Goal: Contribute content: Contribute content

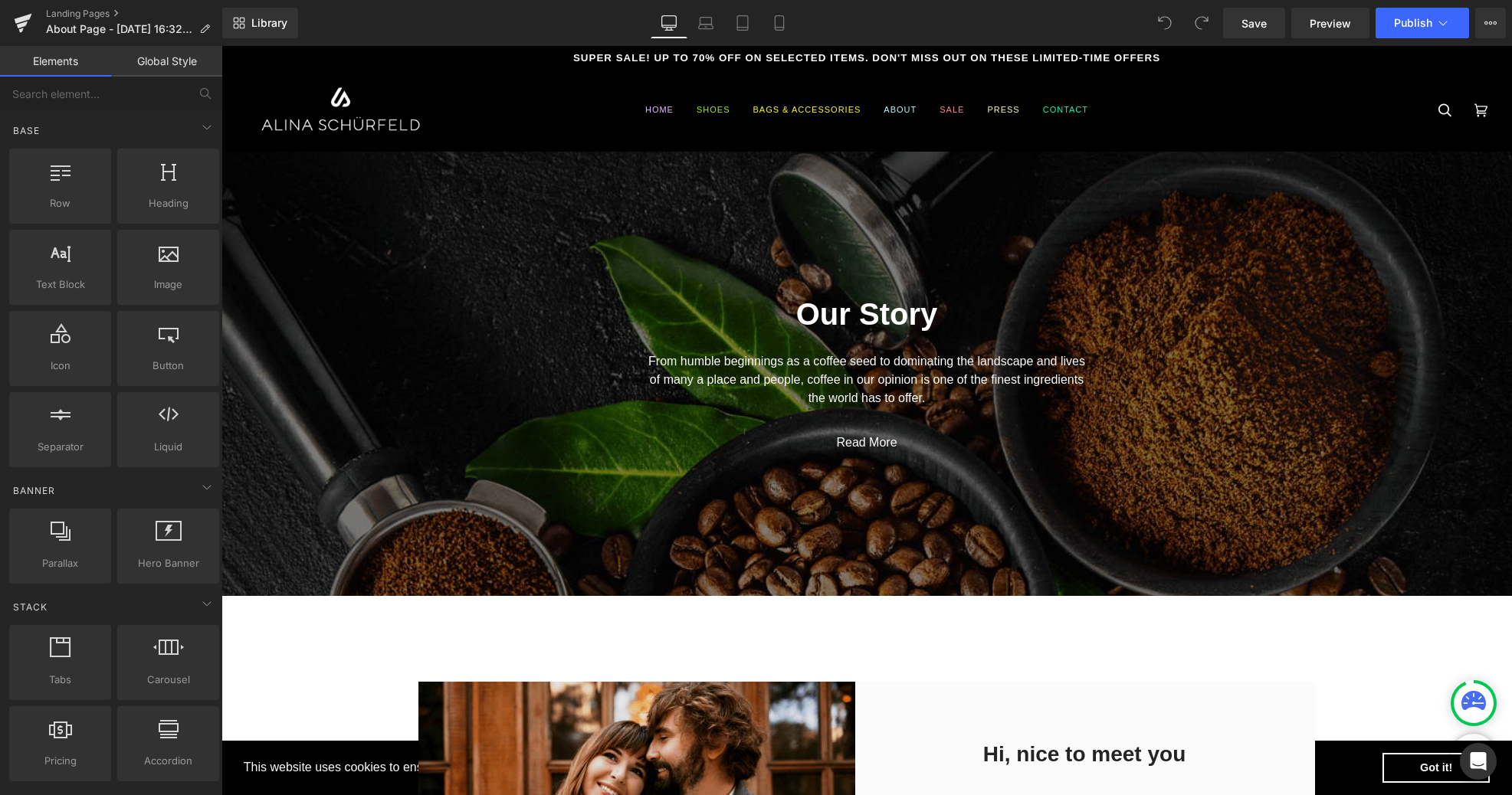
click at [492, 113] on div at bounding box center [440, 109] width 388 height 82
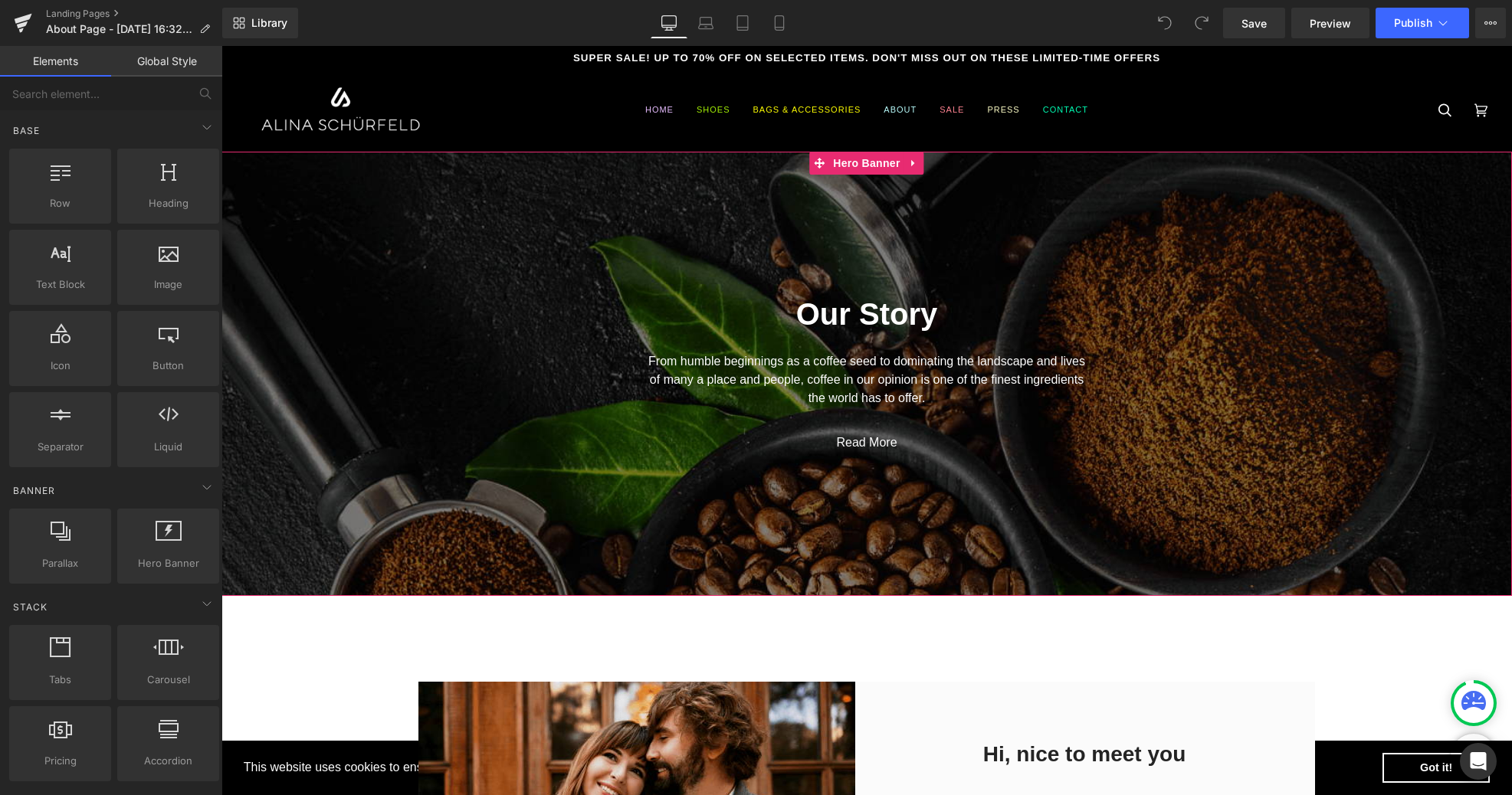
click at [538, 354] on span "Our Story Heading From humble beginnings as a coffee seed to dominating the lan…" at bounding box center [866, 365] width 1291 height 190
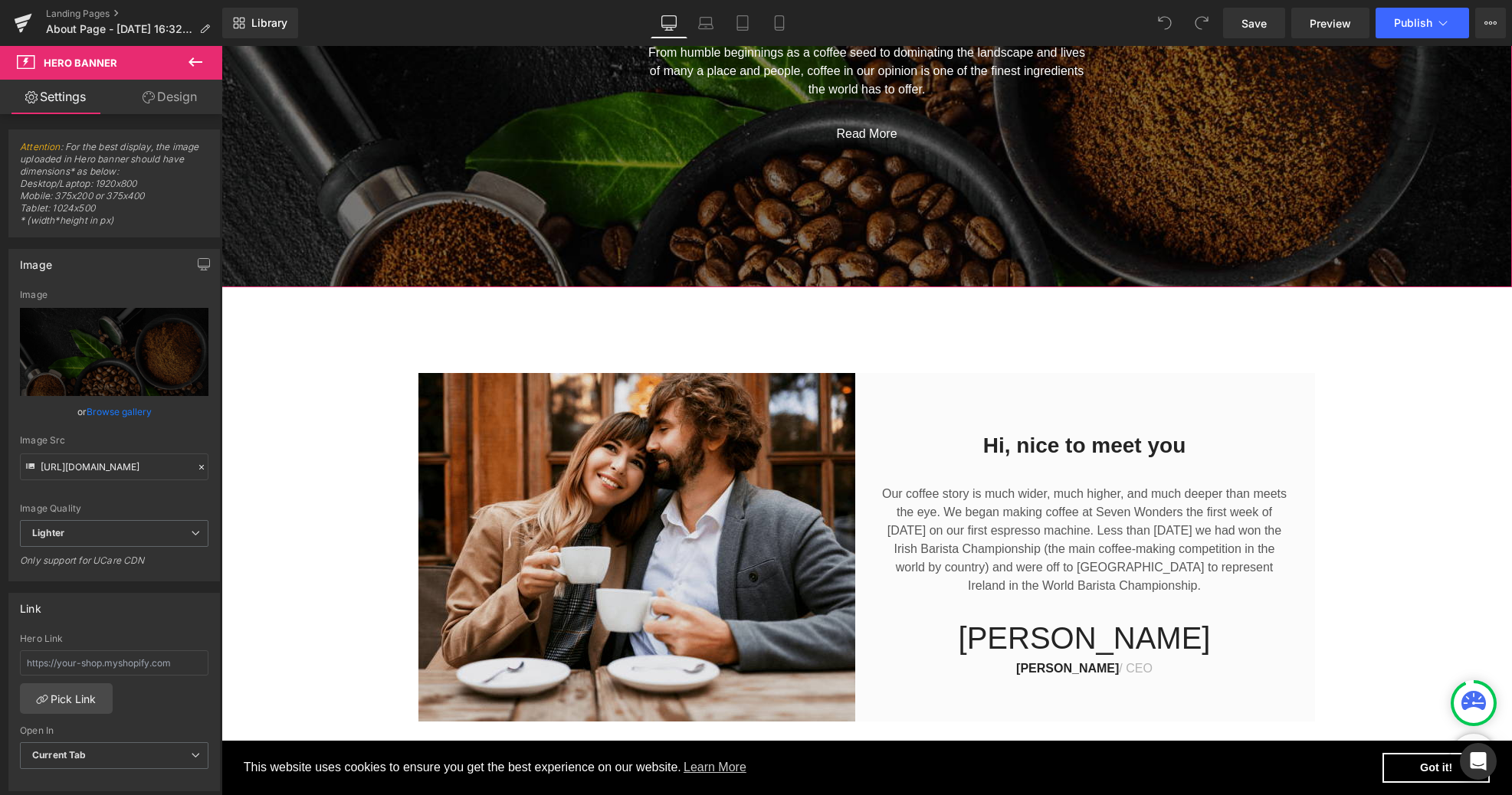
scroll to position [366, 0]
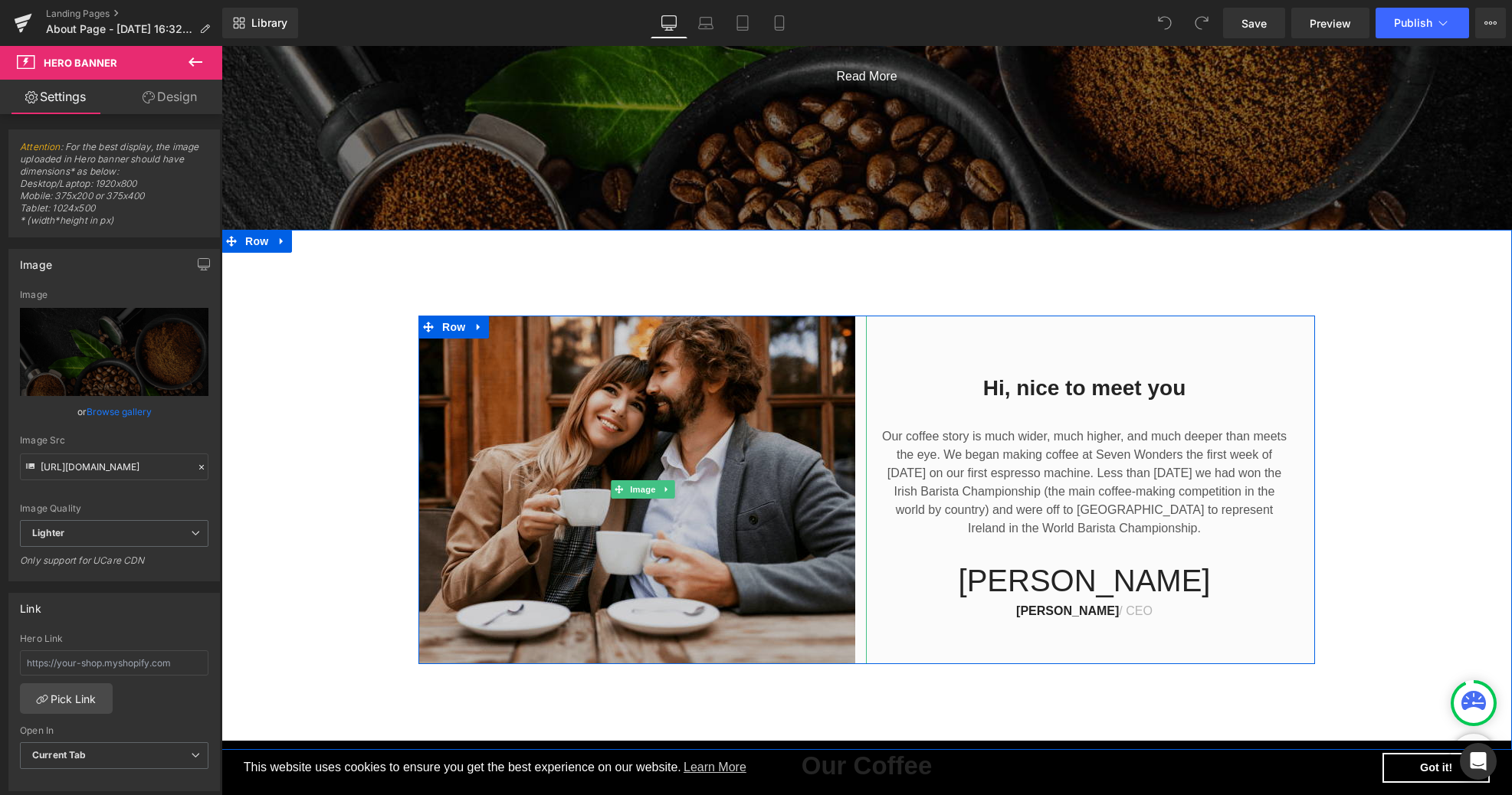
click at [530, 378] on img at bounding box center [642, 490] width 448 height 349
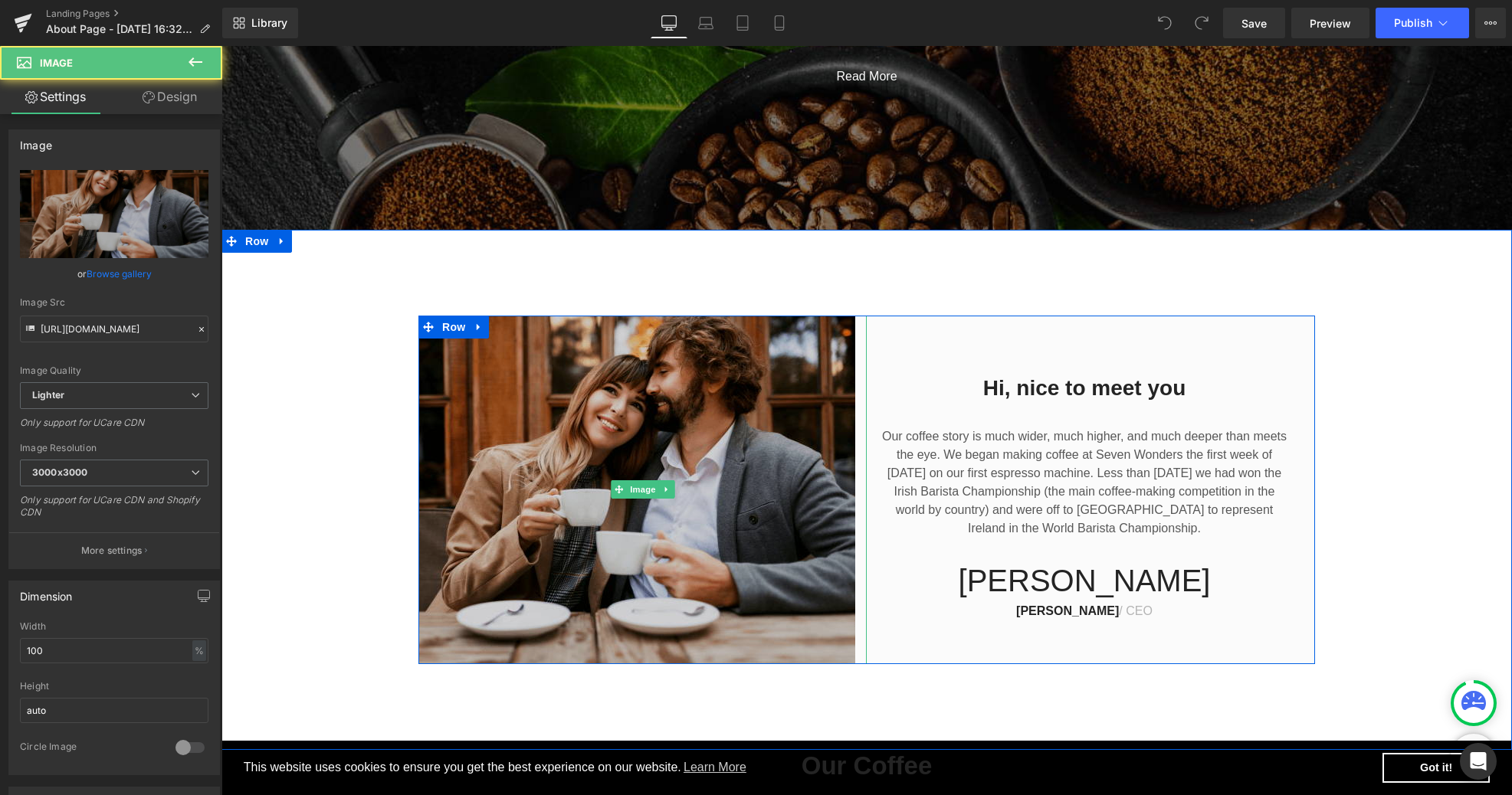
click at [485, 379] on img at bounding box center [642, 490] width 448 height 349
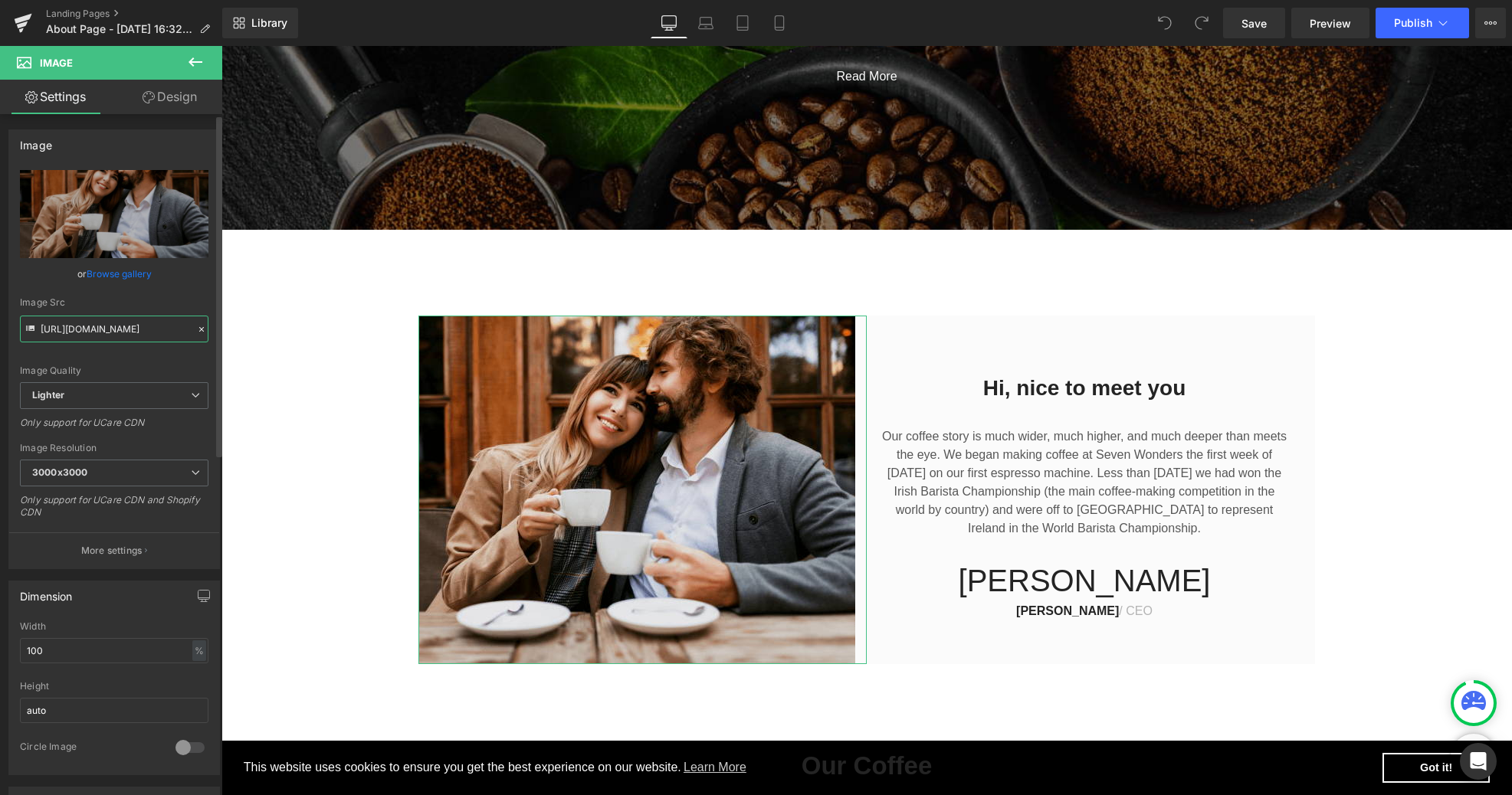
click at [159, 334] on input "[URL][DOMAIN_NAME]" at bounding box center [114, 329] width 188 height 27
click at [199, 330] on icon at bounding box center [201, 329] width 5 height 5
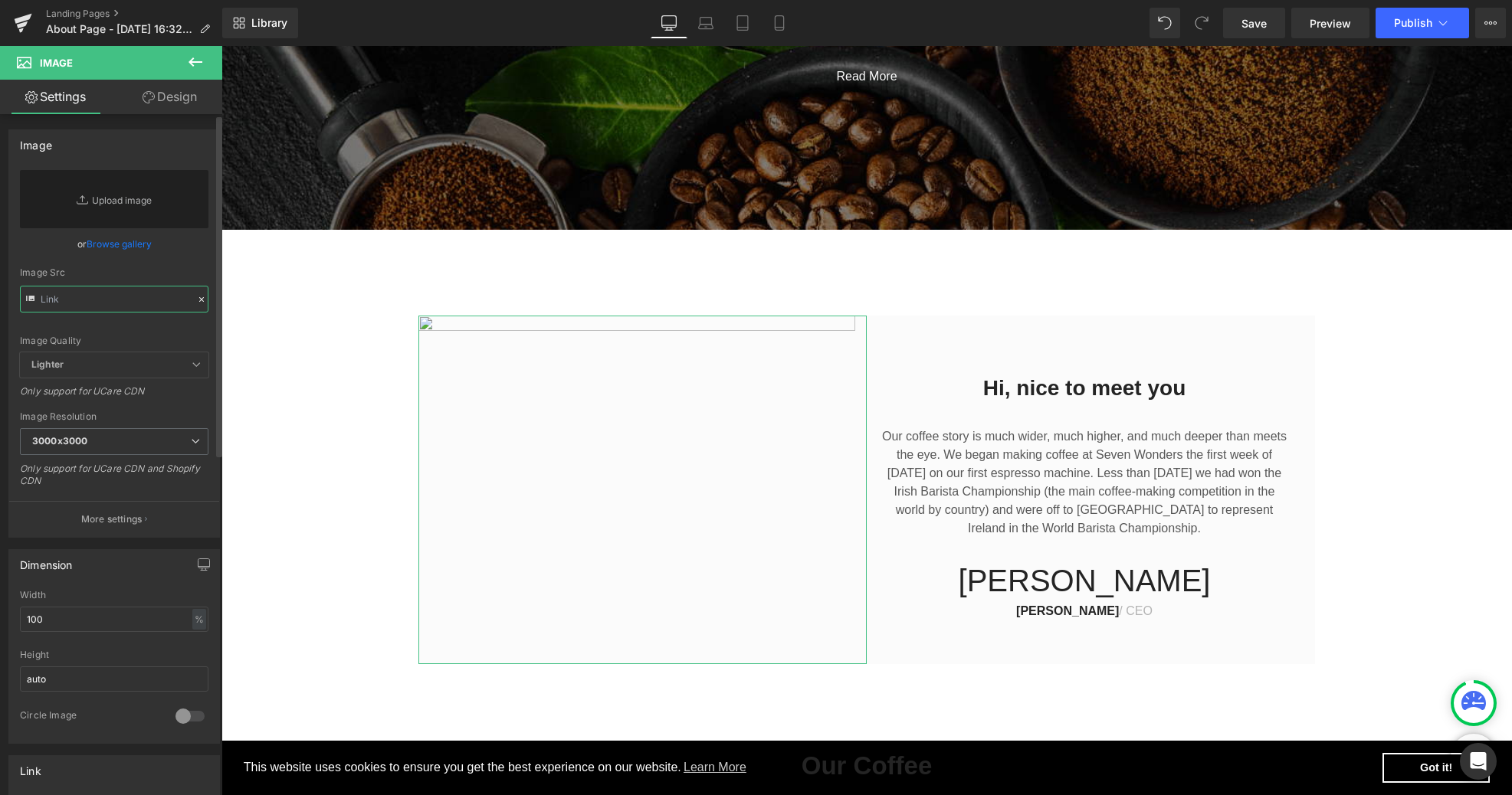
click at [116, 303] on input "text" at bounding box center [114, 298] width 188 height 27
click at [29, 297] on icon at bounding box center [29, 298] width 8 height 6
click at [28, 297] on icon at bounding box center [30, 300] width 17 height 17
click at [199, 298] on icon at bounding box center [201, 299] width 5 height 5
click at [123, 239] on link "Browse gallery" at bounding box center [118, 243] width 65 height 27
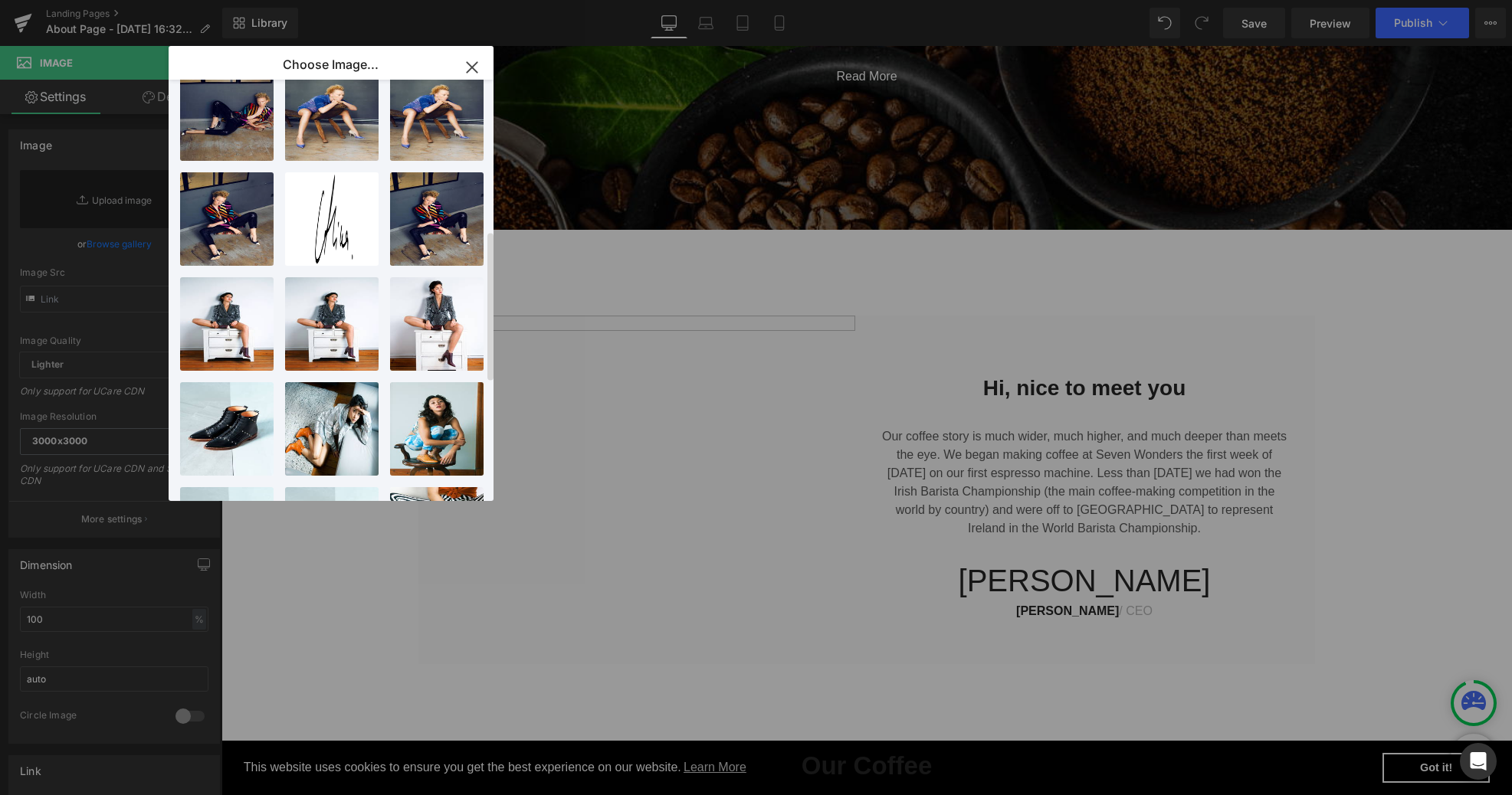
scroll to position [0, 0]
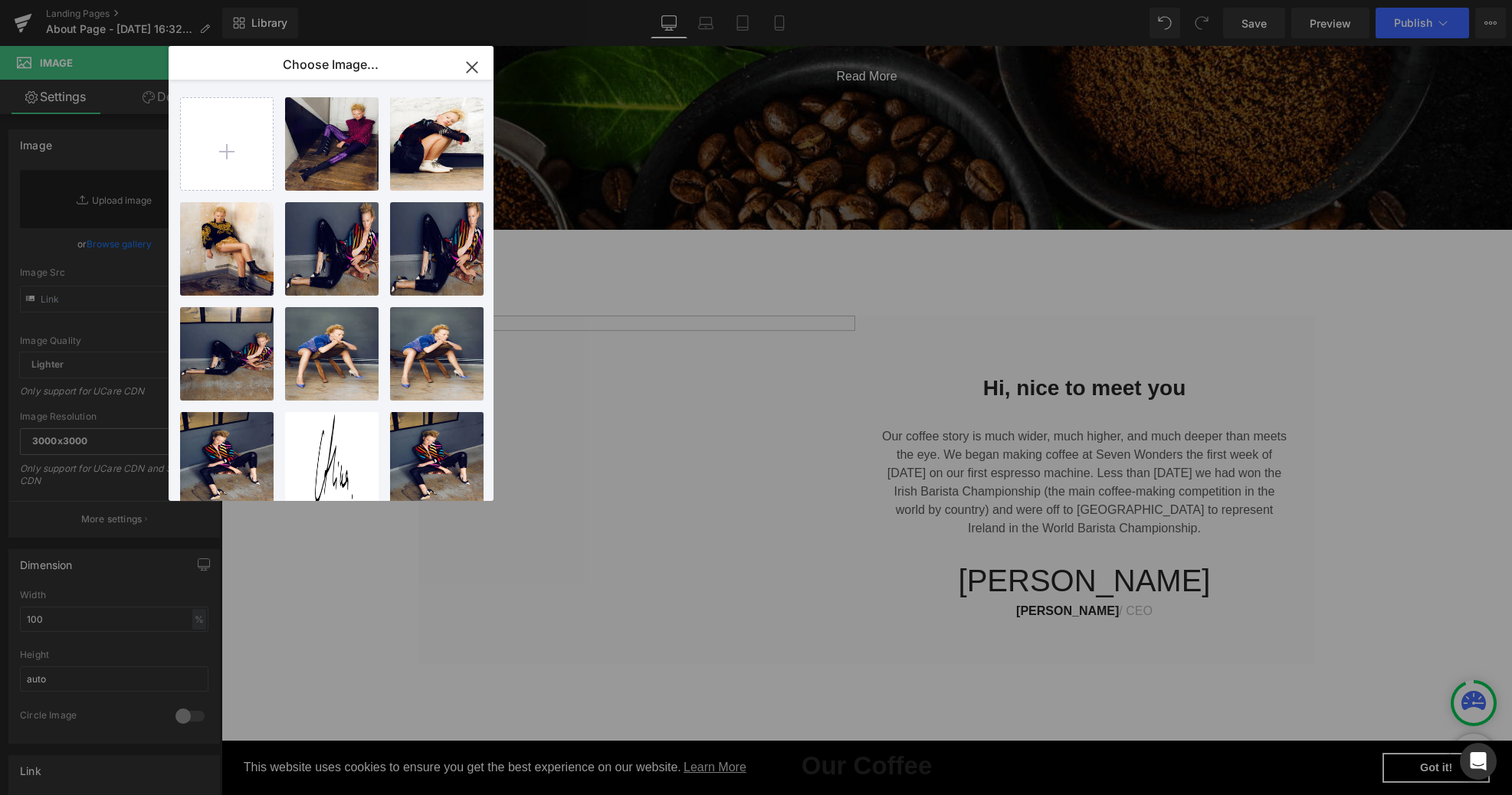
click at [479, 59] on icon "button" at bounding box center [471, 67] width 25 height 25
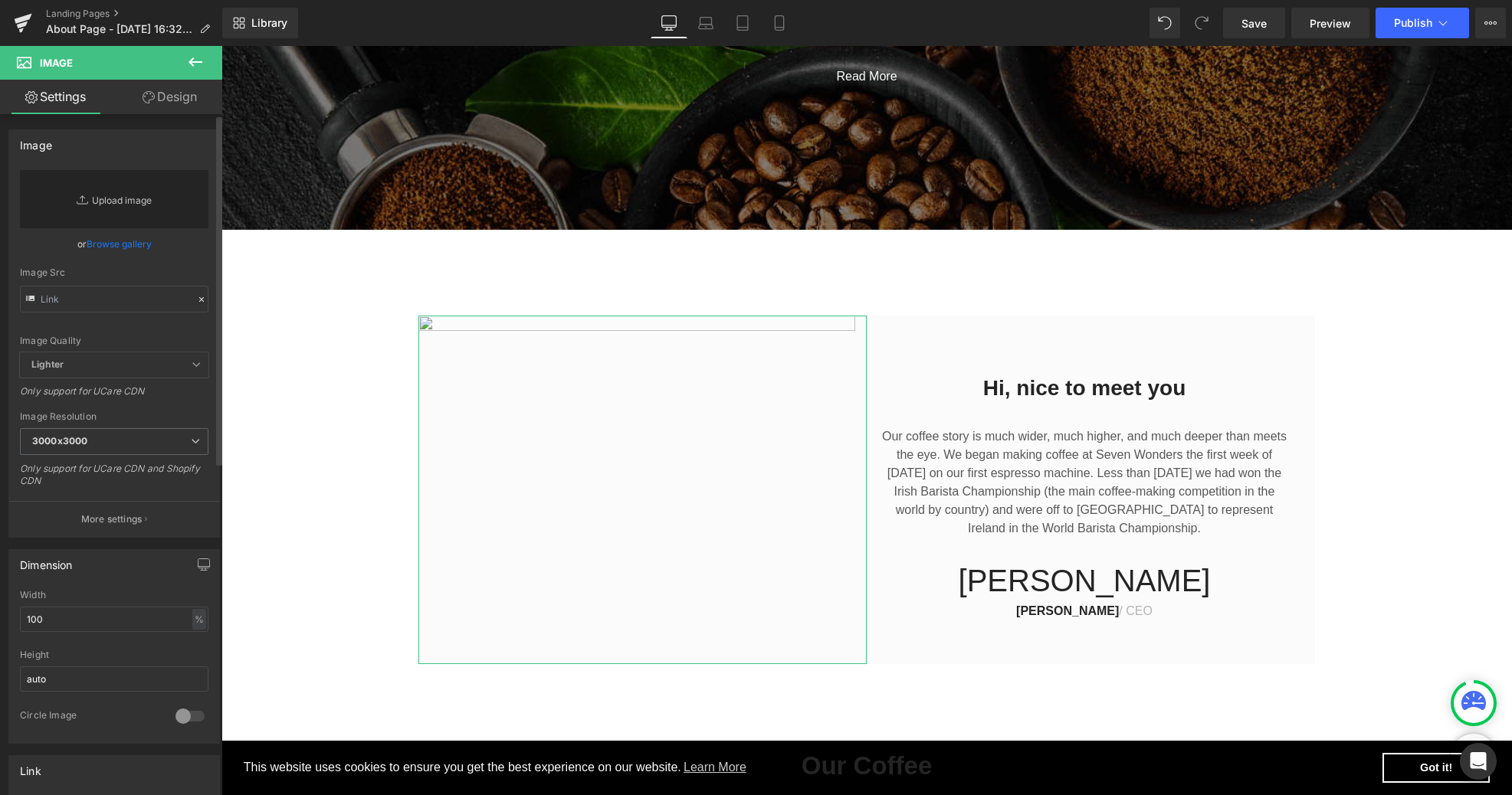
click at [119, 201] on link "Replace Image" at bounding box center [114, 198] width 188 height 58
click at [111, 518] on p "More settings" at bounding box center [111, 519] width 62 height 14
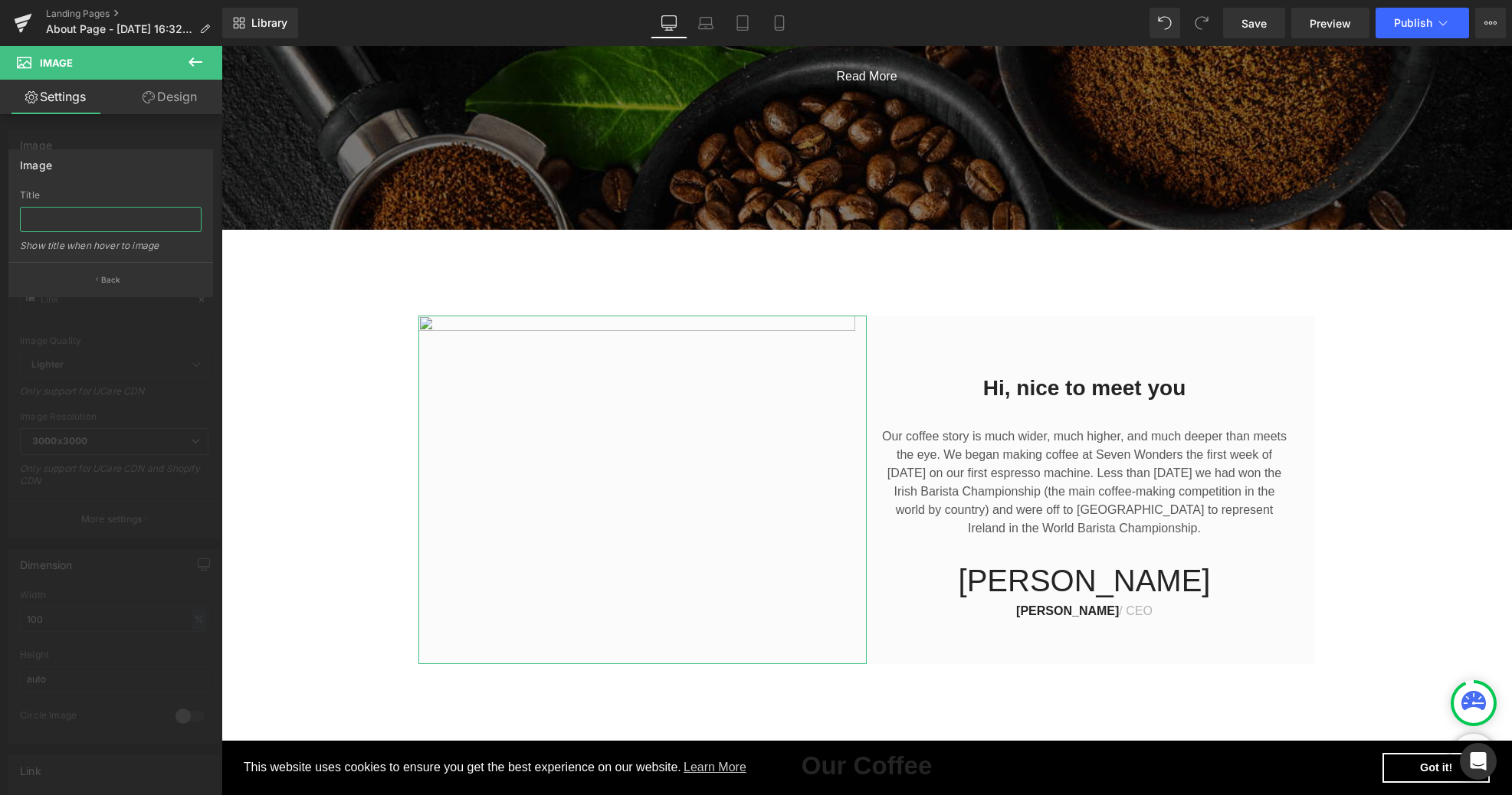
click at [99, 212] on input "text" at bounding box center [111, 219] width 182 height 26
click at [90, 132] on div at bounding box center [111, 424] width 222 height 756
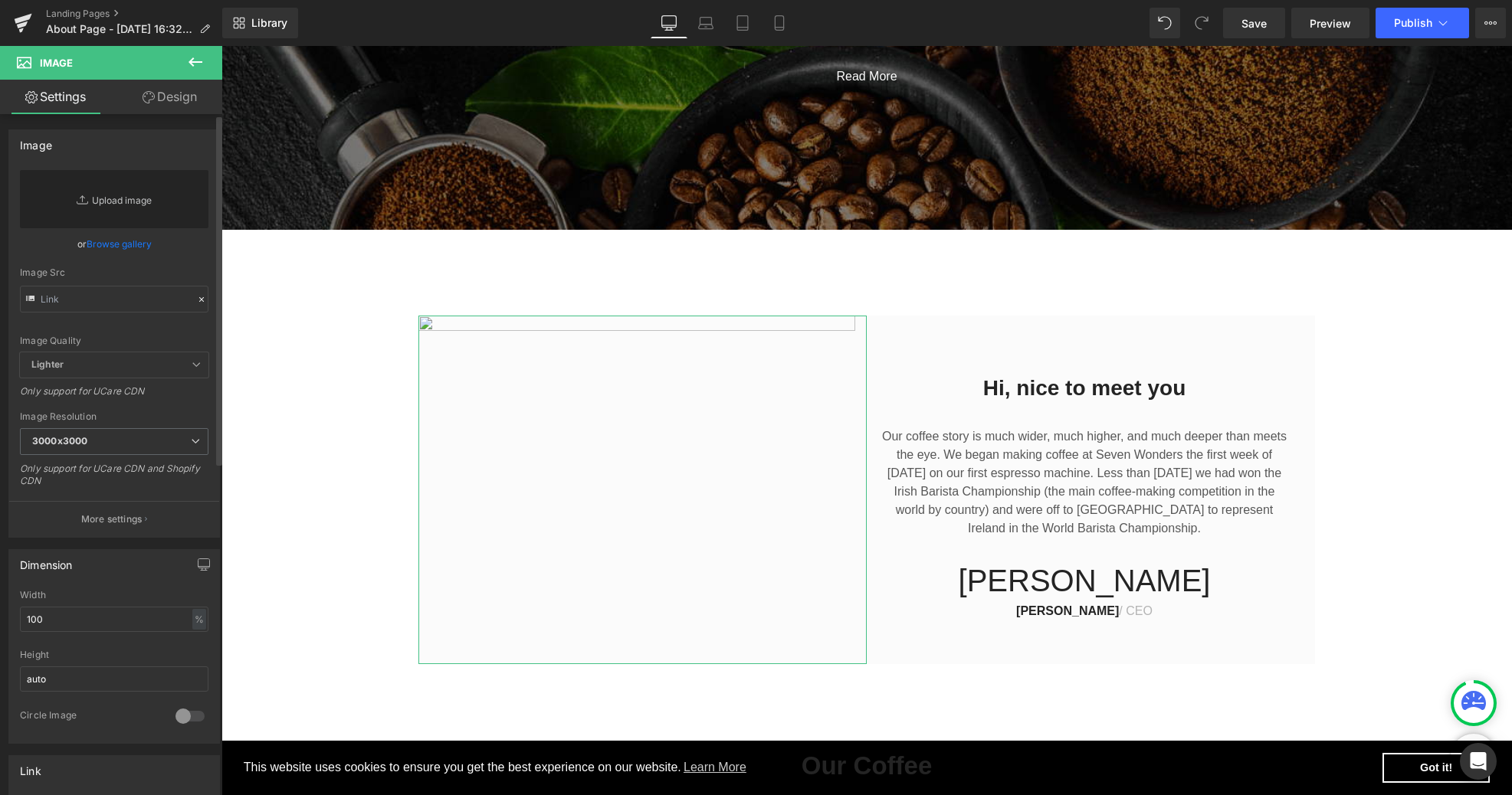
click at [113, 203] on link "Replace Image" at bounding box center [114, 198] width 188 height 58
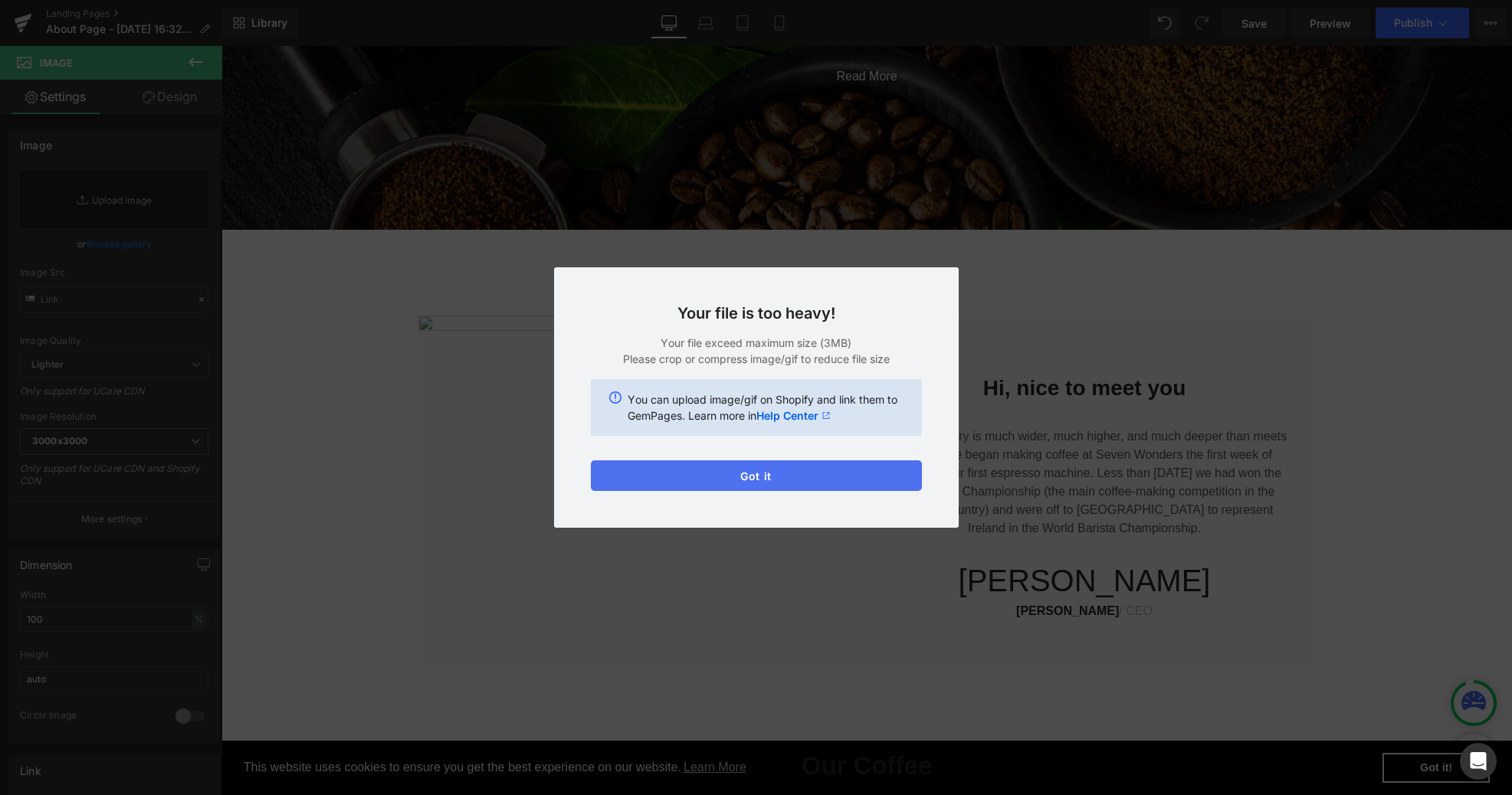
click at [737, 480] on button "Got it" at bounding box center [756, 475] width 331 height 30
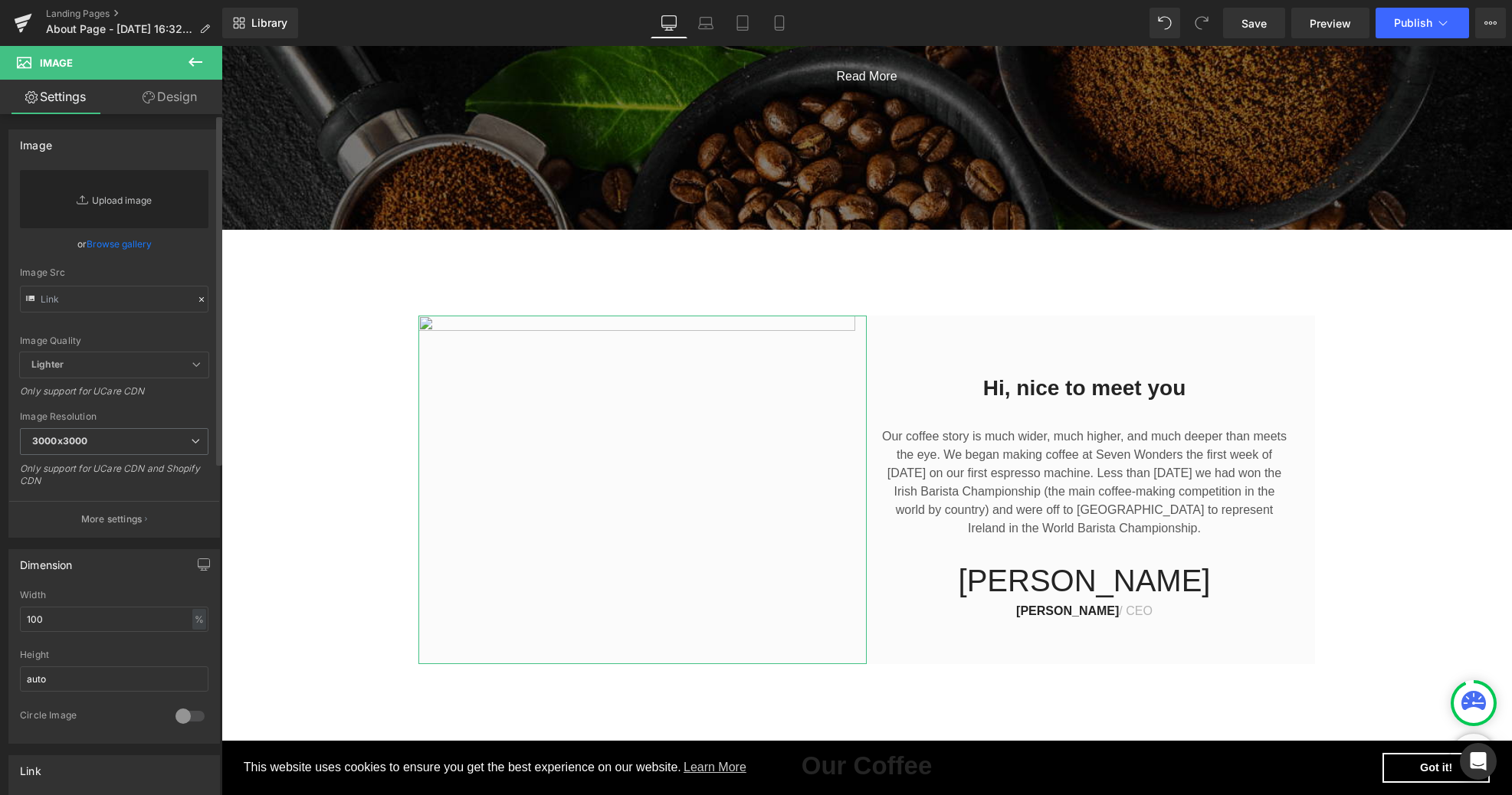
click at [102, 196] on link "Replace Image" at bounding box center [114, 198] width 188 height 58
type input "C:\fakepath\Web_Alina_Portrait03_FINAL.jpg"
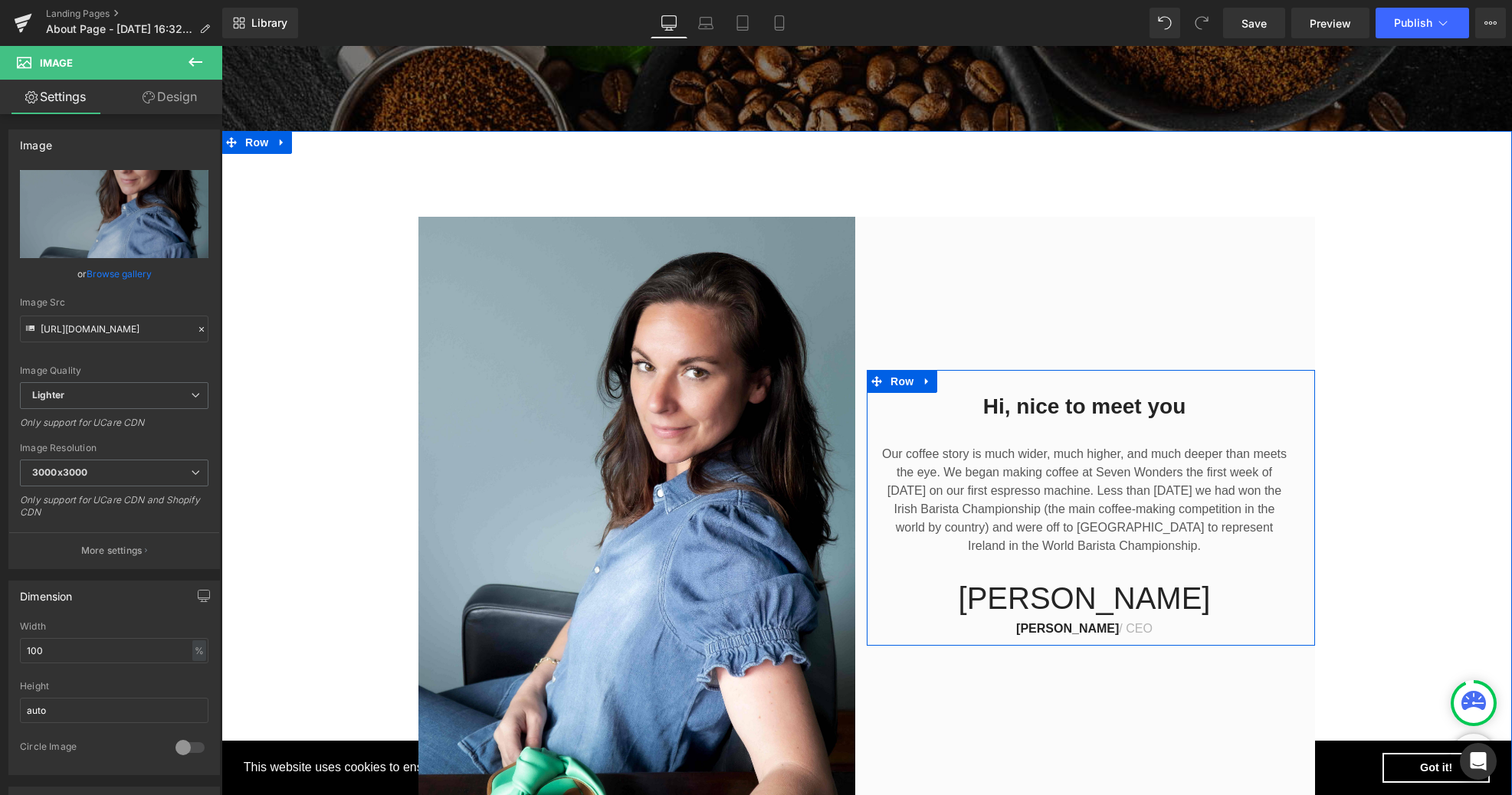
scroll to position [663, 0]
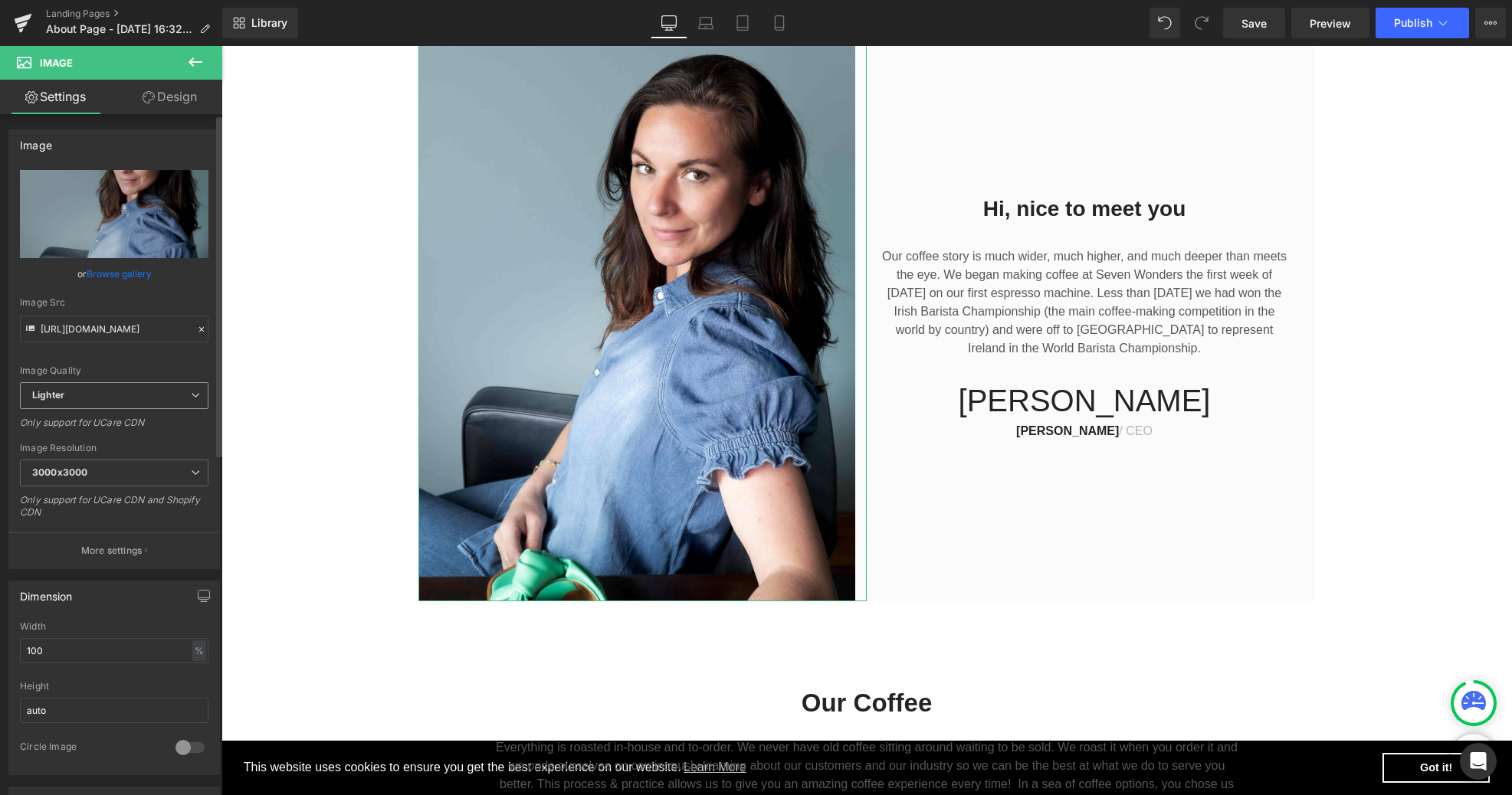
click at [135, 392] on span "Lighter" at bounding box center [114, 395] width 188 height 27
click at [81, 440] on li "Lightest" at bounding box center [111, 445] width 183 height 23
click at [111, 395] on span "Lightest" at bounding box center [114, 395] width 188 height 27
click at [92, 417] on li "Lighter" at bounding box center [111, 422] width 183 height 23
type input "[URL][DOMAIN_NAME]"
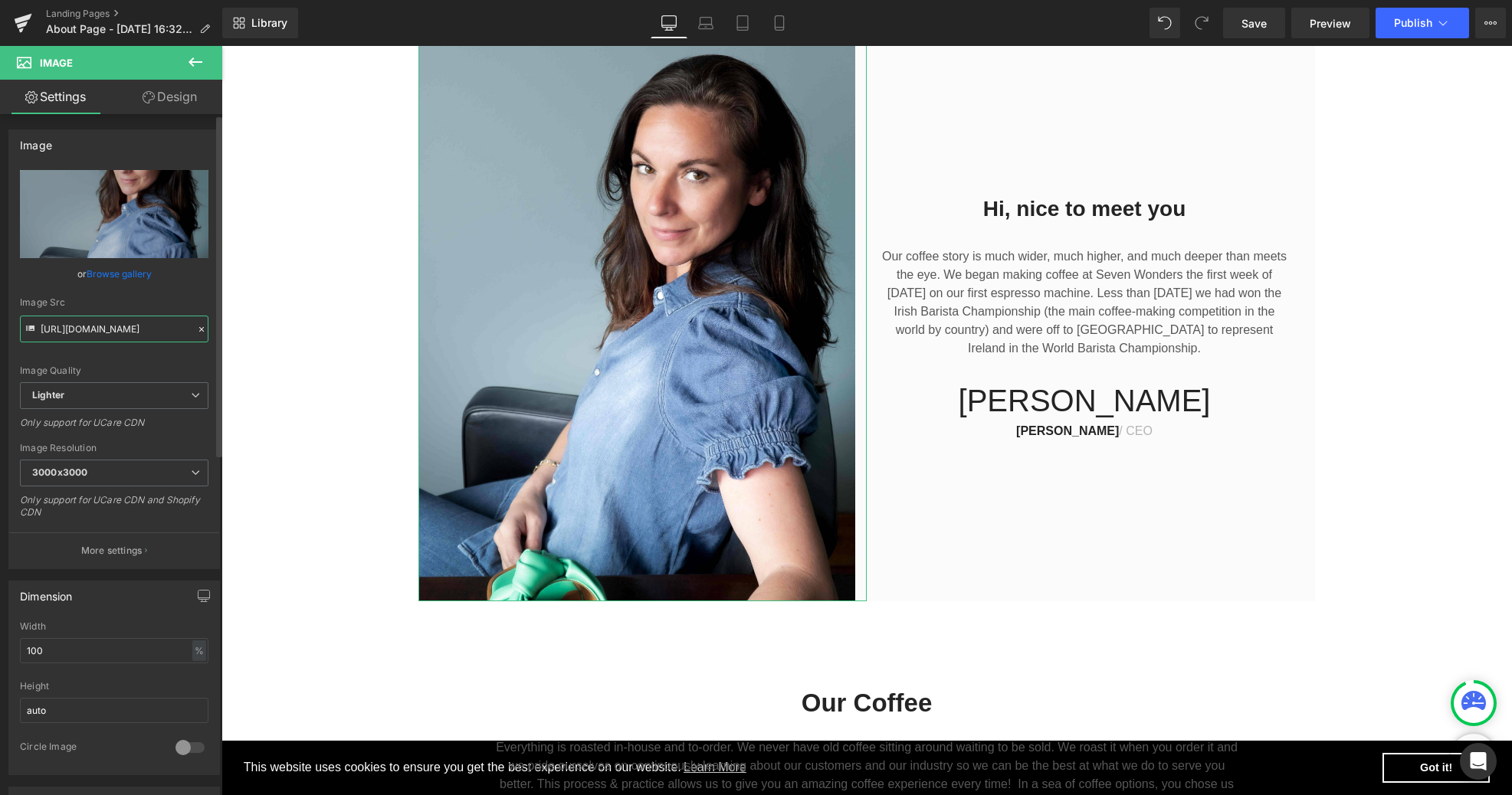
click at [126, 337] on input "[URL][DOMAIN_NAME]" at bounding box center [114, 329] width 188 height 27
click at [56, 305] on div "Image Src" at bounding box center [114, 303] width 188 height 11
click at [172, 326] on input "[URL][DOMAIN_NAME]" at bounding box center [114, 329] width 188 height 27
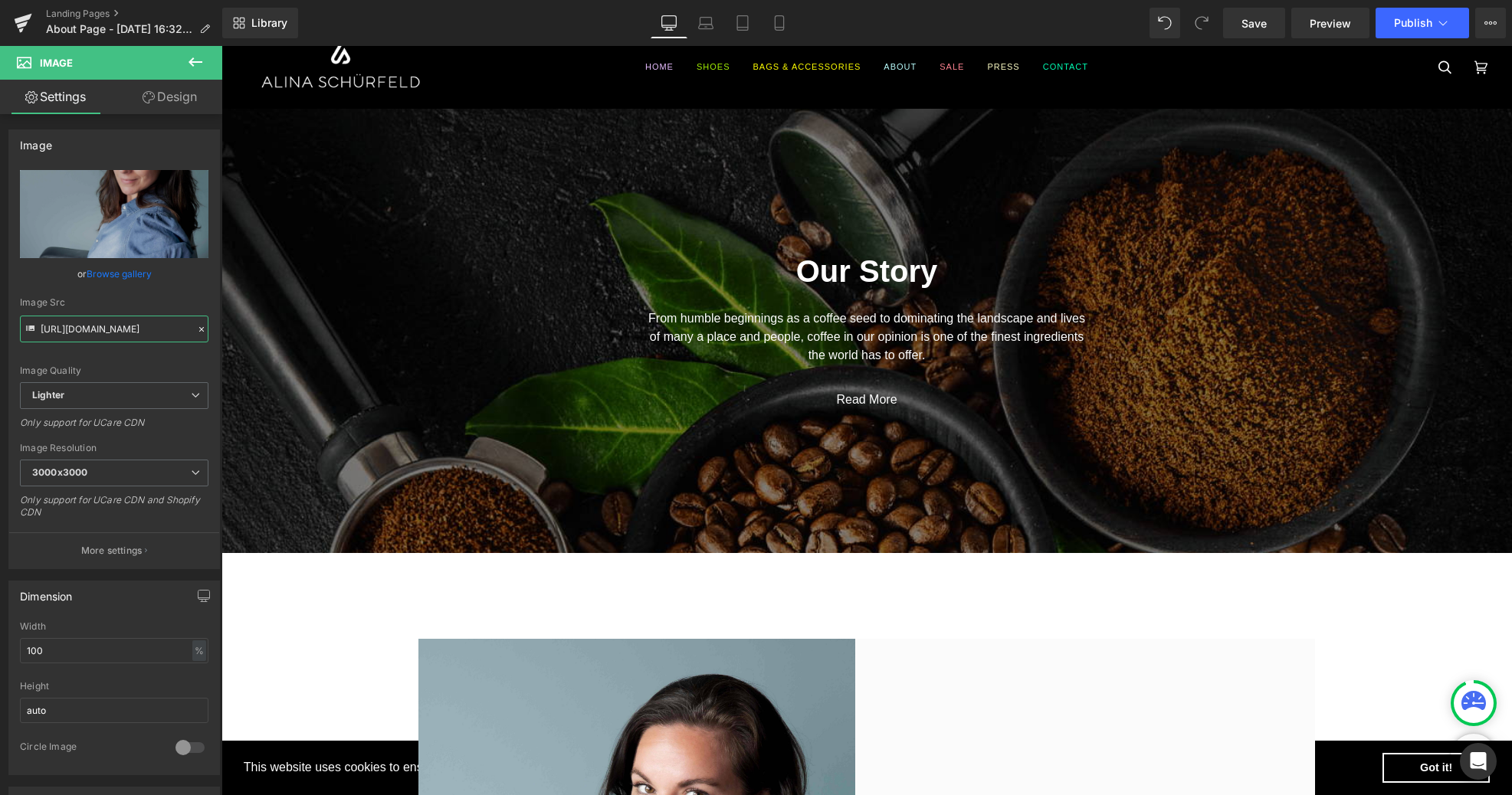
scroll to position [0, 0]
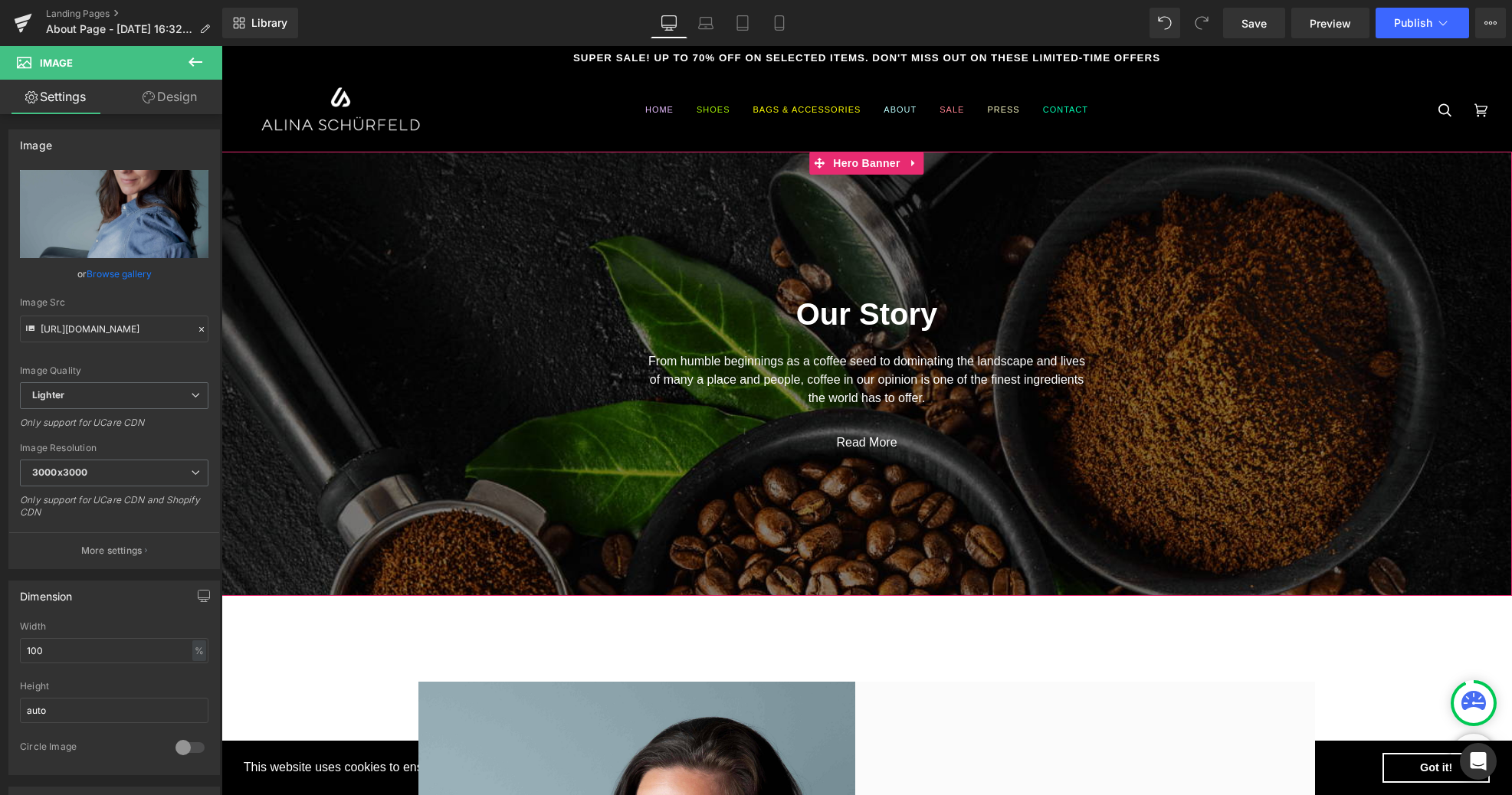
click at [1179, 381] on span "Our Story Heading From humble beginnings as a coffee seed to dominating the lan…" at bounding box center [866, 365] width 1291 height 190
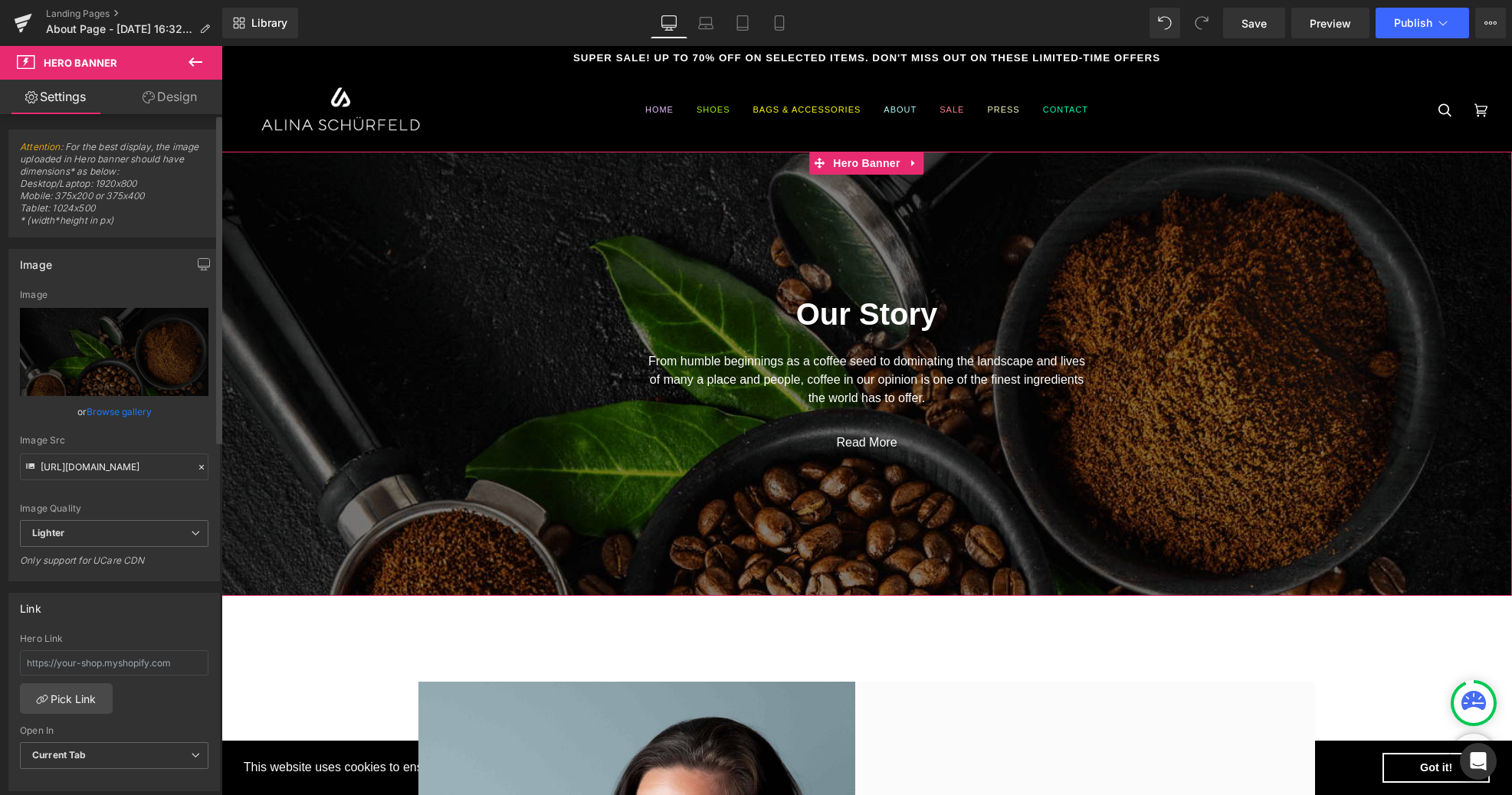
click at [125, 410] on link "Browse gallery" at bounding box center [118, 411] width 65 height 27
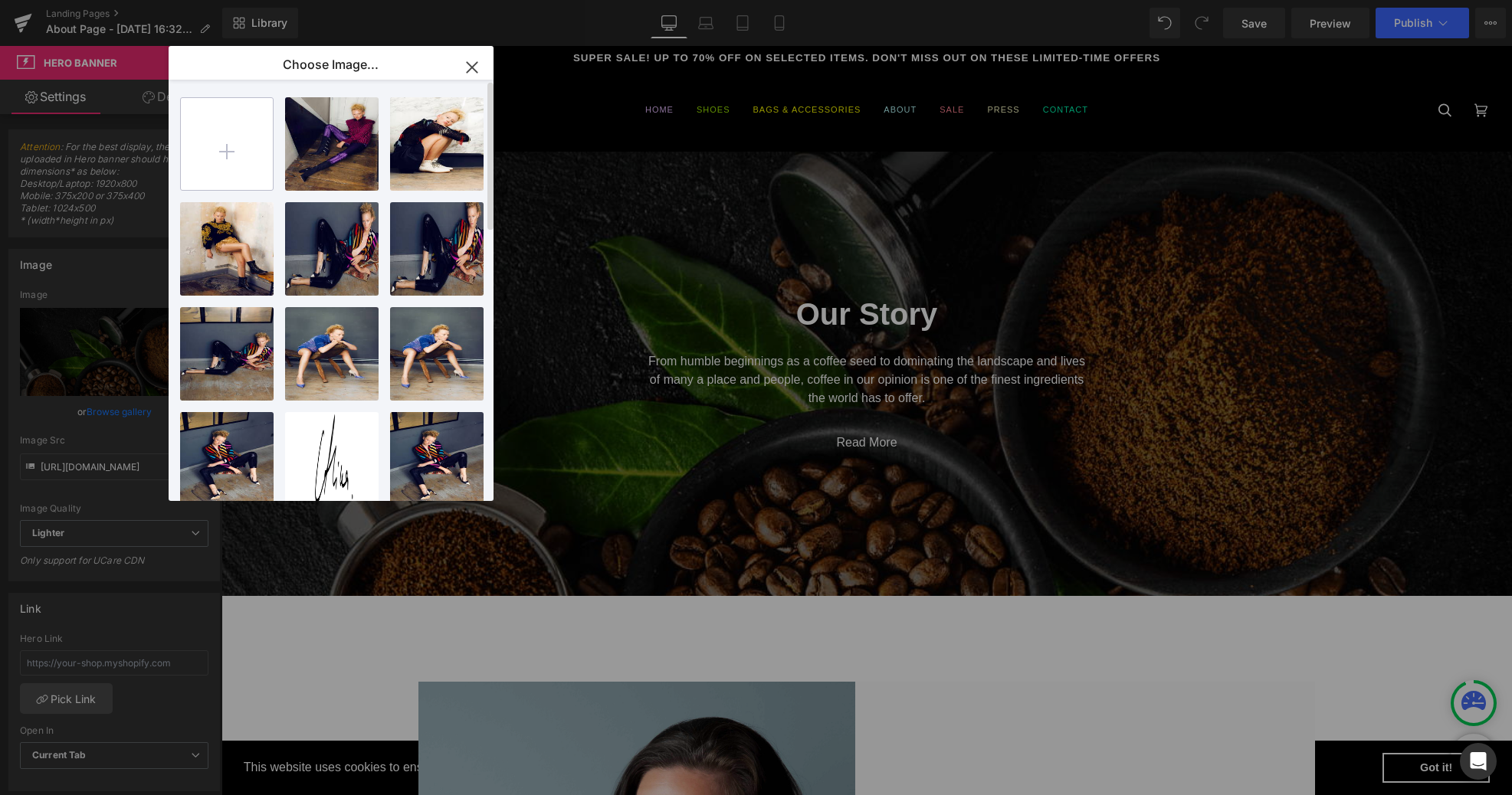
click at [238, 149] on input "file" at bounding box center [227, 144] width 92 height 92
type input "C:\fakepath\Web_Witta_Vanessa_brownbackgroound.jpg"
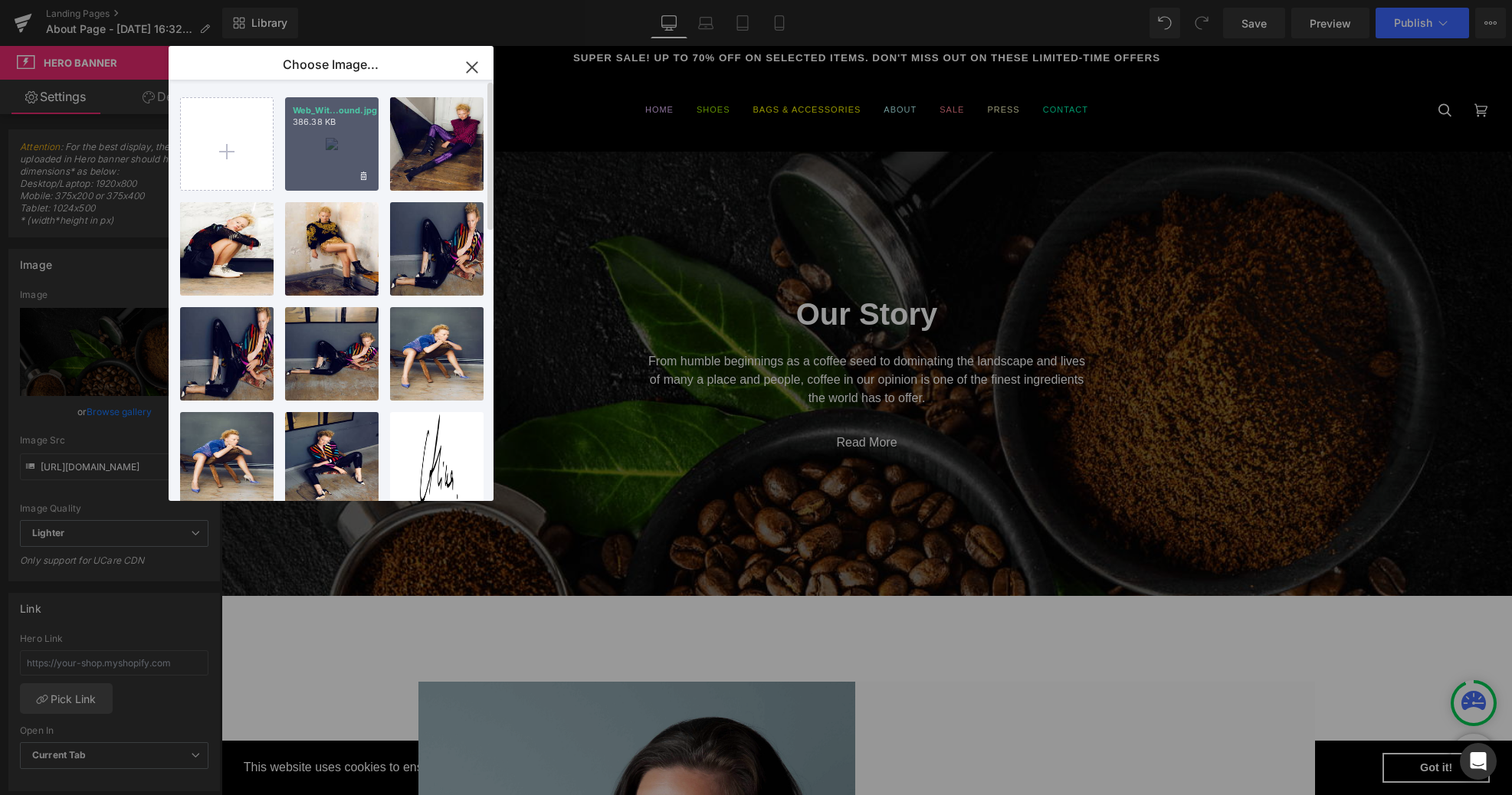
click at [329, 146] on div "Web_Wit...ound.jpg 386.38 KB" at bounding box center [332, 144] width 94 height 94
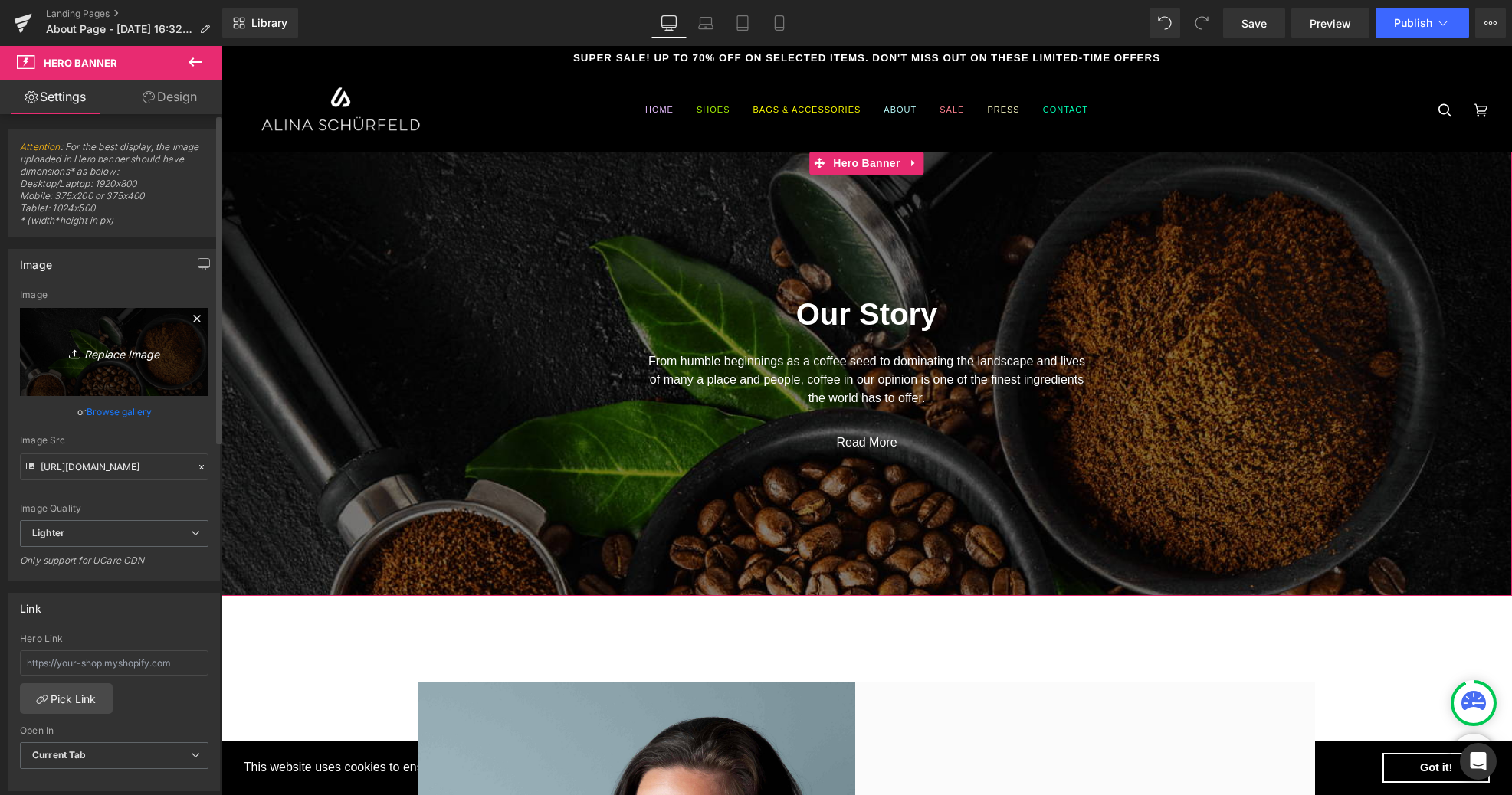
click at [145, 340] on link "Replace Image" at bounding box center [114, 352] width 188 height 88
click at [108, 409] on link "Browse gallery" at bounding box center [118, 411] width 65 height 27
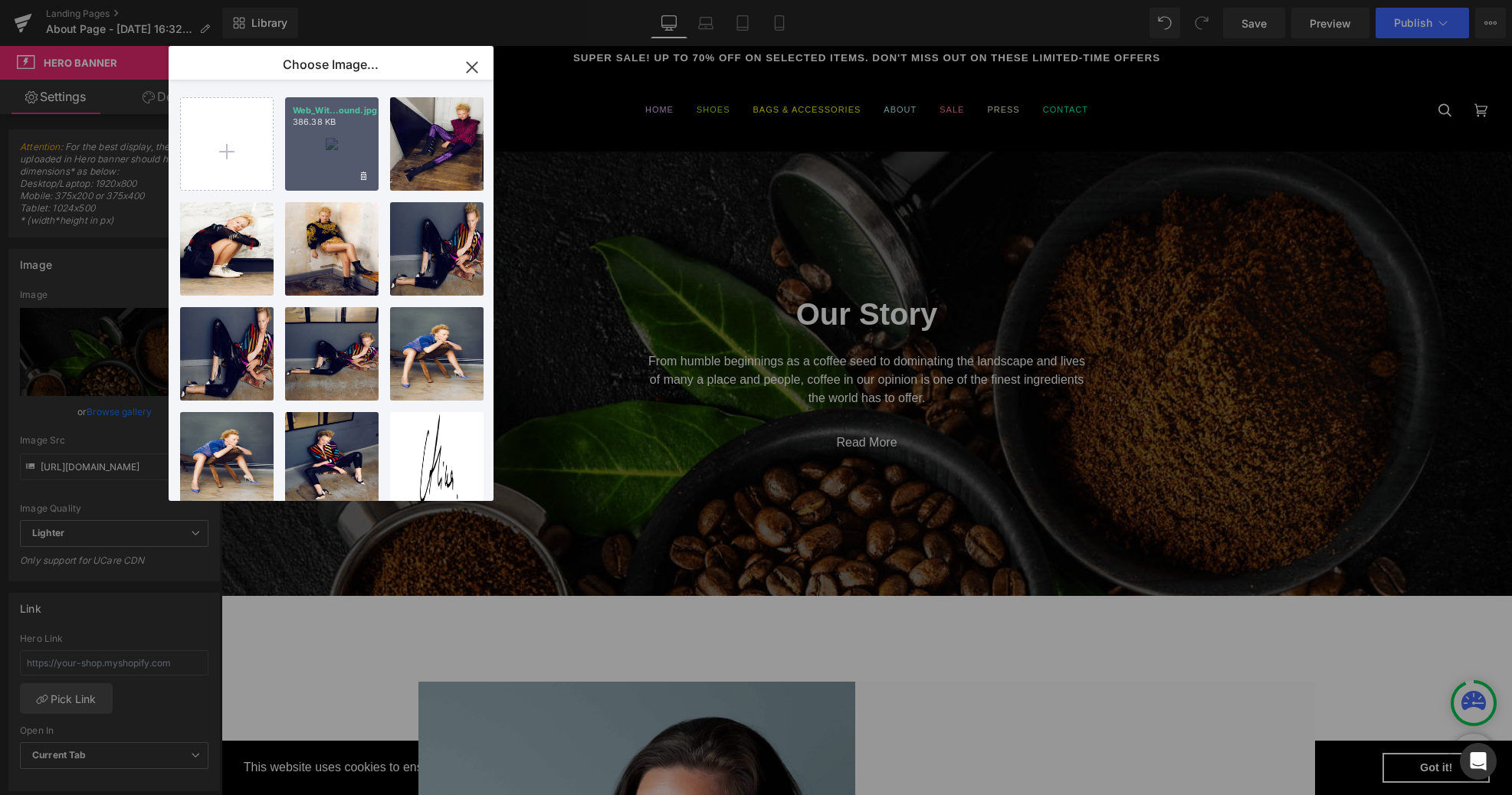
click at [342, 131] on div "Web_Wit...ound.jpg 386.38 KB" at bounding box center [332, 144] width 94 height 94
type input "[URL][DOMAIN_NAME]"
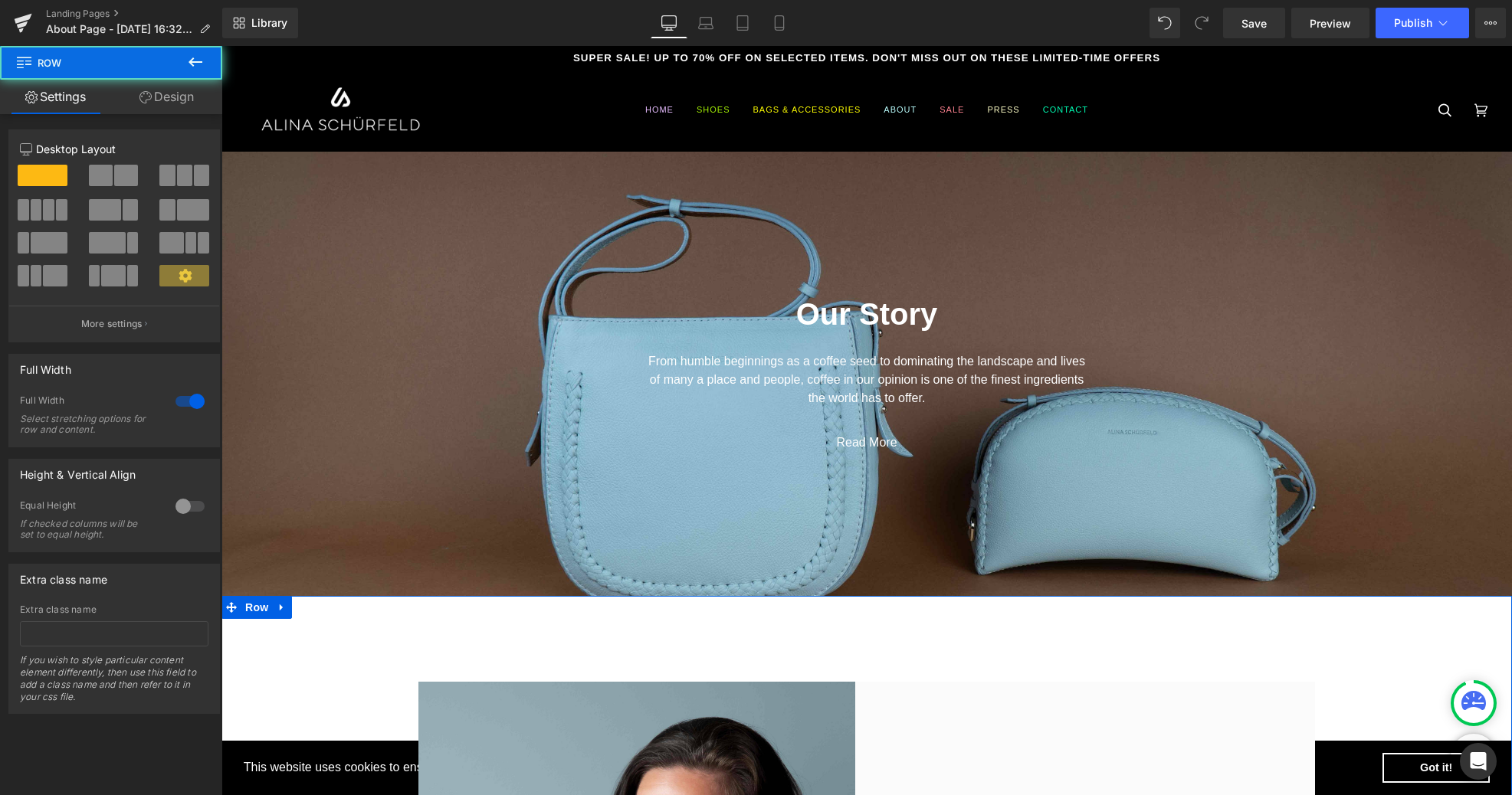
click at [50, 242] on span at bounding box center [49, 242] width 37 height 21
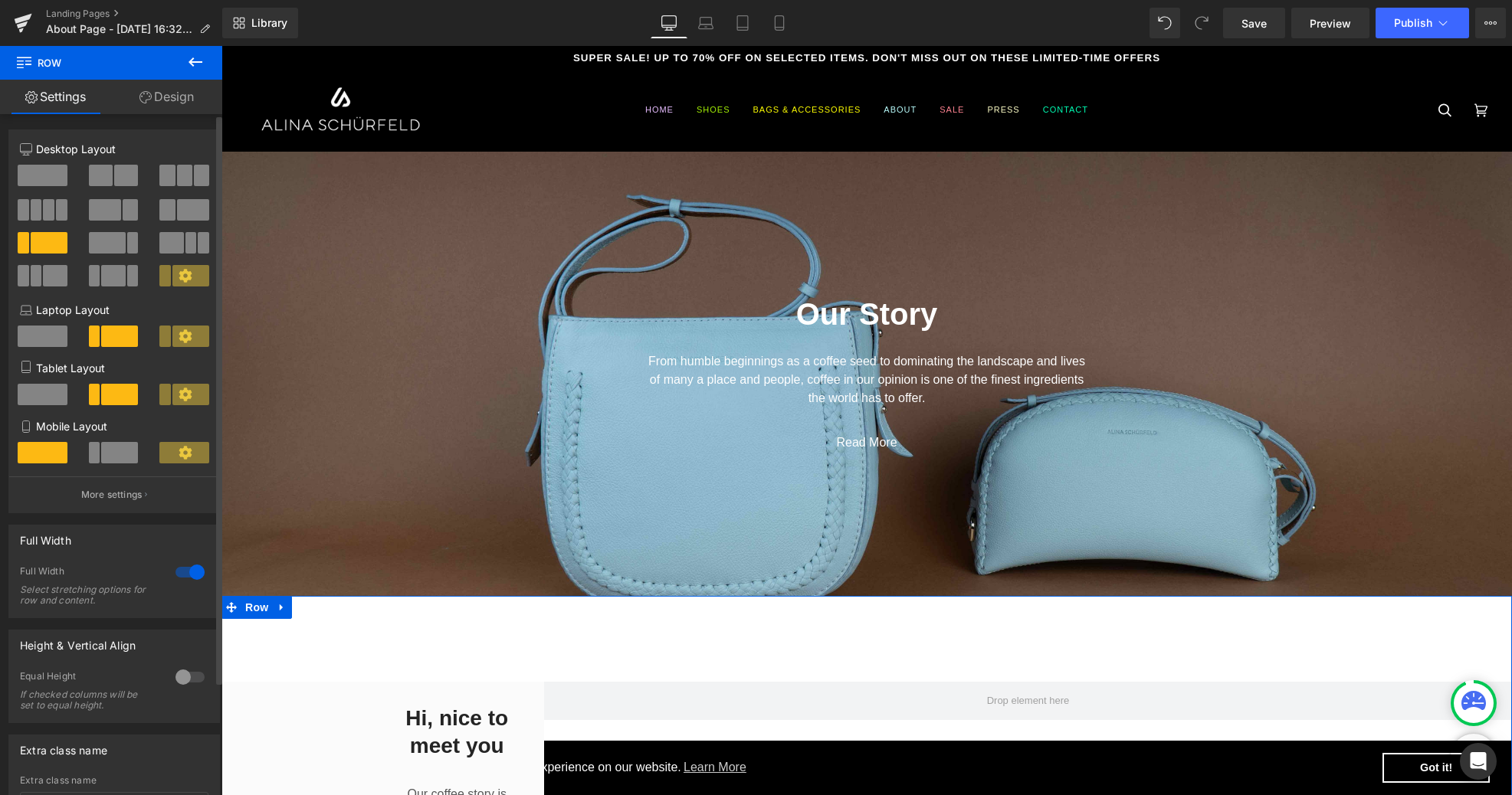
click at [36, 178] on span at bounding box center [42, 174] width 50 height 21
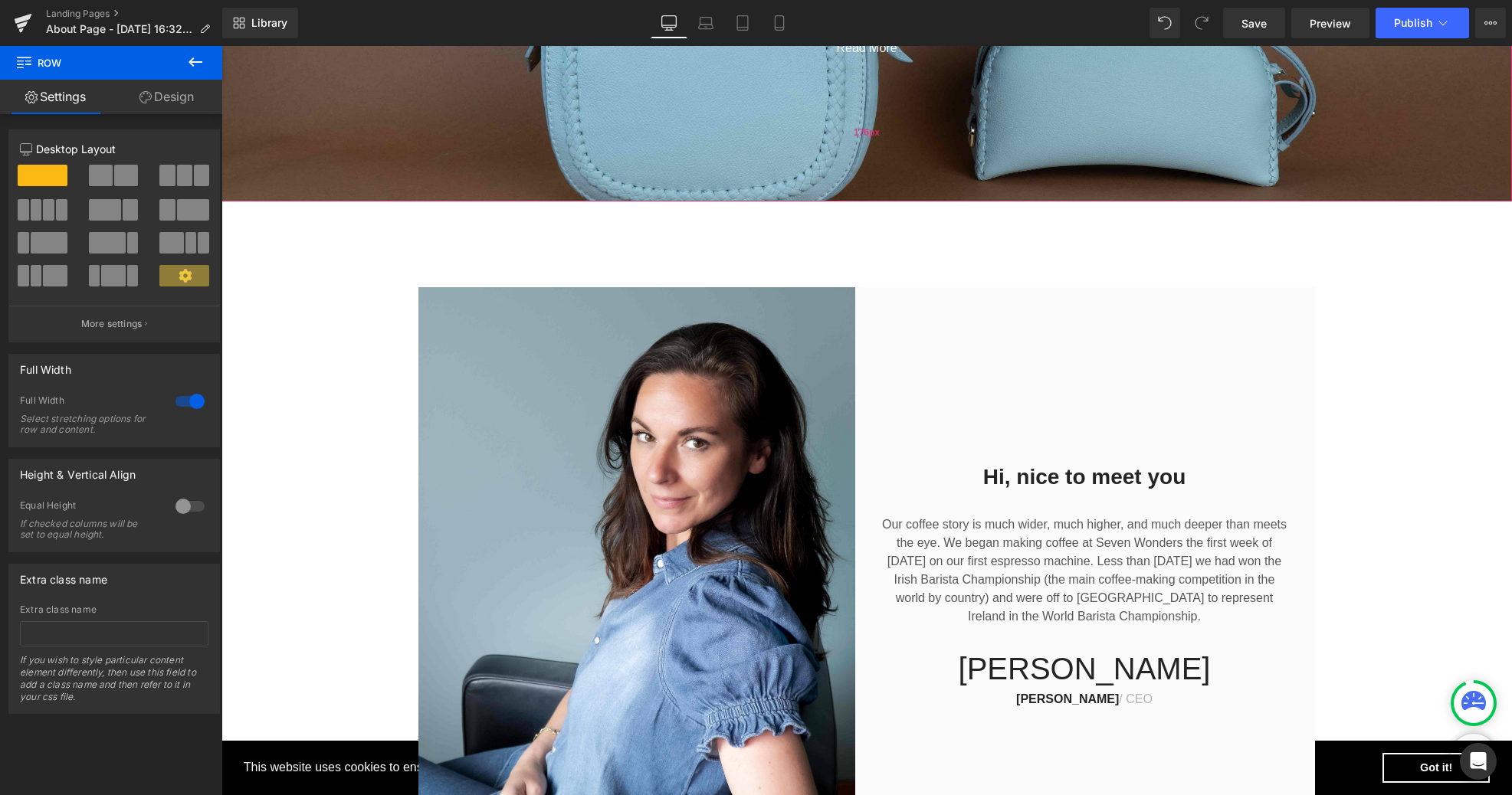
scroll to position [407, 0]
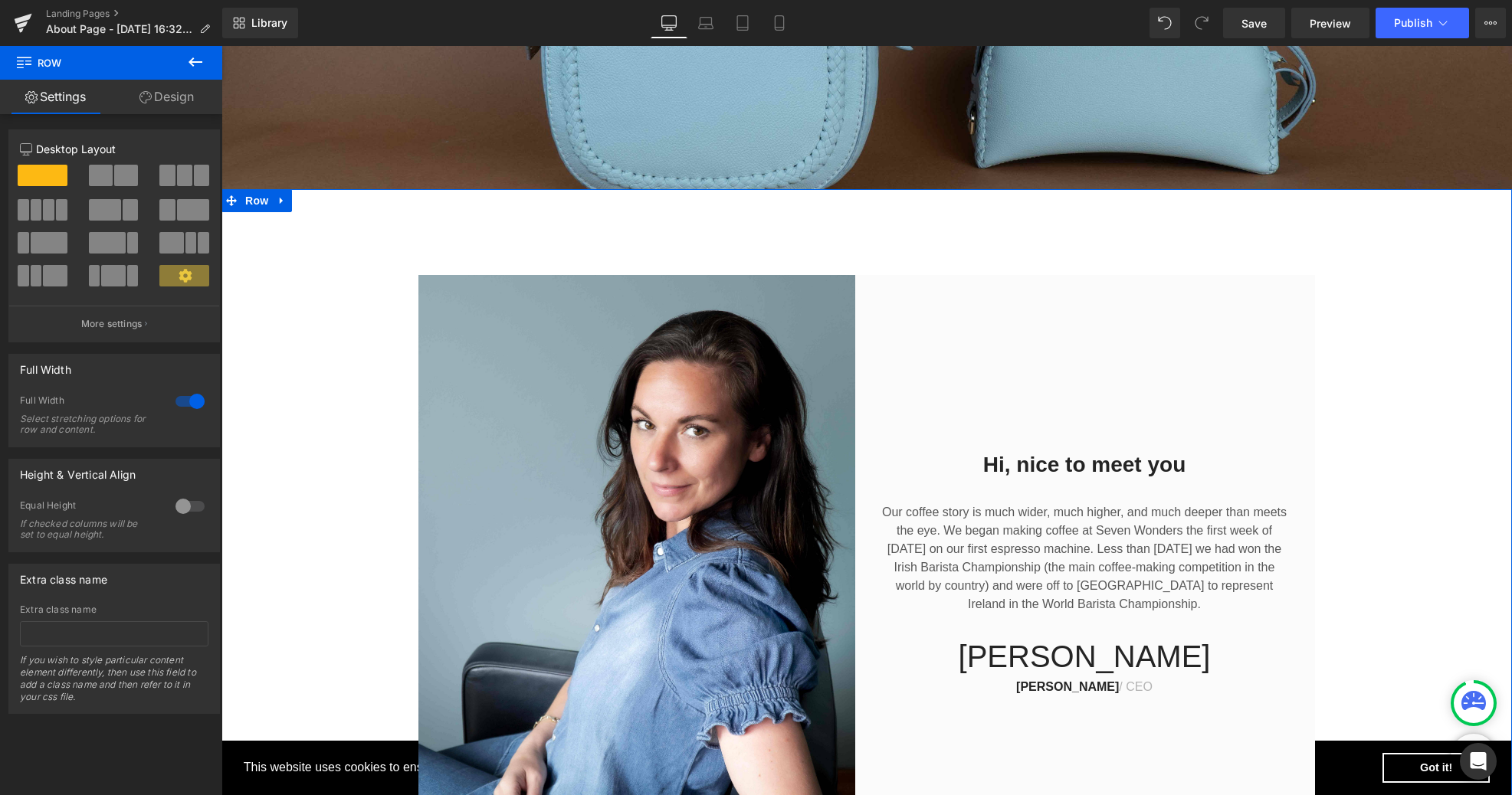
click at [100, 173] on span at bounding box center [101, 174] width 24 height 21
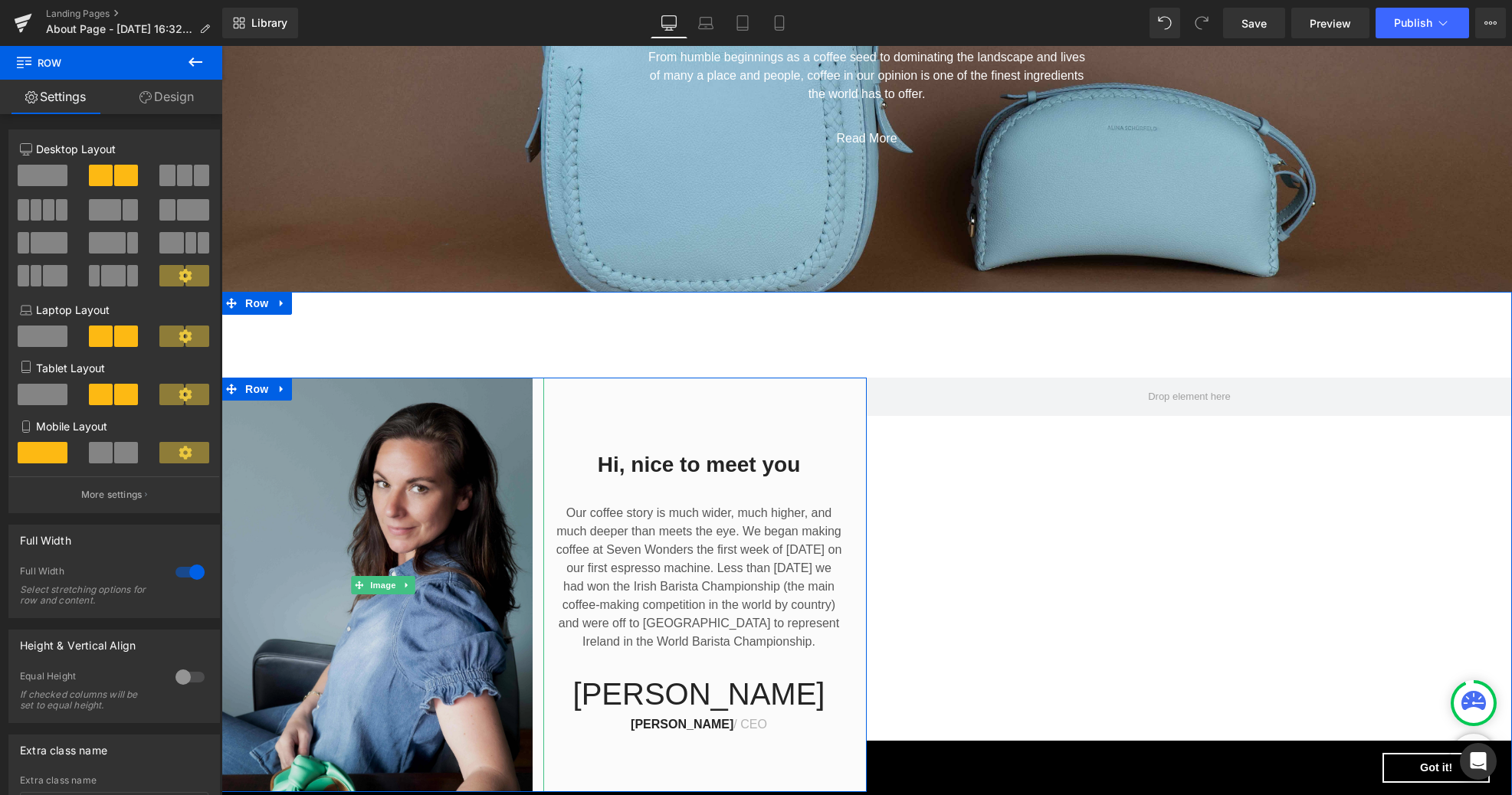
scroll to position [0, 0]
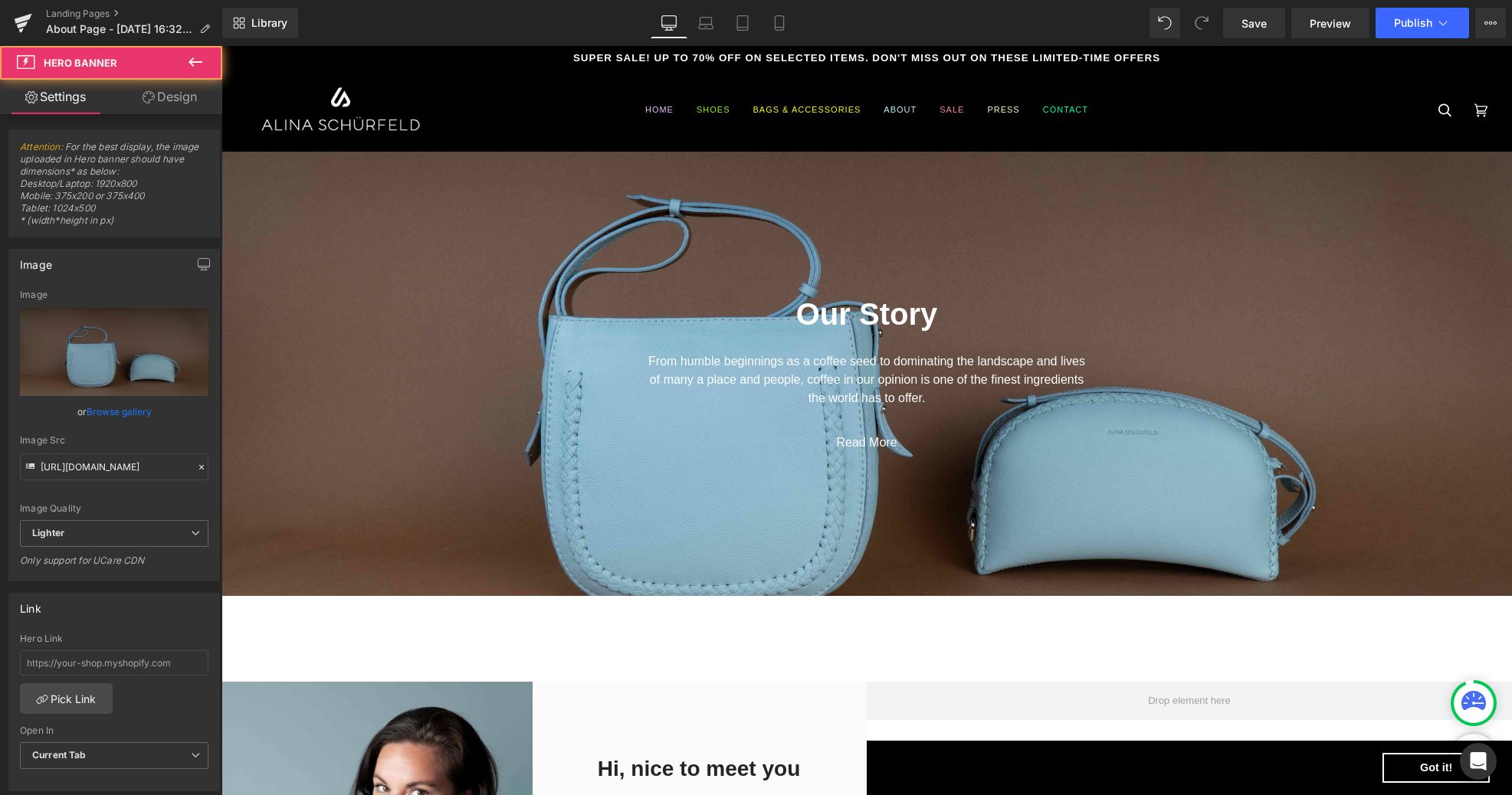
click at [418, 370] on span "Our Story Heading From humble beginnings as a coffee seed to dominating the lan…" at bounding box center [866, 365] width 1291 height 190
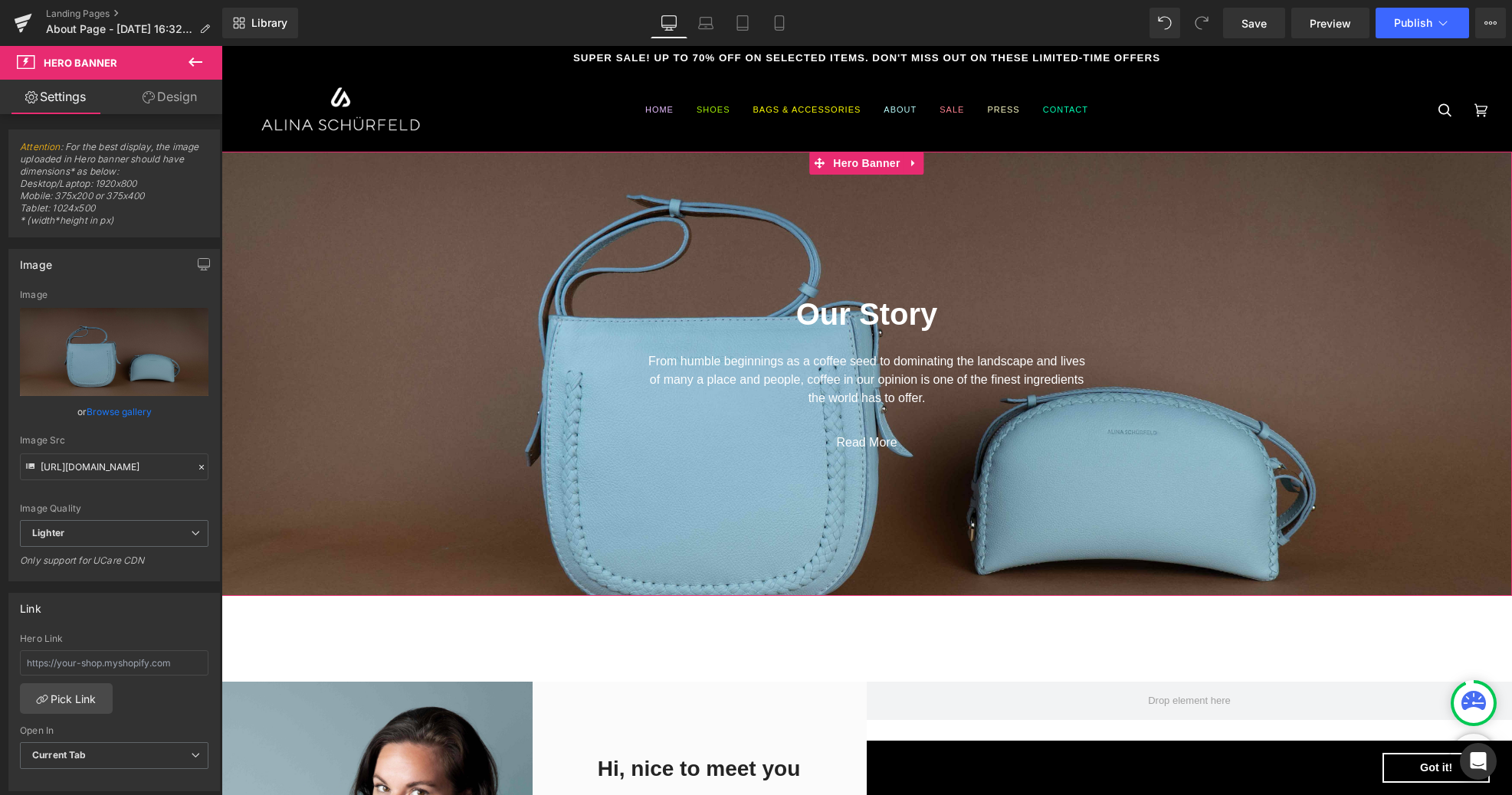
click at [155, 96] on link "Design" at bounding box center [169, 97] width 111 height 35
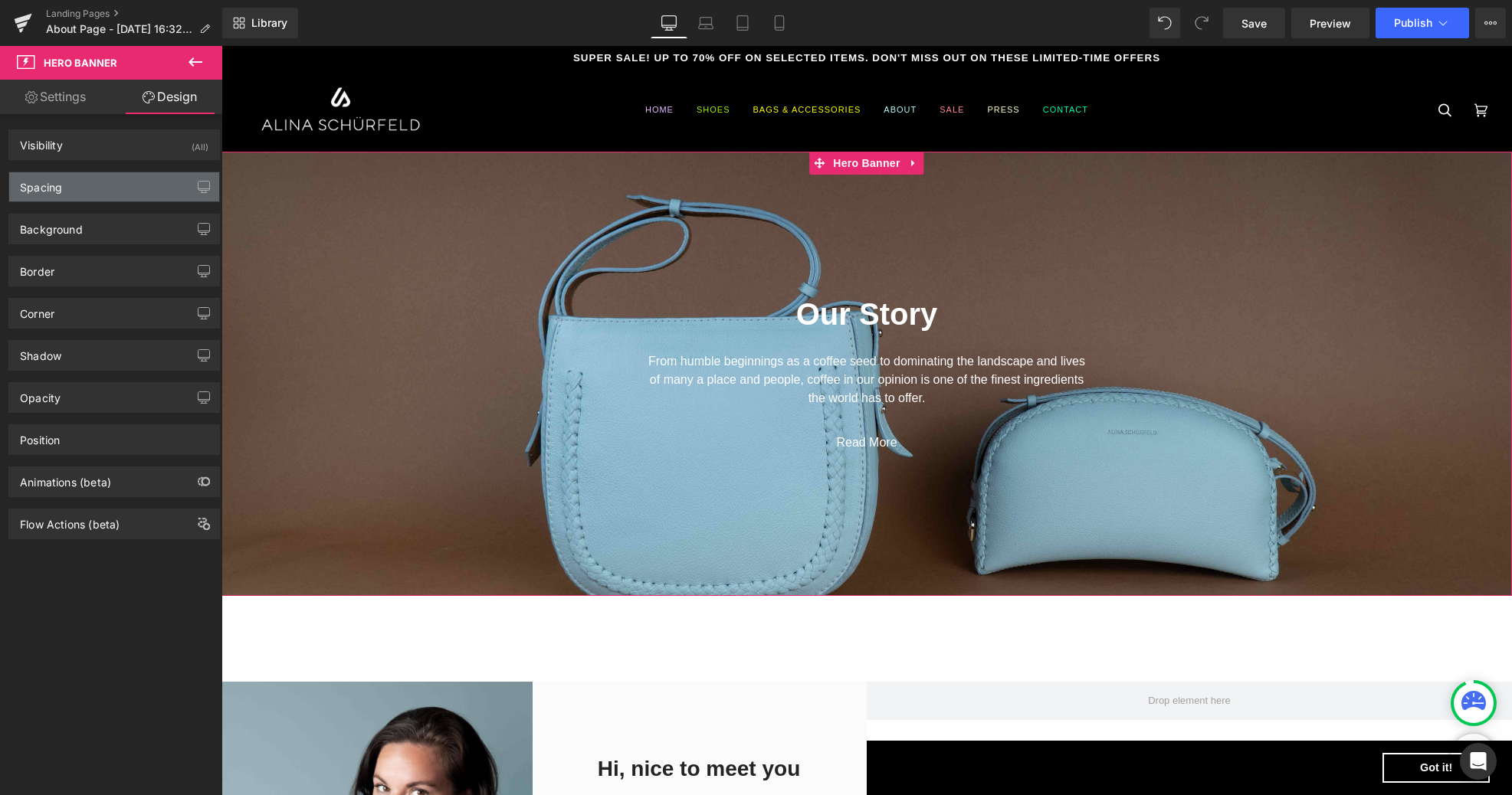
click at [92, 190] on div "Spacing" at bounding box center [114, 187] width 210 height 29
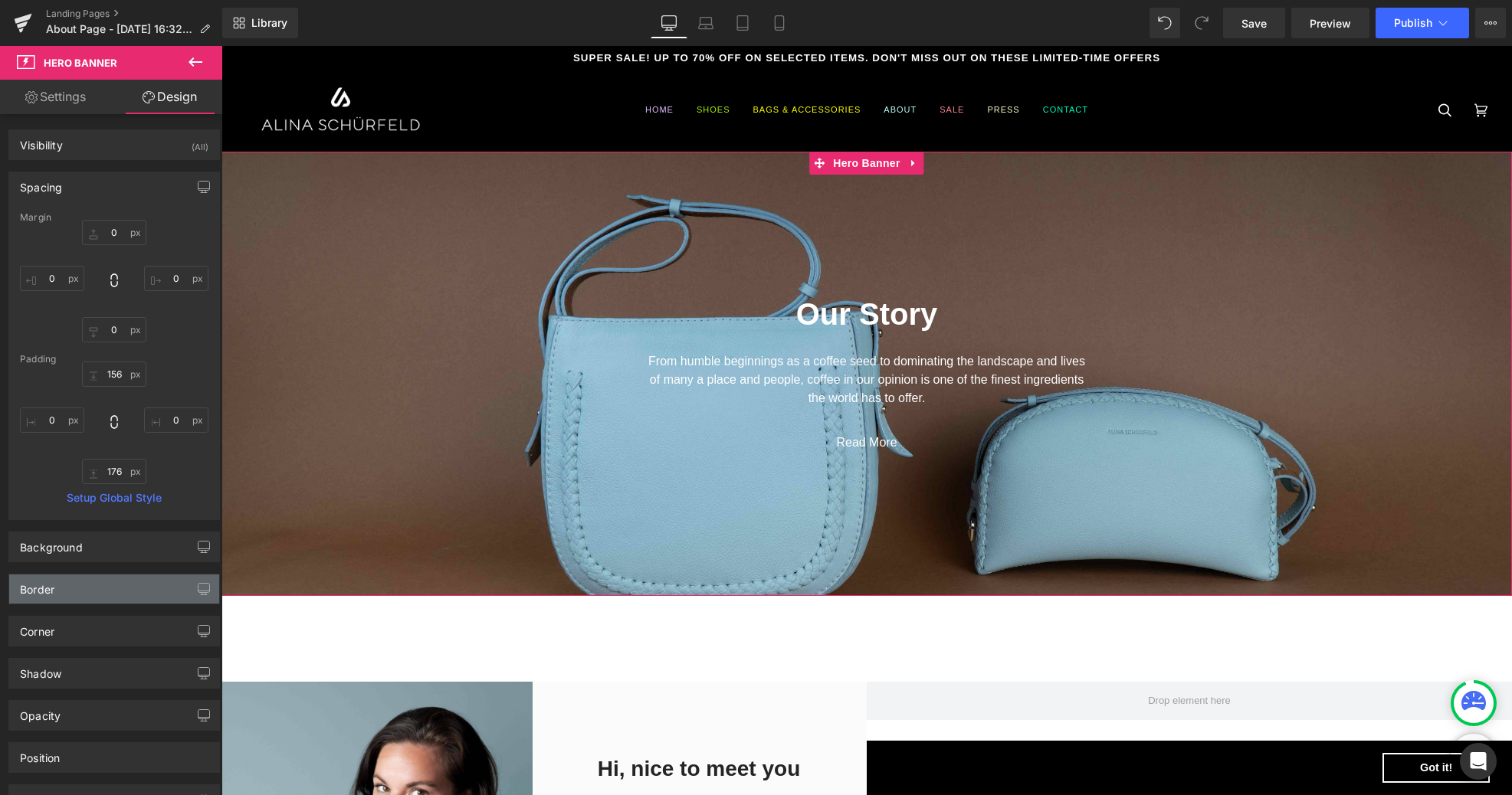
click at [78, 593] on div "Border" at bounding box center [114, 589] width 210 height 29
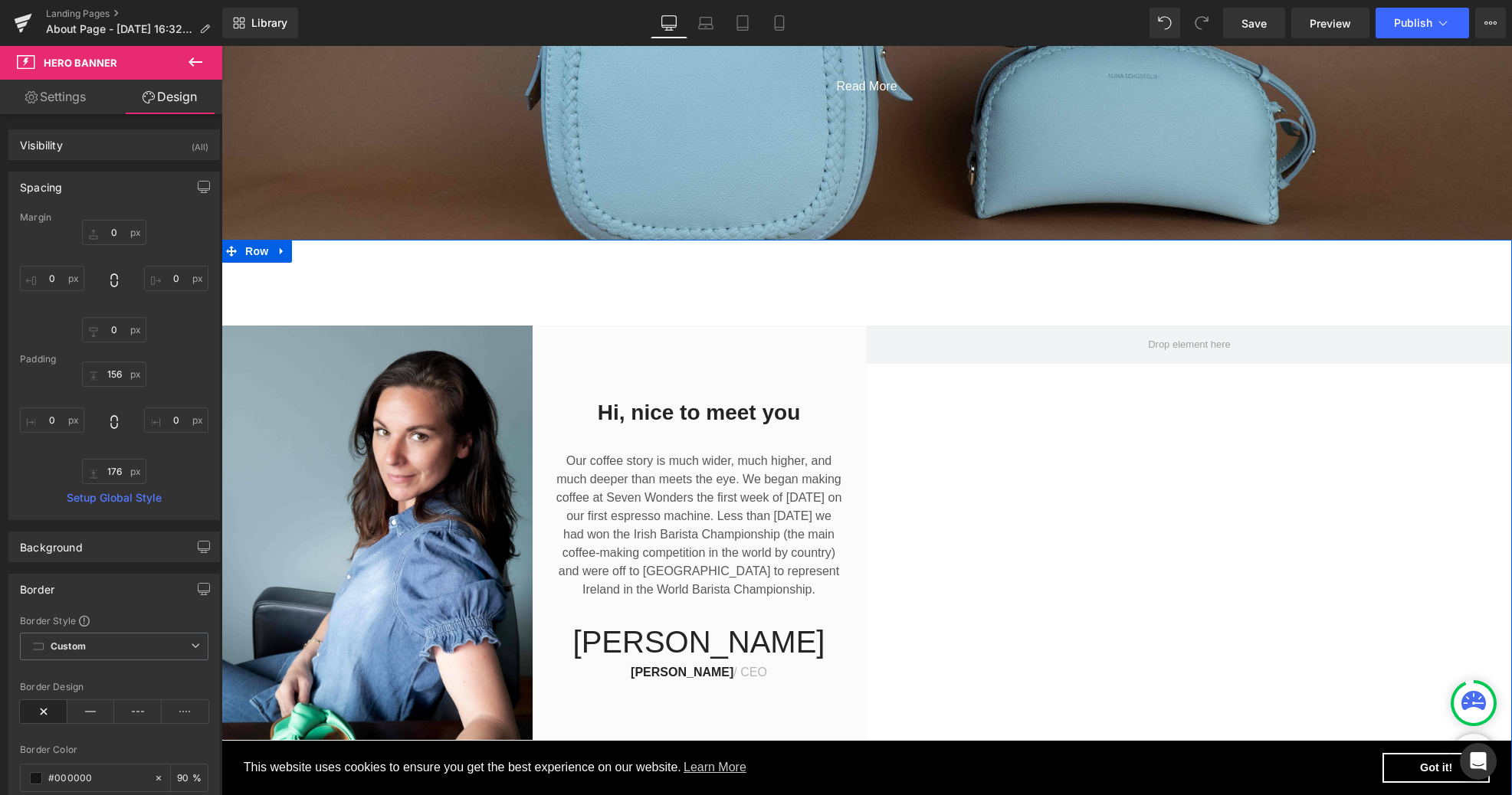
scroll to position [432, 0]
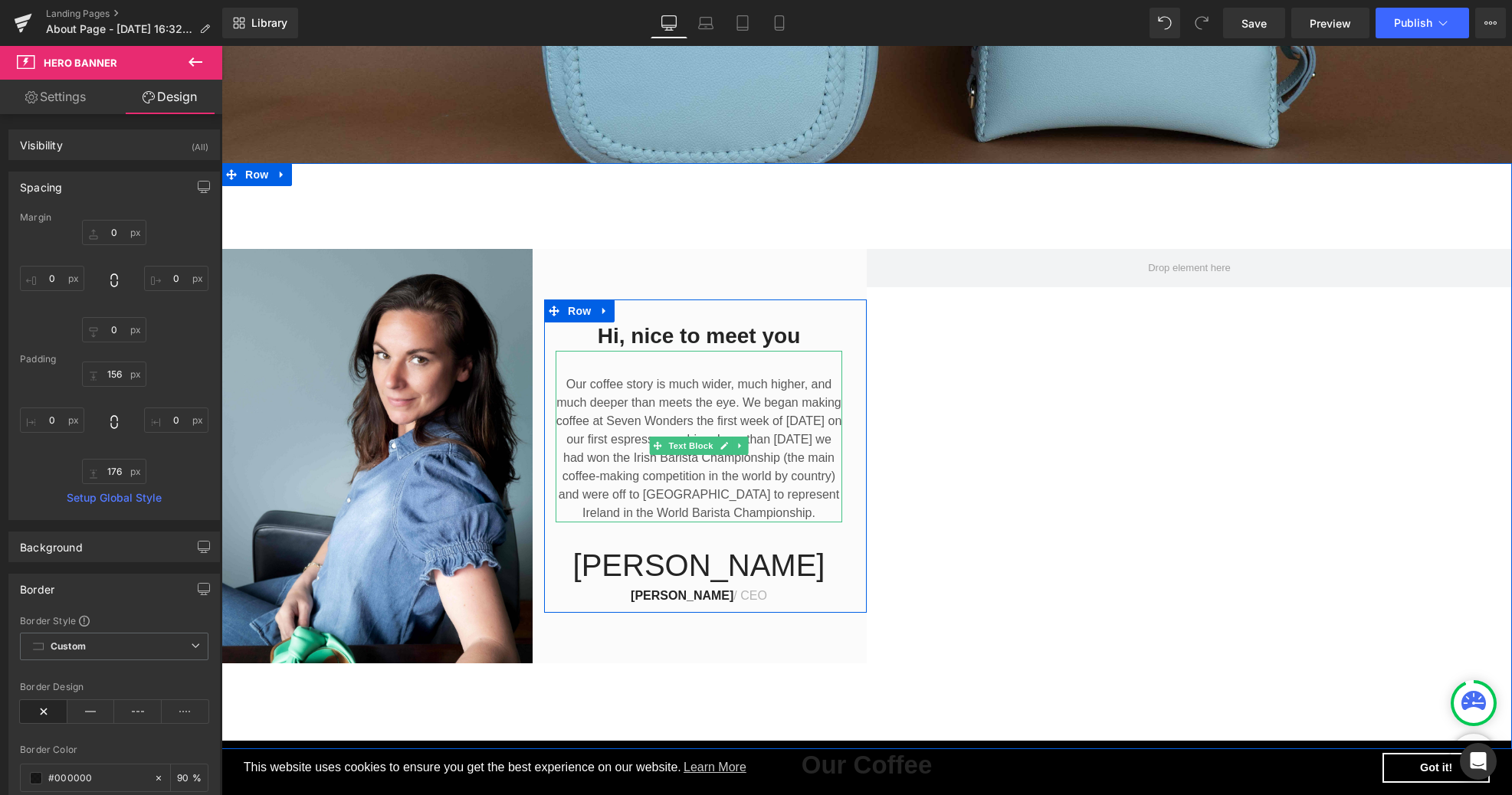
click at [635, 395] on p "Our coffee story is much wider, much higher, and much deeper than meets the eye…" at bounding box center [699, 449] width 287 height 147
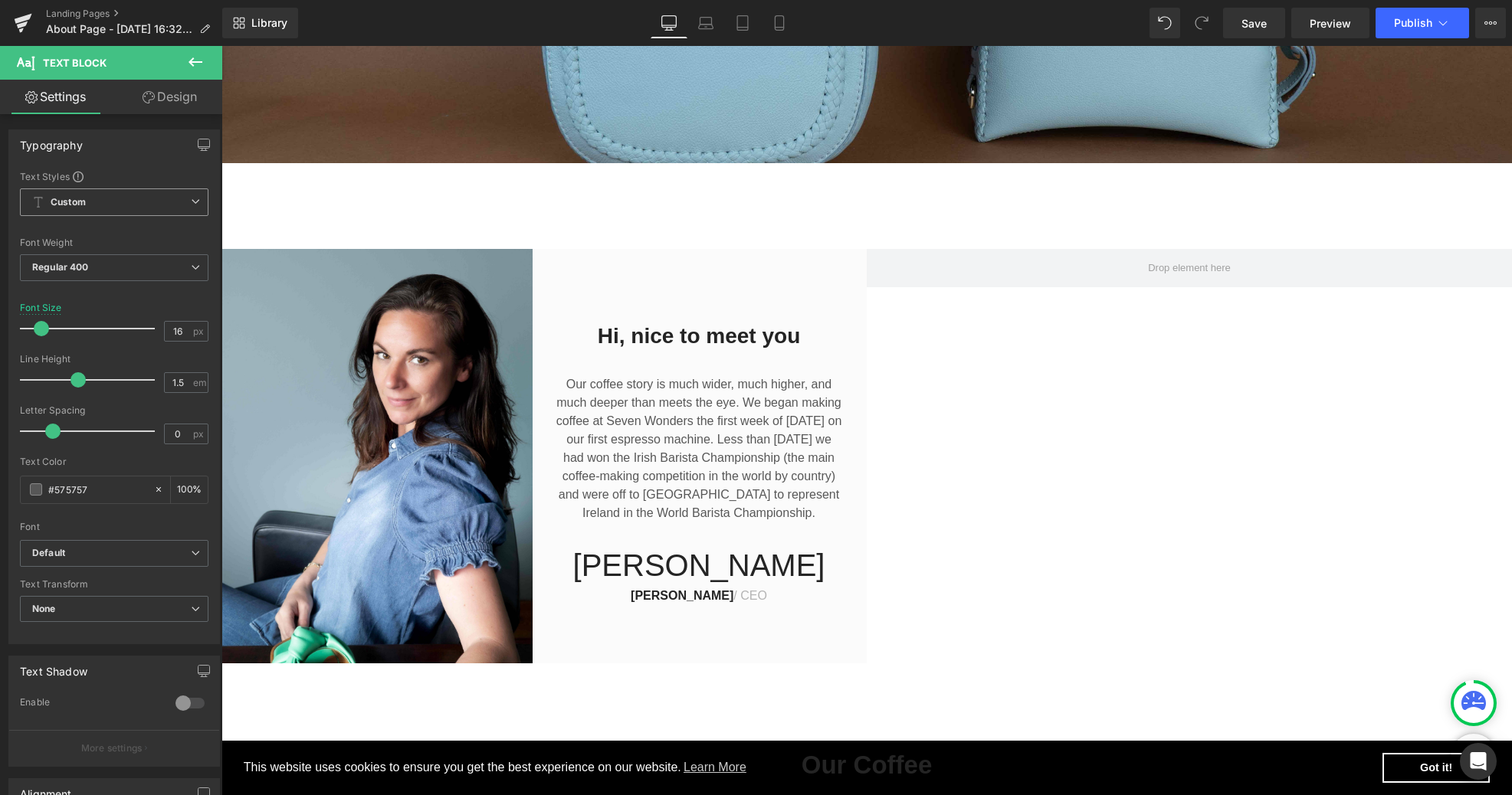
click at [107, 202] on span "Custom Setup Global Style" at bounding box center [114, 202] width 188 height 28
click at [107, 202] on span "Custom Setup Global Style" at bounding box center [111, 202] width 183 height 28
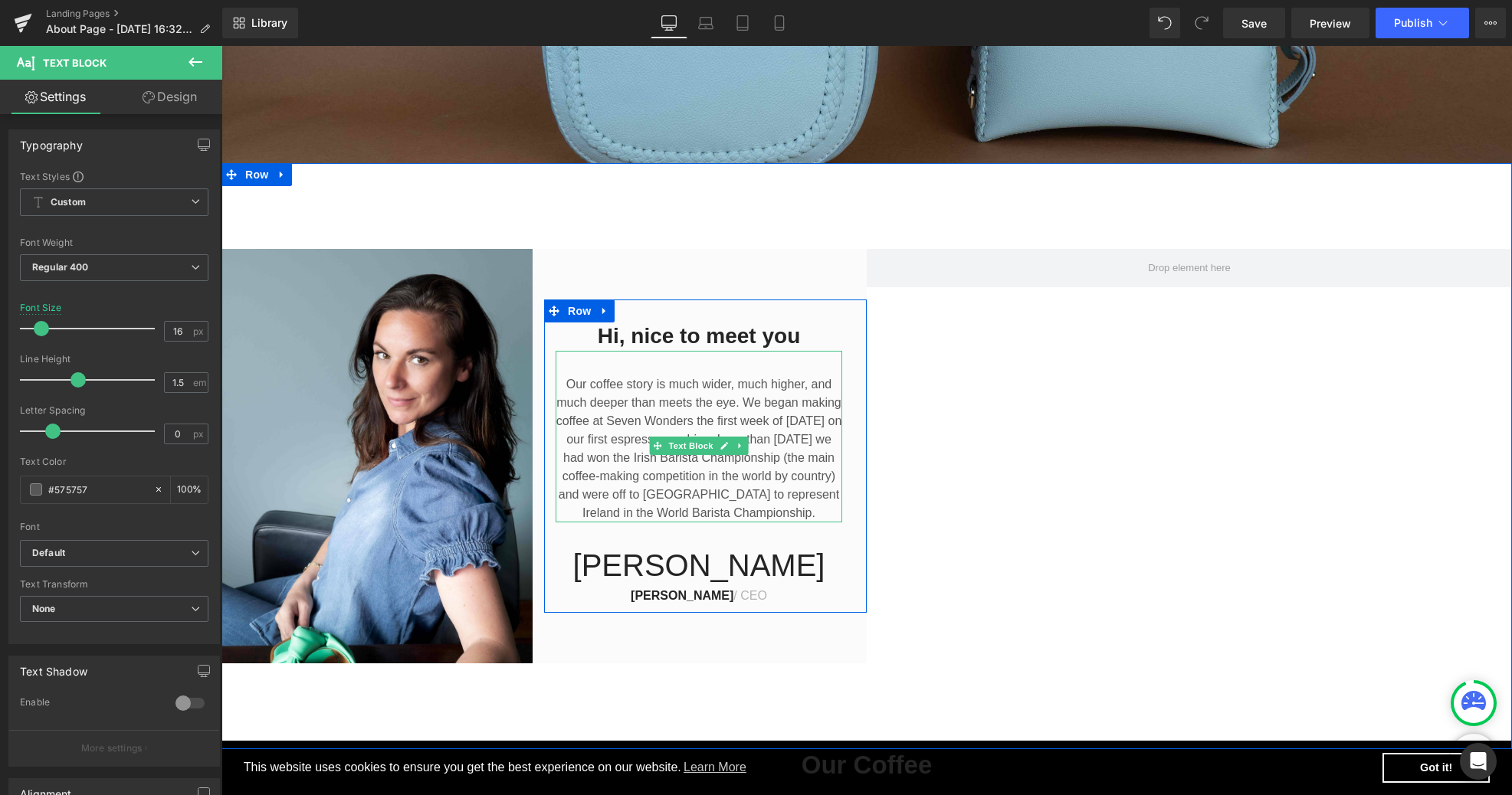
click at [770, 447] on p "Our coffee story is much wider, much higher, and much deeper than meets the eye…" at bounding box center [699, 449] width 287 height 147
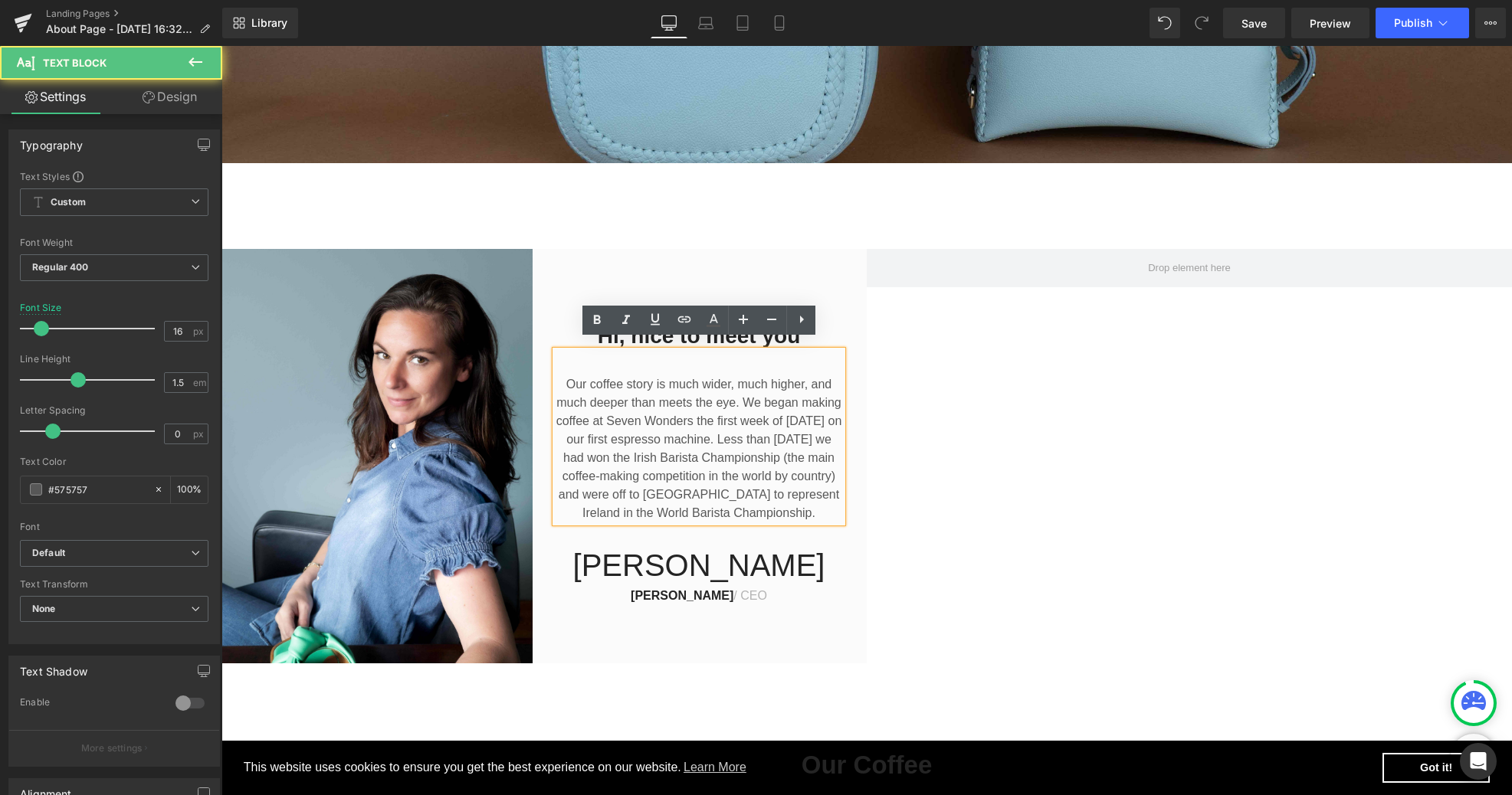
click at [1144, 507] on div "Hi, nice to meet you Heading Our coffee story is much wider, much higher, and m…" at bounding box center [866, 456] width 1291 height 586
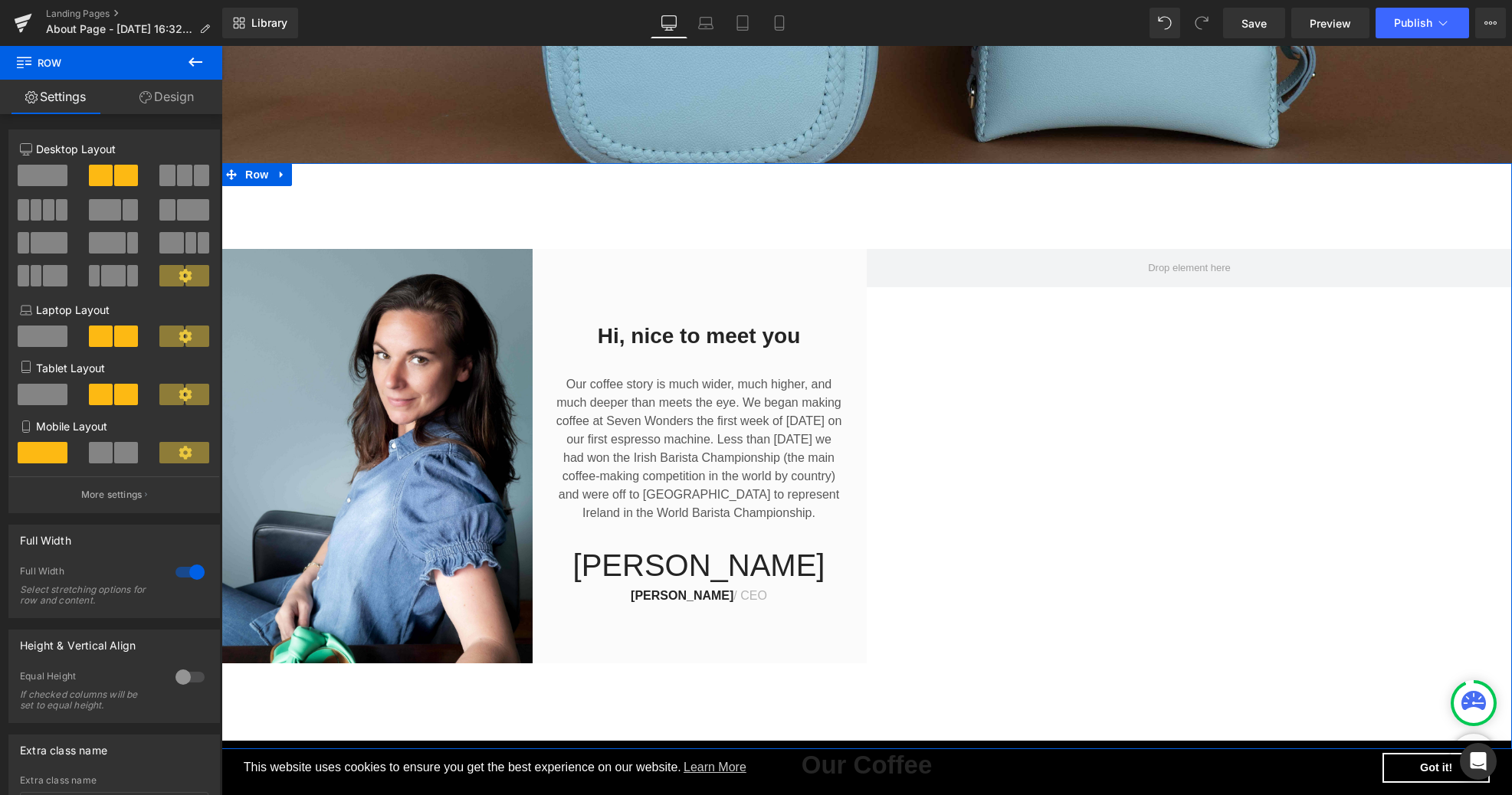
click at [186, 250] on span at bounding box center [191, 242] width 12 height 21
click at [186, 242] on span at bounding box center [191, 242] width 12 height 21
click at [113, 270] on span at bounding box center [113, 275] width 24 height 21
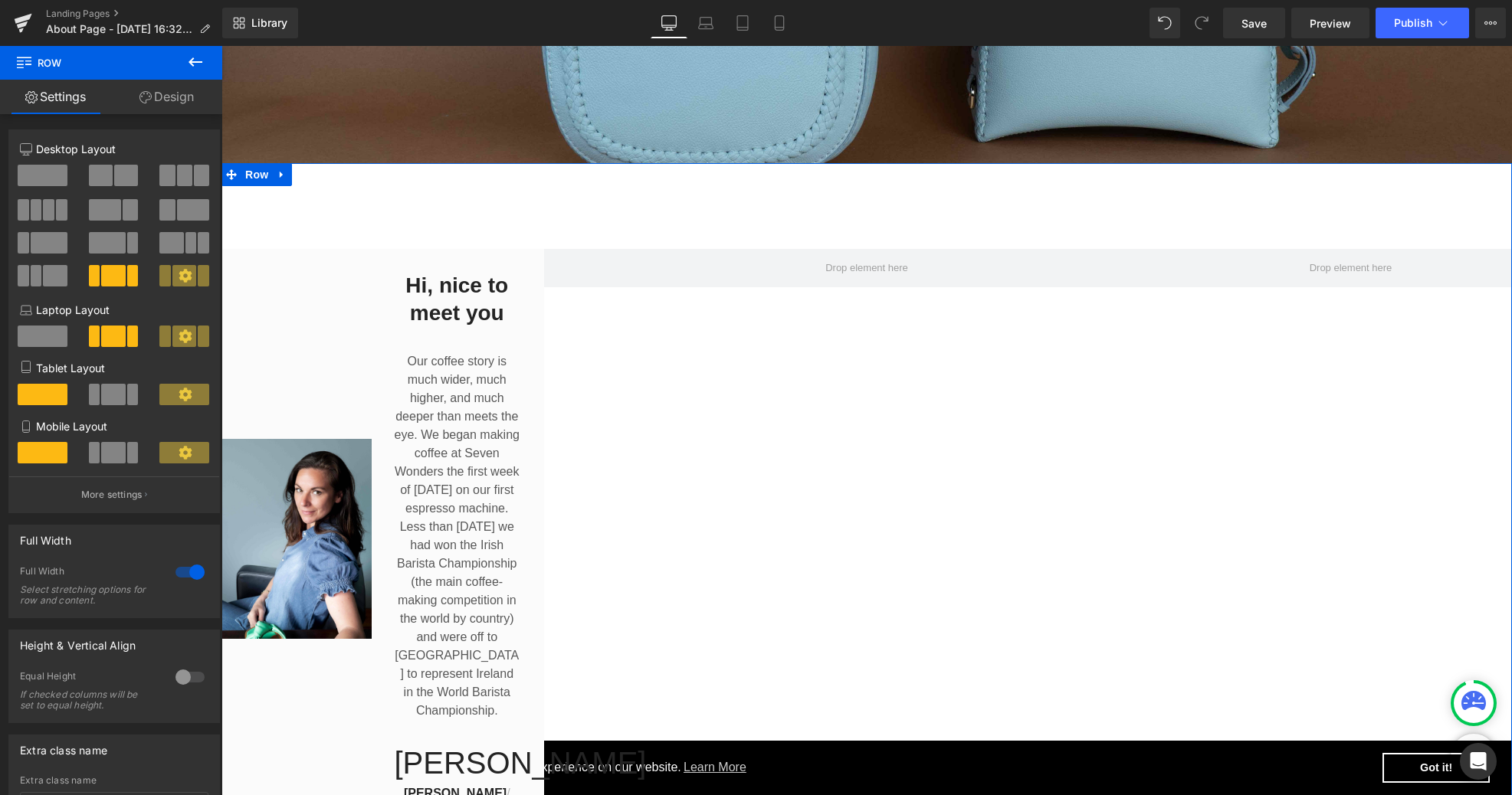
click at [113, 236] on span at bounding box center [107, 242] width 37 height 21
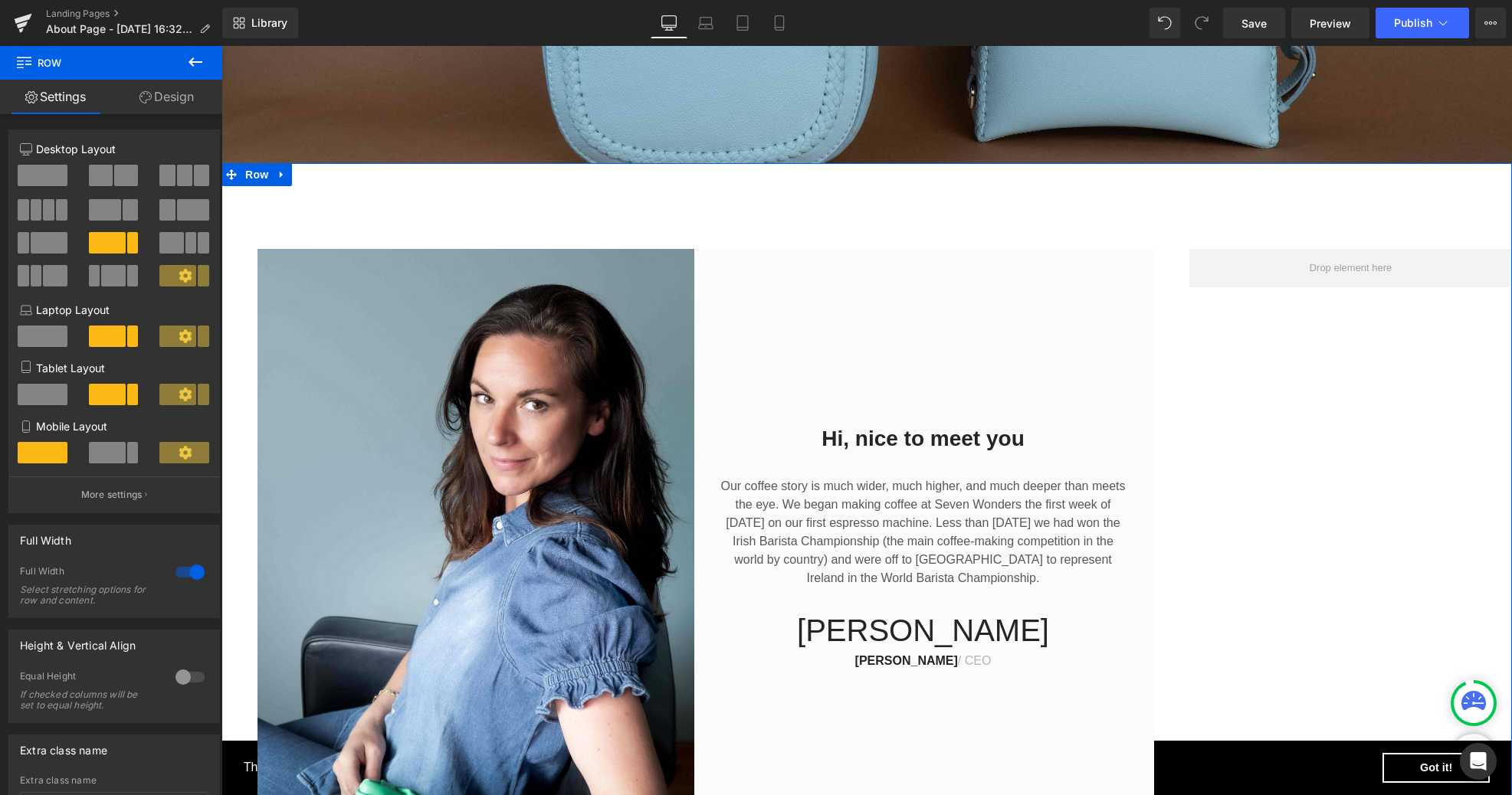
click at [118, 202] on button at bounding box center [115, 209] width 51 height 21
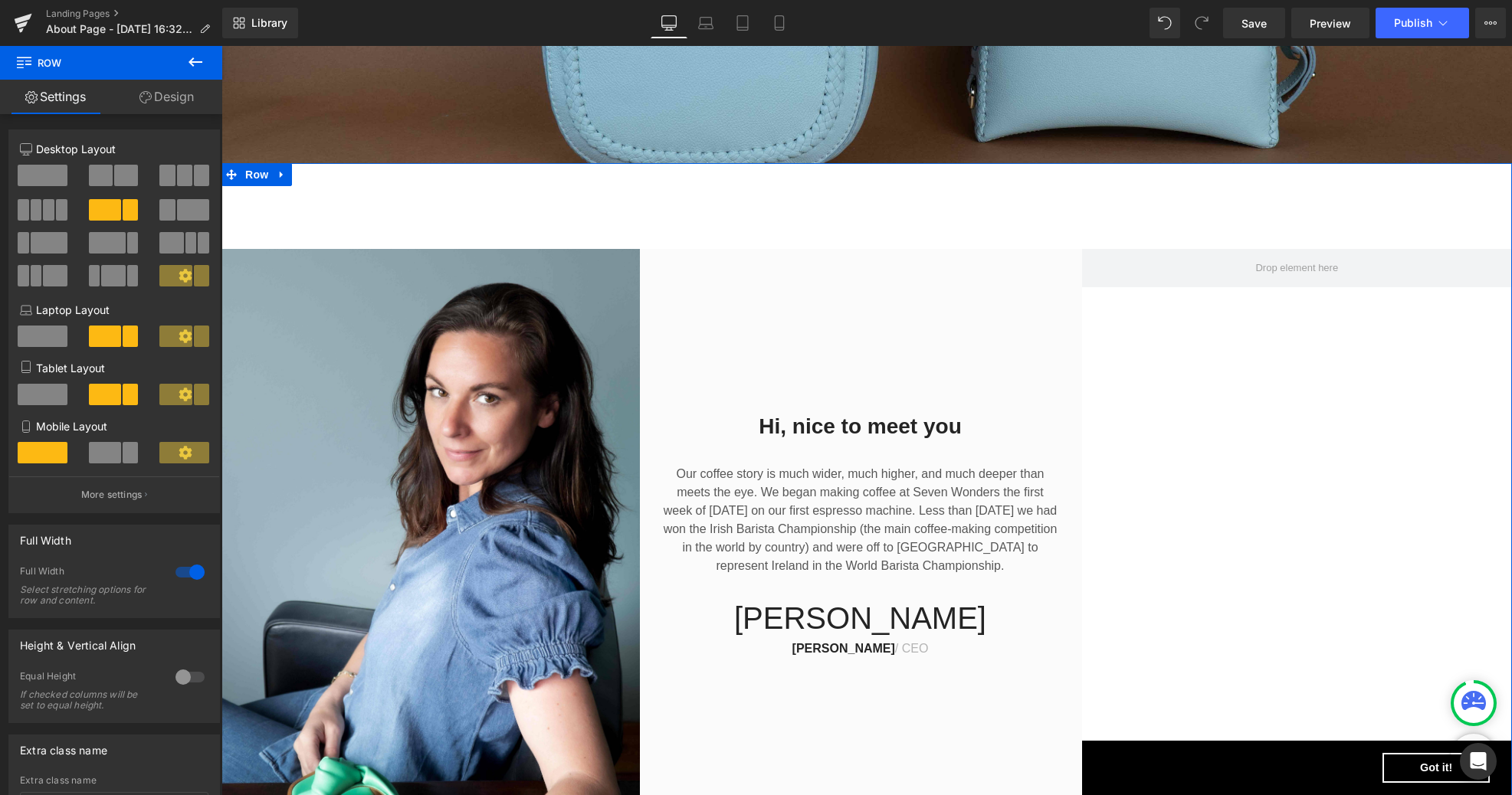
click at [103, 207] on span at bounding box center [105, 209] width 32 height 21
click at [179, 170] on span at bounding box center [185, 174] width 16 height 21
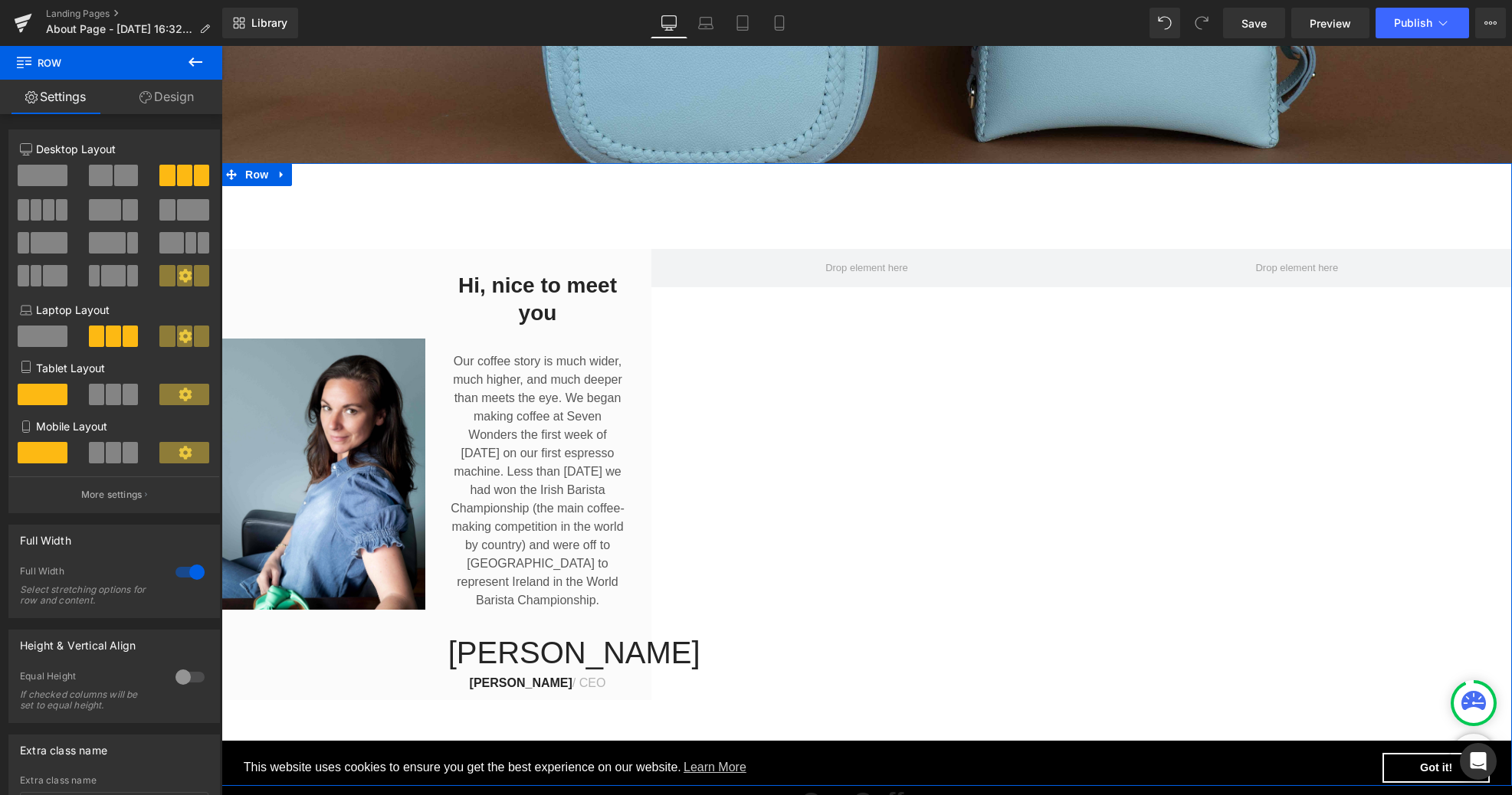
click at [99, 173] on span at bounding box center [101, 174] width 24 height 21
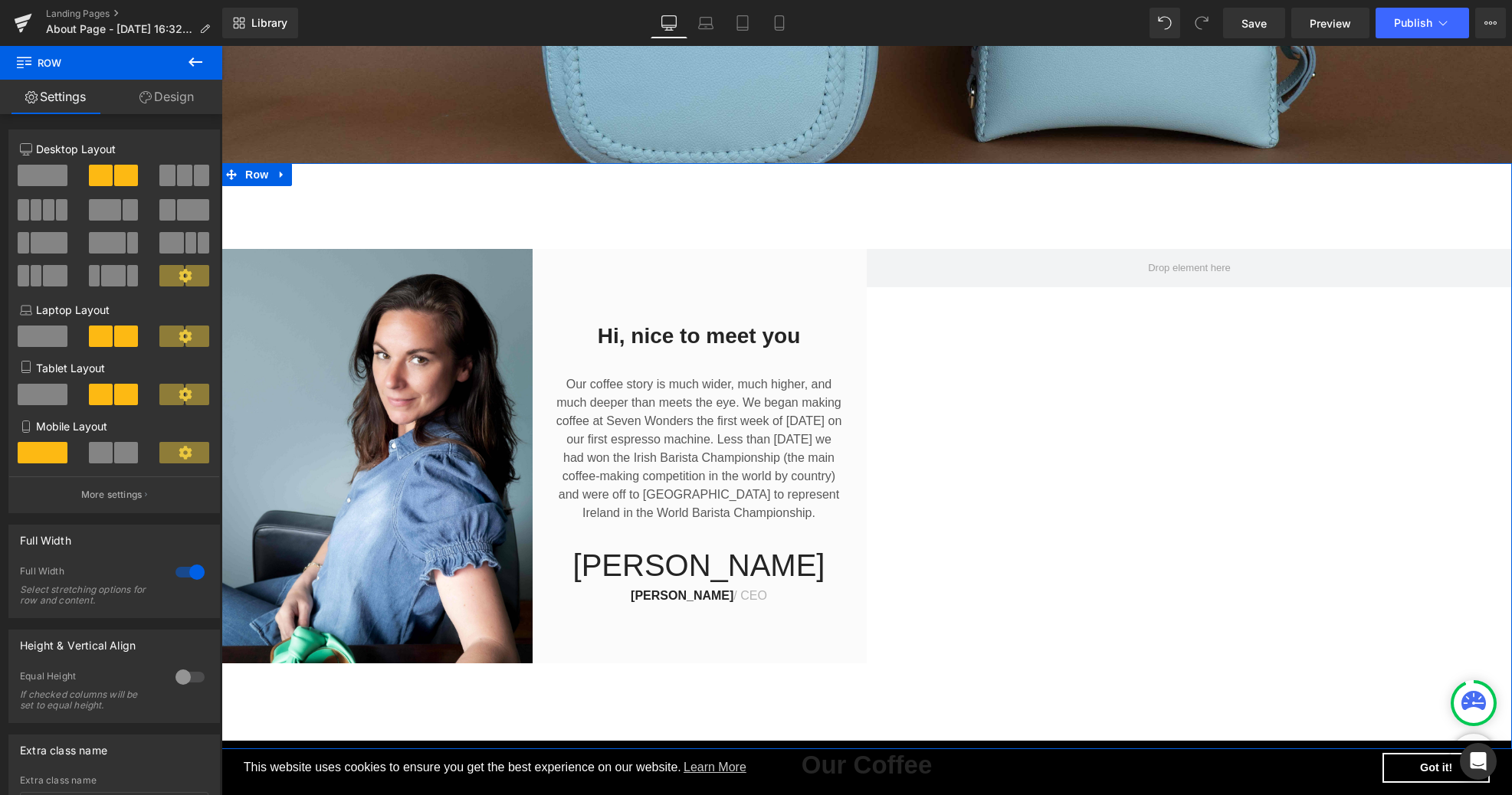
click at [44, 179] on span at bounding box center [42, 174] width 50 height 21
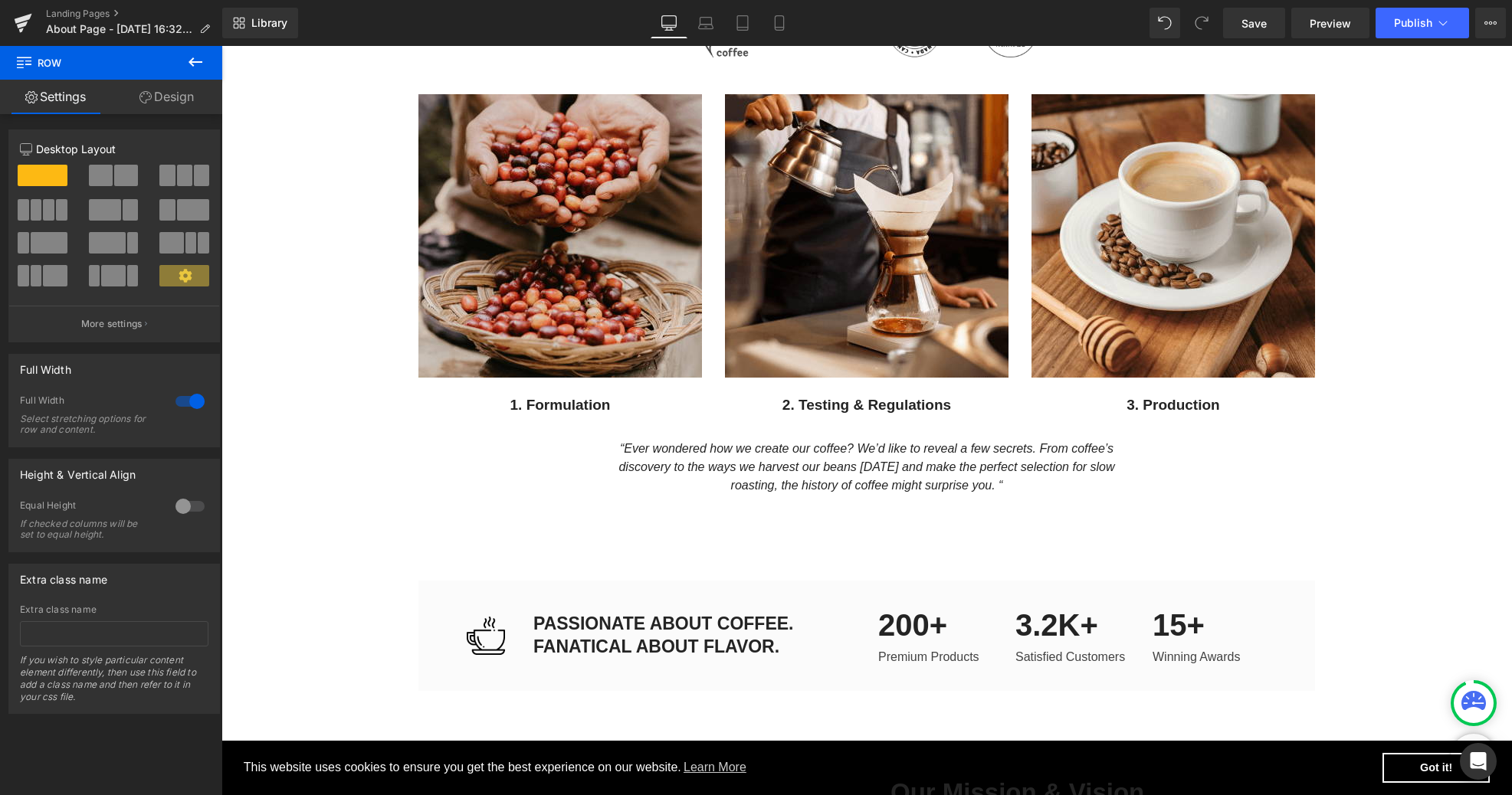
scroll to position [1548, 0]
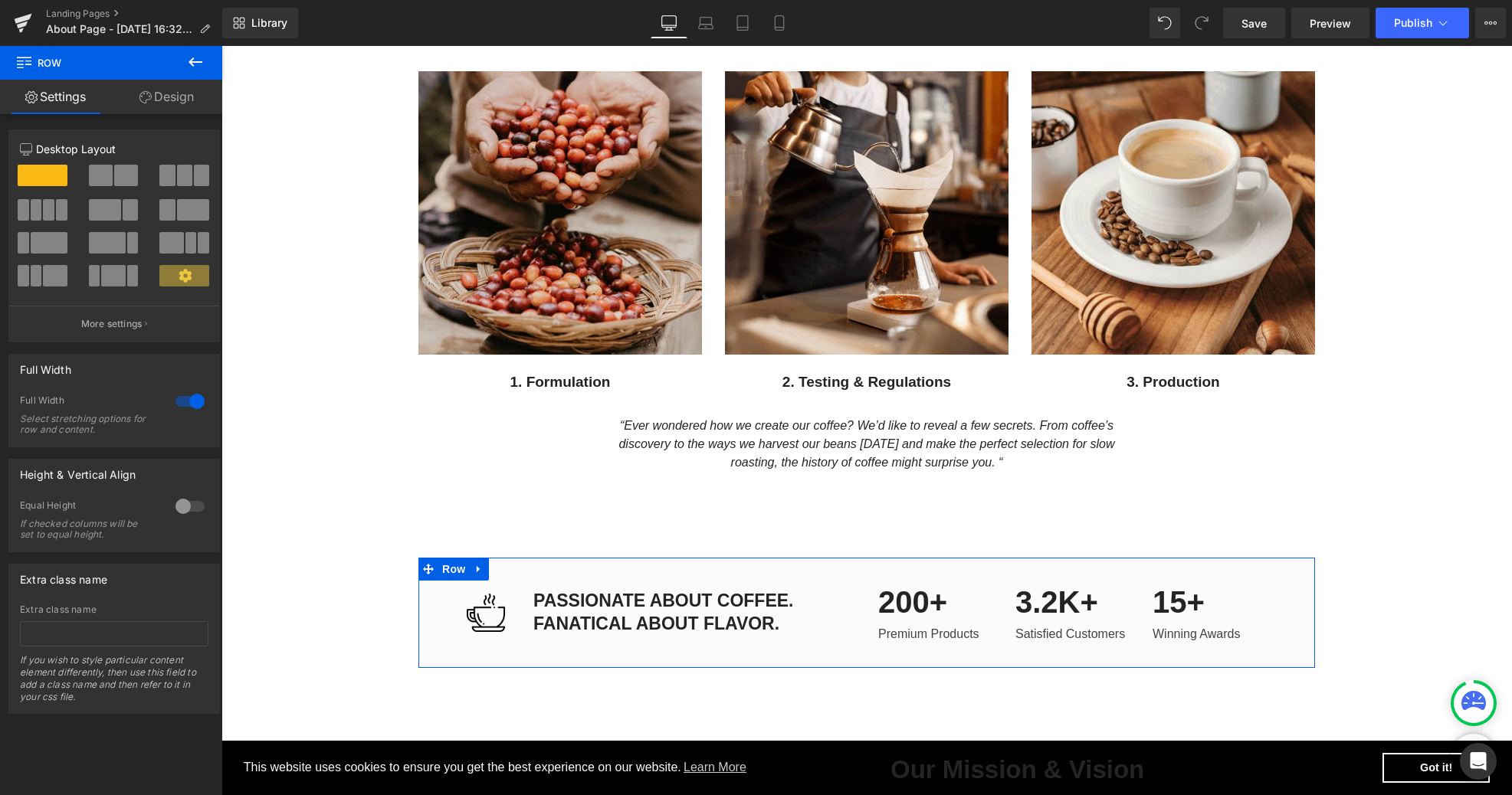
click at [759, 637] on div "Image PASSIONATE ABOUT COFFEE. FANATICAL ABOUT FLAVOR. Text Block Row 200+ Text…" at bounding box center [866, 612] width 897 height 110
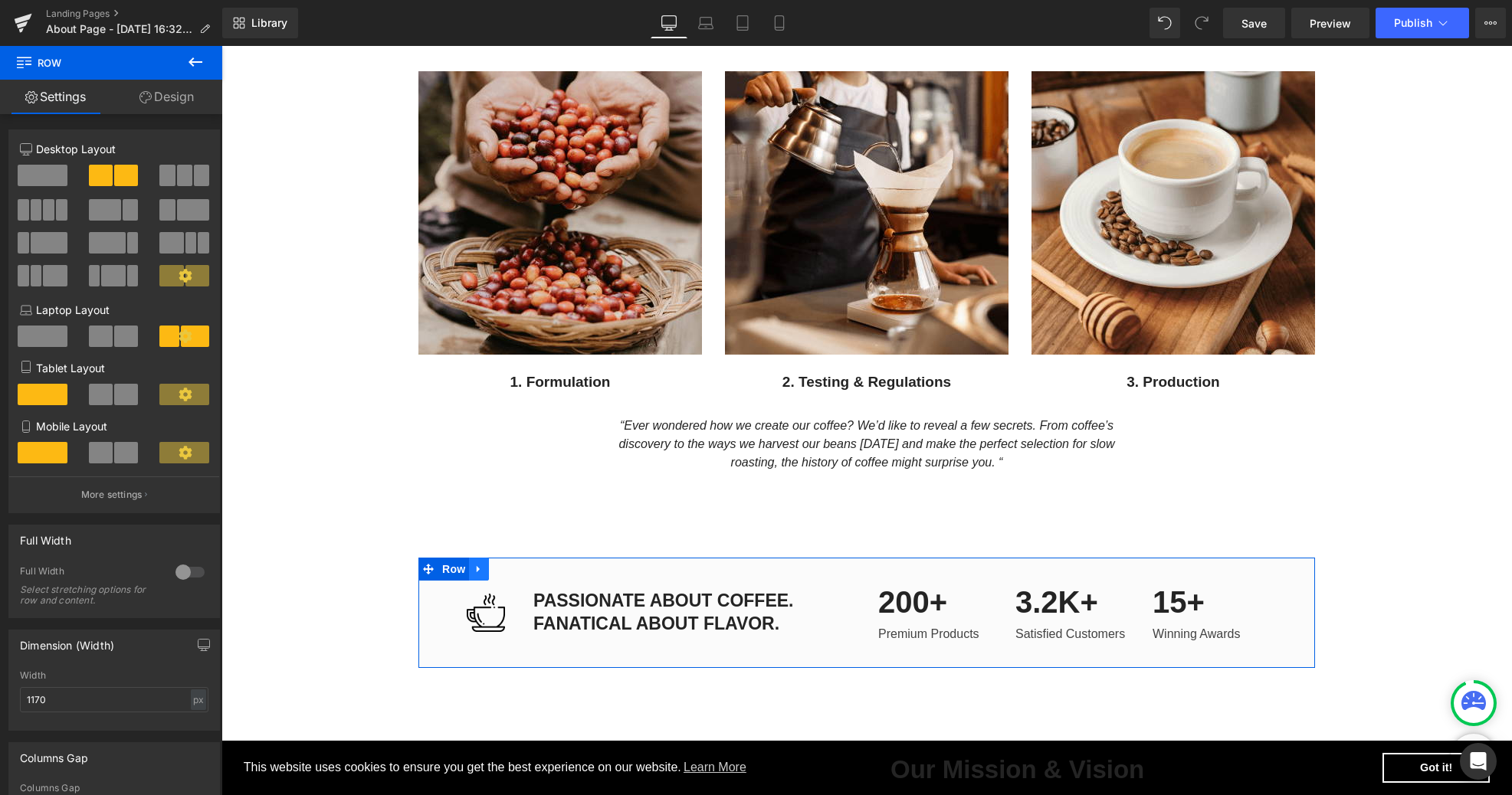
click at [477, 566] on icon at bounding box center [478, 569] width 3 height 7
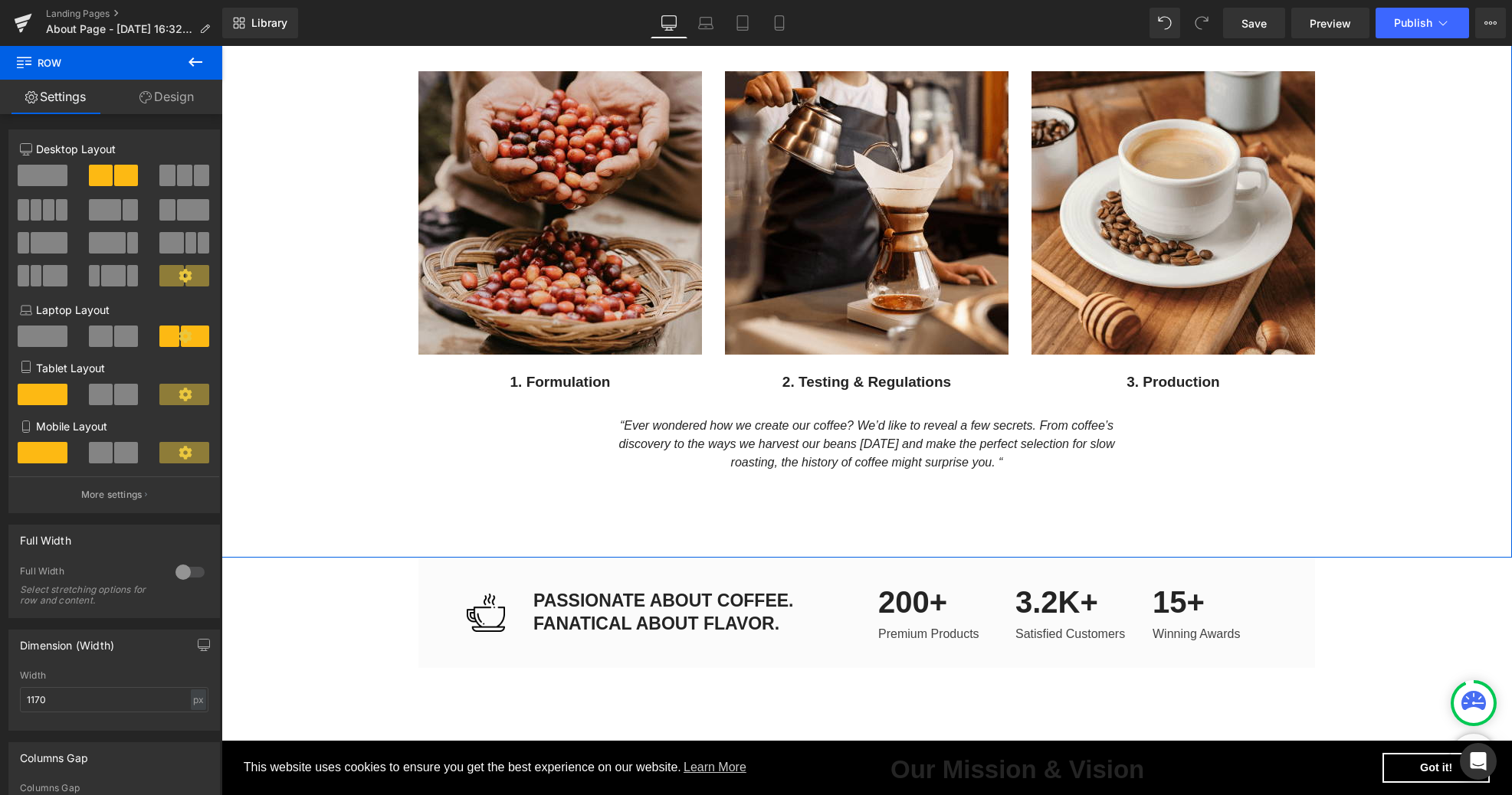
click at [404, 492] on div "Our Coffee Heading Everything is roasted in-house and to-order. We never have o…" at bounding box center [866, 179] width 1291 height 756
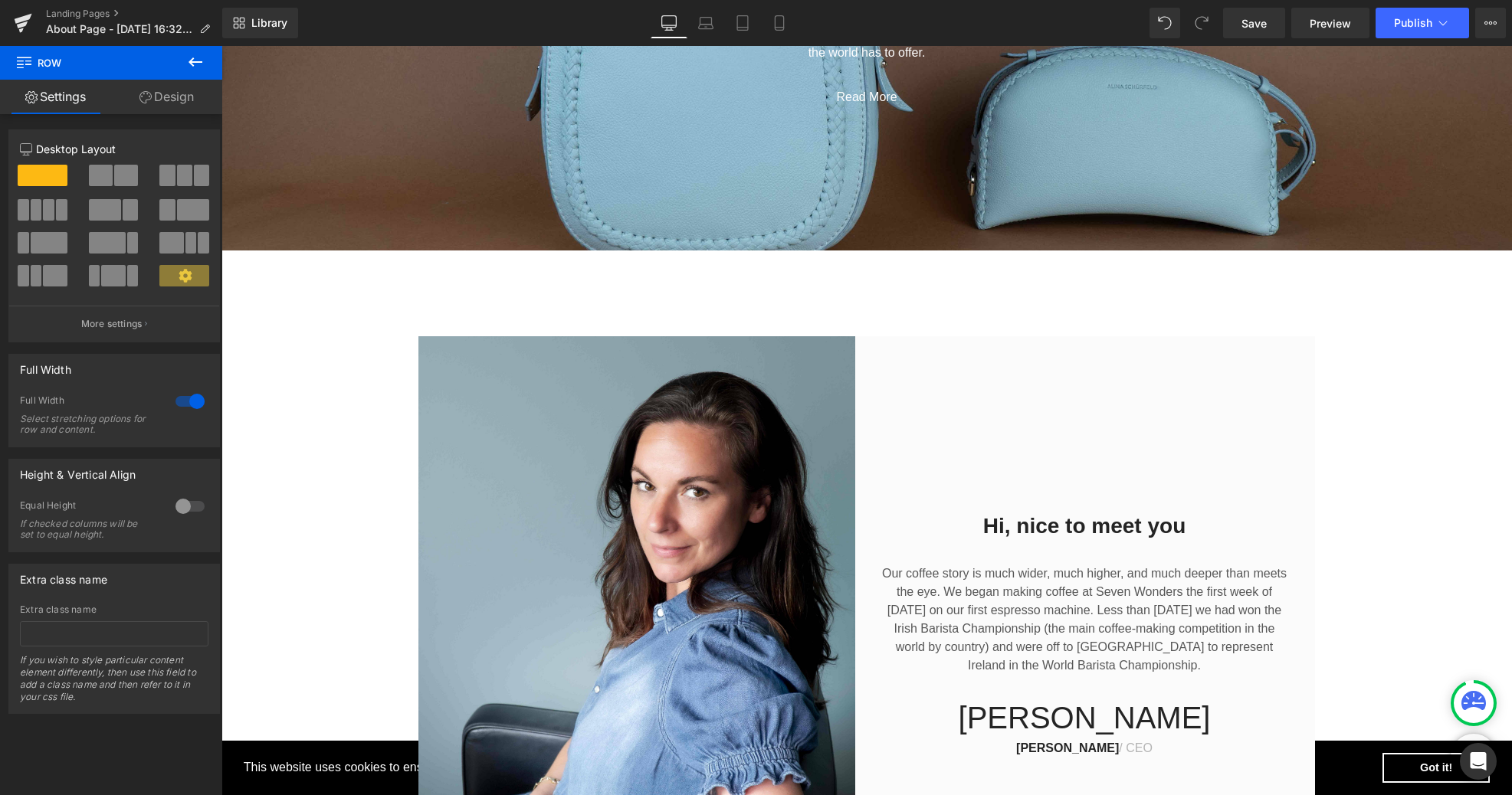
scroll to position [0, 0]
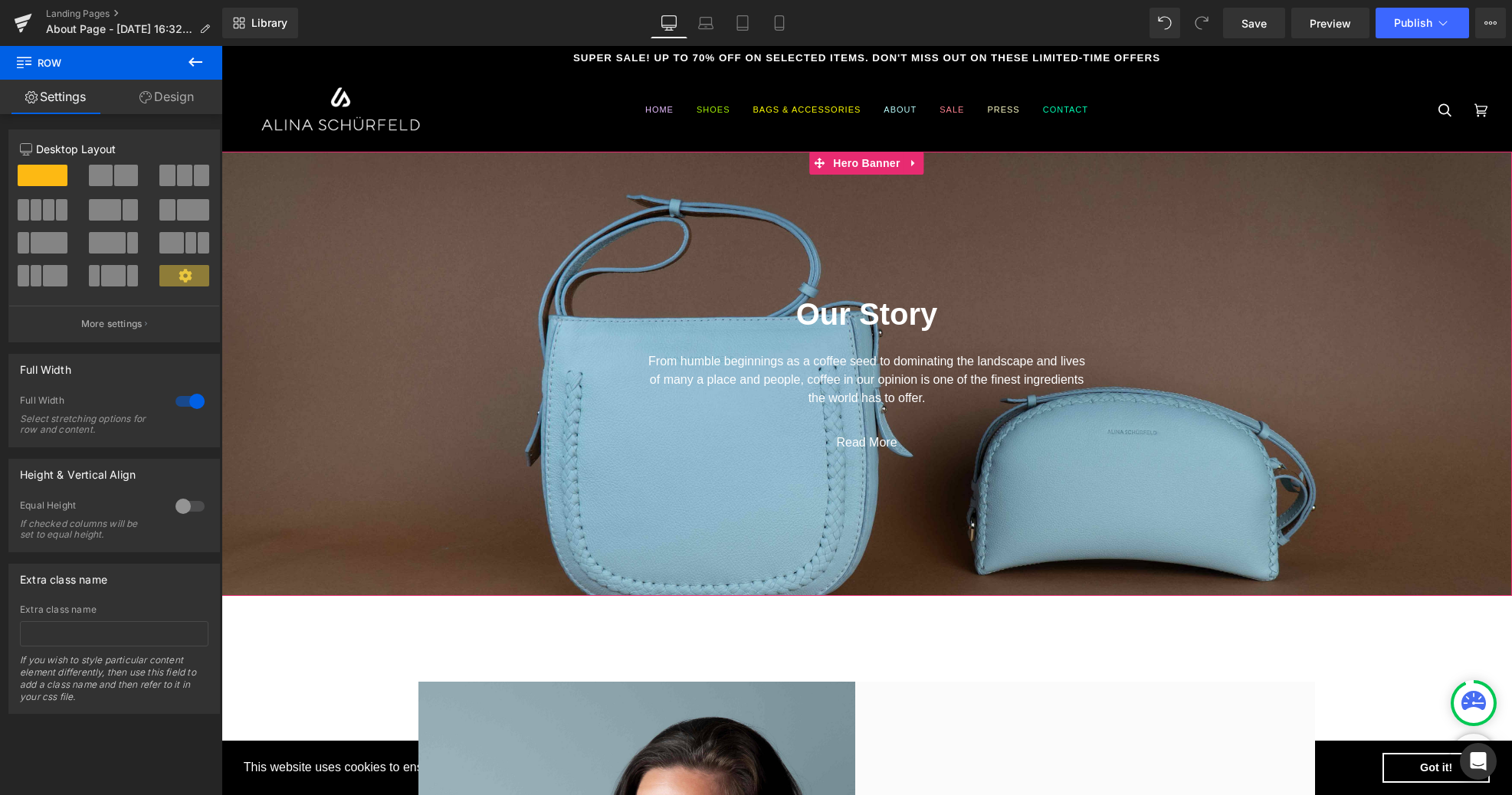
click at [360, 427] on span "Our Story Heading From humble beginnings as a coffee seed to dominating the lan…" at bounding box center [866, 365] width 1291 height 190
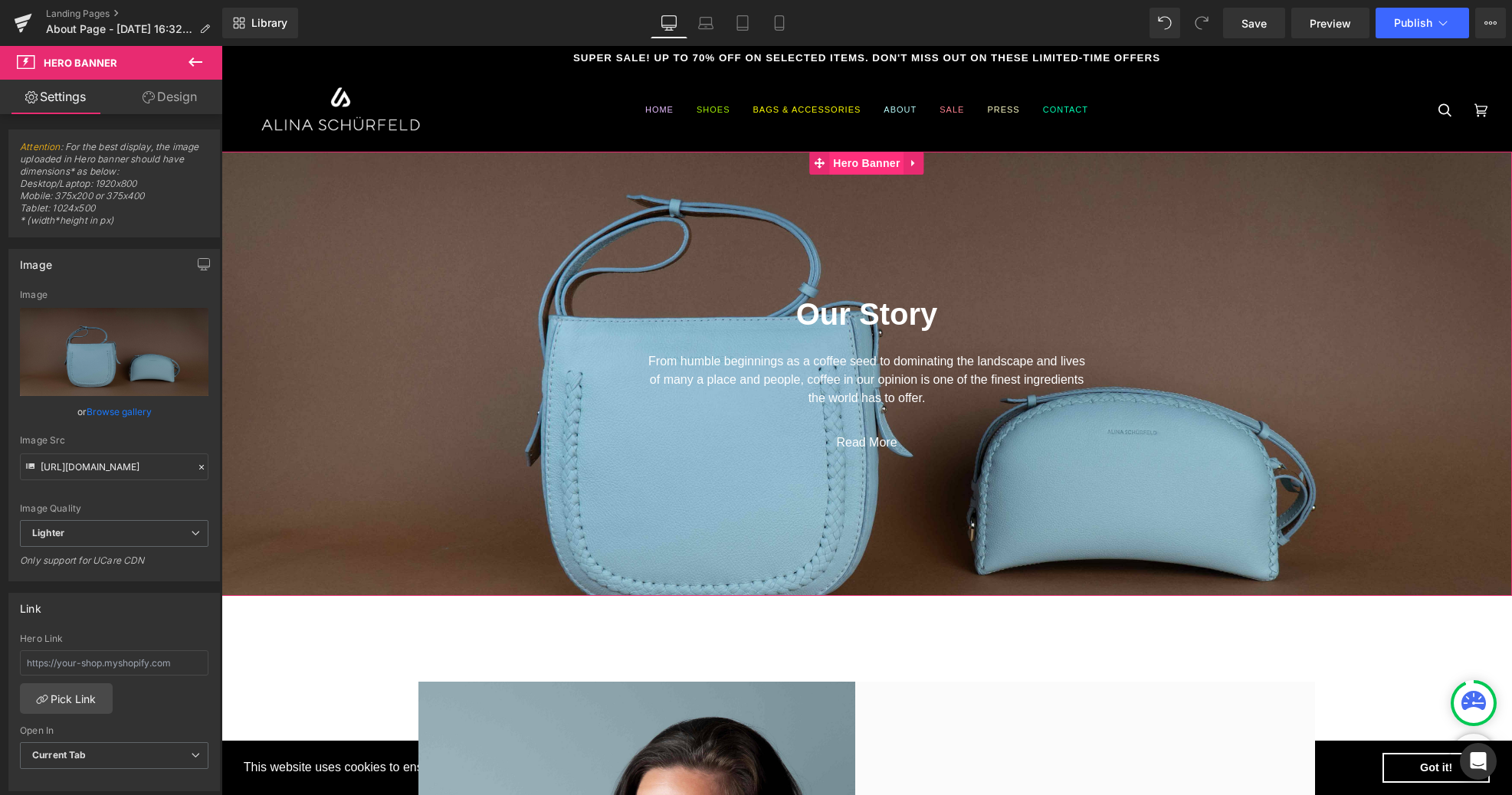
click at [863, 164] on span "Hero Banner" at bounding box center [866, 162] width 74 height 23
click at [913, 160] on icon at bounding box center [914, 163] width 11 height 12
click at [903, 162] on icon at bounding box center [904, 163] width 11 height 11
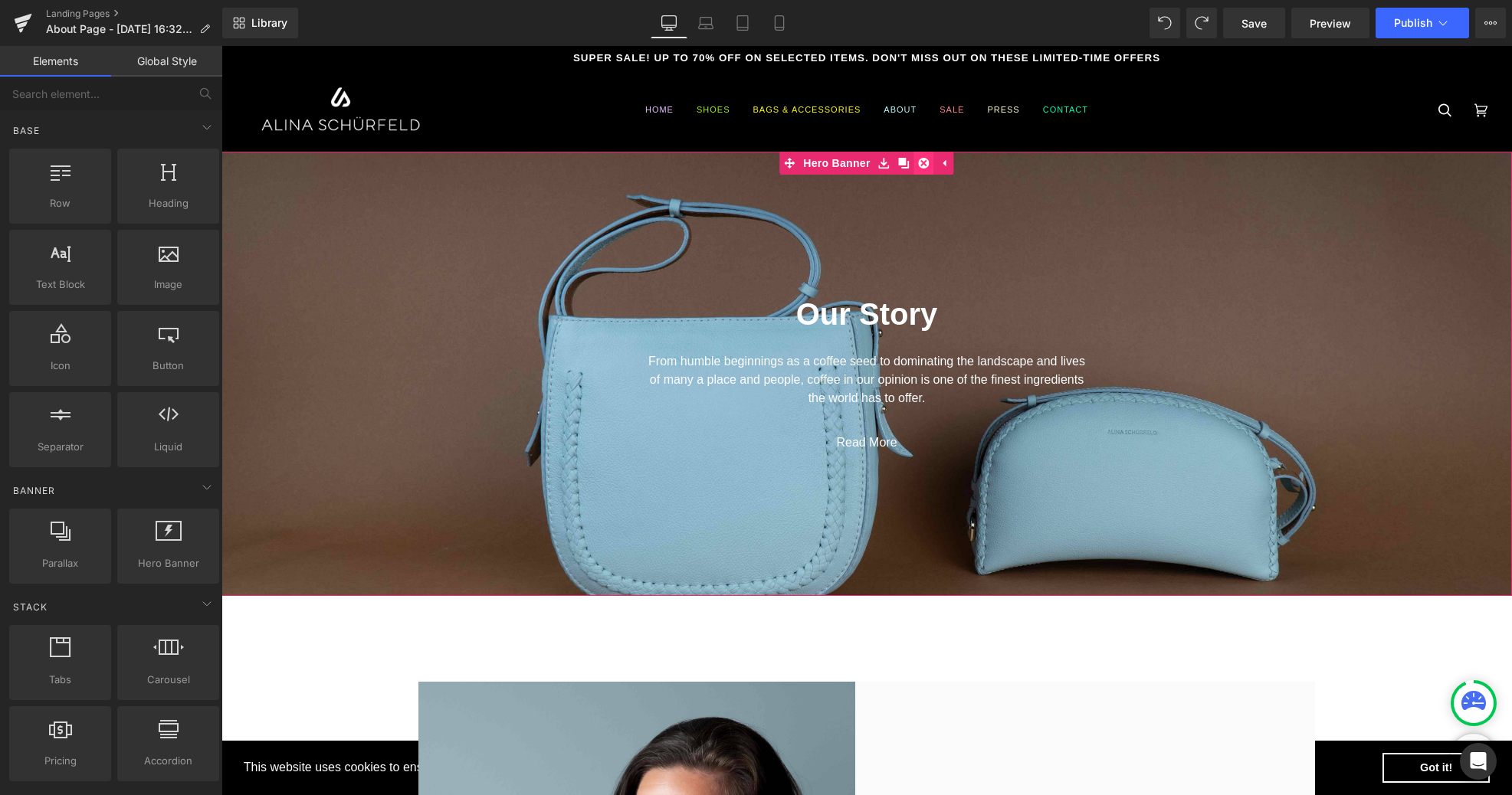
click at [921, 160] on icon at bounding box center [924, 163] width 11 height 11
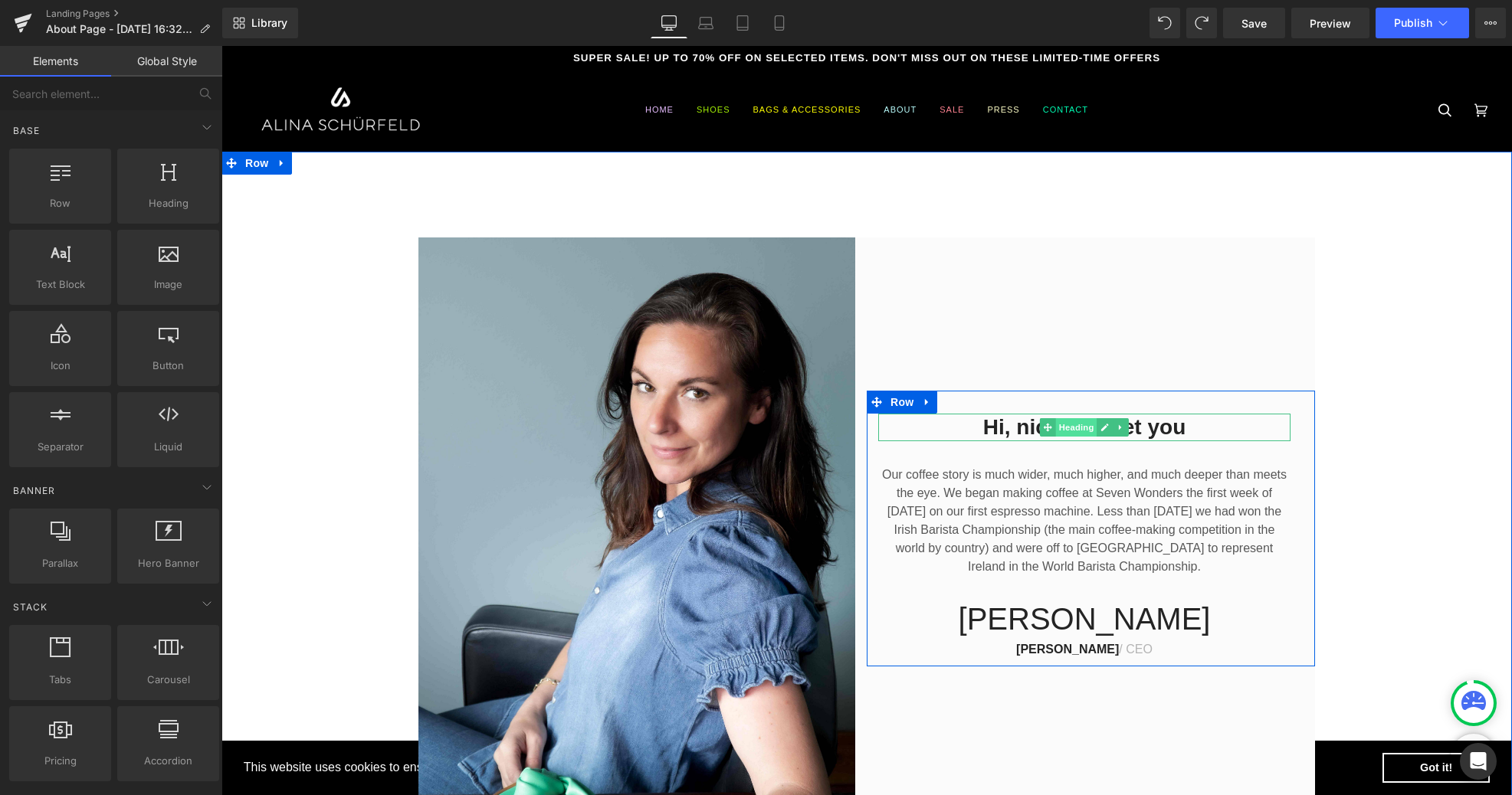
click at [1086, 424] on span "Heading" at bounding box center [1076, 427] width 41 height 18
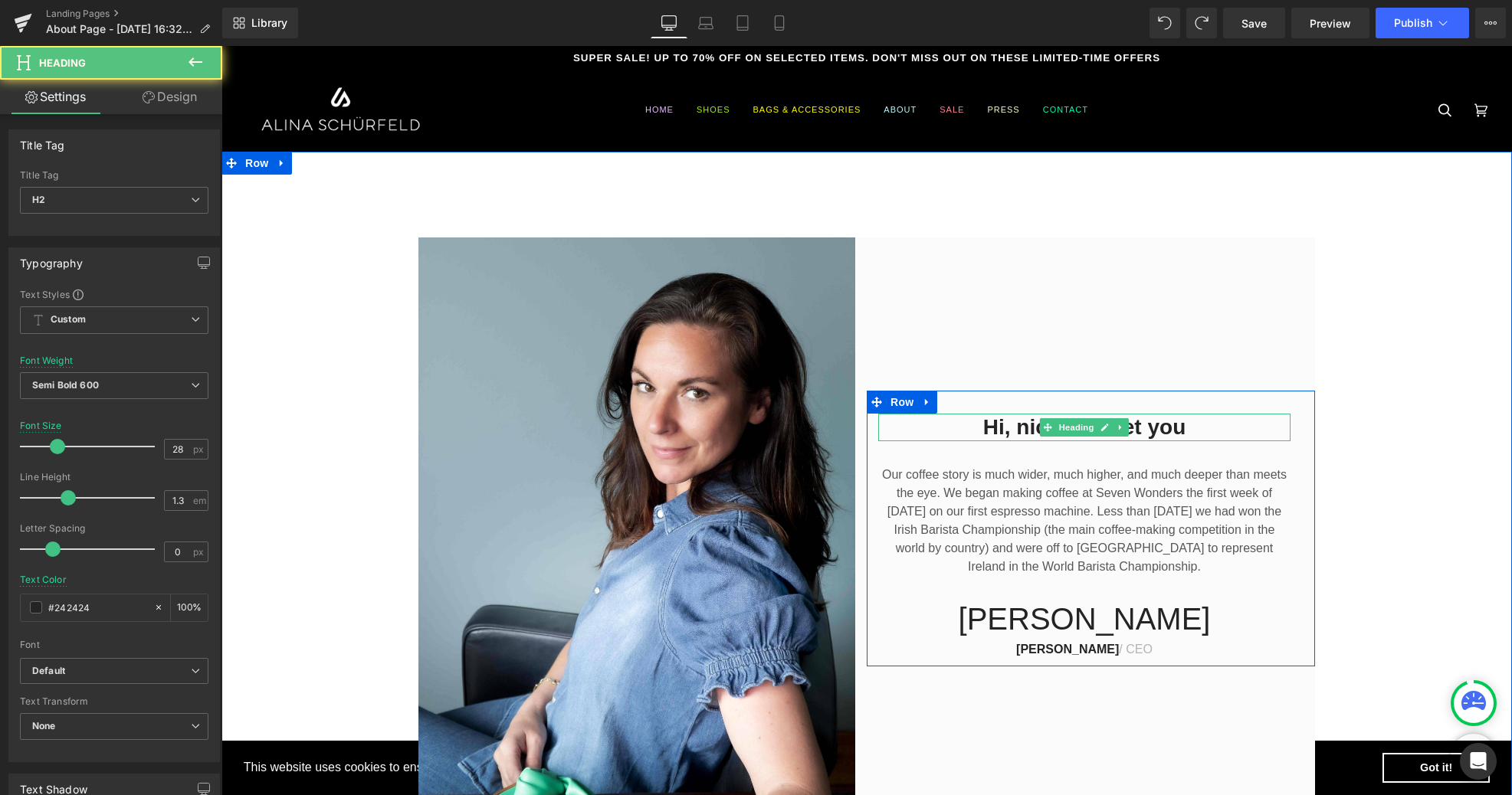
click at [1189, 429] on h2 "Hi, nice to meet you" at bounding box center [1084, 427] width 412 height 28
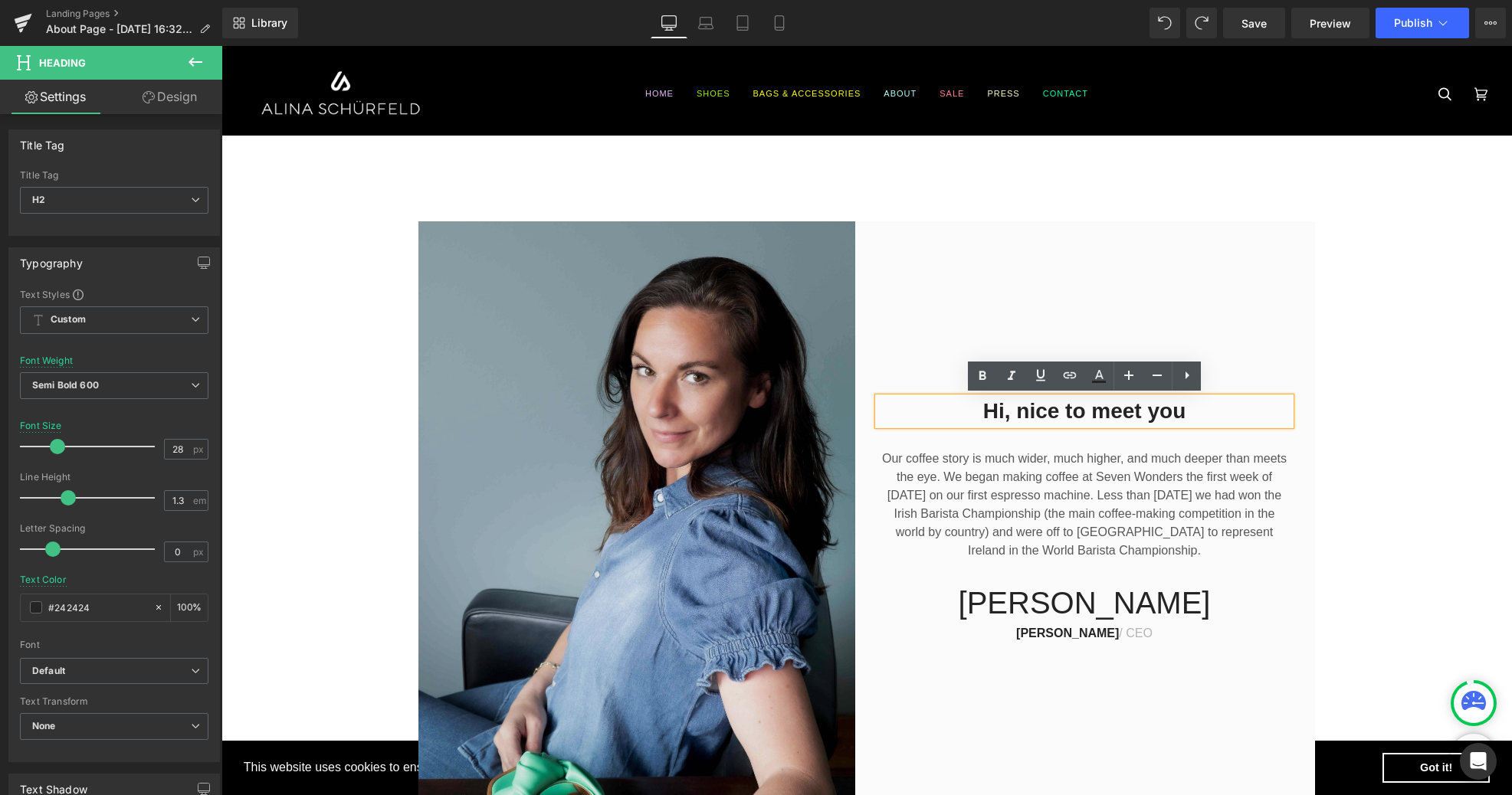
scroll to position [17, 0]
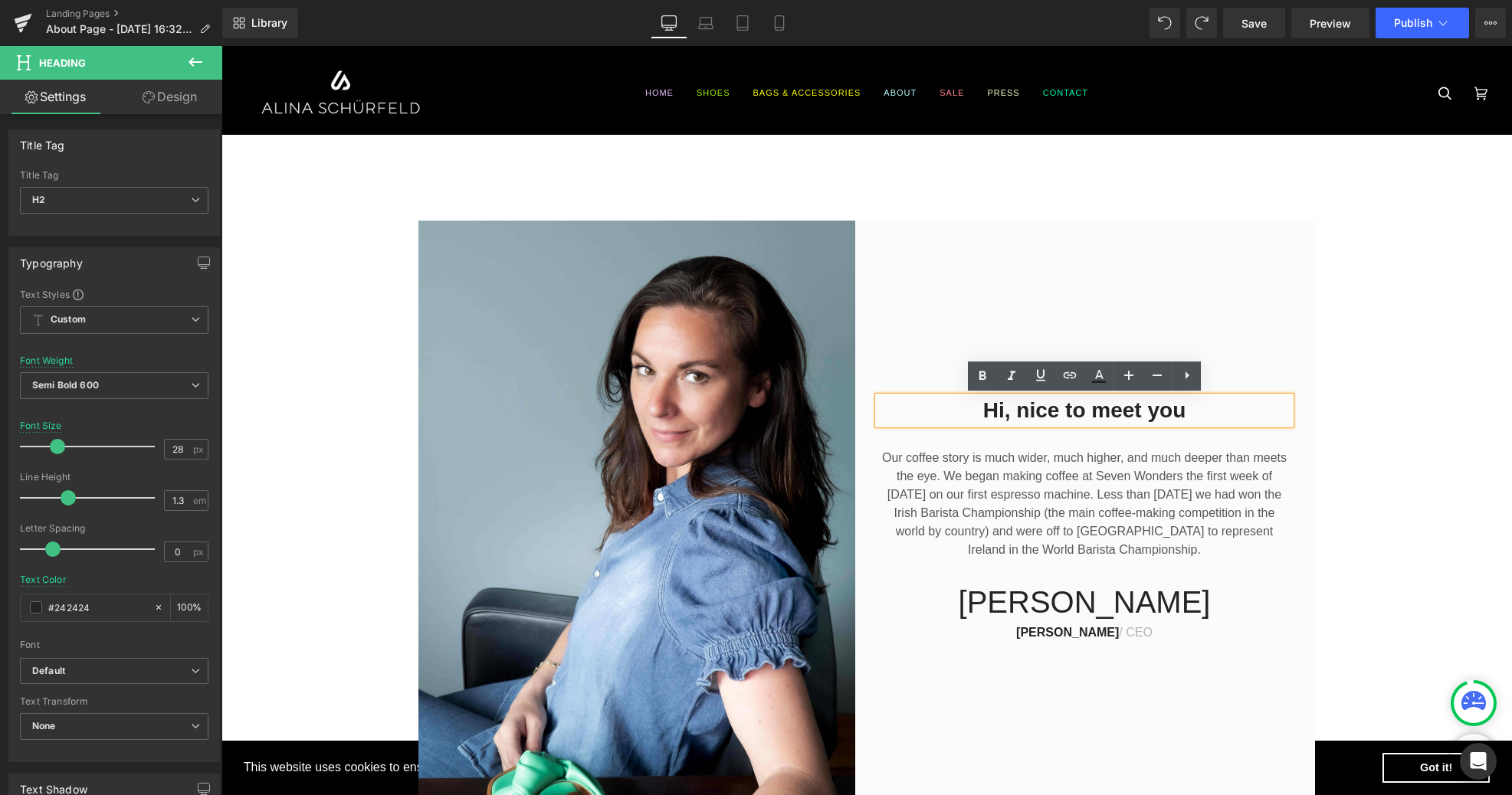
click at [1111, 419] on h2 "Hi, nice to meet you" at bounding box center [1084, 410] width 412 height 28
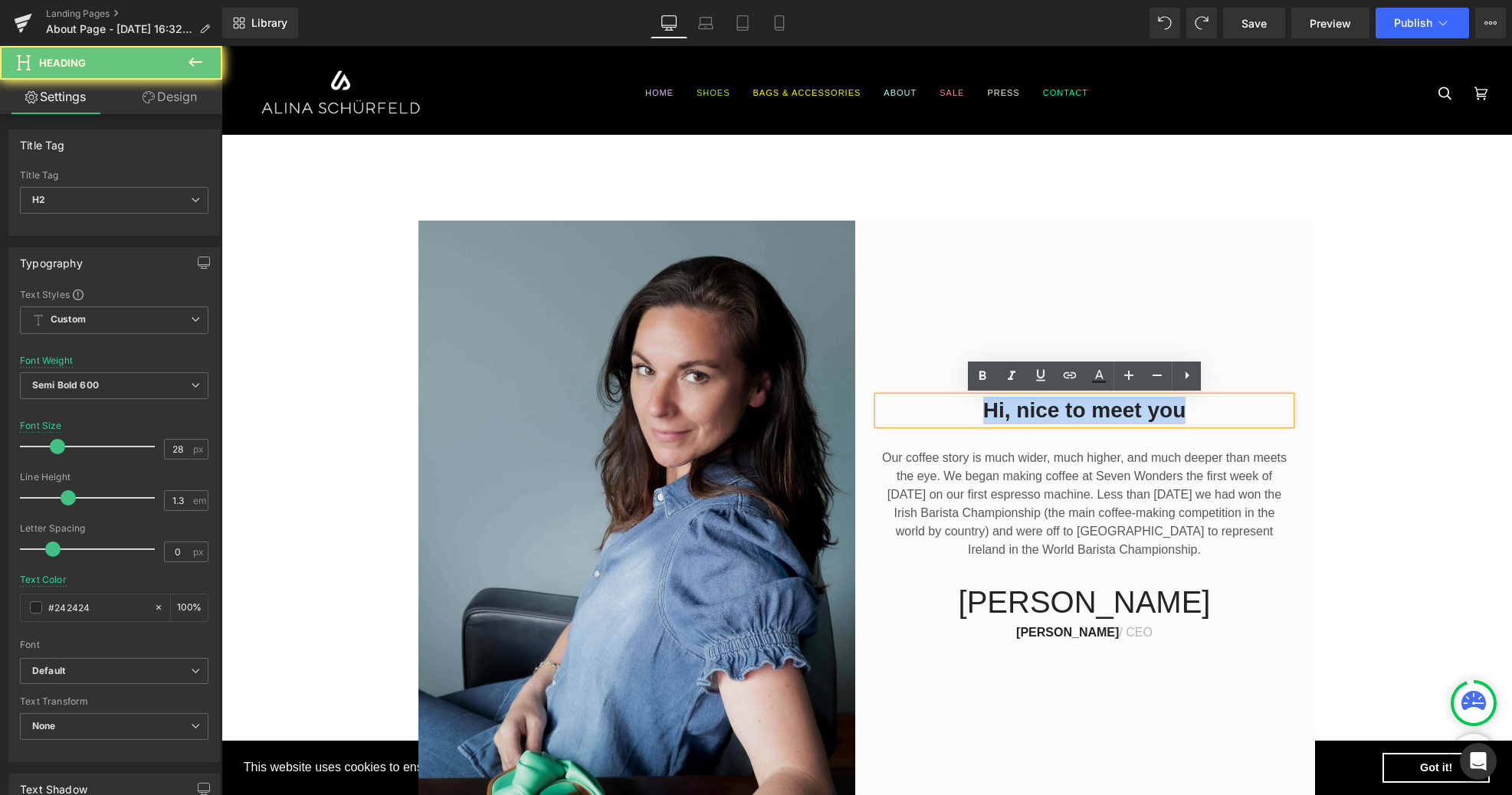
drag, startPoint x: 1216, startPoint y: 412, endPoint x: 834, endPoint y: 413, distance: 382.0
click at [834, 413] on div "Hi, nice to meet you Heading Our coffee story is much wider, much higher, and m…" at bounding box center [866, 511] width 897 height 582
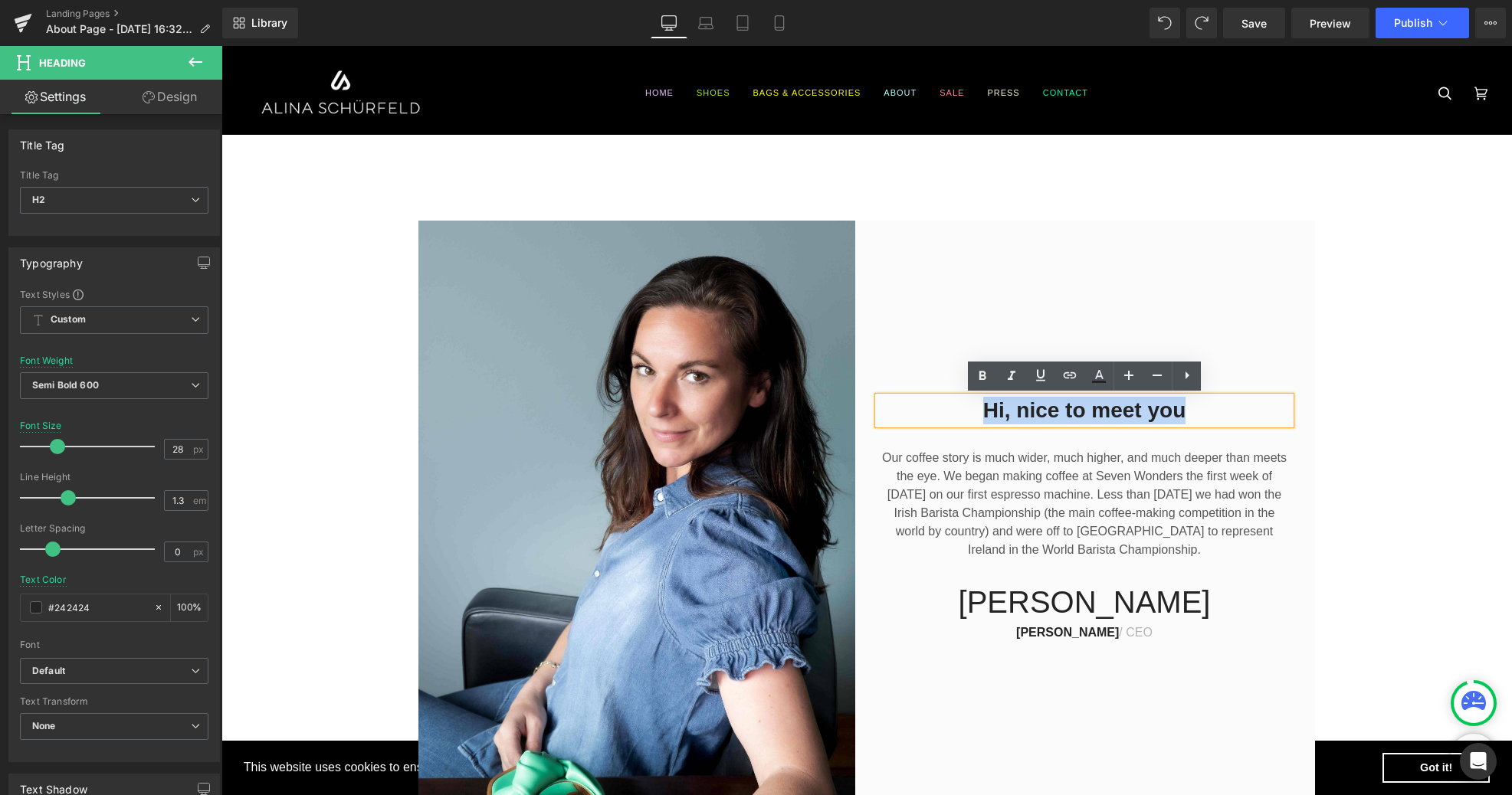
click at [1149, 409] on h2 "Hi, nice to meet you" at bounding box center [1084, 410] width 412 height 28
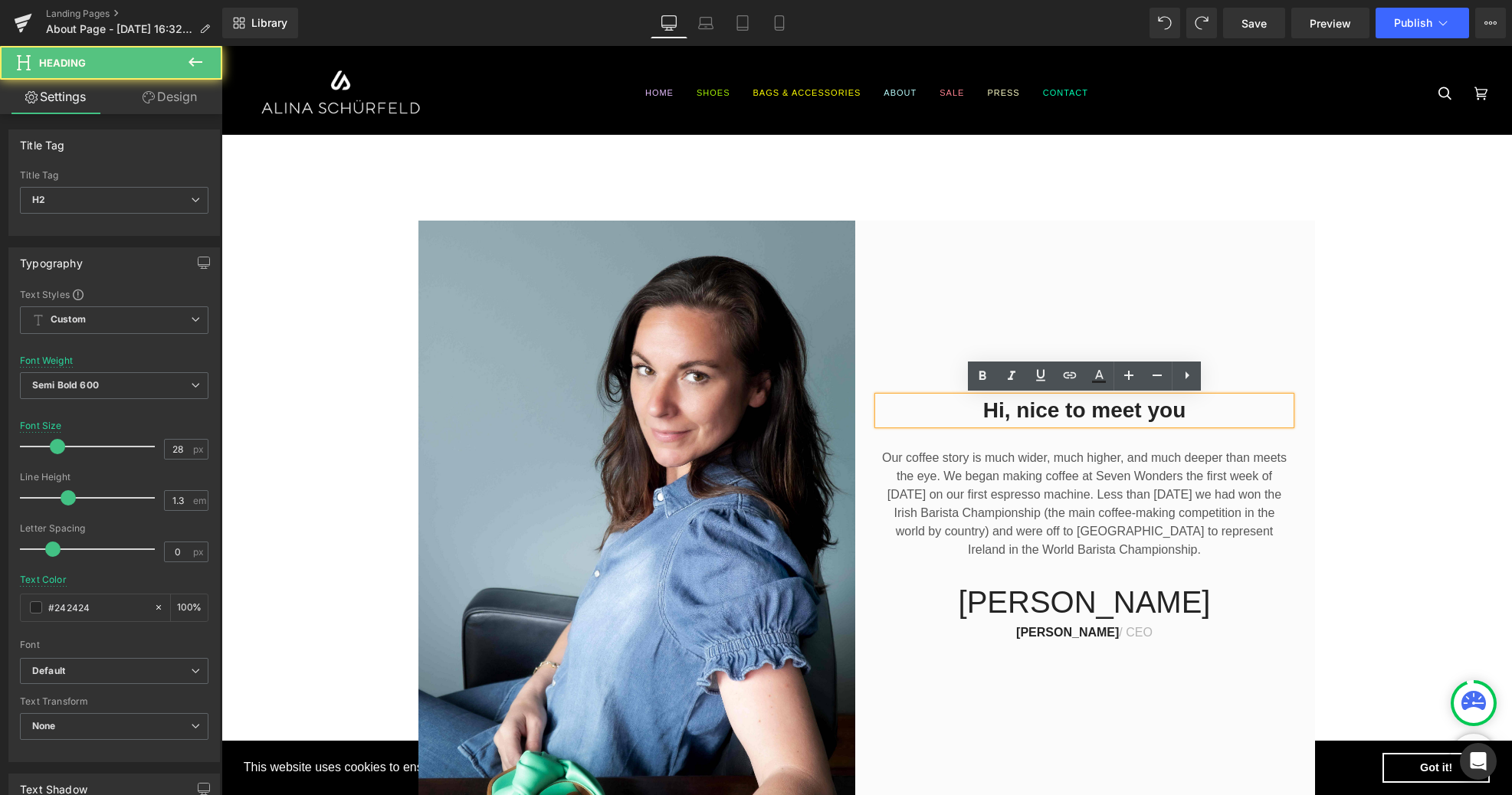
click at [1183, 413] on h2 "Hi, nice to meet you" at bounding box center [1084, 410] width 412 height 28
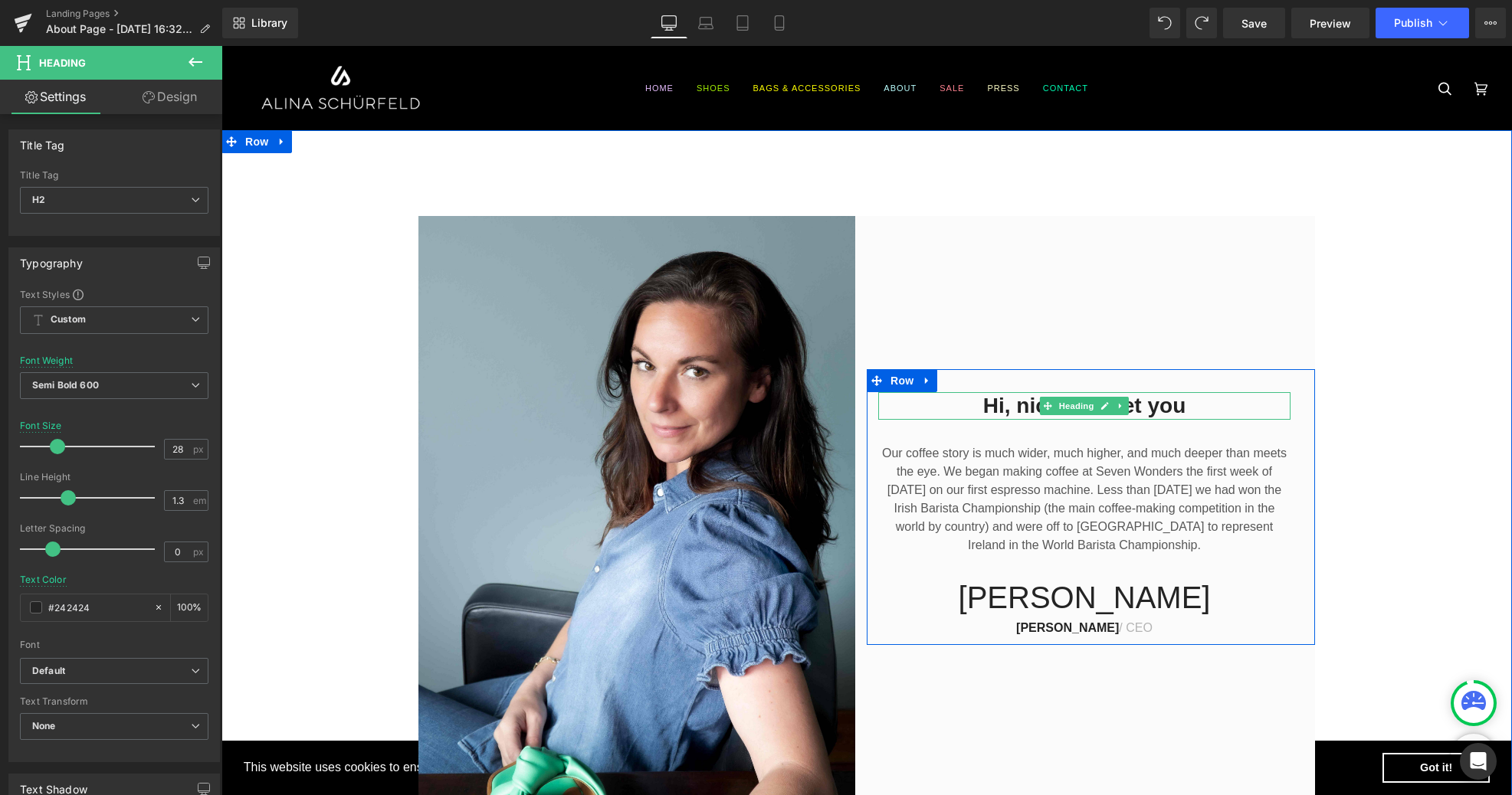
click at [1190, 407] on h2 "Hi, nice to meet you" at bounding box center [1084, 406] width 412 height 28
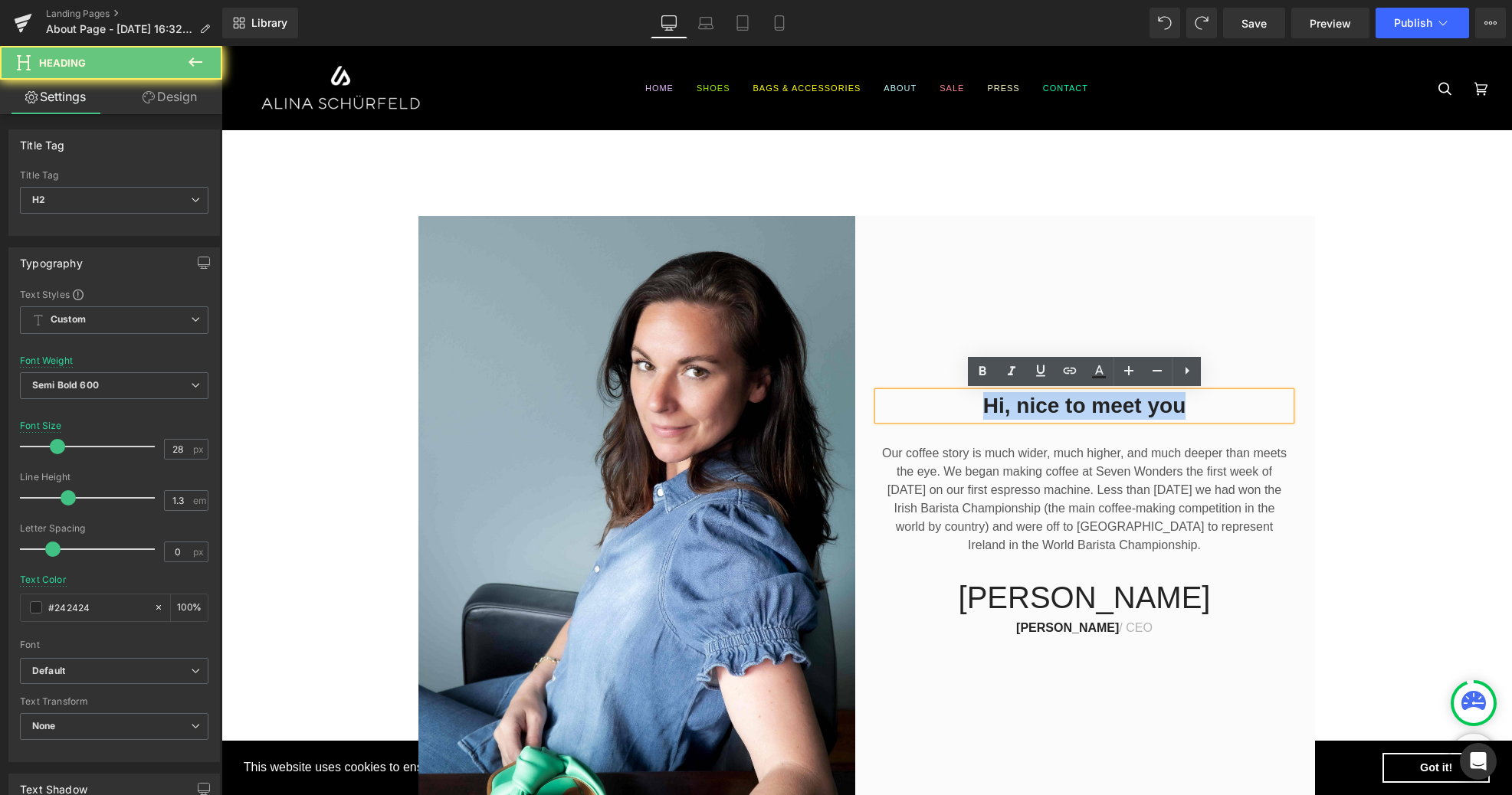
drag, startPoint x: 1220, startPoint y: 406, endPoint x: 954, endPoint y: 401, distance: 266.0
click at [954, 401] on h2 "Hi, nice to meet you" at bounding box center [1084, 406] width 412 height 28
paste div
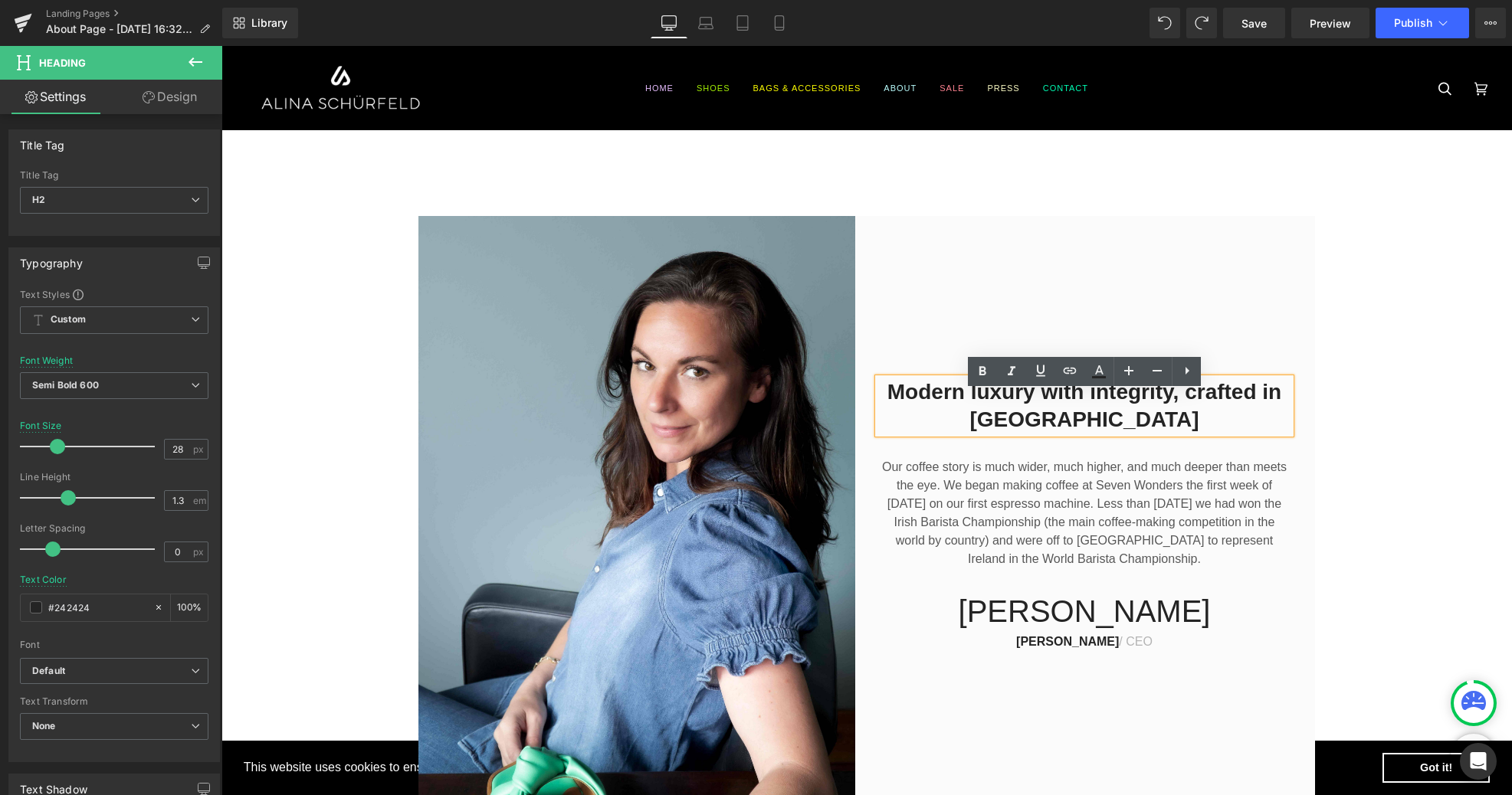
scroll to position [7, 0]
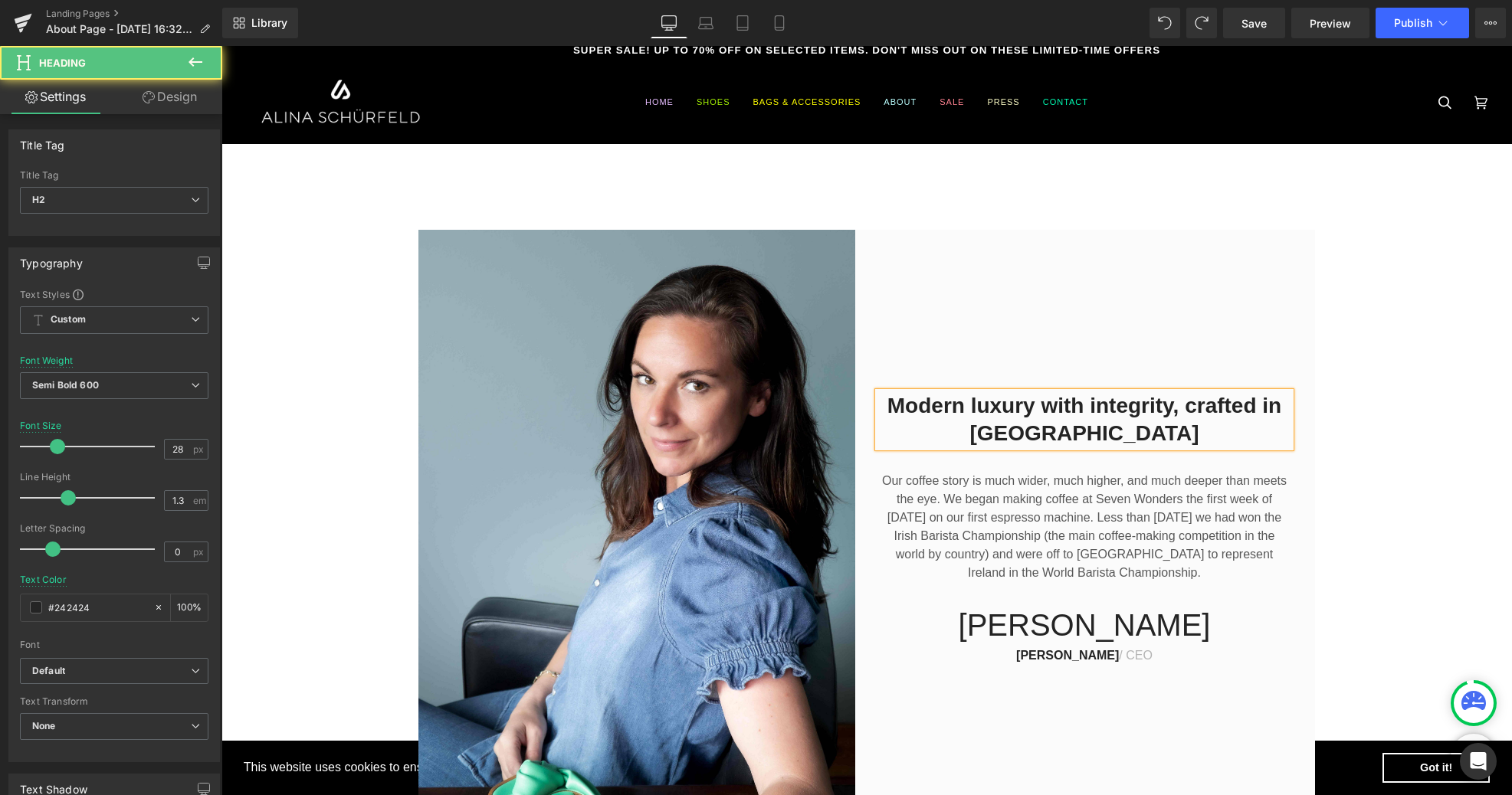
drag, startPoint x: 1292, startPoint y: 420, endPoint x: 1345, endPoint y: 410, distance: 53.9
click at [1291, 420] on div "Modern luxury with integrity, crafted in [GEOGRAPHIC_DATA]" at bounding box center [1084, 420] width 412 height 56
click at [1354, 409] on div "Modern luxury with integrity, crafted in [GEOGRAPHIC_DATA] Heading Our coffee s…" at bounding box center [866, 521] width 1291 height 582
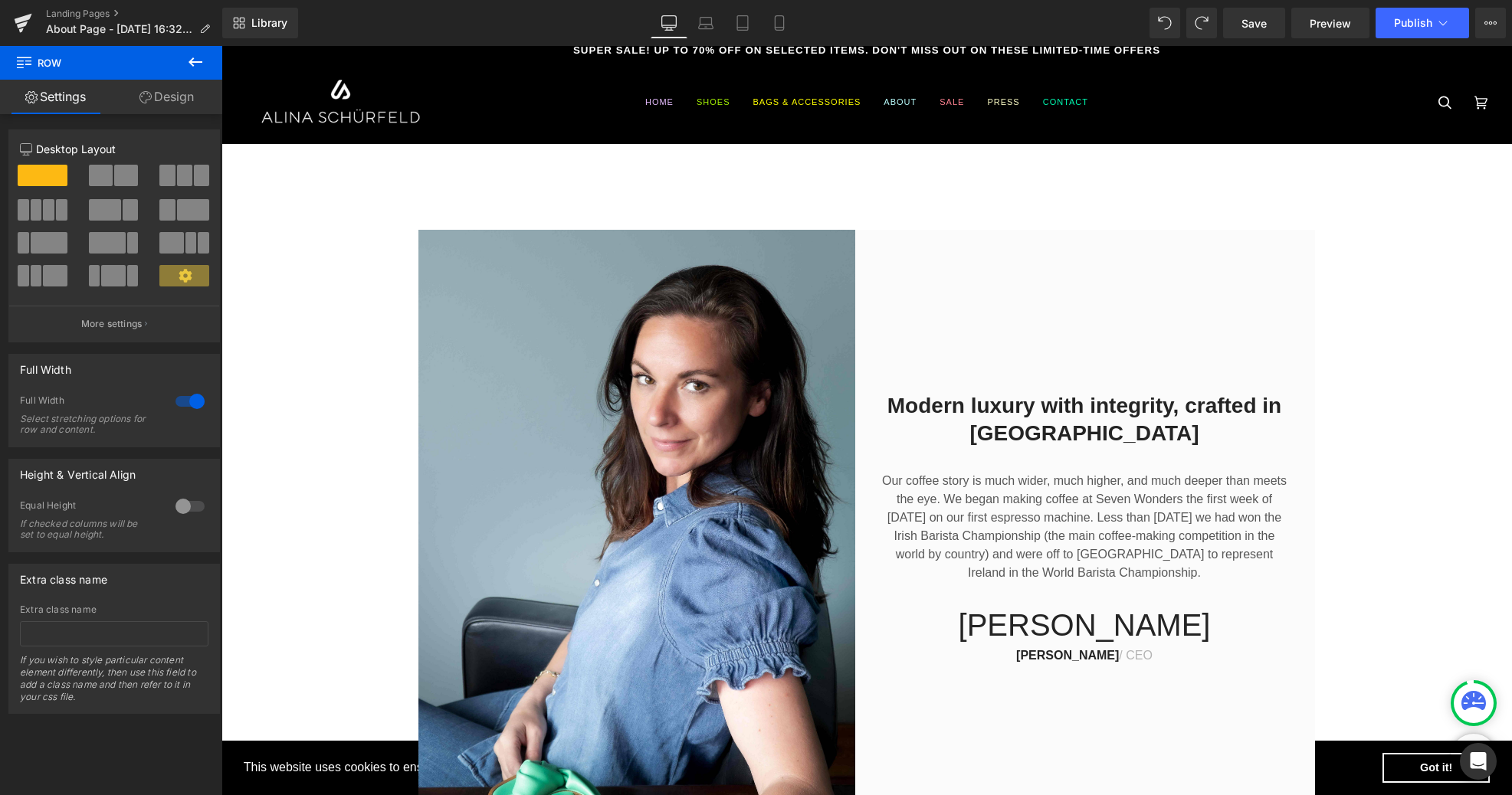
click at [1161, 399] on h2 "Modern luxury with integrity, crafted in [GEOGRAPHIC_DATA]" at bounding box center [1084, 420] width 412 height 56
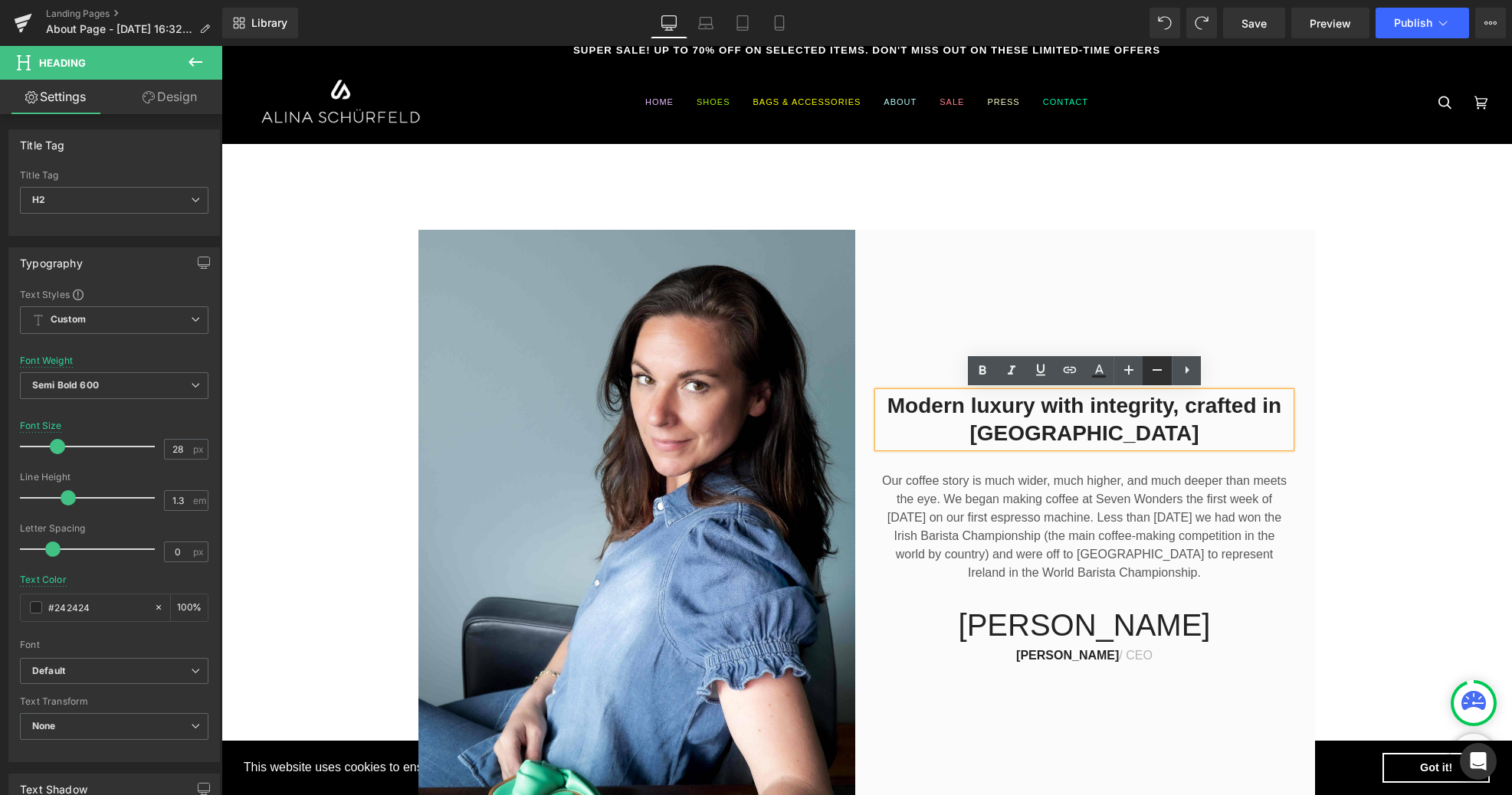
click at [1153, 371] on icon at bounding box center [1157, 370] width 9 height 2
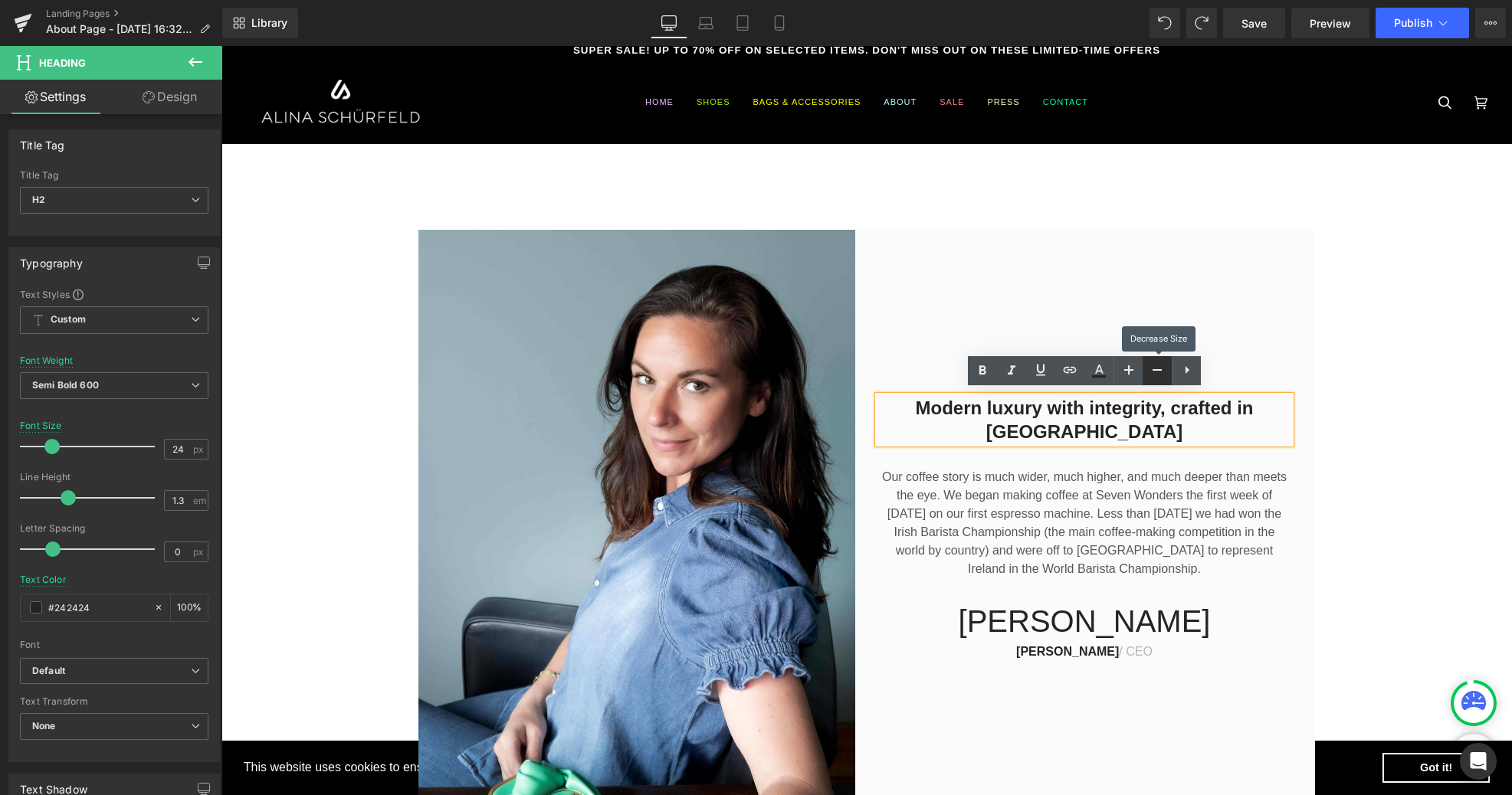
click at [1153, 371] on icon at bounding box center [1157, 370] width 9 height 2
type input "22"
click at [1045, 420] on h2 "Modern luxury with integrity, crafted in [GEOGRAPHIC_DATA]" at bounding box center [1084, 420] width 412 height 44
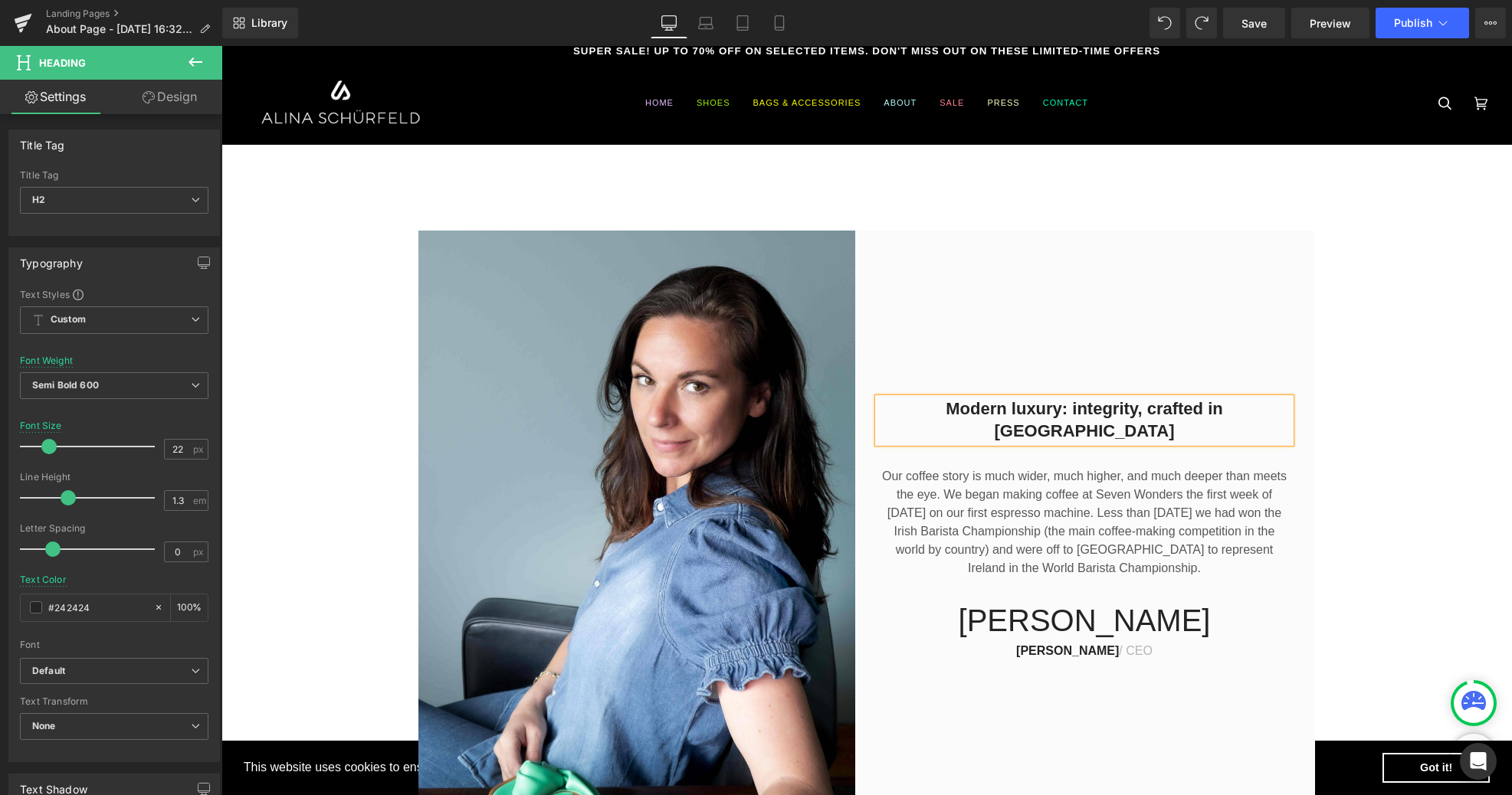
click at [999, 420] on h2 "Modern luxury: integrity, crafted in [GEOGRAPHIC_DATA]" at bounding box center [1084, 420] width 412 height 44
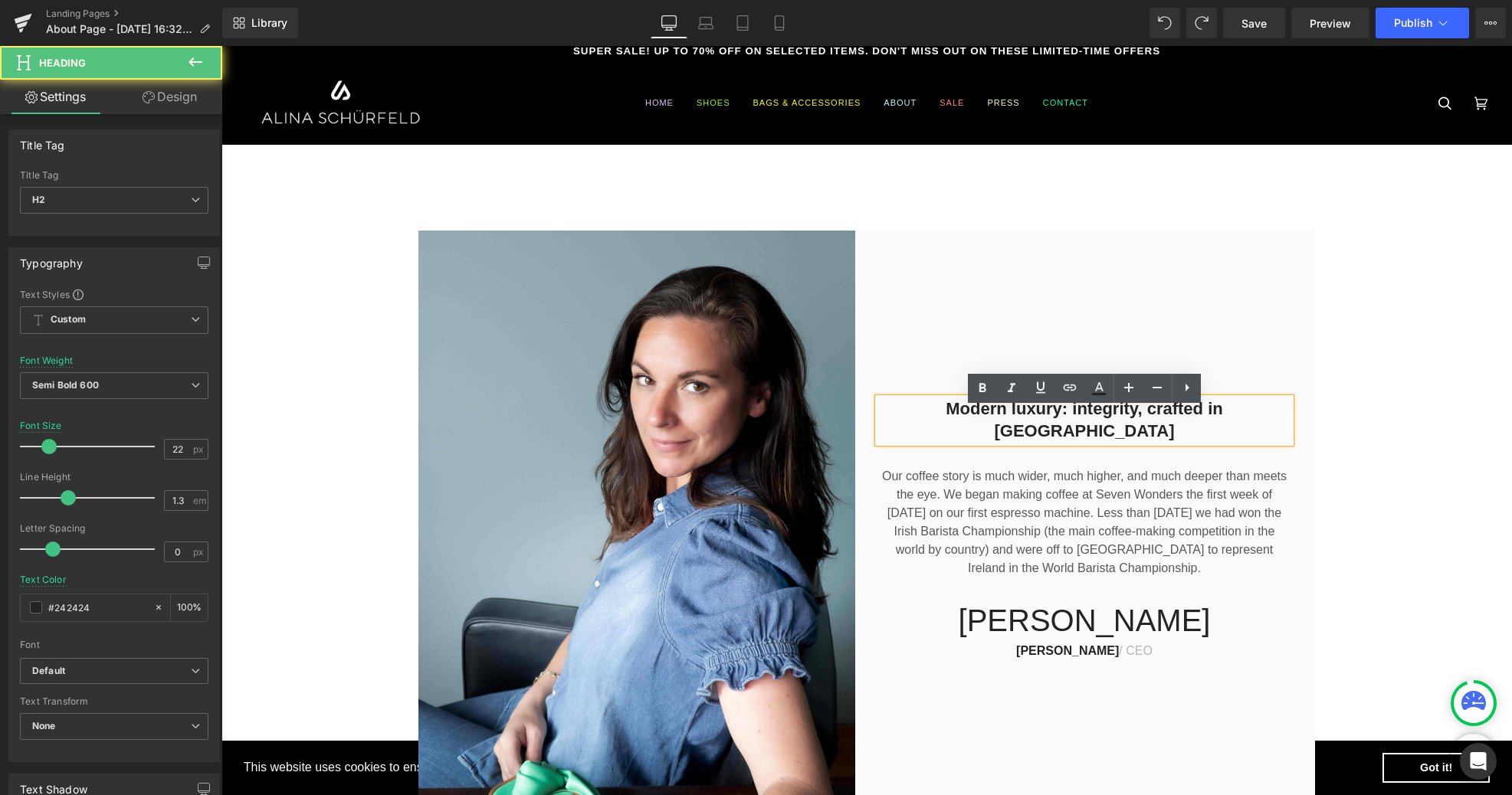
scroll to position [6, 0]
click at [1100, 386] on icon at bounding box center [1099, 387] width 8 height 9
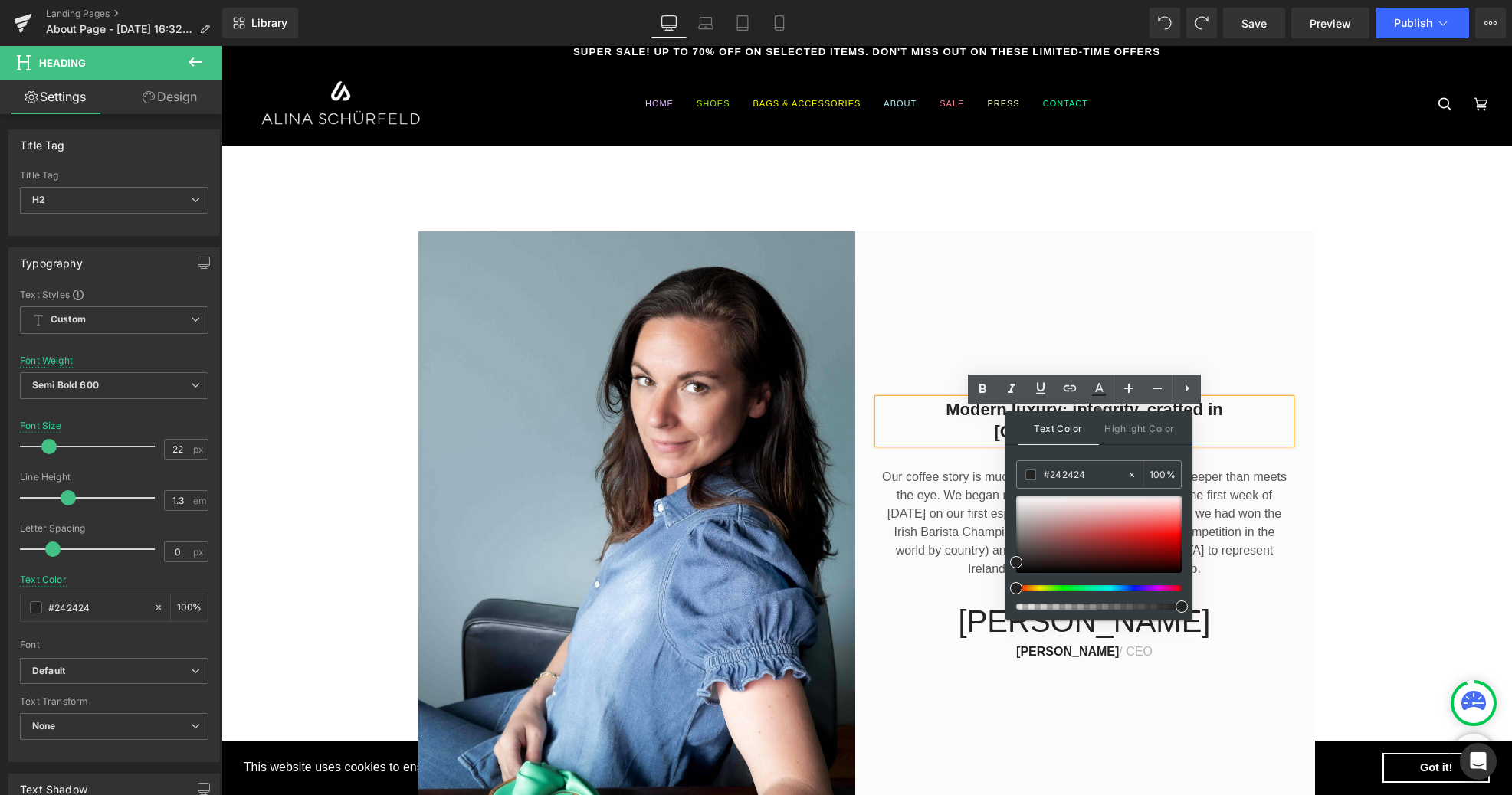
click at [1025, 344] on div "Modern luxury: integrity, crafted in [GEOGRAPHIC_DATA] Heading Our coffee story…" at bounding box center [1090, 522] width 448 height 582
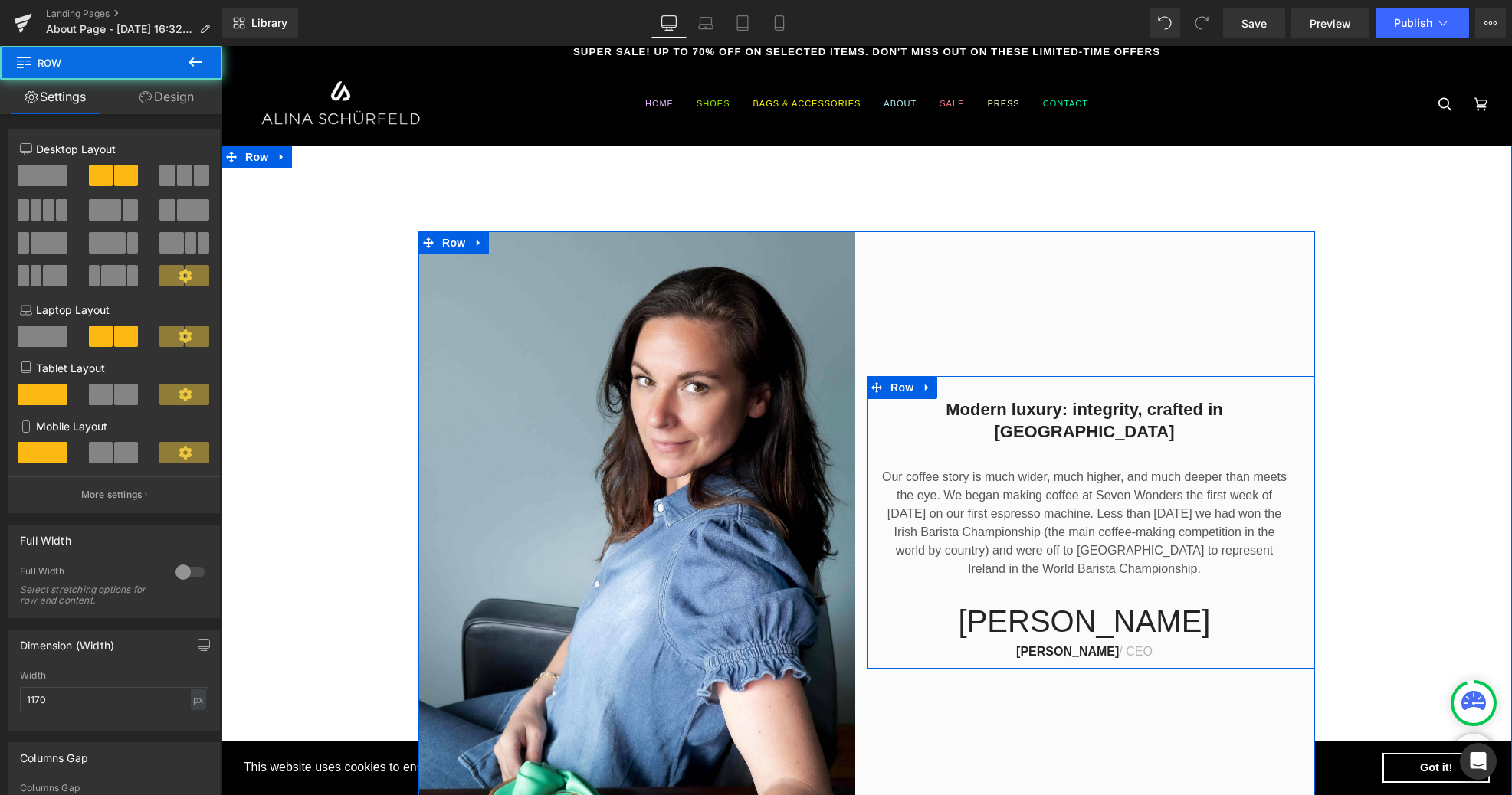
click at [928, 422] on h2 "Modern luxury: integrity, crafted in [GEOGRAPHIC_DATA]" at bounding box center [1084, 421] width 412 height 44
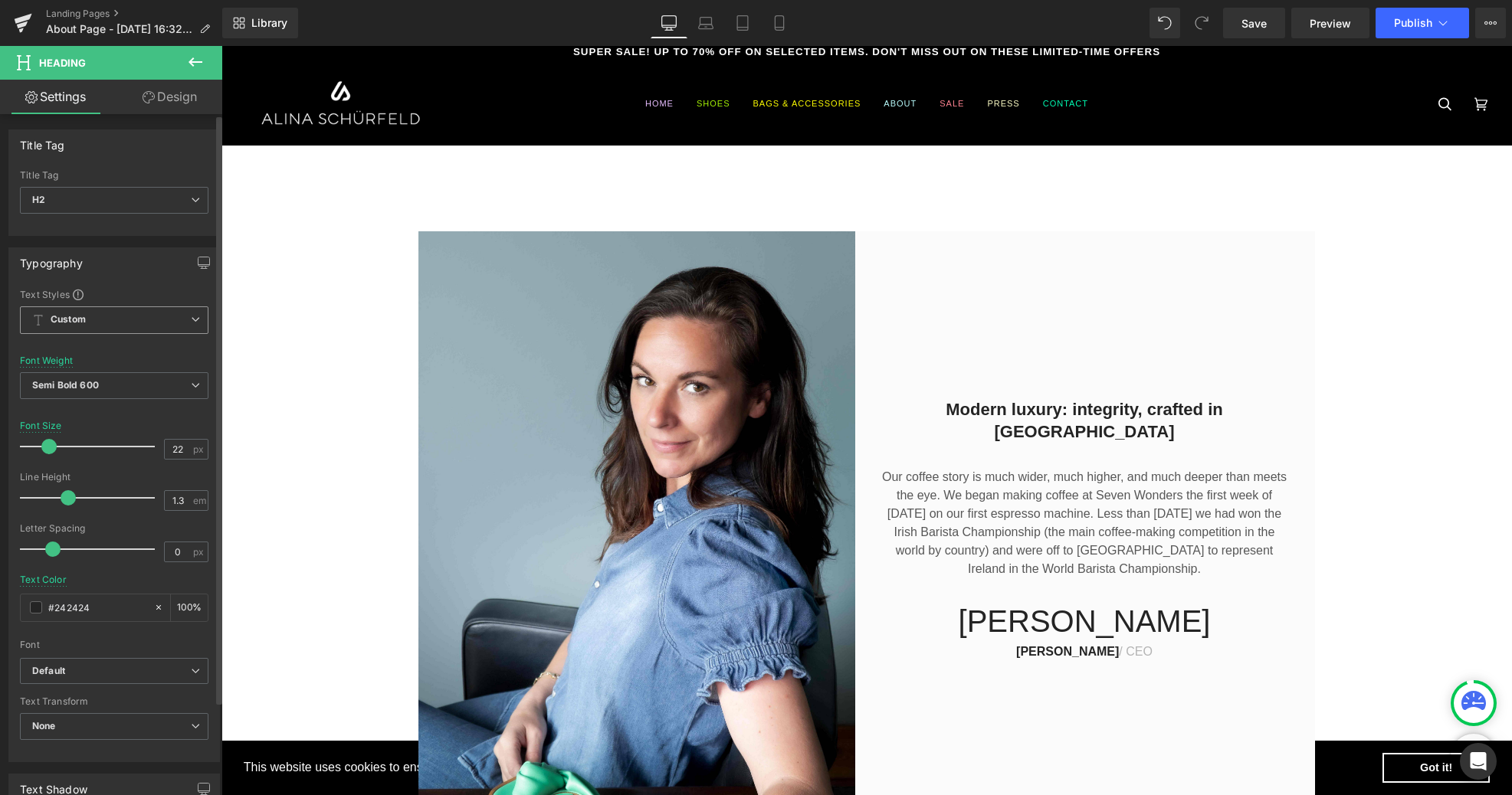
click at [178, 321] on span "Custom Setup Global Style" at bounding box center [114, 320] width 188 height 28
click at [77, 313] on b "Custom" at bounding box center [68, 319] width 35 height 13
click at [113, 670] on b "Default" at bounding box center [111, 671] width 159 height 13
click at [113, 670] on b "Default" at bounding box center [108, 671] width 152 height 13
click at [113, 670] on b "Default" at bounding box center [111, 671] width 159 height 13
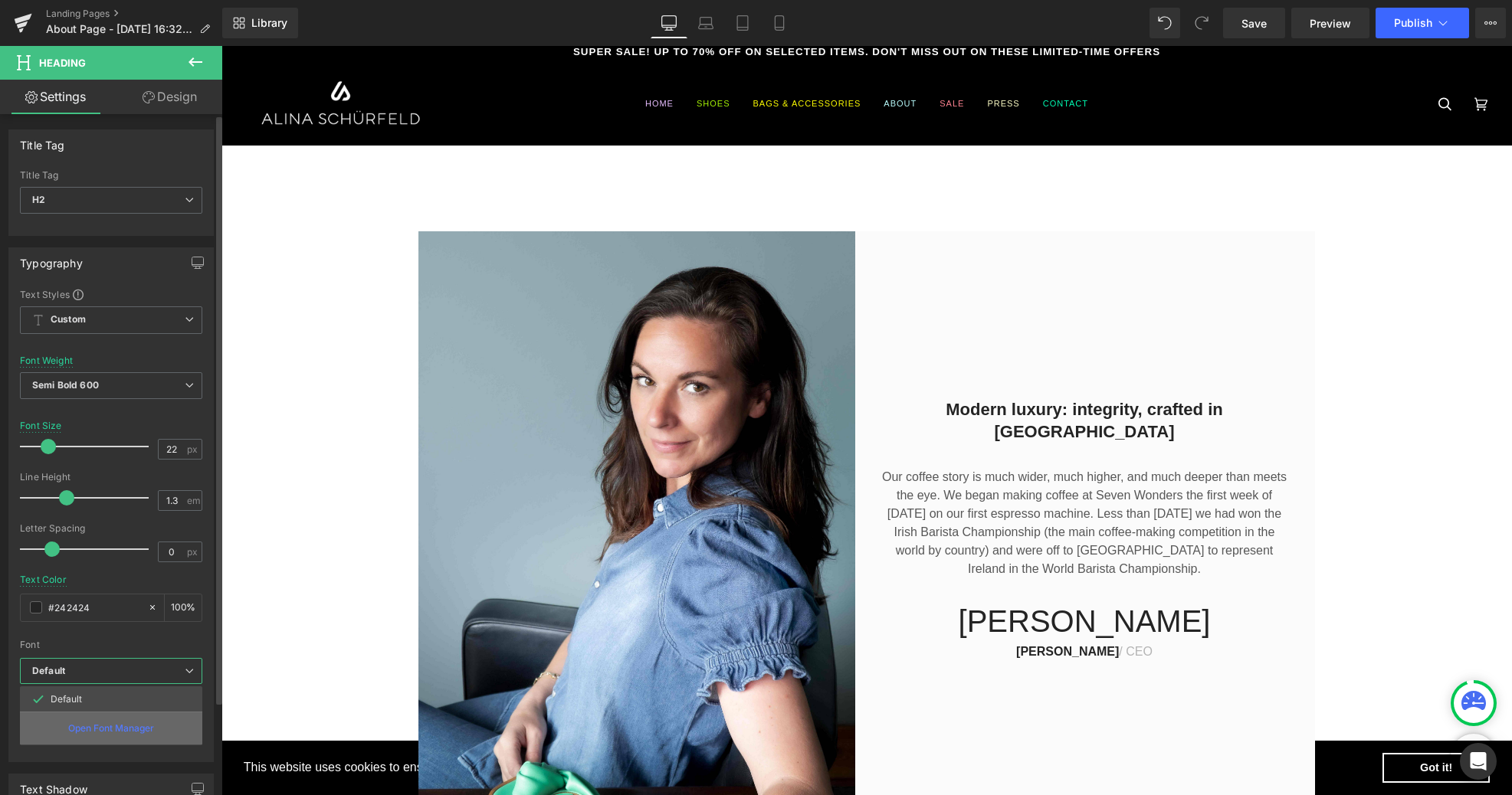
click at [99, 727] on p "Open Font Manager" at bounding box center [110, 728] width 85 height 14
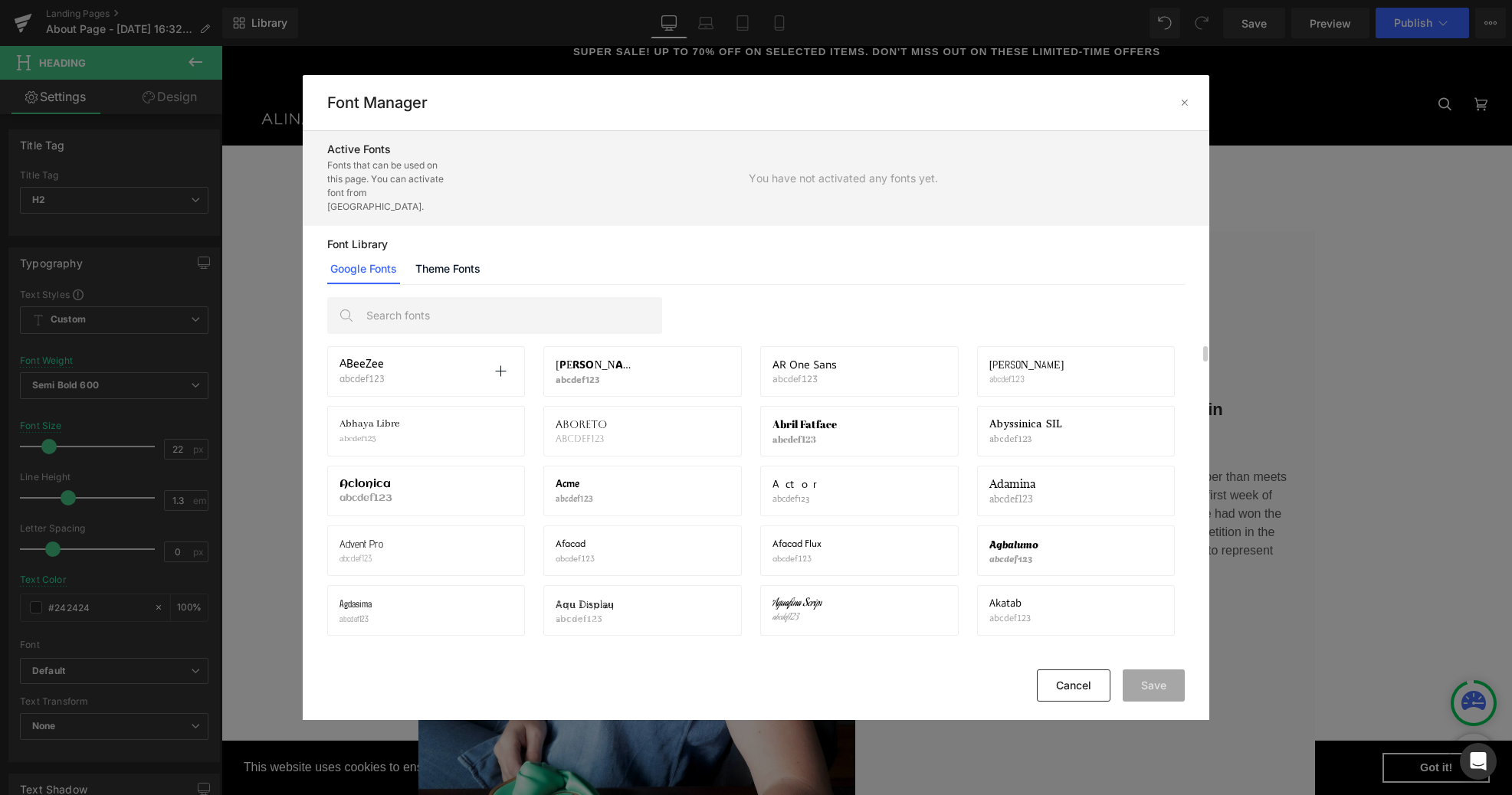
click at [415, 359] on div "ABeeZee abcdef123 Activate font" at bounding box center [426, 371] width 174 height 26
click at [505, 365] on icon at bounding box center [500, 371] width 12 height 12
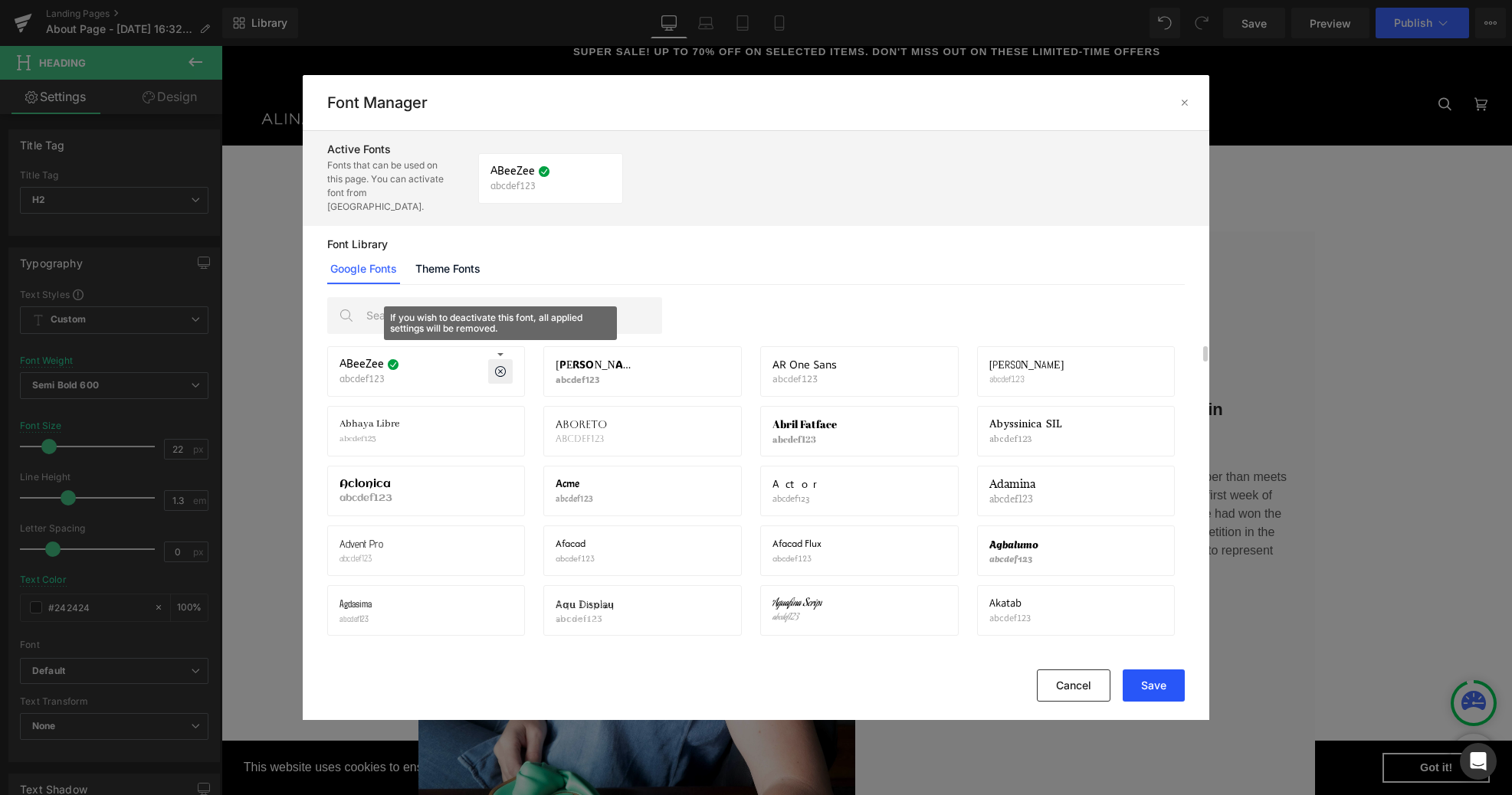
click at [1148, 685] on button "Save" at bounding box center [1154, 685] width 62 height 32
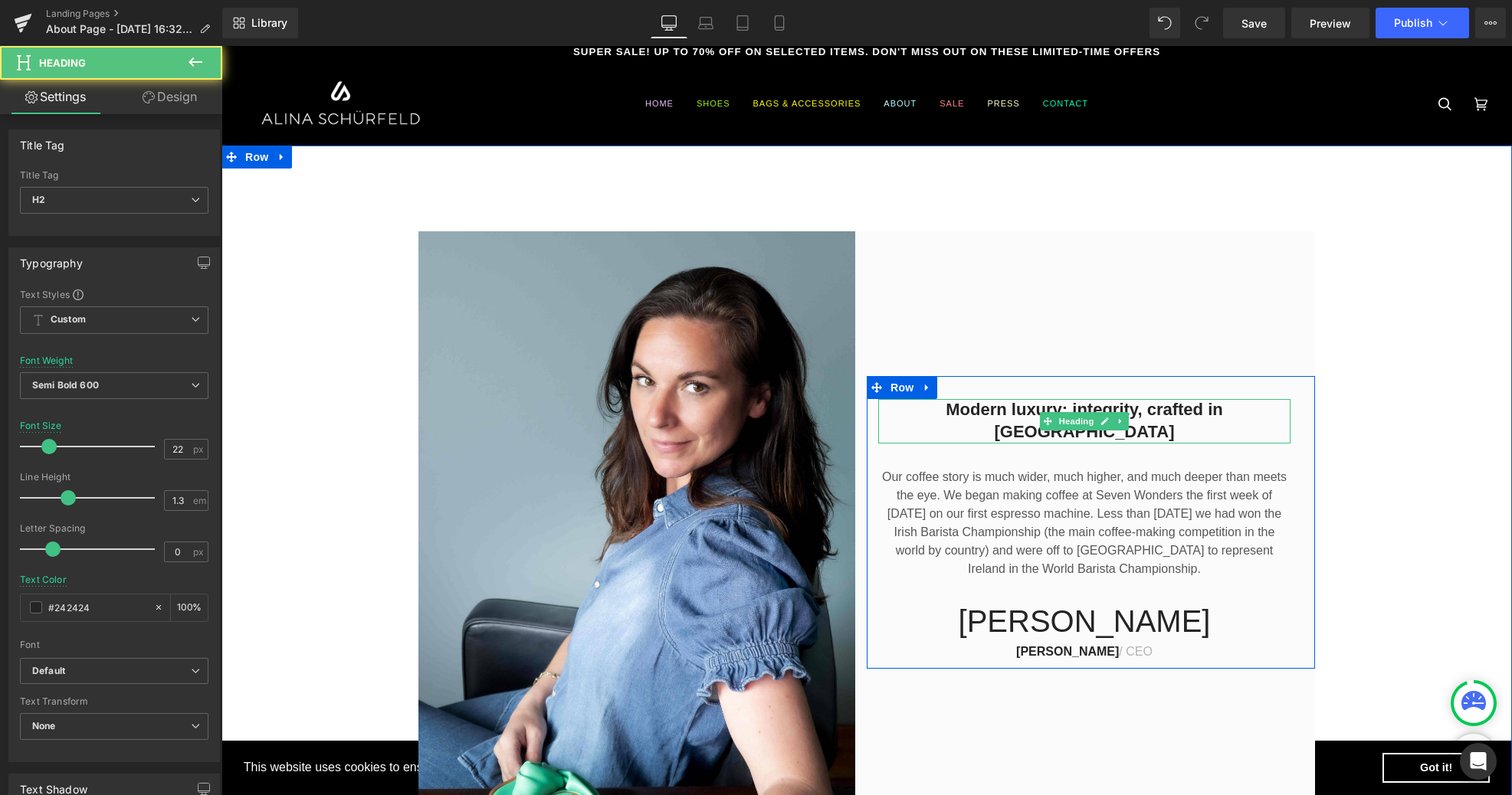
click at [1021, 426] on h2 "Modern luxury: integrity, crafted in [GEOGRAPHIC_DATA]" at bounding box center [1084, 421] width 412 height 44
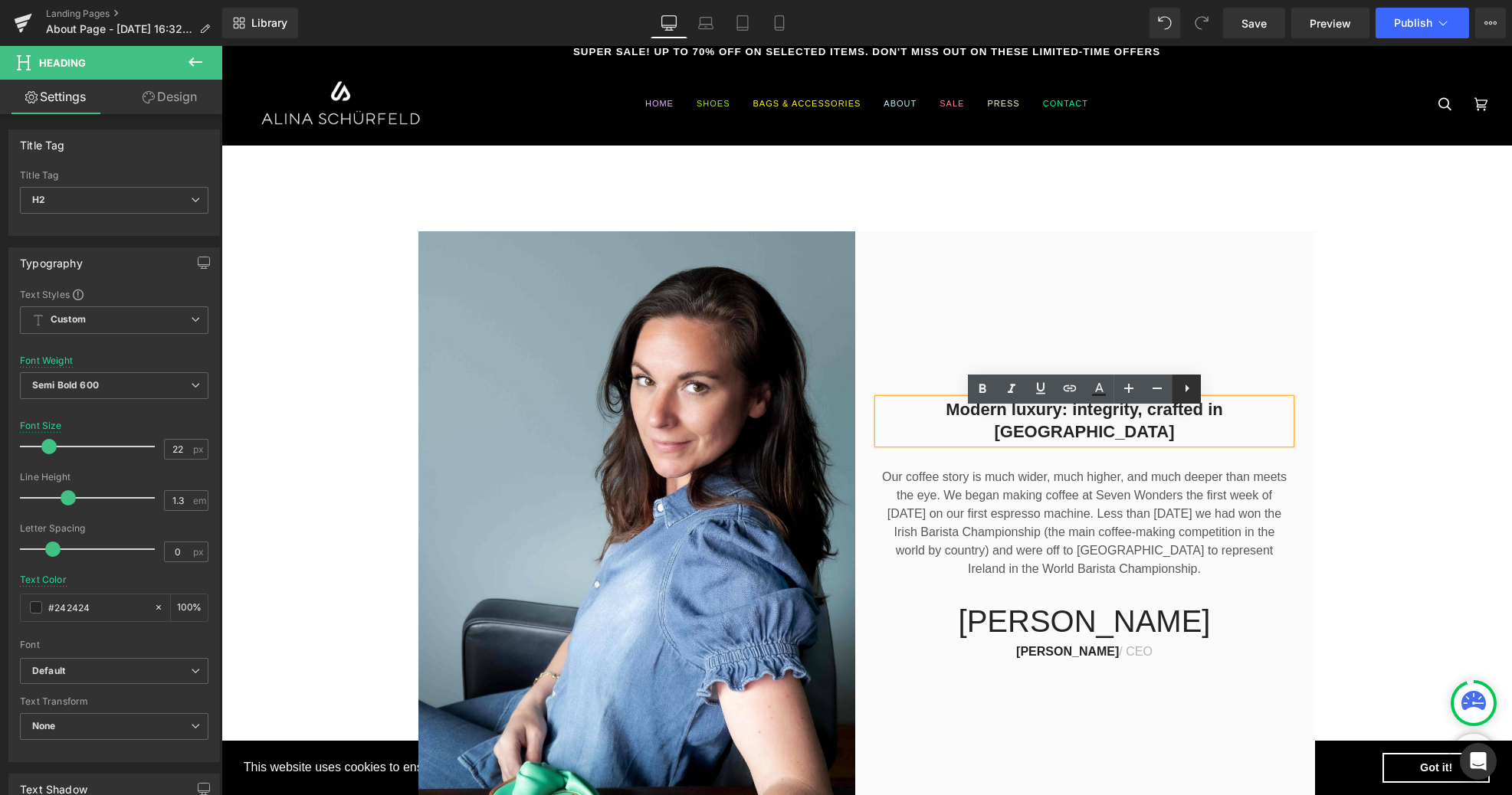
click at [1185, 386] on icon at bounding box center [1187, 388] width 4 height 7
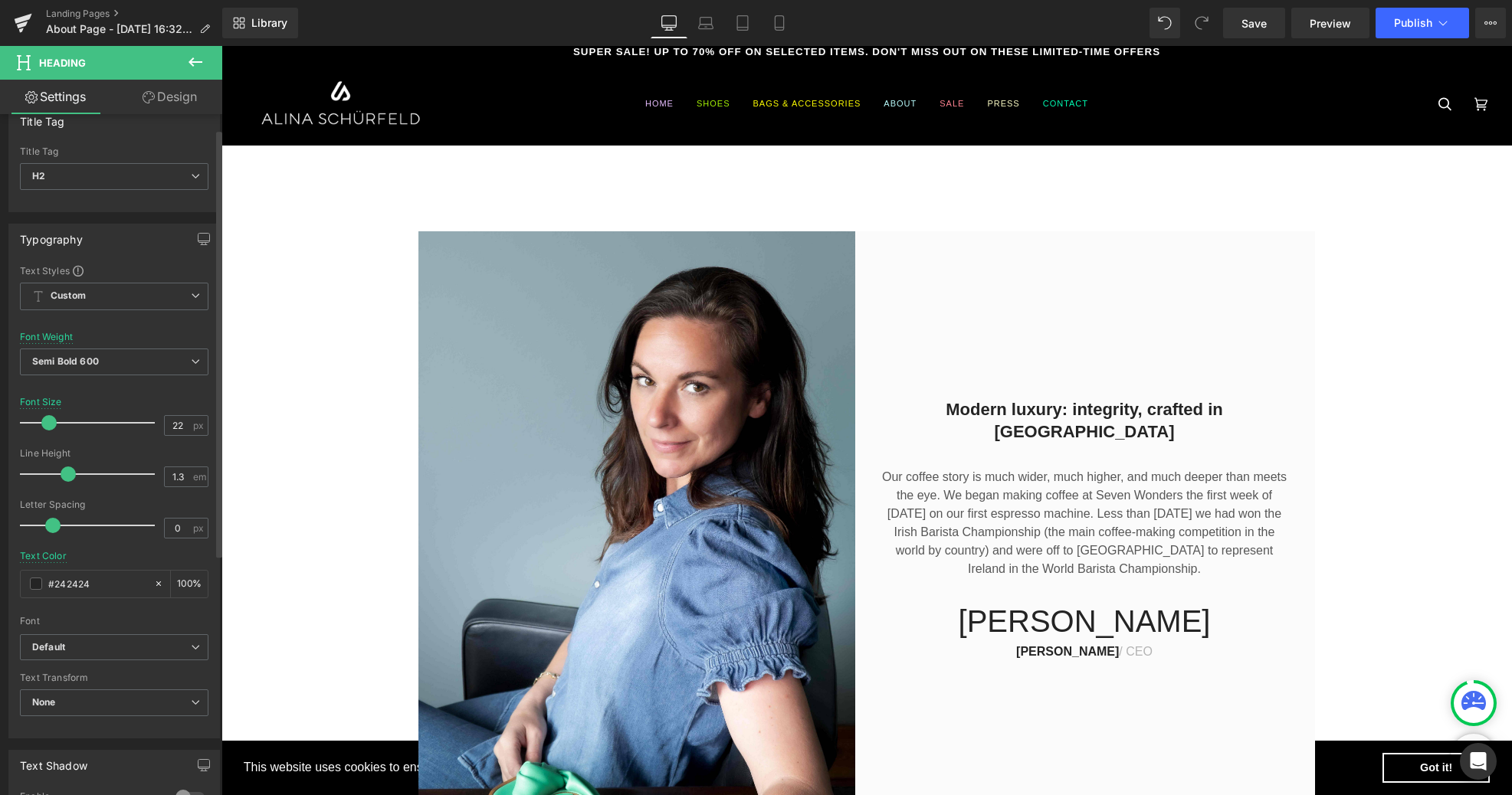
scroll to position [0, 0]
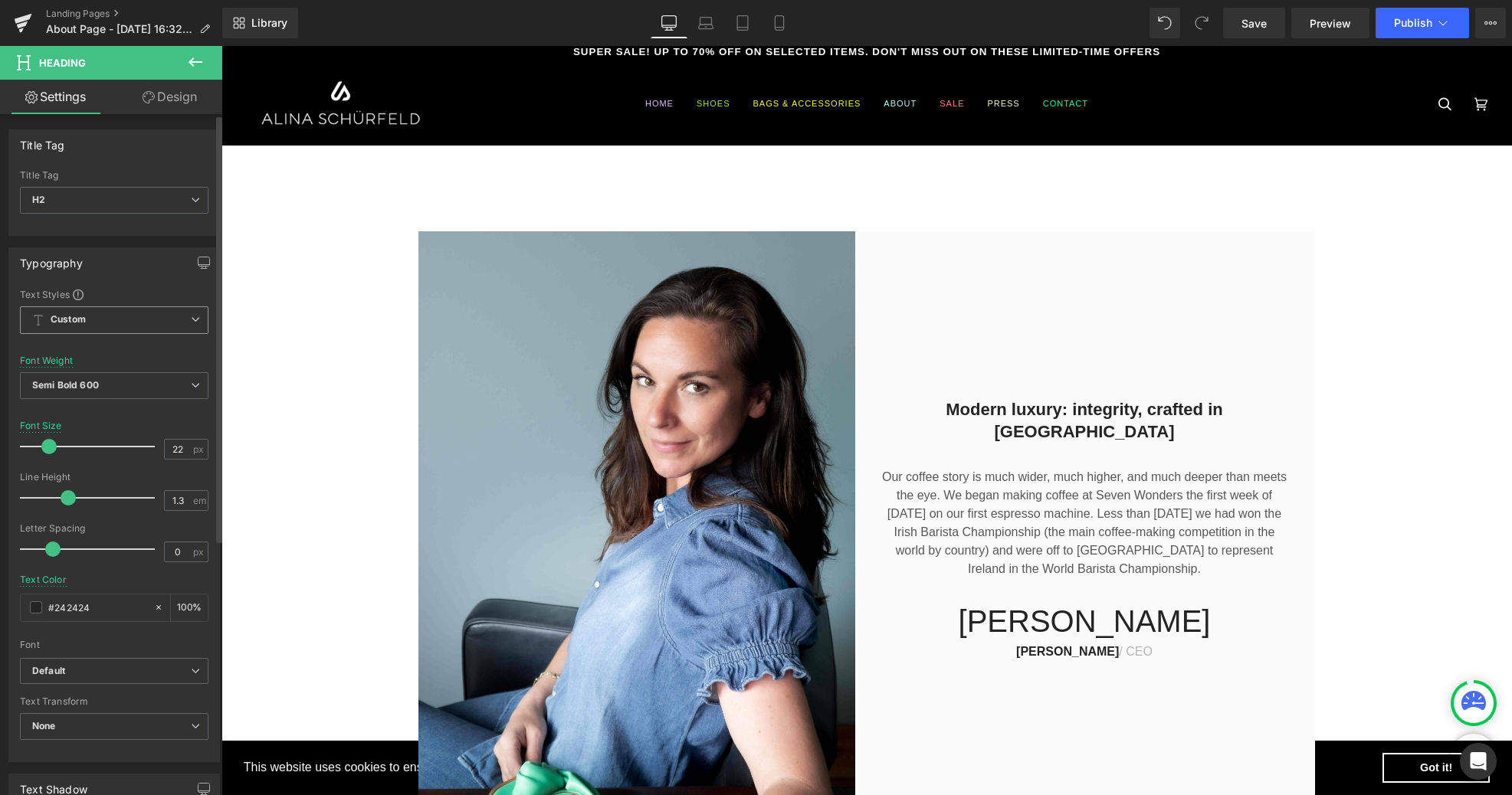
click at [144, 316] on span "Custom Setup Global Style" at bounding box center [114, 320] width 188 height 28
click at [112, 381] on div "Setup Global Style" at bounding box center [111, 381] width 183 height 36
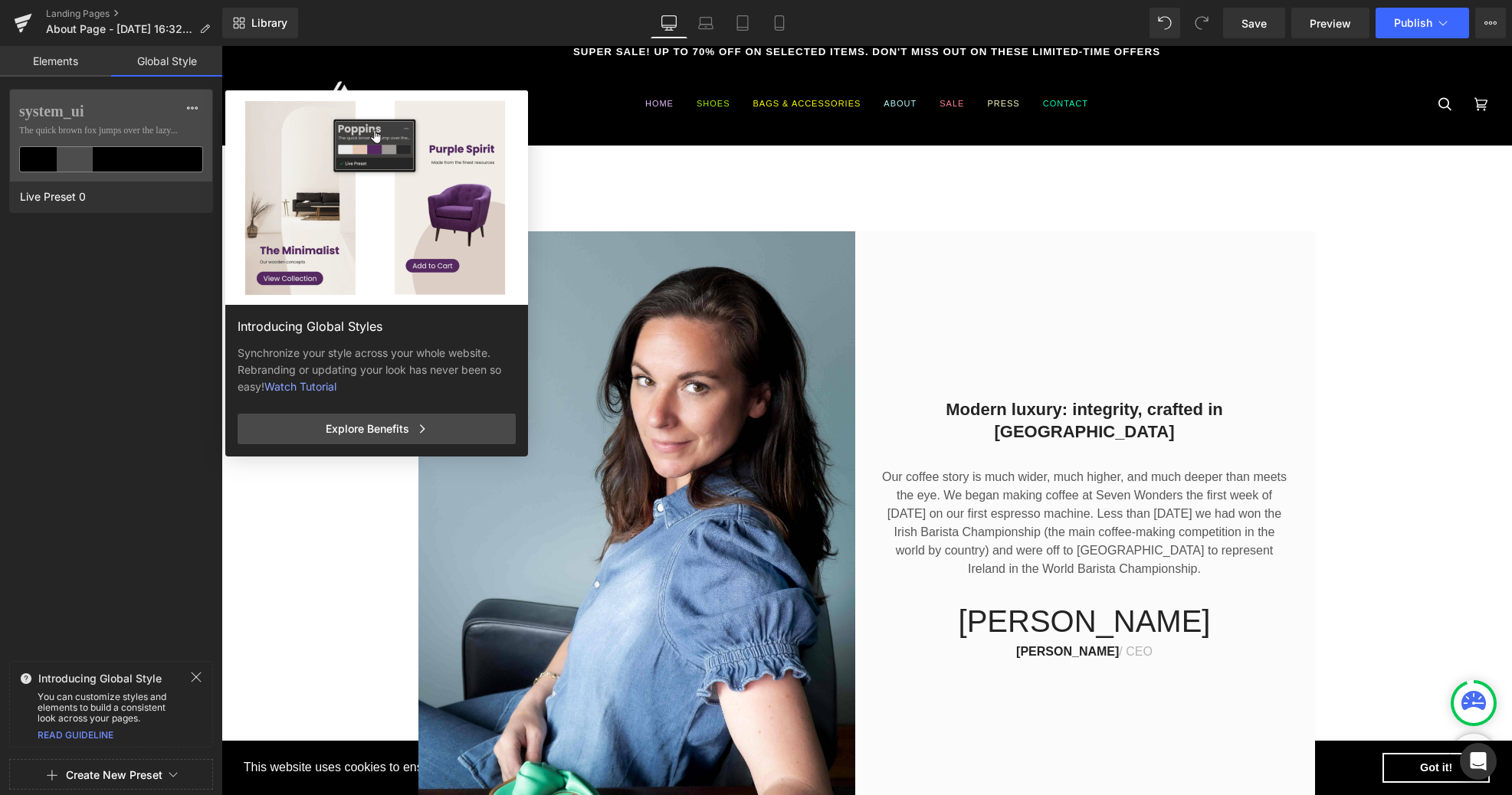
click at [197, 675] on icon at bounding box center [196, 677] width 12 height 12
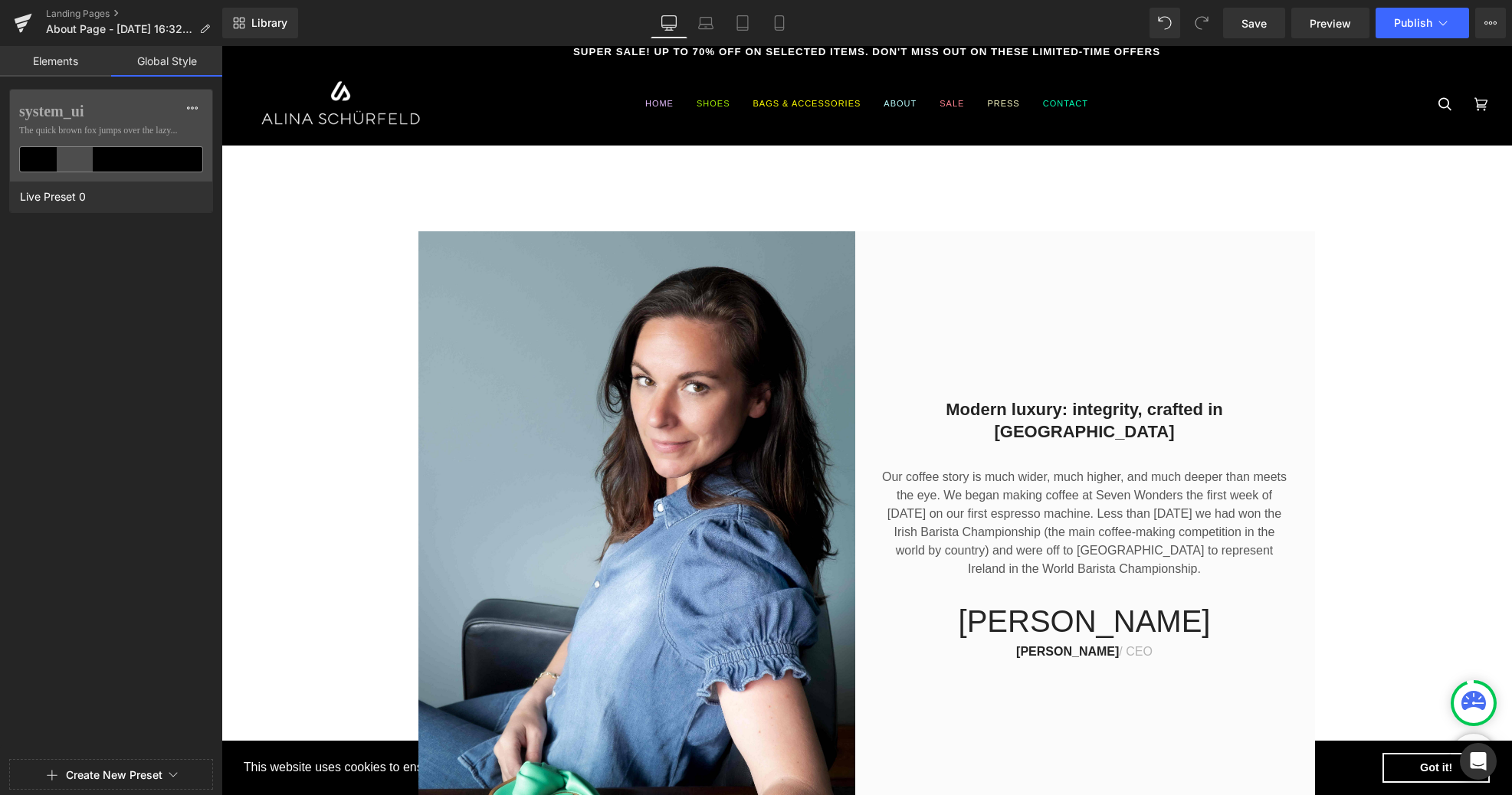
click at [48, 59] on link "Elements" at bounding box center [55, 61] width 111 height 30
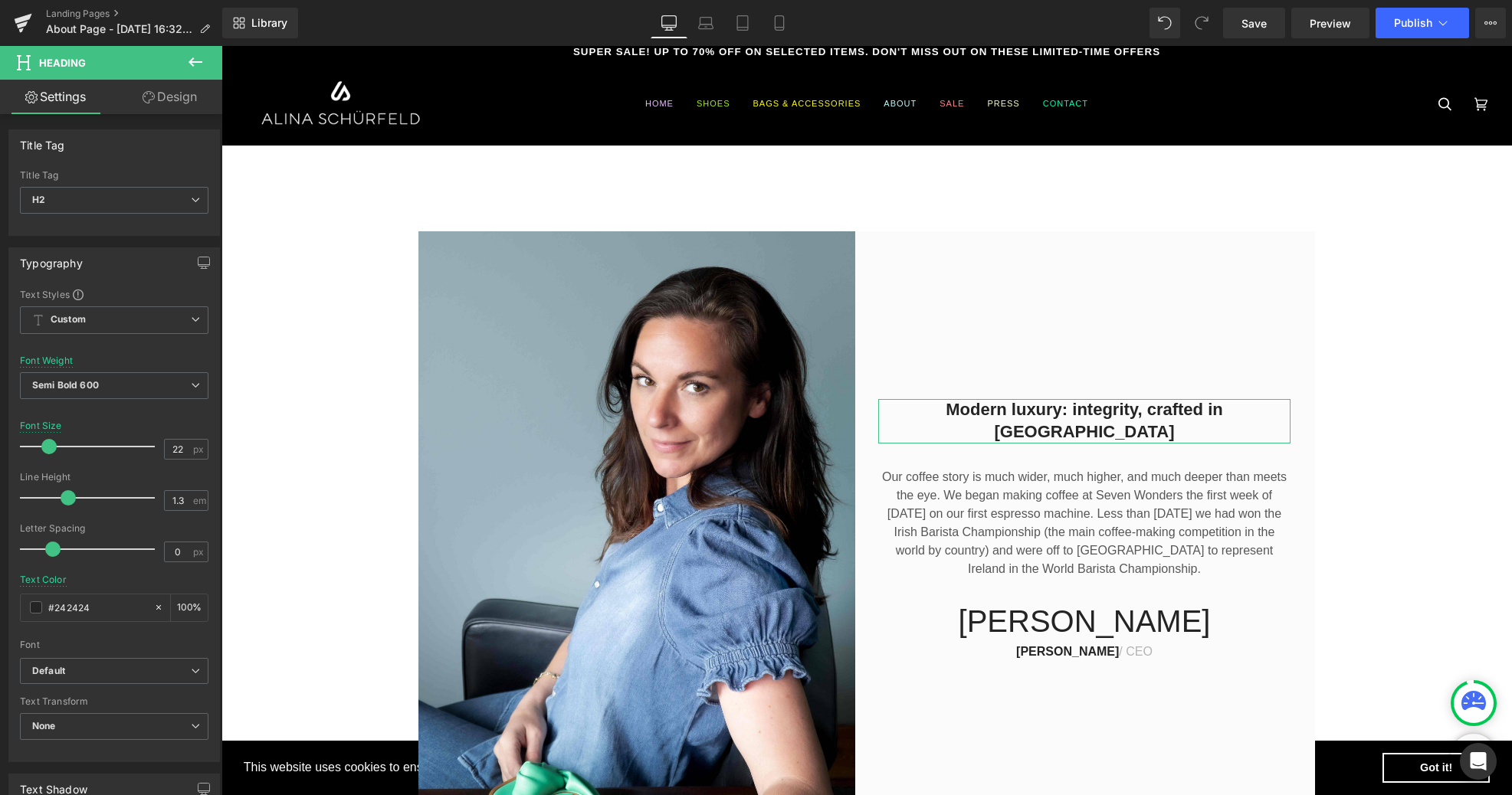
click at [160, 95] on link "Design" at bounding box center [169, 97] width 111 height 35
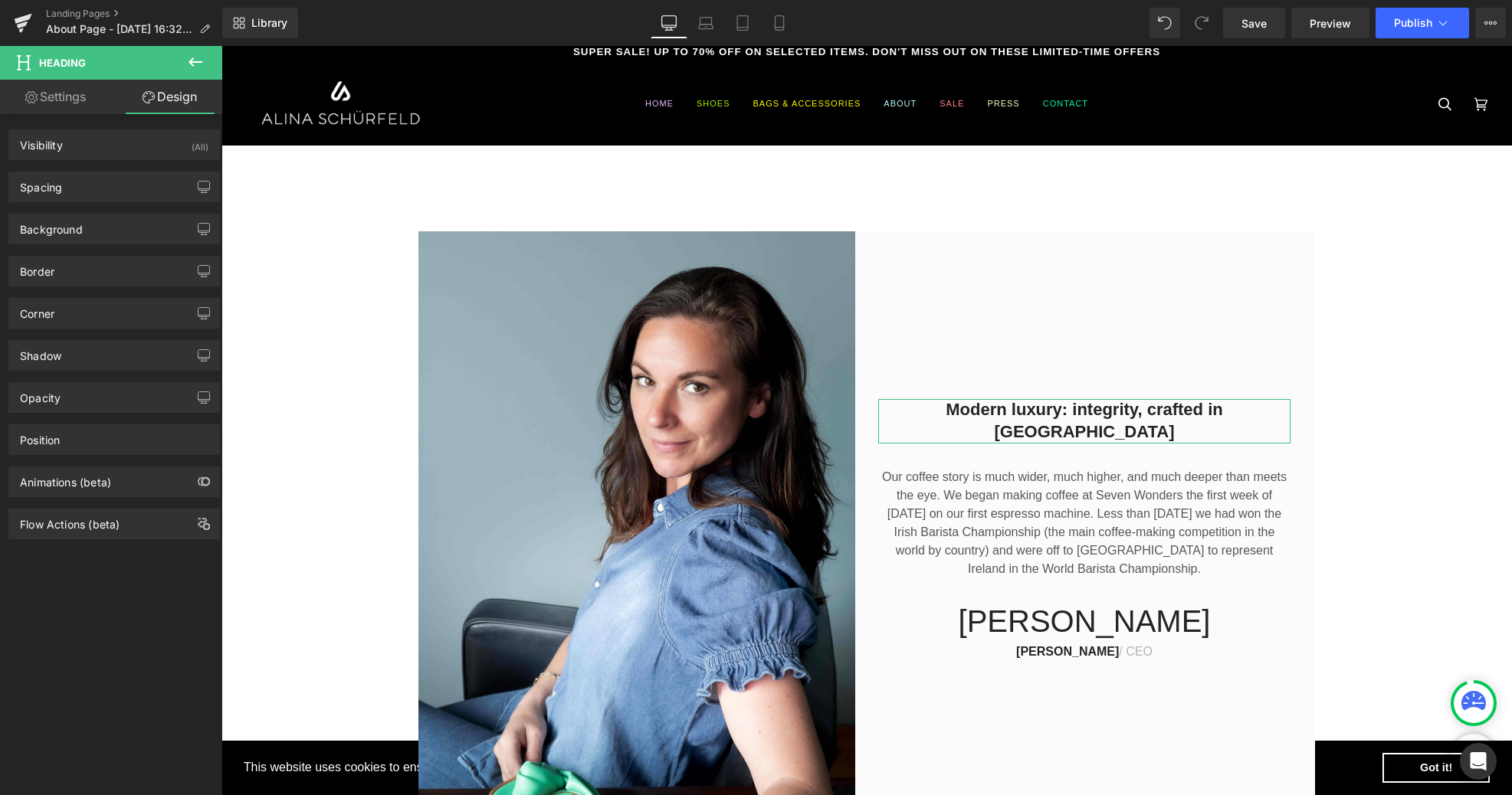
click at [58, 96] on link "Settings" at bounding box center [55, 97] width 111 height 35
type input "100"
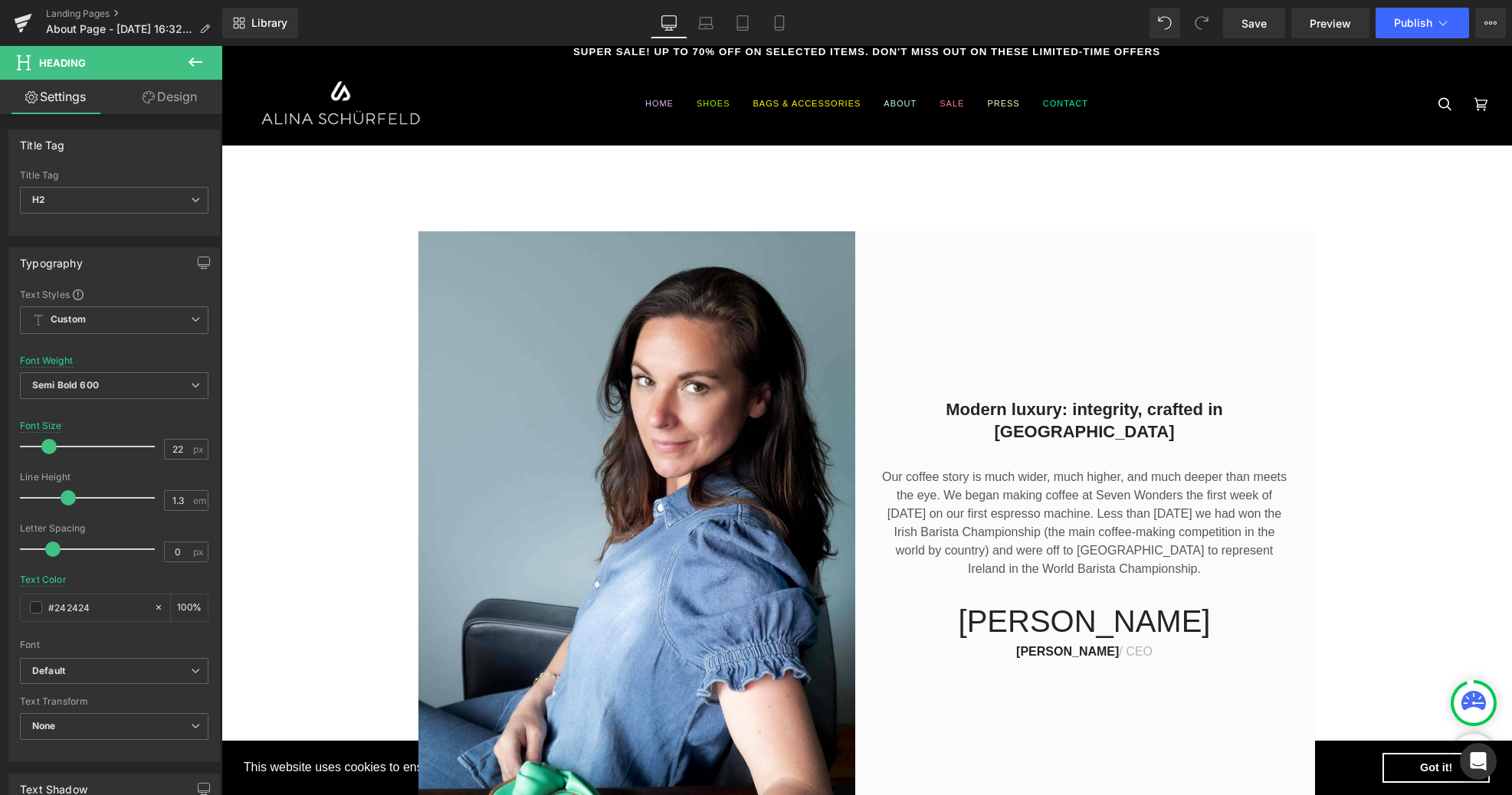
click at [69, 60] on span "Heading" at bounding box center [62, 62] width 47 height 12
click at [197, 58] on icon at bounding box center [196, 62] width 18 height 18
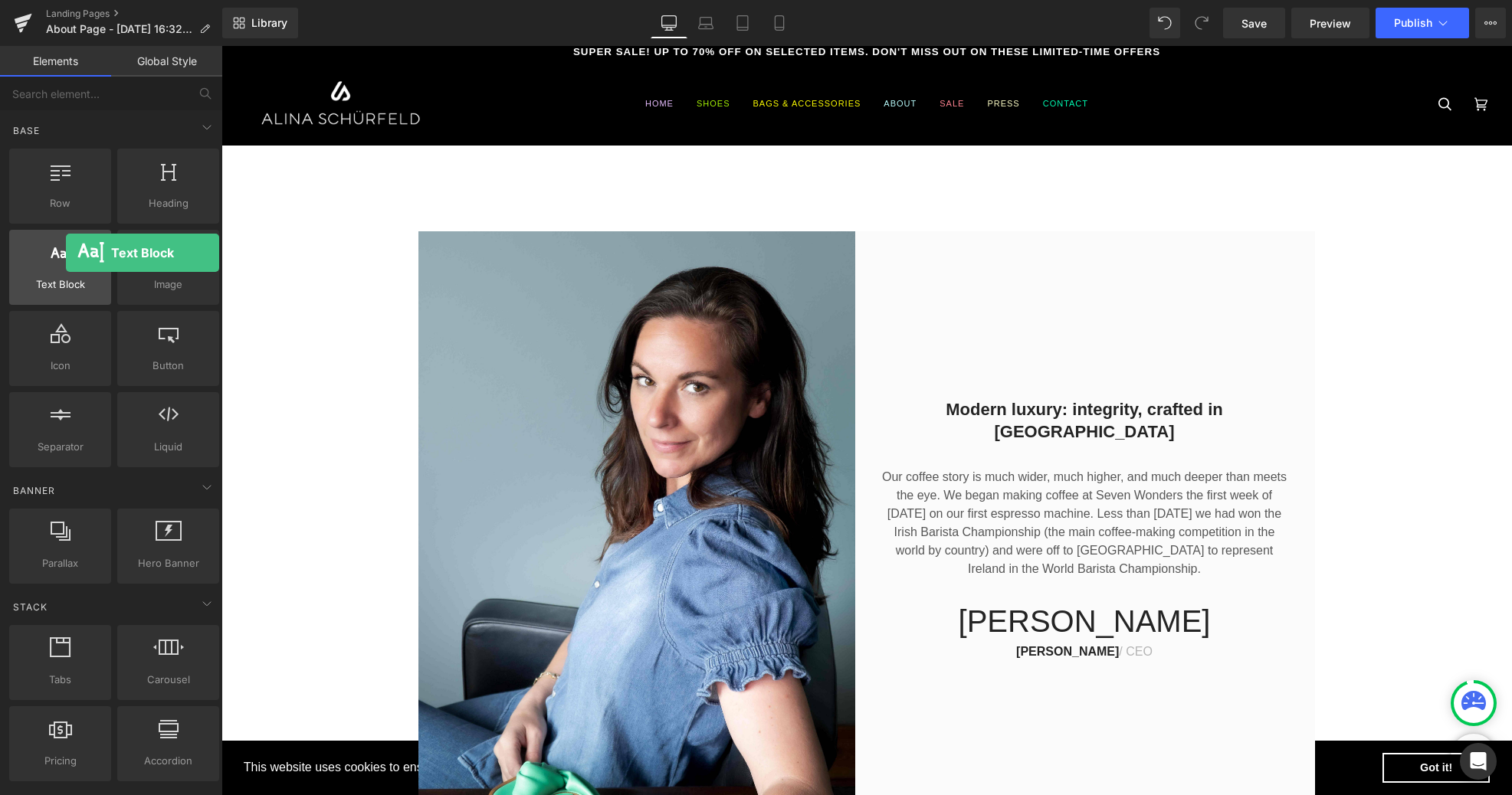
click at [66, 259] on icon at bounding box center [61, 252] width 20 height 20
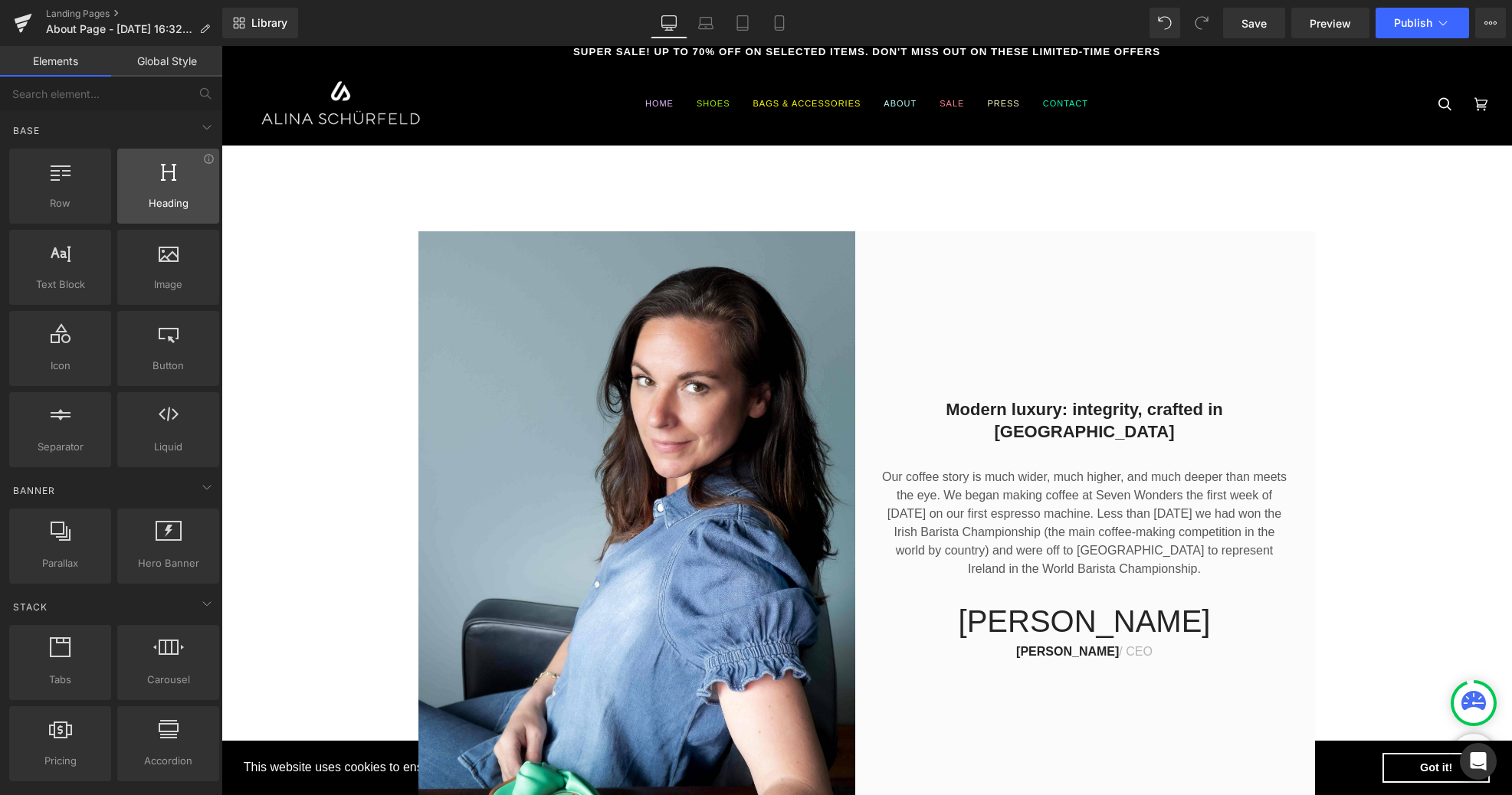
click at [161, 192] on div at bounding box center [168, 178] width 93 height 35
click at [164, 182] on div at bounding box center [168, 178] width 93 height 35
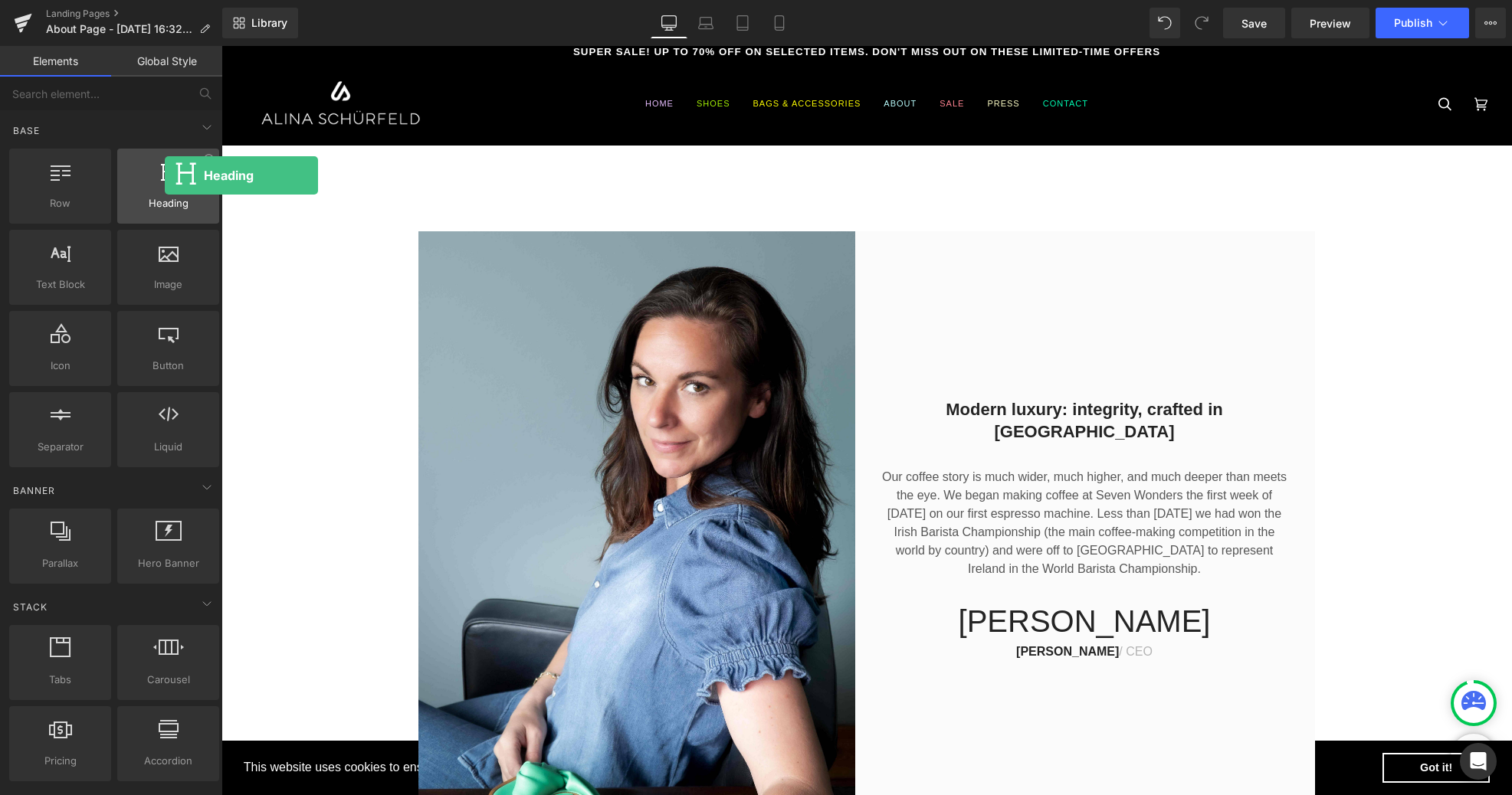
click at [164, 182] on div at bounding box center [168, 178] width 93 height 35
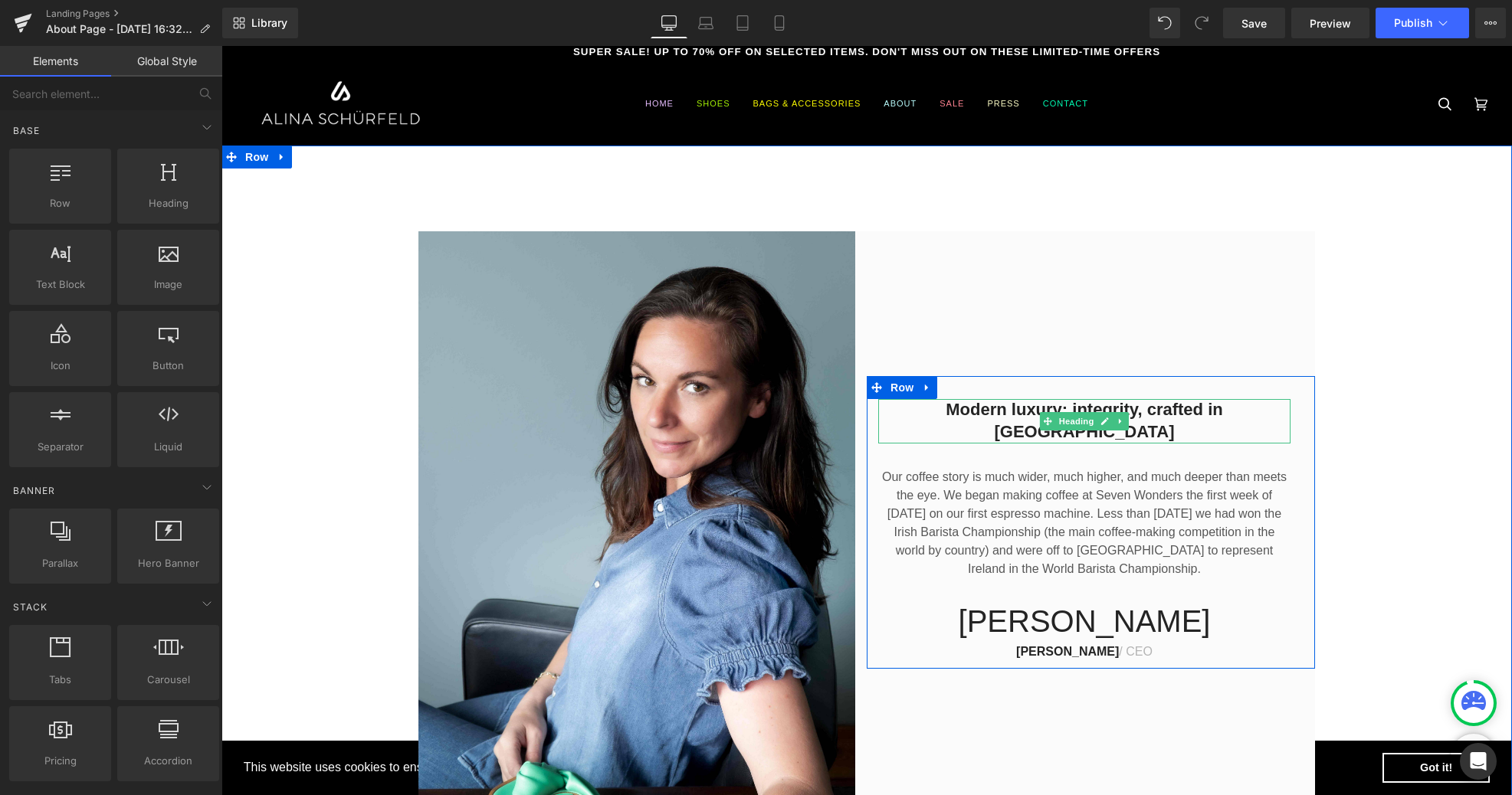
click at [950, 426] on h2 "Modern luxury: integrity, crafted in [GEOGRAPHIC_DATA]" at bounding box center [1084, 421] width 412 height 44
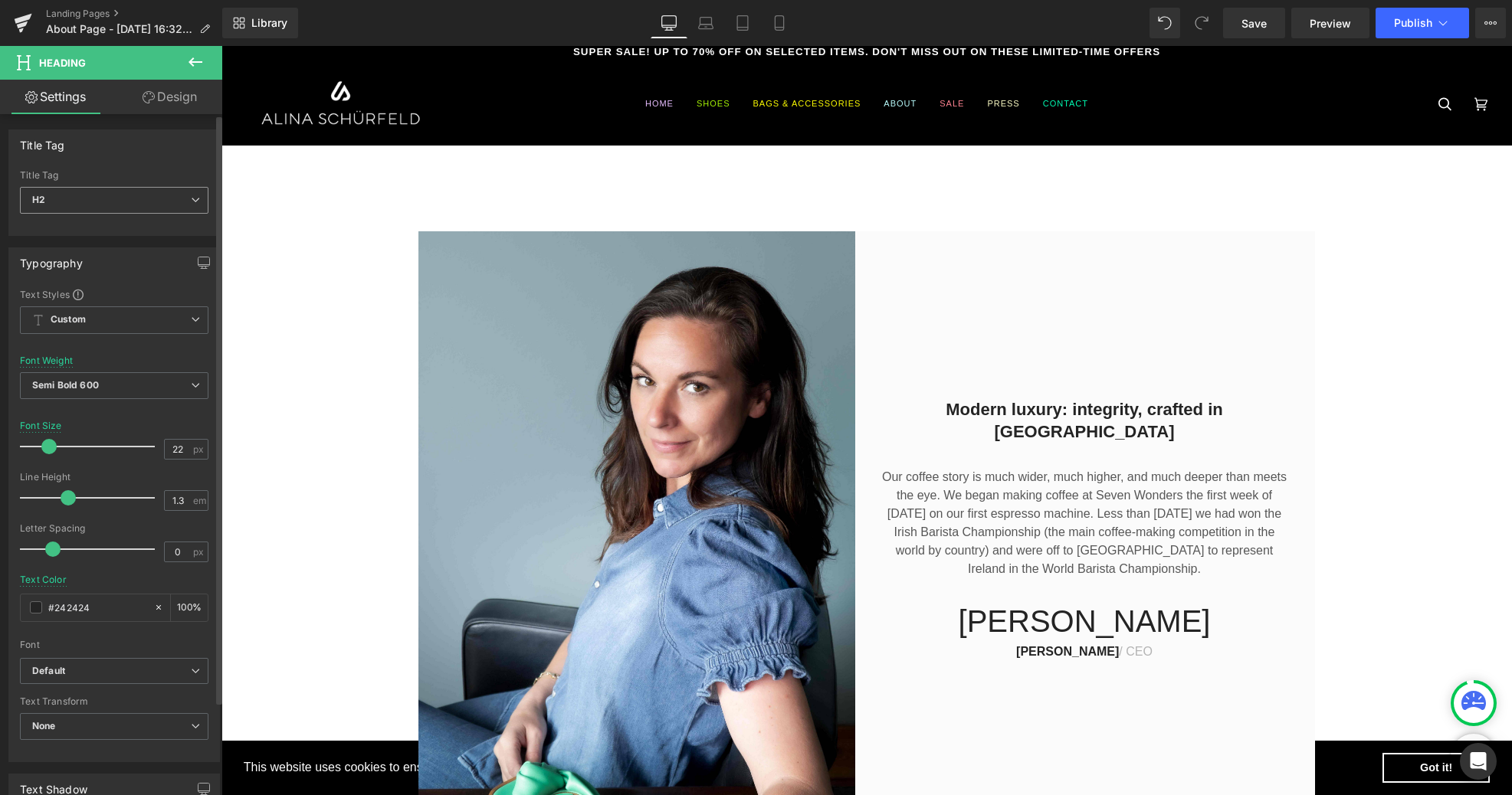
click at [175, 187] on span "H2" at bounding box center [114, 200] width 188 height 27
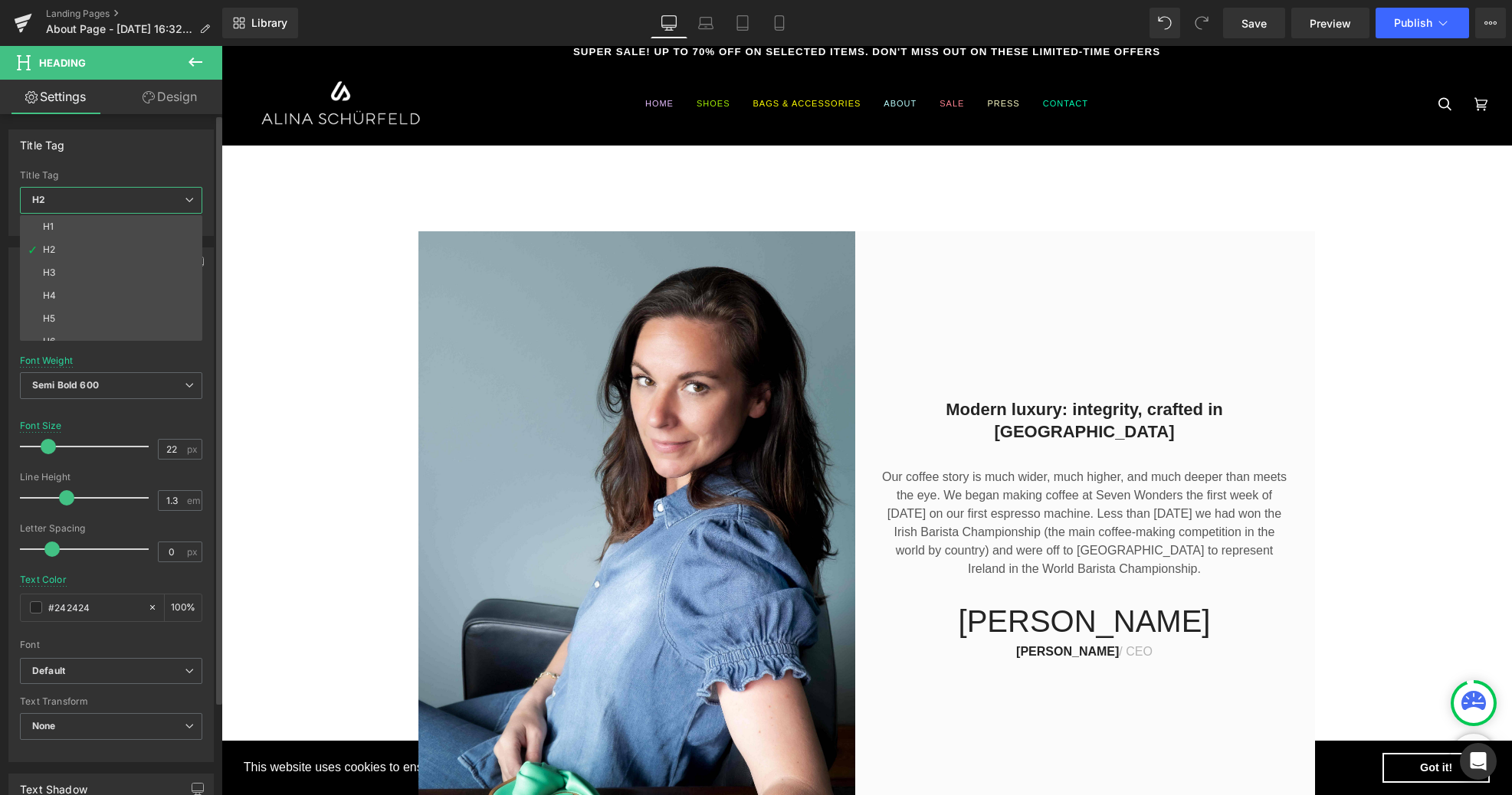
click at [174, 189] on span "H2" at bounding box center [111, 200] width 183 height 27
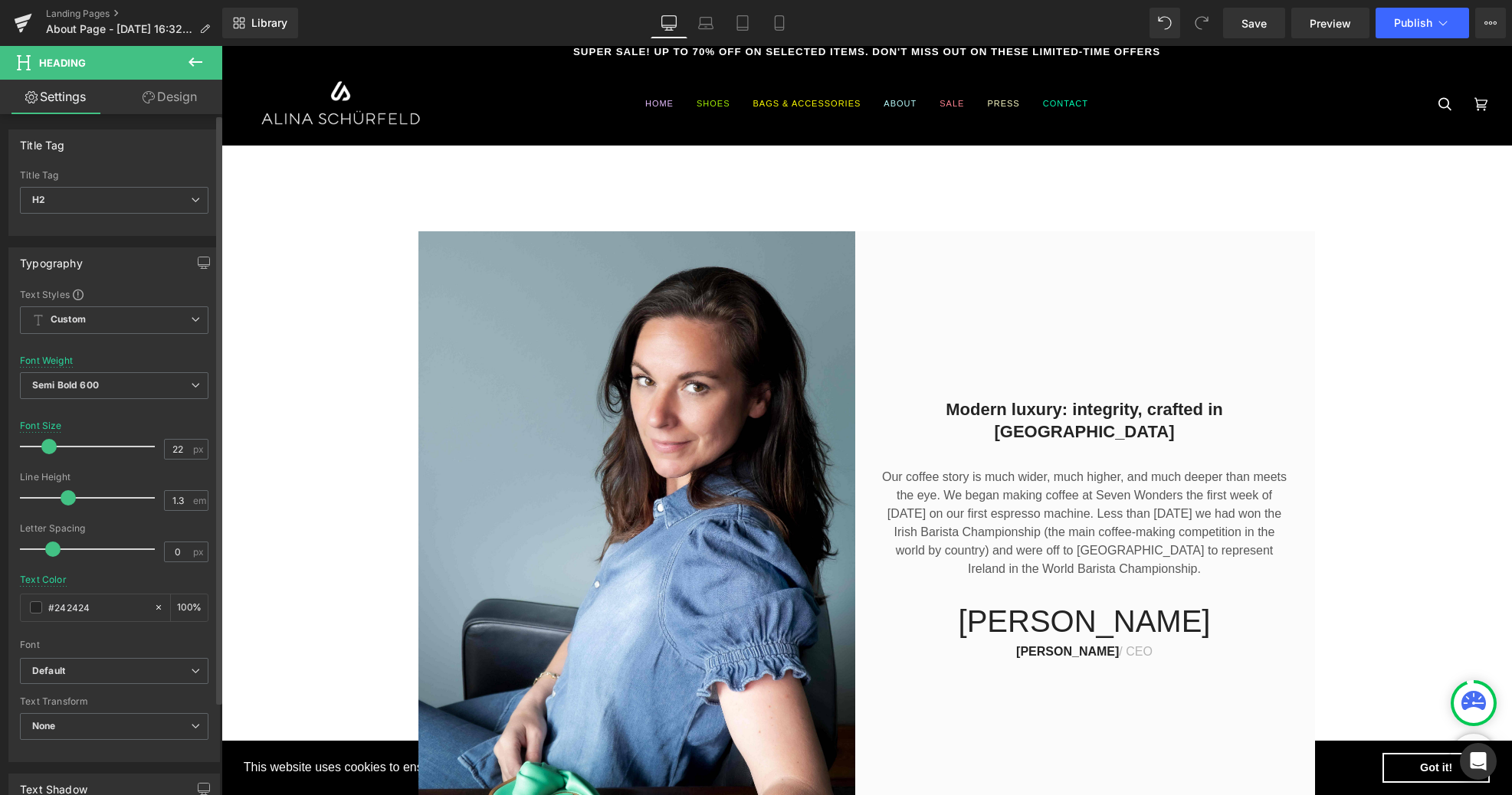
click at [75, 293] on span at bounding box center [78, 295] width 11 height 11
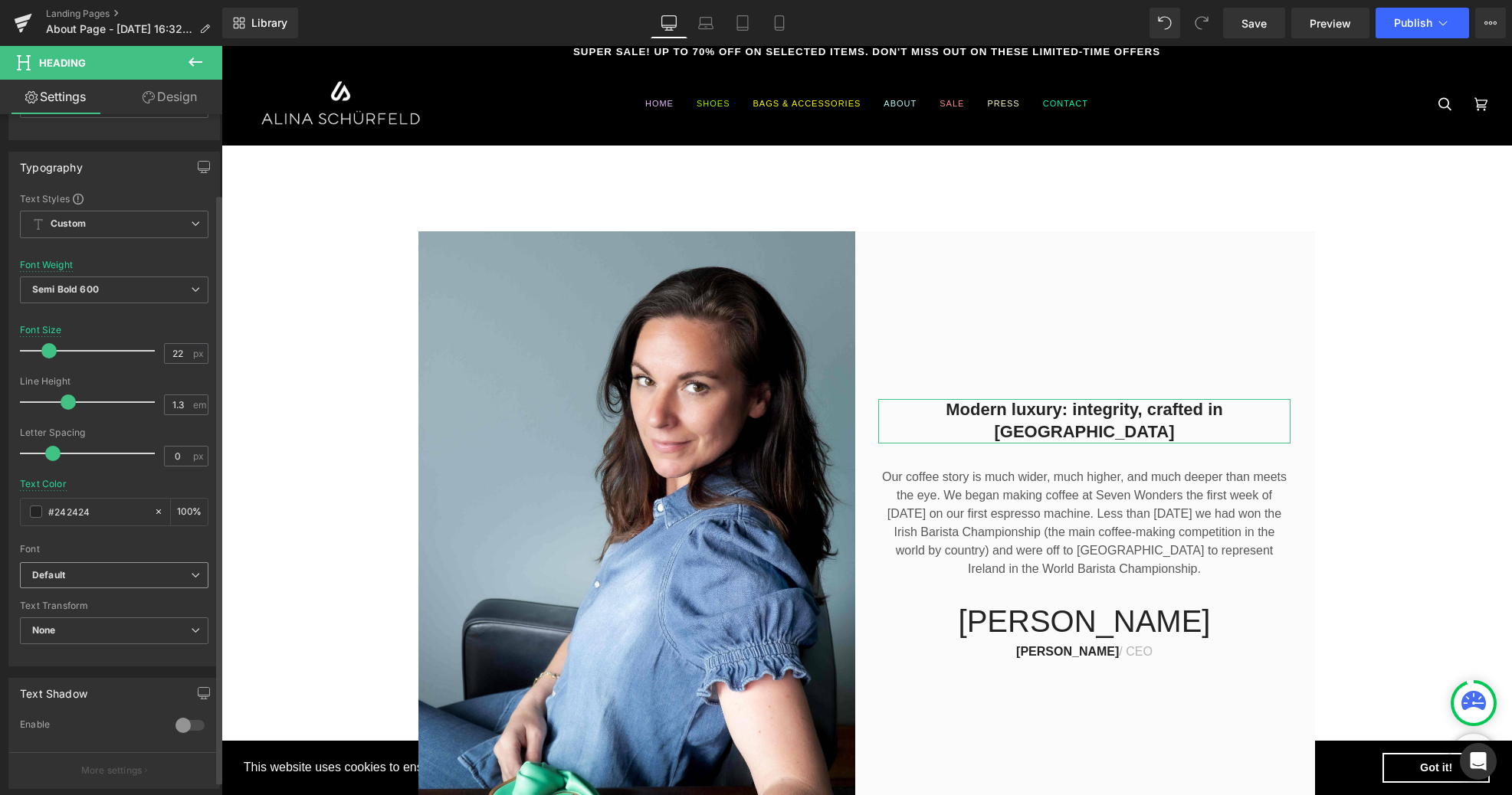
scroll to position [96, 0]
click at [186, 565] on span "Default" at bounding box center [114, 574] width 188 height 27
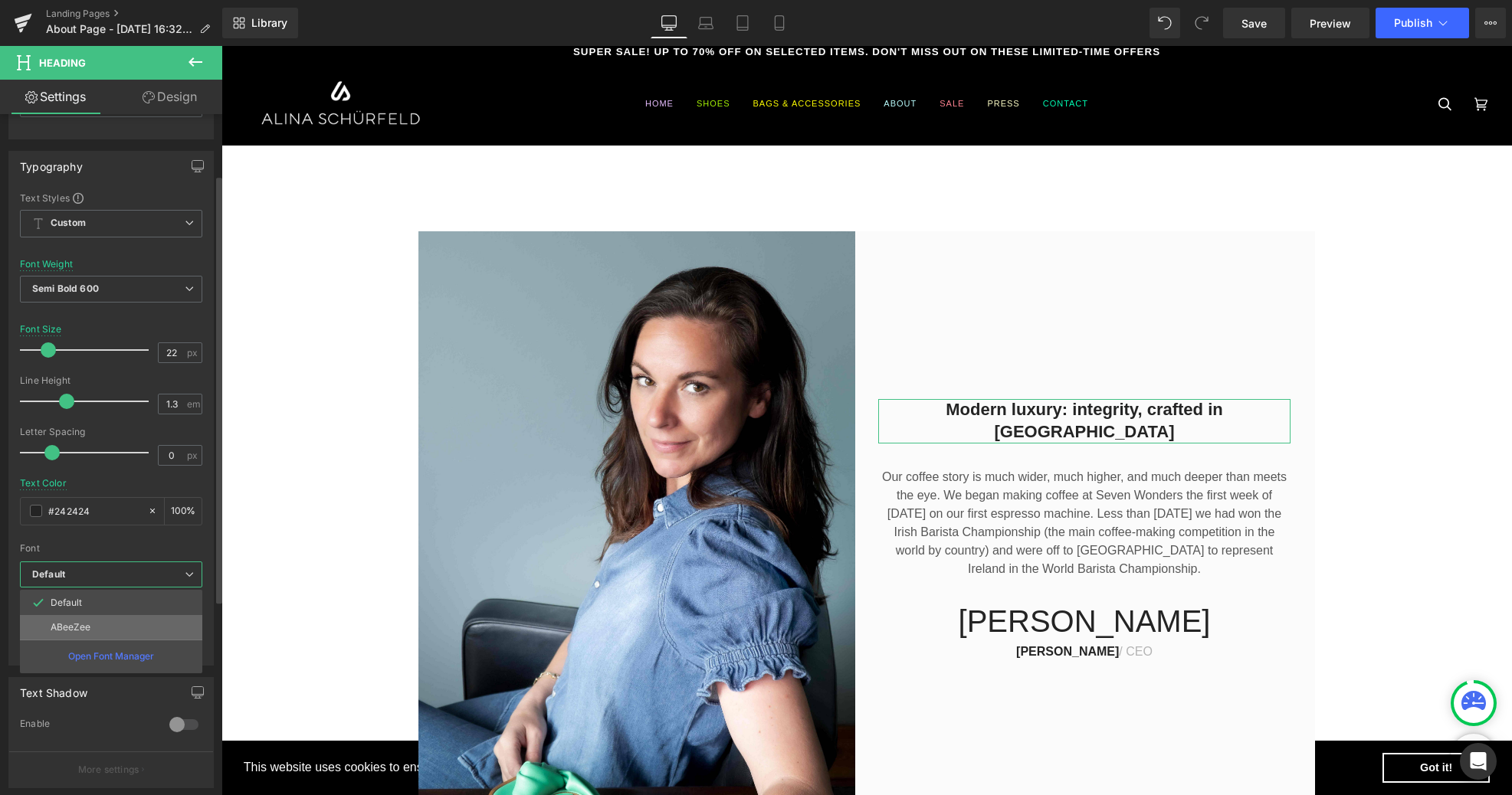
click at [79, 625] on p "ABeeZee" at bounding box center [70, 627] width 39 height 11
click at [110, 577] on b "ABeeZee" at bounding box center [111, 575] width 159 height 13
click at [99, 654] on p "Open Font Manager" at bounding box center [110, 655] width 85 height 14
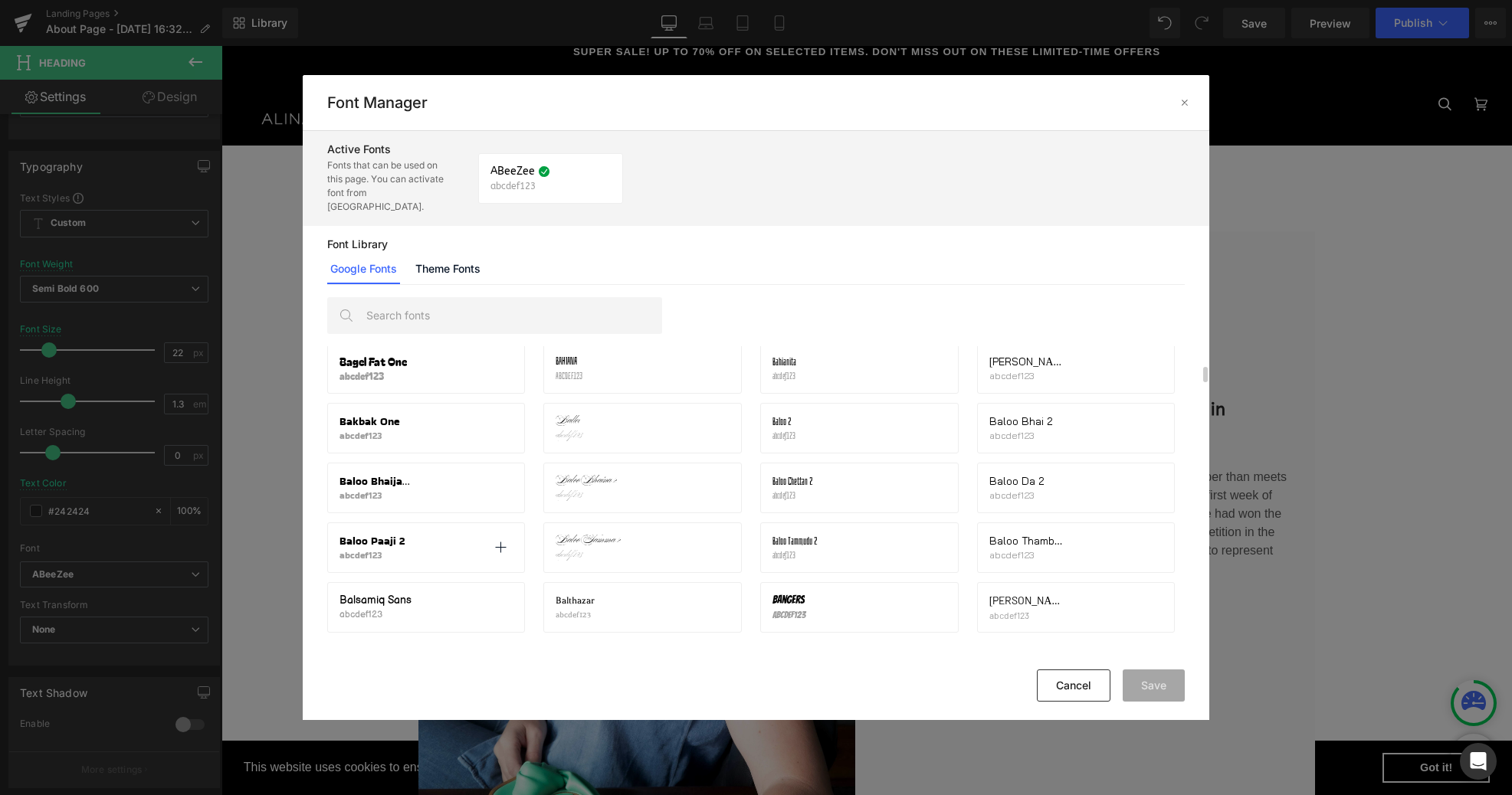
scroll to position [2237, 0]
click at [1017, 598] on span "[PERSON_NAME]" at bounding box center [1027, 603] width 75 height 12
click at [1150, 604] on icon at bounding box center [1149, 610] width 12 height 12
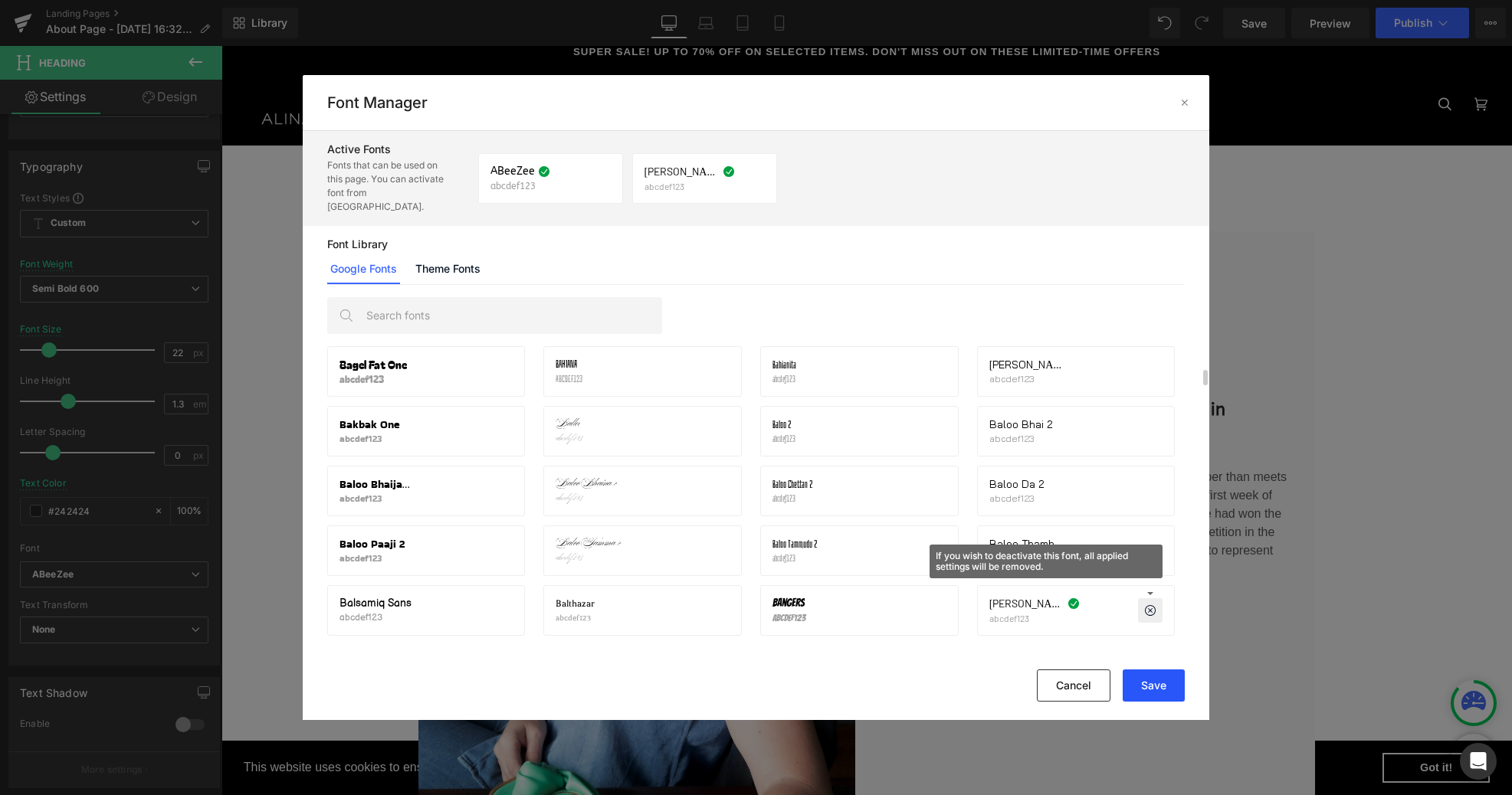
click at [1157, 687] on button "Save" at bounding box center [1154, 685] width 62 height 32
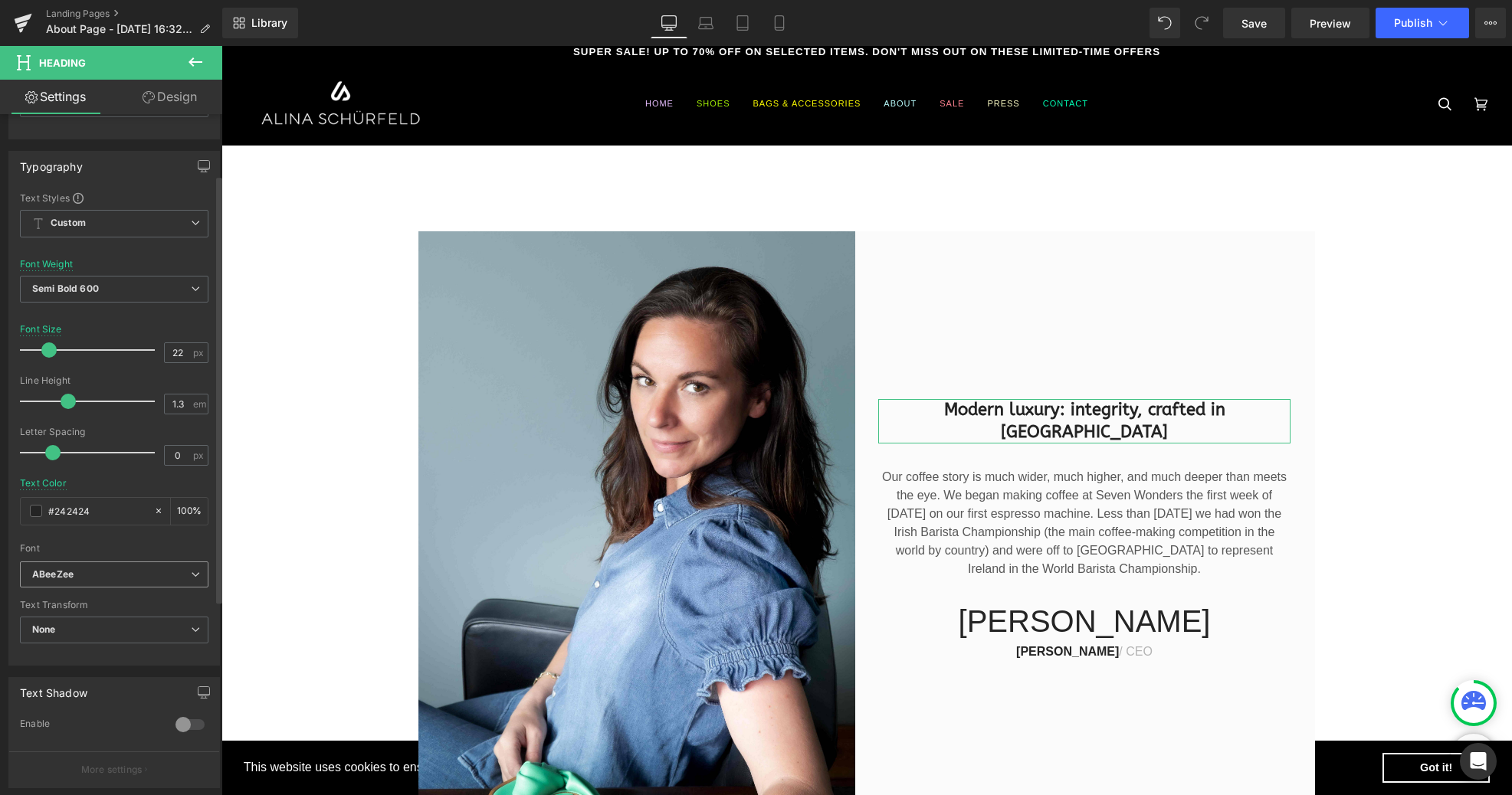
click at [193, 572] on icon at bounding box center [196, 575] width 9 height 9
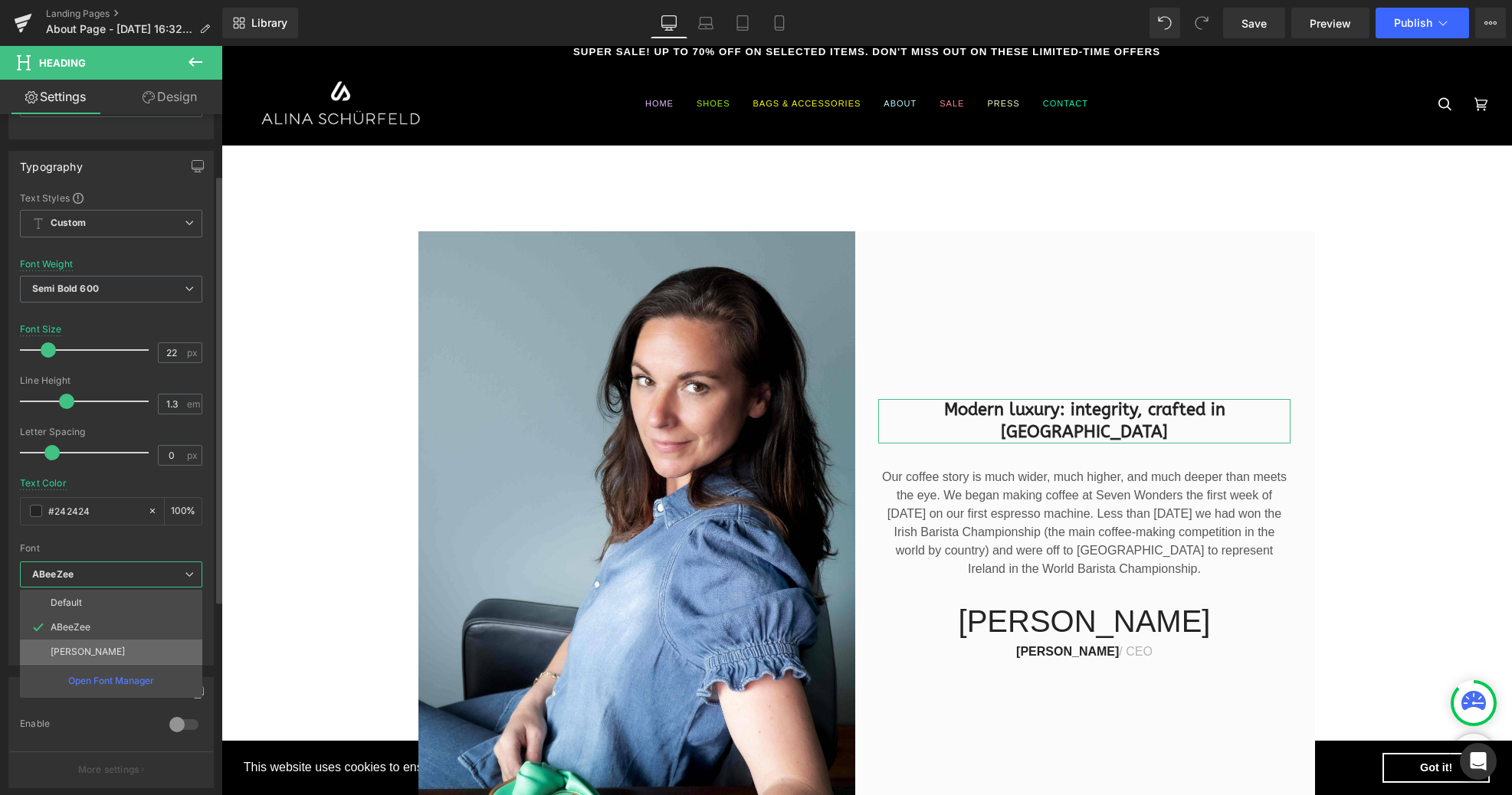
click at [113, 644] on li "[PERSON_NAME]" at bounding box center [111, 652] width 183 height 25
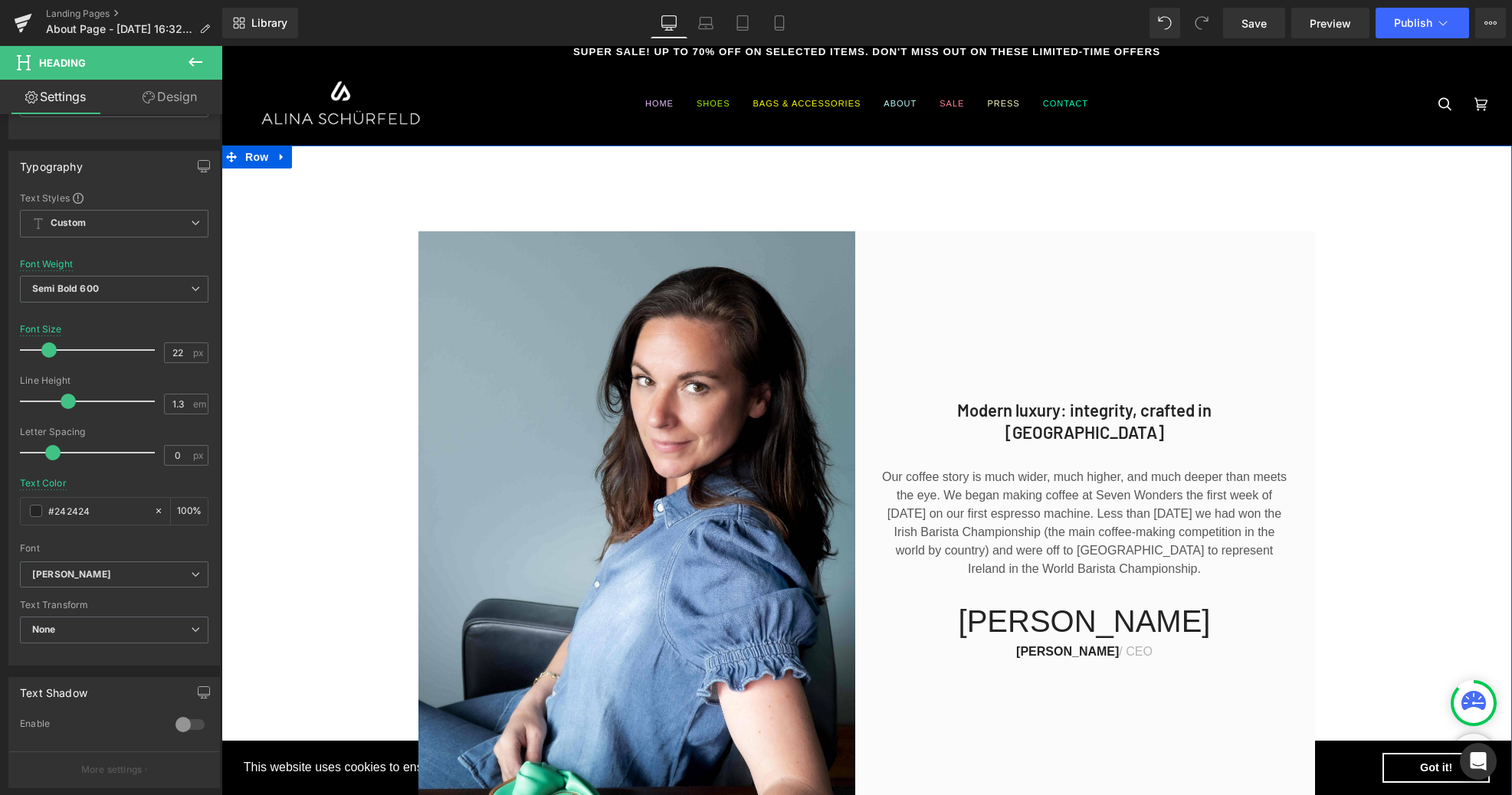
click at [1450, 329] on div "Modern luxury: integrity, crafted in [GEOGRAPHIC_DATA] Heading Our coffee story…" at bounding box center [866, 522] width 1291 height 582
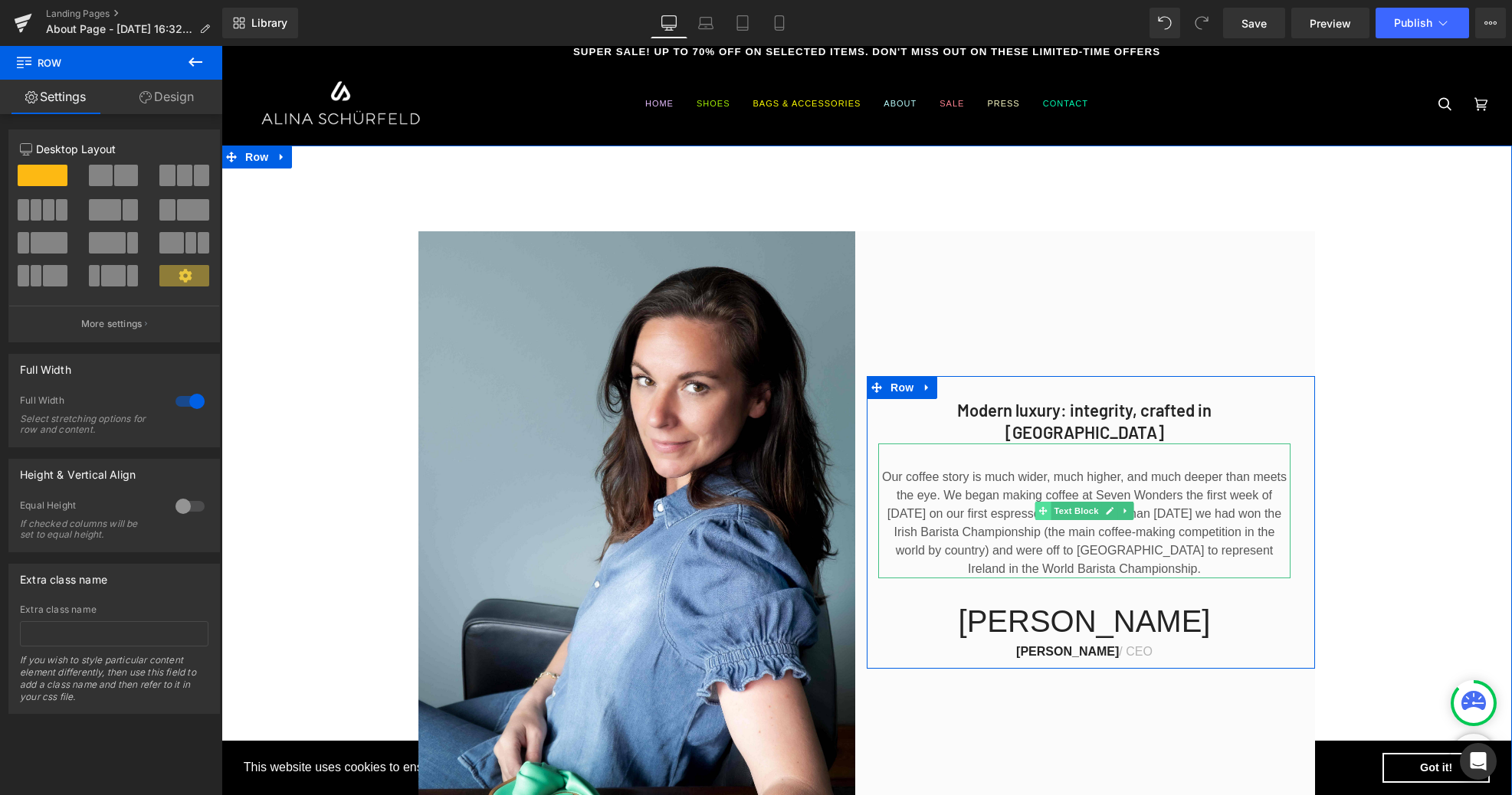
click at [1046, 506] on icon at bounding box center [1042, 510] width 8 height 9
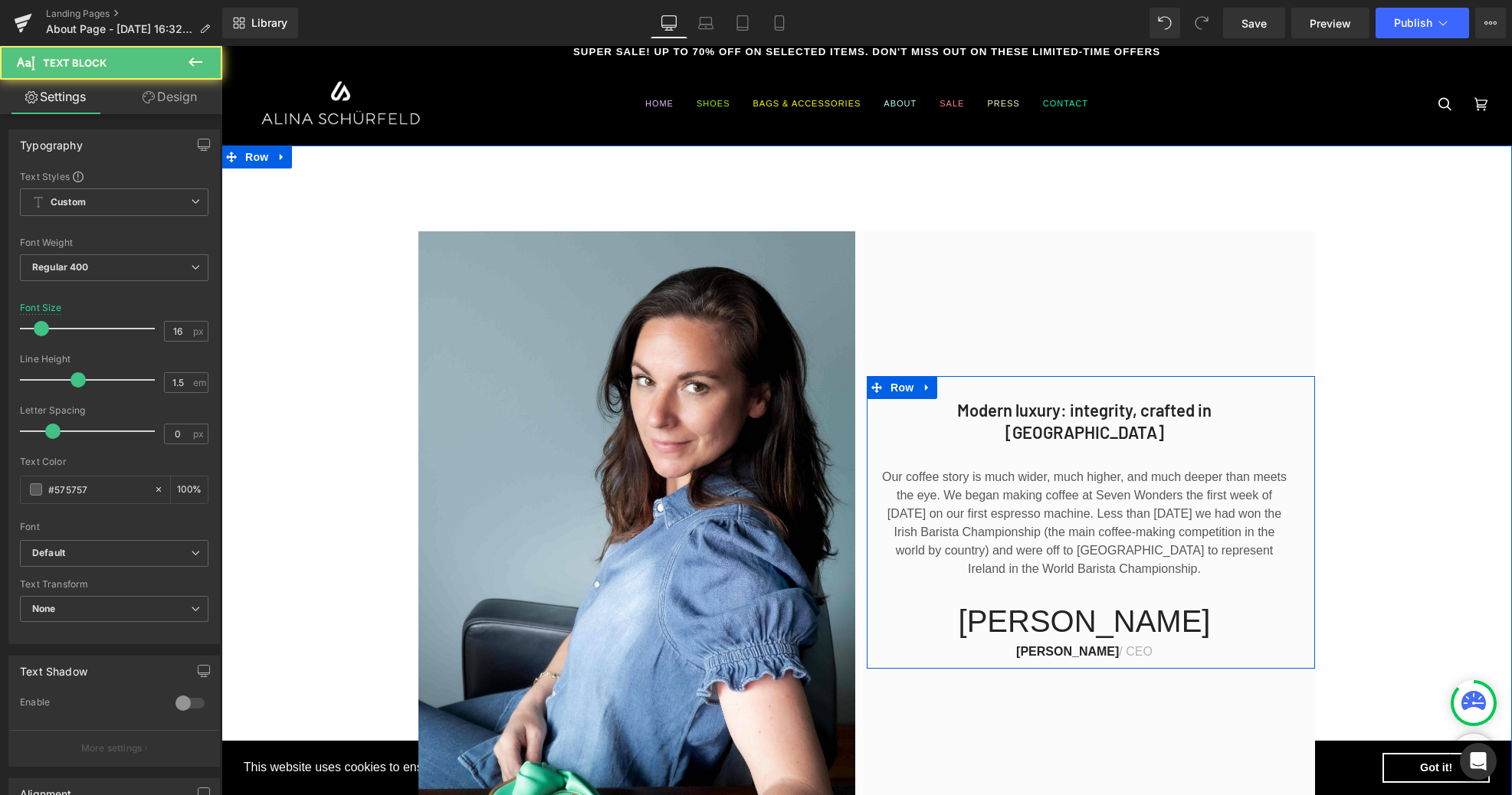
click at [221, 46] on div at bounding box center [221, 46] width 0 height 0
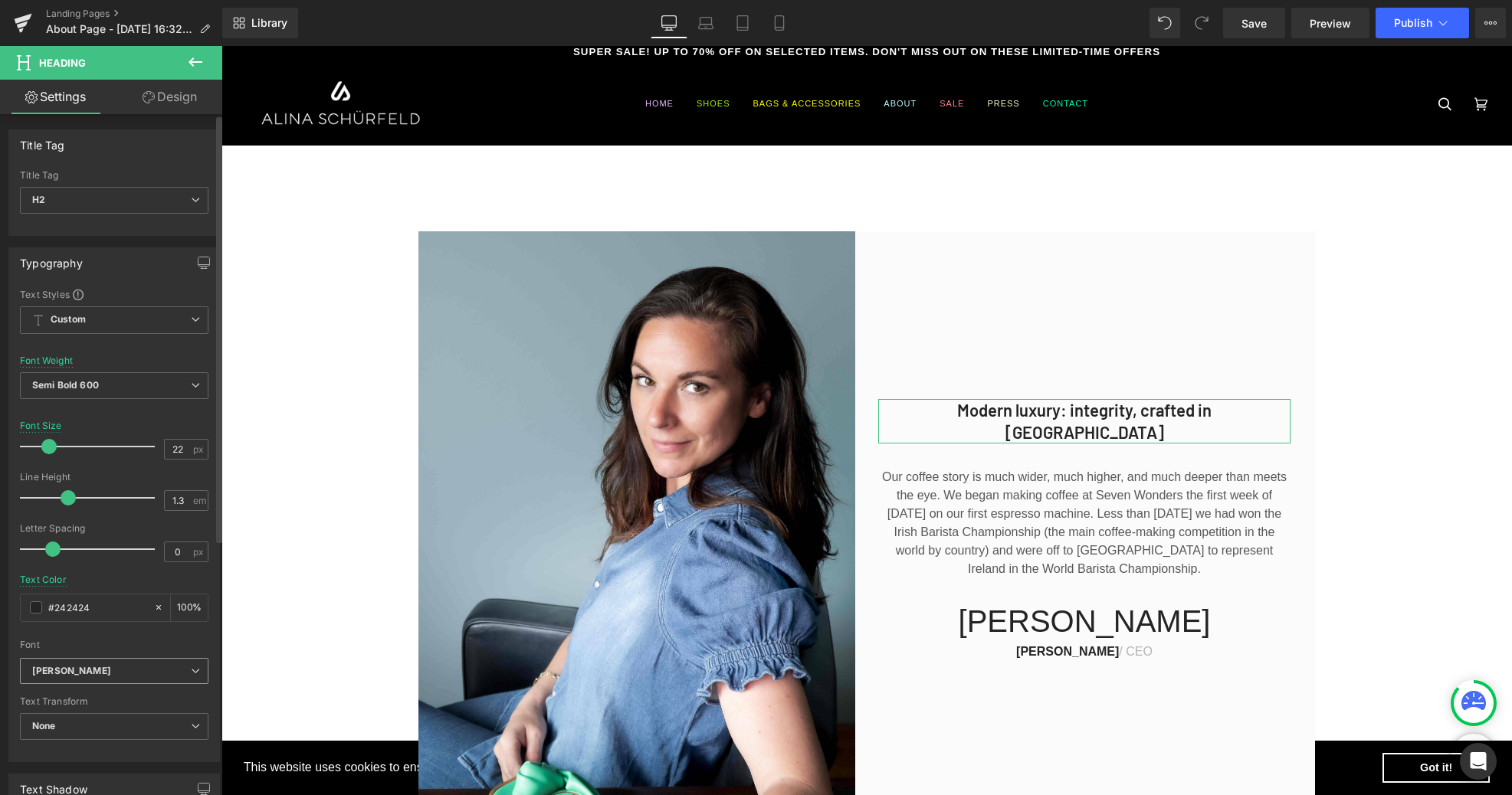
click at [145, 669] on b "[PERSON_NAME]" at bounding box center [111, 671] width 159 height 13
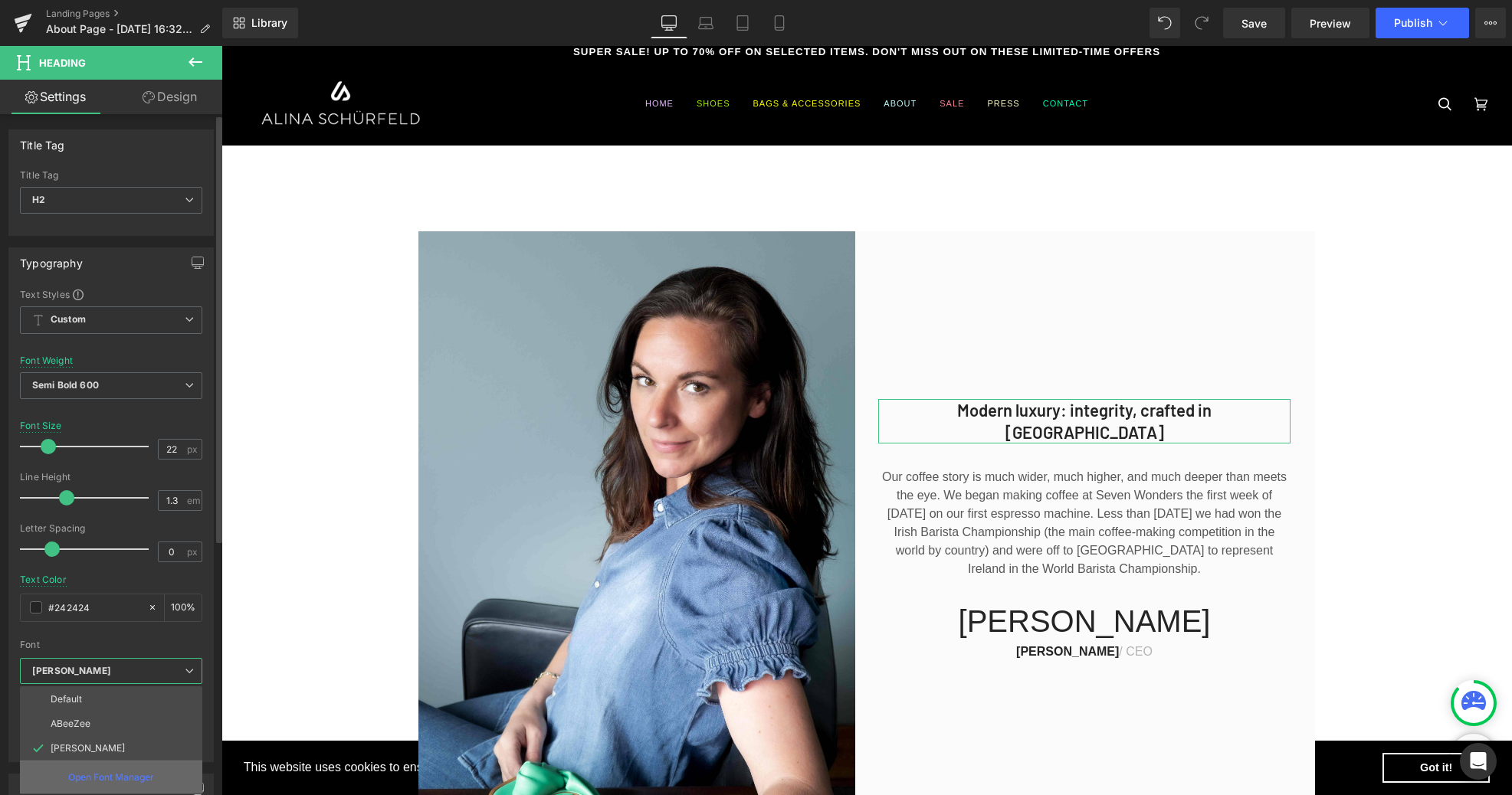
click at [115, 775] on p "Open Font Manager" at bounding box center [110, 777] width 85 height 14
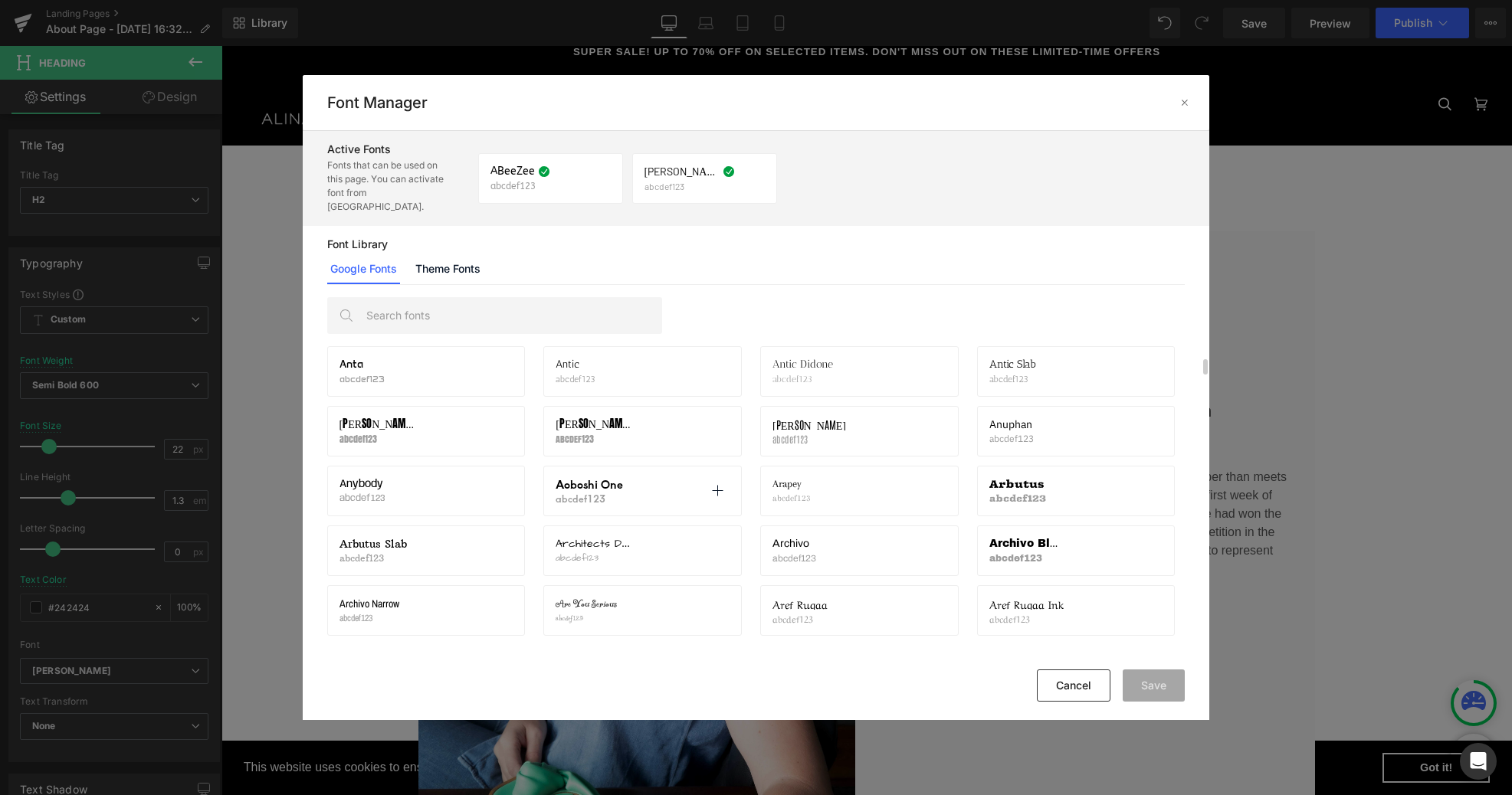
scroll to position [1244, 0]
click at [791, 553] on p "abcdef123" at bounding box center [795, 558] width 44 height 11
click at [931, 544] on icon at bounding box center [933, 550] width 12 height 12
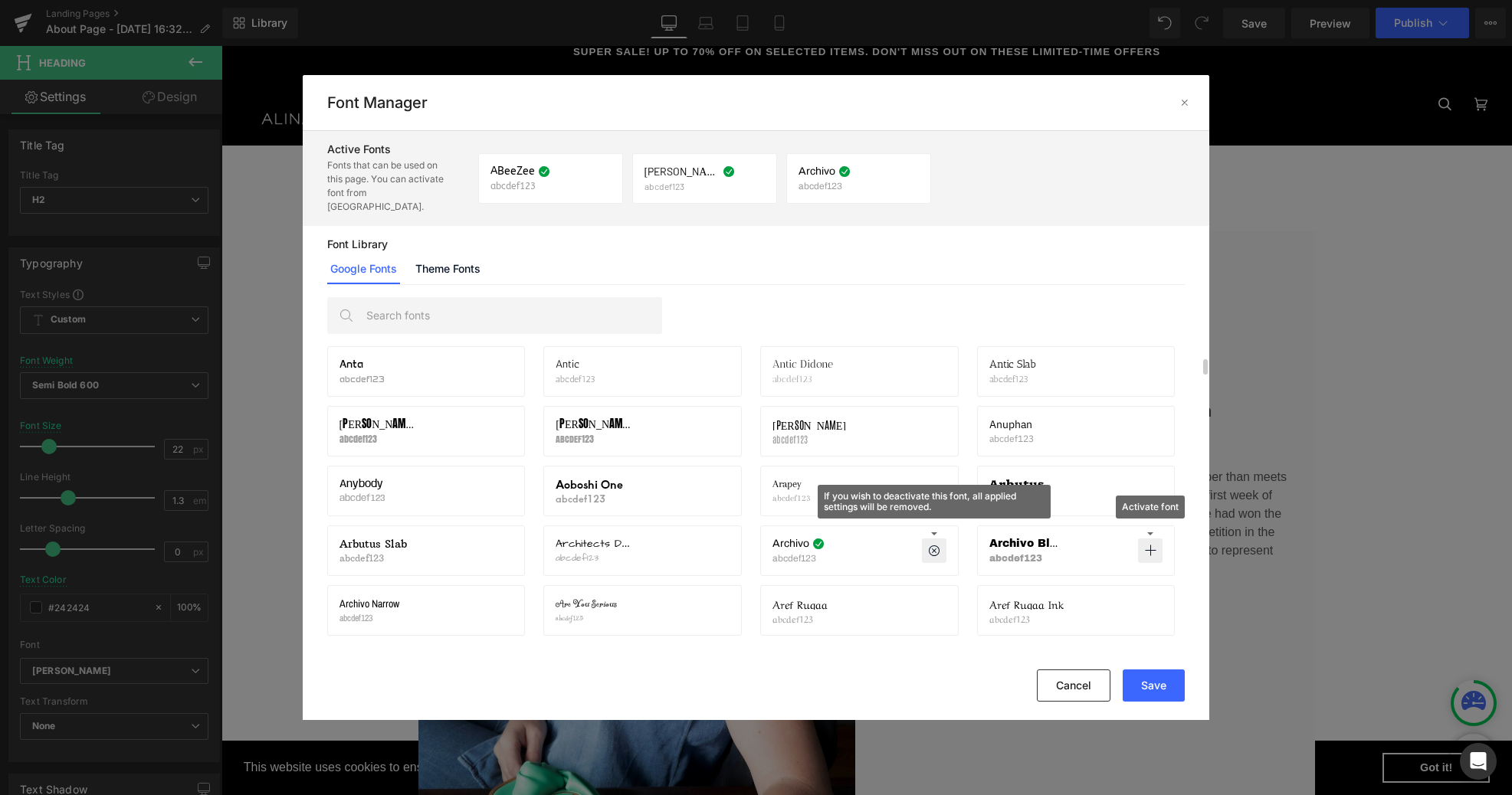
click at [1153, 544] on icon at bounding box center [1149, 550] width 12 height 12
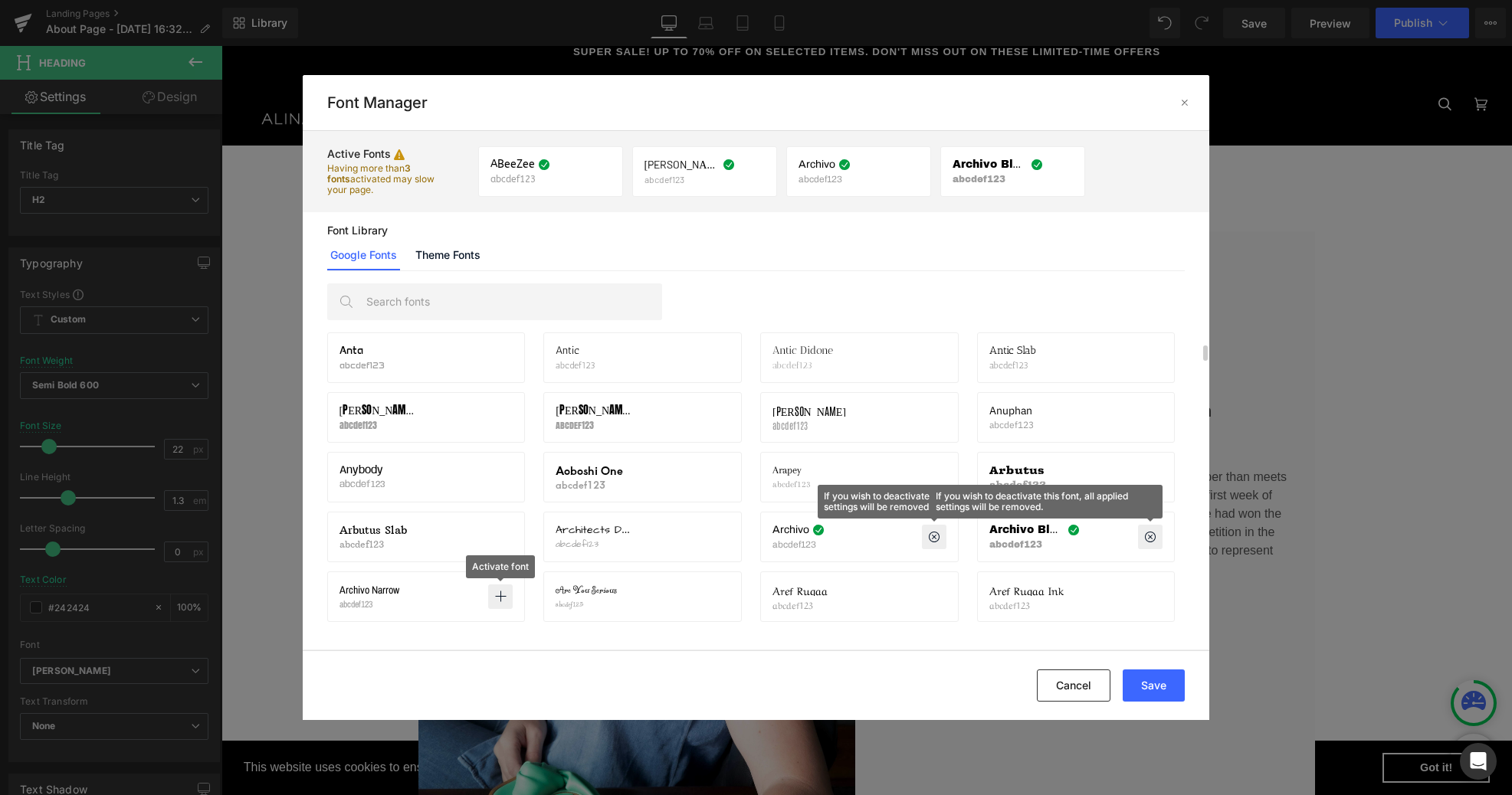
click at [500, 598] on icon at bounding box center [500, 596] width 12 height 12
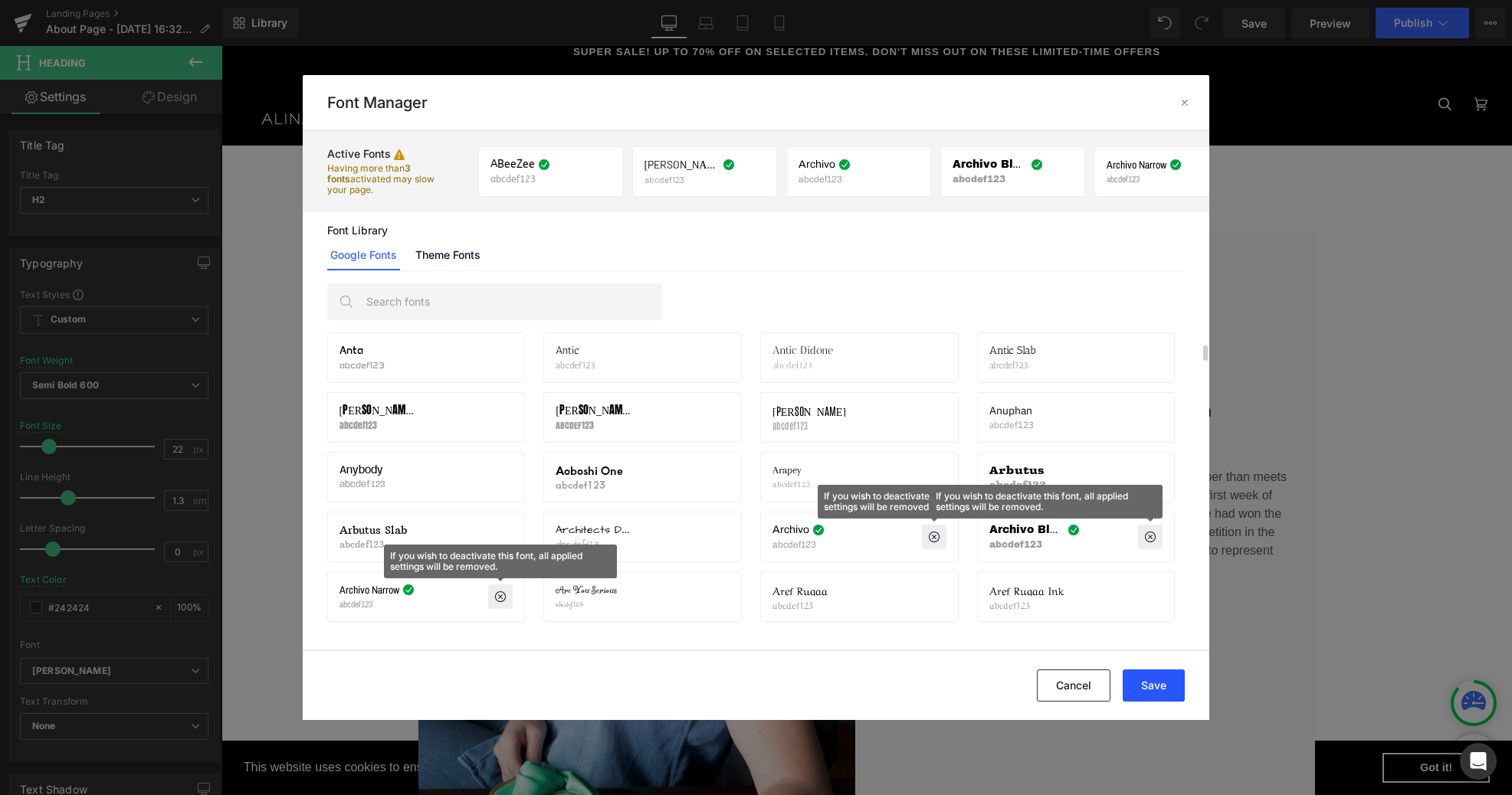
click at [1166, 686] on button "Save" at bounding box center [1154, 685] width 62 height 32
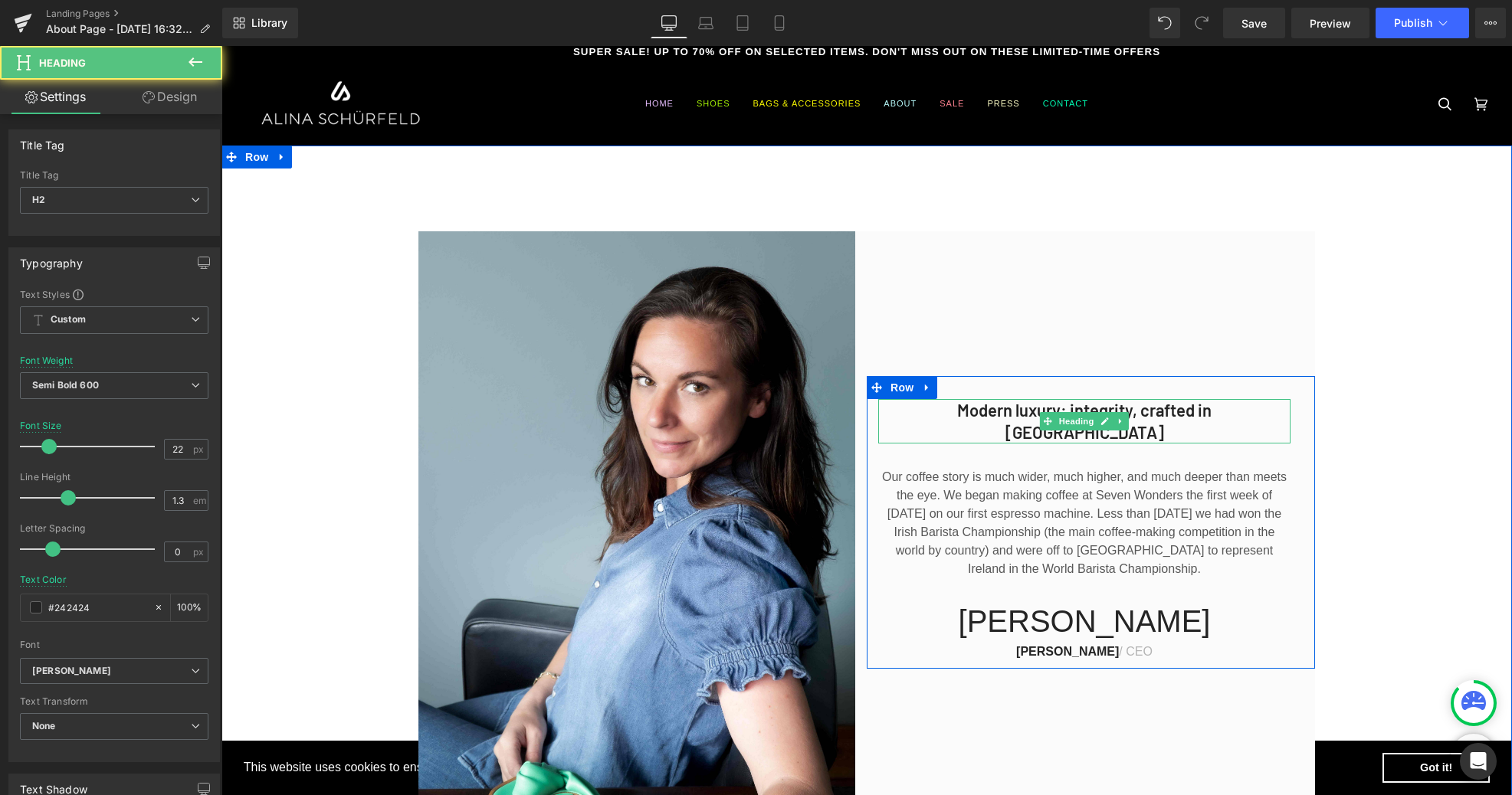
click at [965, 425] on h2 "Modern luxury: integrity, crafted in [GEOGRAPHIC_DATA]" at bounding box center [1084, 421] width 412 height 44
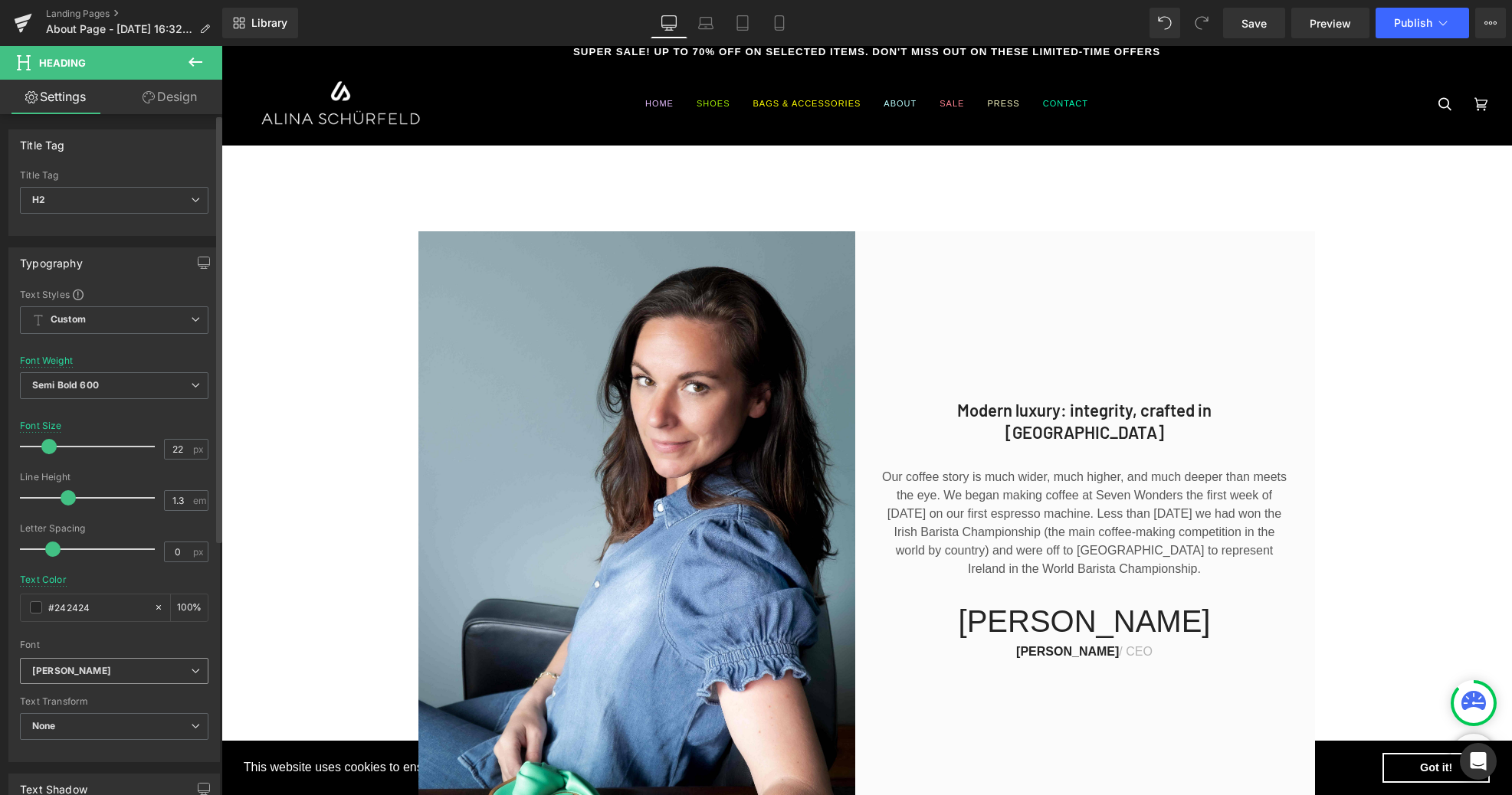
click at [161, 667] on b "[PERSON_NAME]" at bounding box center [111, 671] width 159 height 13
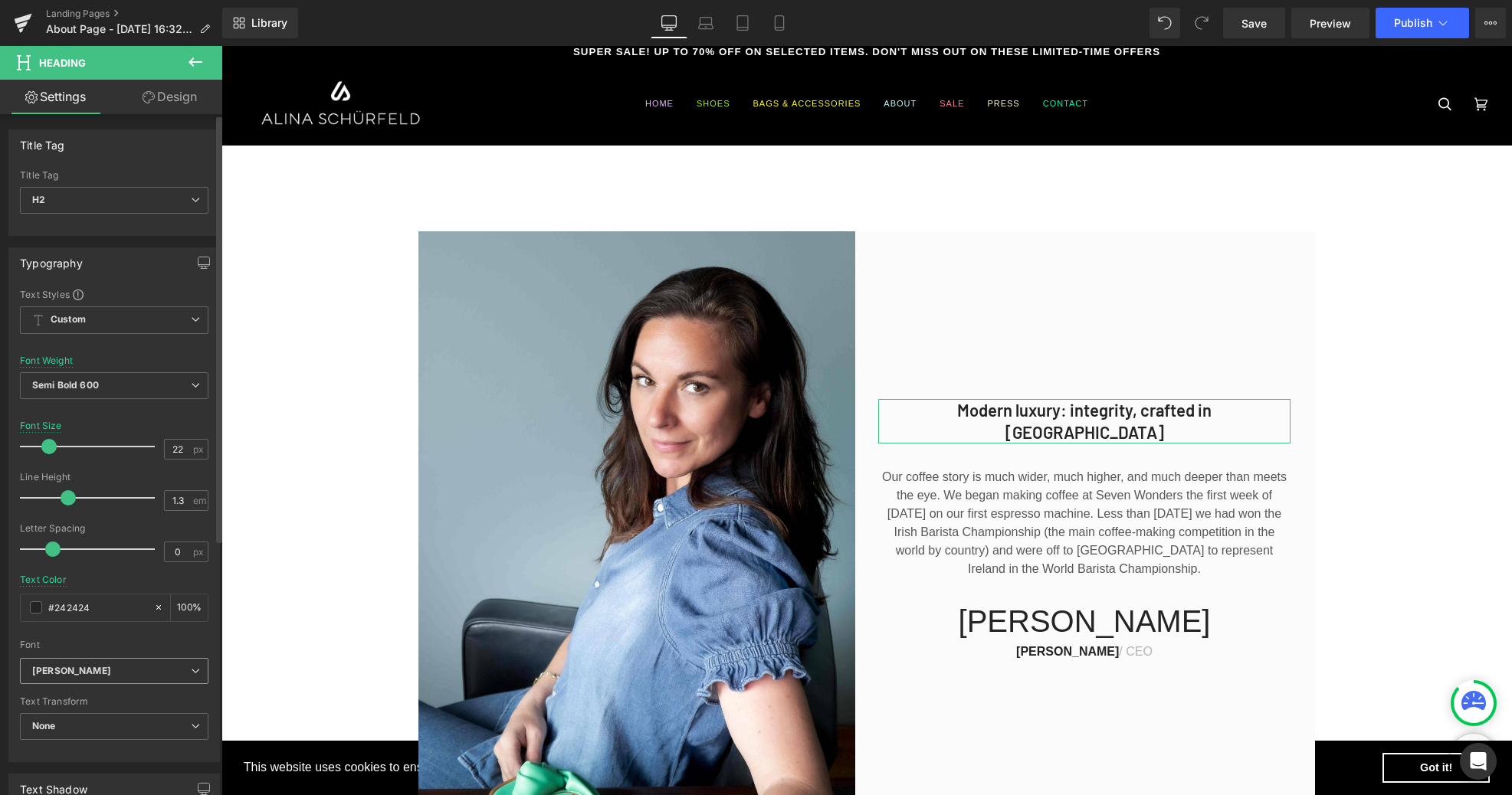
click at [193, 667] on icon at bounding box center [196, 671] width 9 height 9
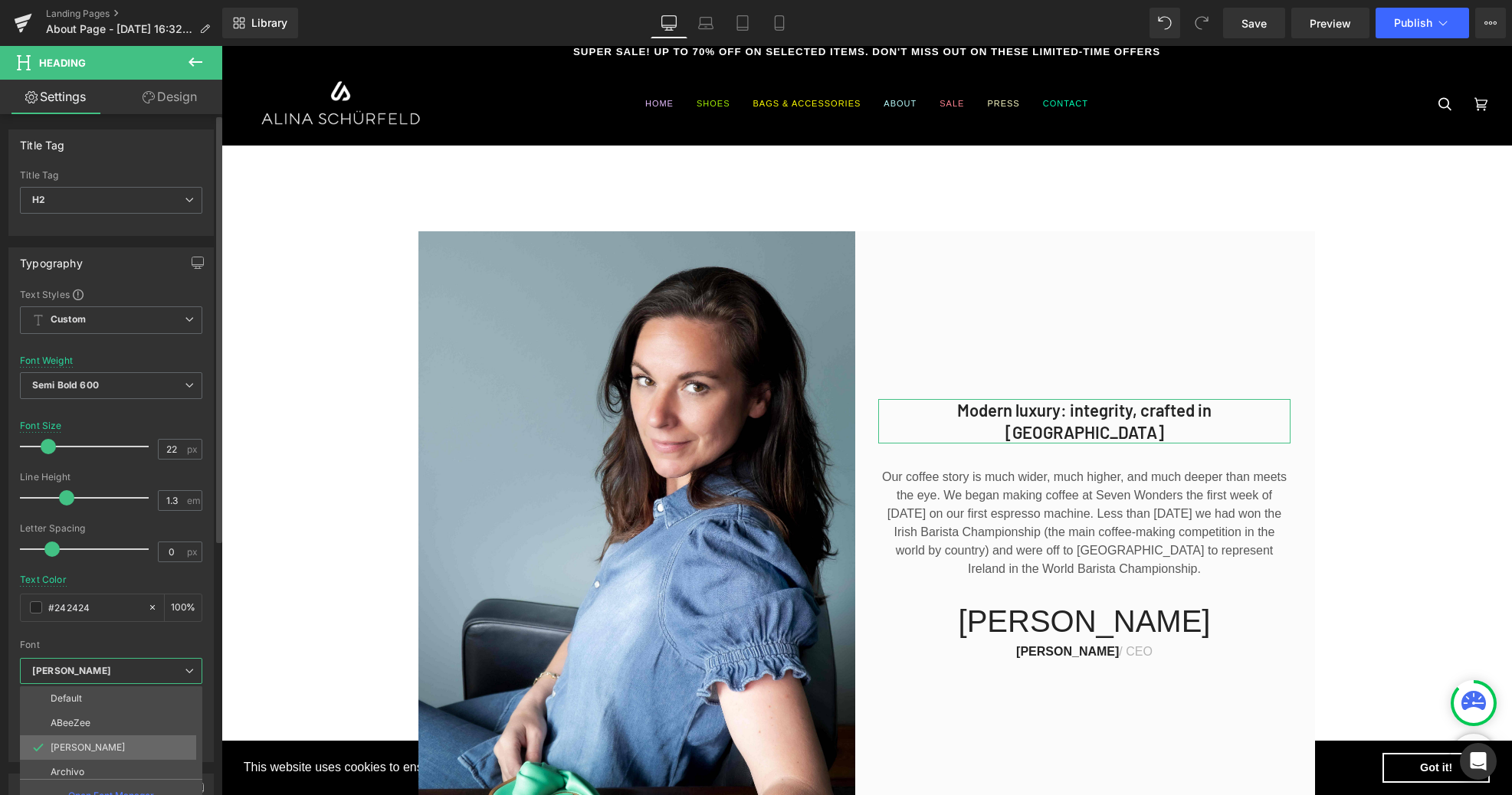
scroll to position [55, 0]
click at [90, 725] on li "Archivo" at bounding box center [115, 716] width 189 height 25
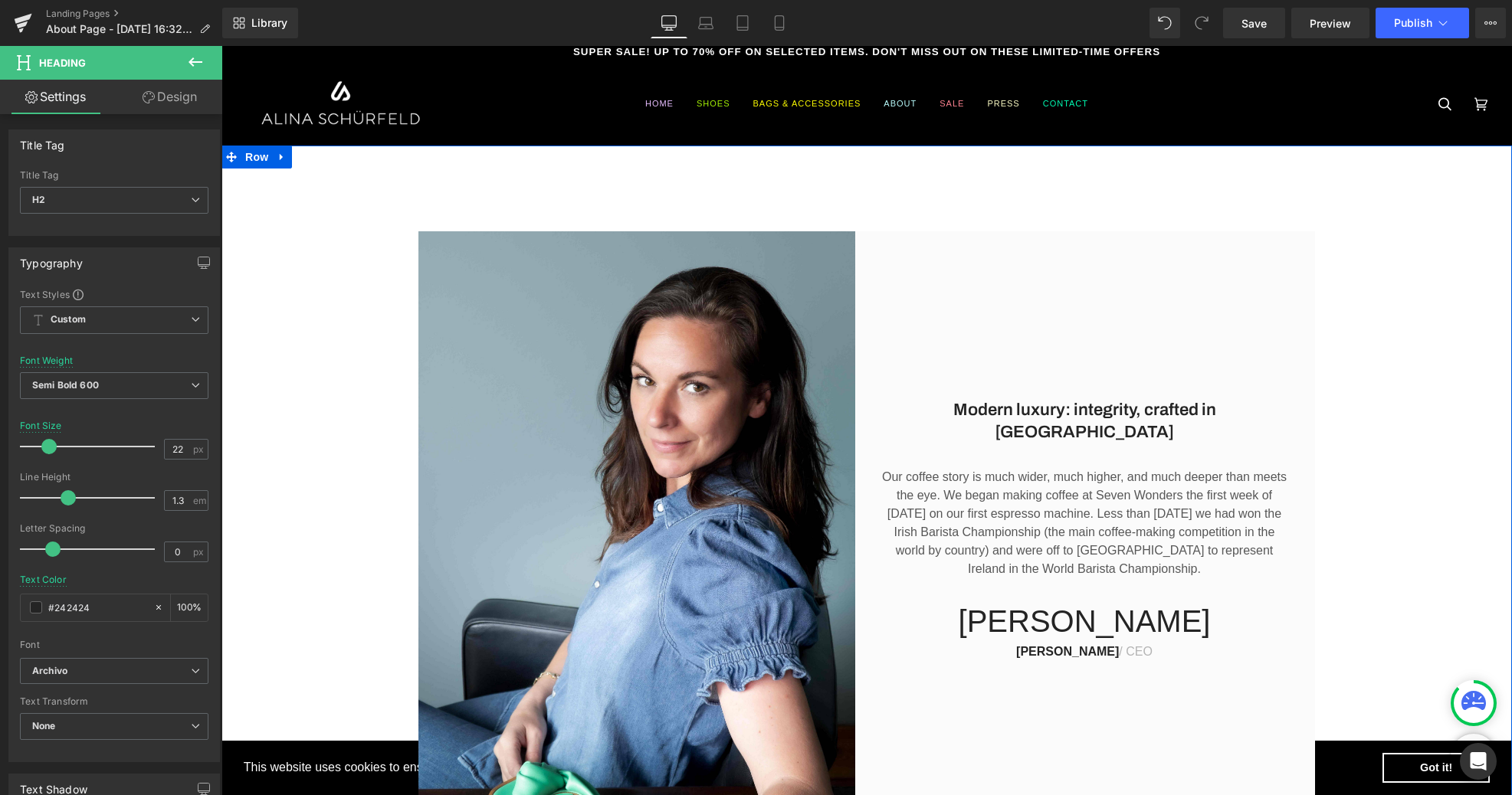
click at [1490, 505] on div "Modern luxury: integrity, crafted in [GEOGRAPHIC_DATA] Heading Our coffee story…" at bounding box center [866, 522] width 1291 height 582
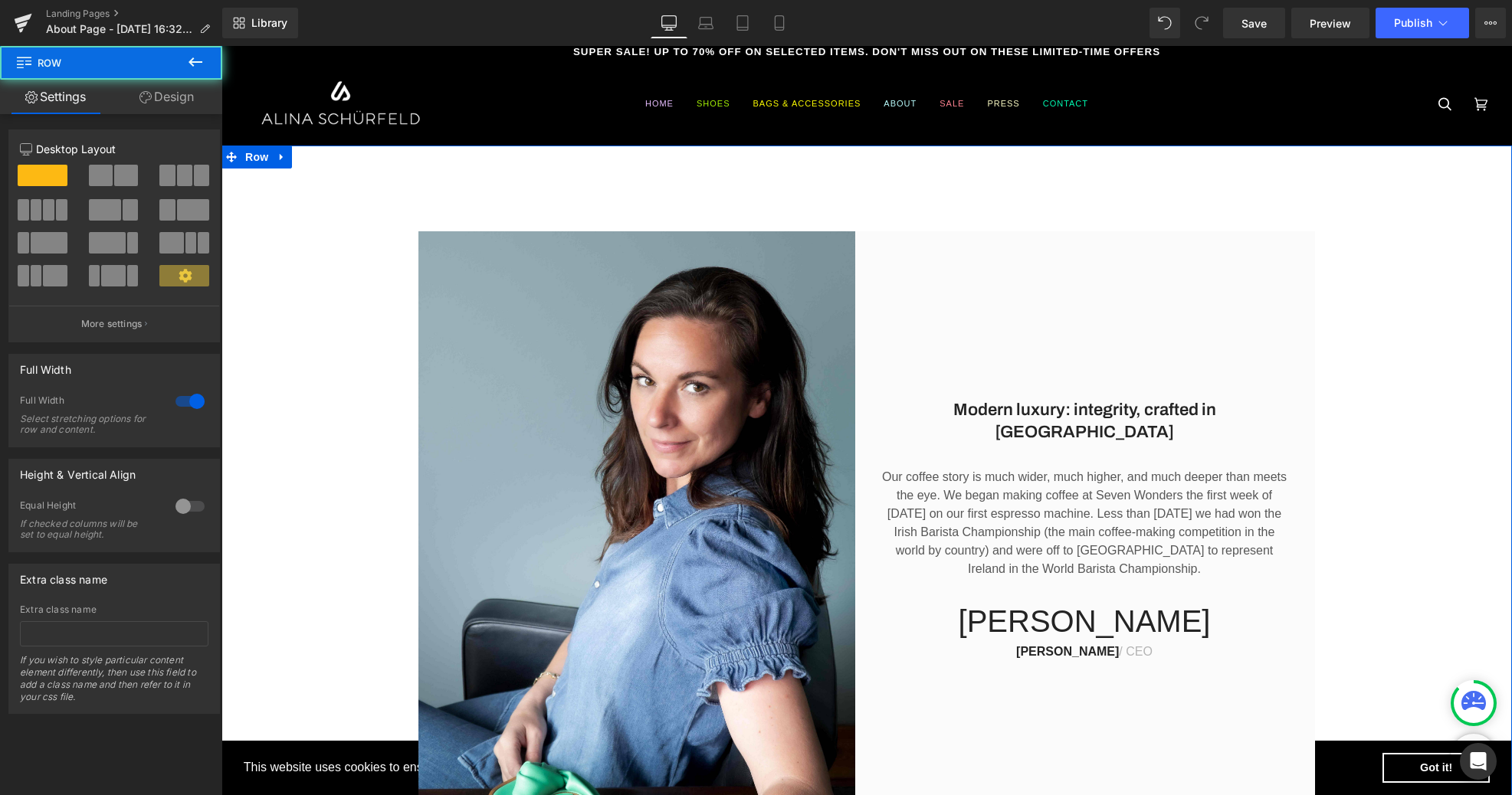
click at [1085, 519] on p "Our coffee story is much wider, much higher, and much deeper than meets the eye…" at bounding box center [1084, 523] width 412 height 110
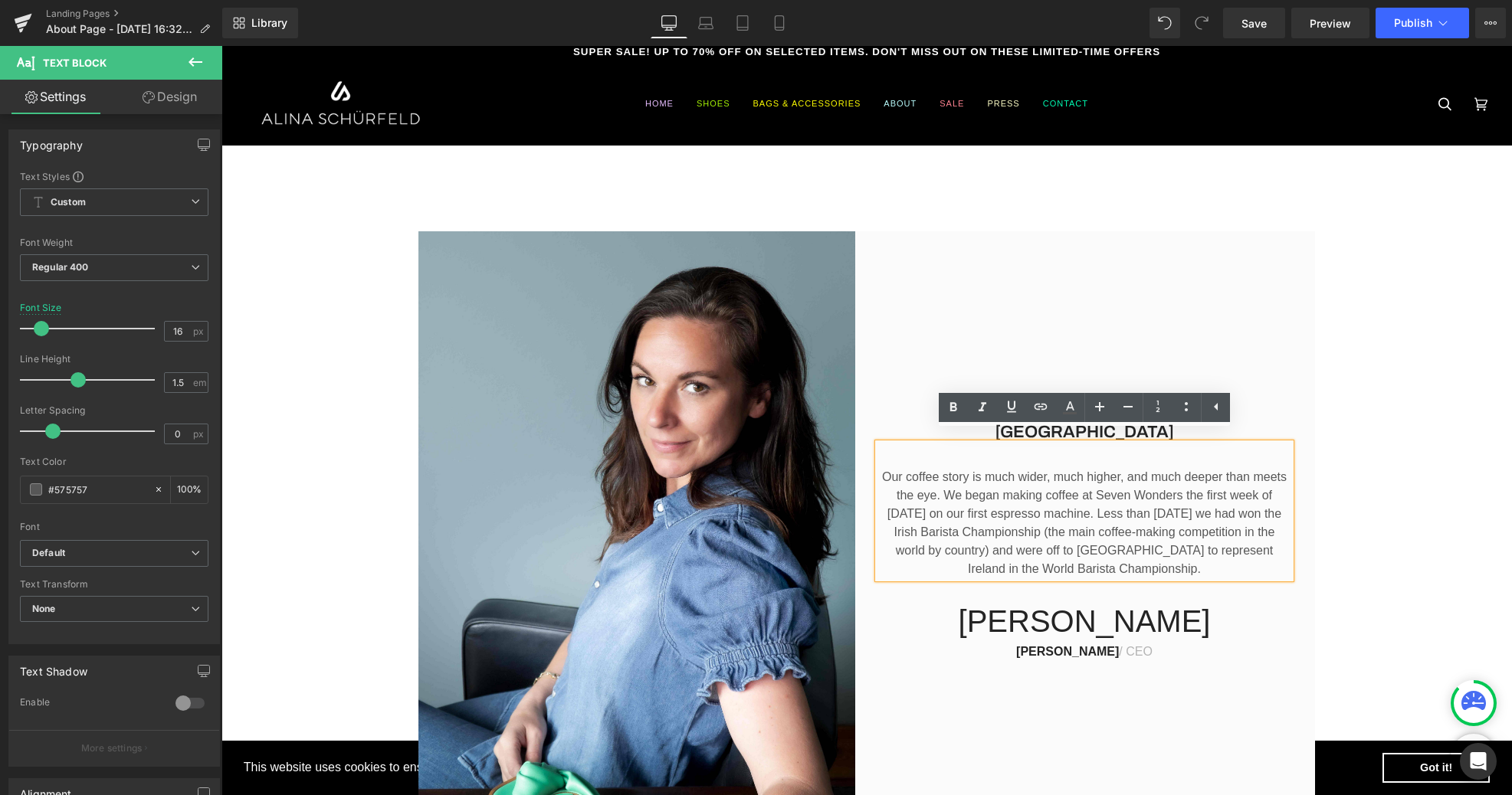
click at [1003, 469] on p "Our coffee story is much wider, much higher, and much deeper than meets the eye…" at bounding box center [1084, 523] width 412 height 110
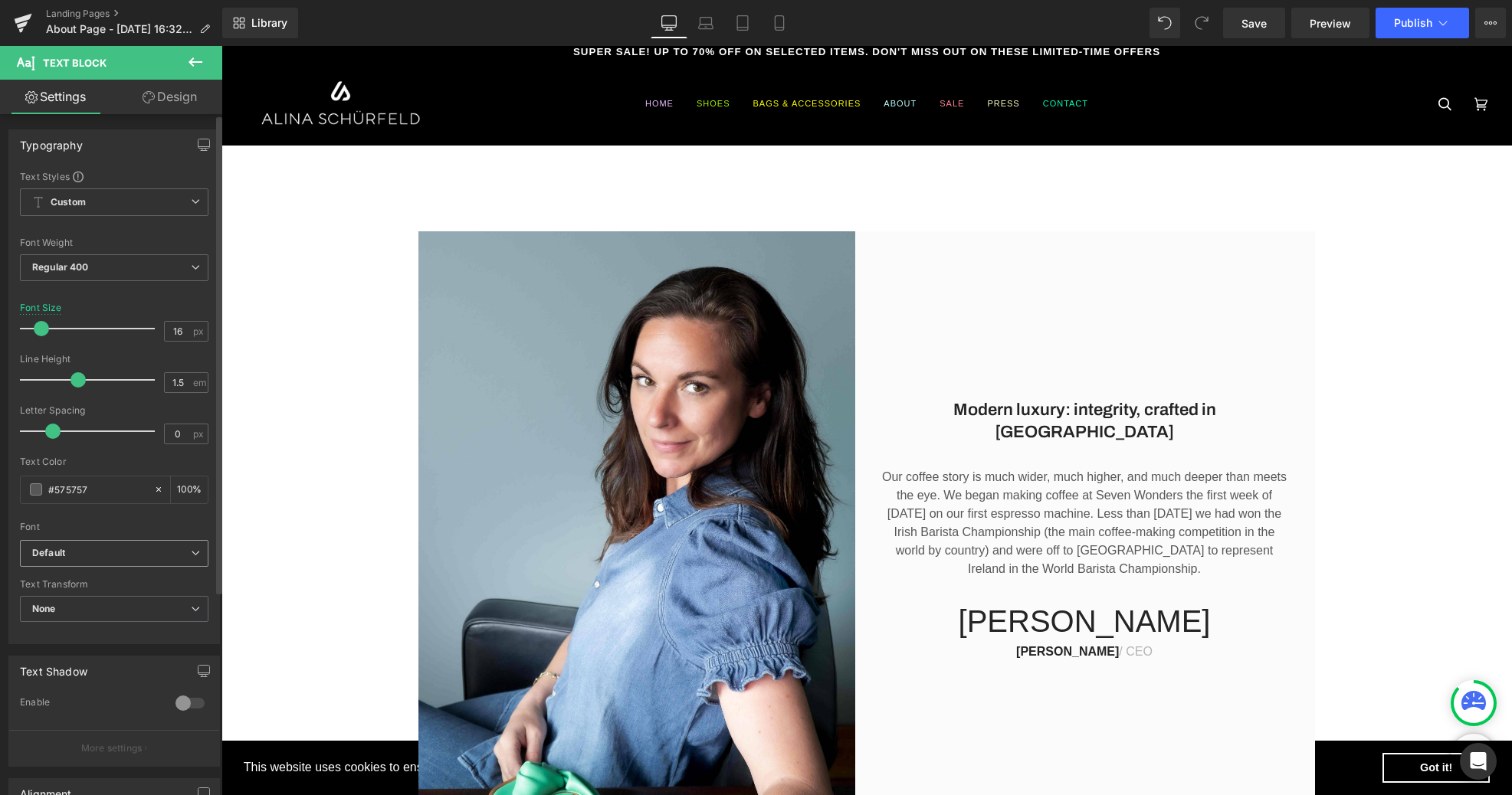
click at [191, 550] on icon at bounding box center [196, 553] width 9 height 9
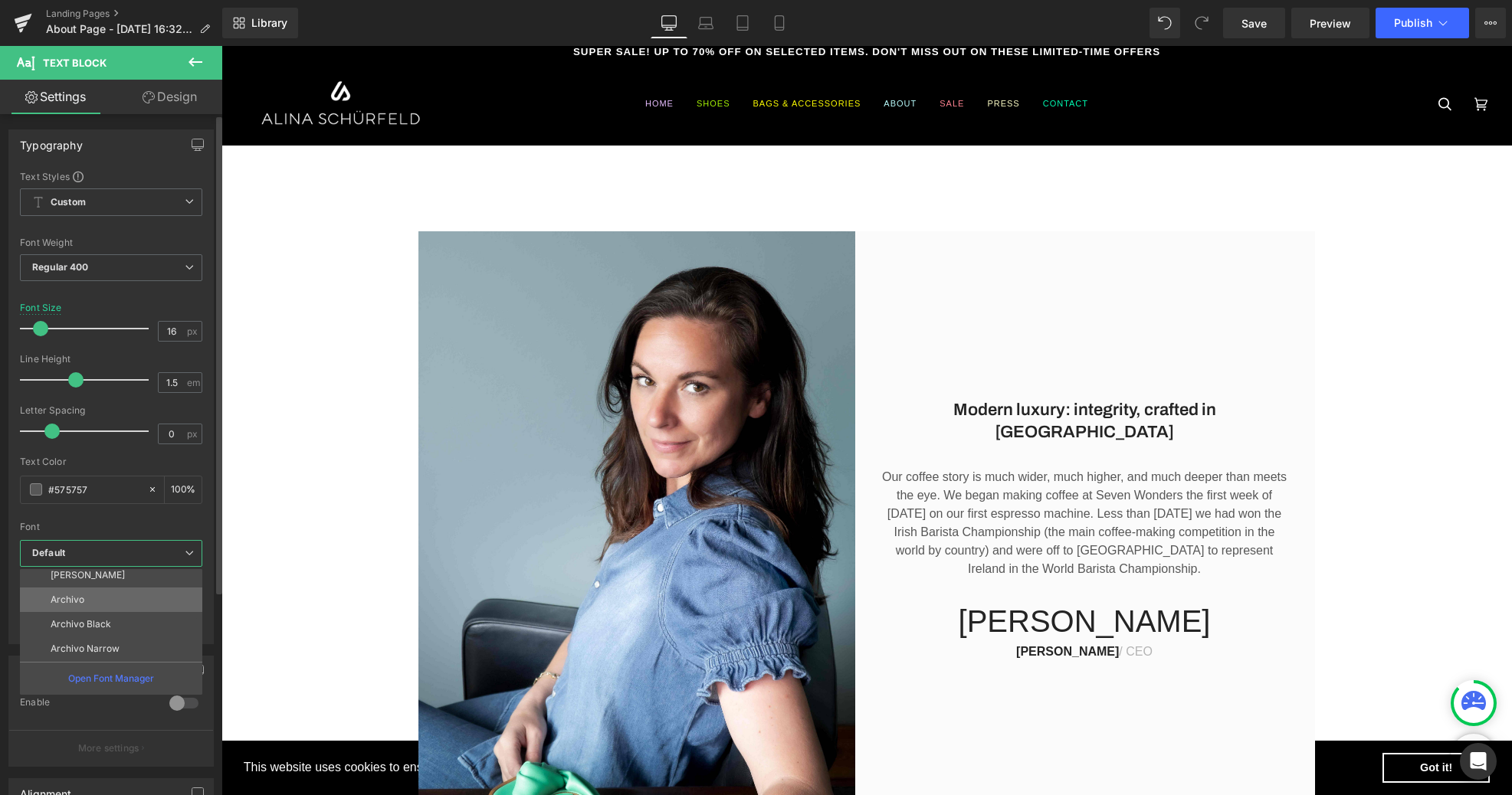
click at [90, 598] on li "Archivo" at bounding box center [115, 599] width 189 height 25
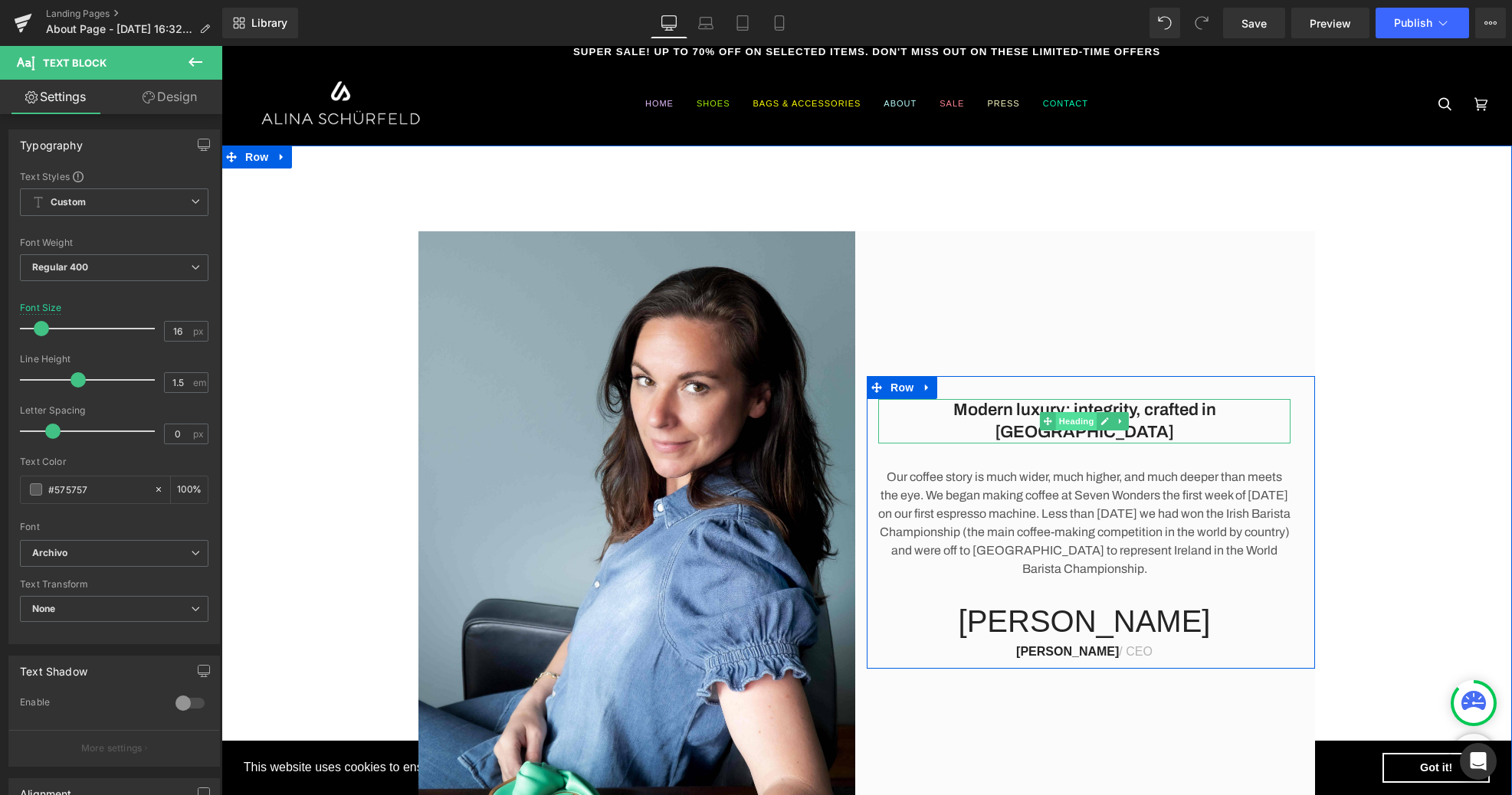
click at [1067, 417] on span "Heading" at bounding box center [1076, 421] width 41 height 18
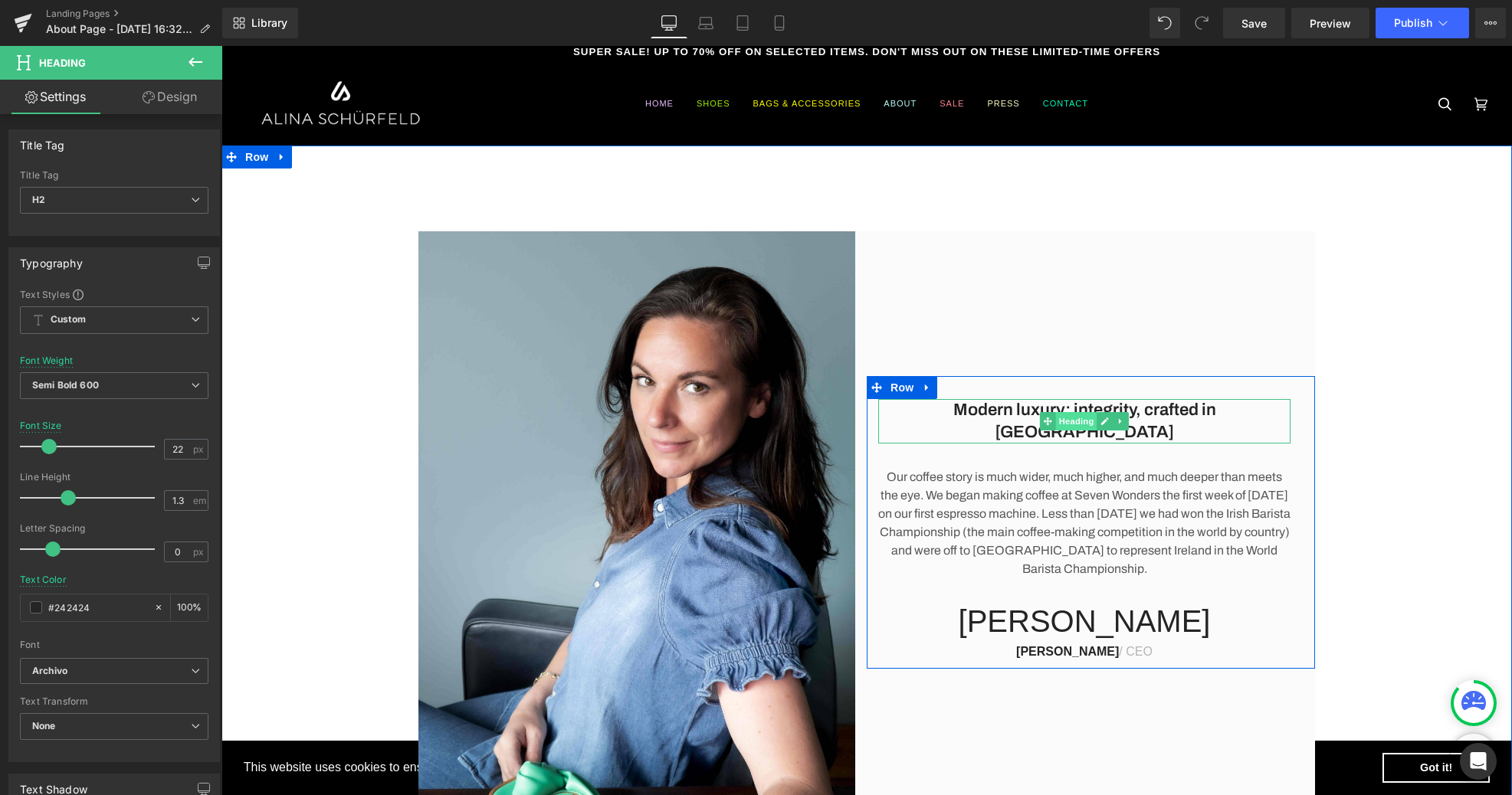
click at [1087, 422] on span "Heading" at bounding box center [1076, 421] width 41 height 18
click at [1108, 420] on icon at bounding box center [1104, 421] width 8 height 9
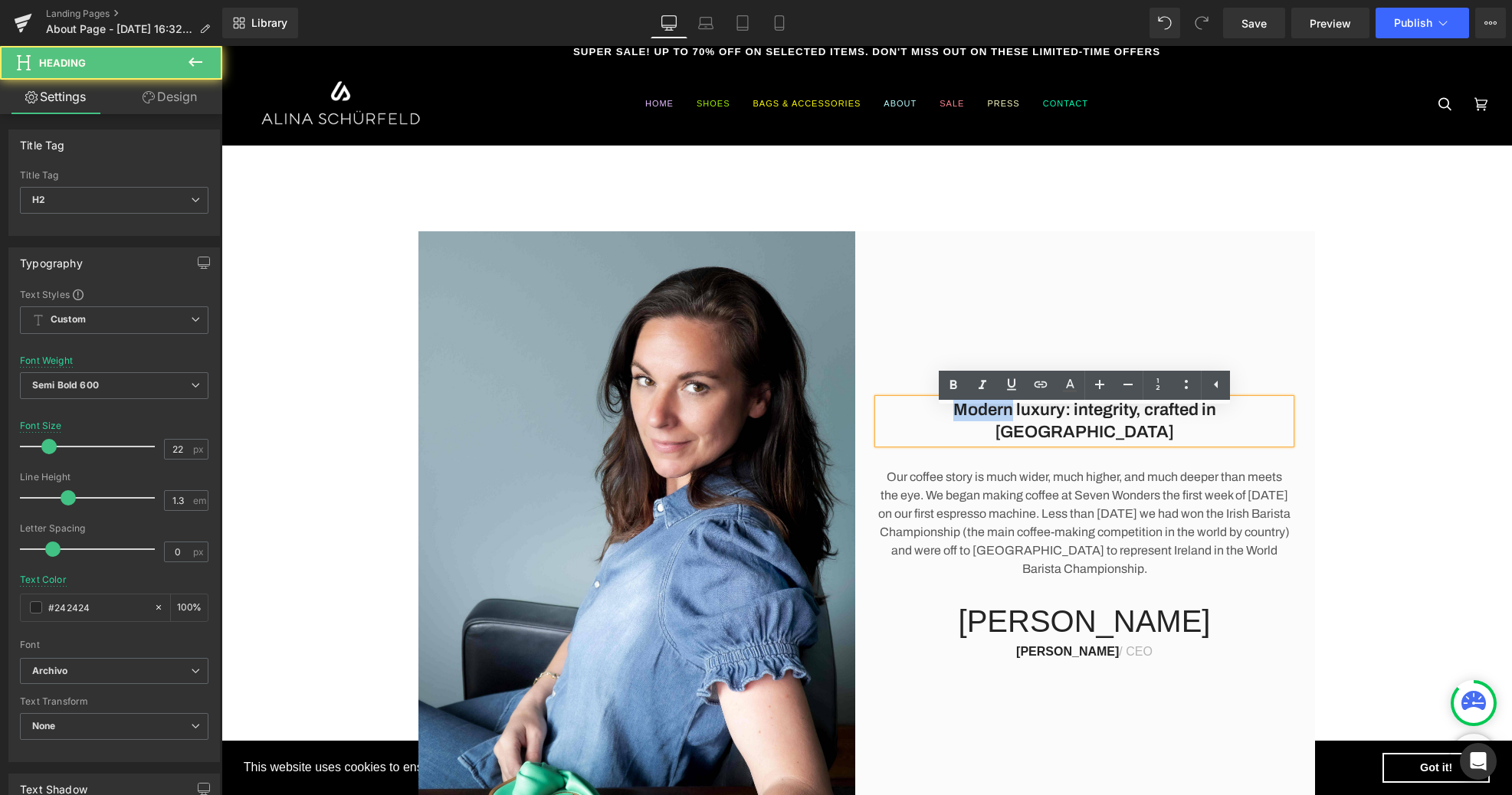
drag, startPoint x: 976, startPoint y: 422, endPoint x: 904, endPoint y: 421, distance: 72.0
click at [904, 421] on h2 "Modern luxury: integrity, crafted in [GEOGRAPHIC_DATA]" at bounding box center [1084, 421] width 412 height 44
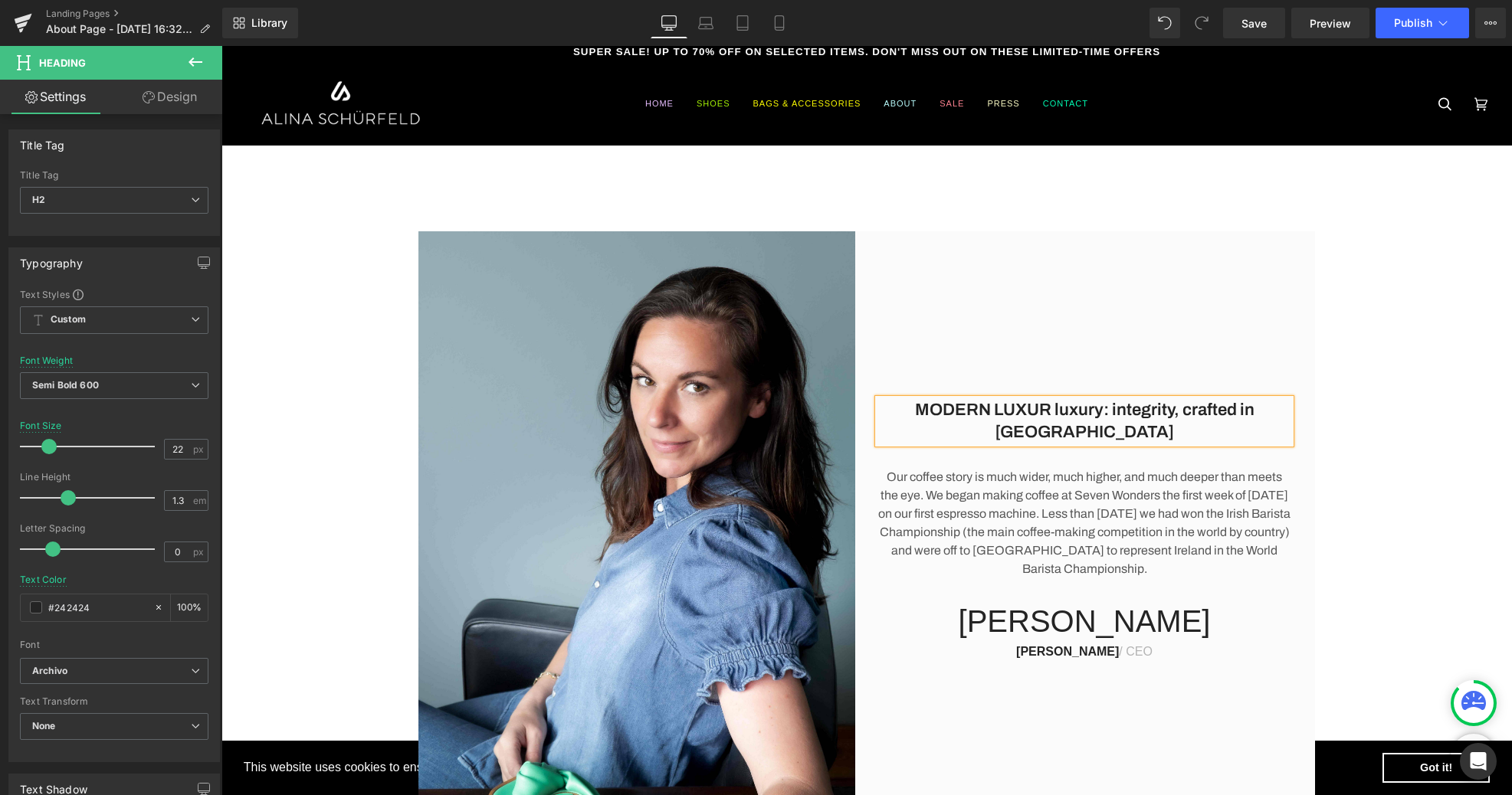
scroll to position [0, 0]
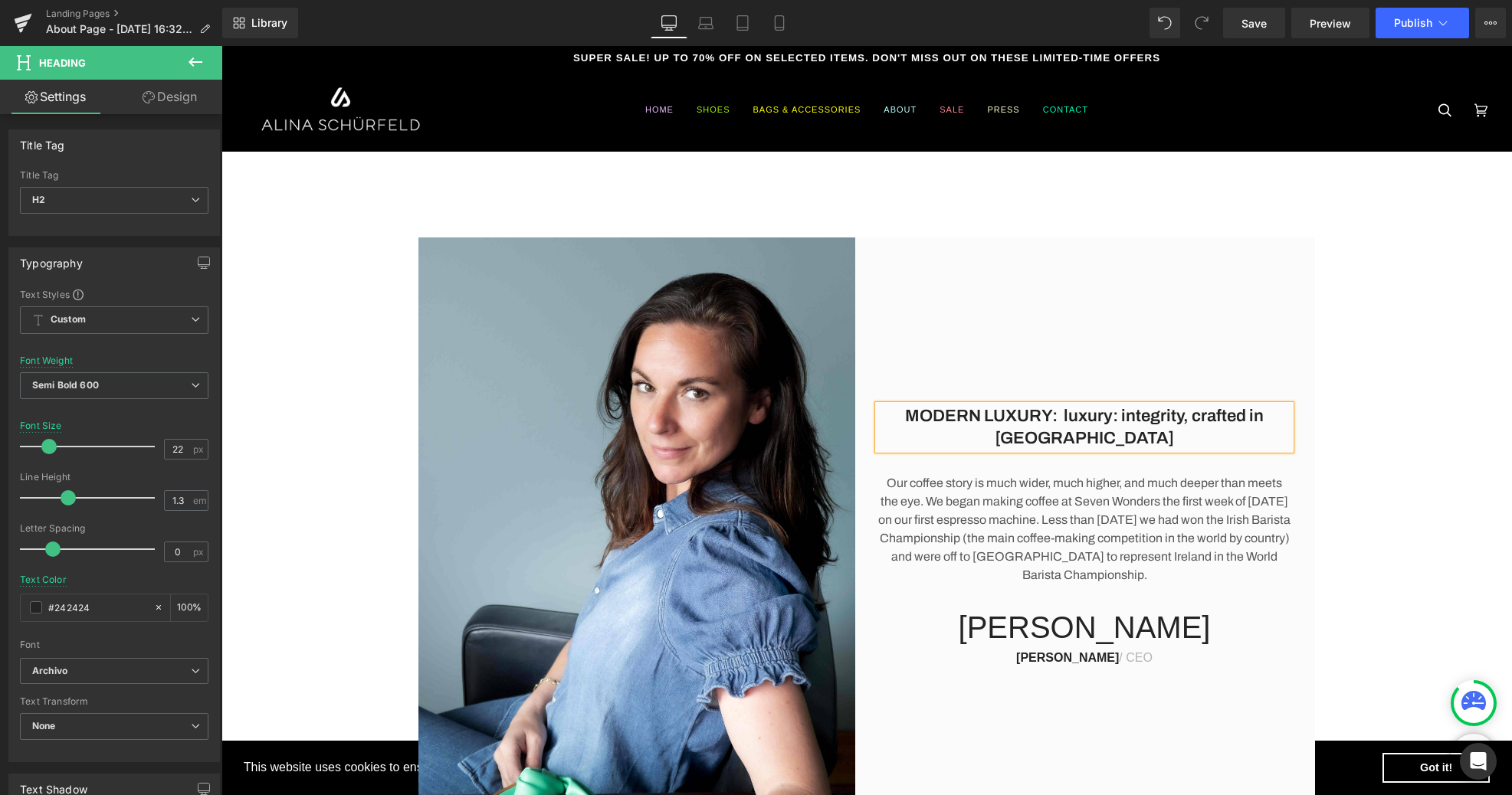
click at [1112, 413] on h2 "MODERN LUXURY: luxury: integrity, crafted in [GEOGRAPHIC_DATA]" at bounding box center [1084, 427] width 412 height 44
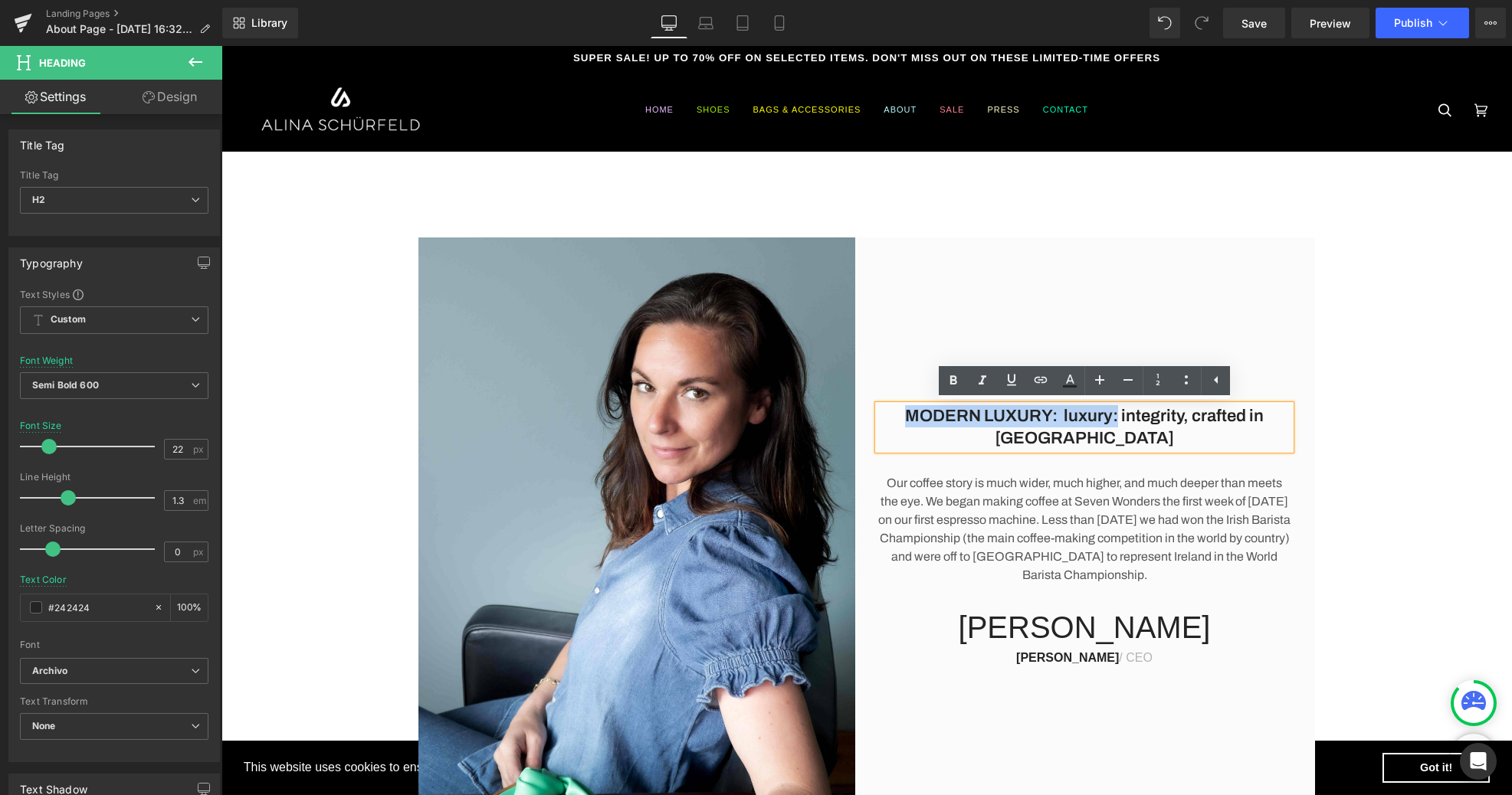
drag, startPoint x: 1116, startPoint y: 416, endPoint x: 879, endPoint y: 409, distance: 237.1
click at [879, 409] on h2 "MODERN LUXURY: luxury: integrity, crafted in [GEOGRAPHIC_DATA]" at bounding box center [1084, 427] width 412 height 44
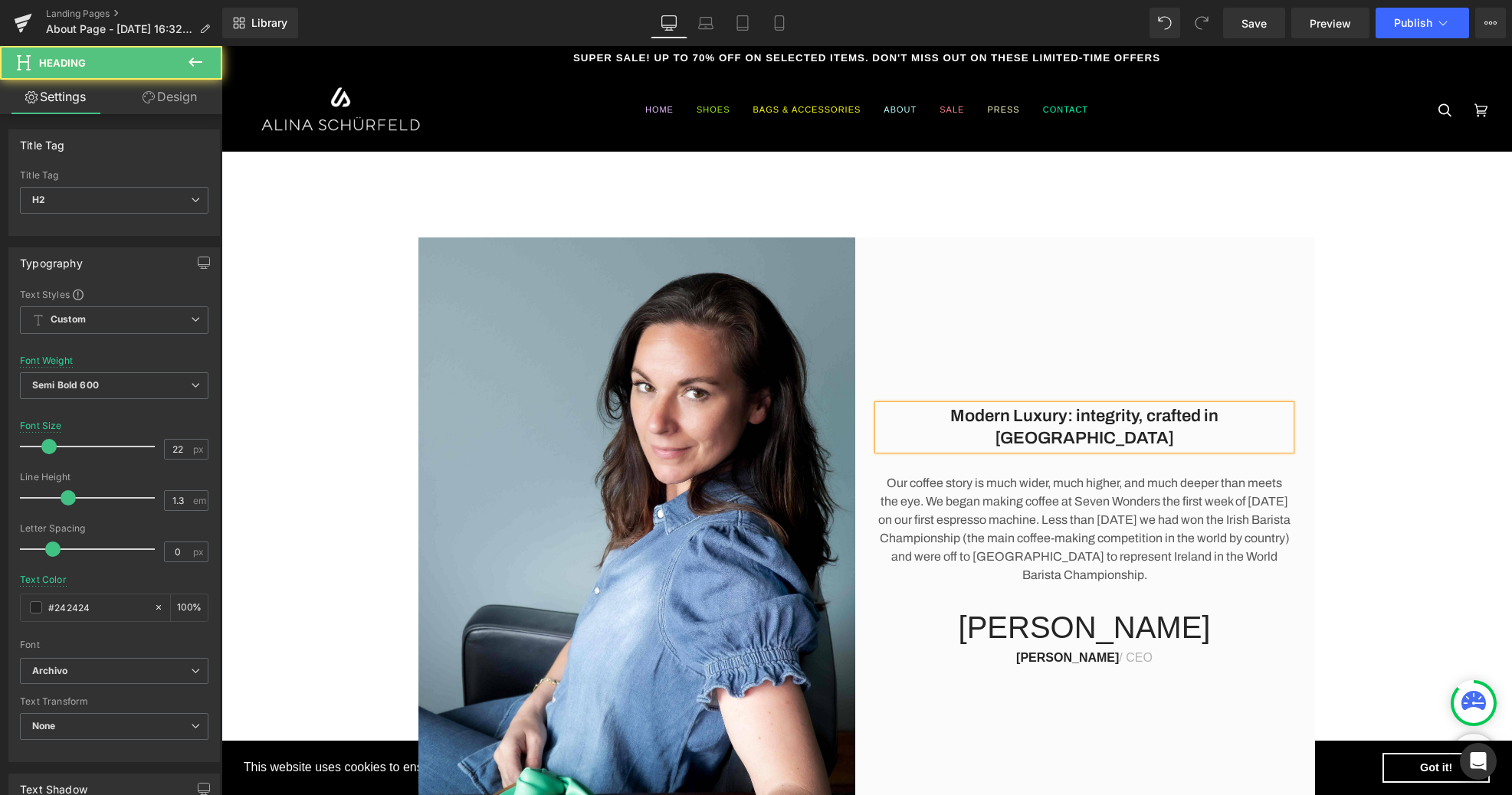
click at [1267, 426] on h2 "Modern Luxury: integrity, crafted in [GEOGRAPHIC_DATA]" at bounding box center [1084, 427] width 412 height 44
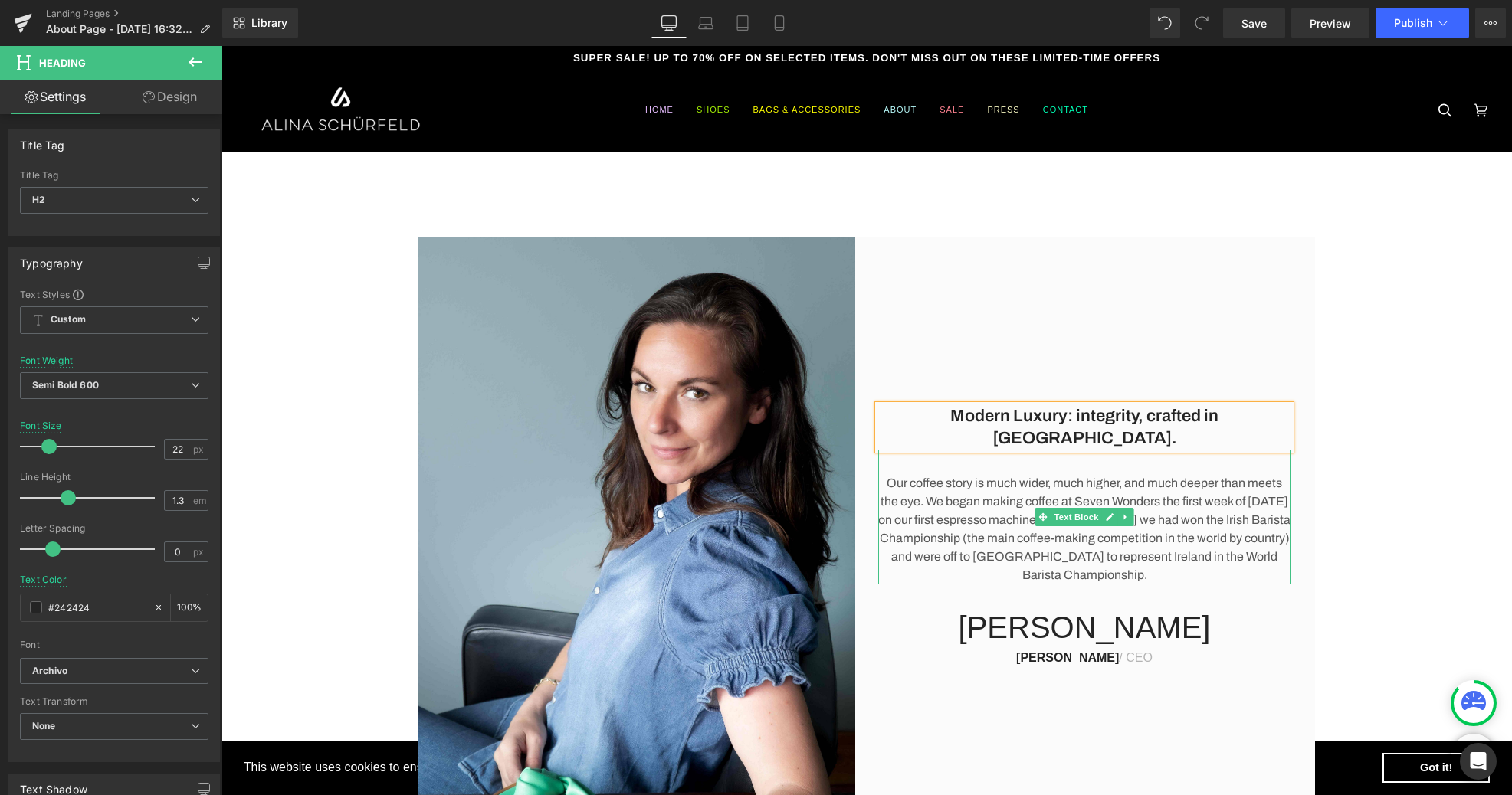
click at [1028, 499] on p "Our coffee story is much wider, much higher, and much deeper than meets the eye…" at bounding box center [1084, 529] width 412 height 110
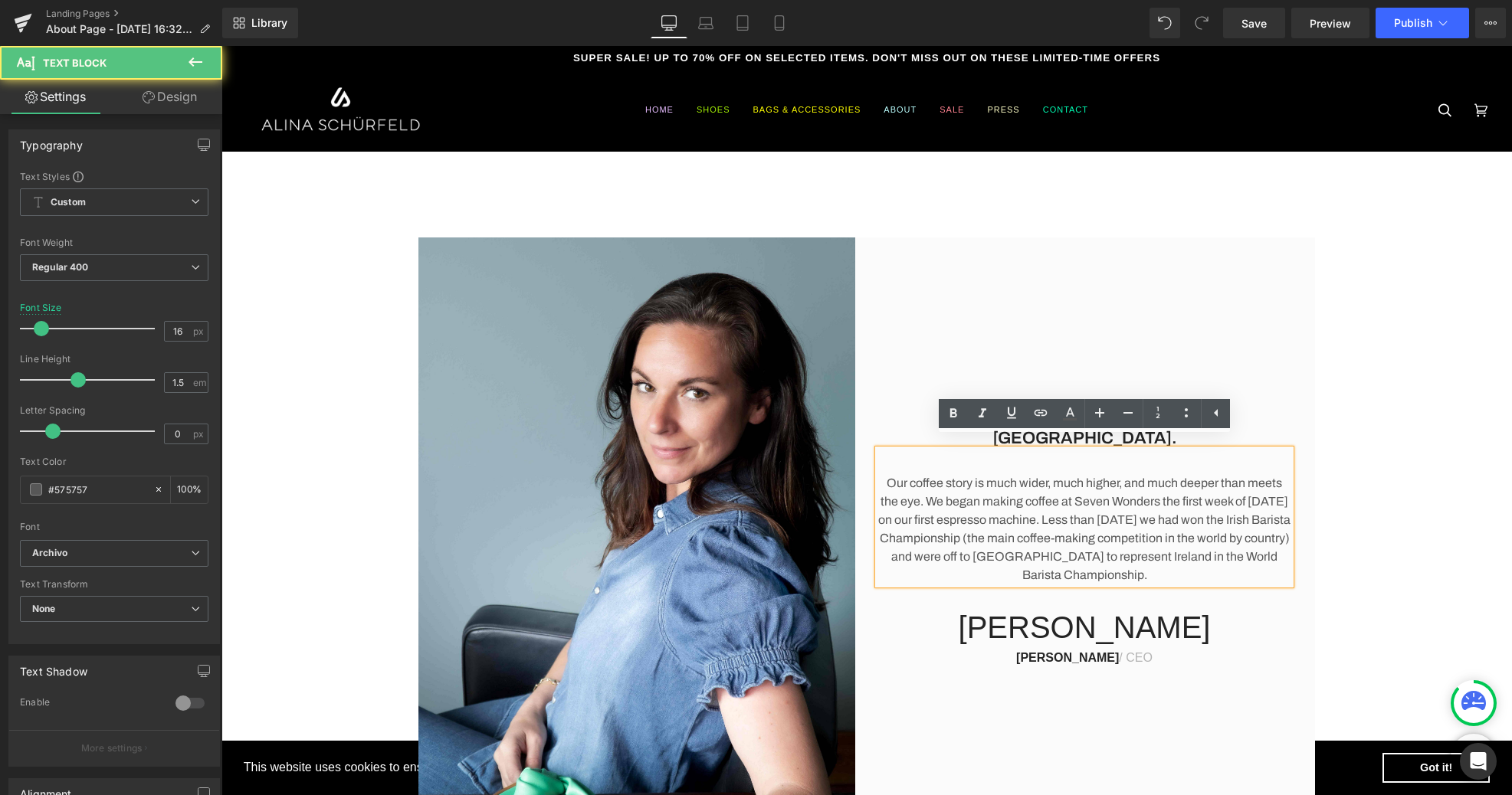
drag, startPoint x: 886, startPoint y: 472, endPoint x: 1315, endPoint y: 579, distance: 442.1
click at [1315, 579] on div "Modern Luxury: integrity, crafted in [GEOGRAPHIC_DATA]. Heading Our coffee stor…" at bounding box center [866, 529] width 1291 height 582
copy p "Our coffee story is much wider, much higher, and much deeper than meets the eye…"
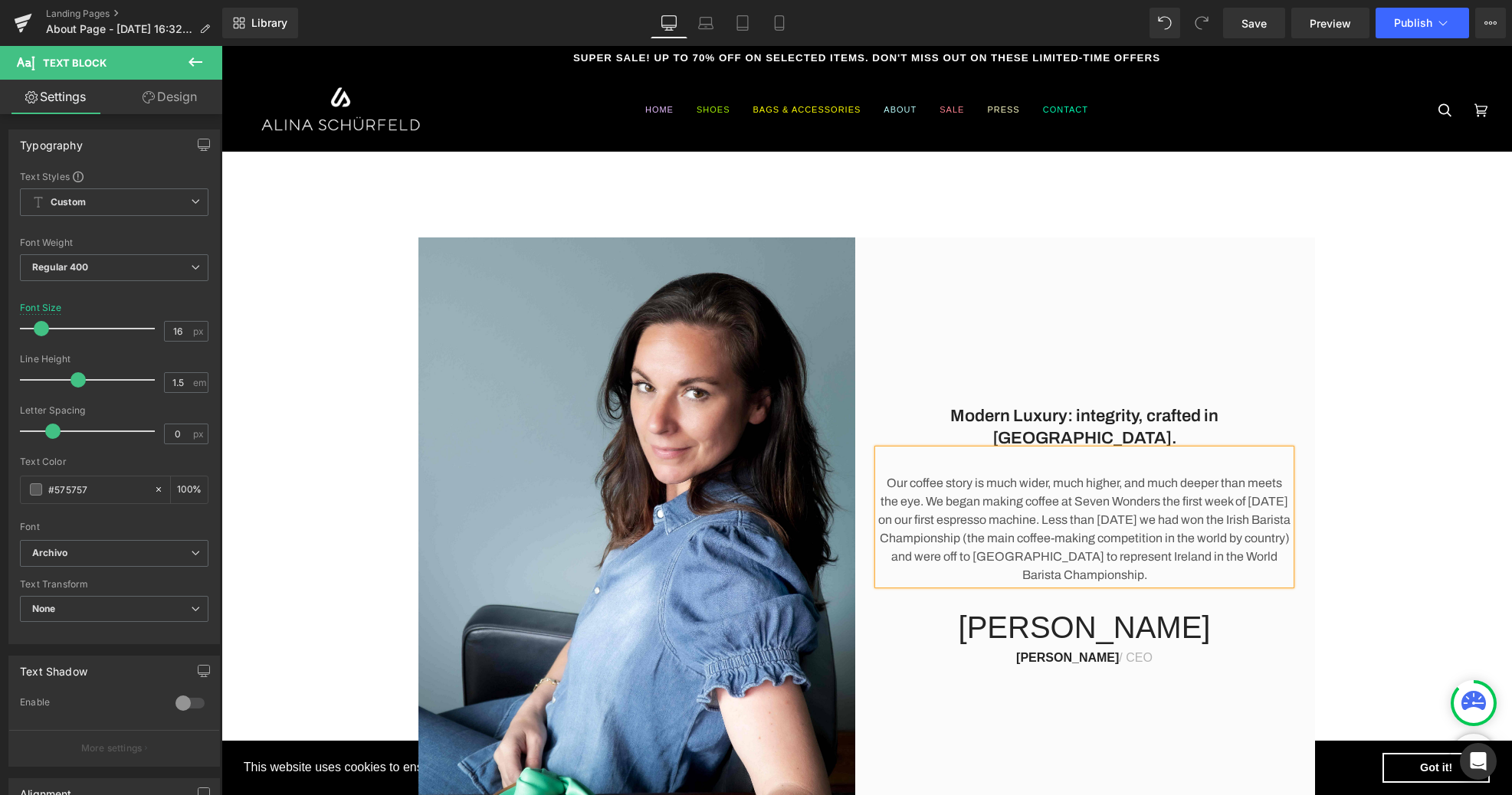
click at [901, 474] on p "Our coffee story is much wider, much higher, and much deeper than meets the eye…" at bounding box center [1084, 529] width 412 height 110
drag, startPoint x: 887, startPoint y: 472, endPoint x: 1193, endPoint y: 577, distance: 323.5
click at [1193, 577] on div "Modern Luxury: integrity, crafted in [GEOGRAPHIC_DATA]. Heading Our coffee stor…" at bounding box center [1084, 535] width 412 height 261
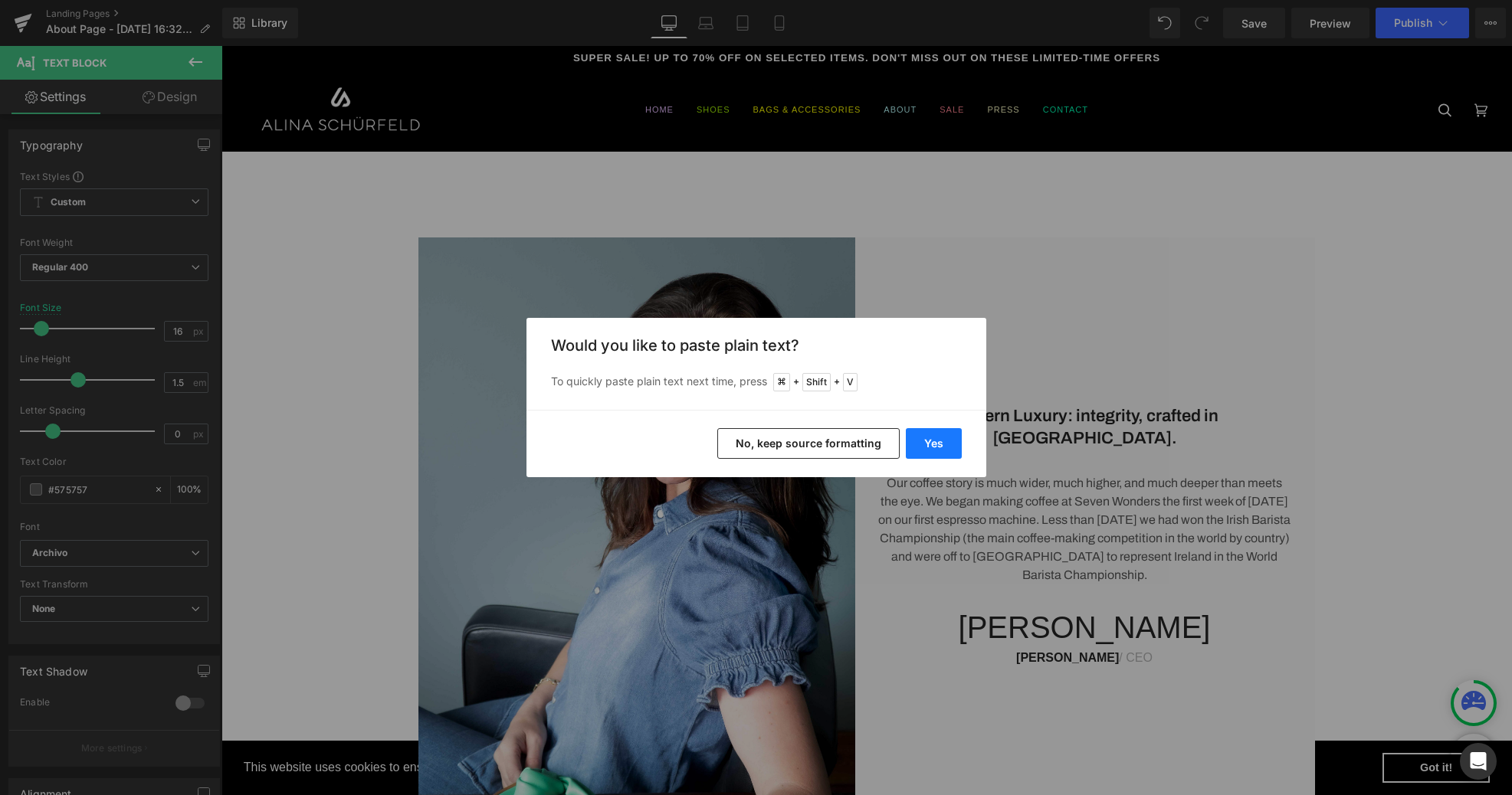
click at [936, 442] on button "Yes" at bounding box center [933, 442] width 56 height 30
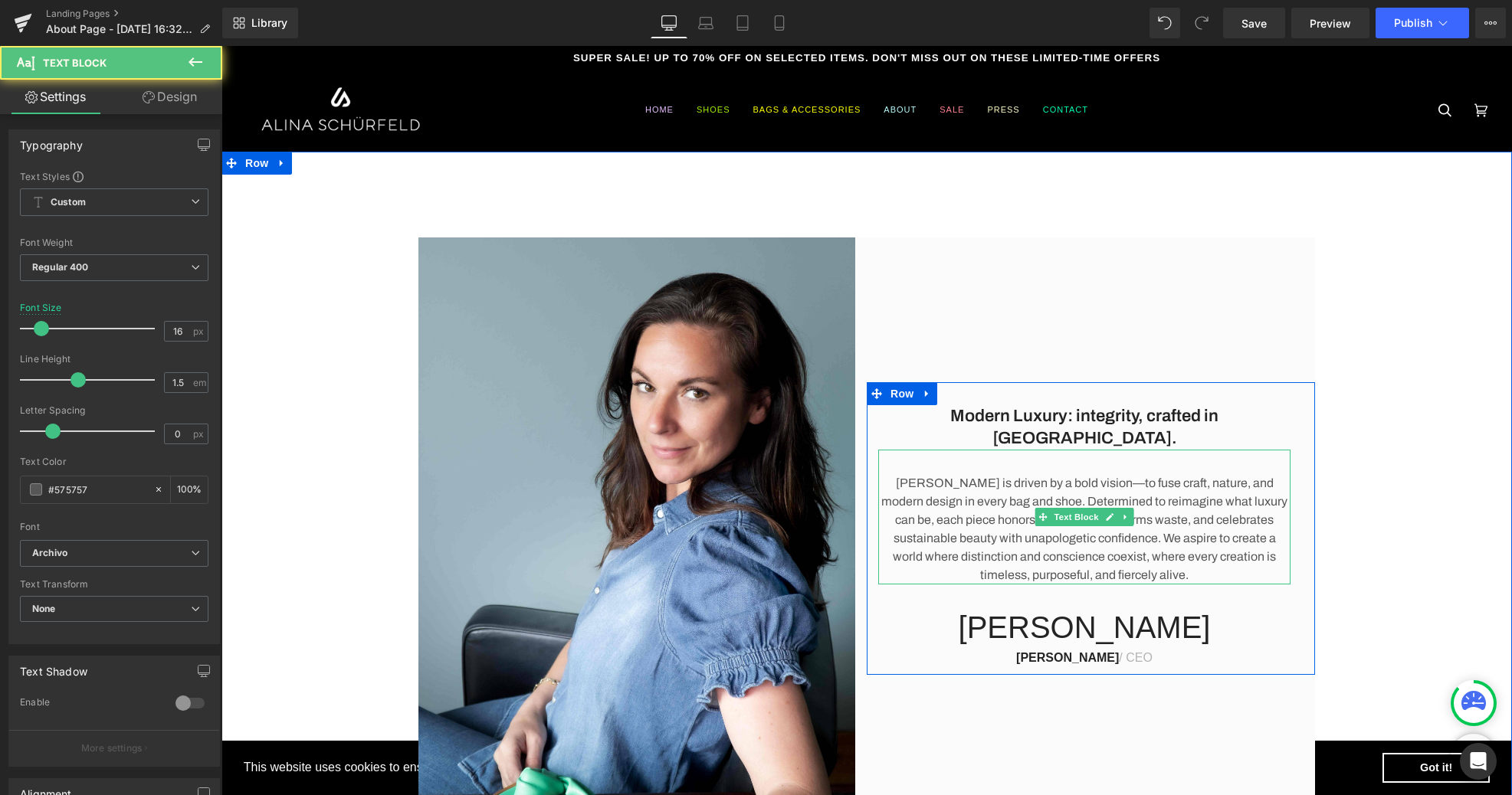
click at [1050, 530] on p "[PERSON_NAME] is driven by a bold vision—to fuse craft, nature, and modern desi…" at bounding box center [1084, 529] width 412 height 110
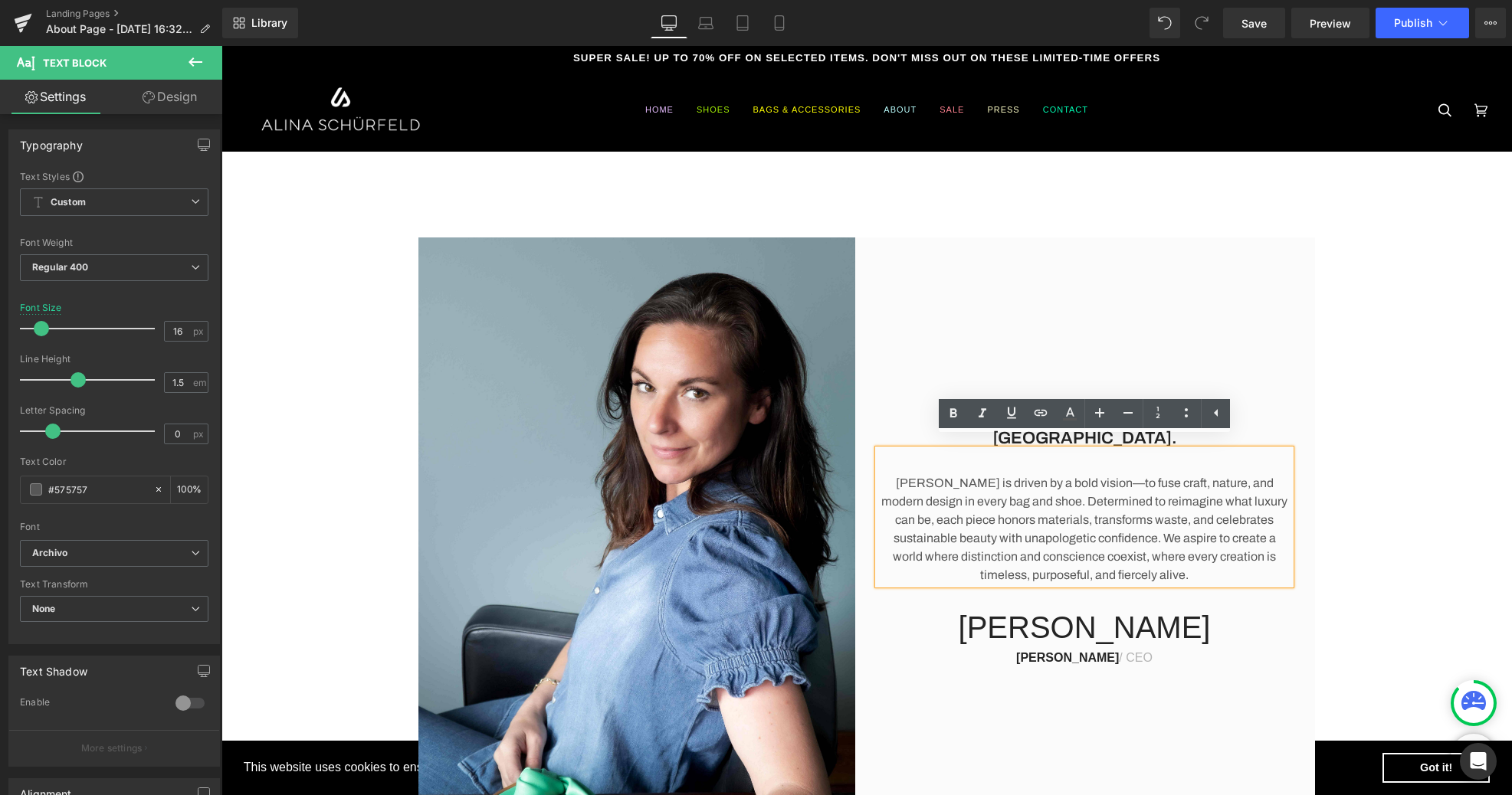
click at [1109, 474] on p "[PERSON_NAME] is driven by a bold vision—to fuse craft, nature, and modern desi…" at bounding box center [1084, 529] width 412 height 110
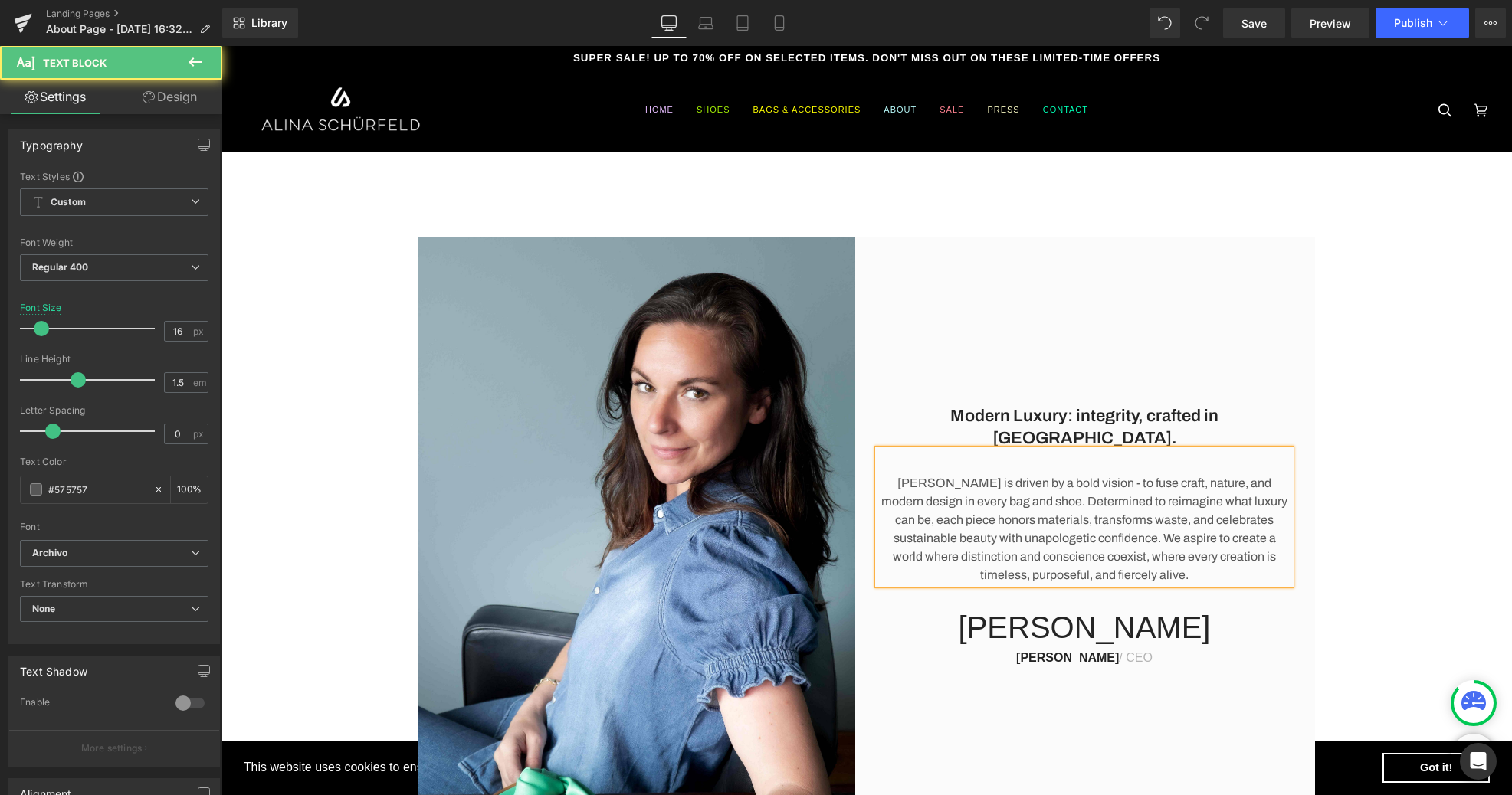
click at [1217, 476] on p "[PERSON_NAME] is driven by a bold vision - to fuse craft, nature, and modern de…" at bounding box center [1084, 529] width 412 height 110
click at [1136, 511] on p "[PERSON_NAME] is driven by a bold vision - to fuse craft, nature and modern des…" at bounding box center [1084, 529] width 412 height 110
click at [1264, 544] on p "[PERSON_NAME] is driven by a bold vision - to fuse craft, nature and modern des…" at bounding box center [1084, 529] width 412 height 110
click at [1112, 622] on p "[PERSON_NAME]" at bounding box center [1084, 627] width 412 height 37
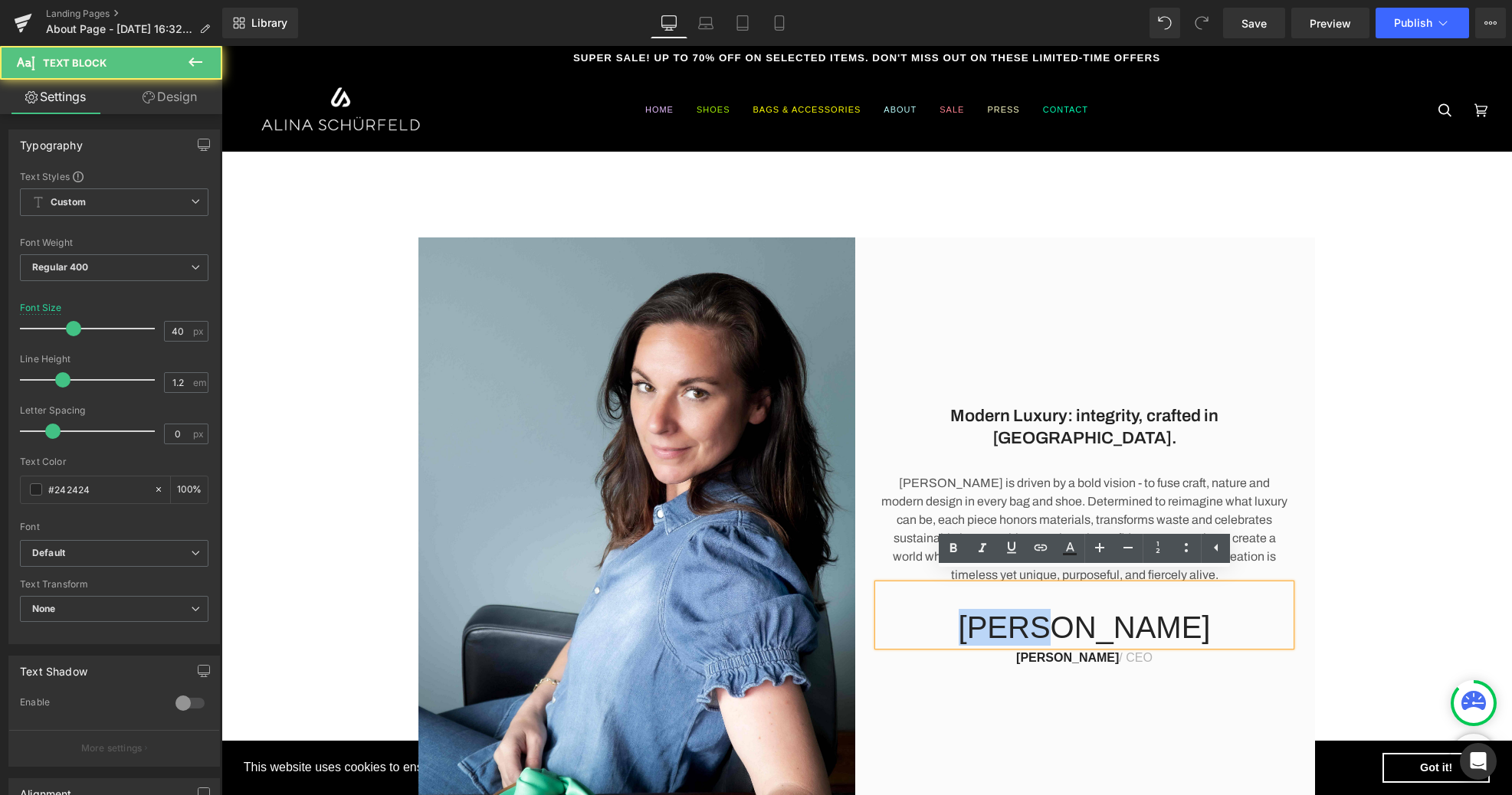
drag, startPoint x: 1128, startPoint y: 619, endPoint x: 1007, endPoint y: 615, distance: 121.1
click at [1007, 615] on p "[PERSON_NAME]" at bounding box center [1084, 627] width 412 height 37
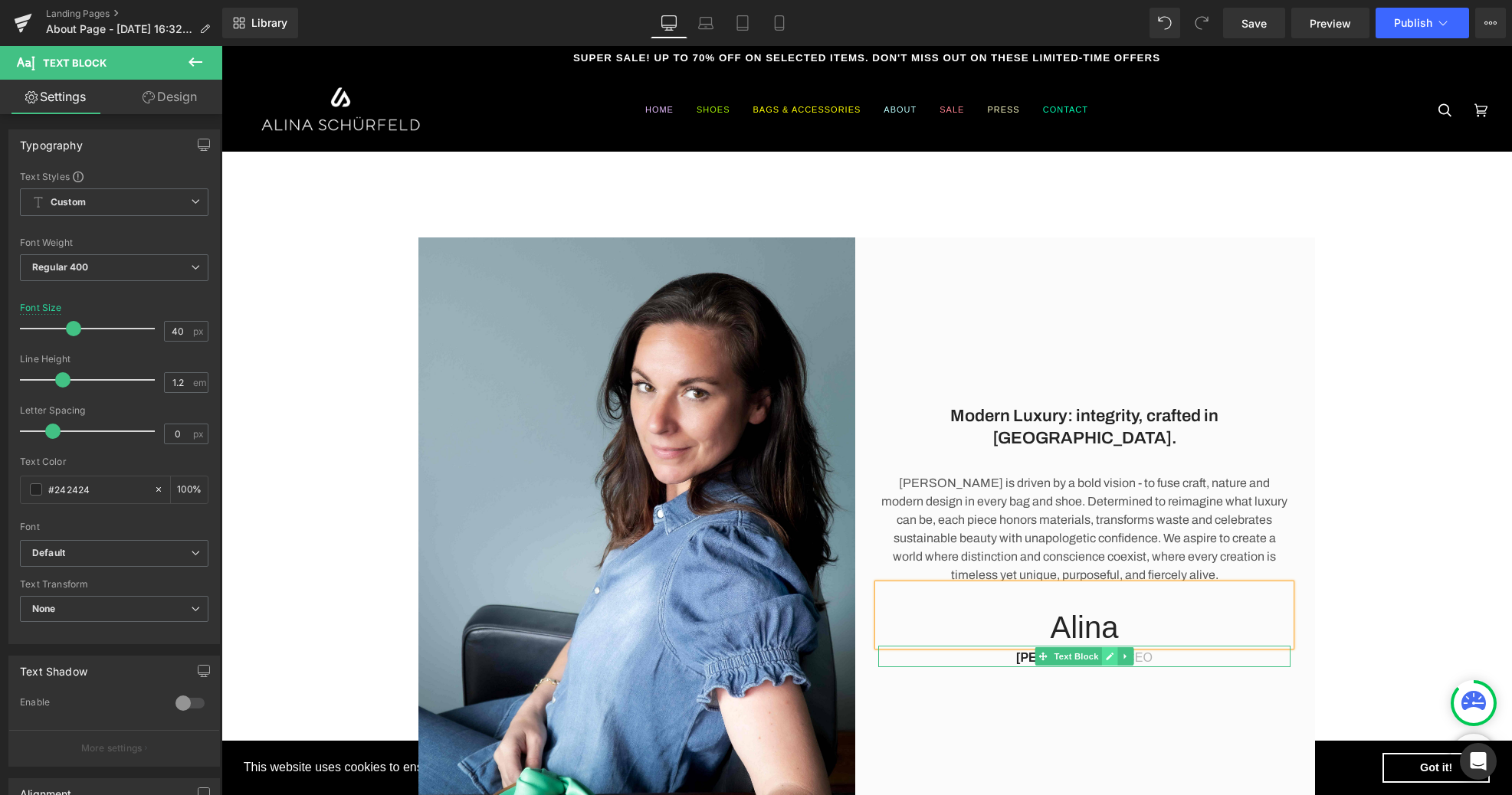
click at [1102, 647] on link at bounding box center [1111, 656] width 17 height 18
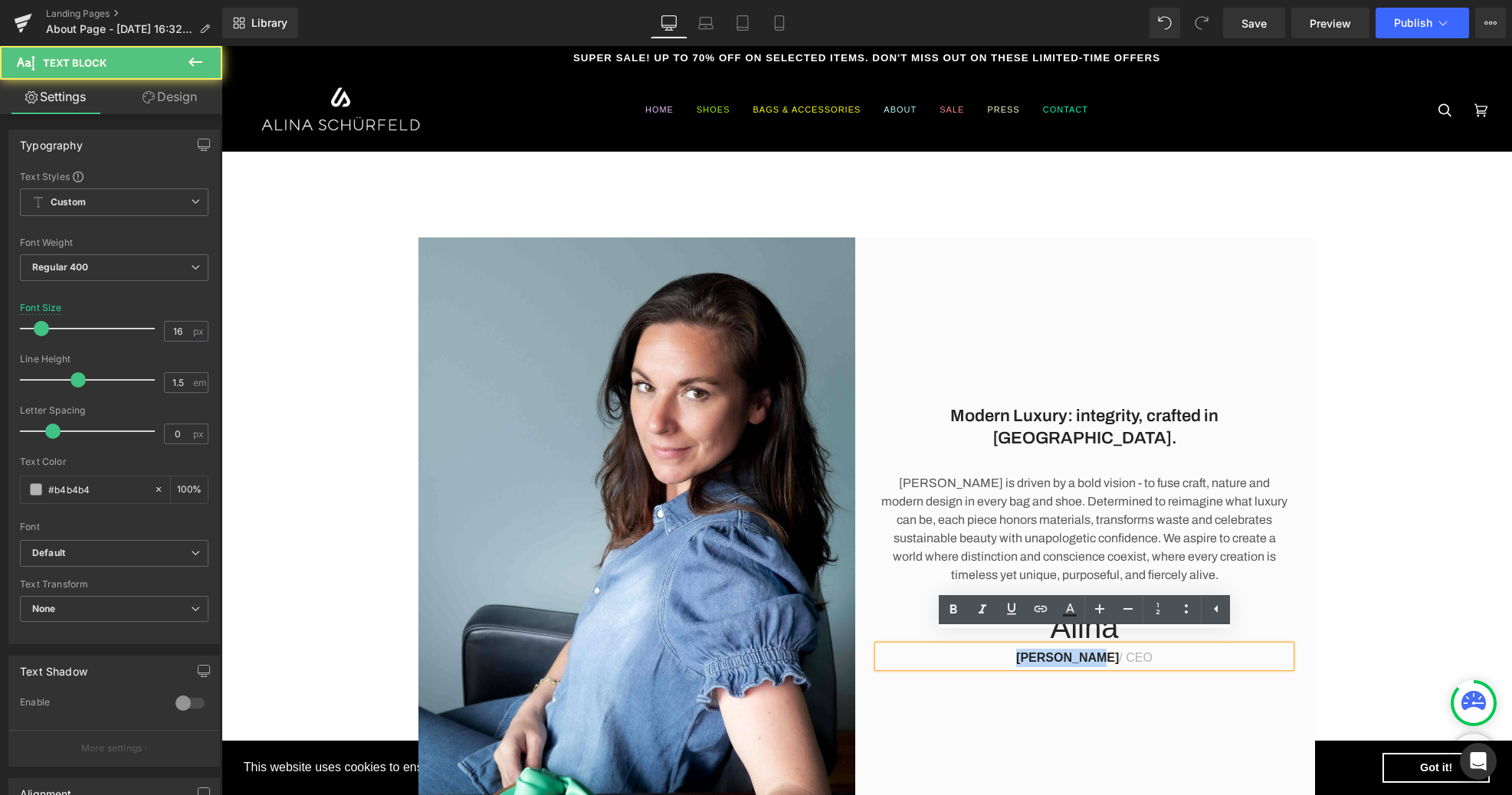
drag, startPoint x: 1033, startPoint y: 646, endPoint x: 1000, endPoint y: 647, distance: 33.0
click at [1000, 649] on p "[PERSON_NAME] / CEO" at bounding box center [1084, 658] width 412 height 18
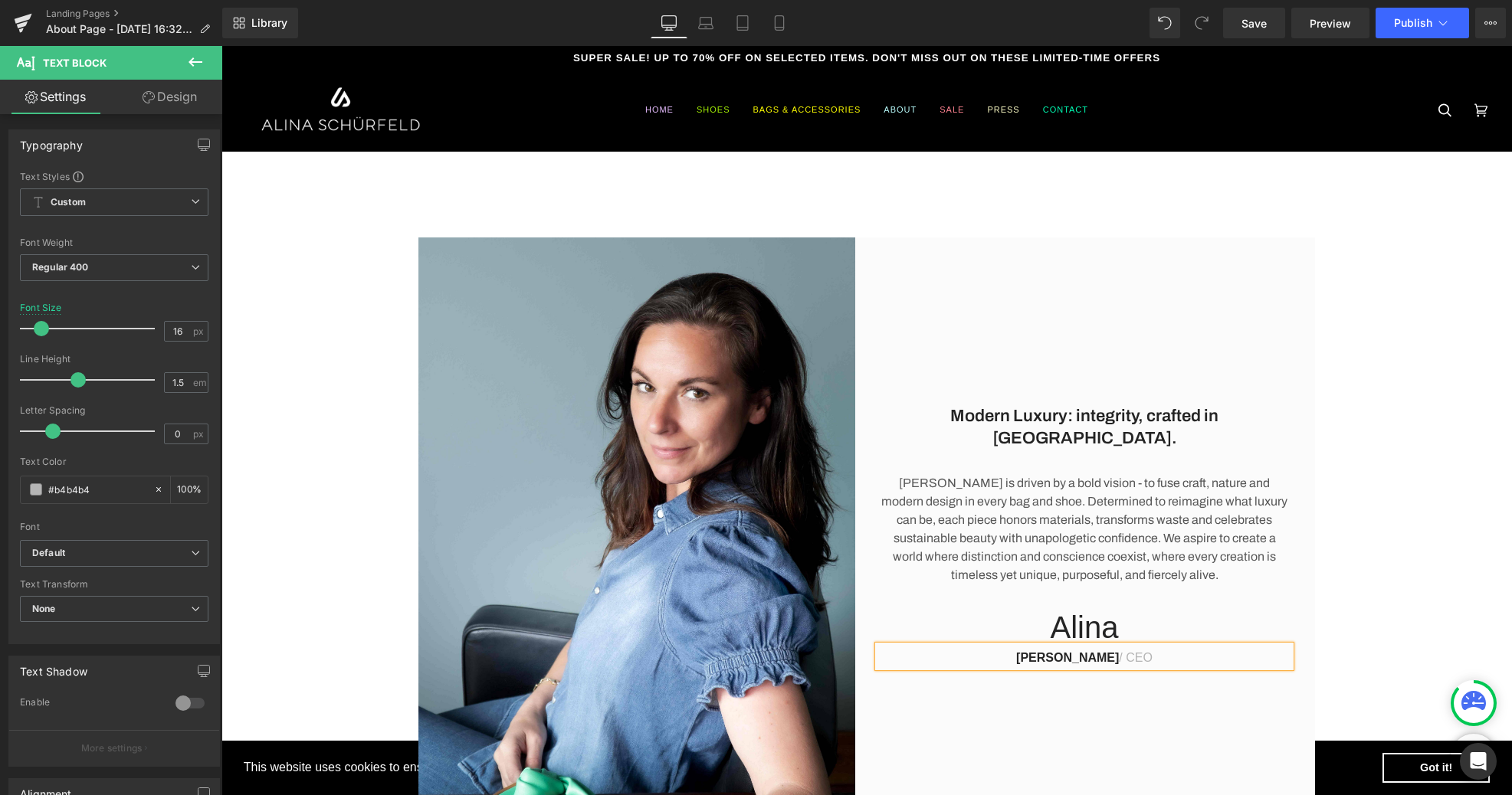
click at [1126, 695] on div "Modern Luxury: integrity, crafted in [GEOGRAPHIC_DATA]. Heading [PERSON_NAME] i…" at bounding box center [1090, 529] width 448 height 582
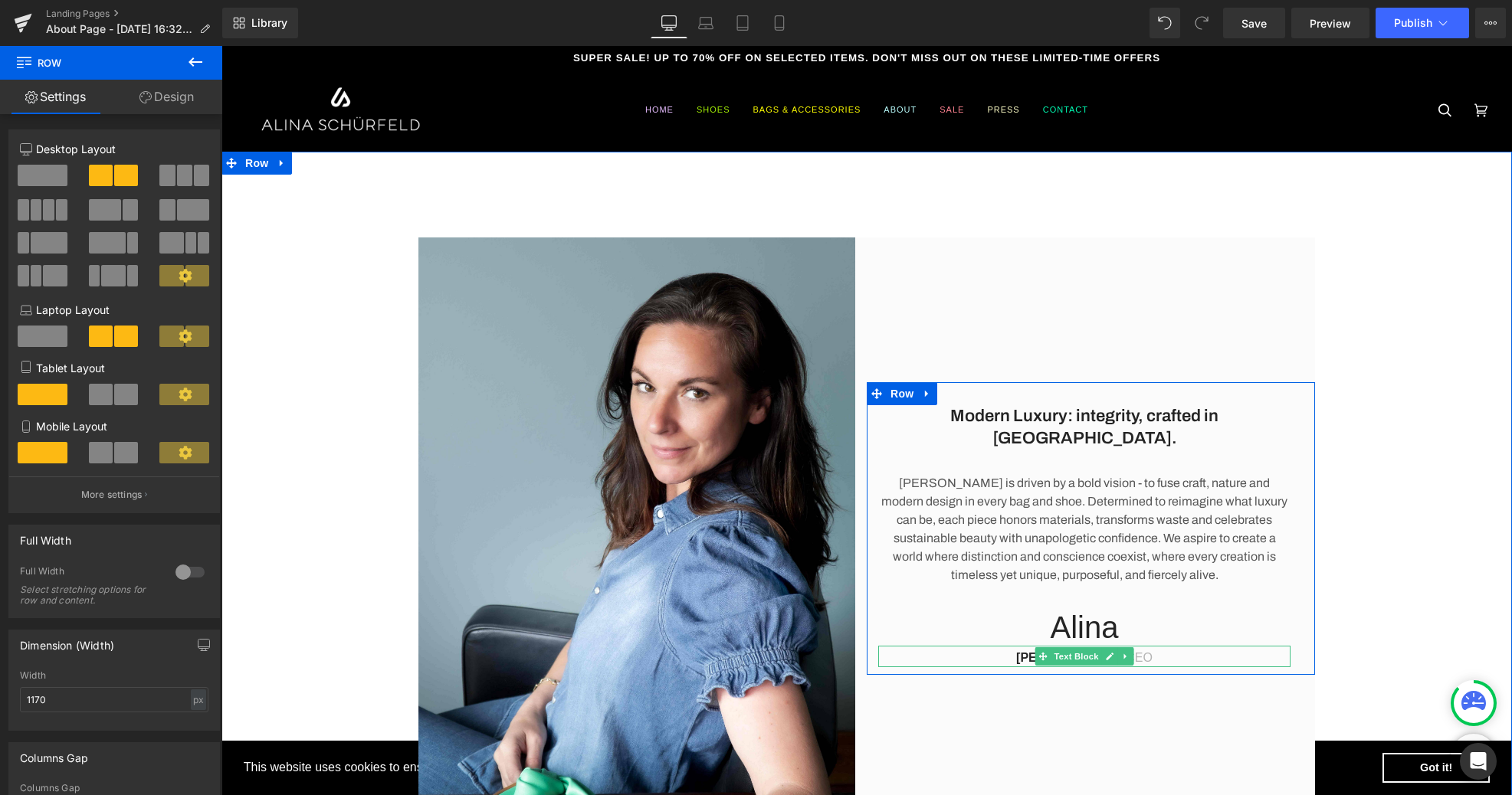
click at [1165, 649] on p "[PERSON_NAME] / CEO" at bounding box center [1084, 658] width 412 height 18
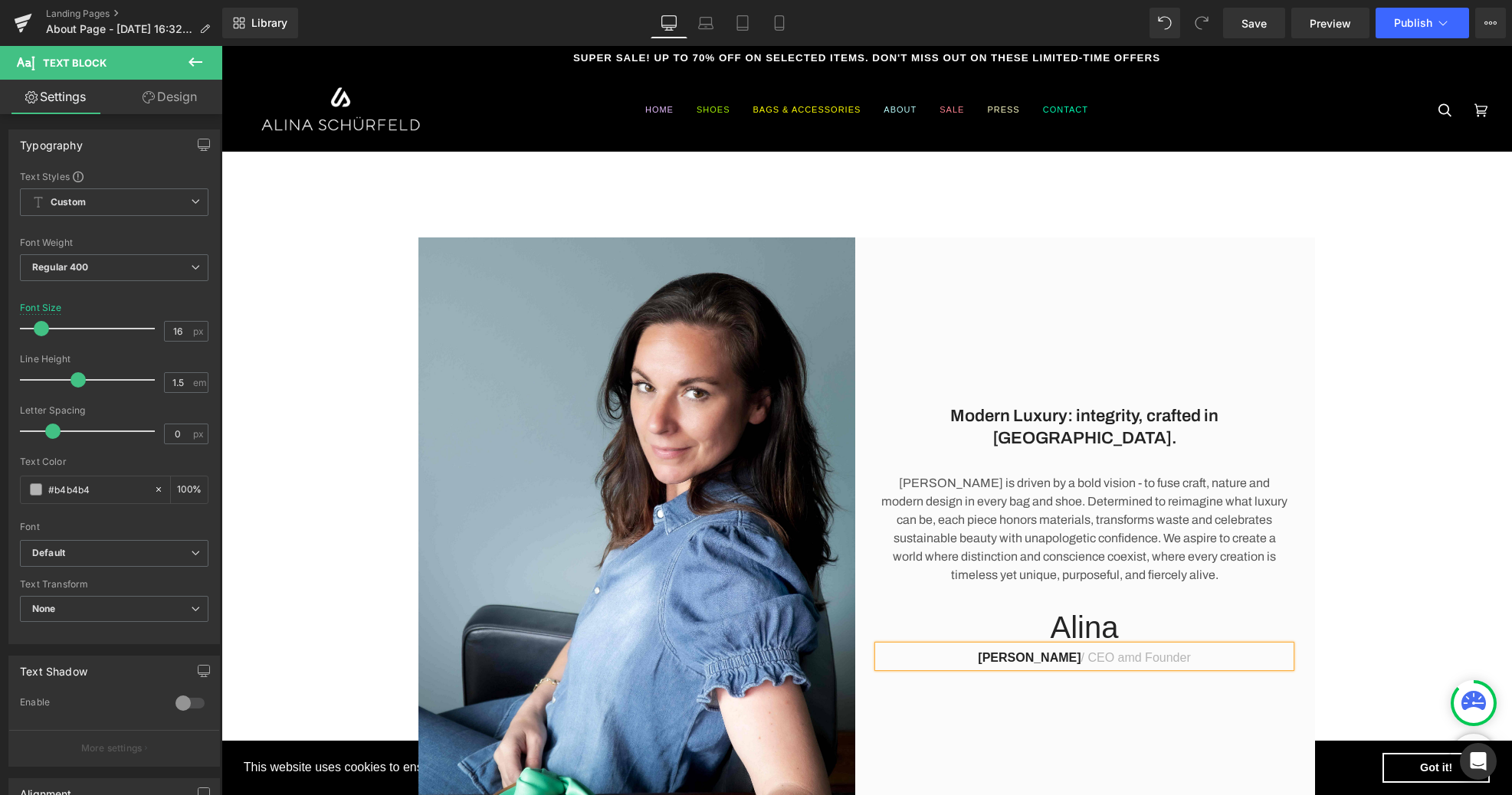
click at [1135, 649] on p "[PERSON_NAME] / CEO amd Founder" at bounding box center [1084, 658] width 412 height 18
click at [1420, 229] on div "Modern Luxury: integrity, crafted in [GEOGRAPHIC_DATA]. Heading [PERSON_NAME] i…" at bounding box center [866, 528] width 1291 height 754
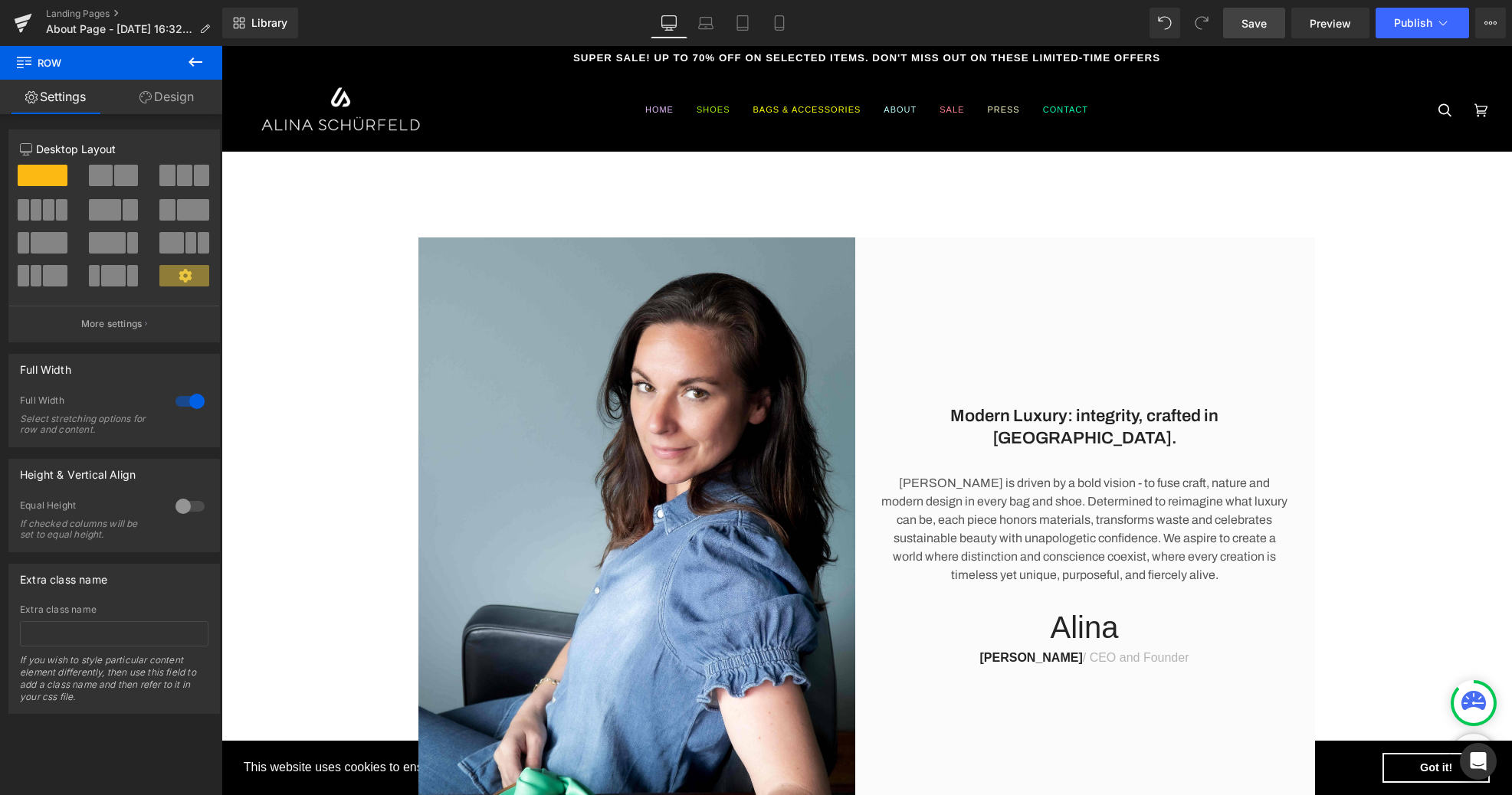
click at [1234, 26] on link "Save" at bounding box center [1254, 22] width 62 height 30
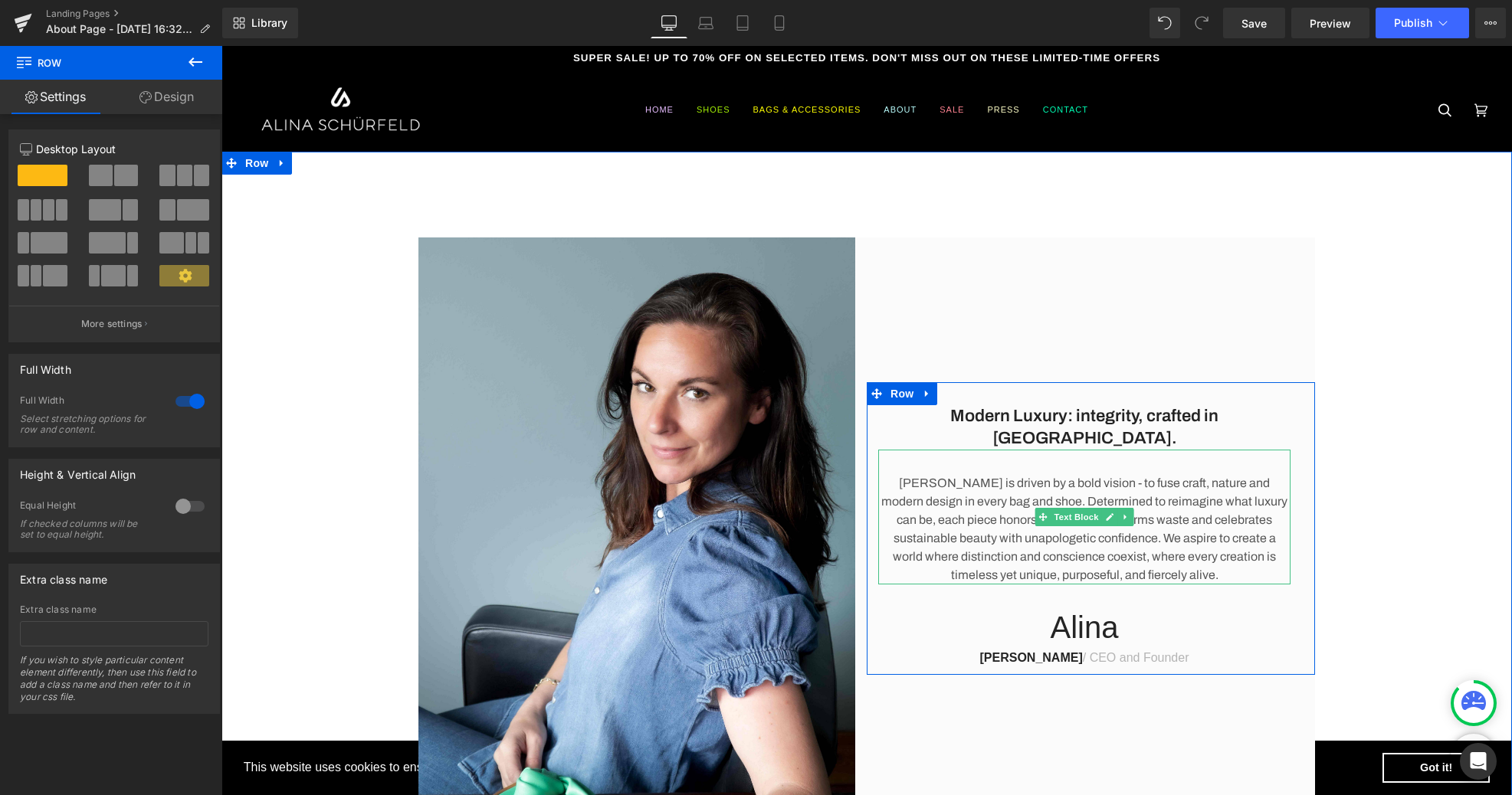
click at [932, 543] on p "[PERSON_NAME] is driven by a bold vision - to fuse craft, nature and modern des…" at bounding box center [1084, 529] width 412 height 110
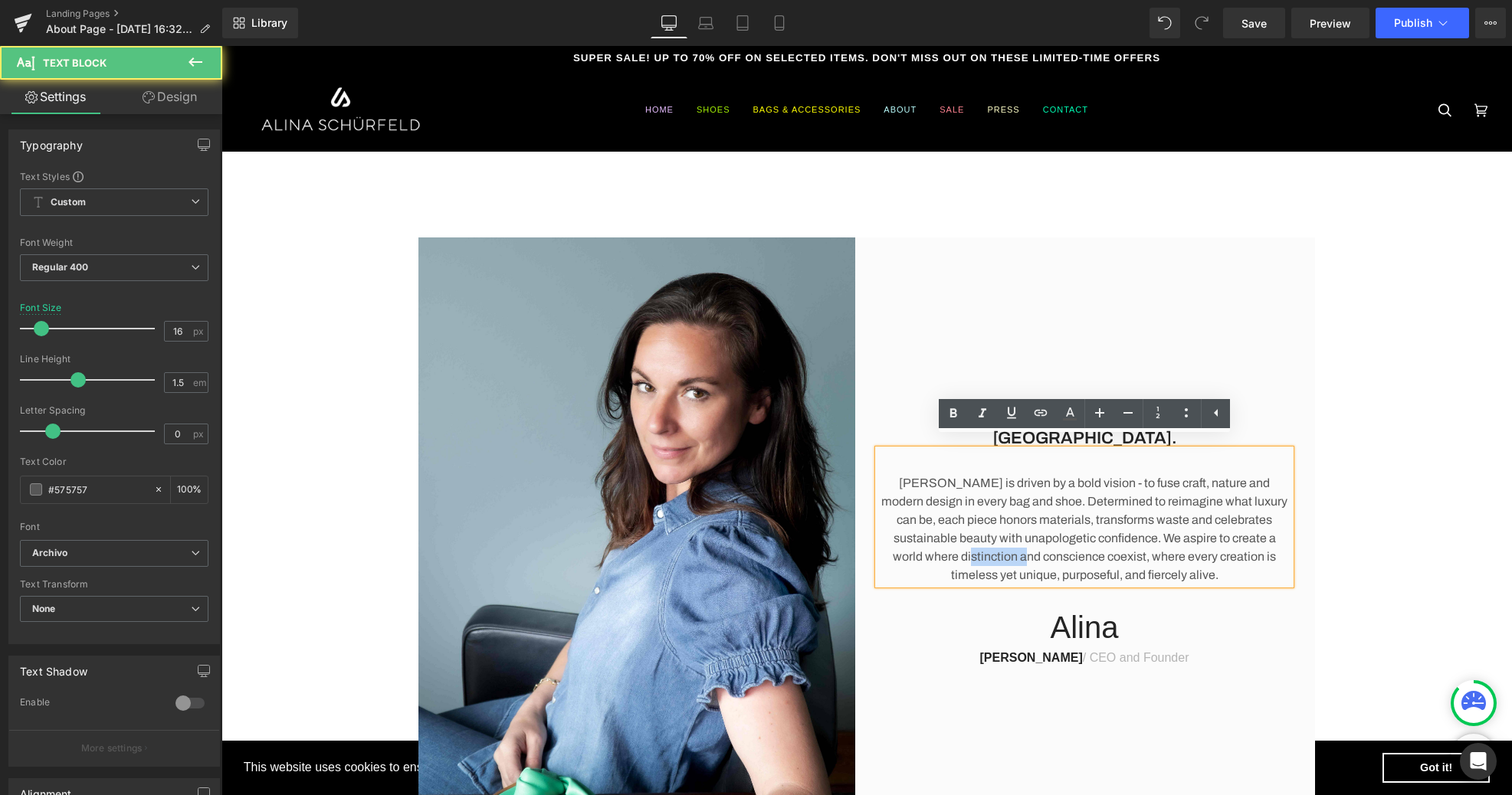
drag, startPoint x: 950, startPoint y: 544, endPoint x: 892, endPoint y: 543, distance: 58.0
click at [892, 543] on p "[PERSON_NAME] is driven by a bold vision - to fuse craft, nature and modern des…" at bounding box center [1084, 529] width 412 height 110
drag, startPoint x: 1285, startPoint y: 544, endPoint x: 1070, endPoint y: 568, distance: 216.3
click at [1285, 544] on p "[PERSON_NAME] is driven by a bold vision - to fuse craft, nature and modern des…" at bounding box center [1084, 529] width 412 height 110
click at [1021, 563] on p "[PERSON_NAME] is driven by a bold vision - to fuse craft, nature and modern des…" at bounding box center [1084, 529] width 412 height 110
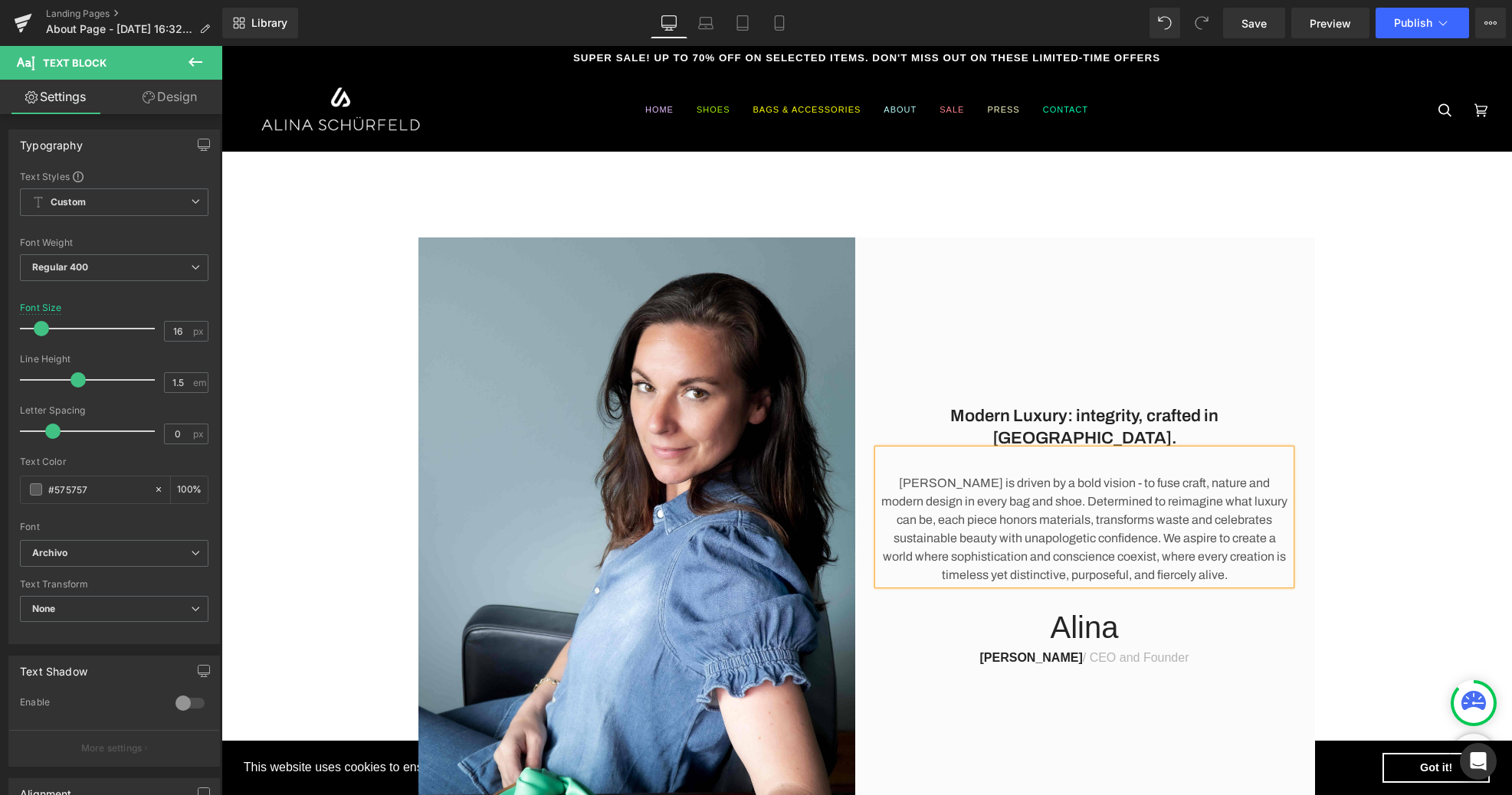
click at [1098, 563] on p "[PERSON_NAME] is driven by a bold vision - to fuse craft, nature and modern des…" at bounding box center [1084, 529] width 412 height 110
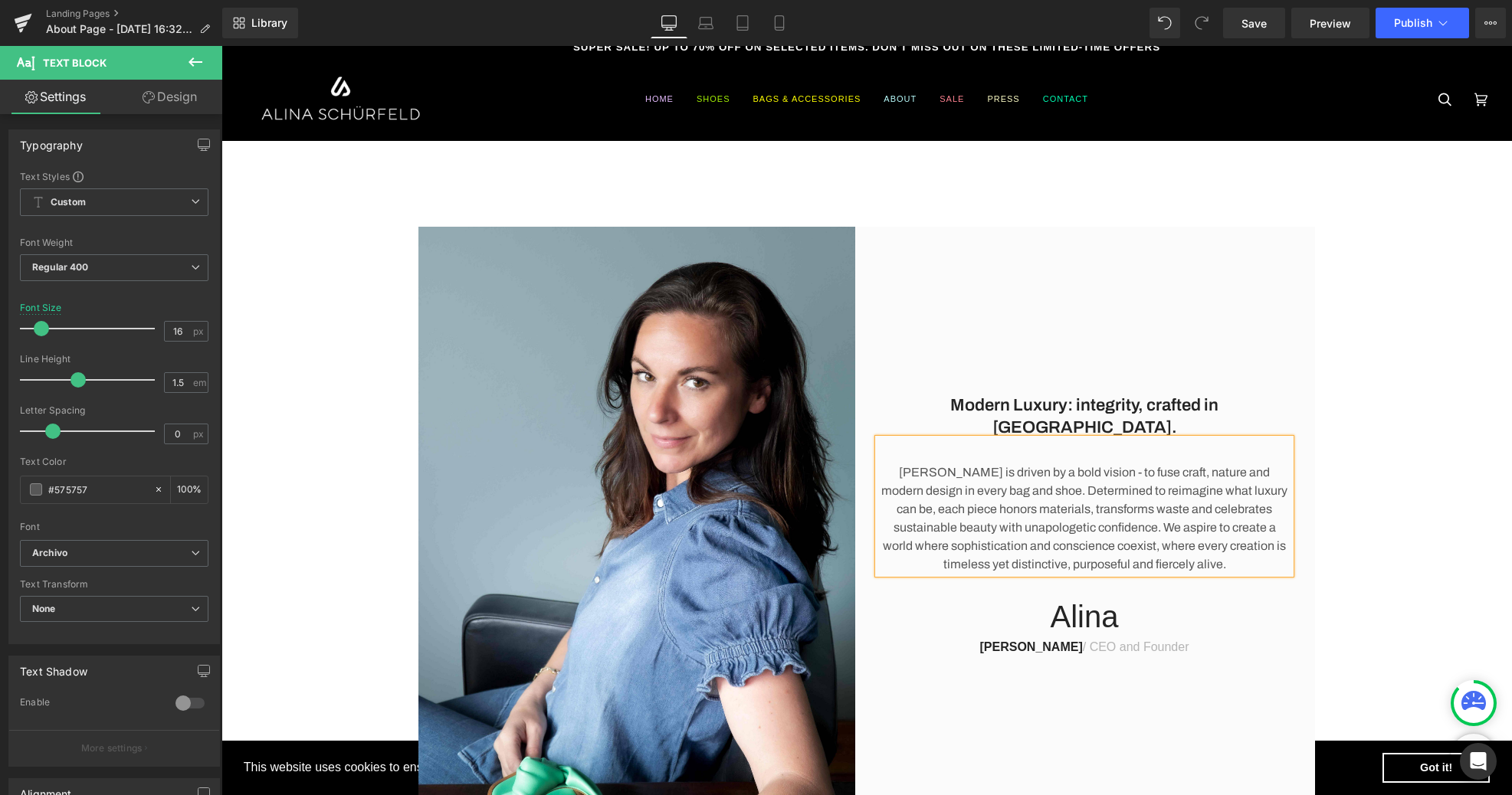
scroll to position [18, 0]
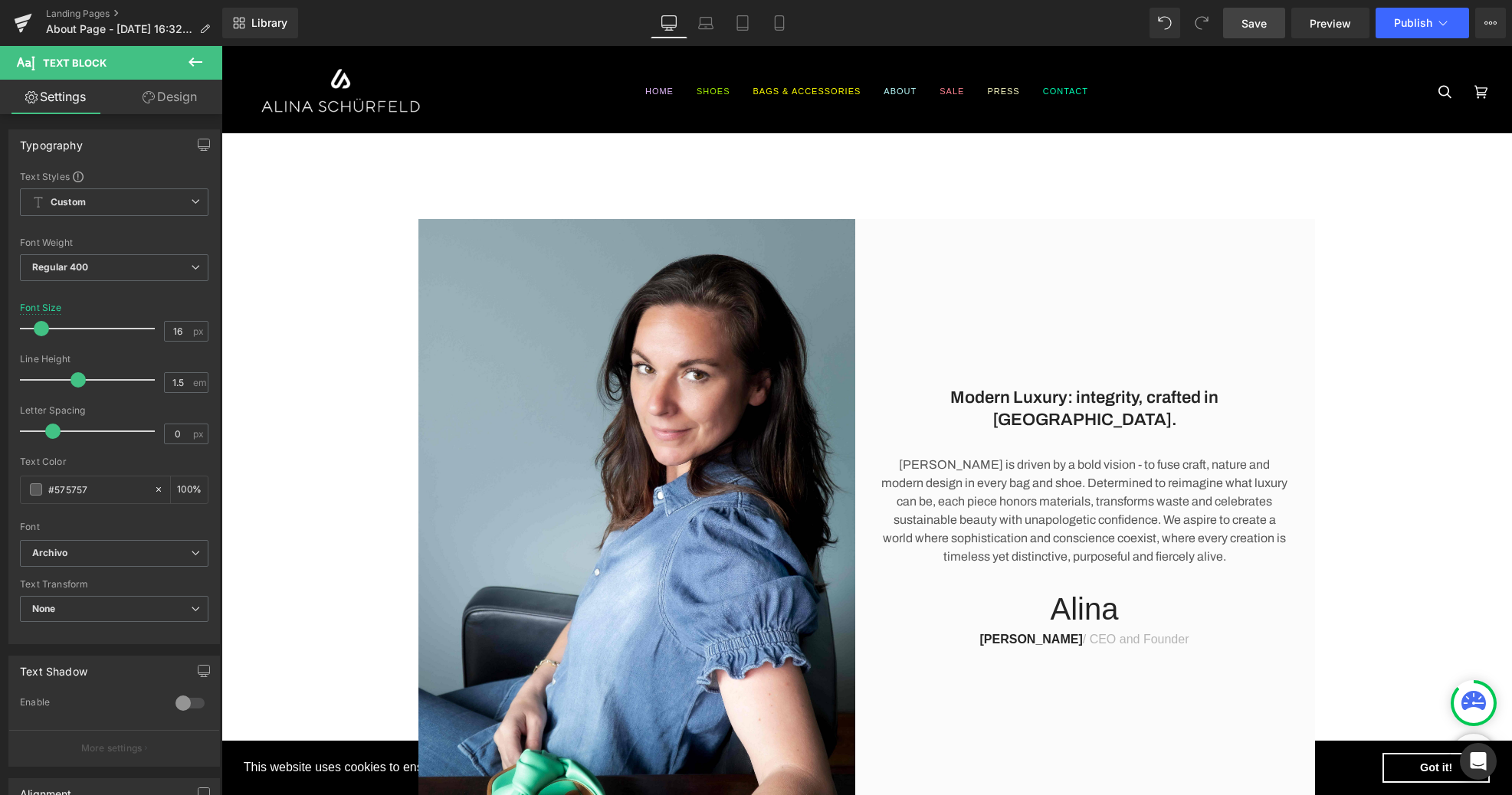
click at [1266, 26] on span "Save" at bounding box center [1254, 24] width 26 height 17
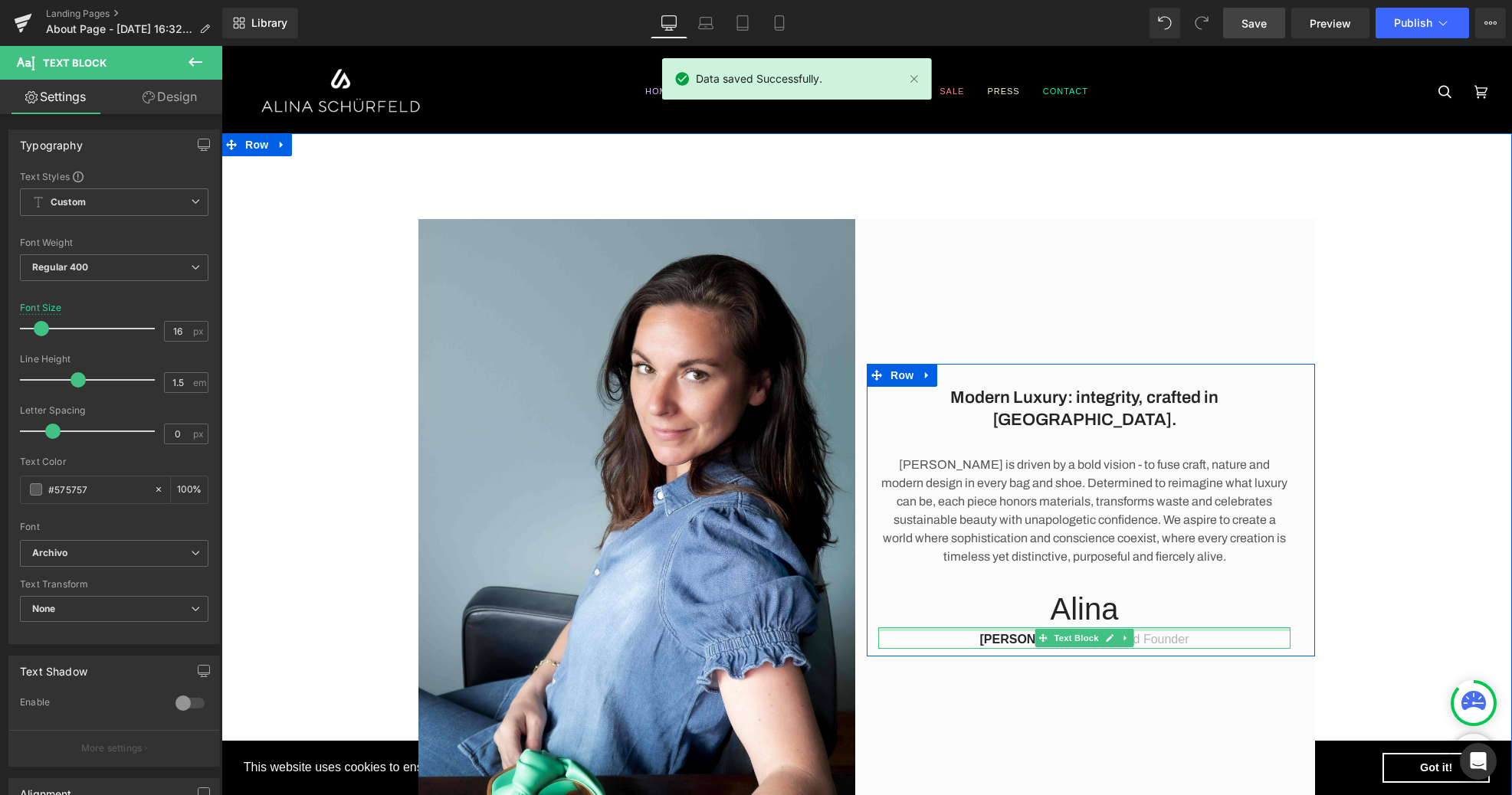
click at [1089, 627] on div at bounding box center [1084, 629] width 412 height 4
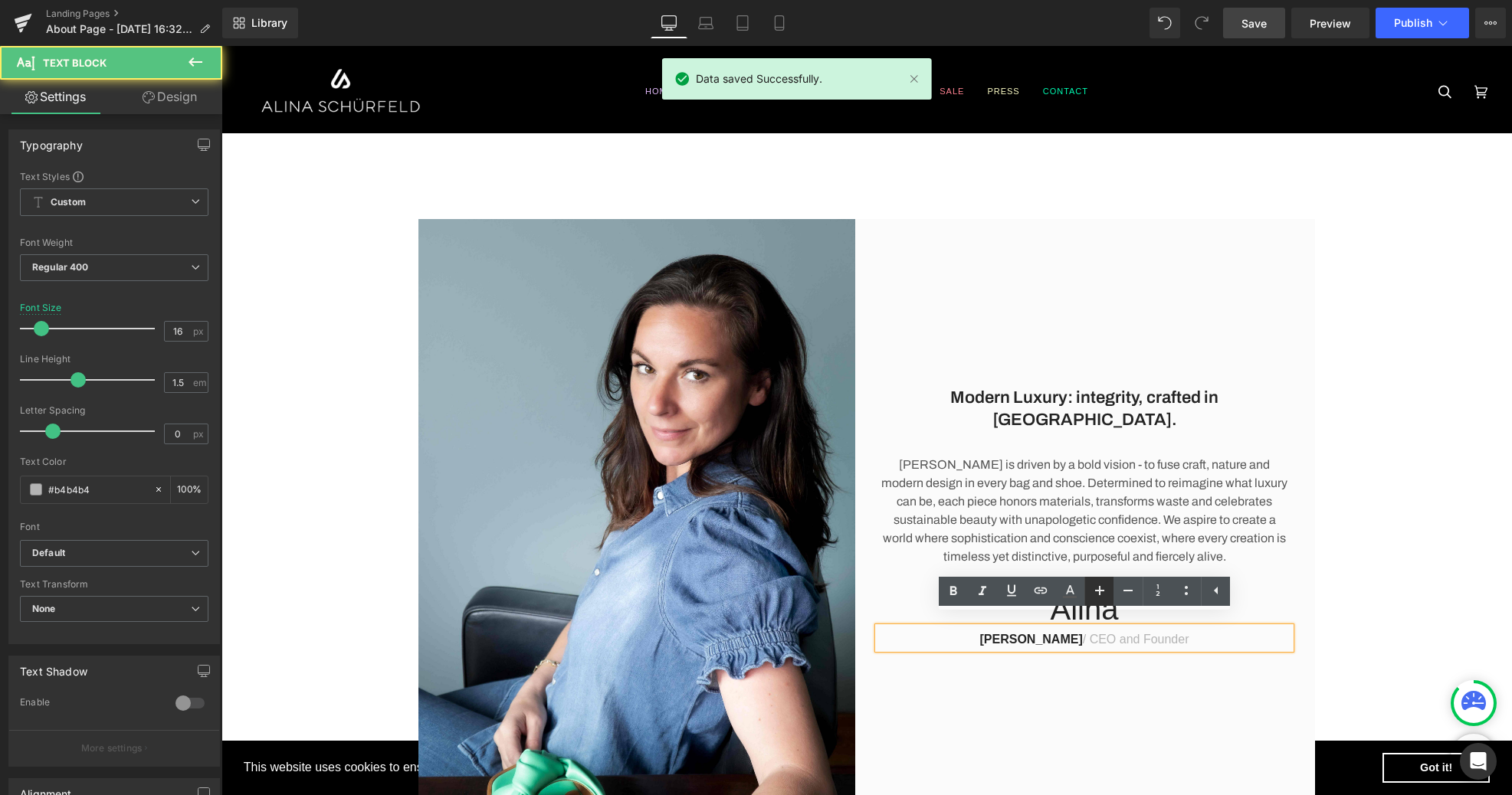
click at [1103, 593] on icon at bounding box center [1100, 590] width 18 height 18
type input "18"
click at [1264, 594] on p "Alina" at bounding box center [1084, 607] width 412 height 37
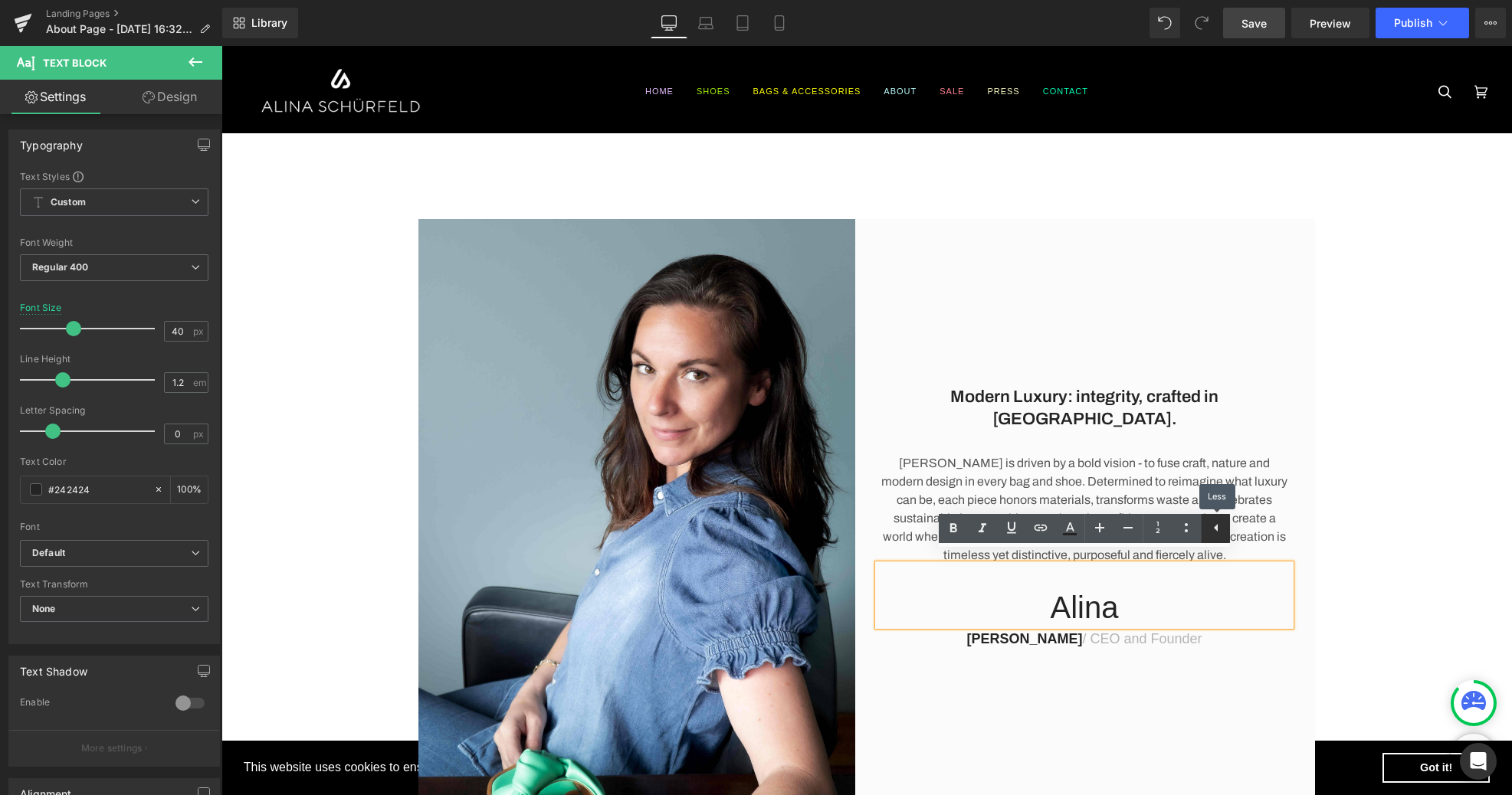
click at [1218, 525] on icon at bounding box center [1216, 528] width 18 height 18
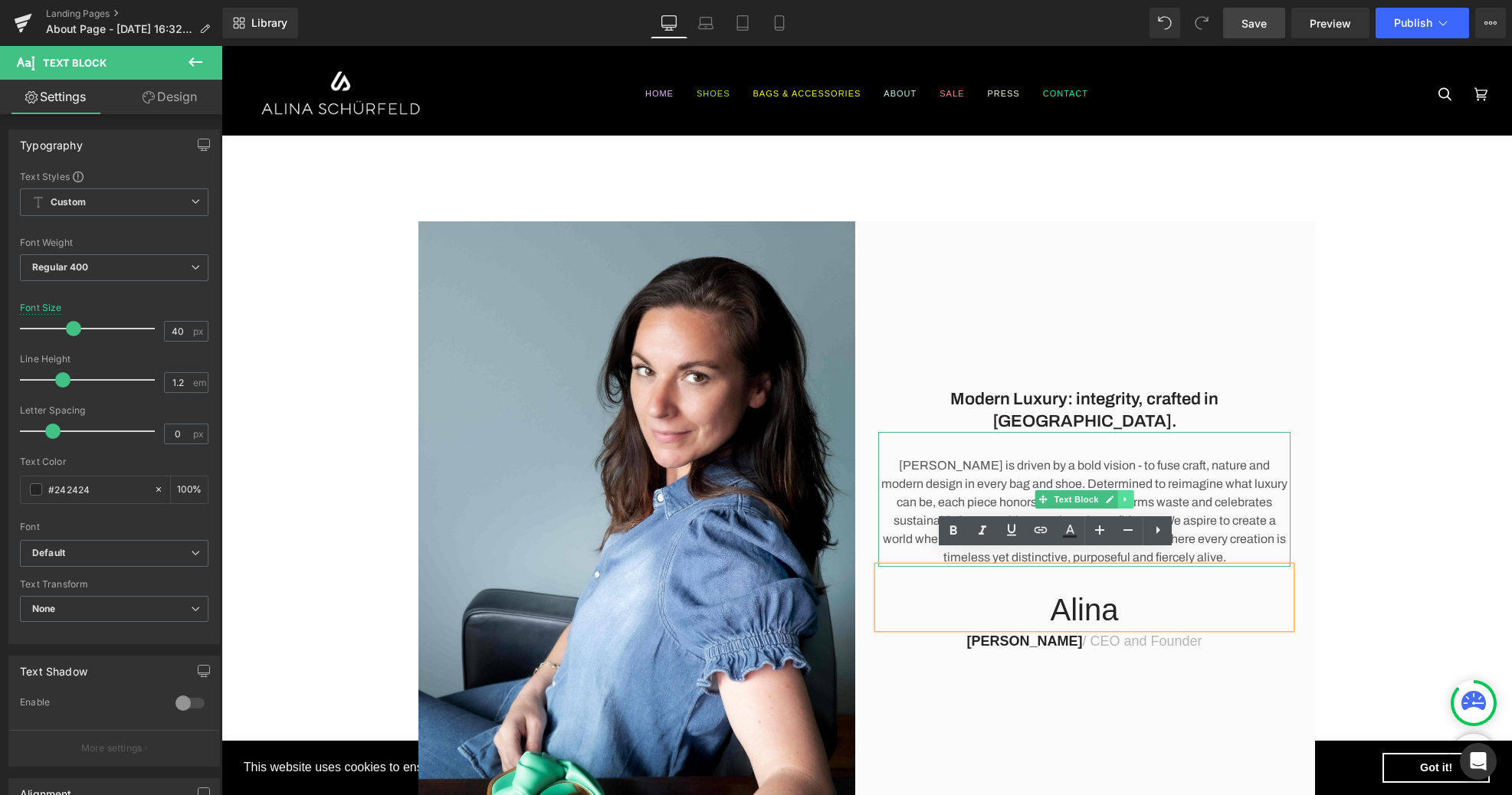
click at [1123, 495] on icon at bounding box center [1124, 499] width 8 height 9
click at [1134, 495] on icon at bounding box center [1134, 498] width 8 height 8
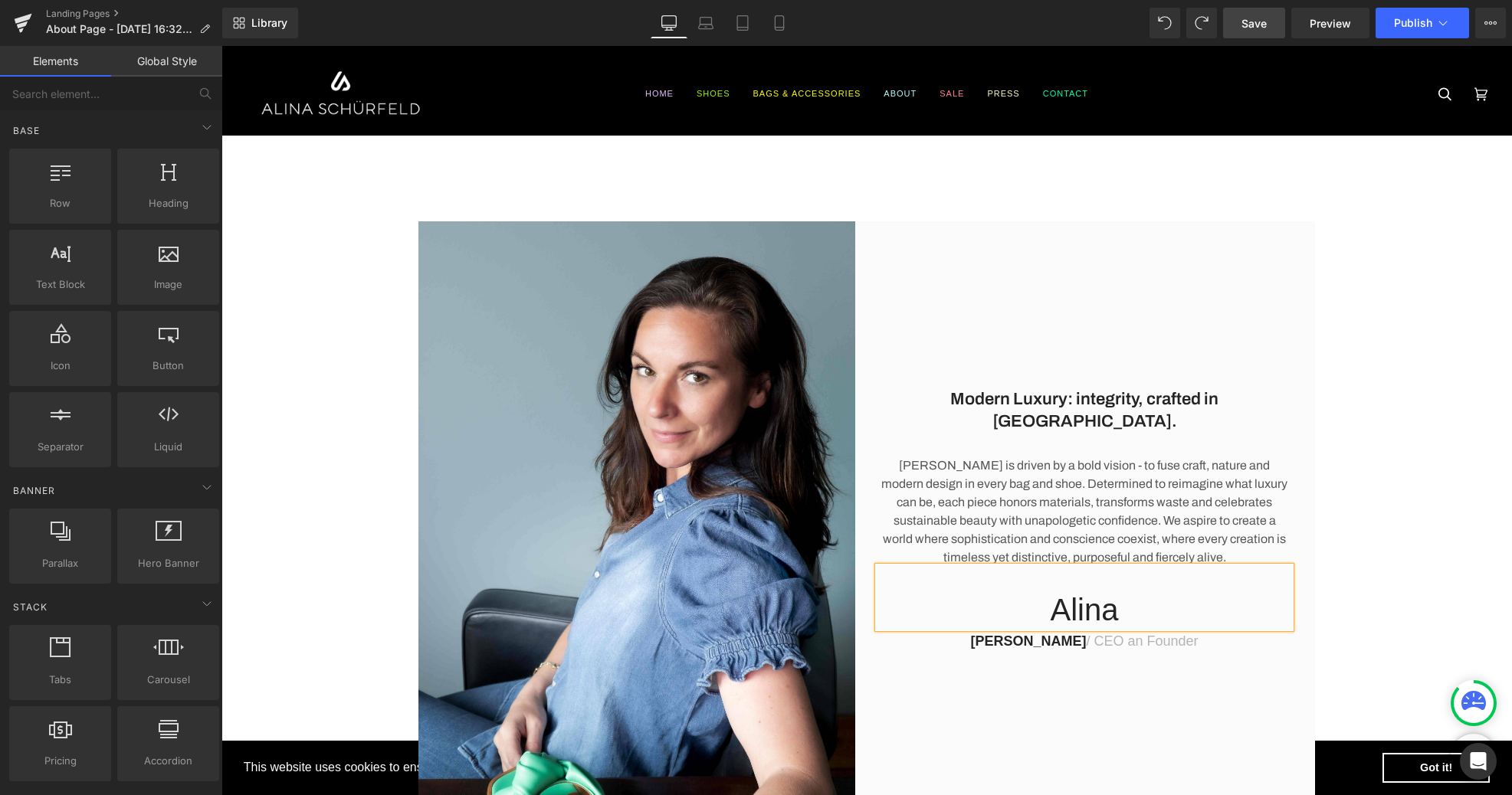
click at [1374, 514] on div "Modern Luxury: integrity, crafted in [GEOGRAPHIC_DATA]. Heading [PERSON_NAME] i…" at bounding box center [866, 512] width 1291 height 582
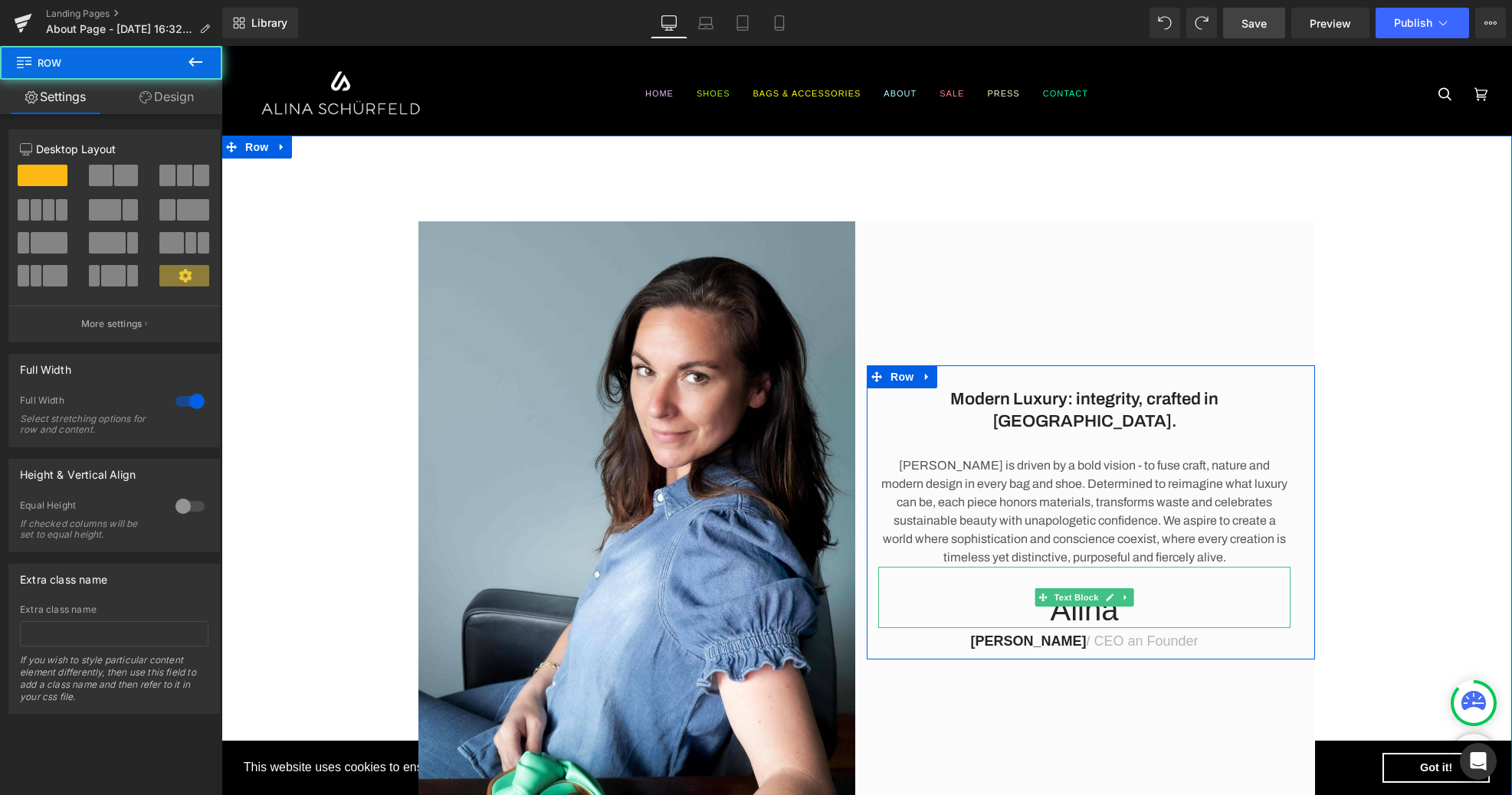
click at [1106, 602] on p "Alina" at bounding box center [1084, 610] width 412 height 37
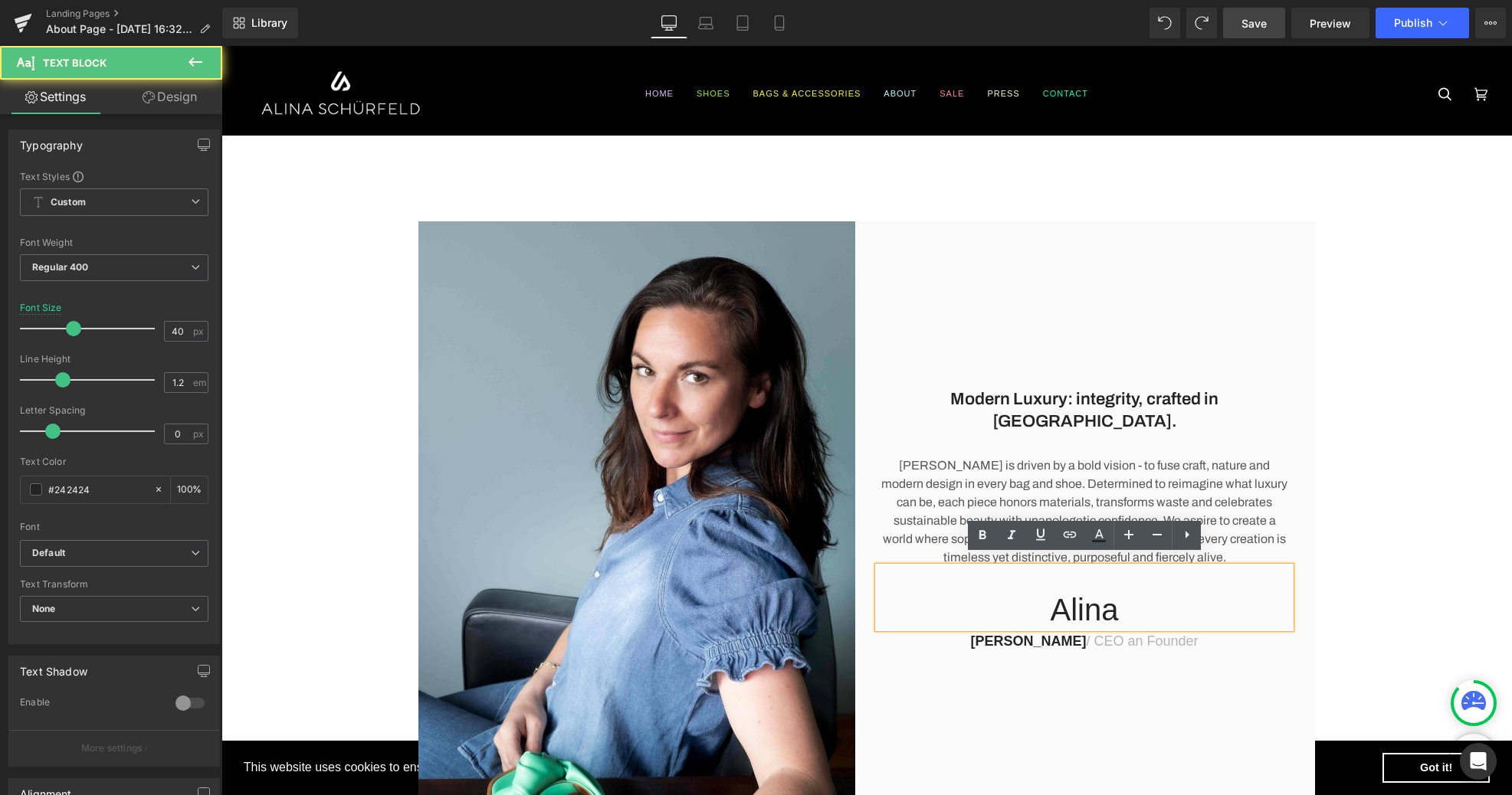
click at [1185, 599] on p "Alina" at bounding box center [1084, 610] width 412 height 37
click at [1160, 534] on icon at bounding box center [1157, 534] width 9 height 2
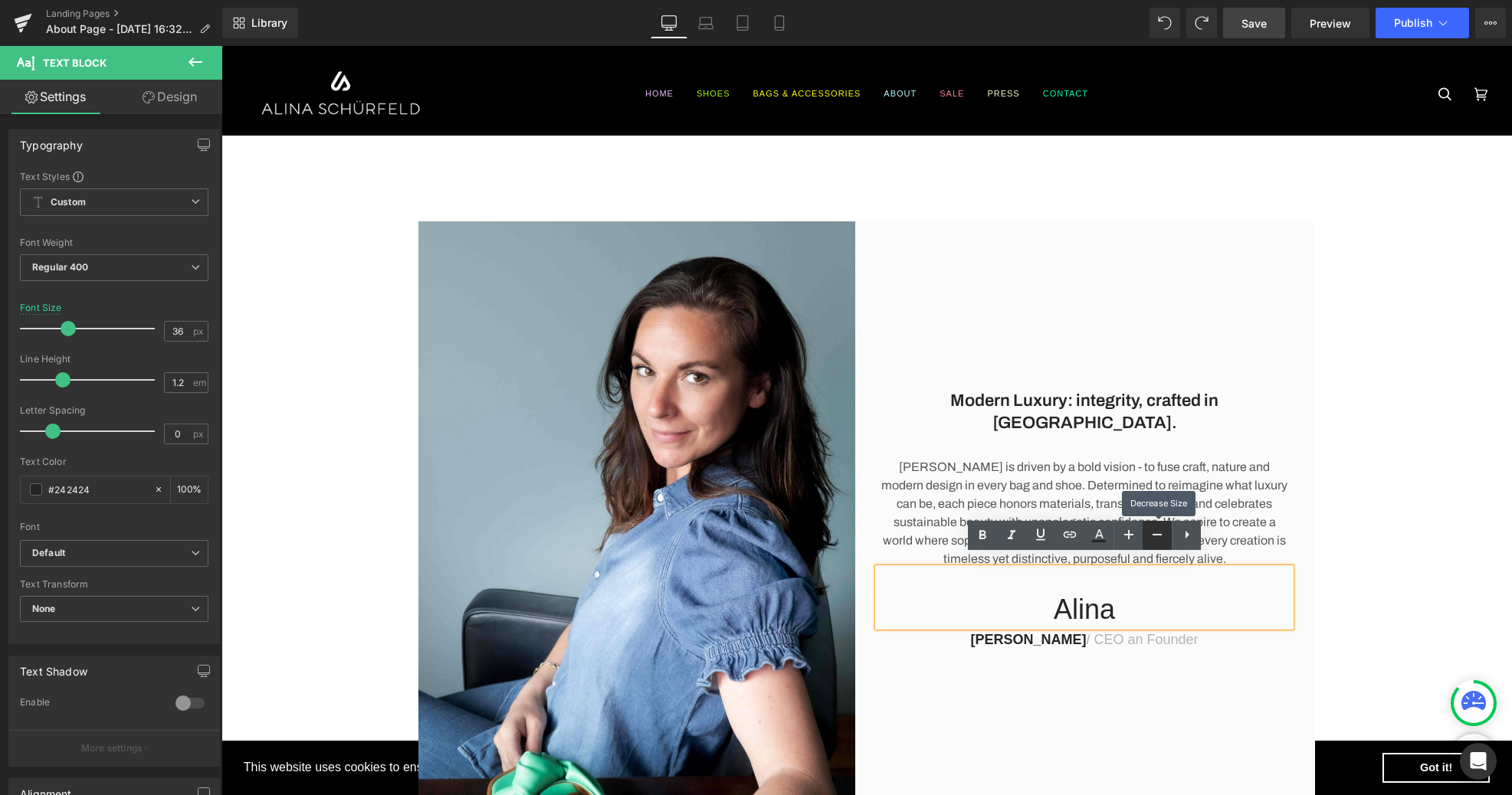
click at [1160, 534] on icon at bounding box center [1157, 534] width 9 height 2
type input "28"
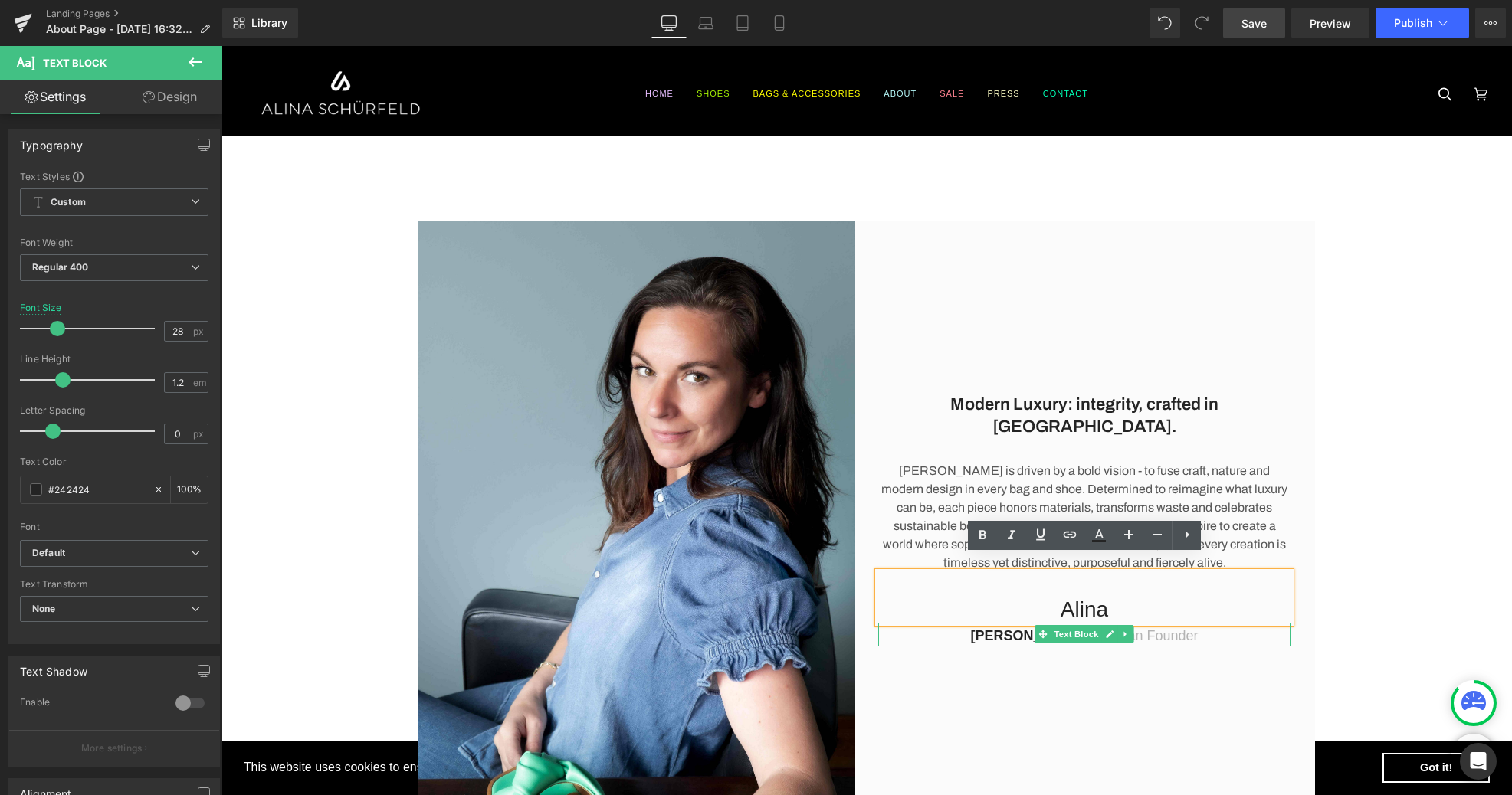
click at [1212, 672] on div "Modern Luxury: integrity, crafted in [GEOGRAPHIC_DATA]. Heading [PERSON_NAME] i…" at bounding box center [1090, 512] width 448 height 582
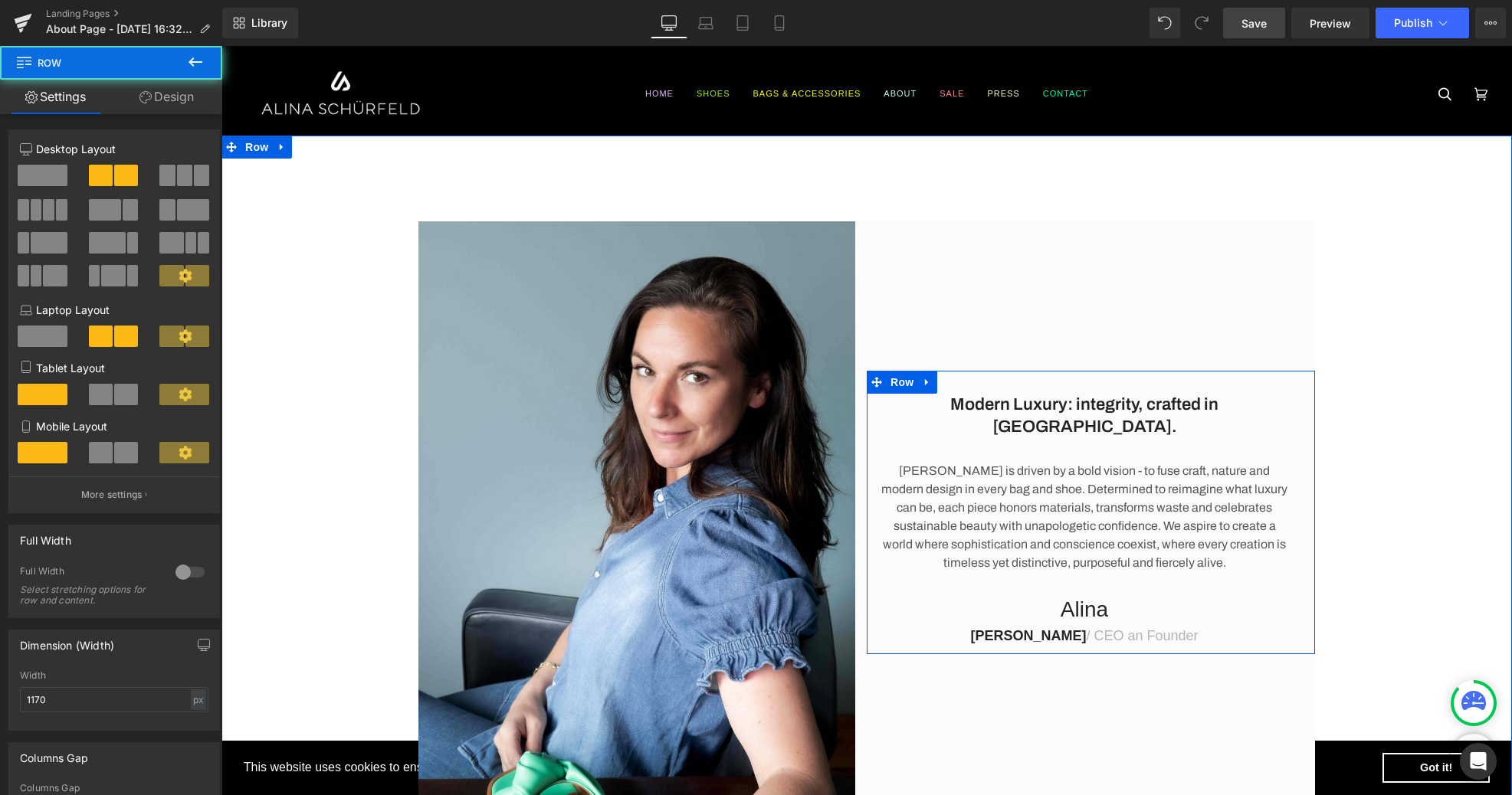
click at [1247, 602] on p "Alina" at bounding box center [1084, 610] width 412 height 26
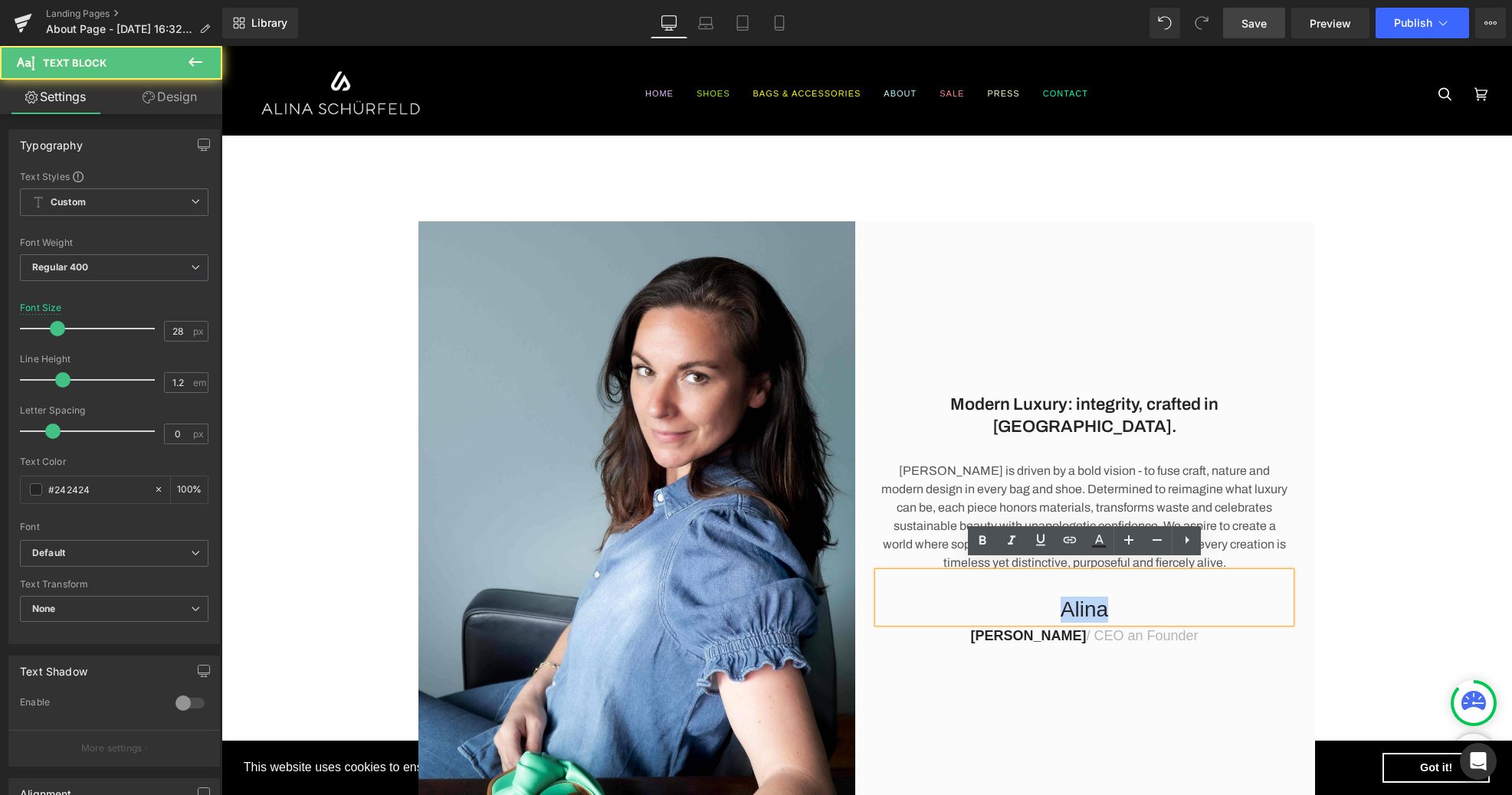
drag, startPoint x: 1207, startPoint y: 598, endPoint x: 969, endPoint y: 588, distance: 238.2
click at [969, 597] on p "Alina" at bounding box center [1084, 610] width 412 height 26
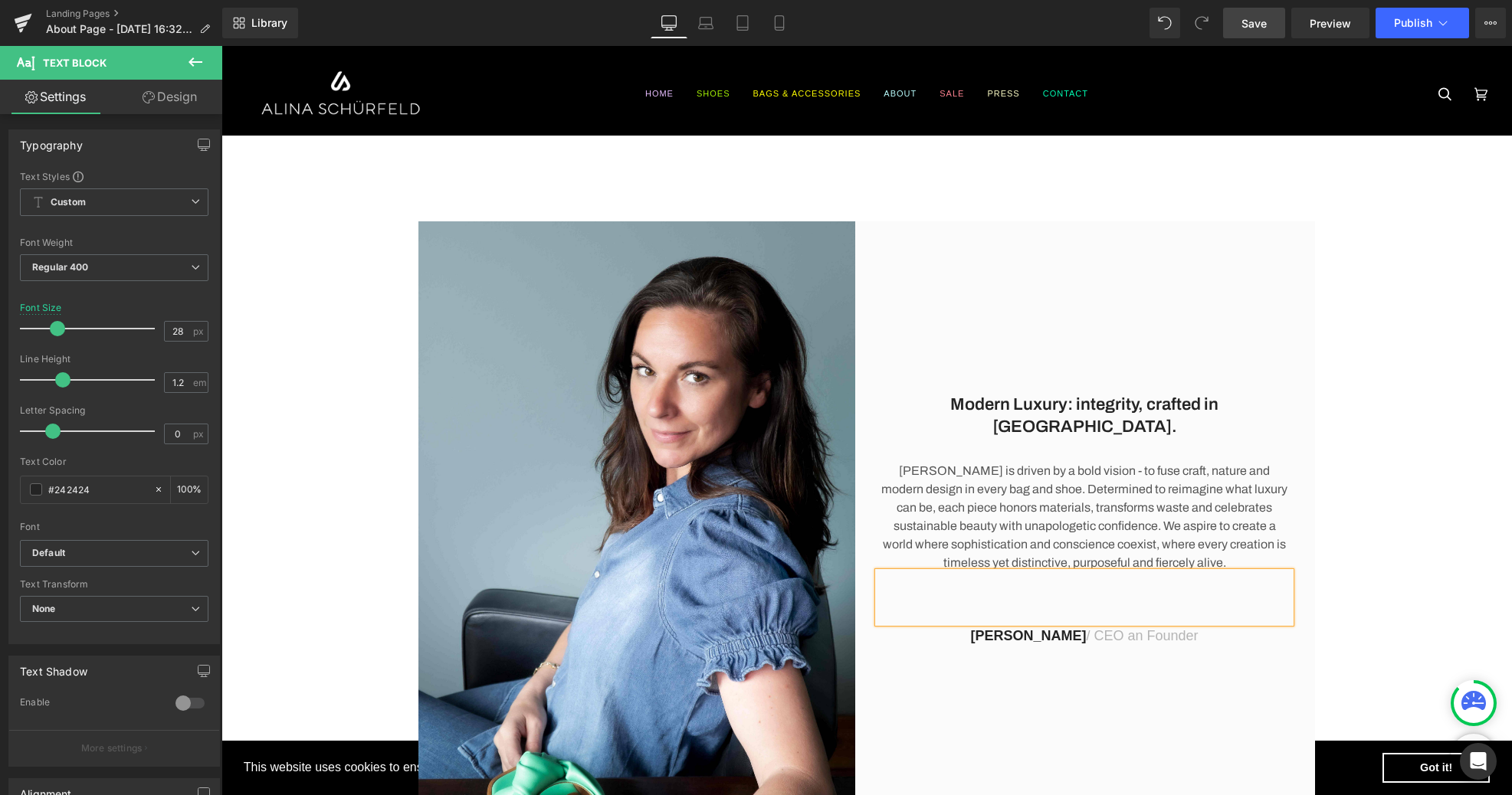
click at [1430, 418] on div "Modern Luxury: integrity, crafted in [GEOGRAPHIC_DATA]. Heading [PERSON_NAME] i…" at bounding box center [866, 512] width 1291 height 582
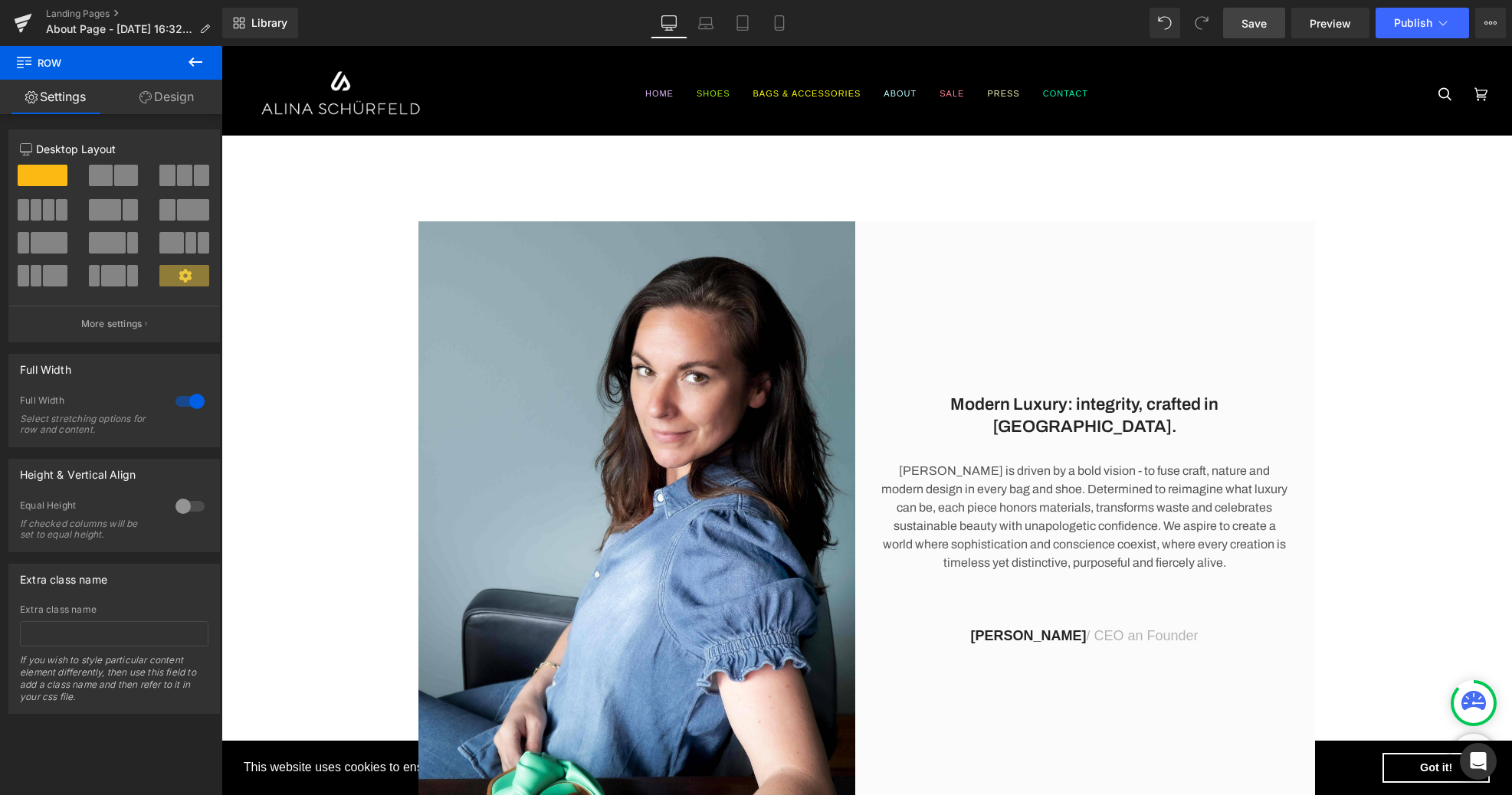
click at [1111, 604] on p at bounding box center [1084, 610] width 412 height 26
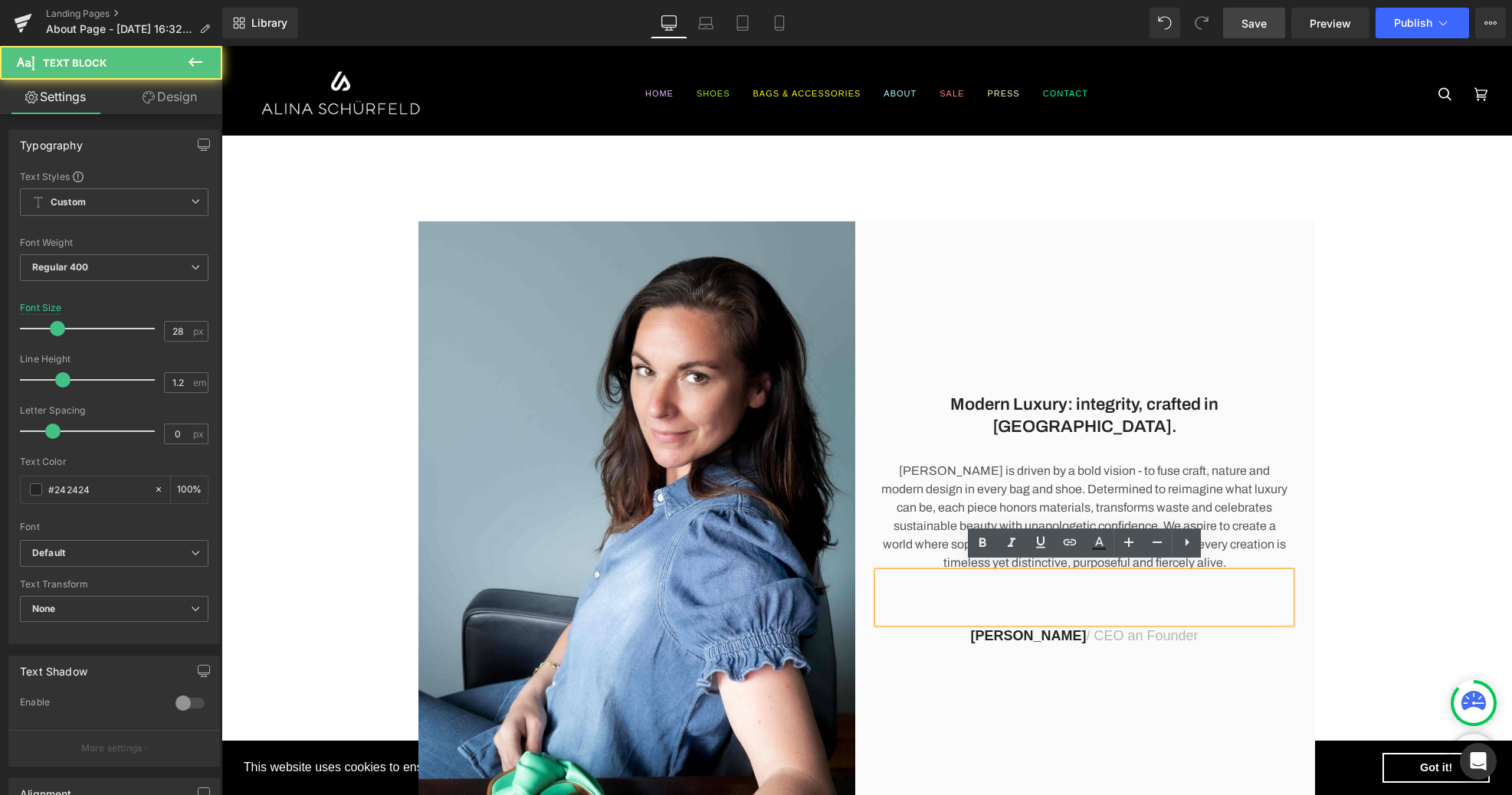
scroll to position [14, 0]
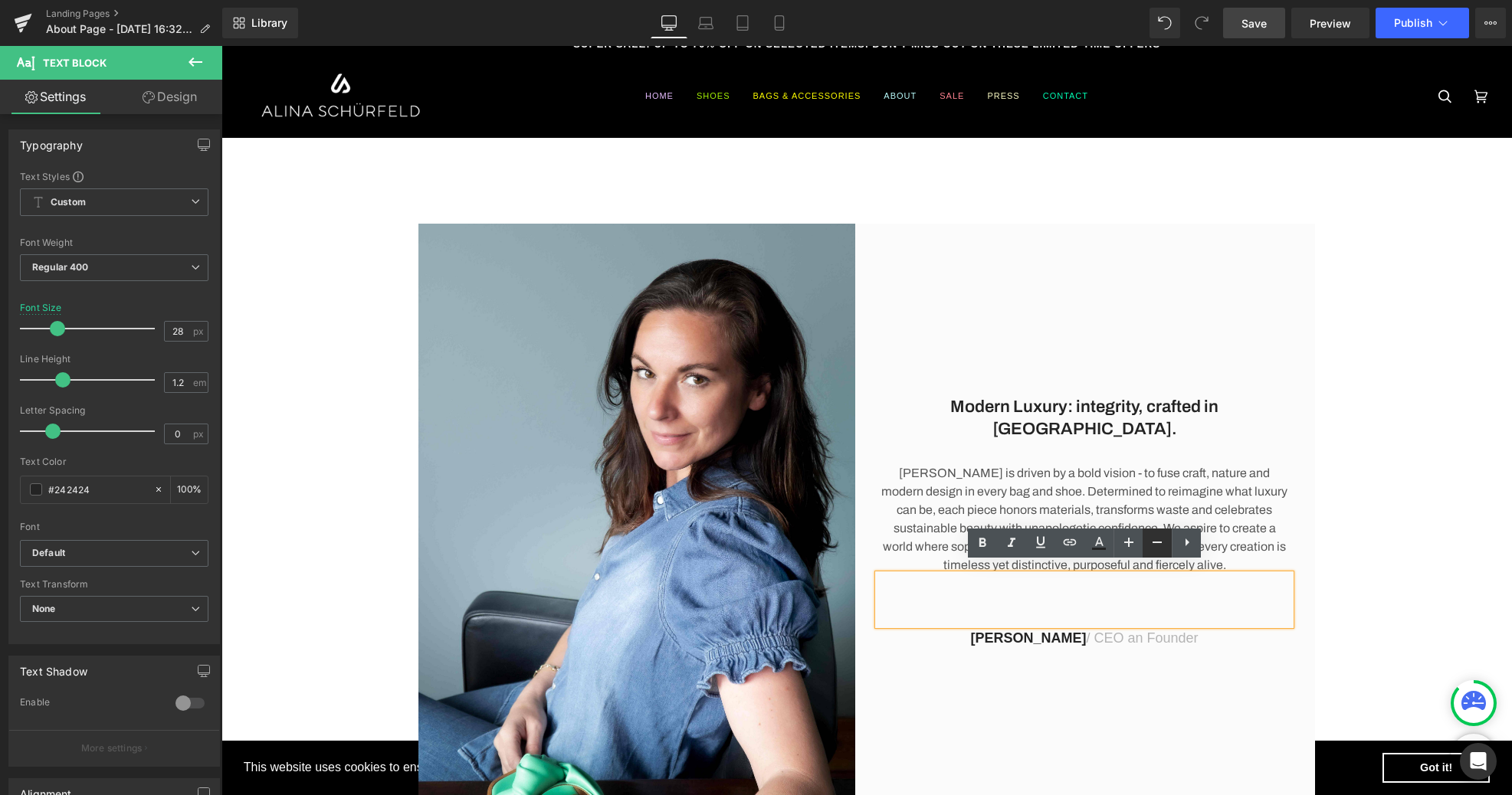
click at [1150, 544] on icon at bounding box center [1157, 543] width 18 height 18
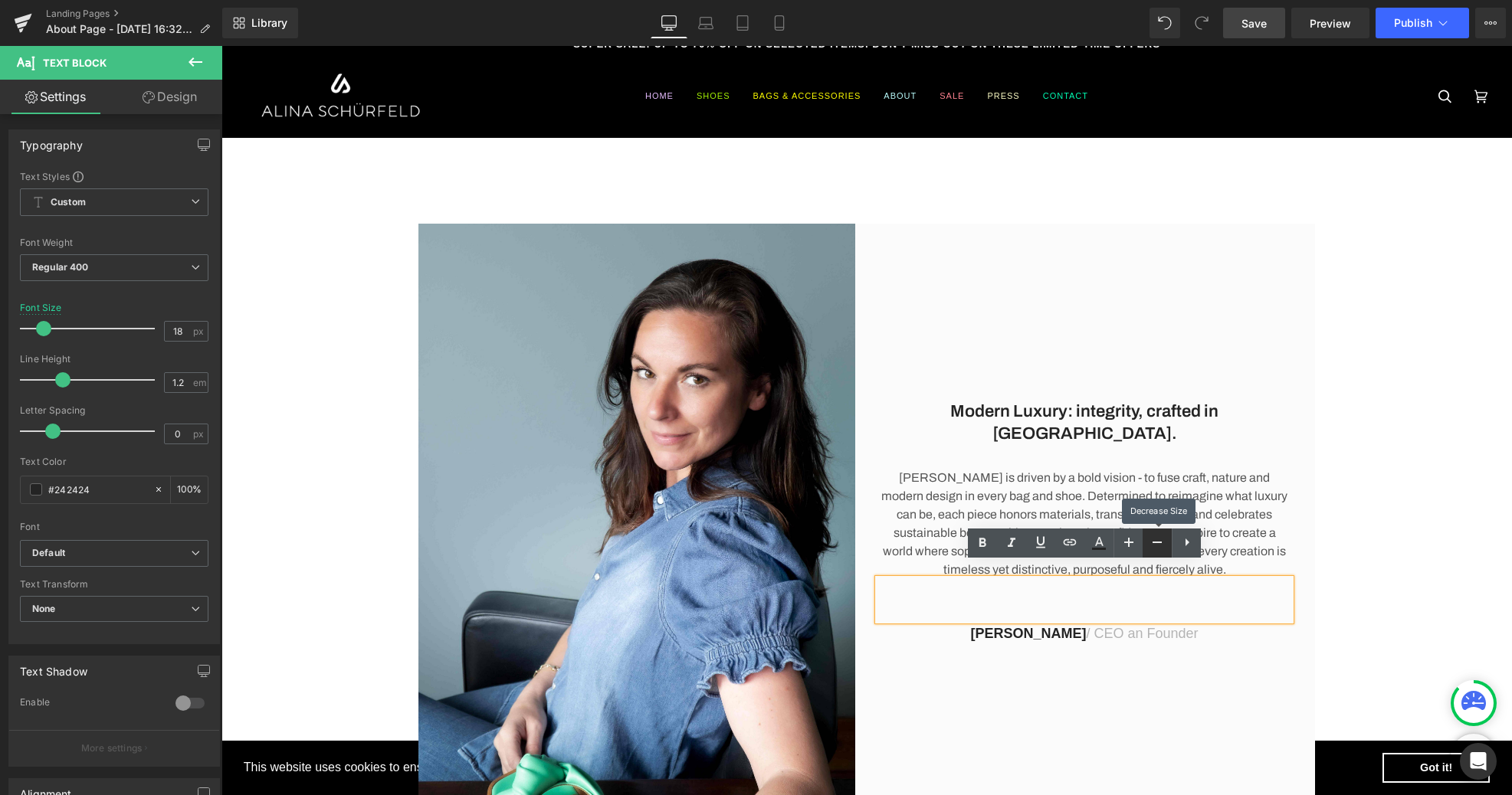
click at [1150, 544] on icon at bounding box center [1157, 543] width 18 height 18
type input "12"
click at [1374, 483] on div "Modern Luxury: integrity, crafted in [GEOGRAPHIC_DATA]. Heading [PERSON_NAME] i…" at bounding box center [866, 515] width 1291 height 582
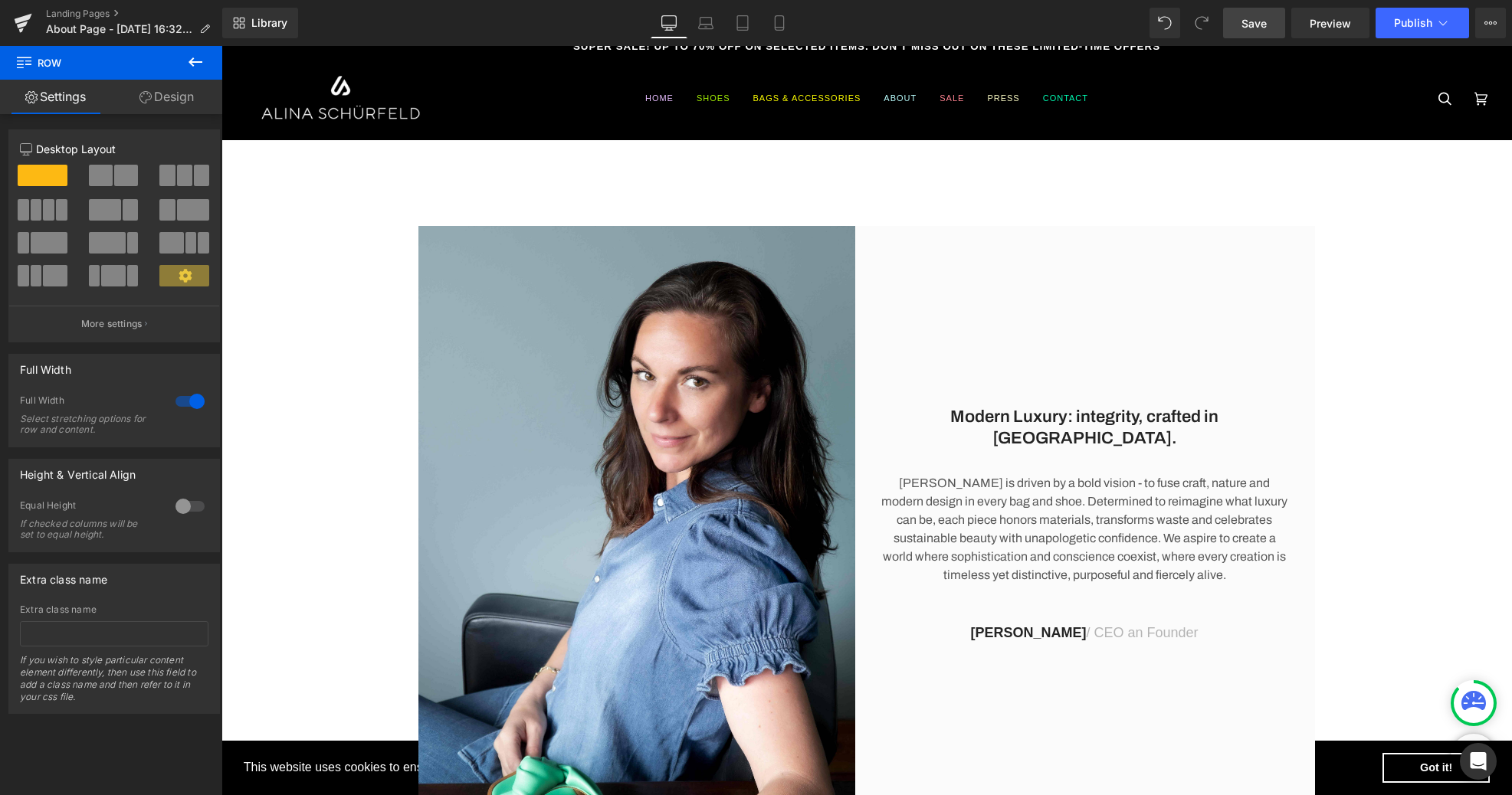
scroll to position [10, 0]
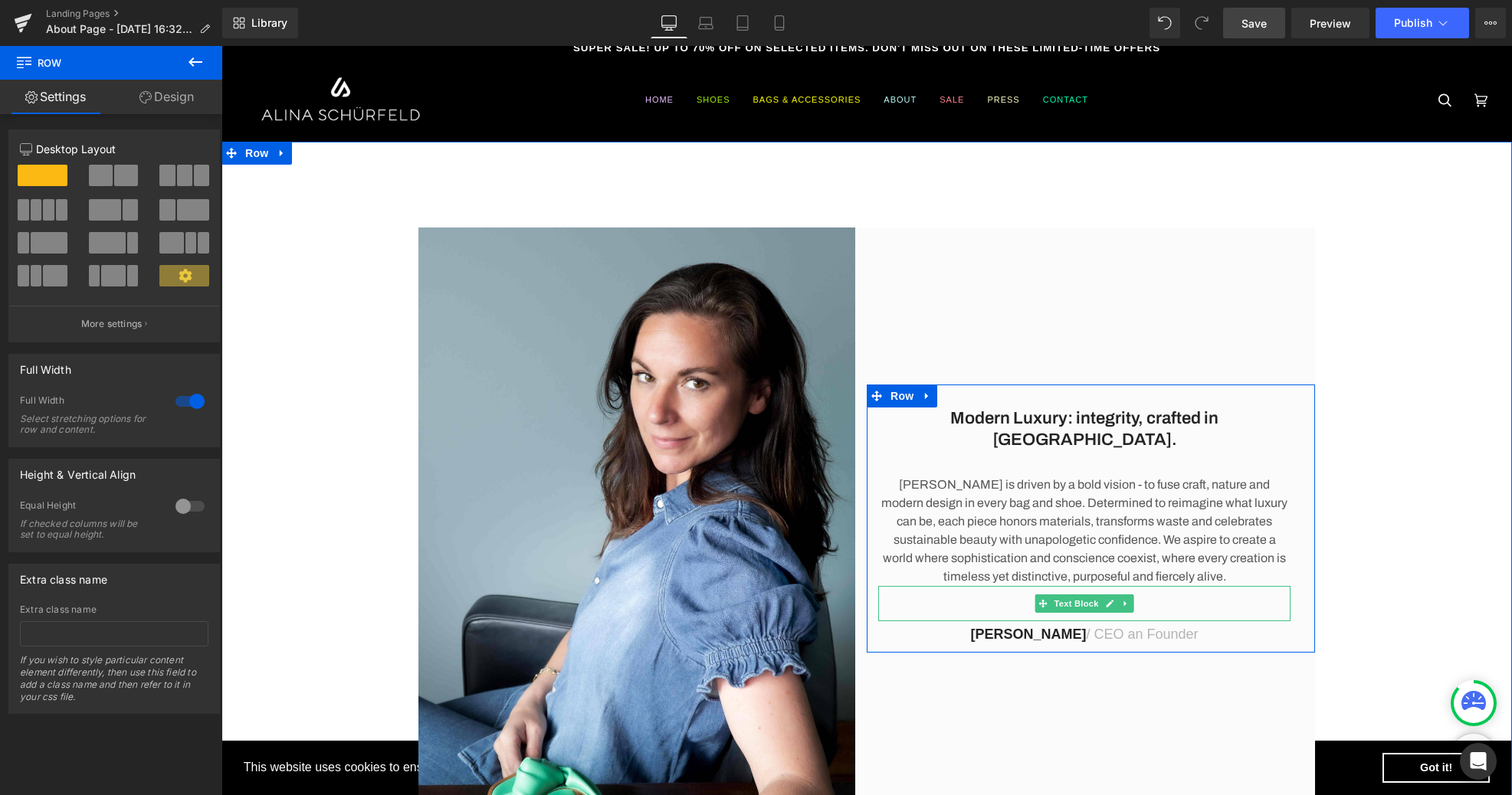
click at [1103, 594] on link at bounding box center [1111, 603] width 17 height 18
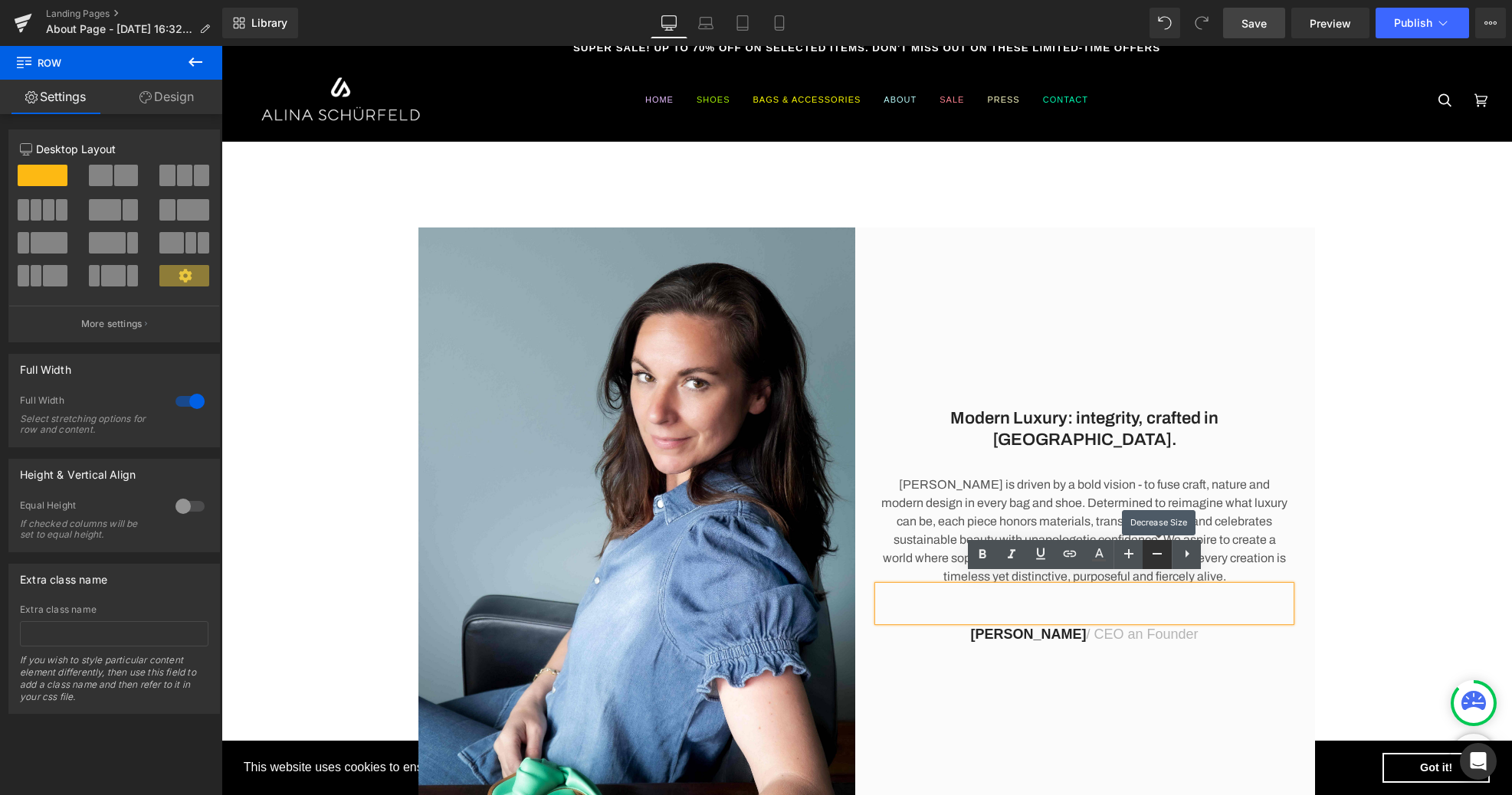
click at [1157, 548] on icon at bounding box center [1157, 554] width 18 height 18
click at [1155, 549] on icon at bounding box center [1157, 554] width 18 height 18
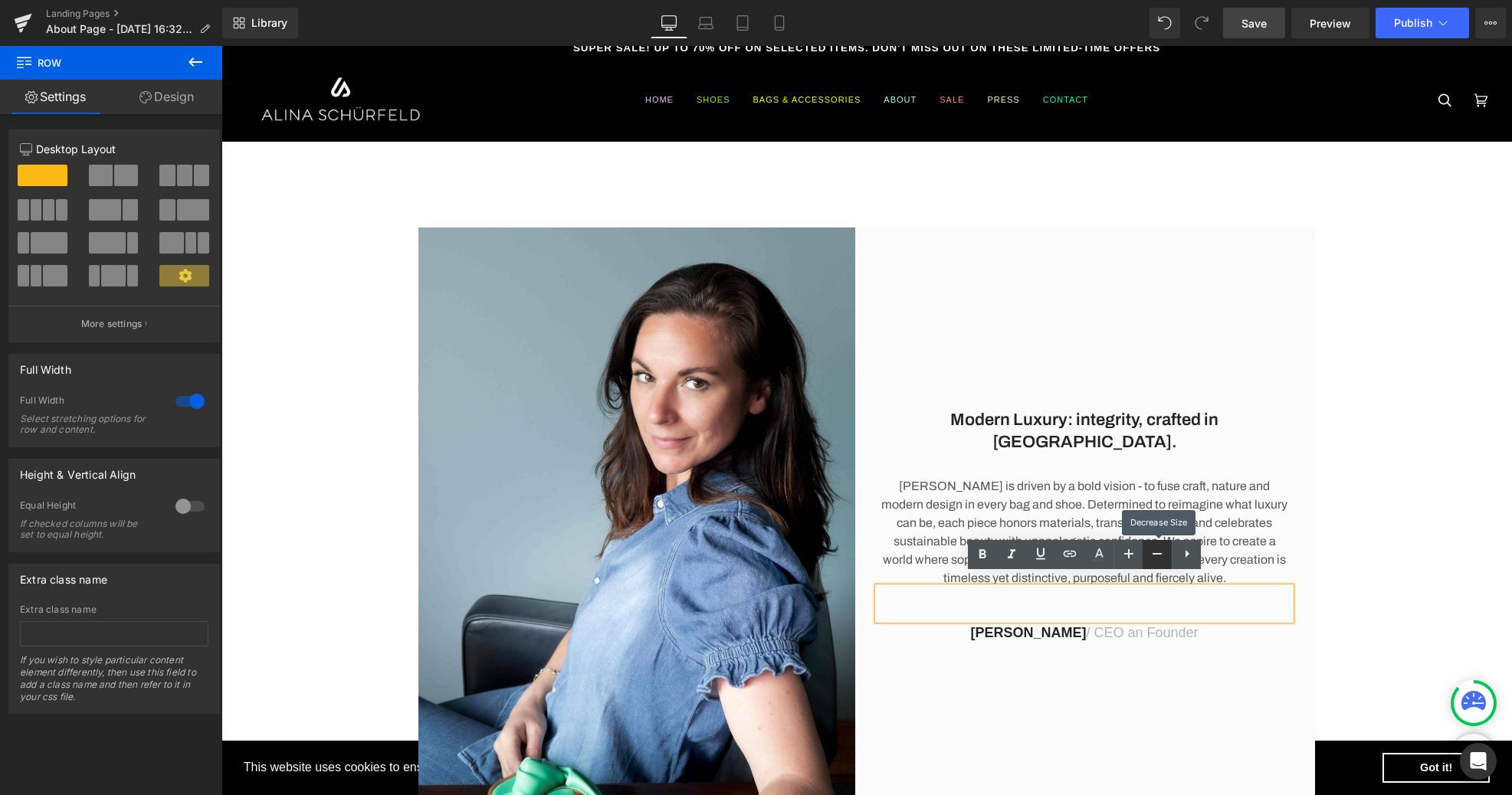
click at [1155, 549] on icon at bounding box center [1157, 554] width 18 height 18
click at [1387, 326] on div "Modern Luxury: integrity, crafted in [GEOGRAPHIC_DATA]. Heading [PERSON_NAME] i…" at bounding box center [866, 519] width 1291 height 582
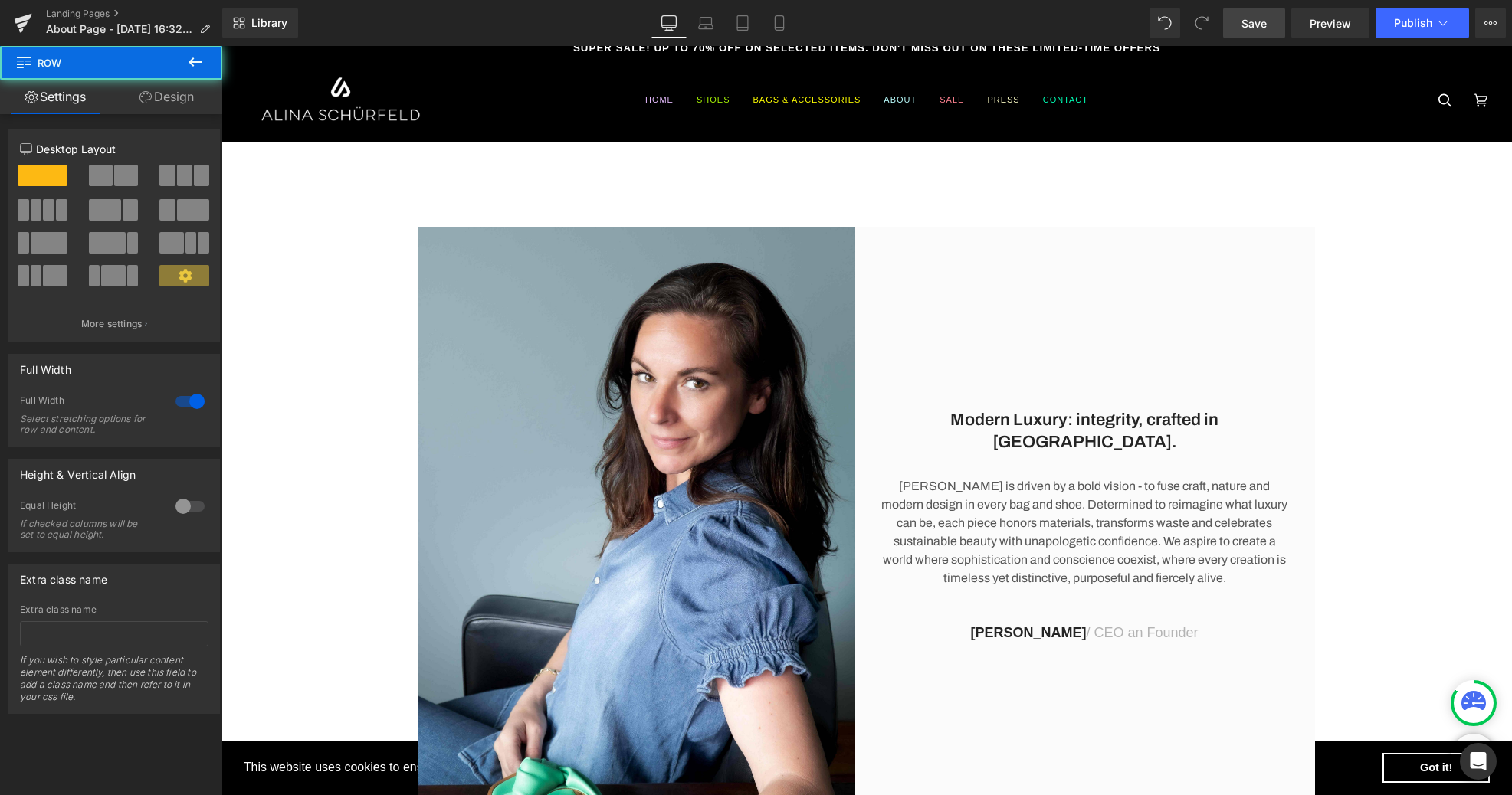
click at [1246, 26] on span "Save" at bounding box center [1254, 24] width 26 height 17
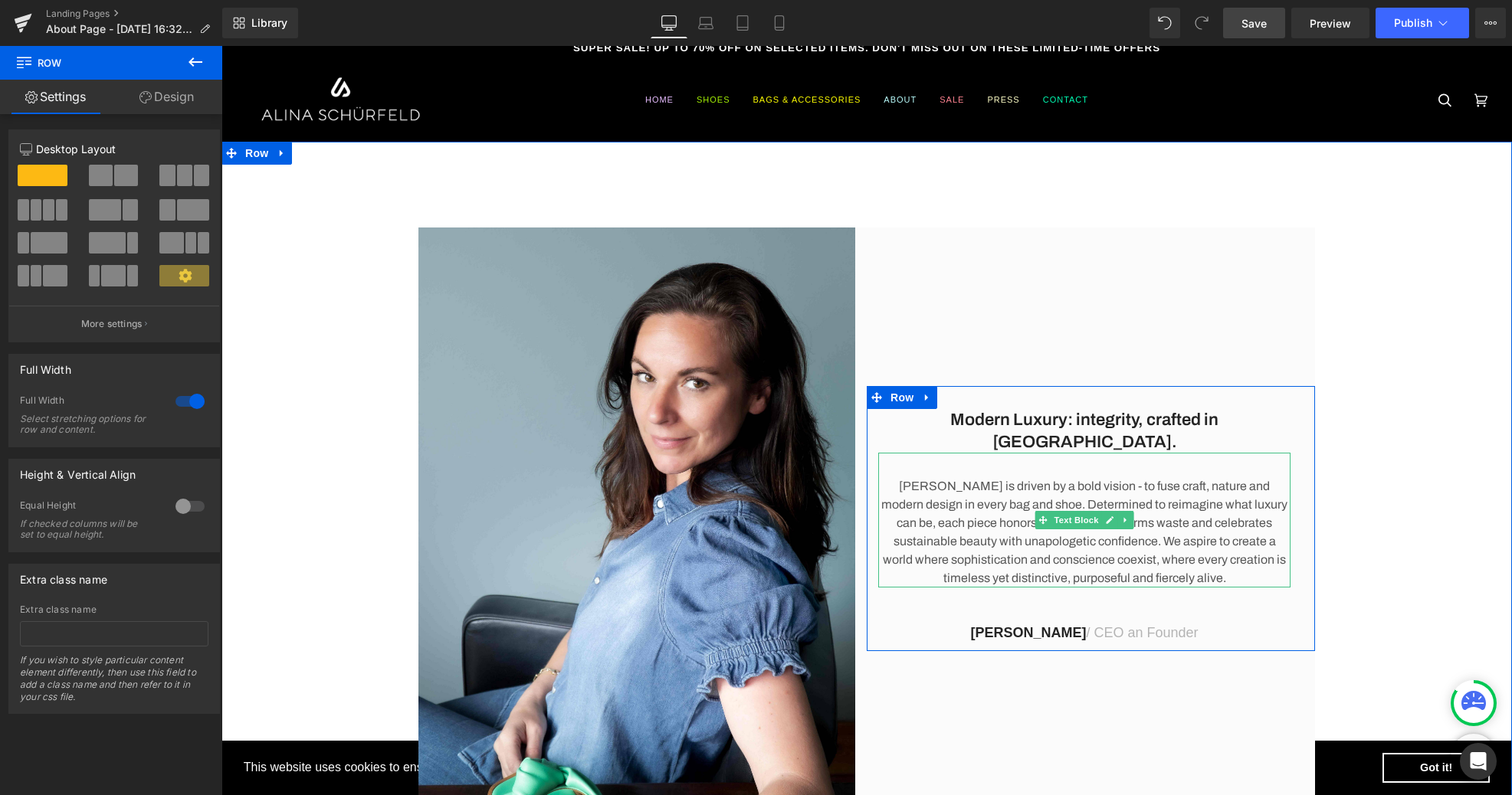
click at [1097, 530] on p "[PERSON_NAME] is driven by a bold vision - to fuse craft, nature and modern des…" at bounding box center [1084, 532] width 412 height 110
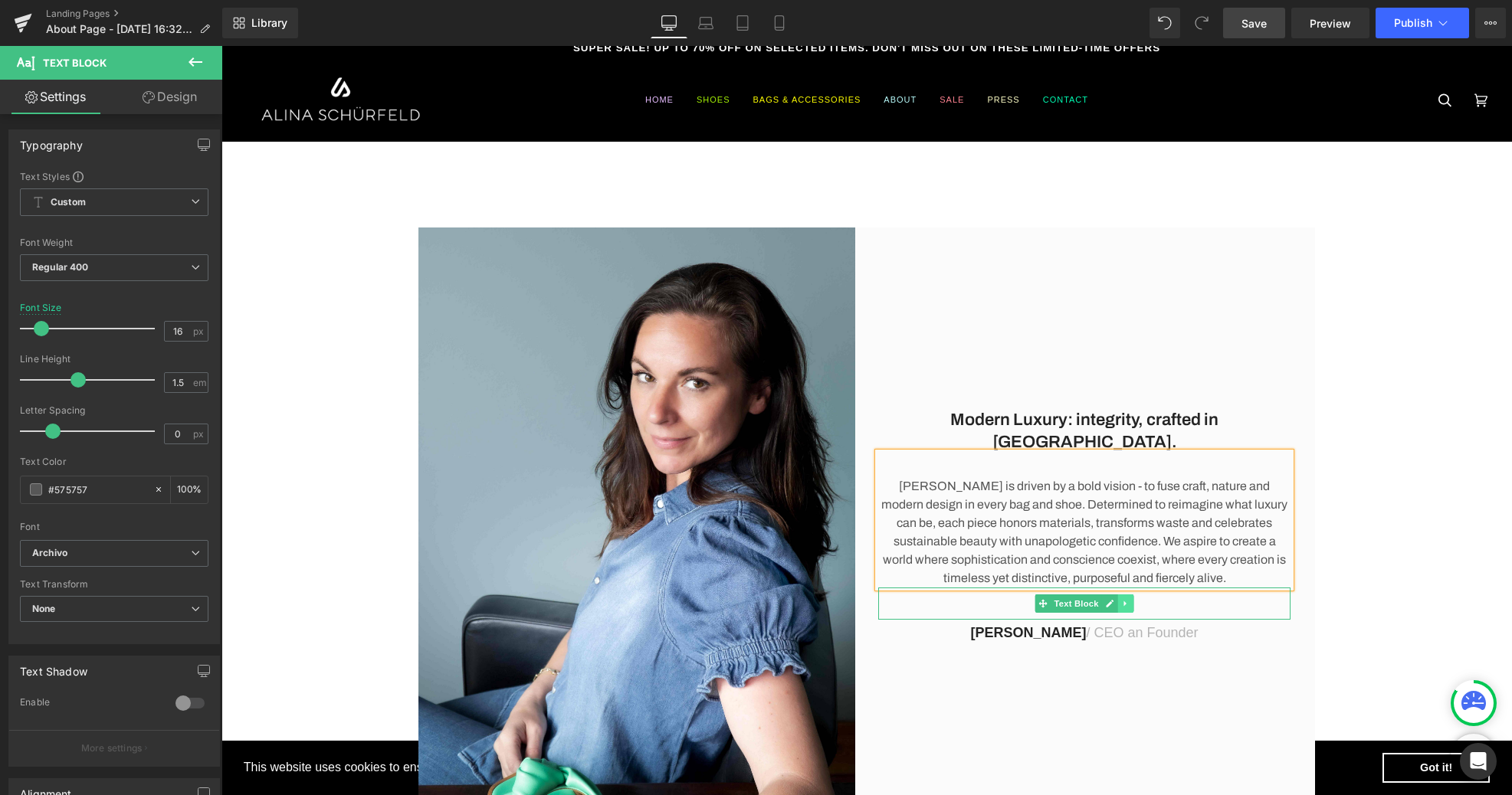
click at [1130, 598] on link at bounding box center [1126, 603] width 17 height 18
click at [1148, 534] on p "[PERSON_NAME] is driven by a bold vision - to fuse craft, nature and modern des…" at bounding box center [1084, 532] width 412 height 110
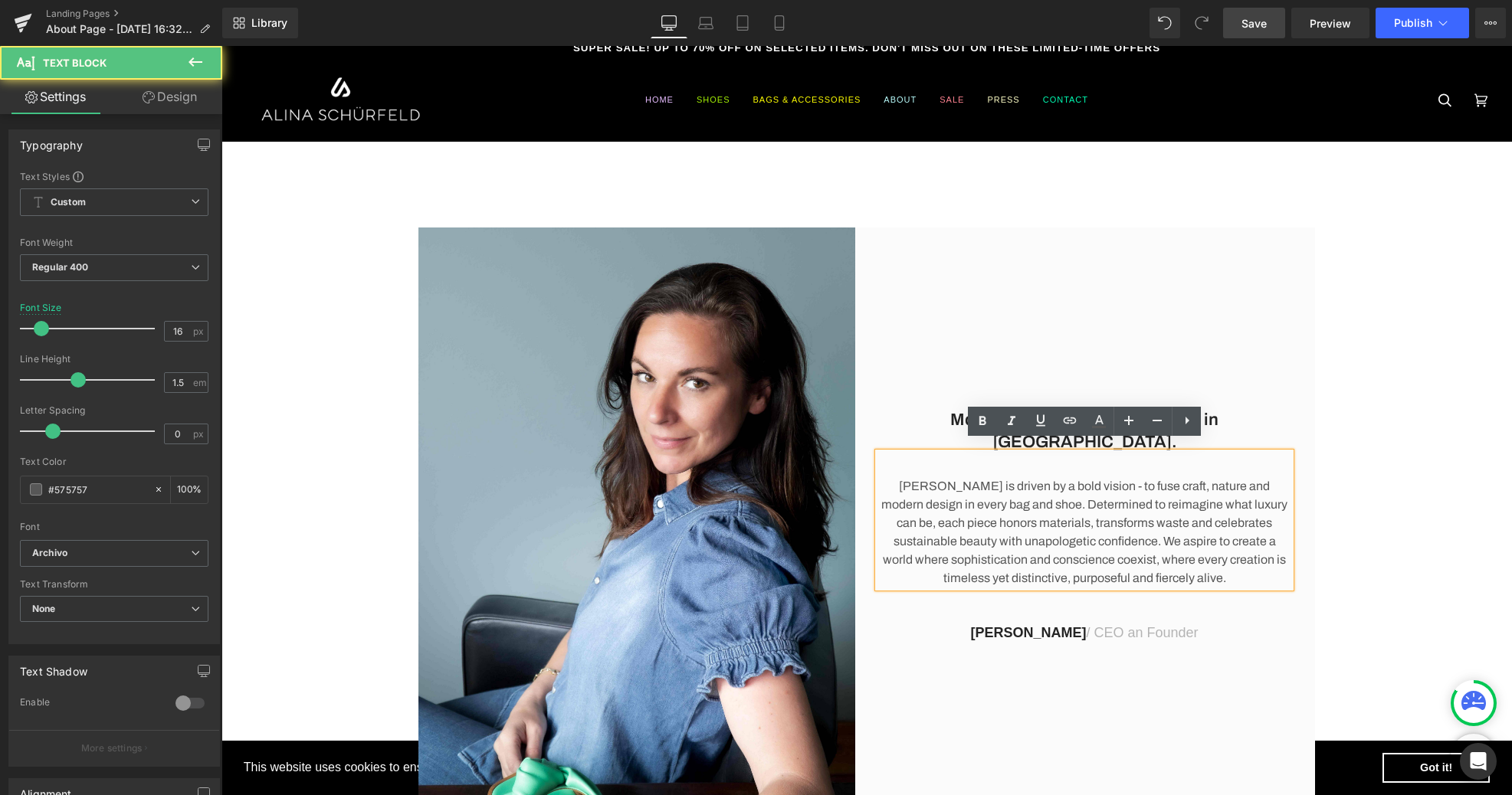
click at [1100, 532] on p "[PERSON_NAME] is driven by a bold vision - to fuse craft, nature and modern des…" at bounding box center [1084, 532] width 412 height 110
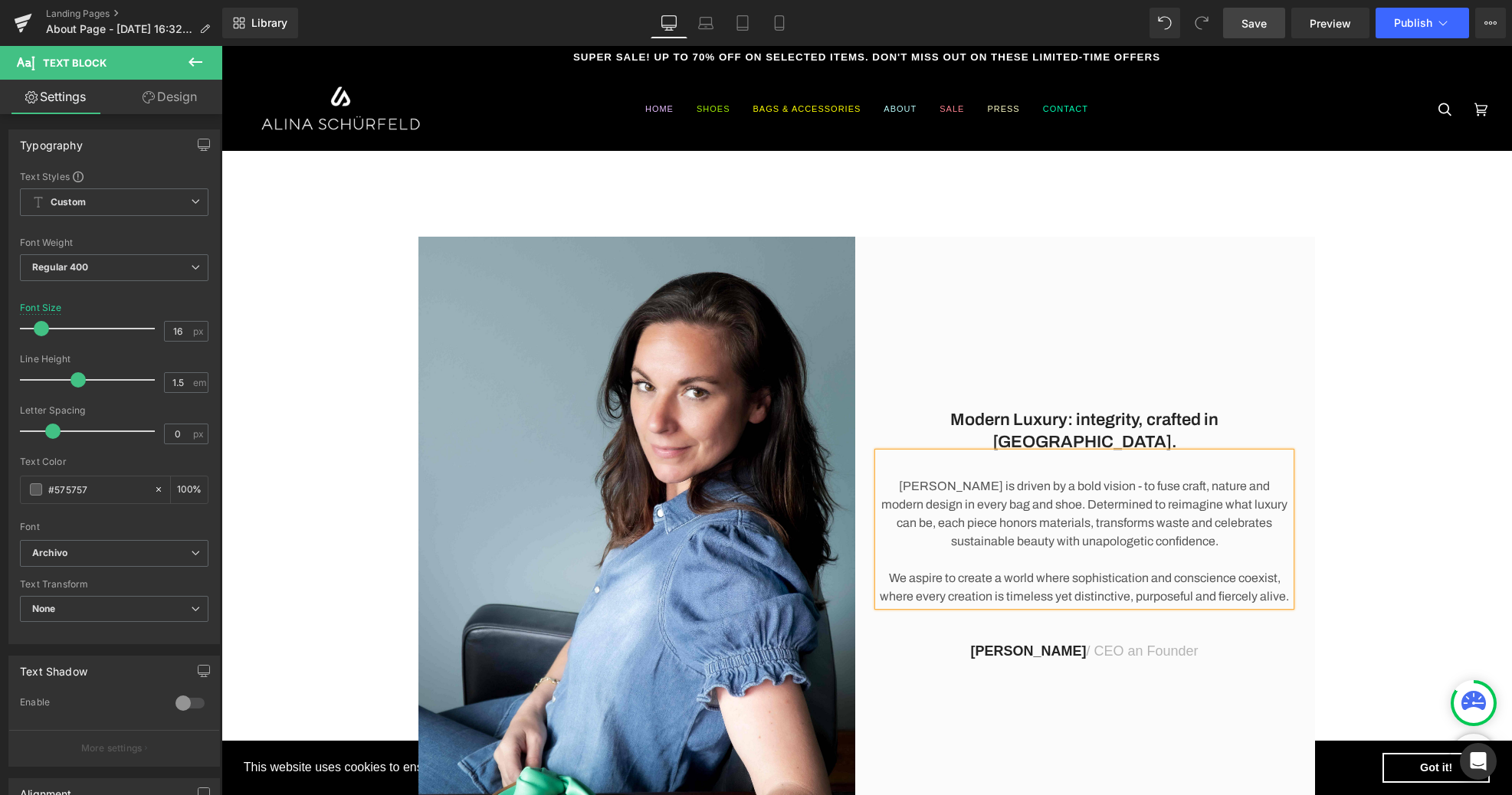
scroll to position [0, 0]
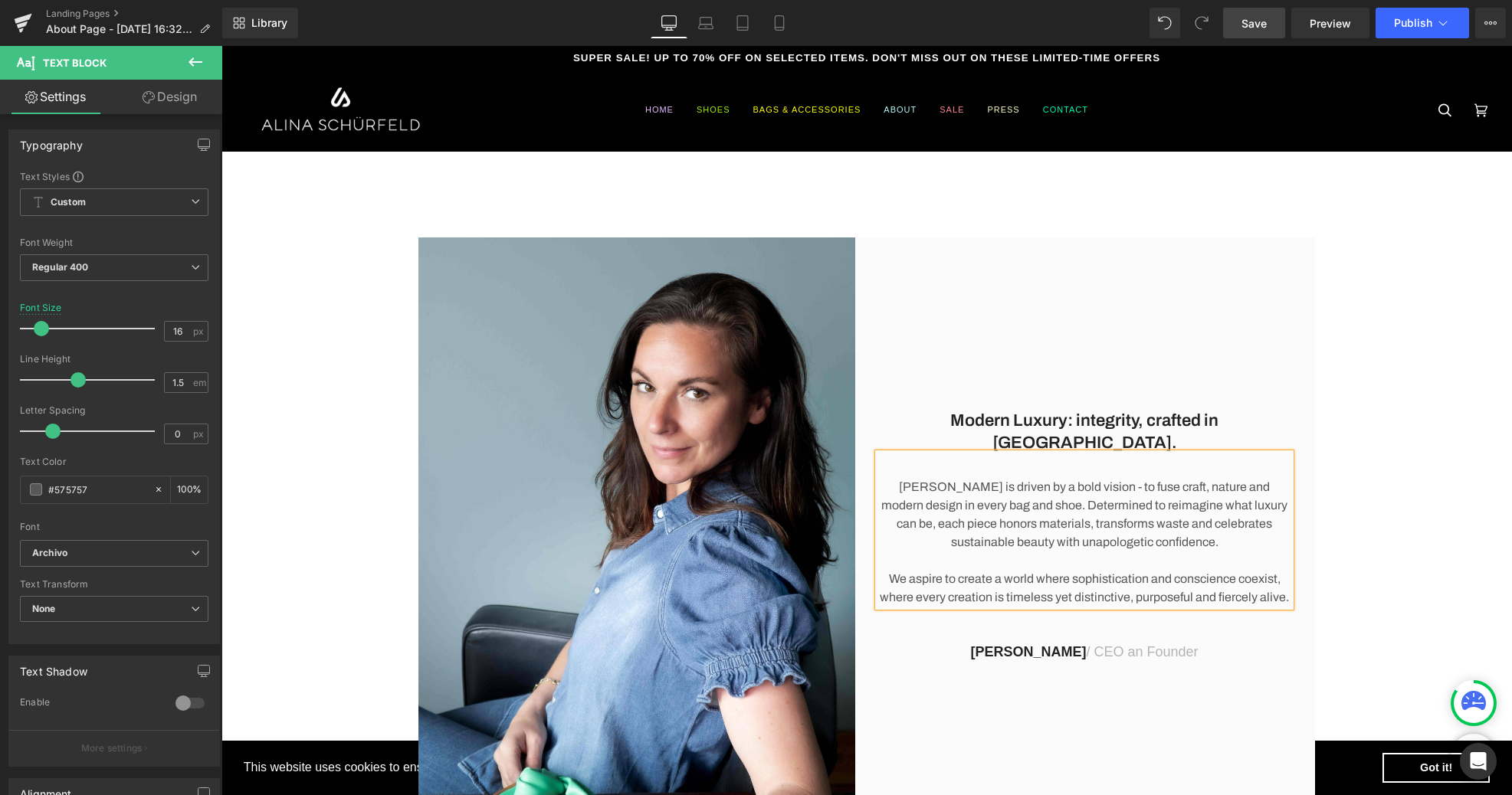
click at [1427, 308] on div "Modern Luxury: integrity, crafted in [GEOGRAPHIC_DATA]. Heading [PERSON_NAME] i…" at bounding box center [866, 529] width 1291 height 582
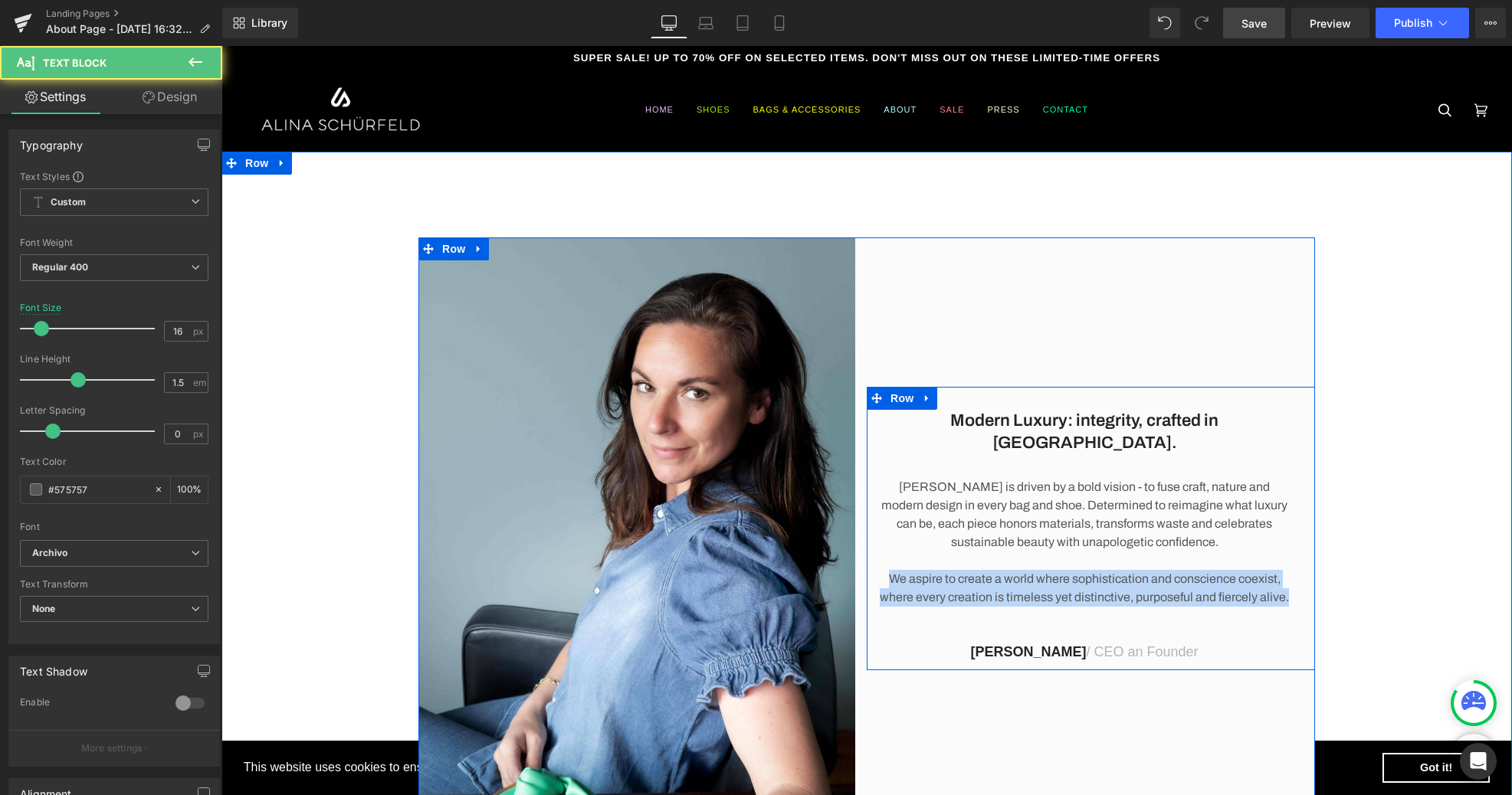
drag, startPoint x: 889, startPoint y: 566, endPoint x: 1305, endPoint y: 603, distance: 417.6
click at [1305, 603] on div "Modern Luxury: integrity, crafted in [GEOGRAPHIC_DATA]. Heading [PERSON_NAME] i…" at bounding box center [1090, 528] width 448 height 284
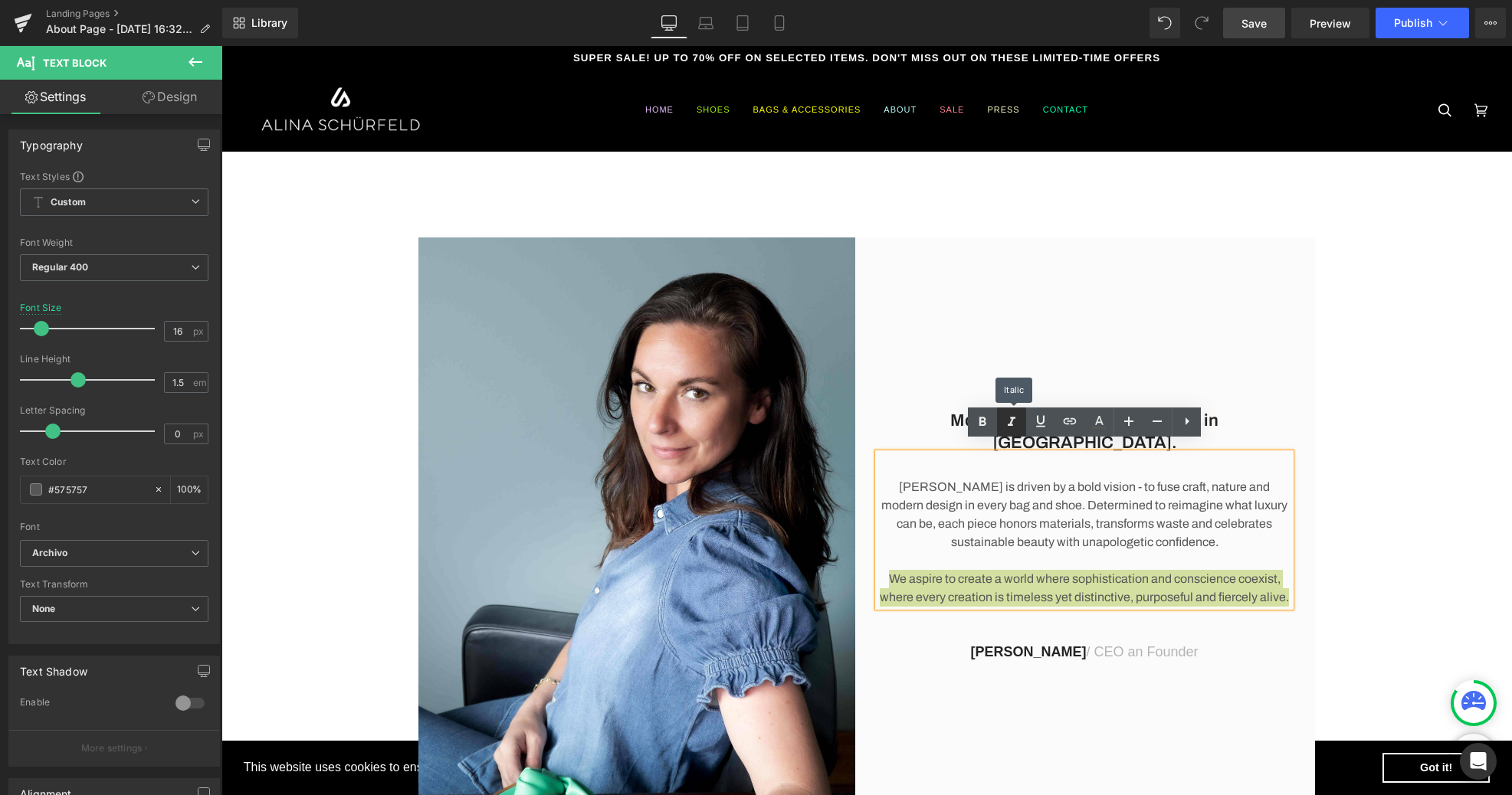
click at [1010, 422] on icon at bounding box center [1011, 422] width 18 height 18
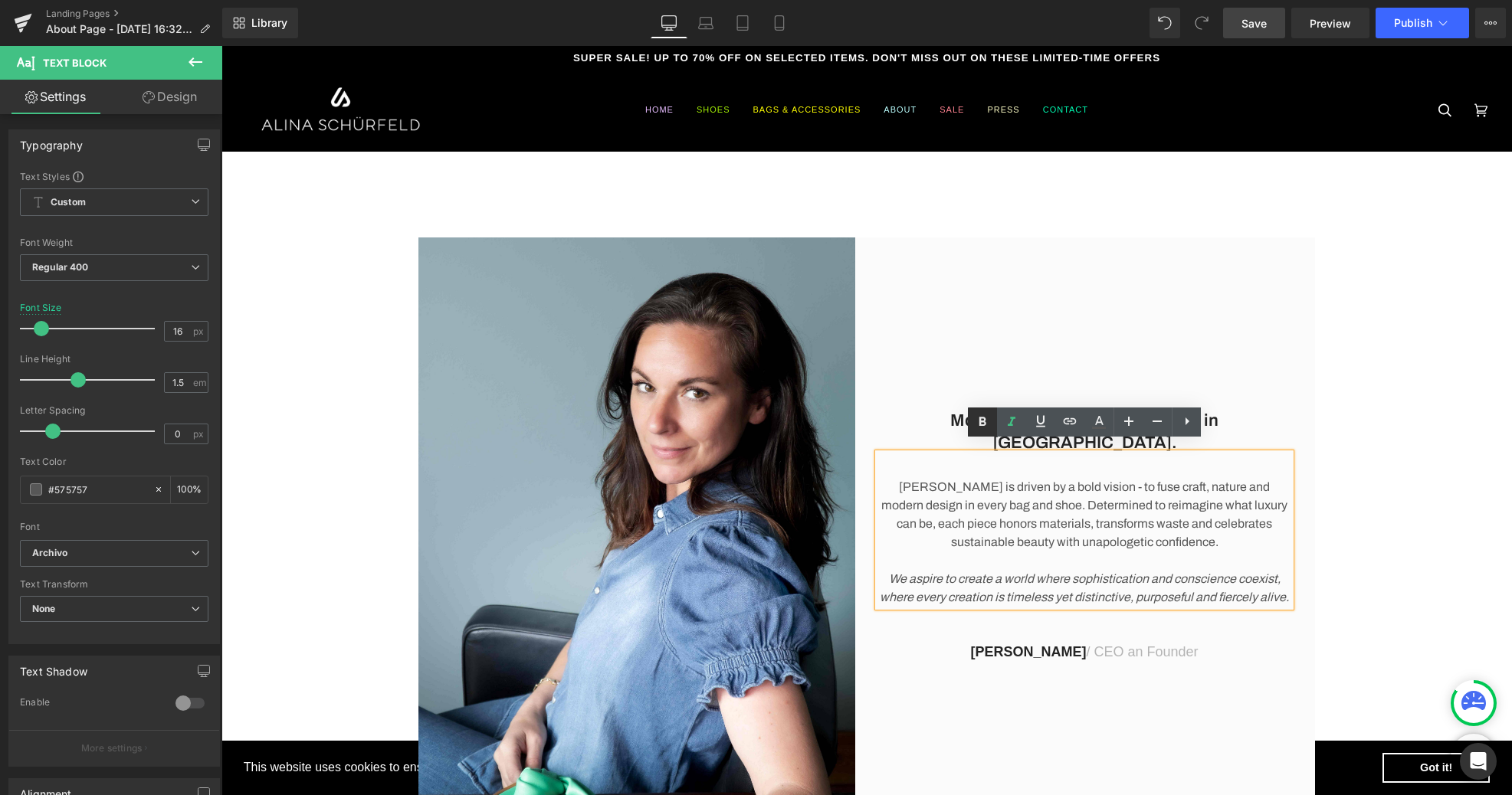
click at [978, 424] on icon at bounding box center [982, 422] width 18 height 18
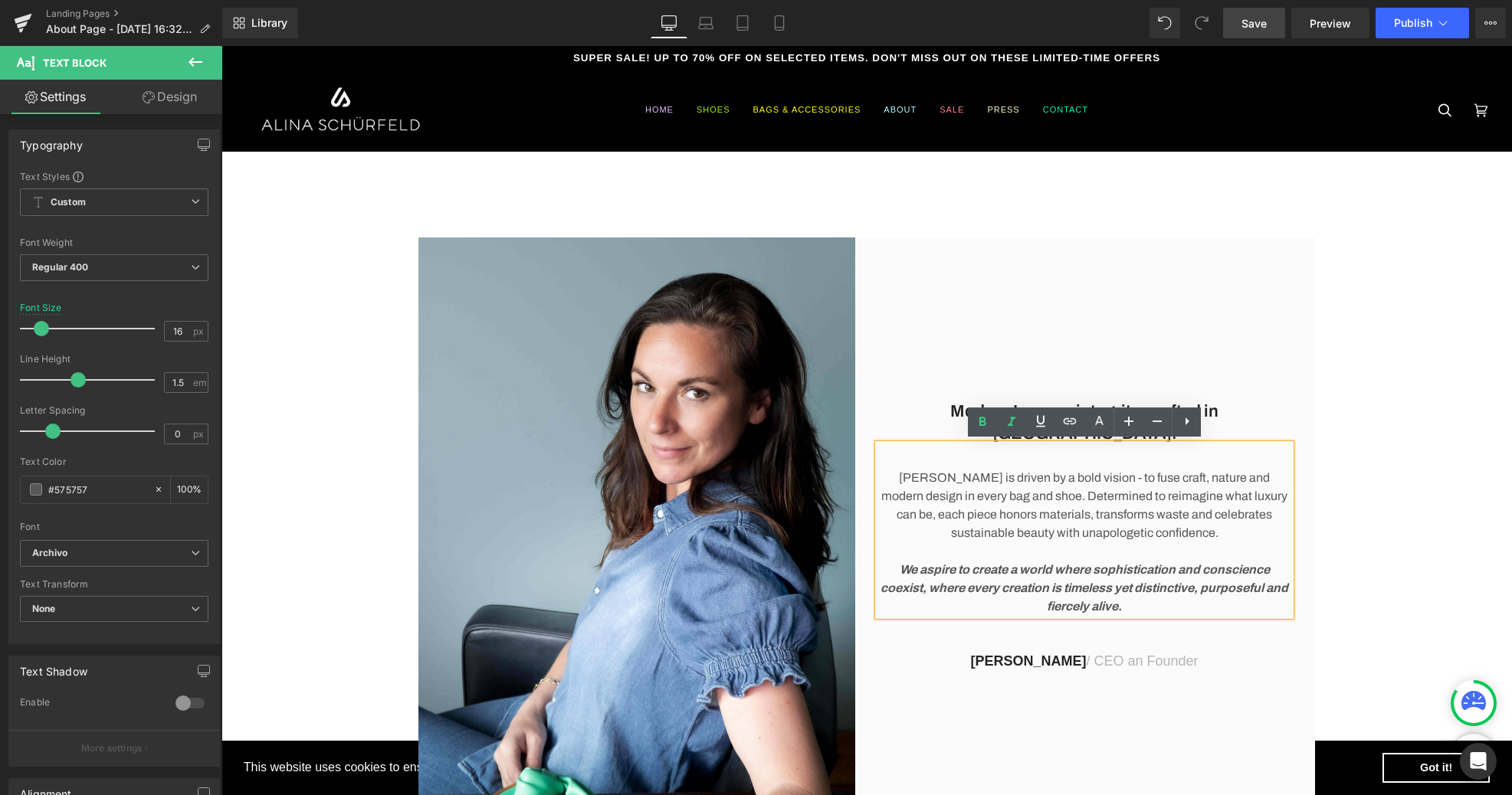
click at [1430, 372] on div "Modern Luxury: integrity, crafted in [GEOGRAPHIC_DATA]. Heading [PERSON_NAME] i…" at bounding box center [866, 529] width 1291 height 582
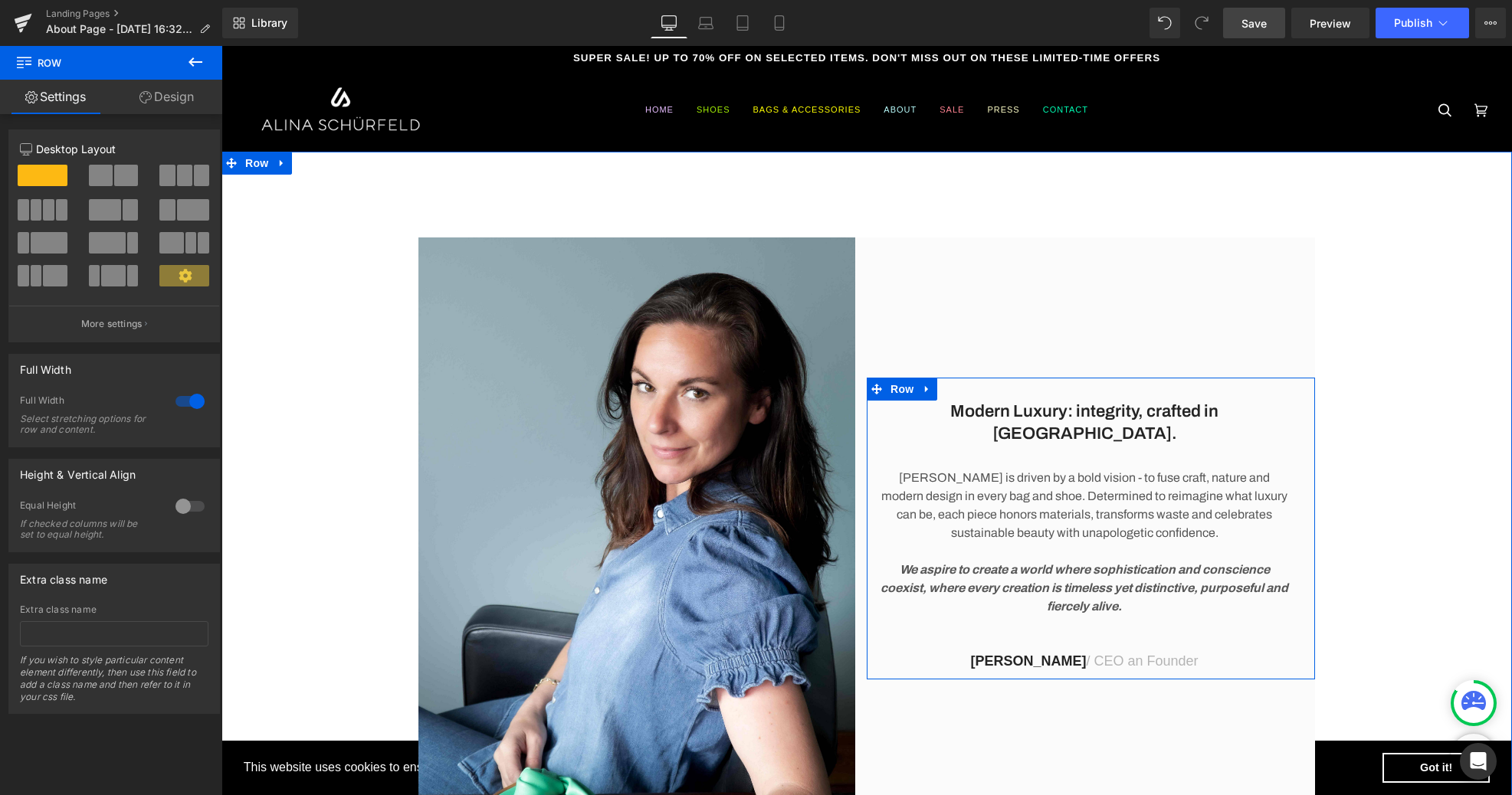
click at [1038, 590] on p "We aspire to create a world where sophistication and conscience coexist, where …" at bounding box center [1084, 588] width 412 height 55
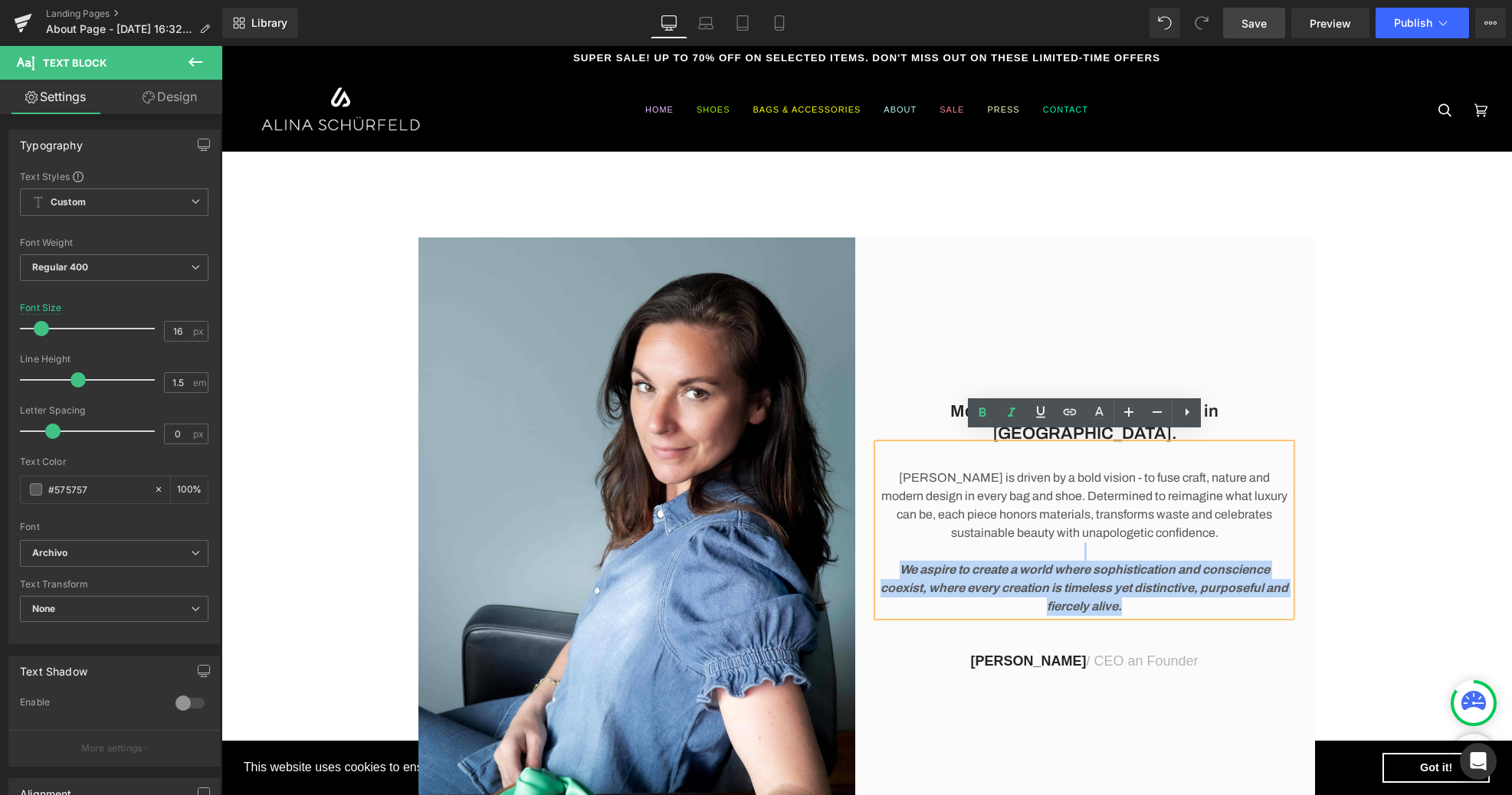
drag, startPoint x: 1128, startPoint y: 595, endPoint x: 902, endPoint y: 544, distance: 231.7
click at [902, 544] on div "[PERSON_NAME] is driven by a bold vision - to fuse craft, nature and modern des…" at bounding box center [1084, 530] width 412 height 172
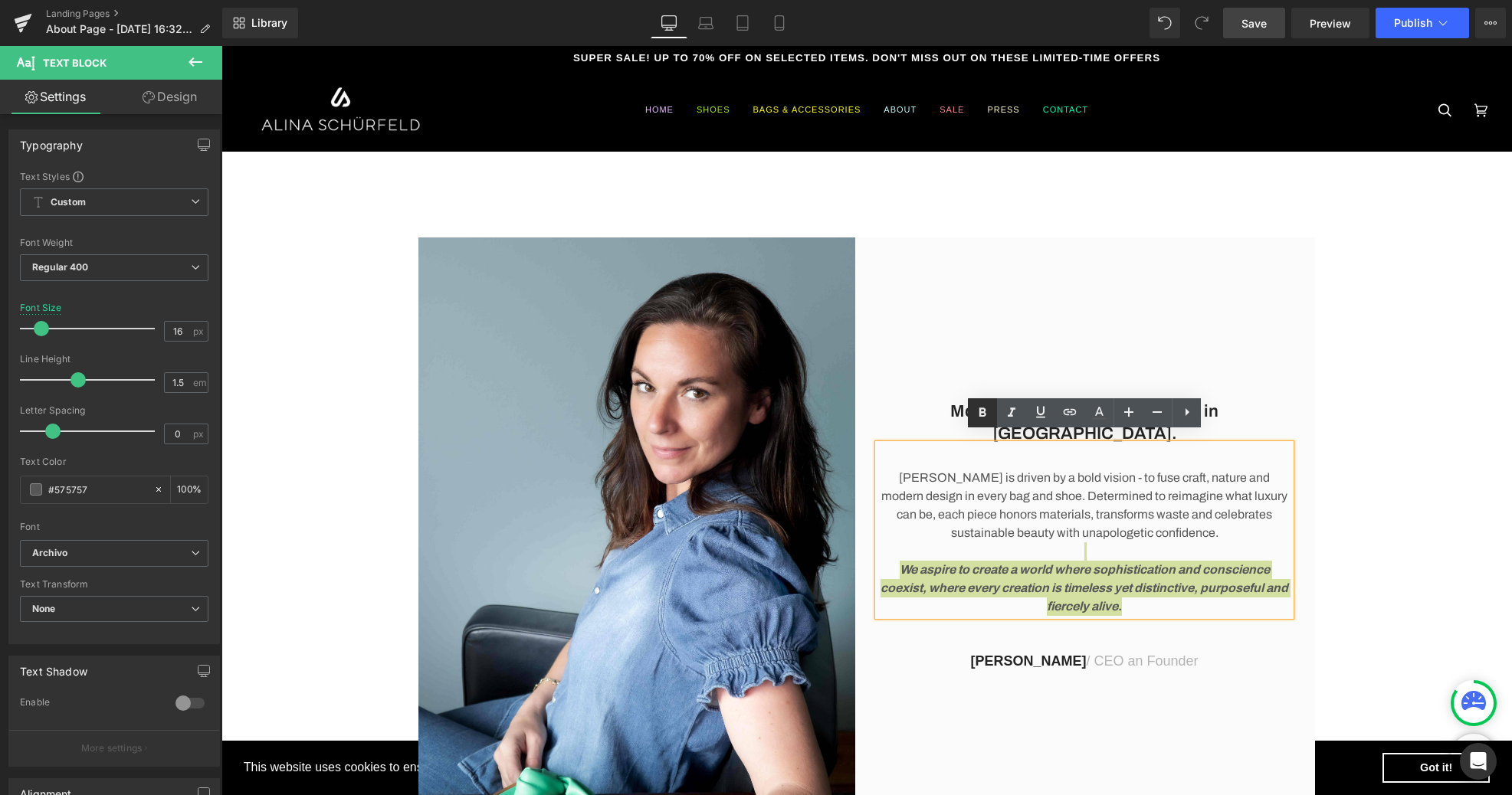
click at [982, 408] on icon at bounding box center [982, 413] width 18 height 18
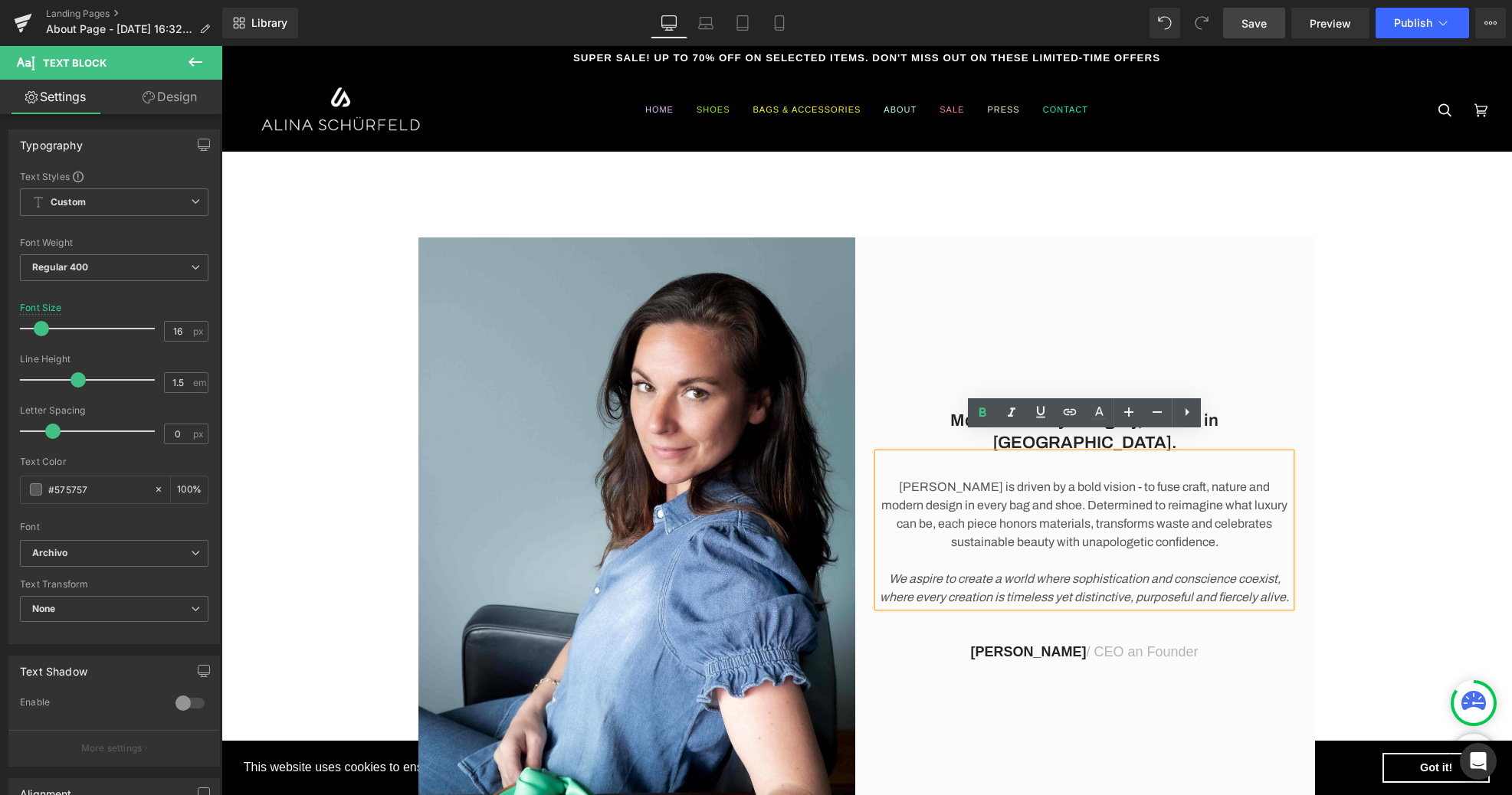
click at [1259, 353] on div "Modern Luxury: integrity, crafted in [GEOGRAPHIC_DATA]. Heading [PERSON_NAME] i…" at bounding box center [1090, 529] width 448 height 582
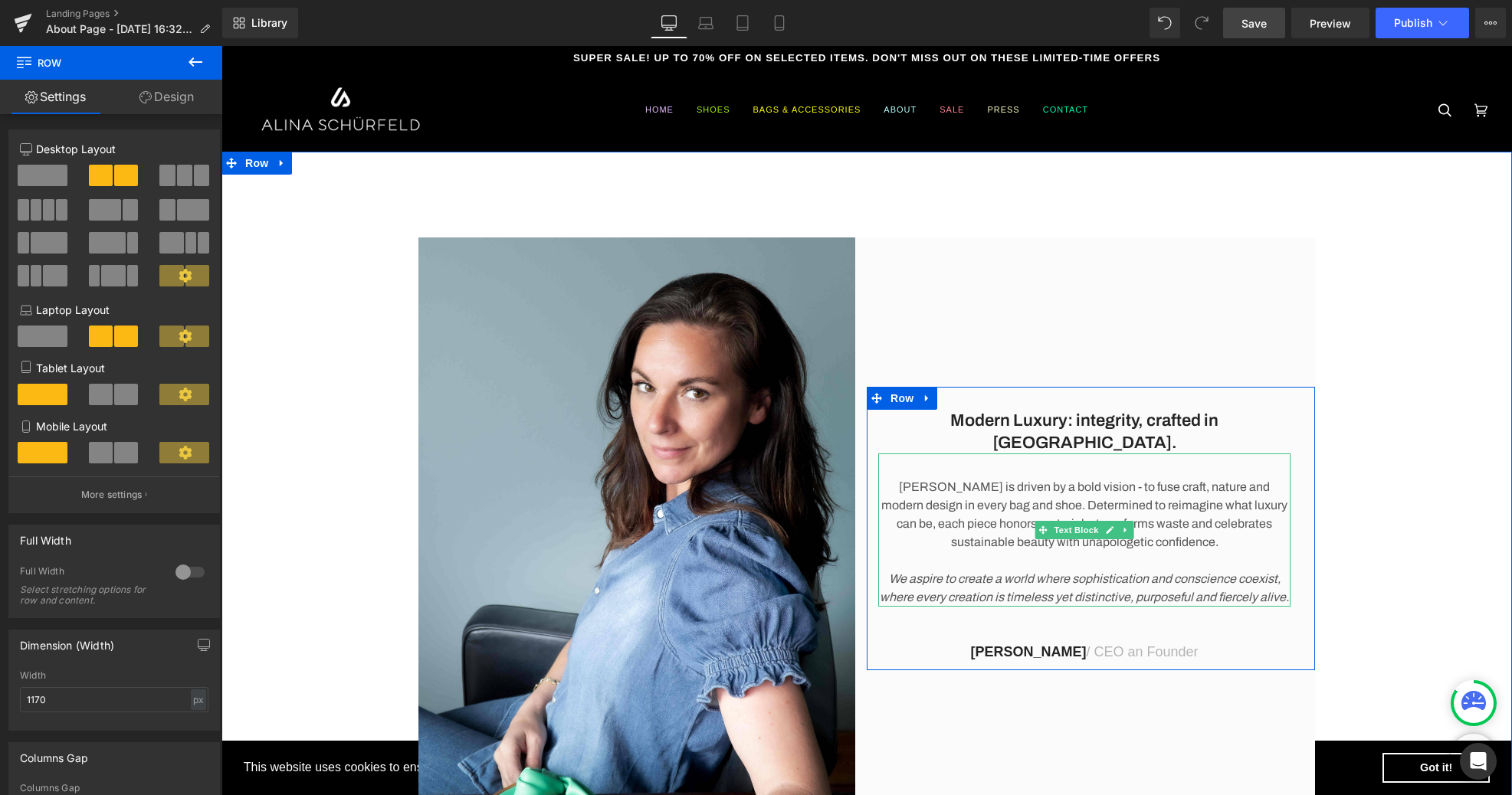
click at [890, 572] on icon "We aspire to create a world where sophistication and conscience coexist, where …" at bounding box center [1084, 588] width 409 height 31
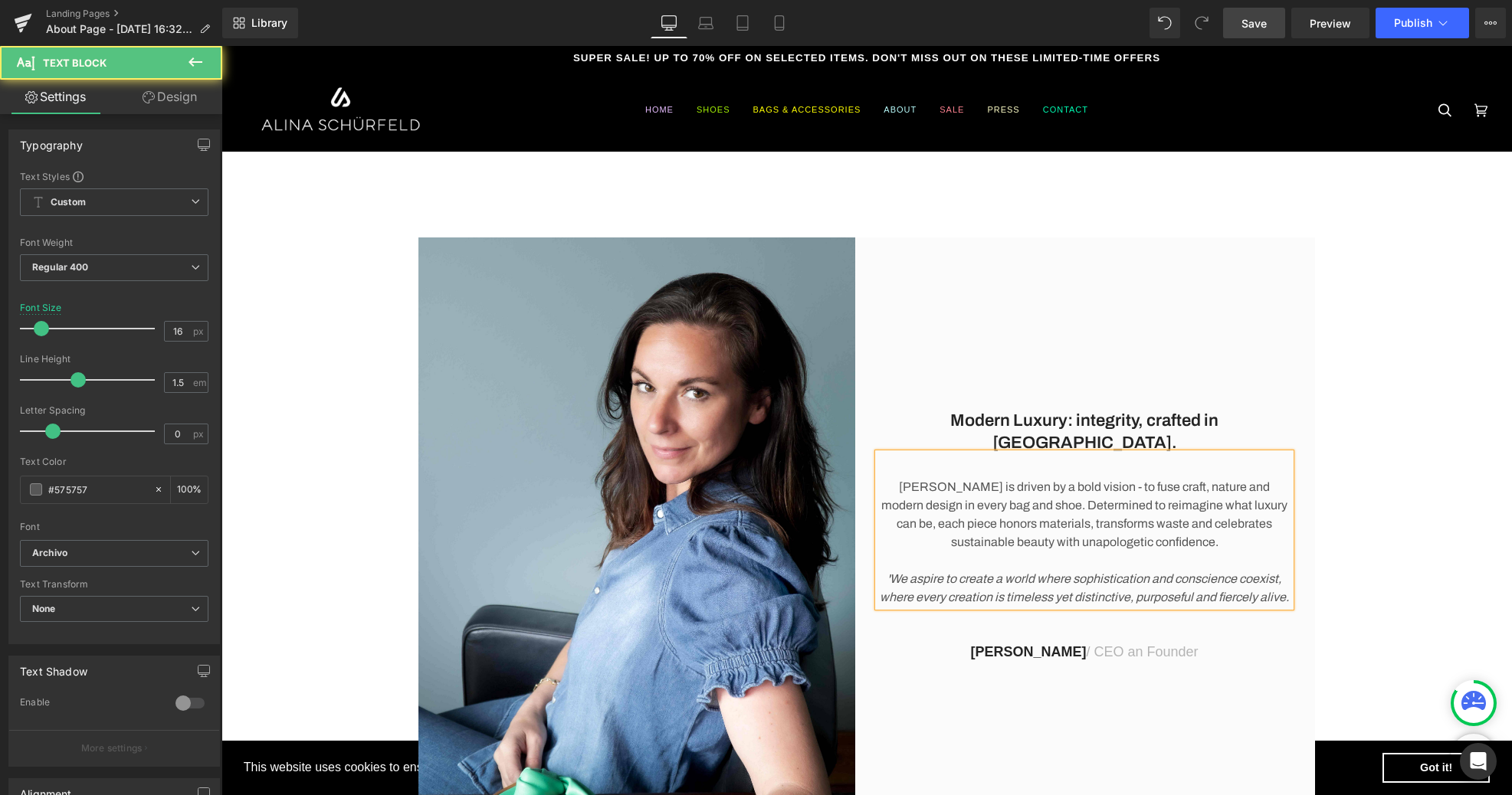
click at [1287, 587] on icon "'We aspire to create a world where sophistication and conscience coexist, where…" at bounding box center [1084, 588] width 409 height 31
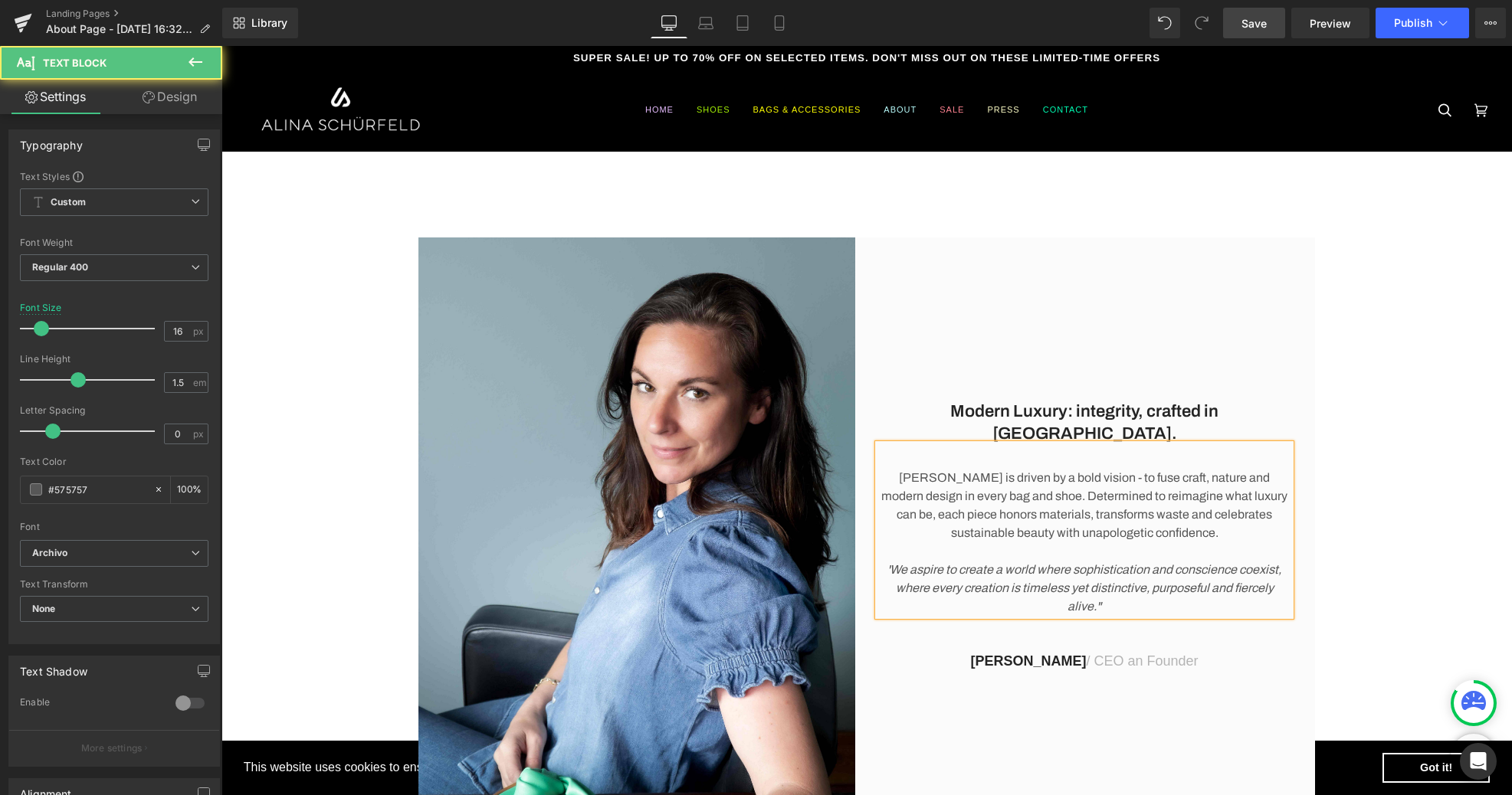
click at [891, 563] on icon "'We aspire to create a world where sophistication and conscience coexist, where…" at bounding box center [1084, 588] width 394 height 50
click at [1364, 379] on div "Modern Luxury: integrity, crafted in [GEOGRAPHIC_DATA]. Heading [PERSON_NAME] i…" at bounding box center [866, 529] width 1291 height 582
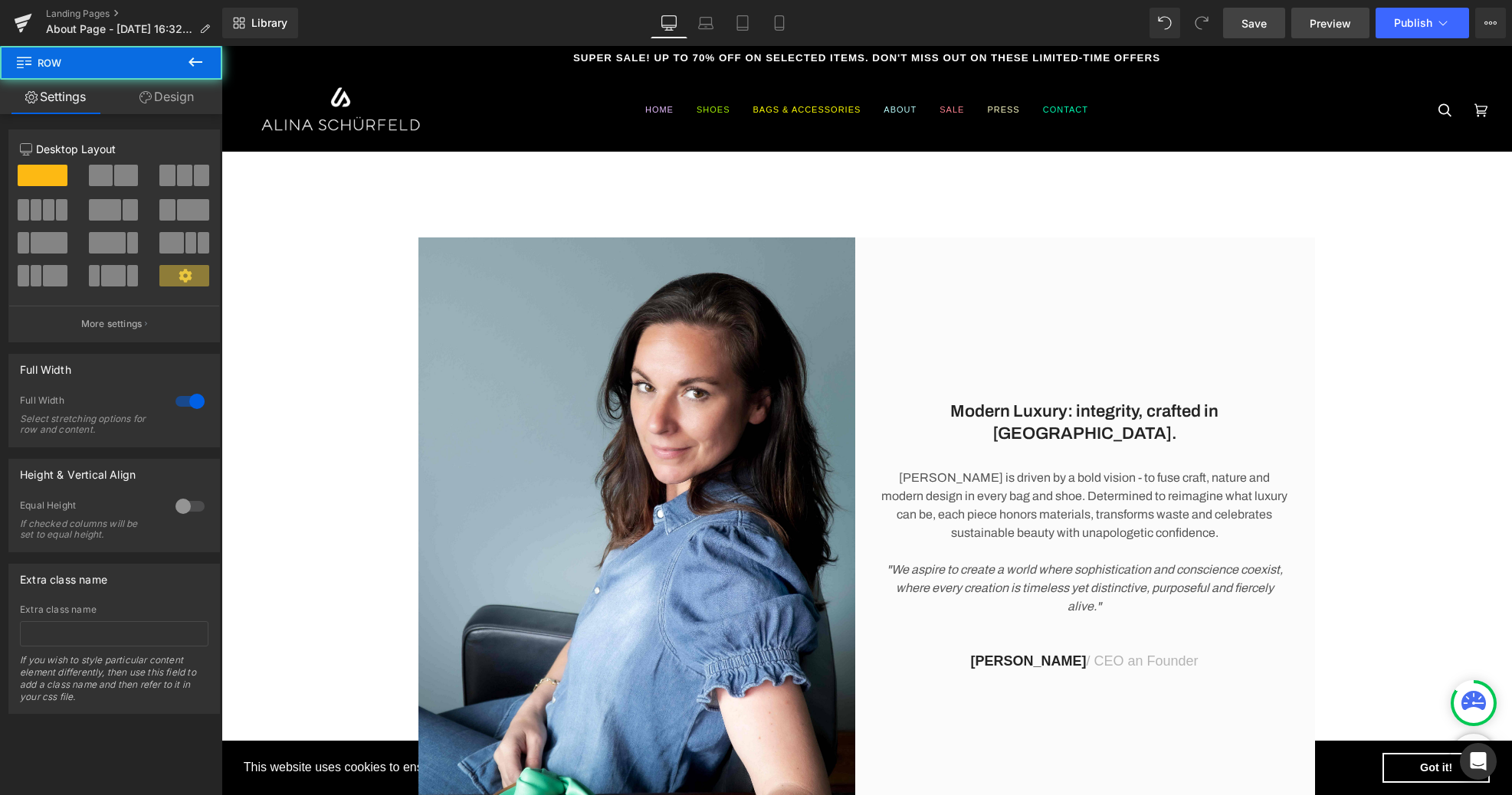
click at [1331, 24] on span "Preview" at bounding box center [1330, 24] width 41 height 17
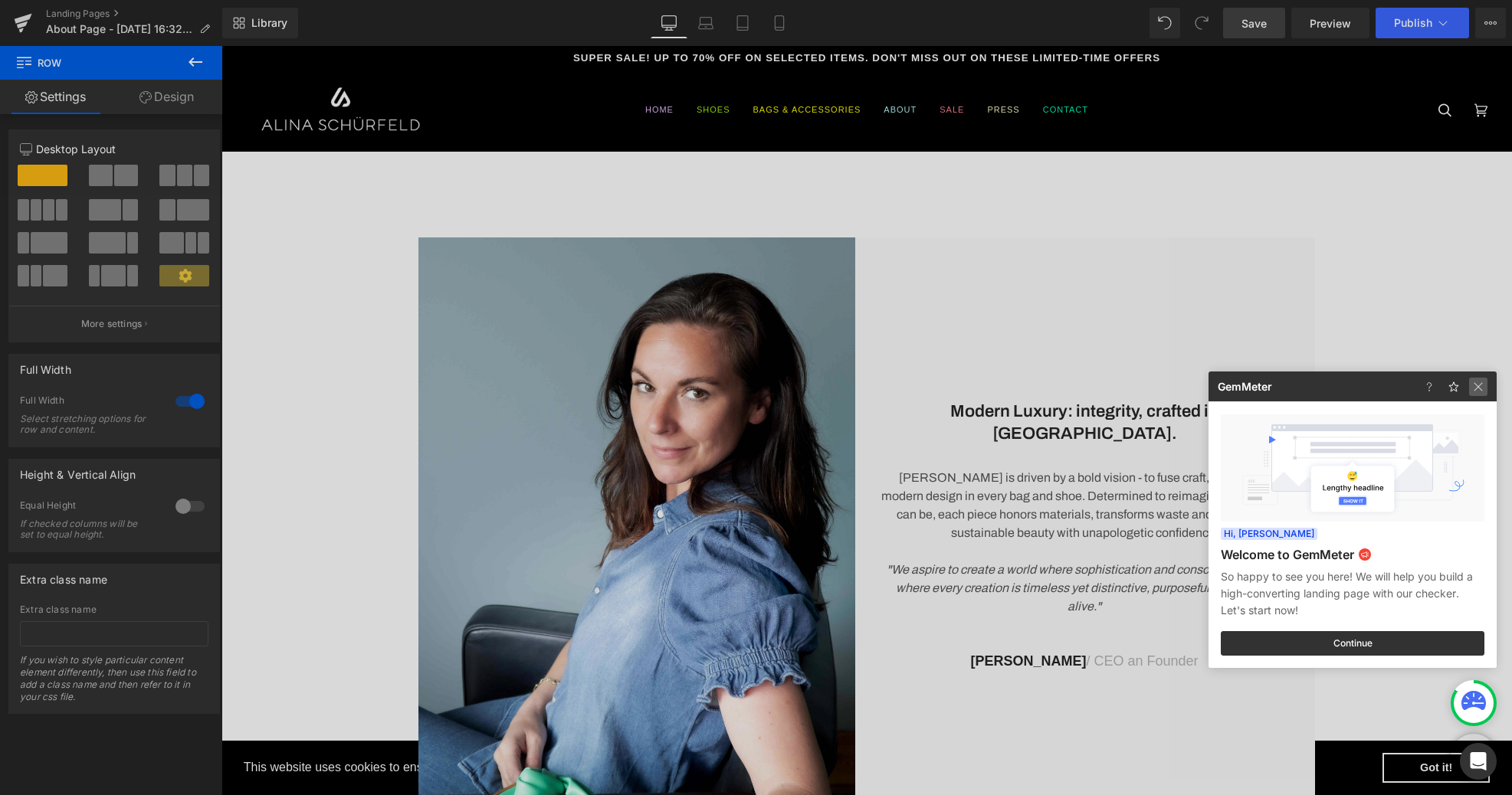
click at [1476, 389] on img at bounding box center [1478, 386] width 18 height 18
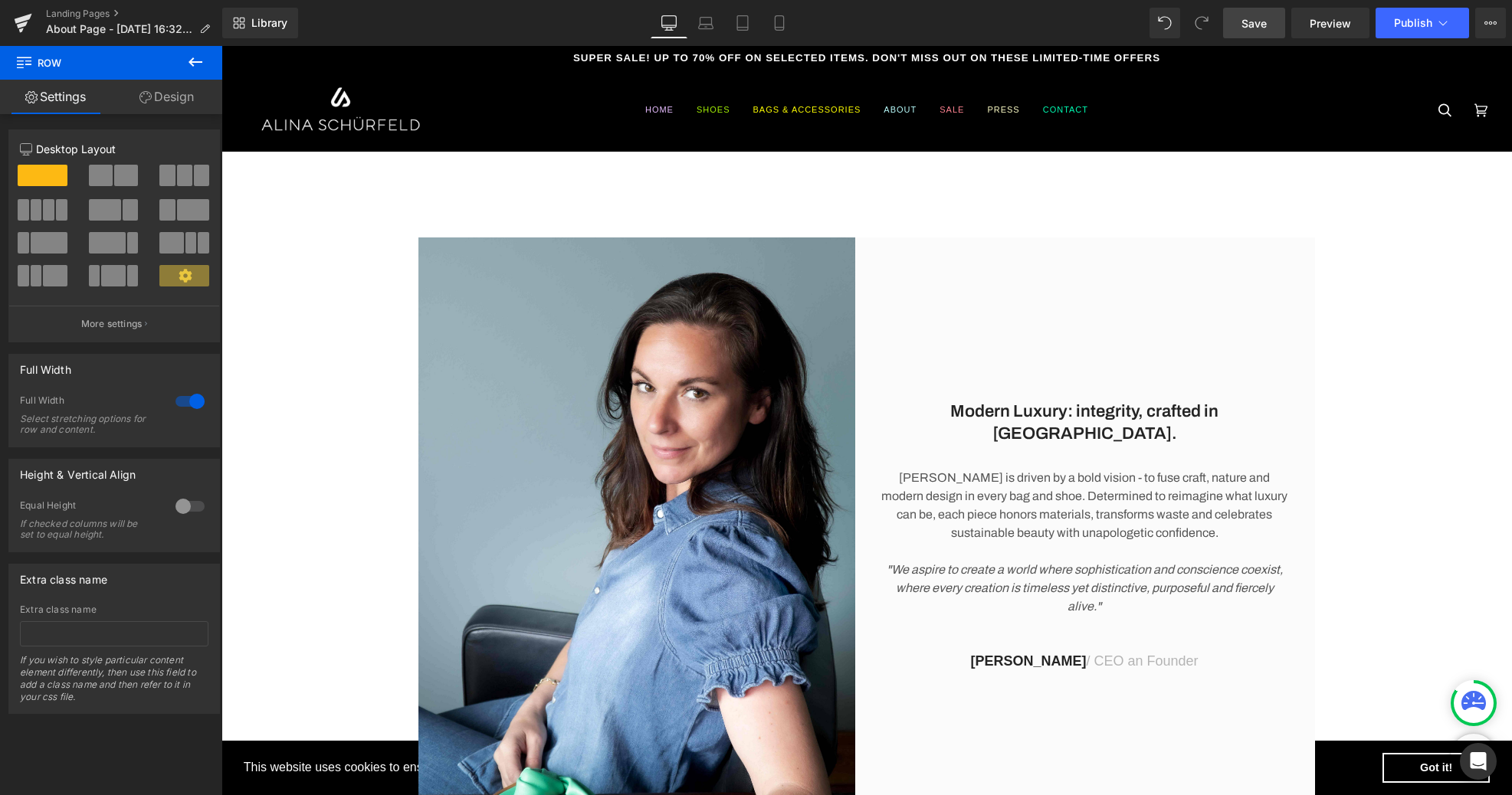
click at [1251, 23] on span "Save" at bounding box center [1254, 24] width 26 height 17
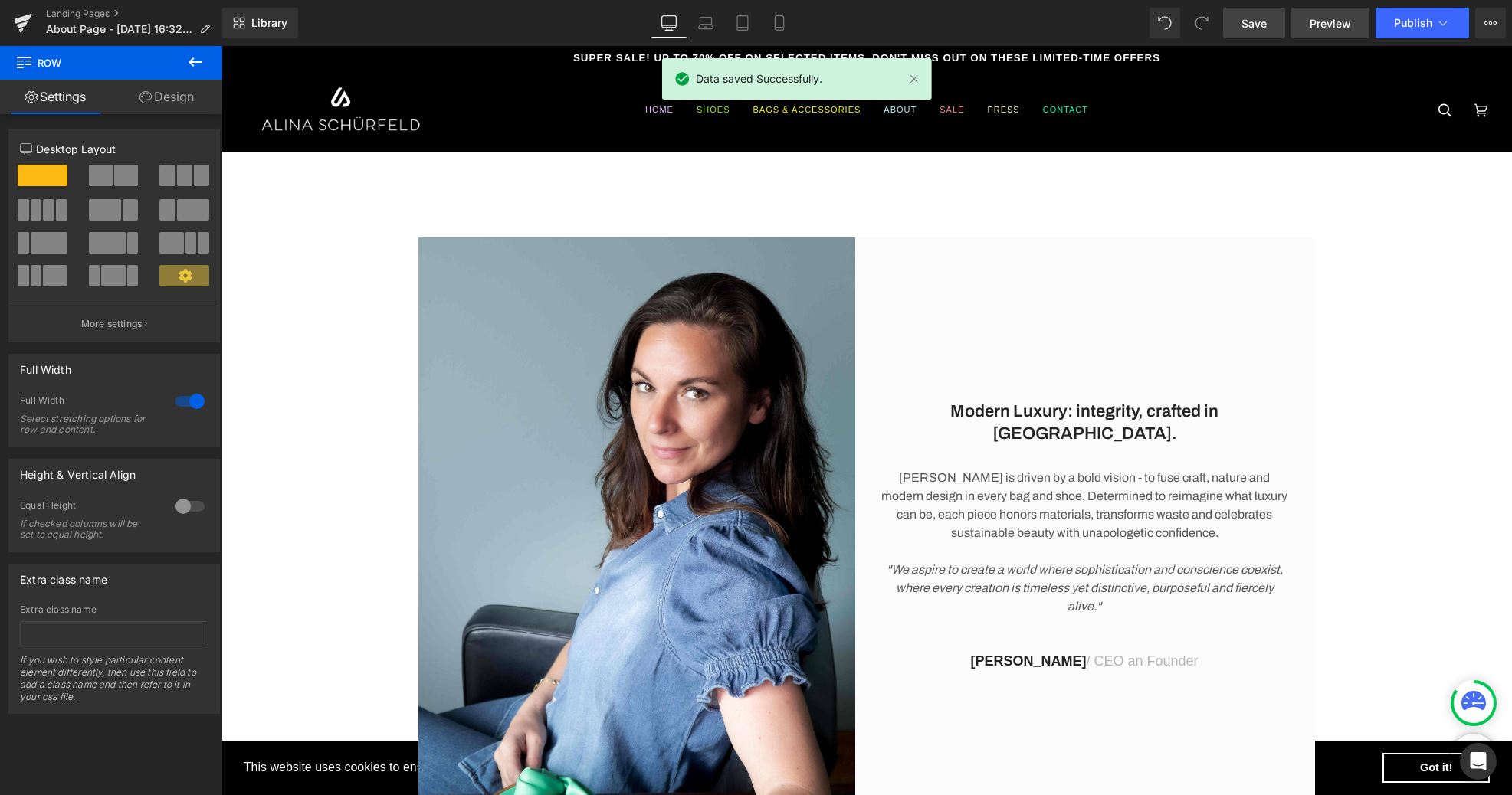
click at [1325, 22] on span "Preview" at bounding box center [1330, 24] width 41 height 17
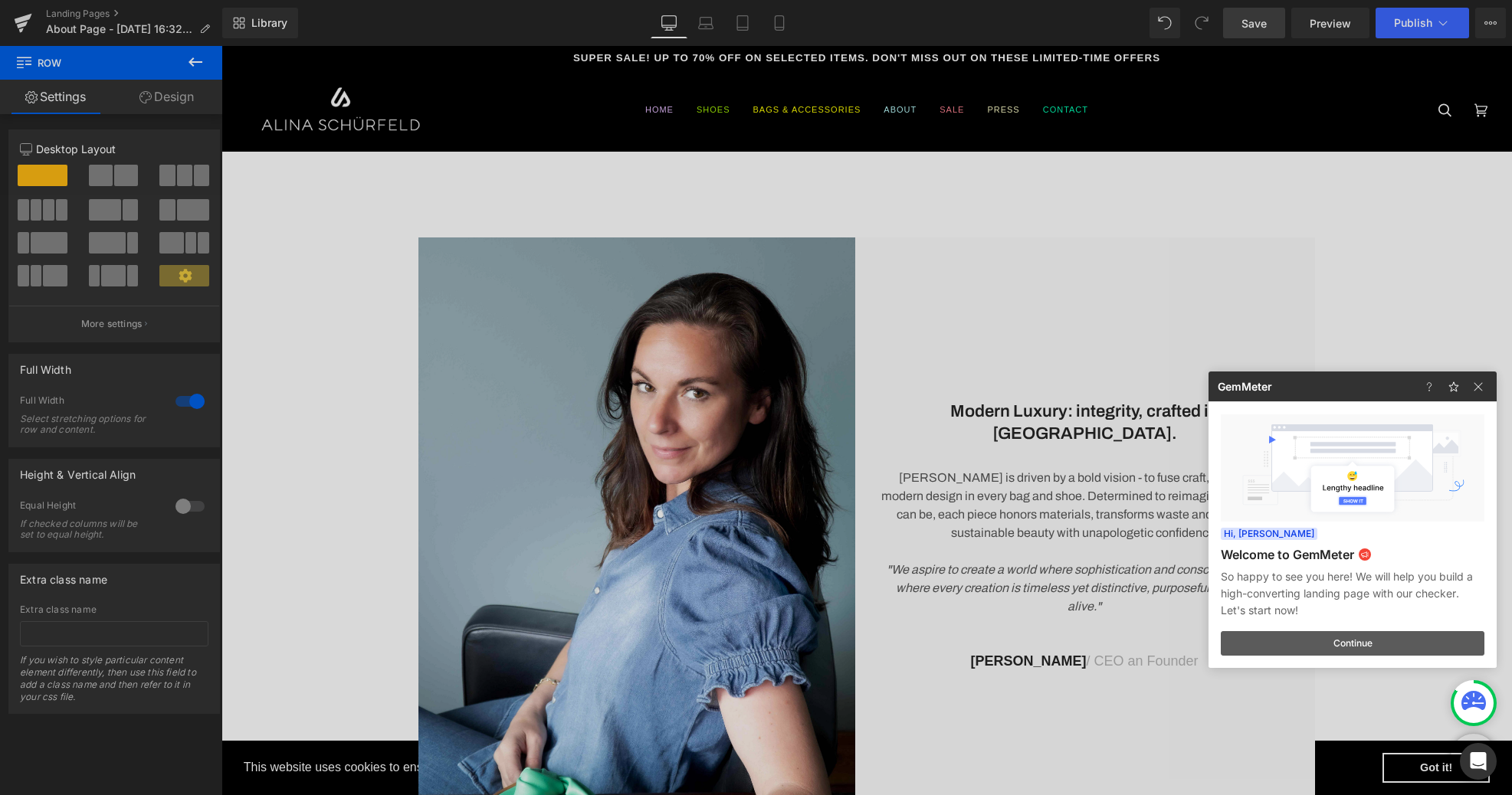
click at [1315, 646] on button "Continue" at bounding box center [1352, 643] width 264 height 25
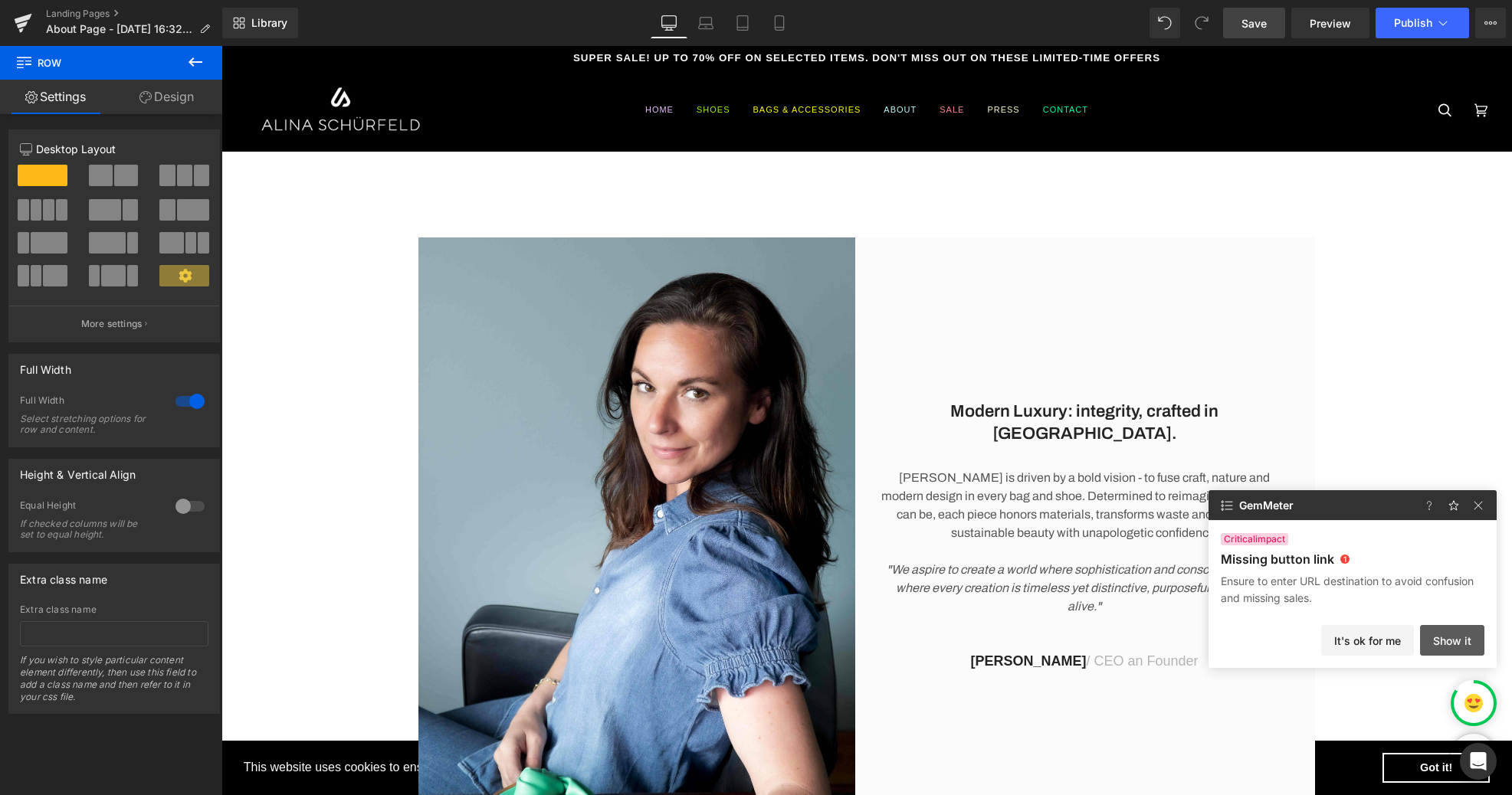
click at [1457, 634] on button "Show it" at bounding box center [1452, 640] width 64 height 30
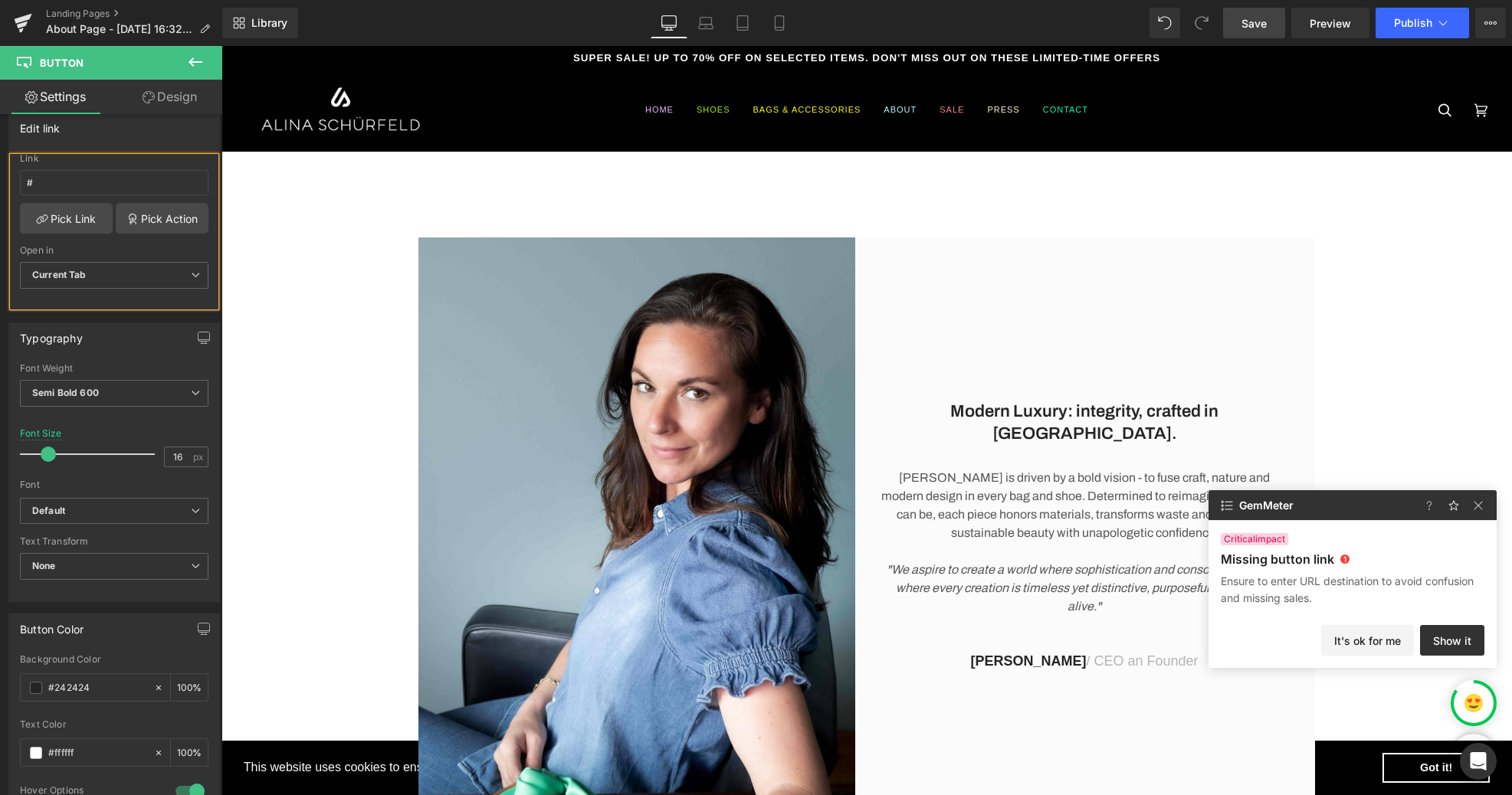
click at [1418, 372] on div "Modern Luxury: integrity, crafted in [GEOGRAPHIC_DATA]. Heading [PERSON_NAME] i…" at bounding box center [866, 529] width 1291 height 582
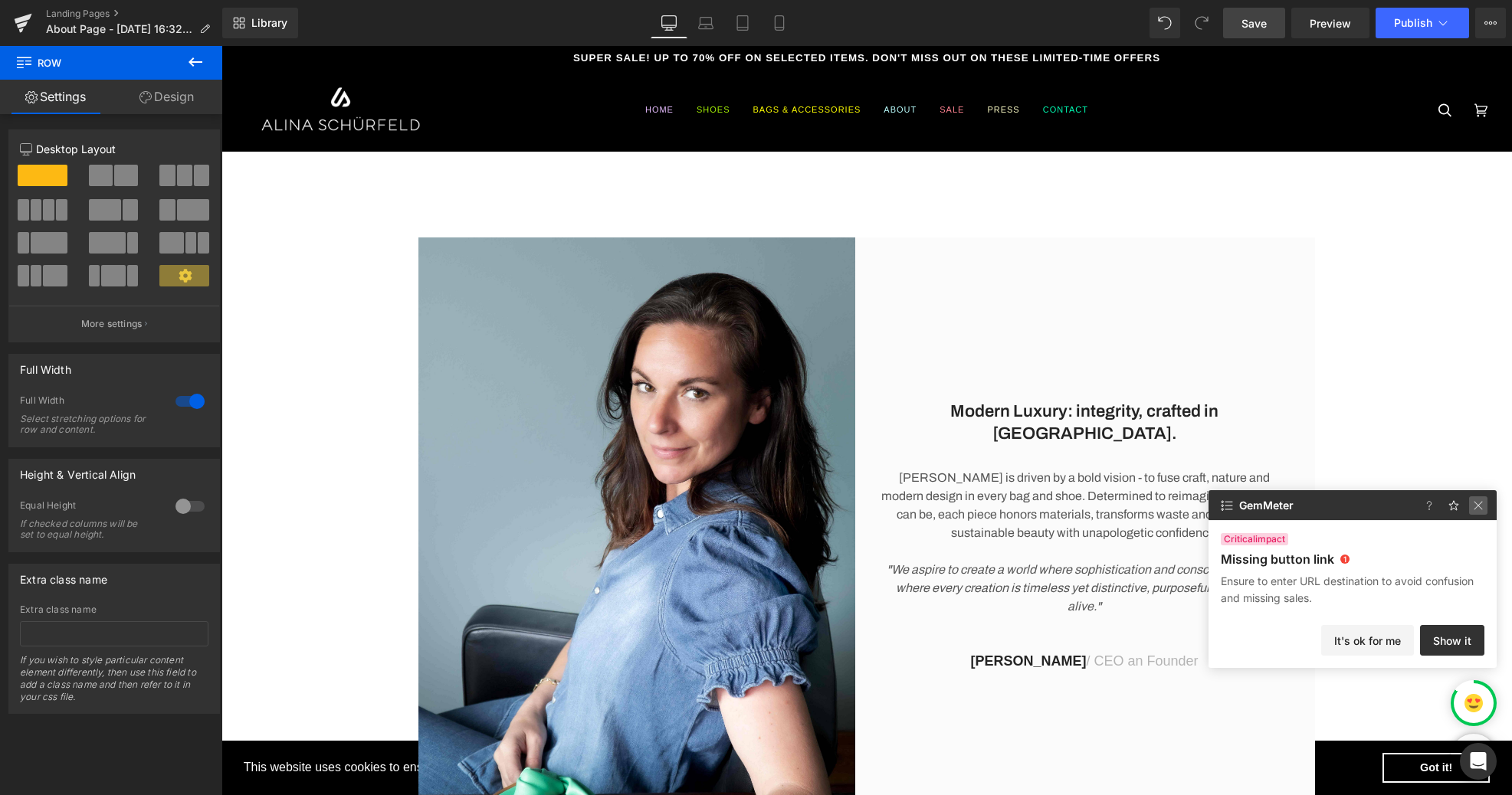
click at [1476, 503] on img at bounding box center [1478, 506] width 18 height 18
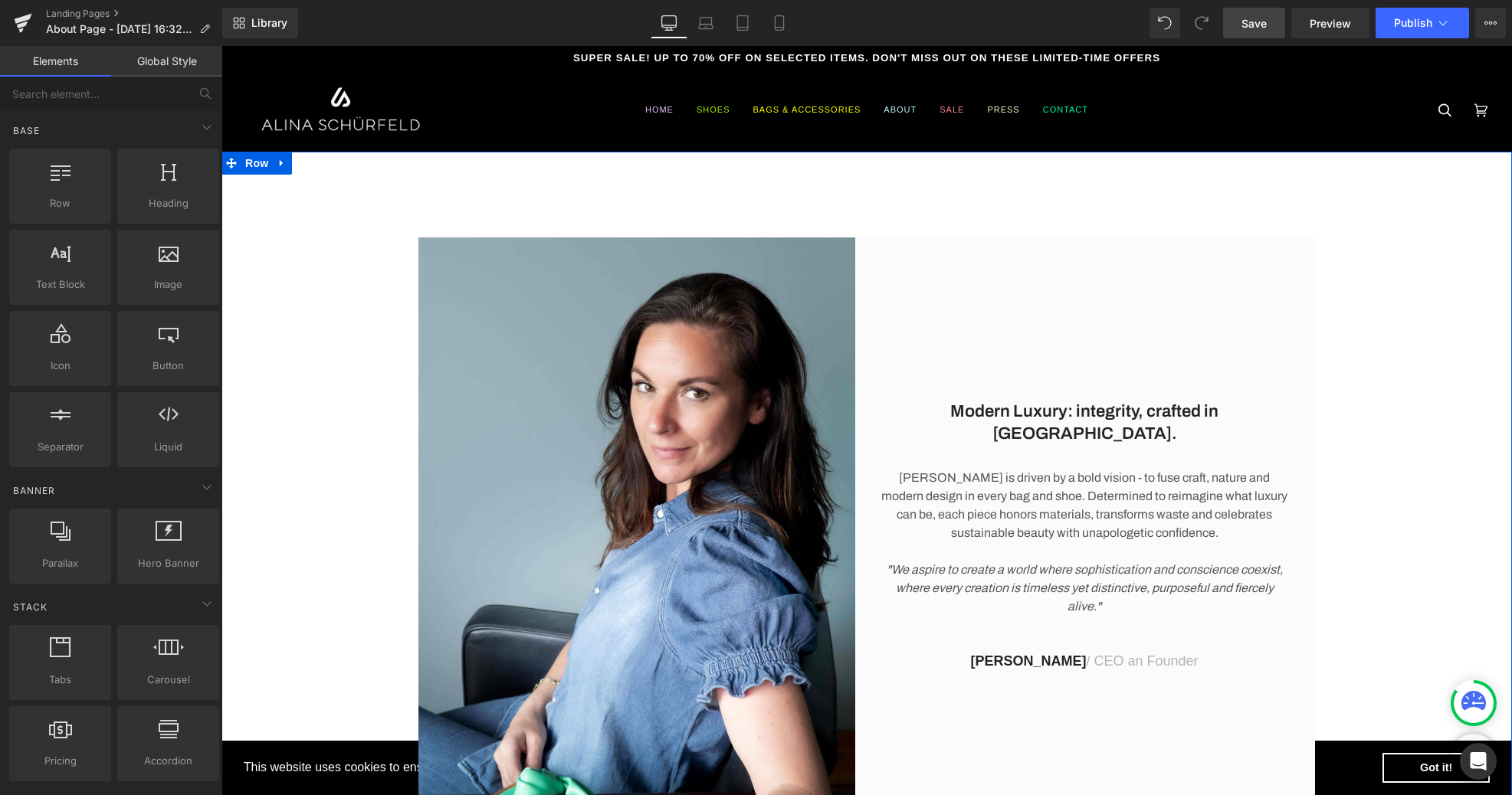
click at [1416, 409] on div "Modern Luxury: integrity, crafted in [GEOGRAPHIC_DATA]. Heading [PERSON_NAME] i…" at bounding box center [866, 529] width 1291 height 582
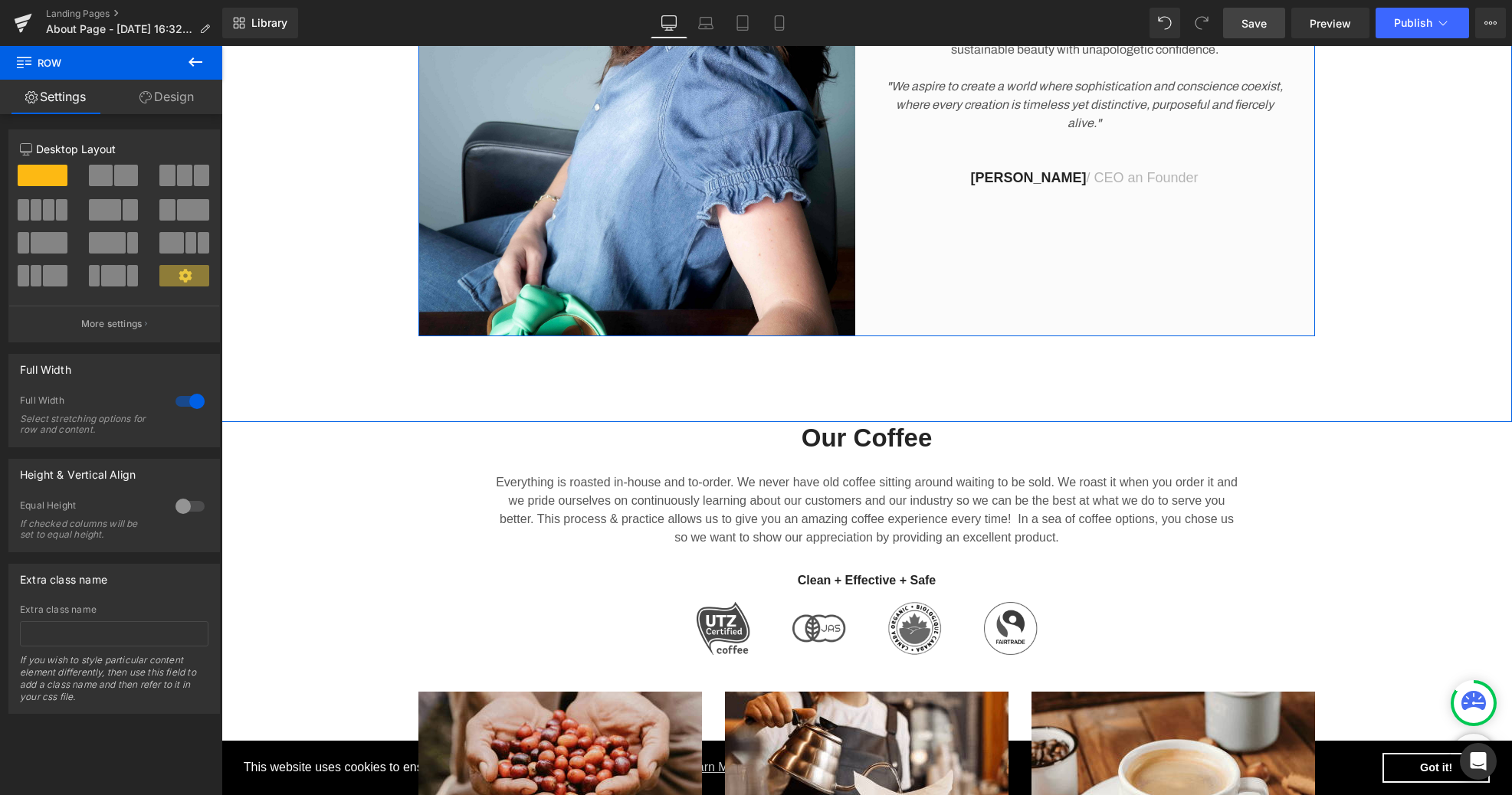
scroll to position [496, 0]
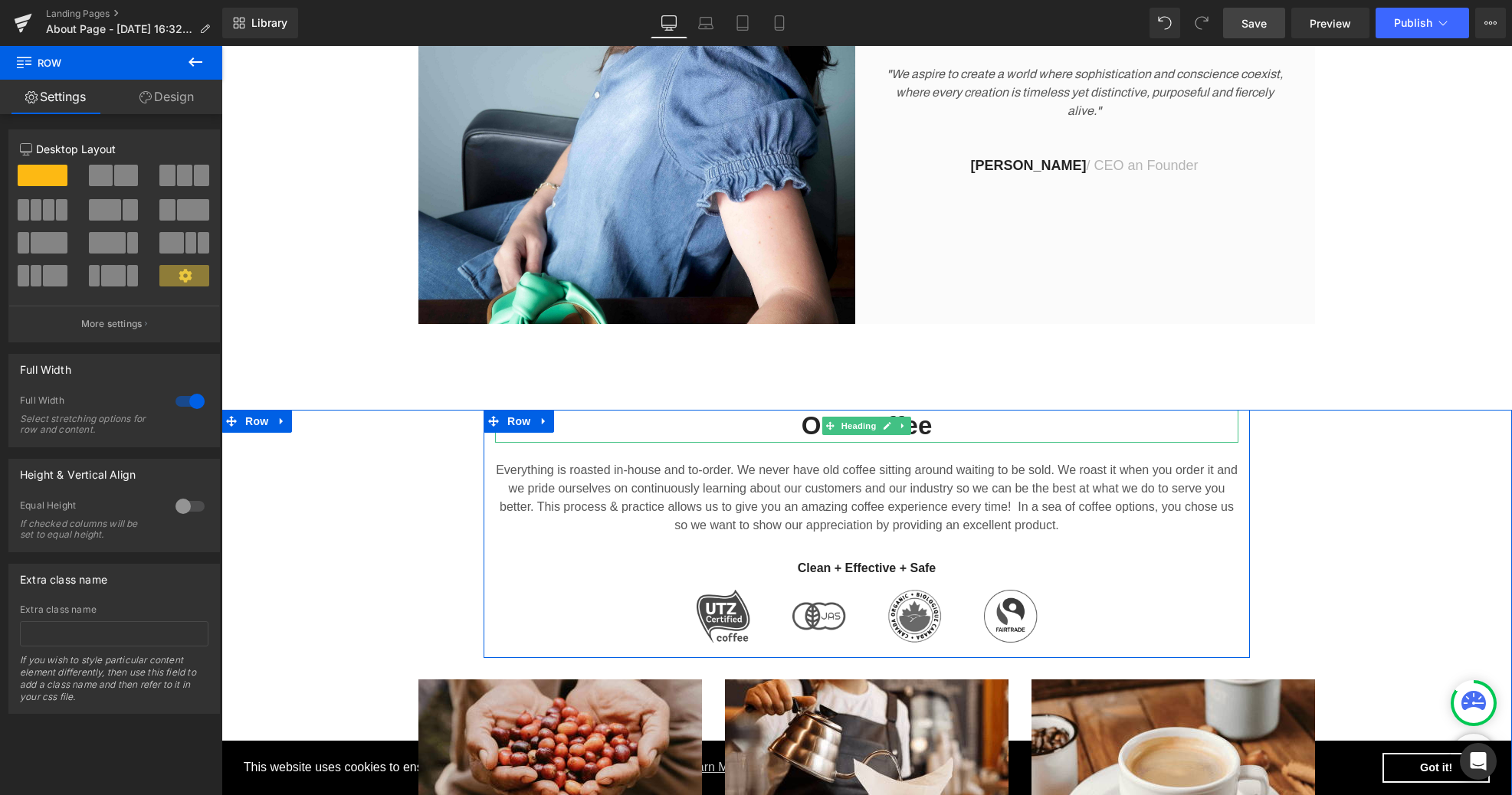
click at [900, 424] on icon at bounding box center [902, 426] width 8 height 9
click at [762, 433] on h2 "Our Coffee" at bounding box center [866, 426] width 743 height 33
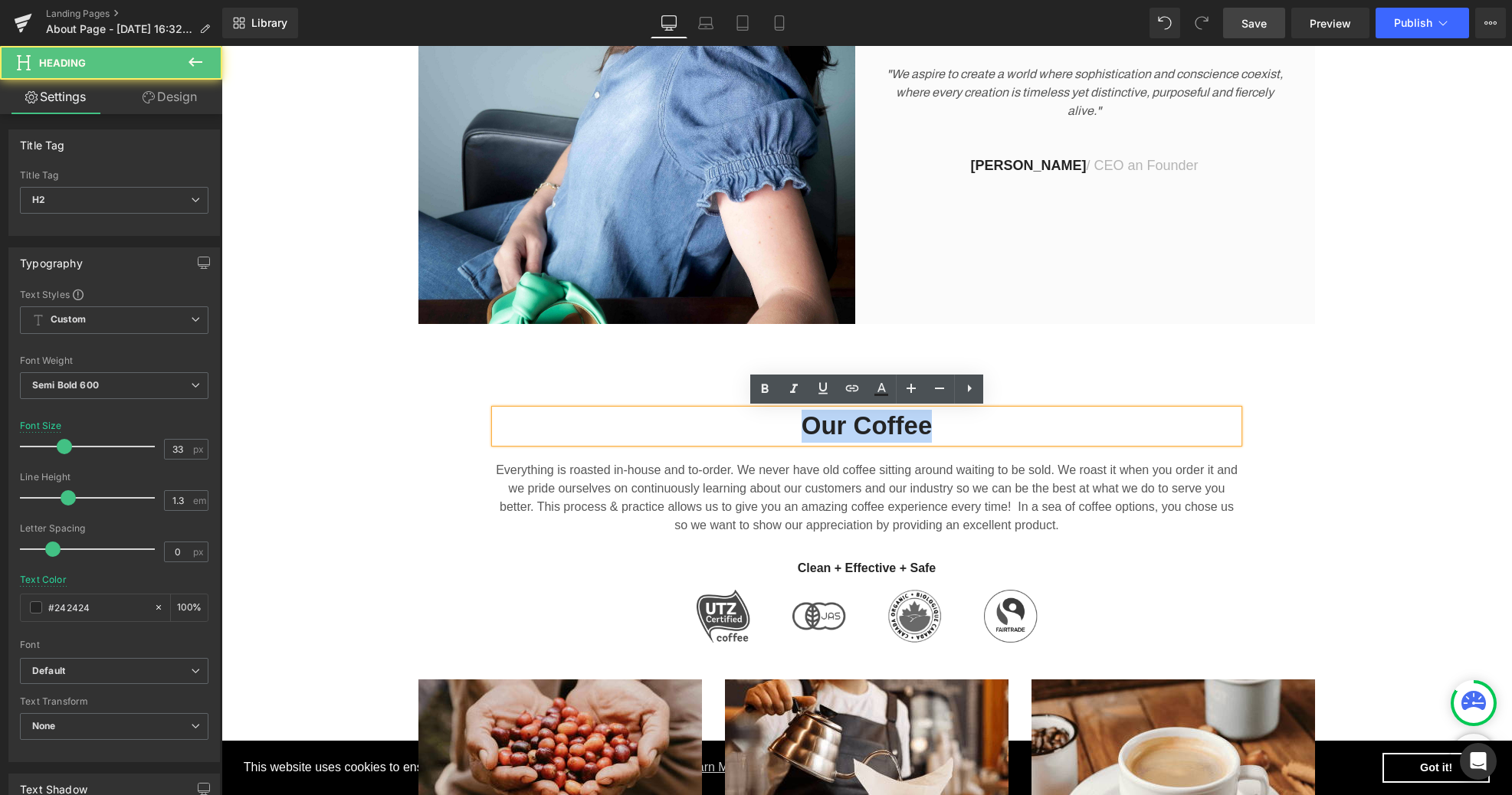
drag, startPoint x: 937, startPoint y: 430, endPoint x: 777, endPoint y: 427, distance: 160.0
click at [777, 427] on h2 "Our Coffee" at bounding box center [866, 426] width 743 height 33
drag, startPoint x: 967, startPoint y: 429, endPoint x: 779, endPoint y: 424, distance: 188.1
click at [779, 424] on h2 "Our Story" at bounding box center [866, 426] width 743 height 33
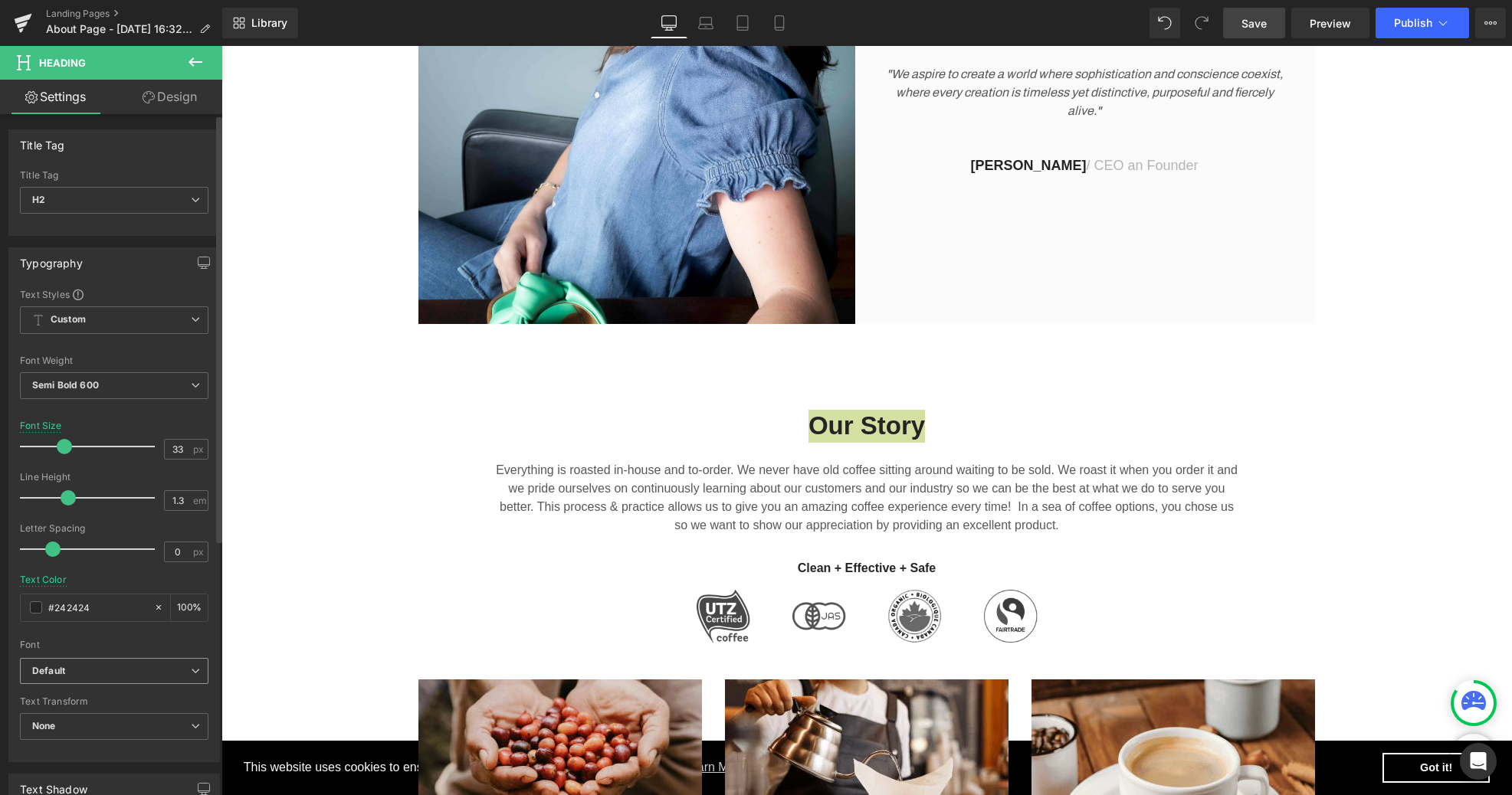
click at [194, 668] on span "Default" at bounding box center [114, 671] width 188 height 27
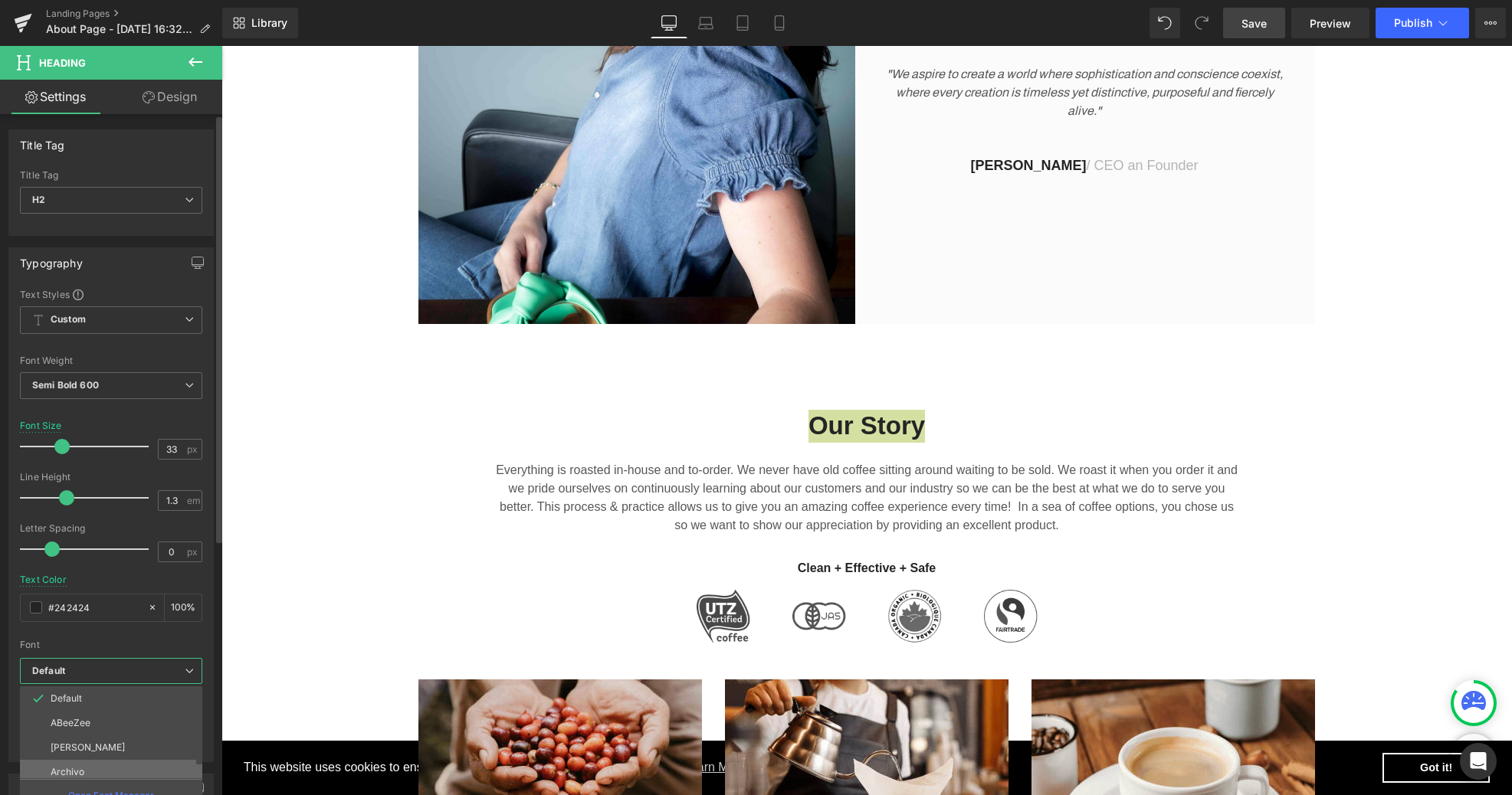
click at [89, 765] on li "Archivo" at bounding box center [115, 771] width 189 height 25
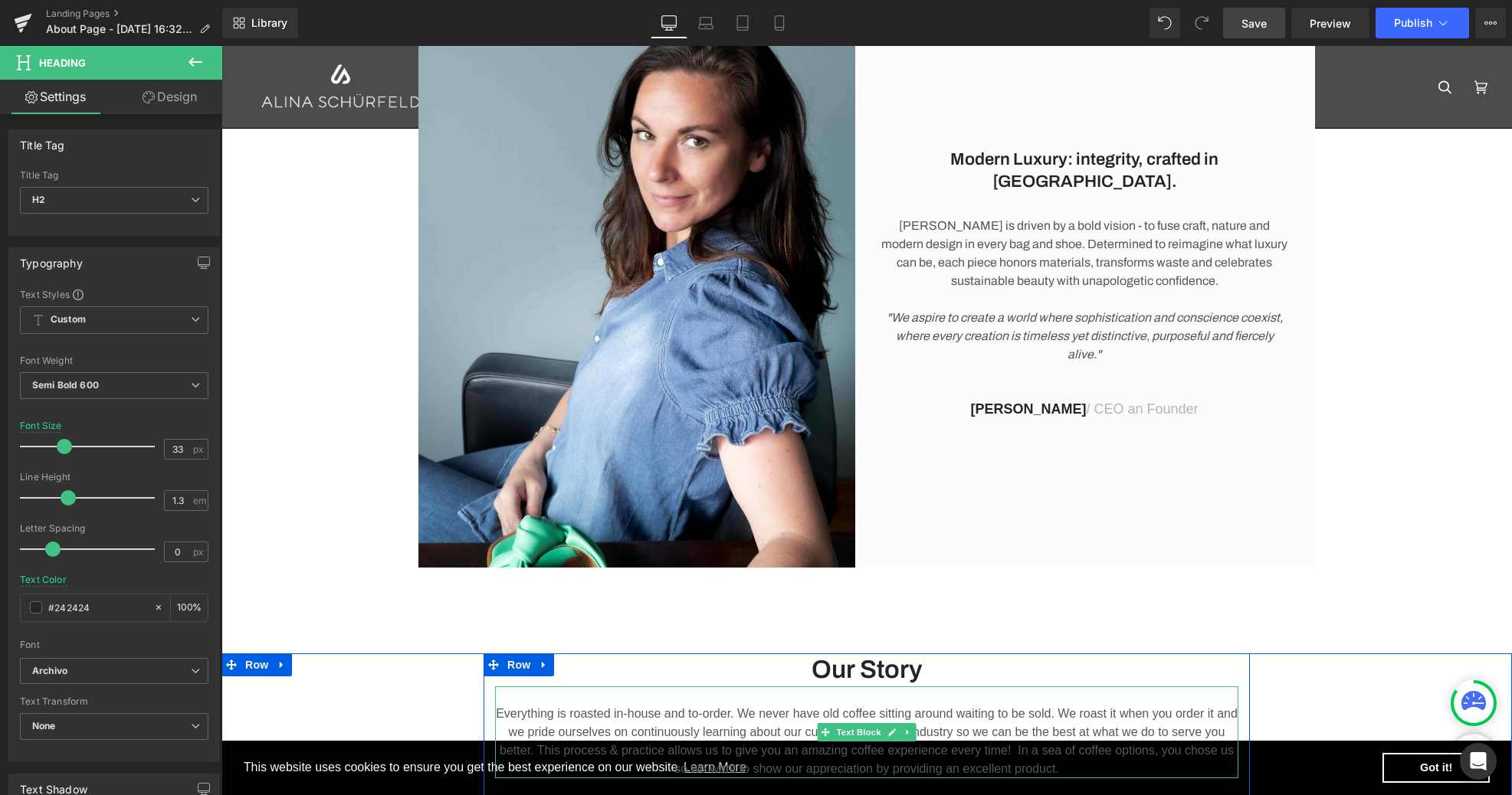
scroll to position [235, 0]
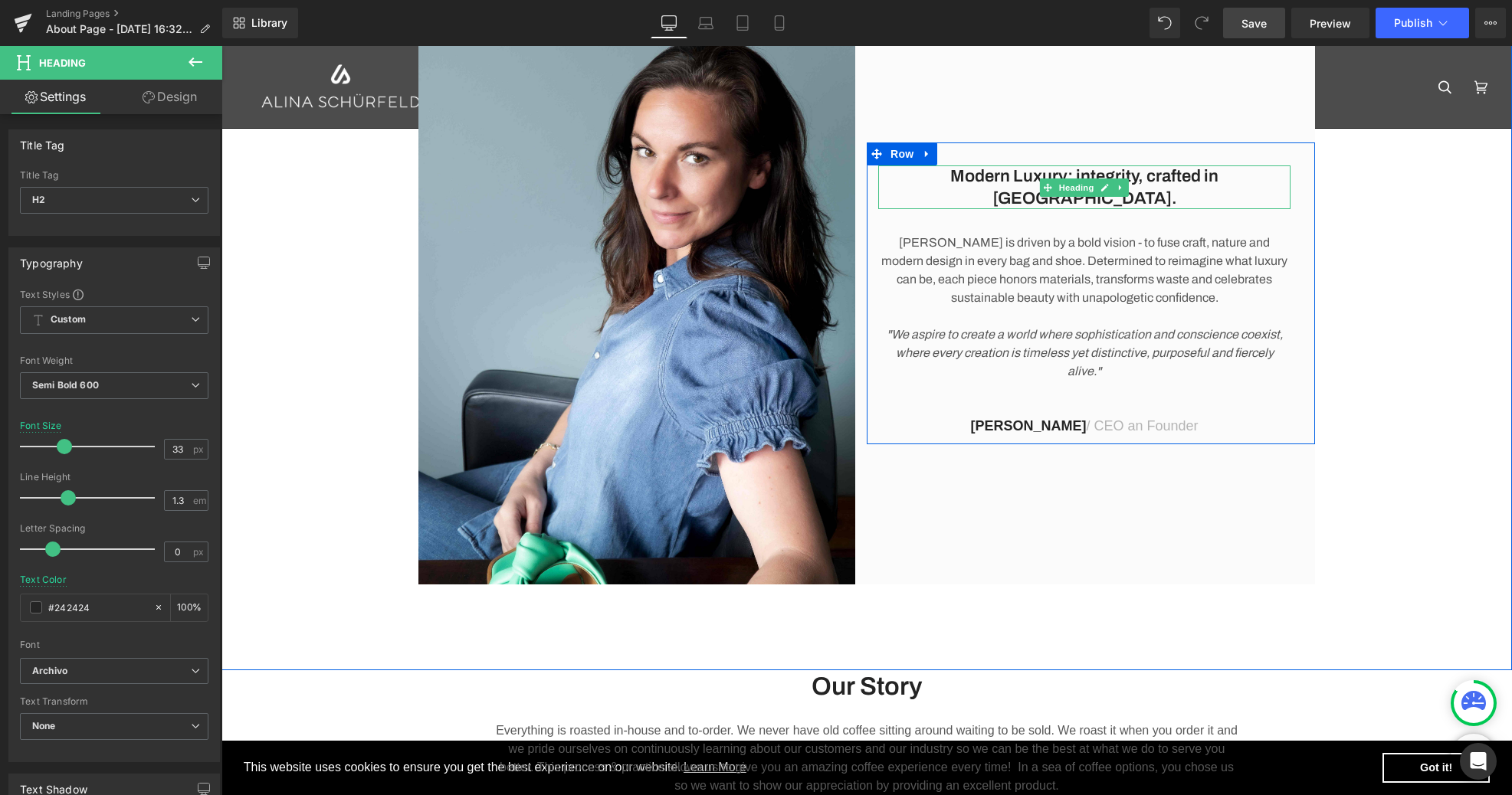
click at [978, 191] on h2 "Modern Luxury: integrity, crafted in [GEOGRAPHIC_DATA]." at bounding box center [1084, 187] width 412 height 44
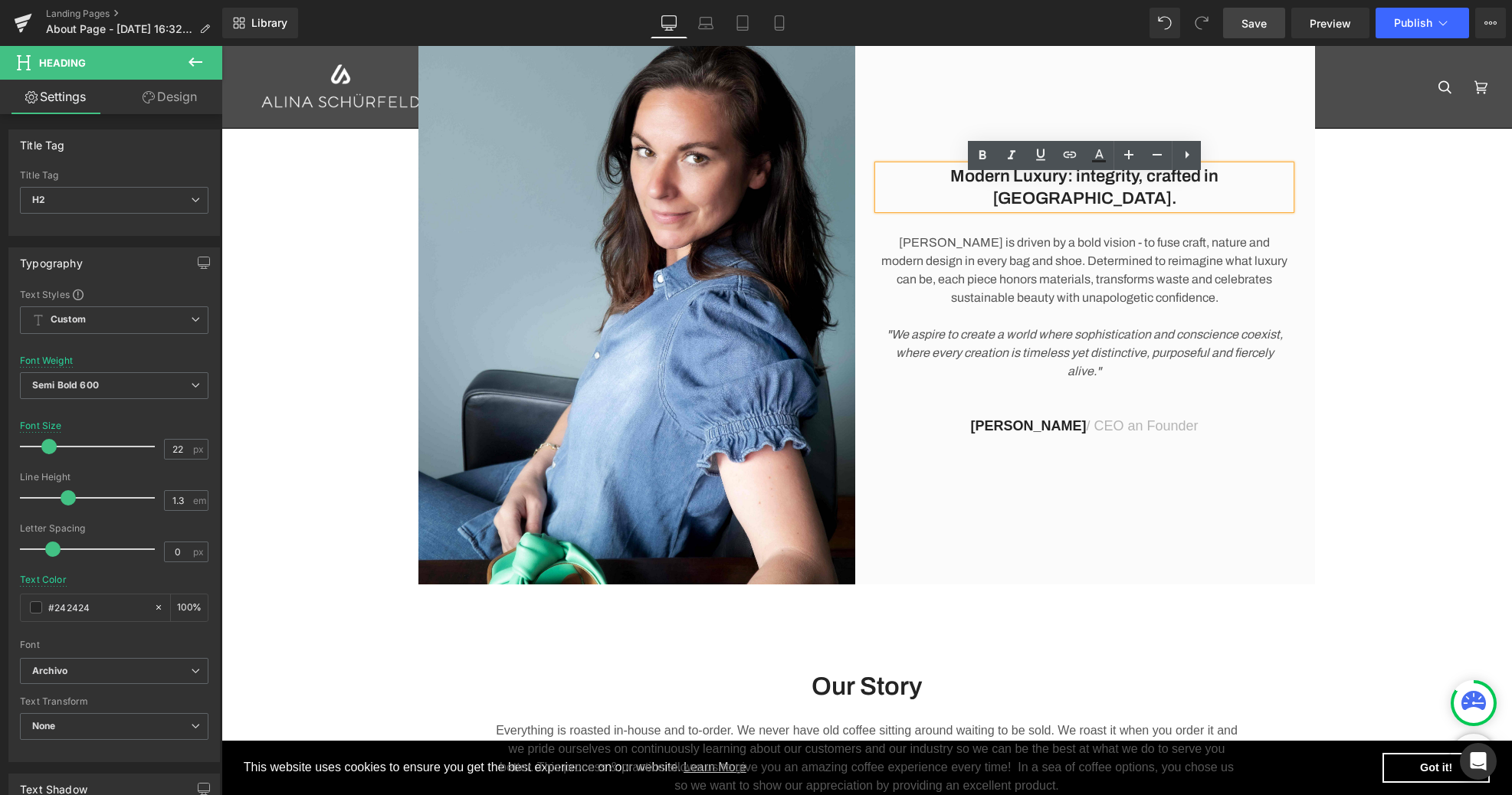
click at [978, 191] on h2 "Modern Luxury: integrity, crafted in [GEOGRAPHIC_DATA]." at bounding box center [1084, 187] width 412 height 44
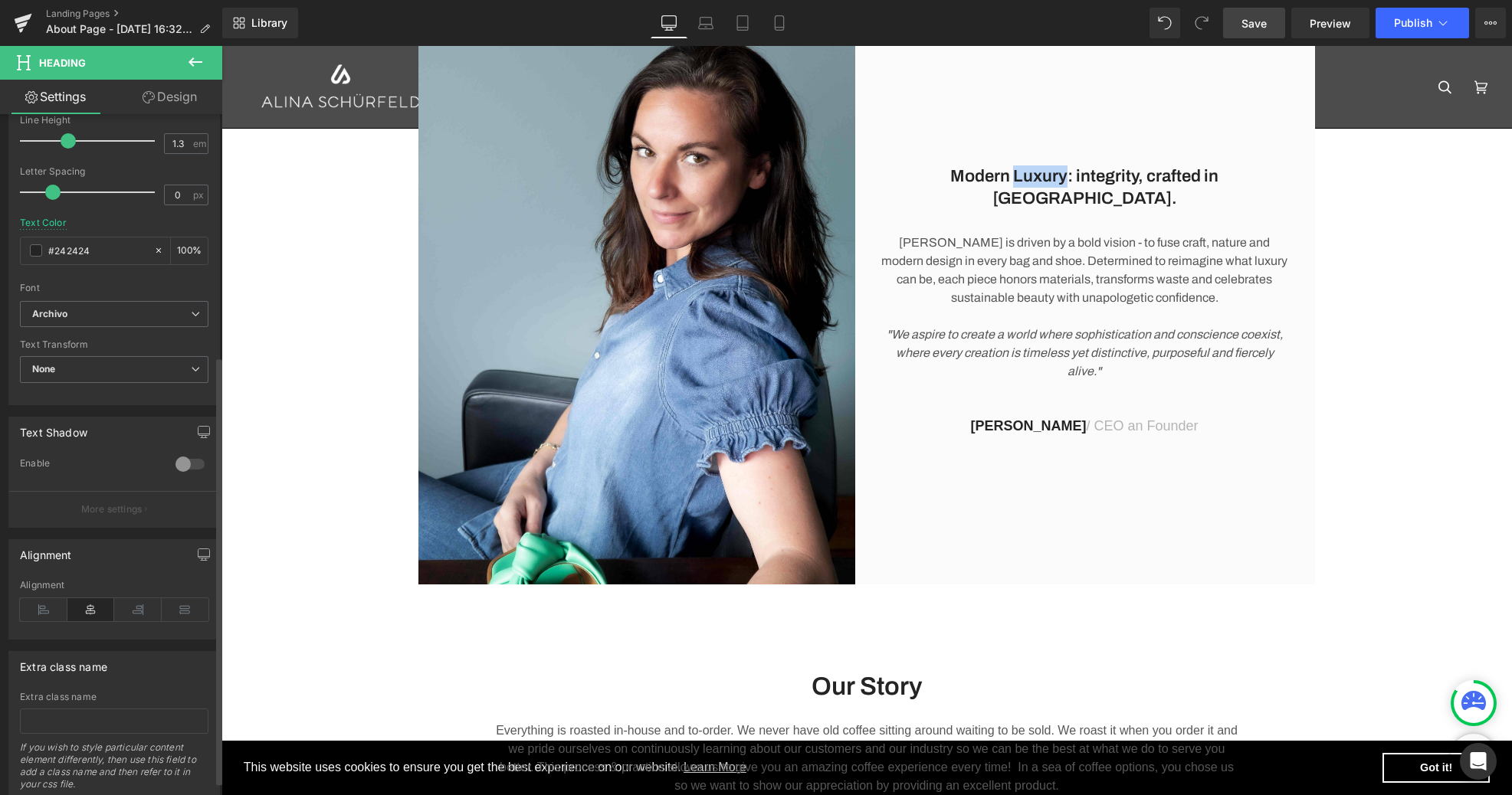
scroll to position [385, 0]
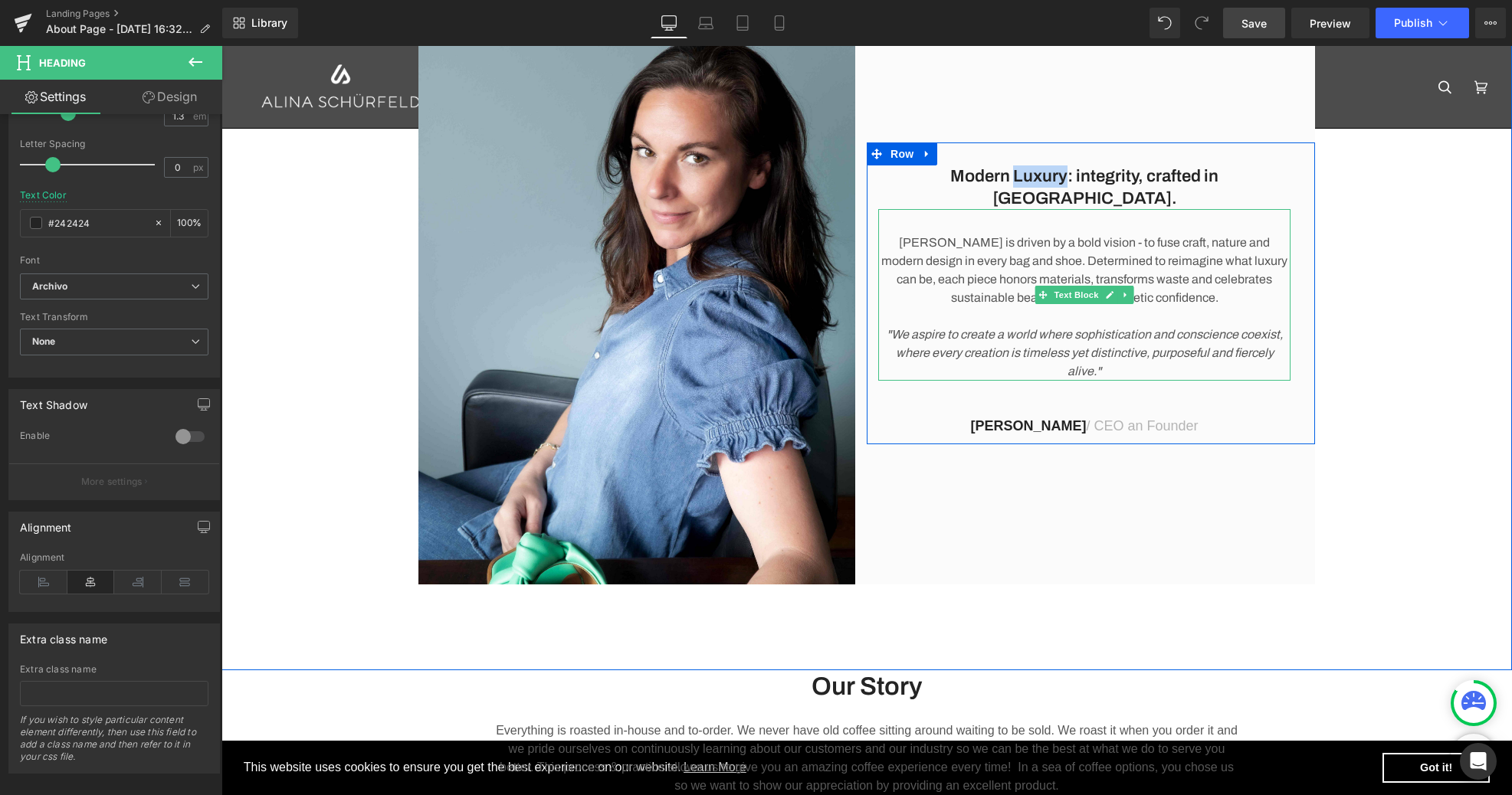
click at [981, 273] on p "[PERSON_NAME] is driven by a bold vision - to fuse craft, nature and modern des…" at bounding box center [1084, 270] width 412 height 73
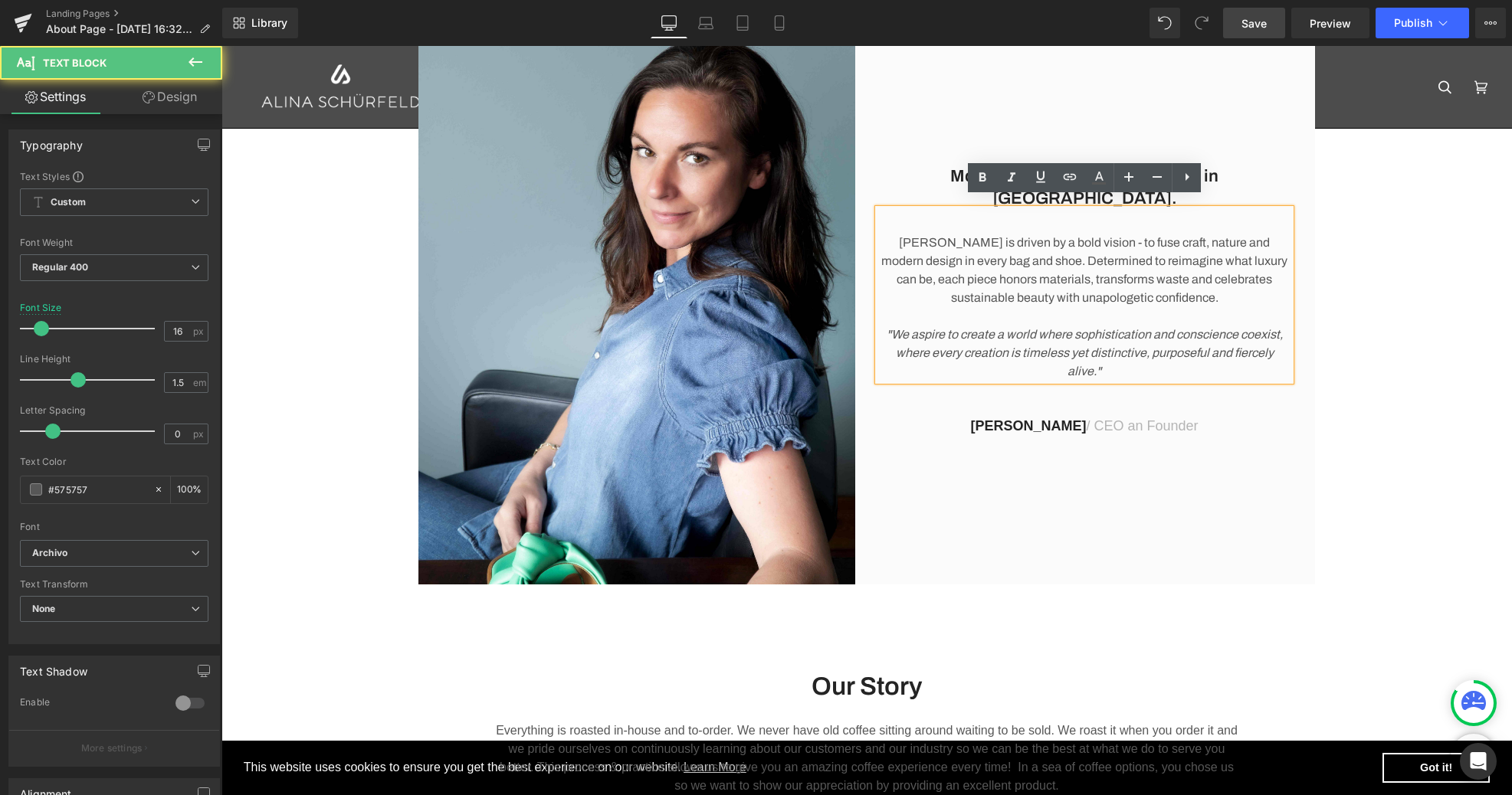
click at [972, 269] on p "[PERSON_NAME] is driven by a bold vision - to fuse craft, nature and modern des…" at bounding box center [1084, 270] width 412 height 73
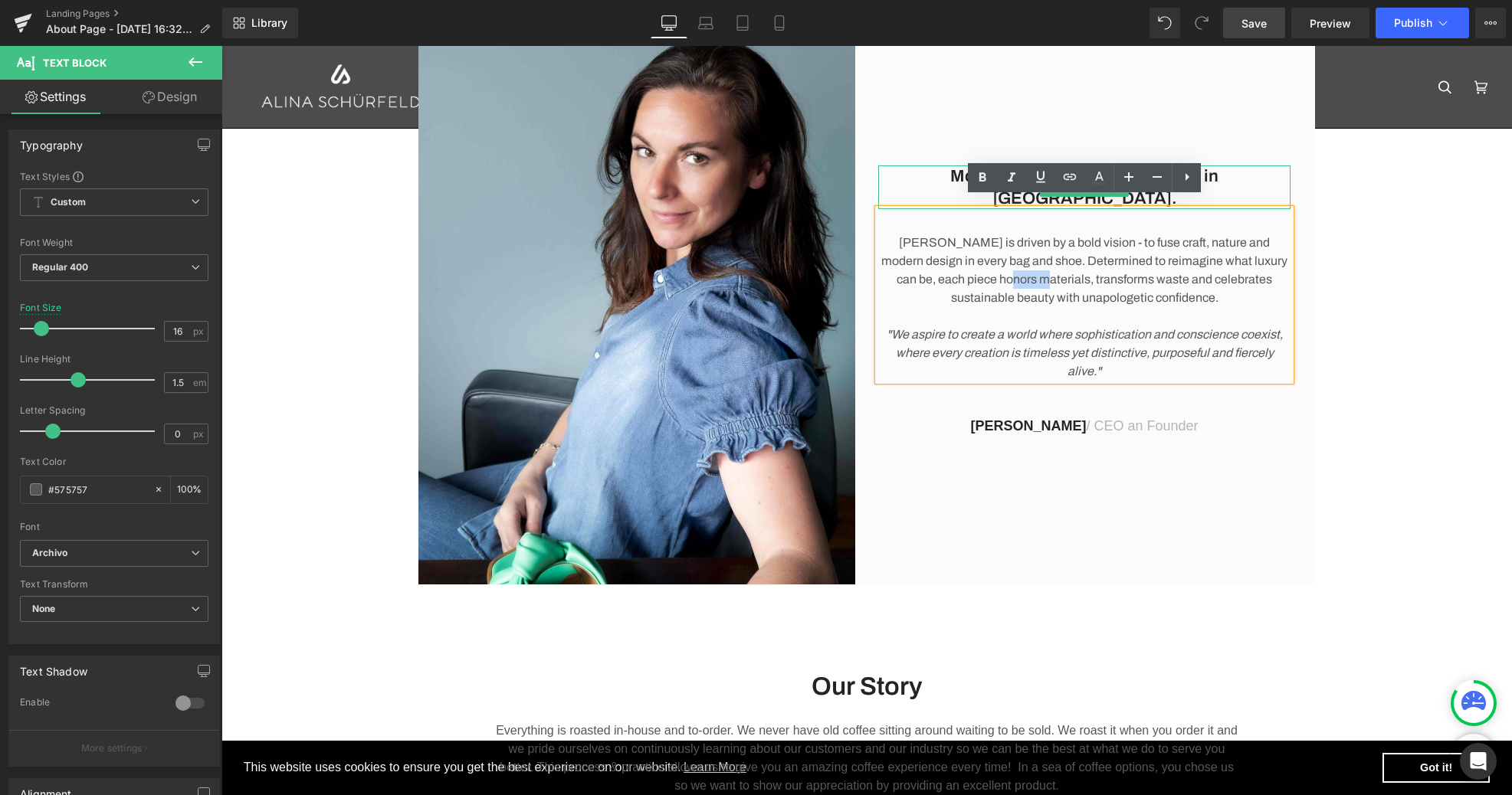
click at [949, 181] on h2 "Modern Luxury: integrity, crafted in [GEOGRAPHIC_DATA]." at bounding box center [1084, 187] width 412 height 44
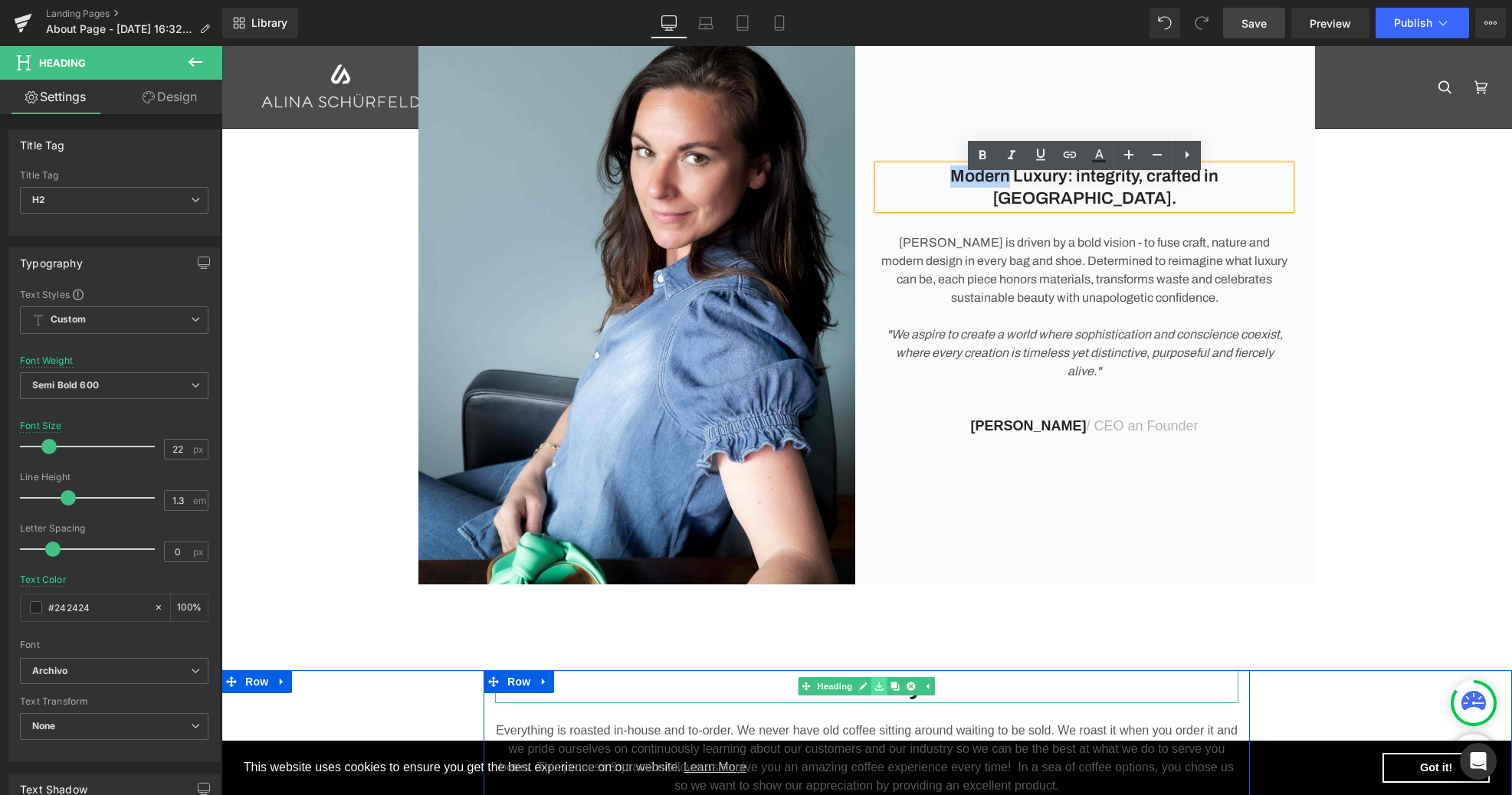
click at [873, 688] on link at bounding box center [879, 686] width 17 height 18
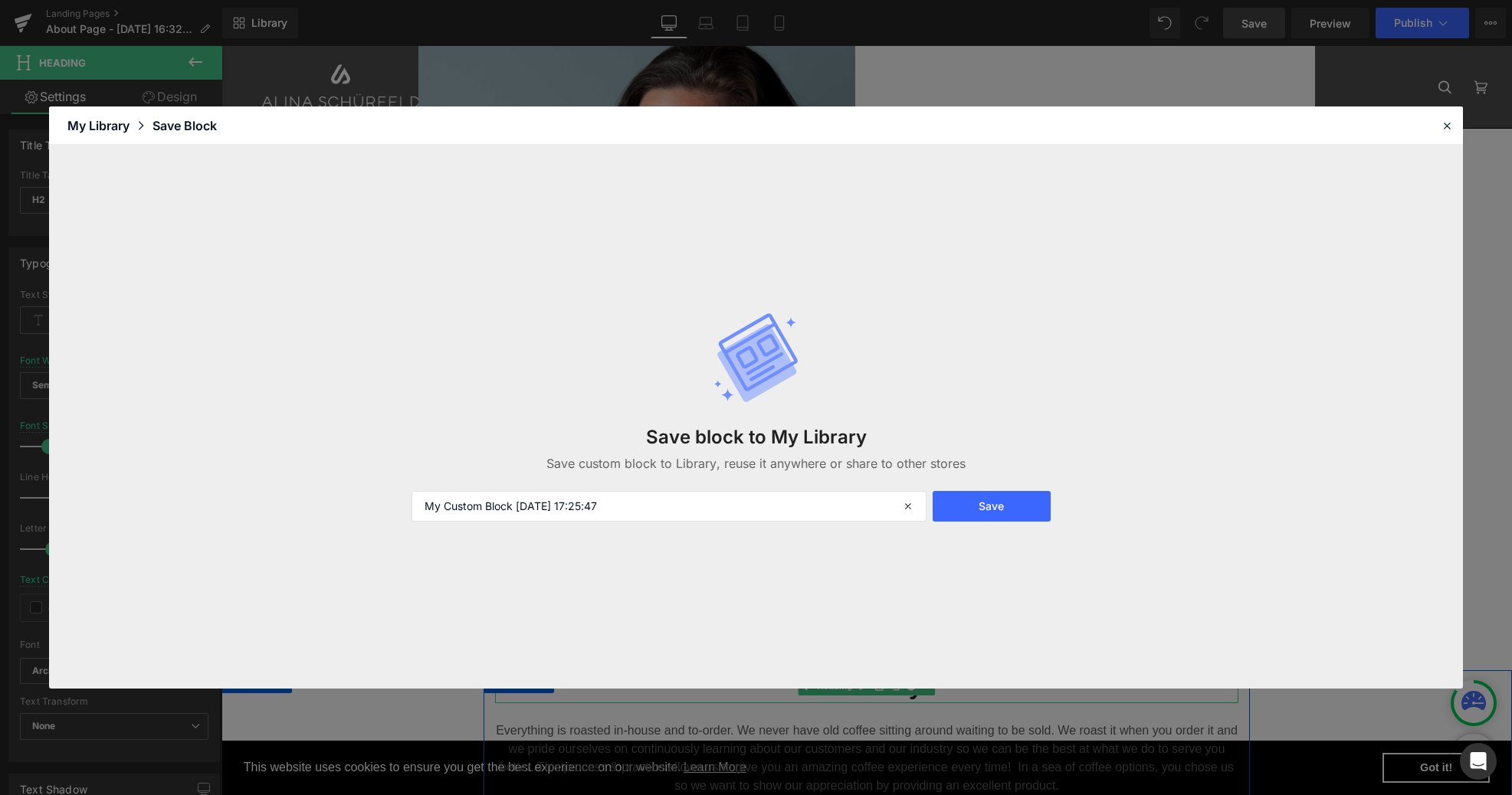
click at [754, 688] on div "Save block to My Library Save custom block to Library, reuse it anywhere or sha…" at bounding box center [755, 417] width 1414 height 543
click at [1447, 127] on icon at bounding box center [1446, 125] width 14 height 14
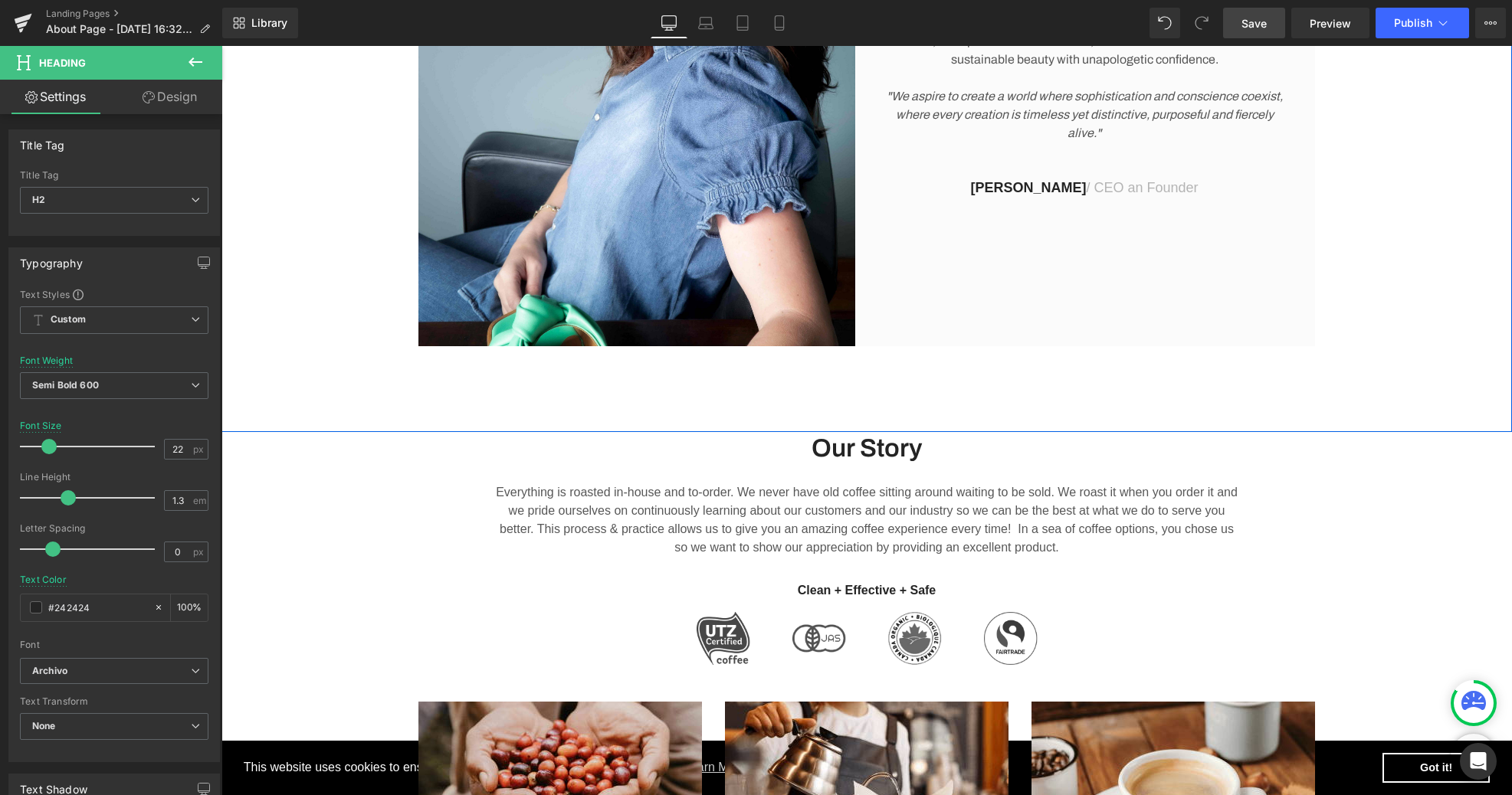
scroll to position [488, 0]
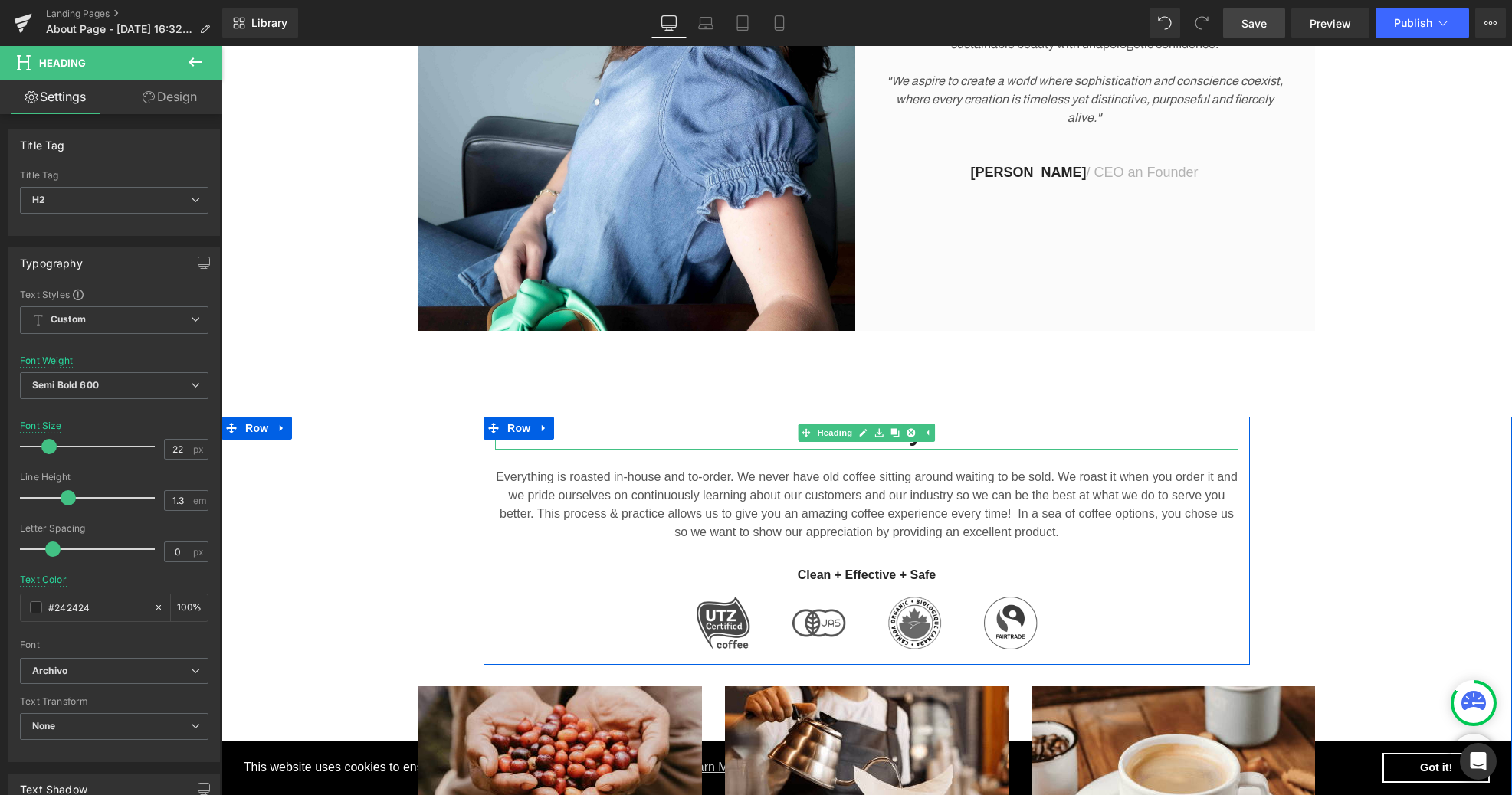
click at [1011, 435] on h2 "Our Story" at bounding box center [866, 433] width 743 height 33
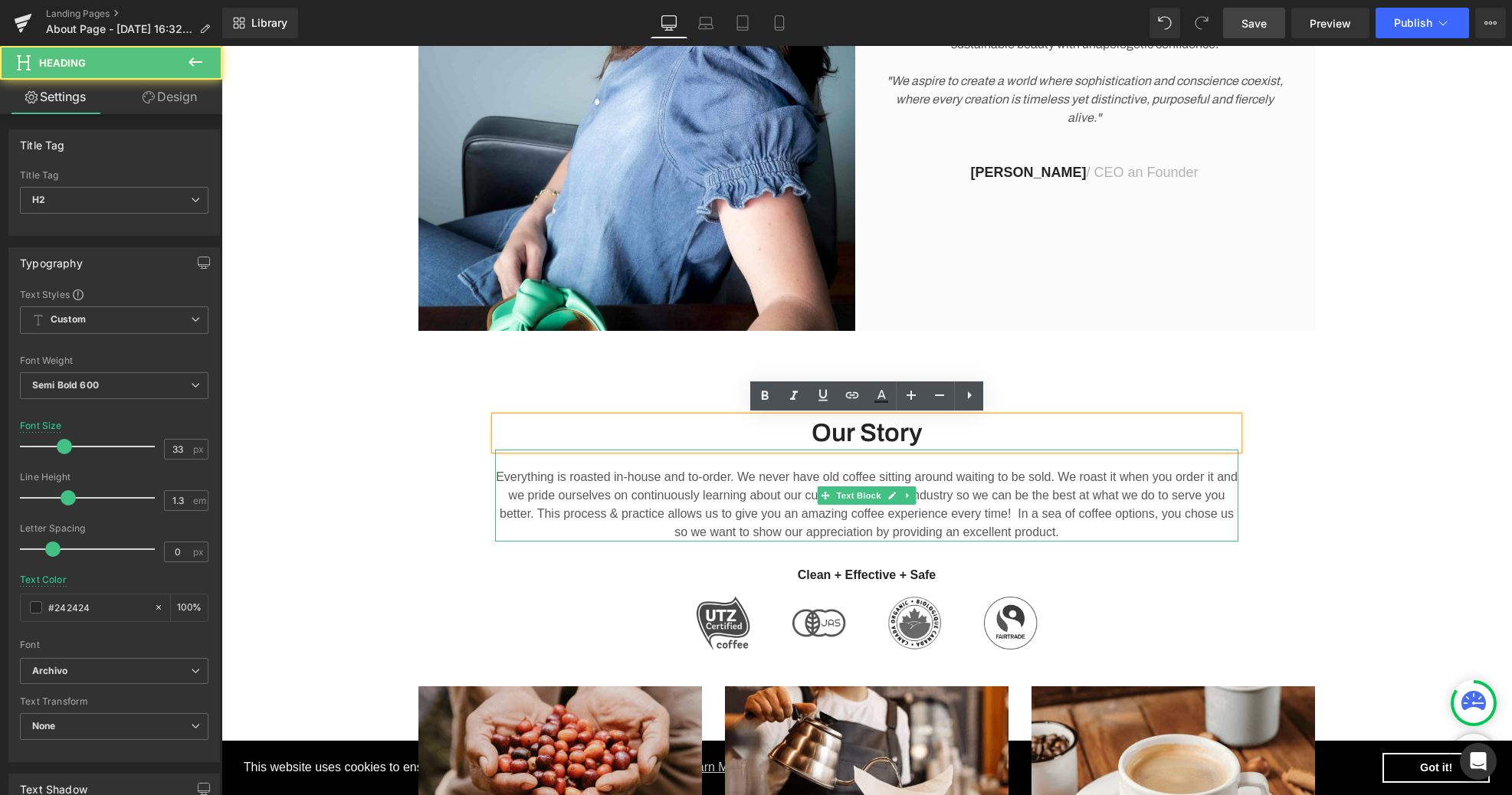
click at [918, 529] on p "Everything is roasted in-house and to-order. We never have old coffee sitting a…" at bounding box center [866, 505] width 743 height 73
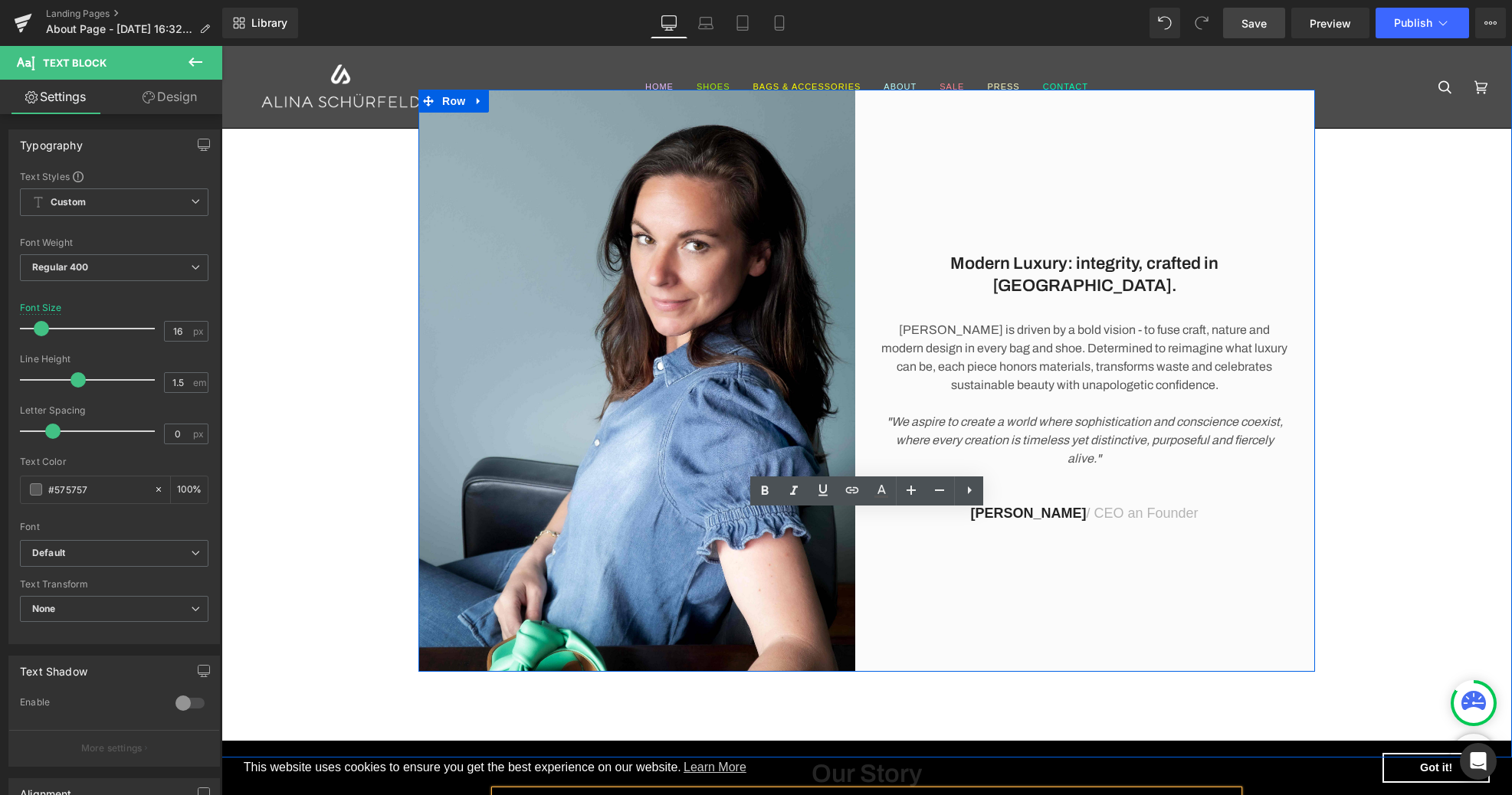
scroll to position [51, 0]
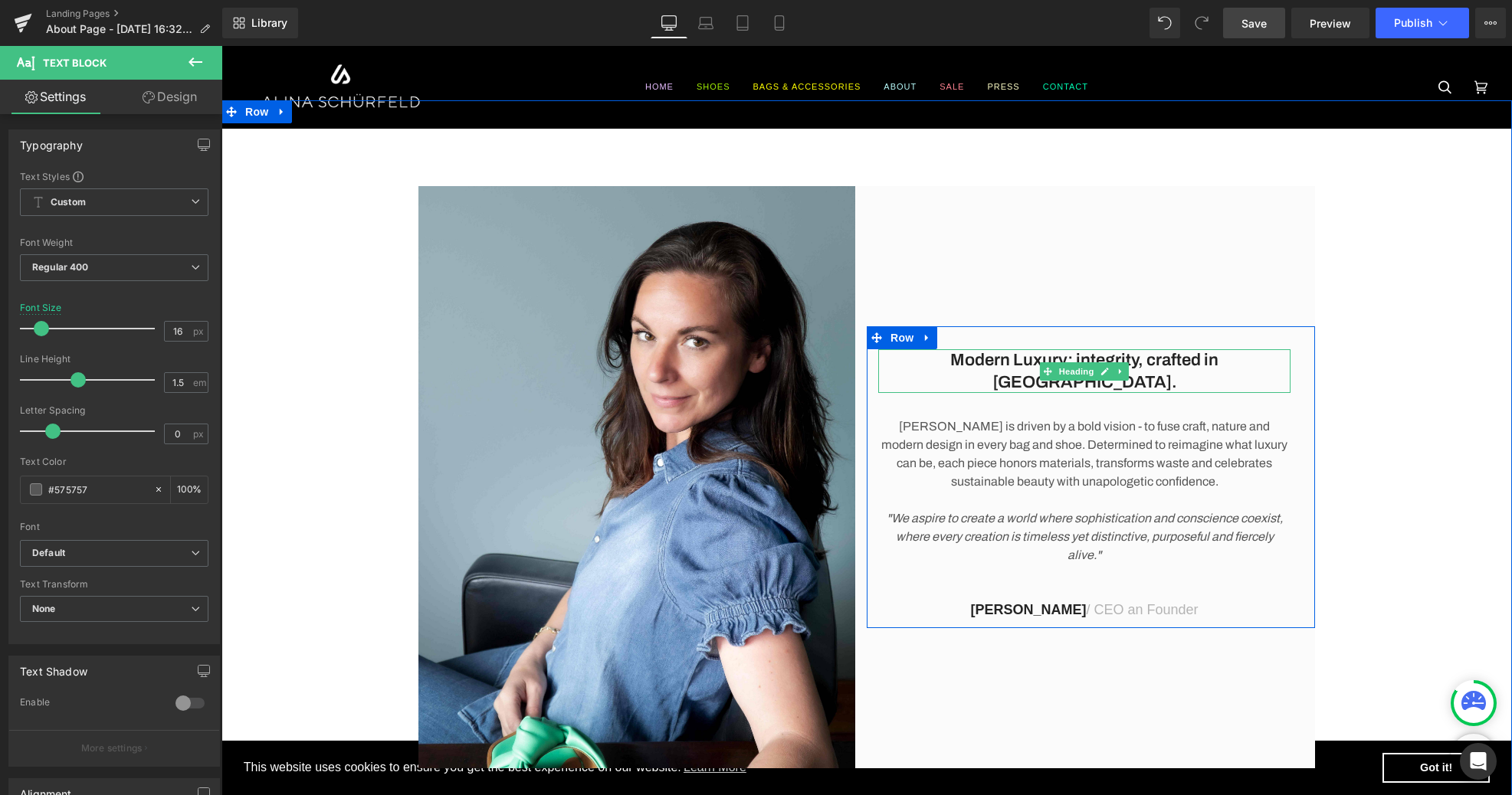
click at [955, 374] on h2 "Modern Luxury: integrity, crafted in [GEOGRAPHIC_DATA]." at bounding box center [1084, 371] width 412 height 44
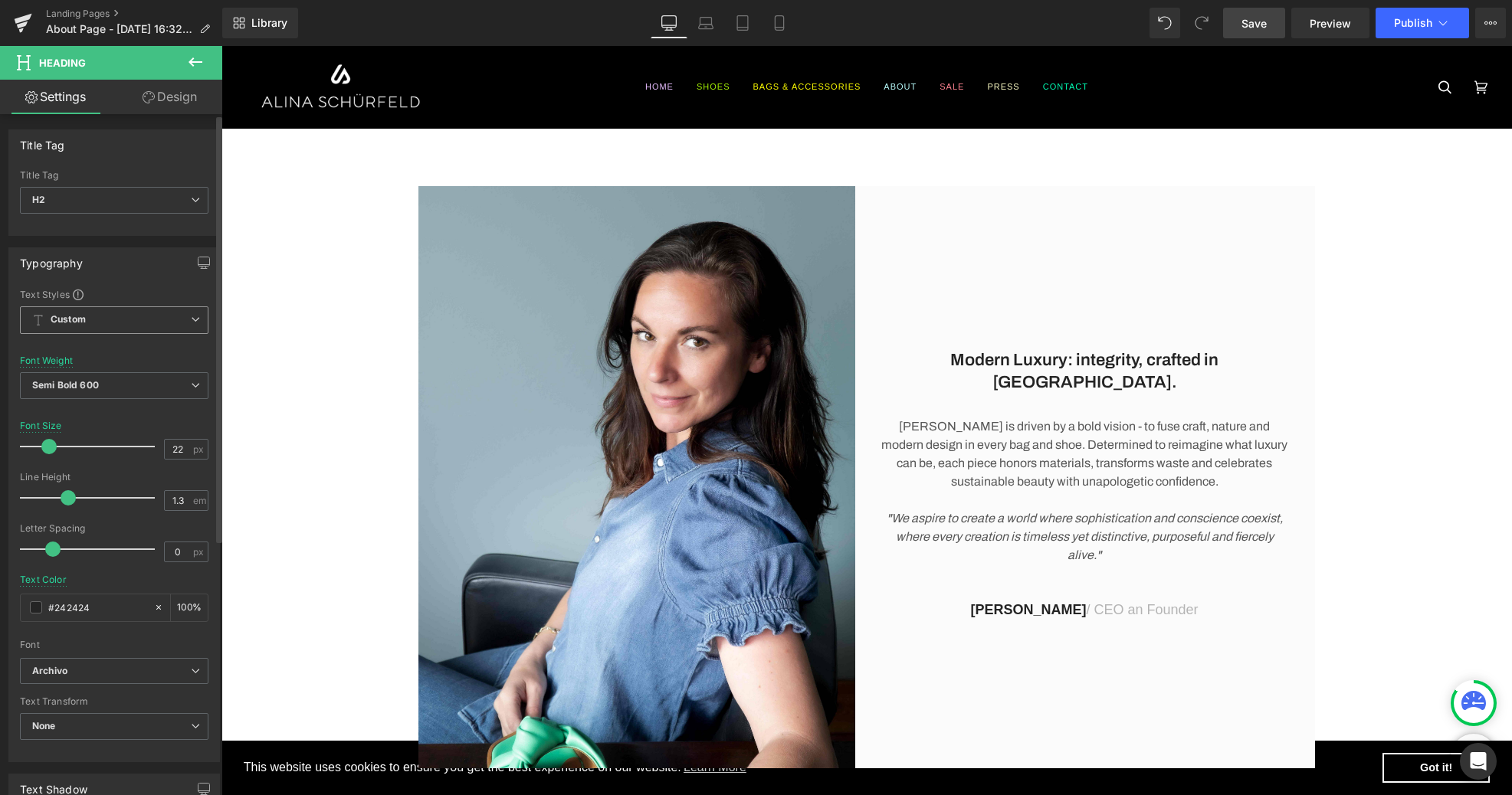
click at [163, 321] on span "Custom Setup Global Style" at bounding box center [114, 320] width 188 height 28
click at [163, 321] on span "Custom Setup Global Style" at bounding box center [111, 320] width 183 height 28
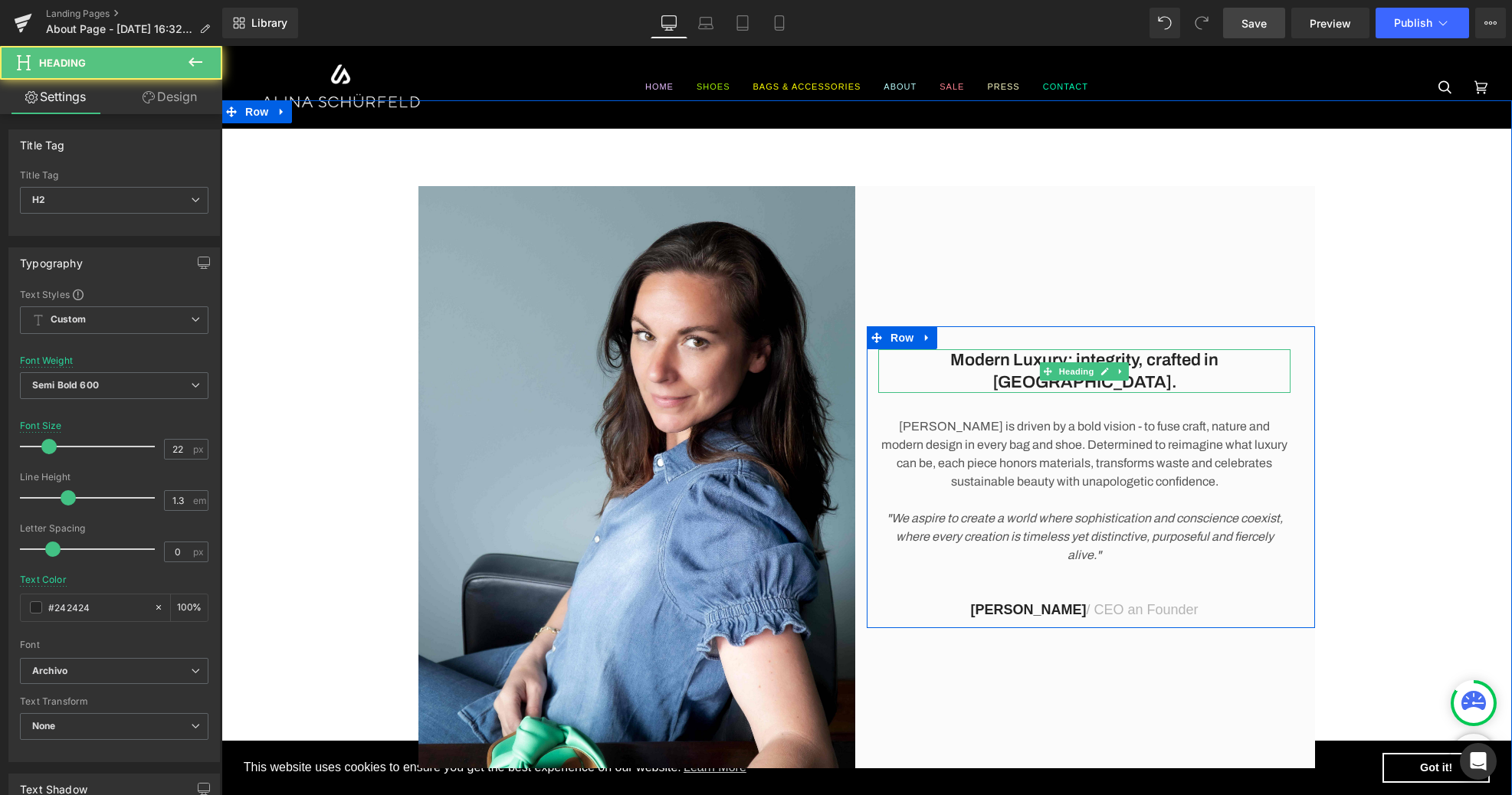
click at [996, 374] on h2 "Modern Luxury: integrity, crafted in [GEOGRAPHIC_DATA]." at bounding box center [1084, 371] width 412 height 44
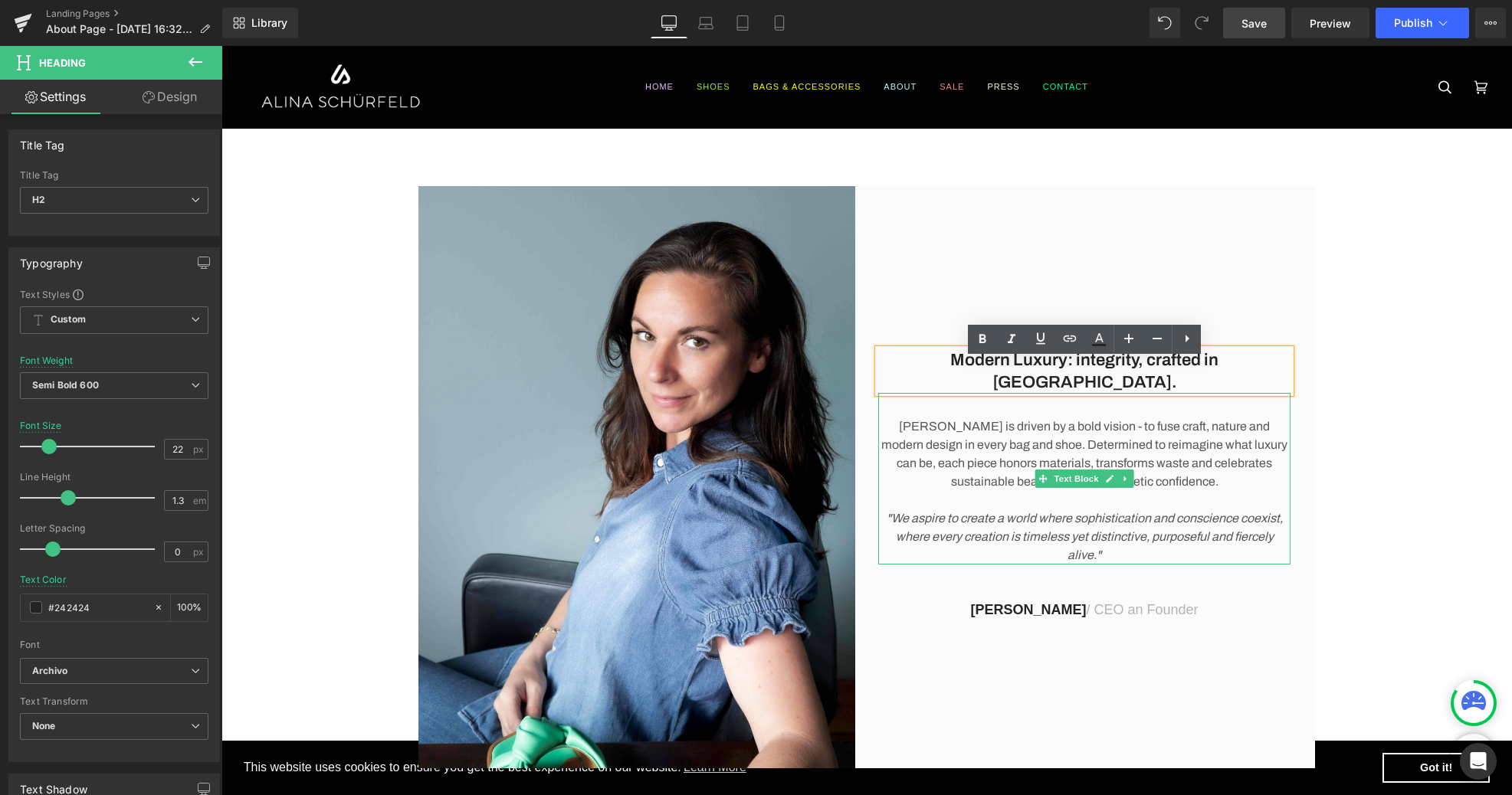
click at [973, 418] on p "[PERSON_NAME] is driven by a bold vision - to fuse craft, nature and modern des…" at bounding box center [1084, 454] width 412 height 73
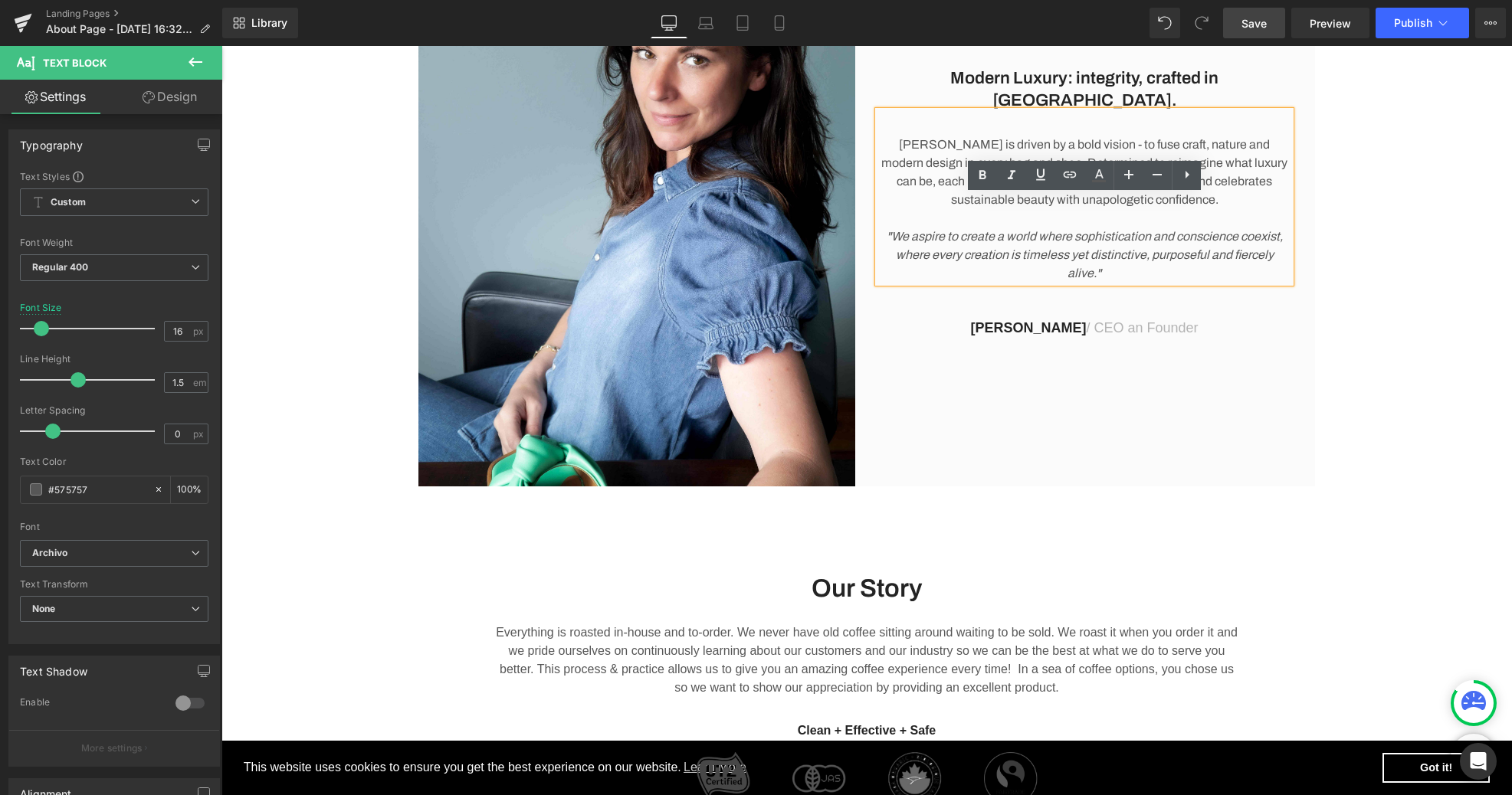
scroll to position [452, 0]
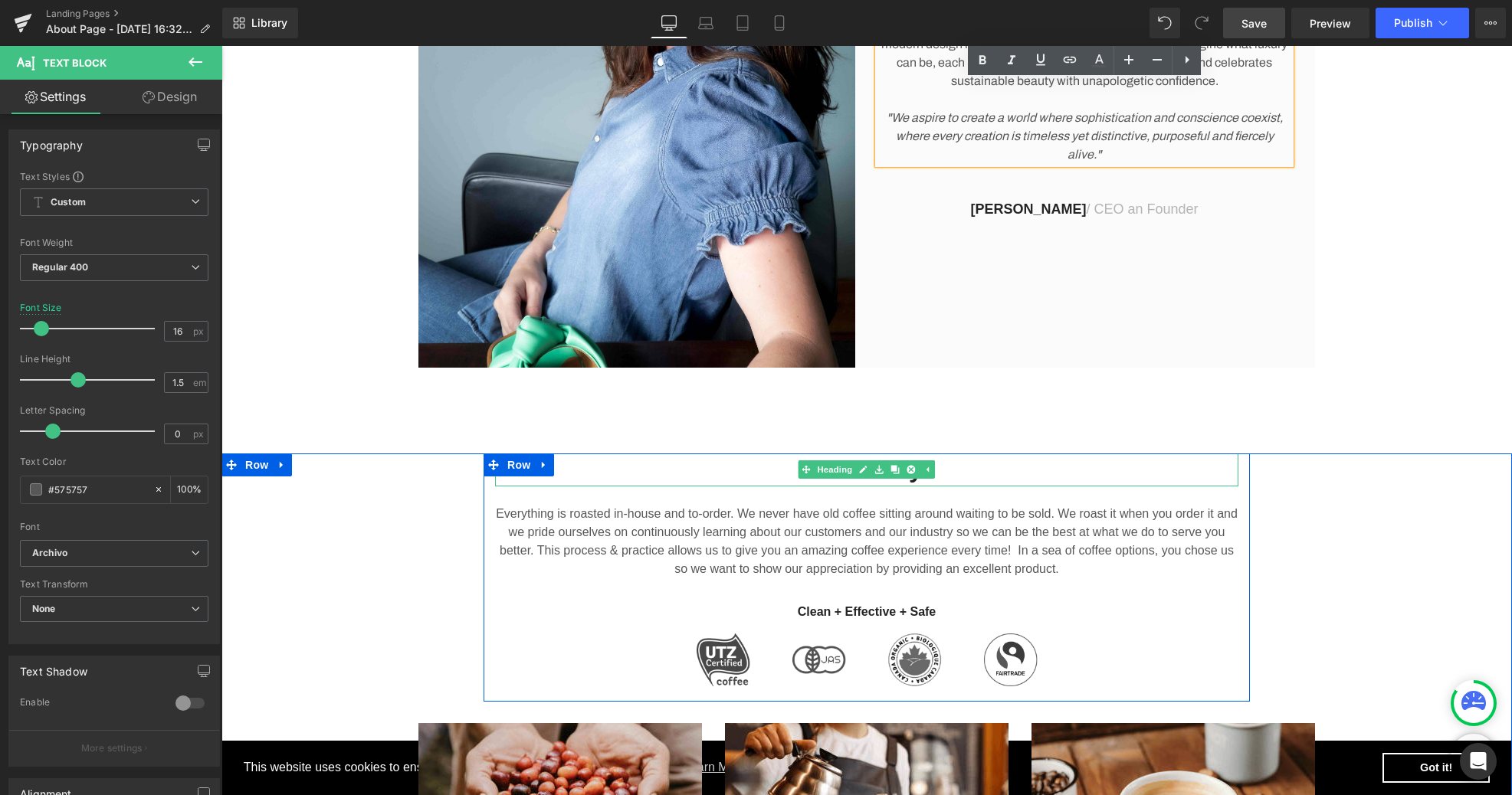
click at [1019, 469] on h2 "Our Story" at bounding box center [866, 470] width 743 height 33
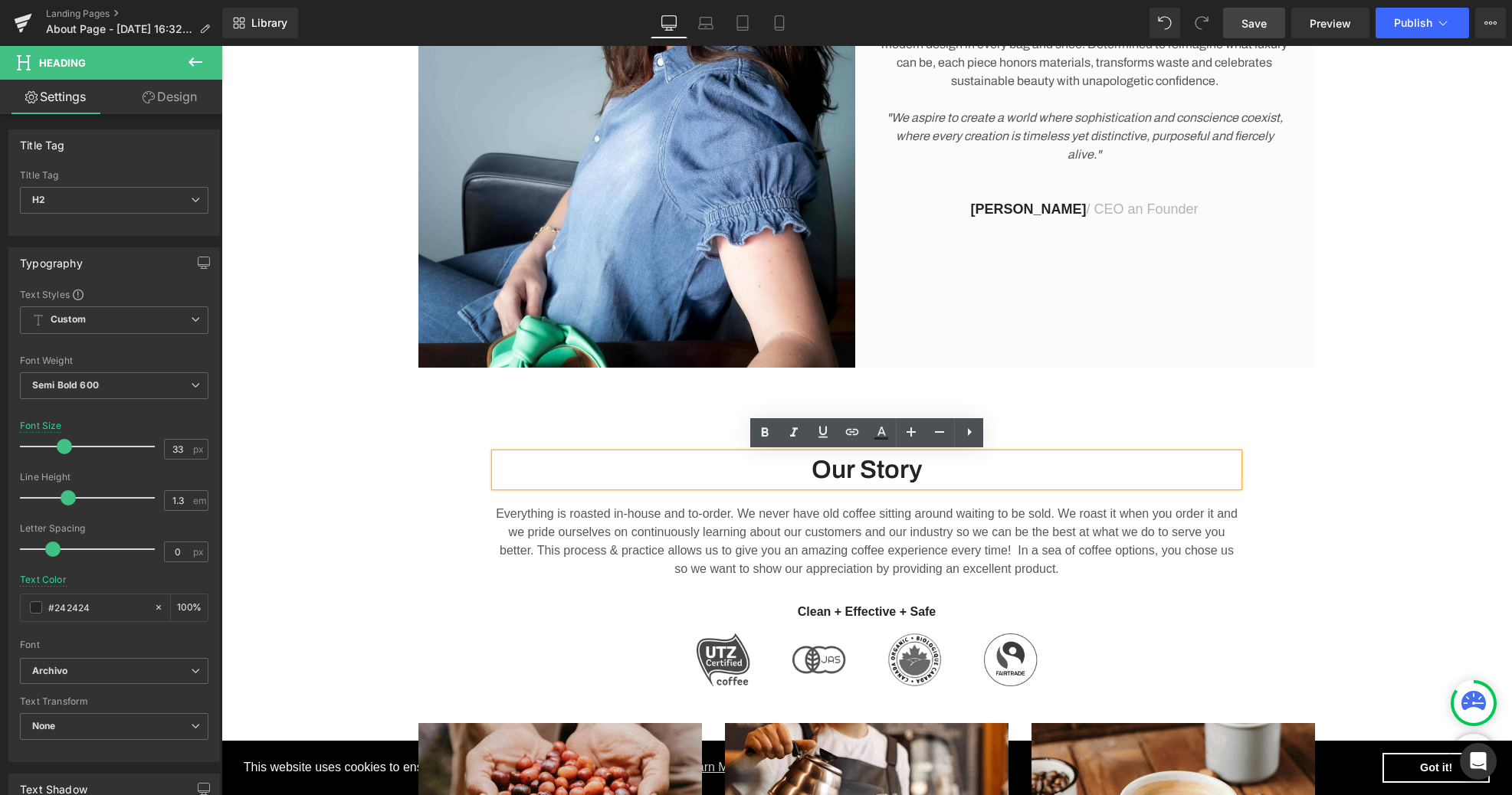
click at [956, 476] on h2 "Our Story" at bounding box center [866, 470] width 743 height 33
drag, startPoint x: 954, startPoint y: 476, endPoint x: 763, endPoint y: 473, distance: 191.0
click at [763, 473] on h2 "Our Story" at bounding box center [866, 470] width 743 height 33
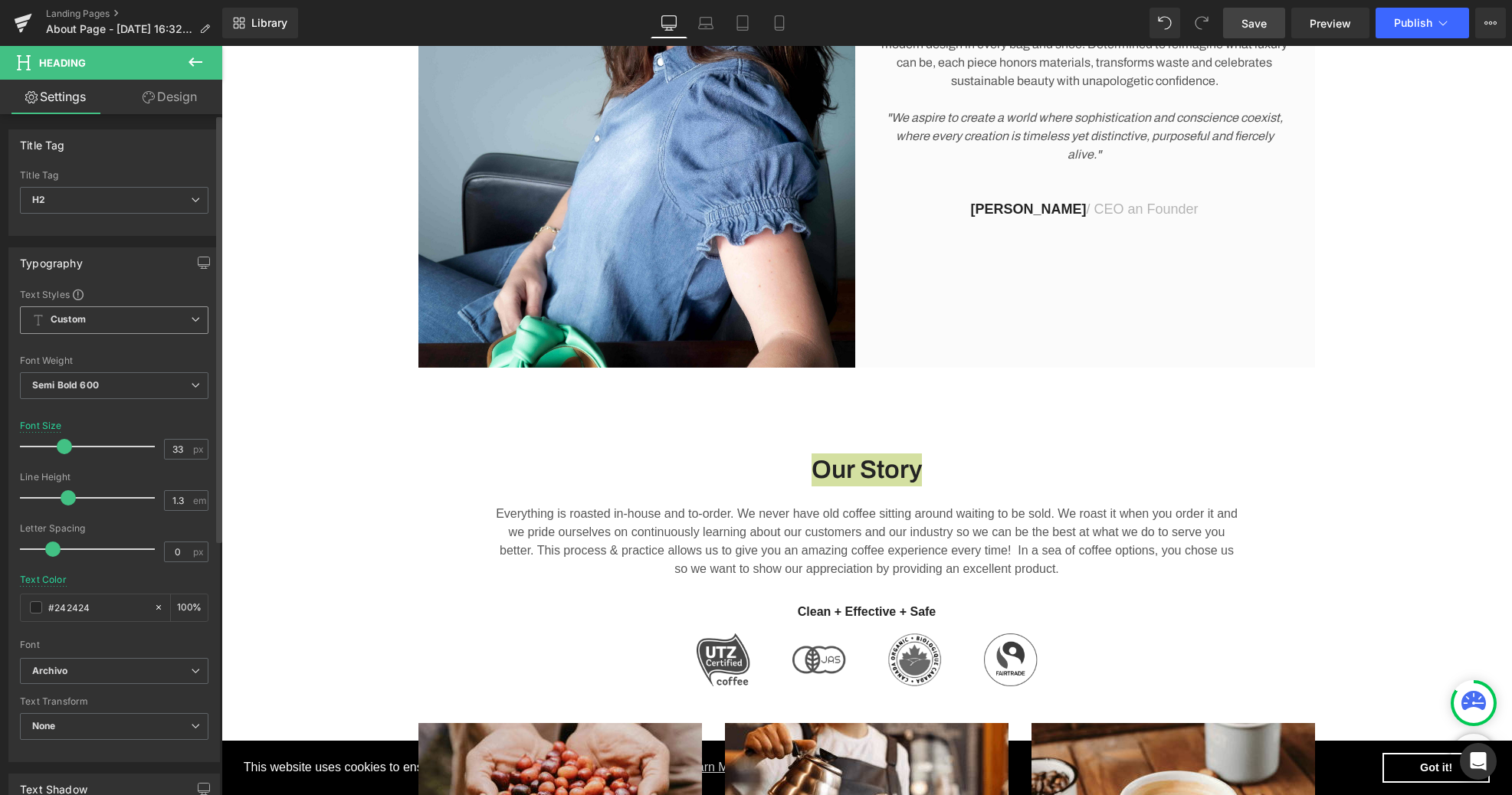
click at [186, 324] on span "Custom Setup Global Style" at bounding box center [114, 320] width 188 height 28
click at [109, 377] on div "Setup Global Style" at bounding box center [111, 381] width 183 height 36
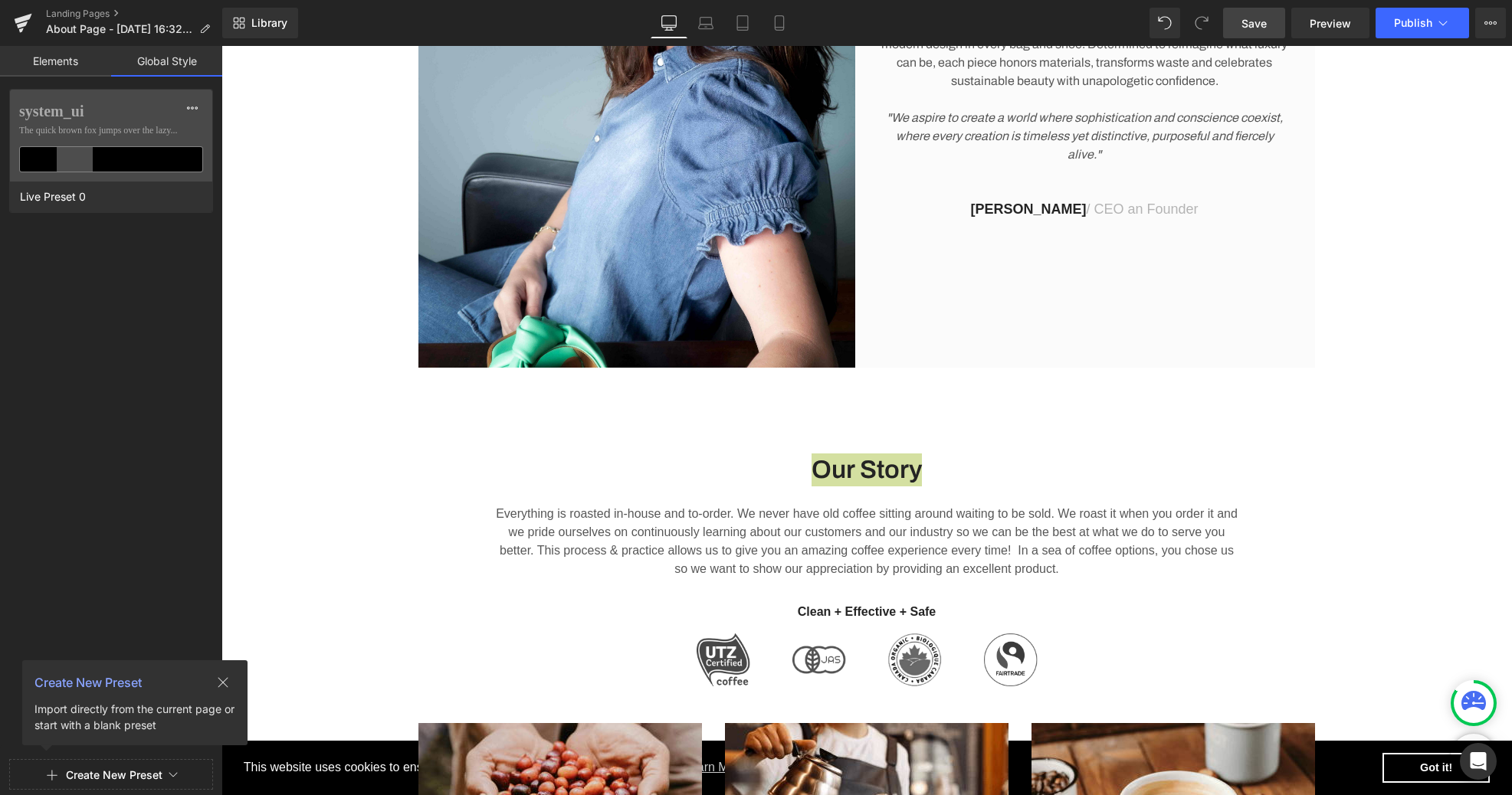
click at [41, 59] on link "Elements" at bounding box center [55, 61] width 111 height 30
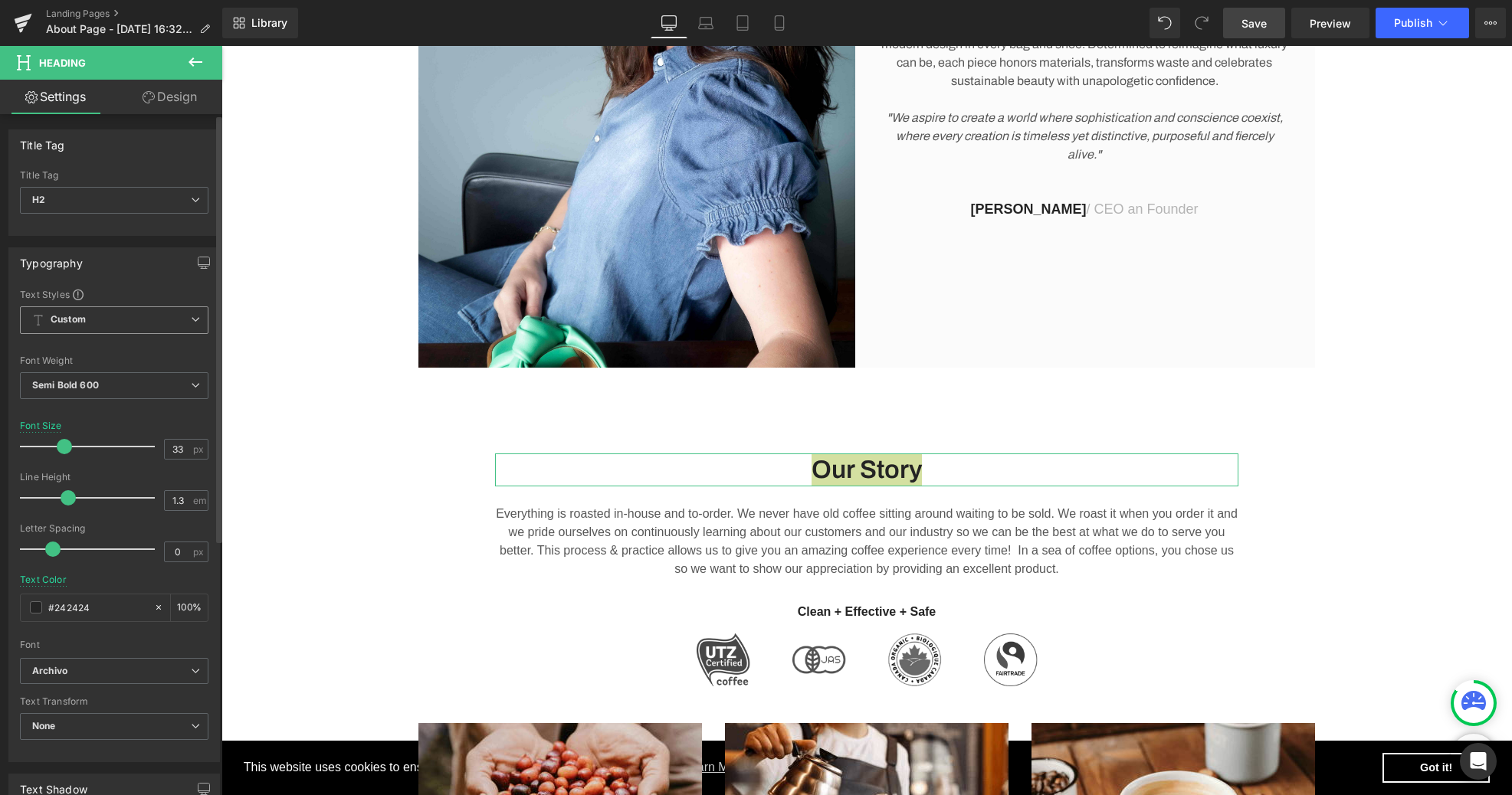
click at [67, 322] on b "Custom" at bounding box center [68, 319] width 35 height 13
click at [62, 346] on div "Custom" at bounding box center [65, 350] width 35 height 11
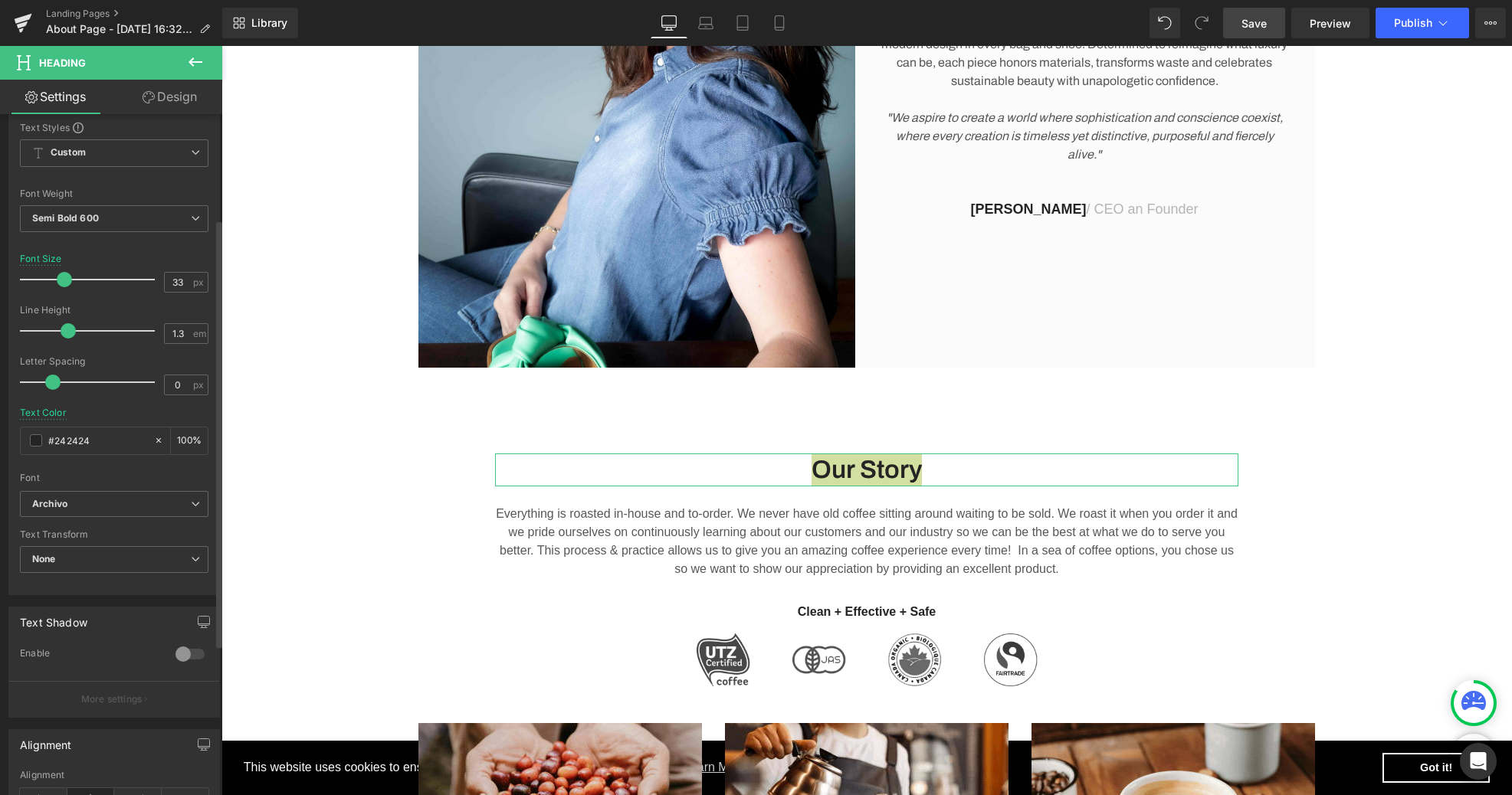
scroll to position [383, 0]
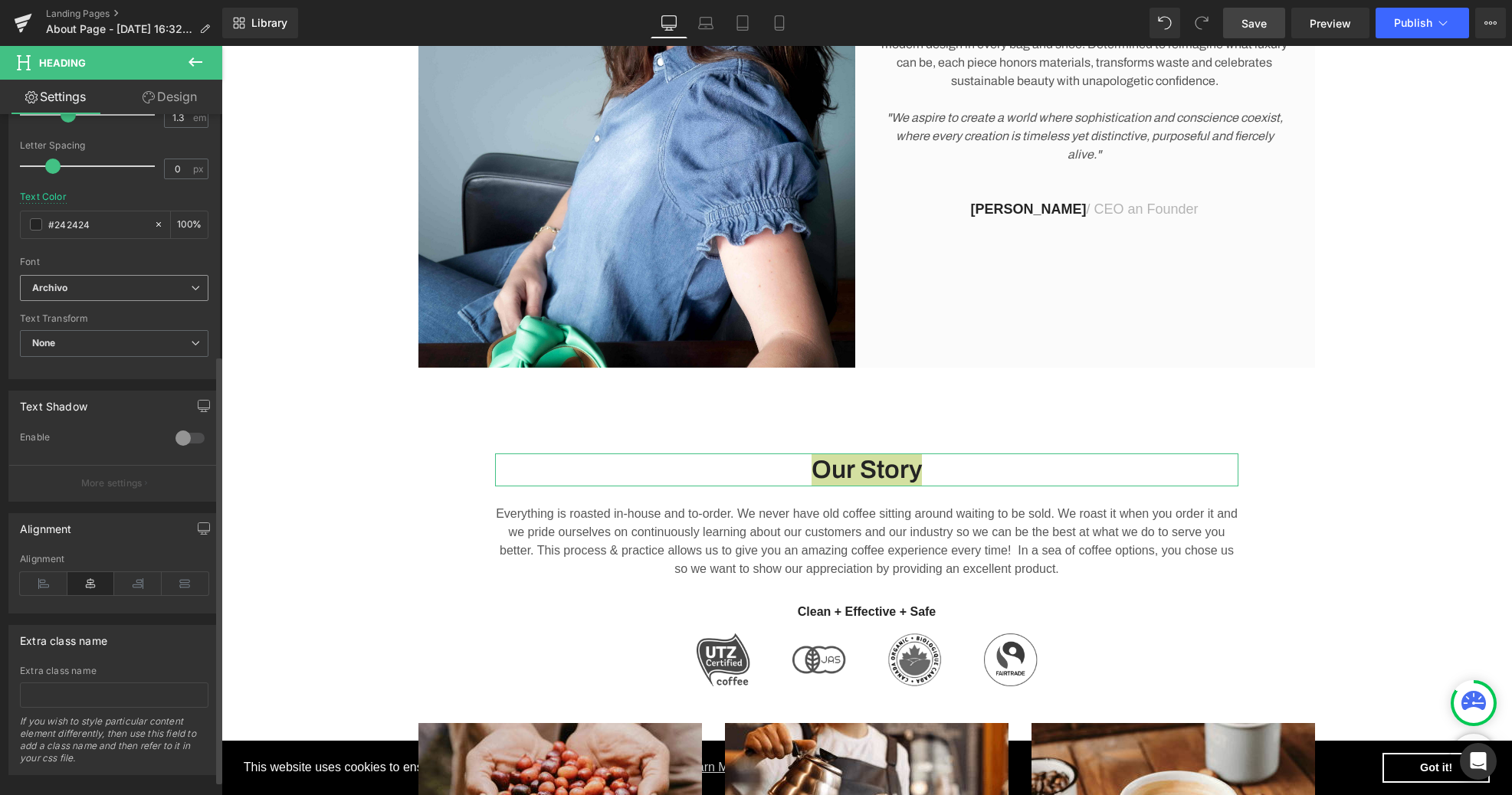
click at [81, 284] on b "Archivo" at bounding box center [111, 288] width 159 height 13
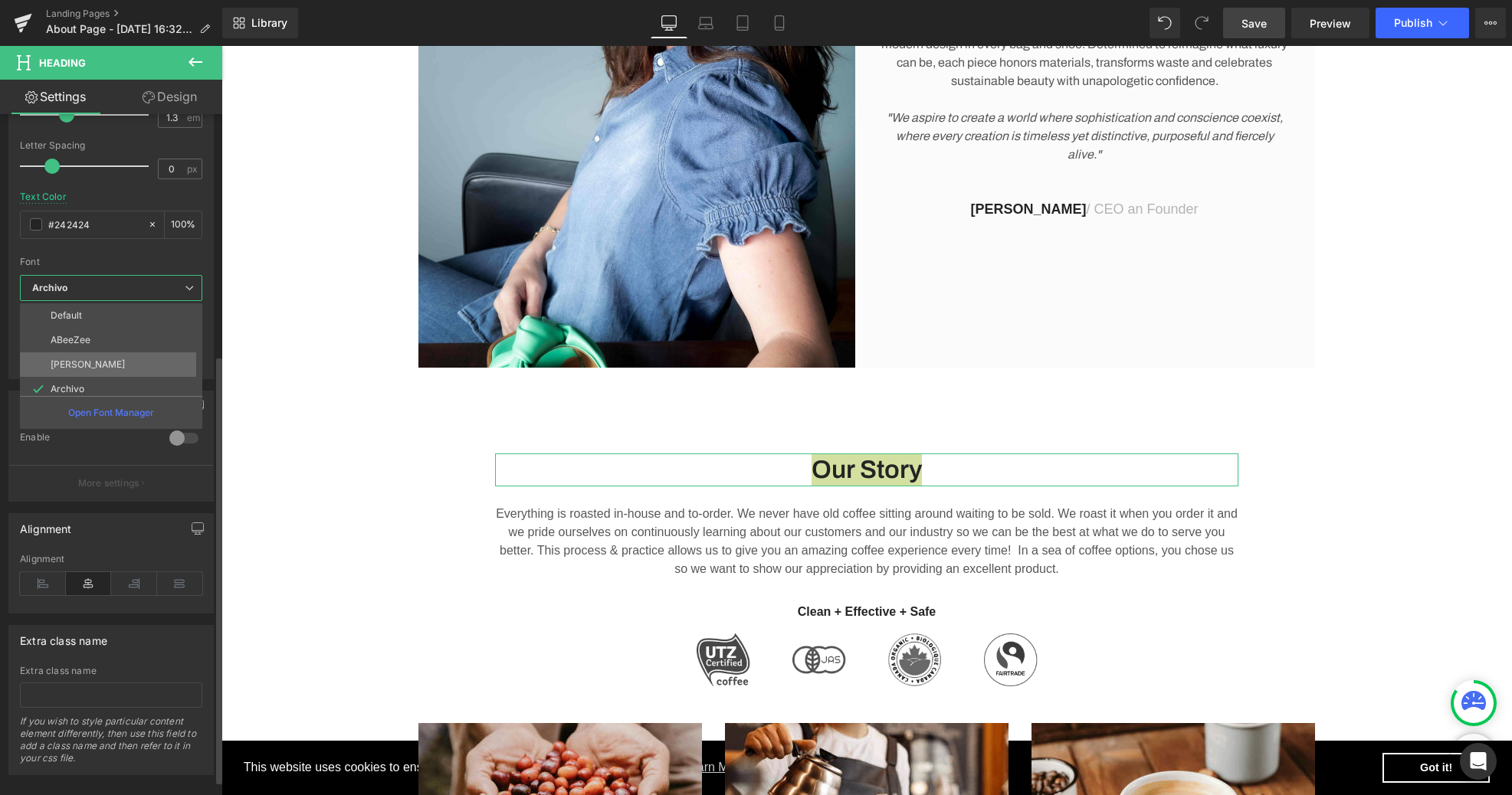
click at [69, 367] on p "[PERSON_NAME]" at bounding box center [87, 364] width 74 height 11
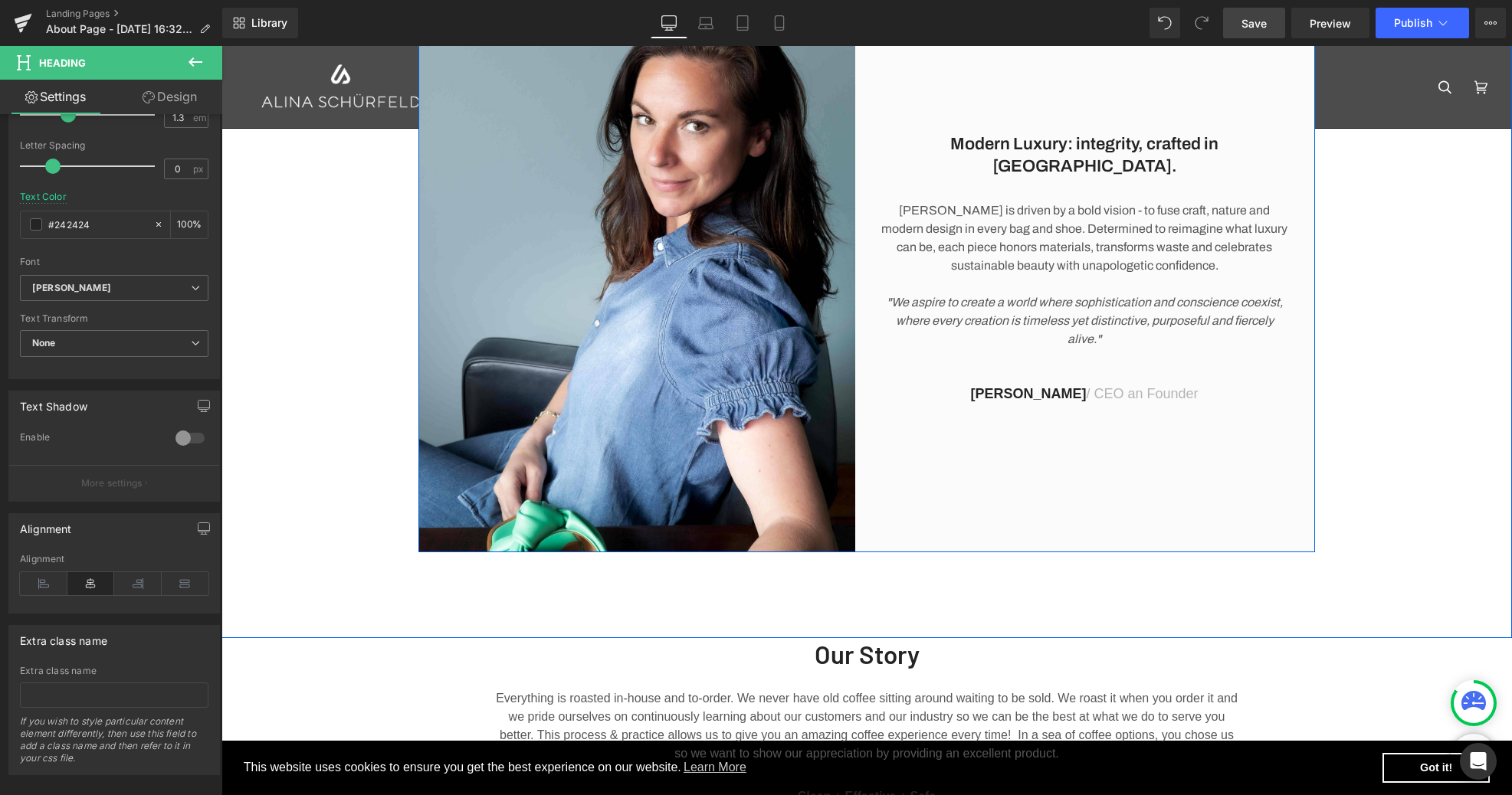
scroll to position [200, 0]
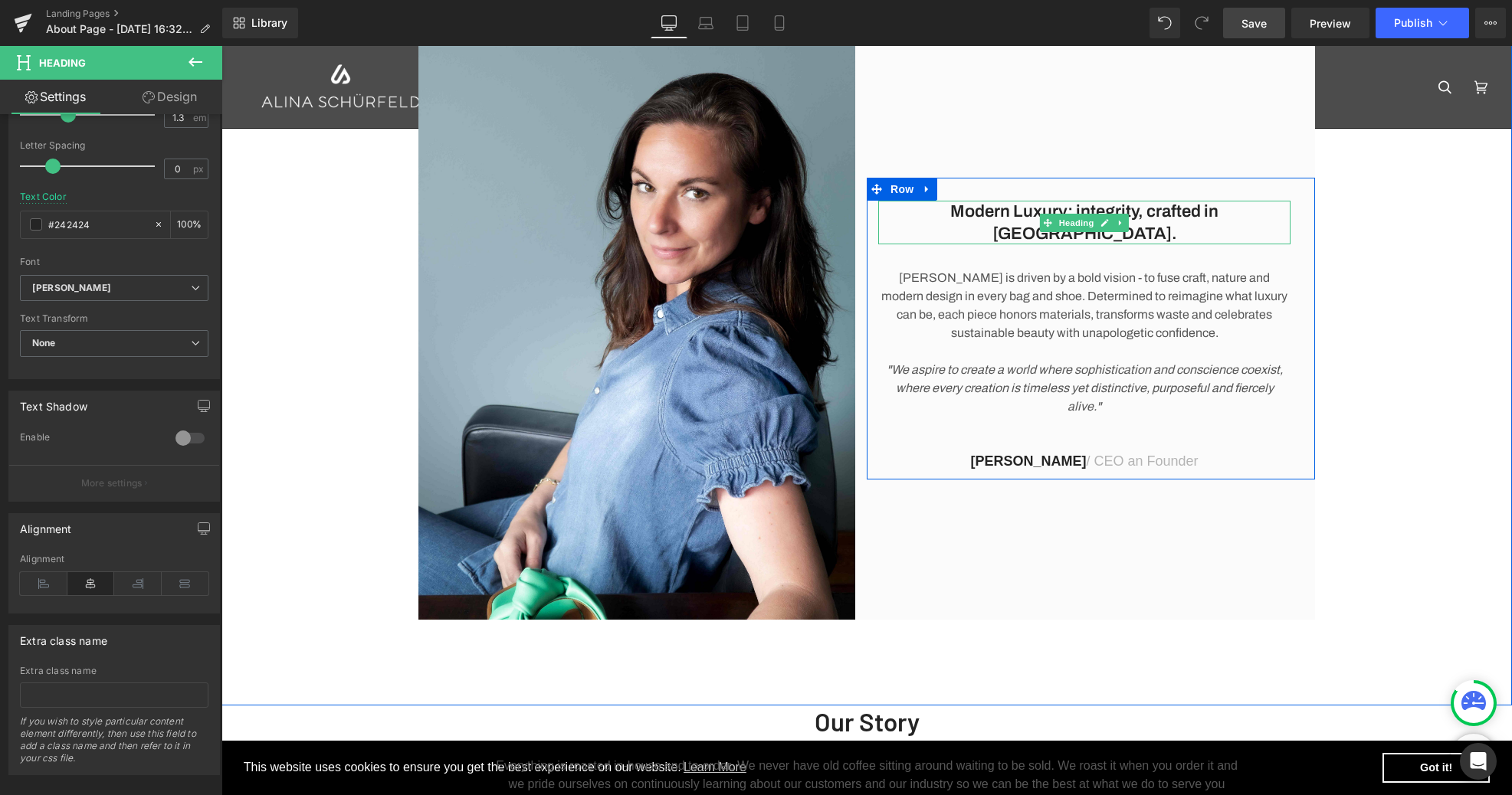
click at [973, 222] on h2 "Modern Luxury: integrity, crafted in [GEOGRAPHIC_DATA]." at bounding box center [1084, 223] width 412 height 44
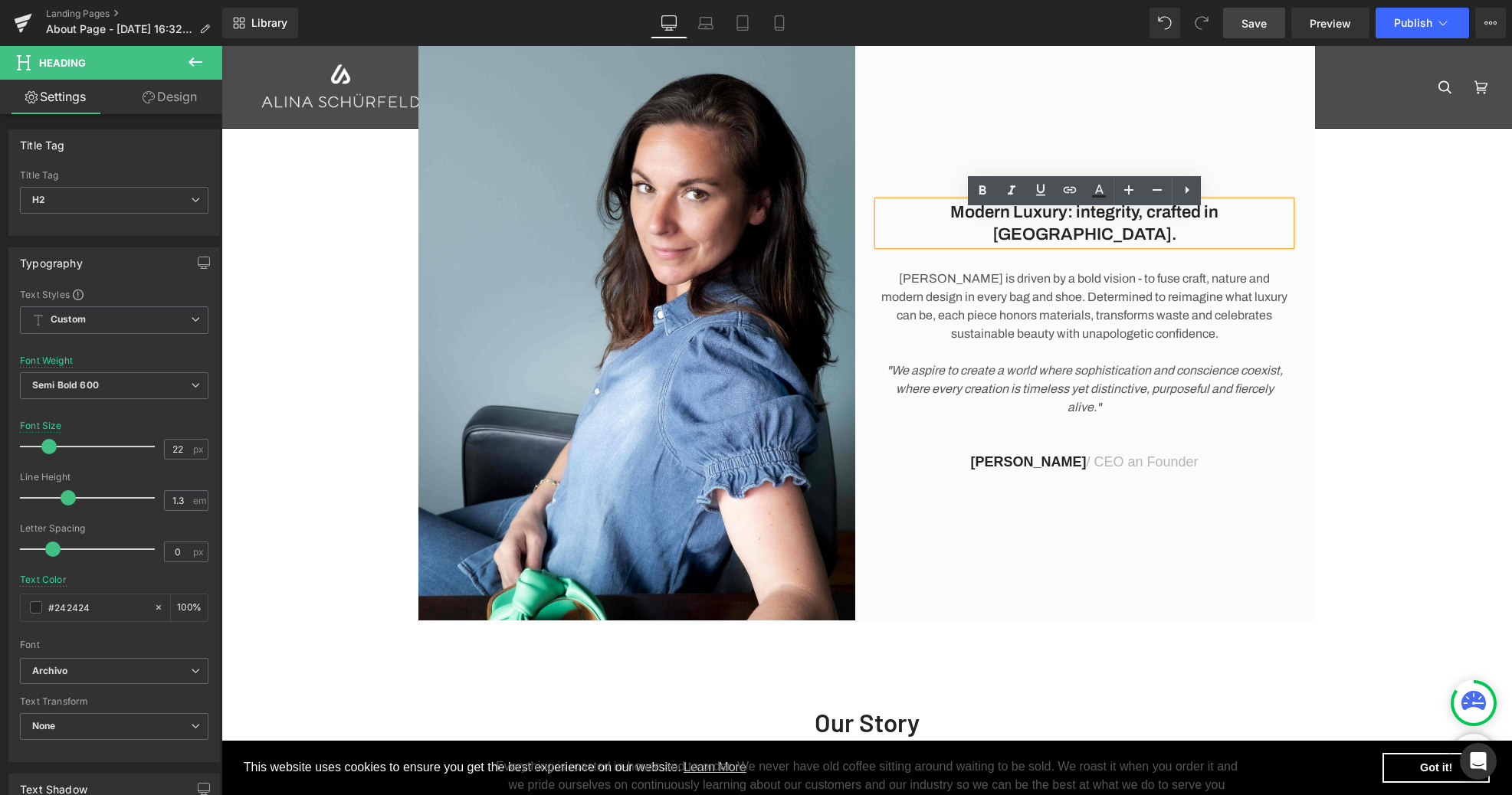
click at [973, 222] on h2 "Modern Luxury: integrity, crafted in [GEOGRAPHIC_DATA]." at bounding box center [1084, 223] width 412 height 44
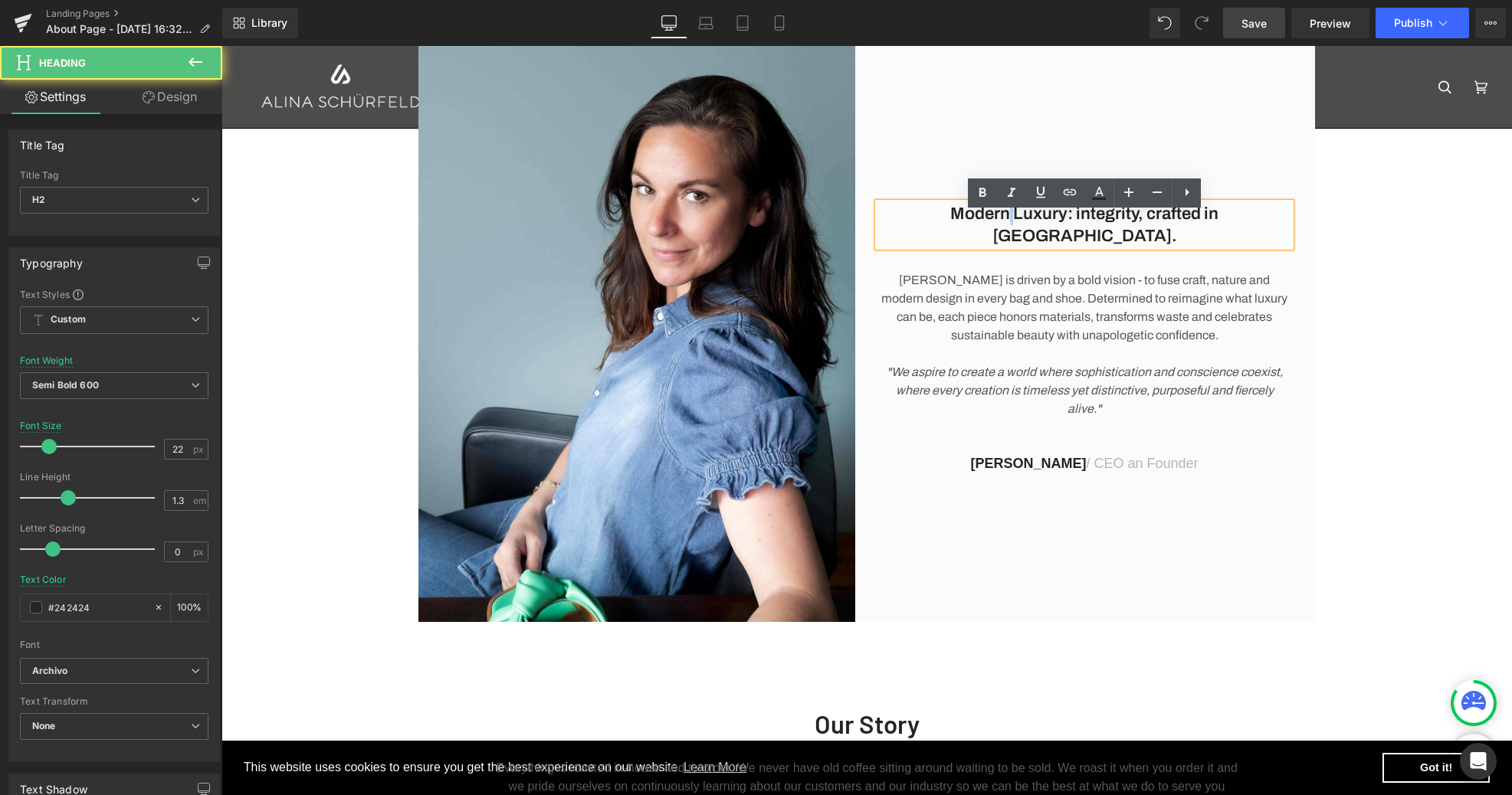
click at [973, 222] on h2 "Modern Luxury: integrity, crafted in [GEOGRAPHIC_DATA]." at bounding box center [1084, 225] width 412 height 44
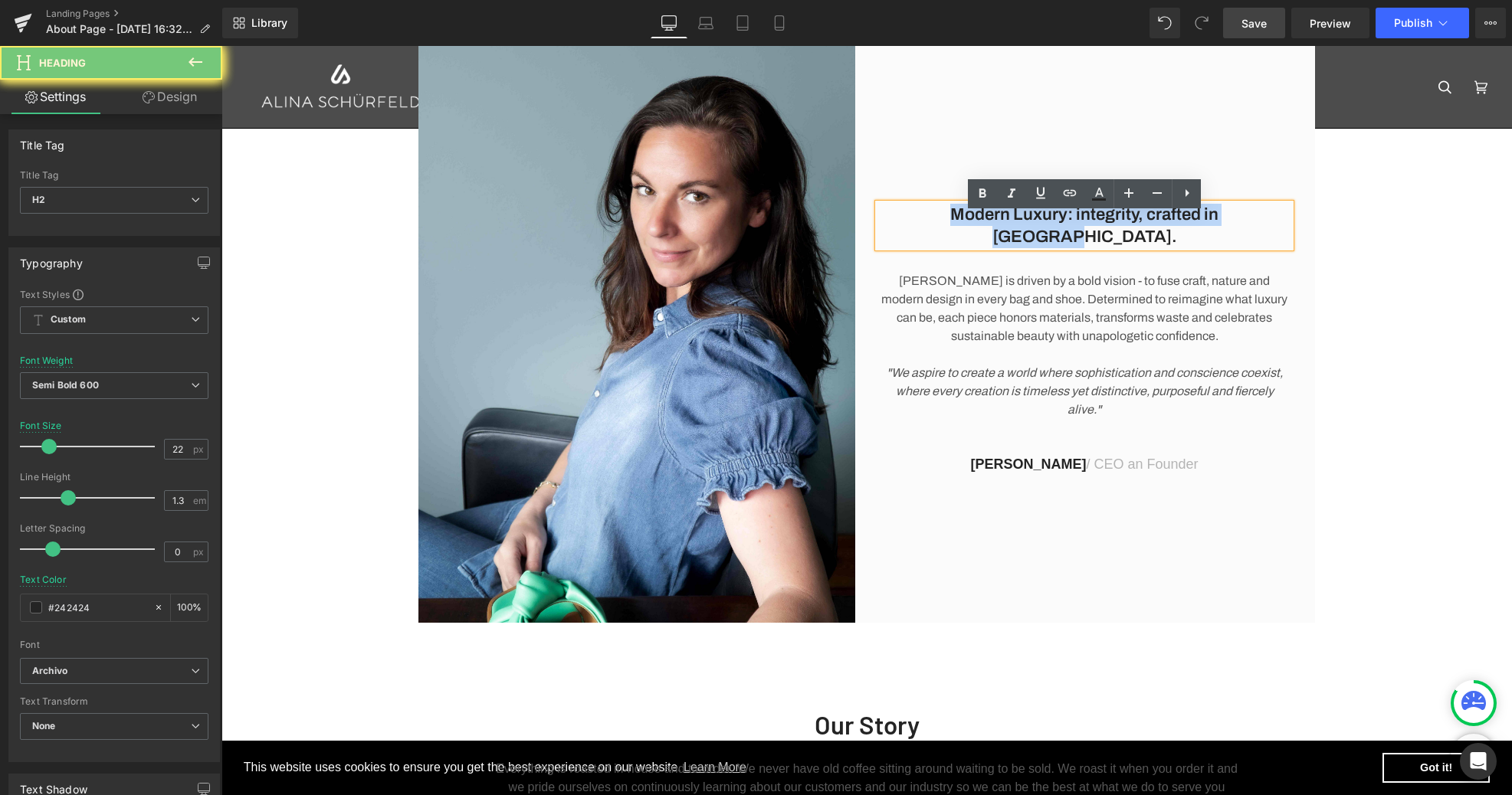
click at [973, 222] on h2 "Modern Luxury: integrity, crafted in [GEOGRAPHIC_DATA]." at bounding box center [1084, 226] width 412 height 44
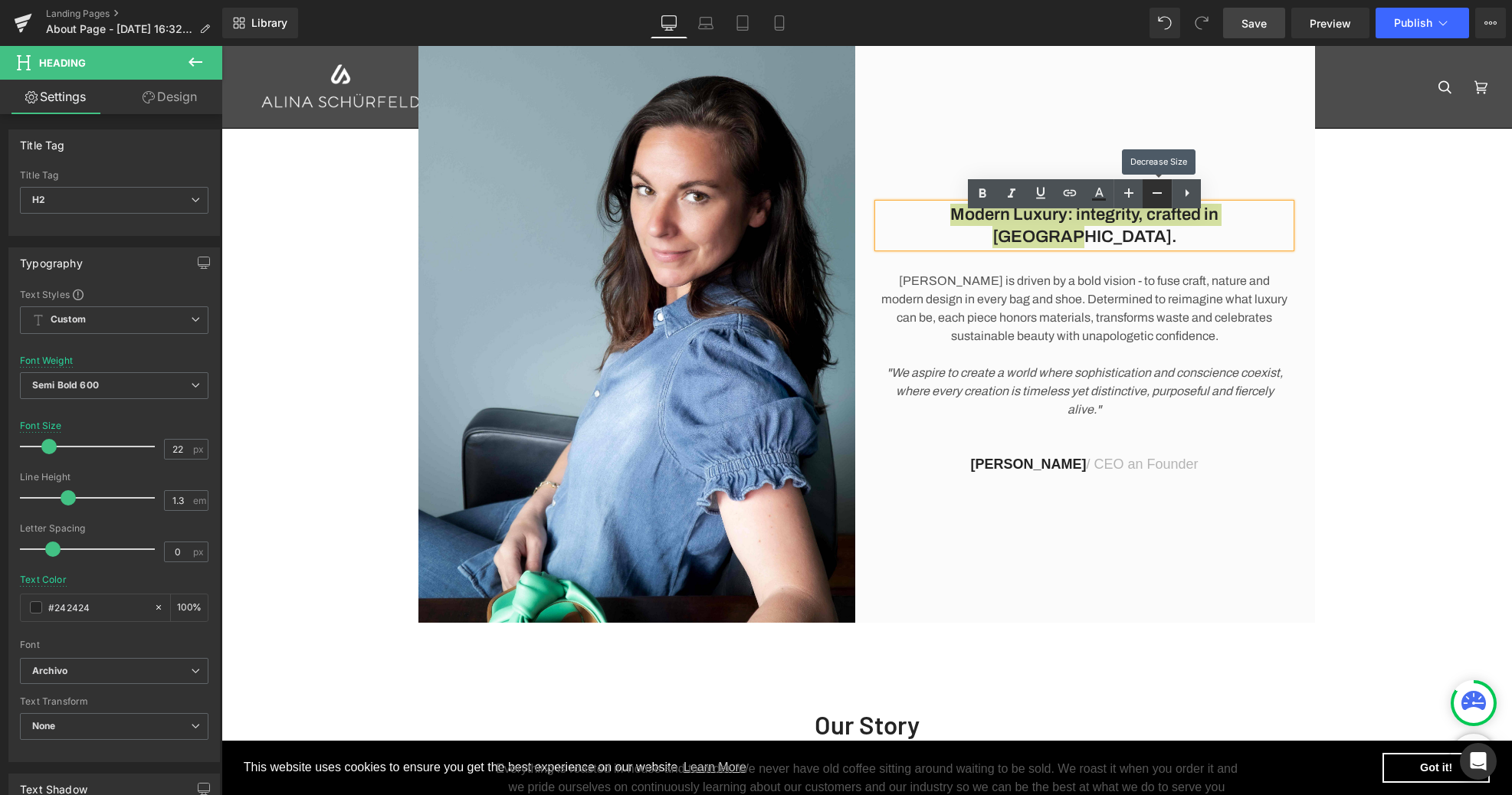
click at [1158, 195] on icon at bounding box center [1157, 193] width 18 height 18
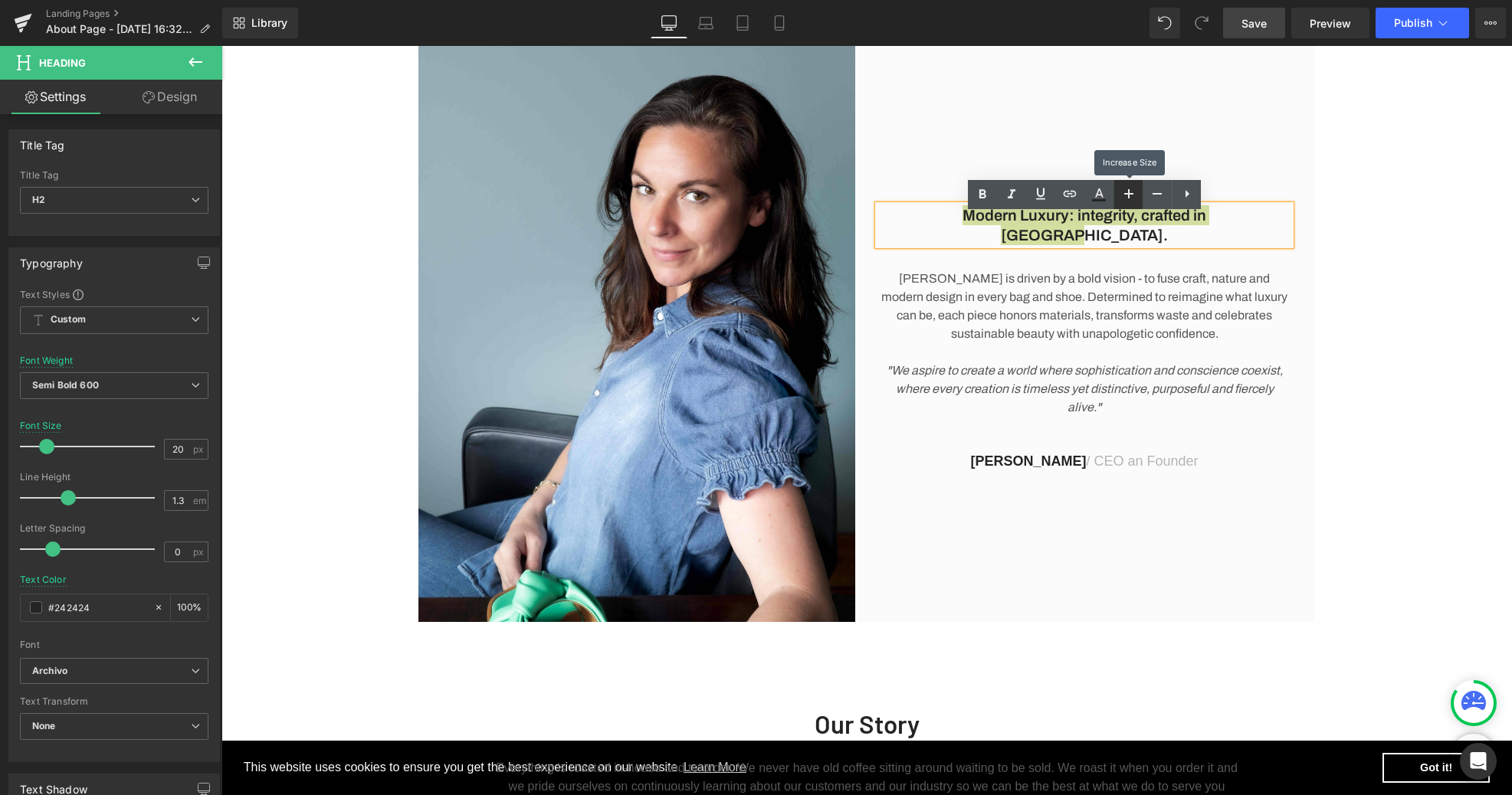
click at [1130, 195] on icon at bounding box center [1129, 194] width 18 height 18
type input "22"
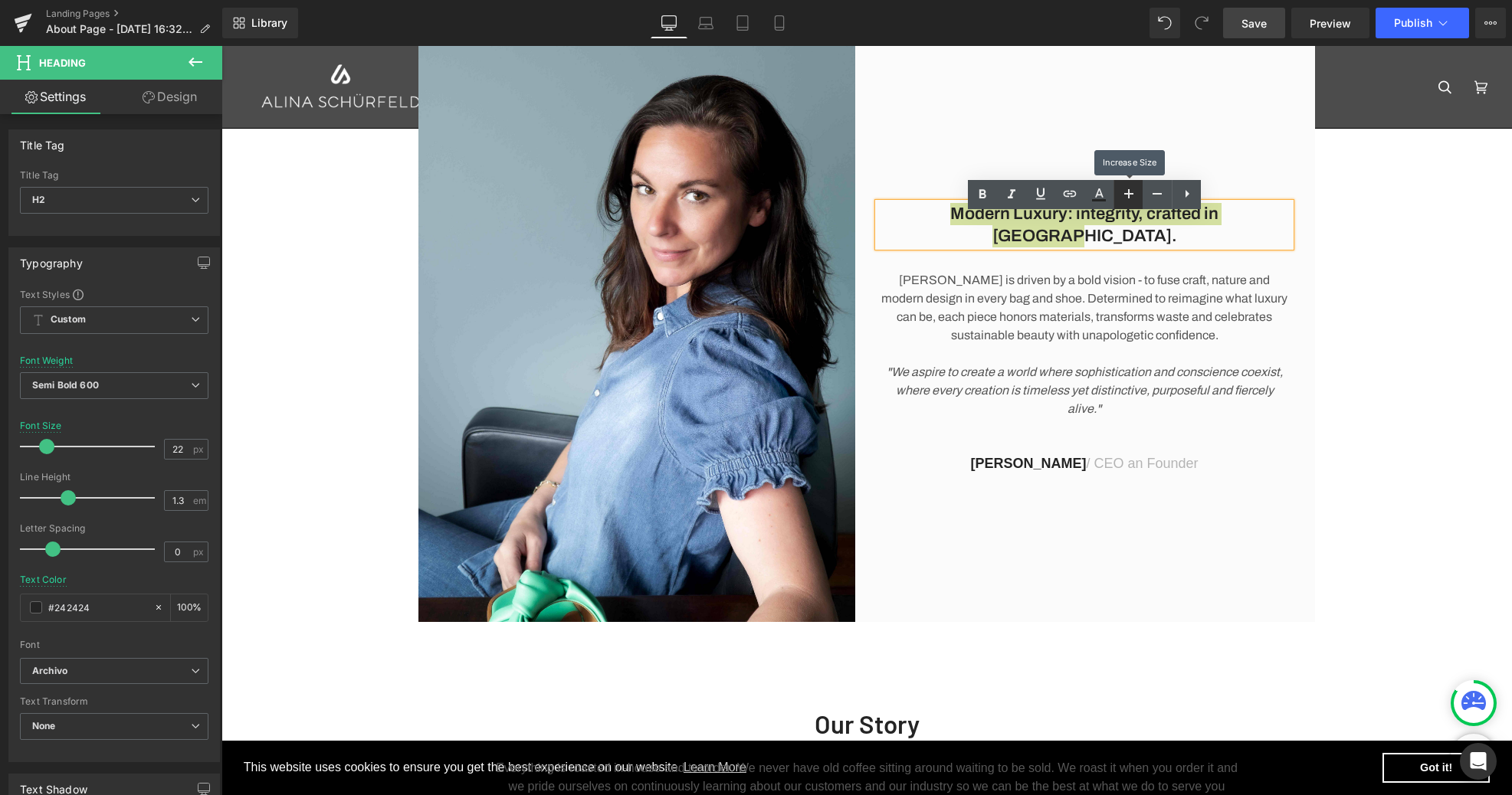
scroll to position [196, 0]
click at [1218, 587] on div "Modern Luxury: integrity, crafted in [GEOGRAPHIC_DATA]. Heading [PERSON_NAME] i…" at bounding box center [1090, 331] width 448 height 582
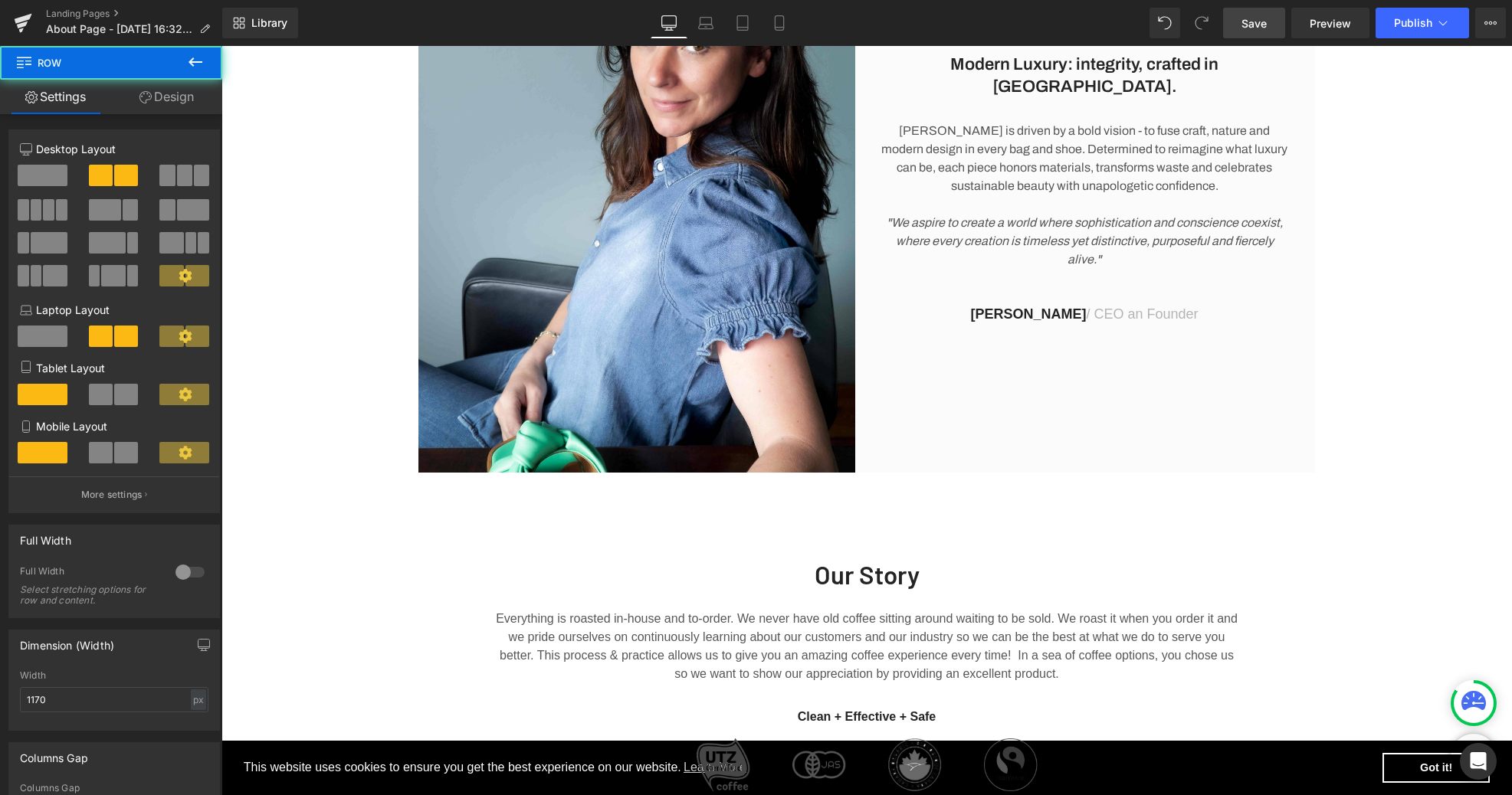
scroll to position [356, 0]
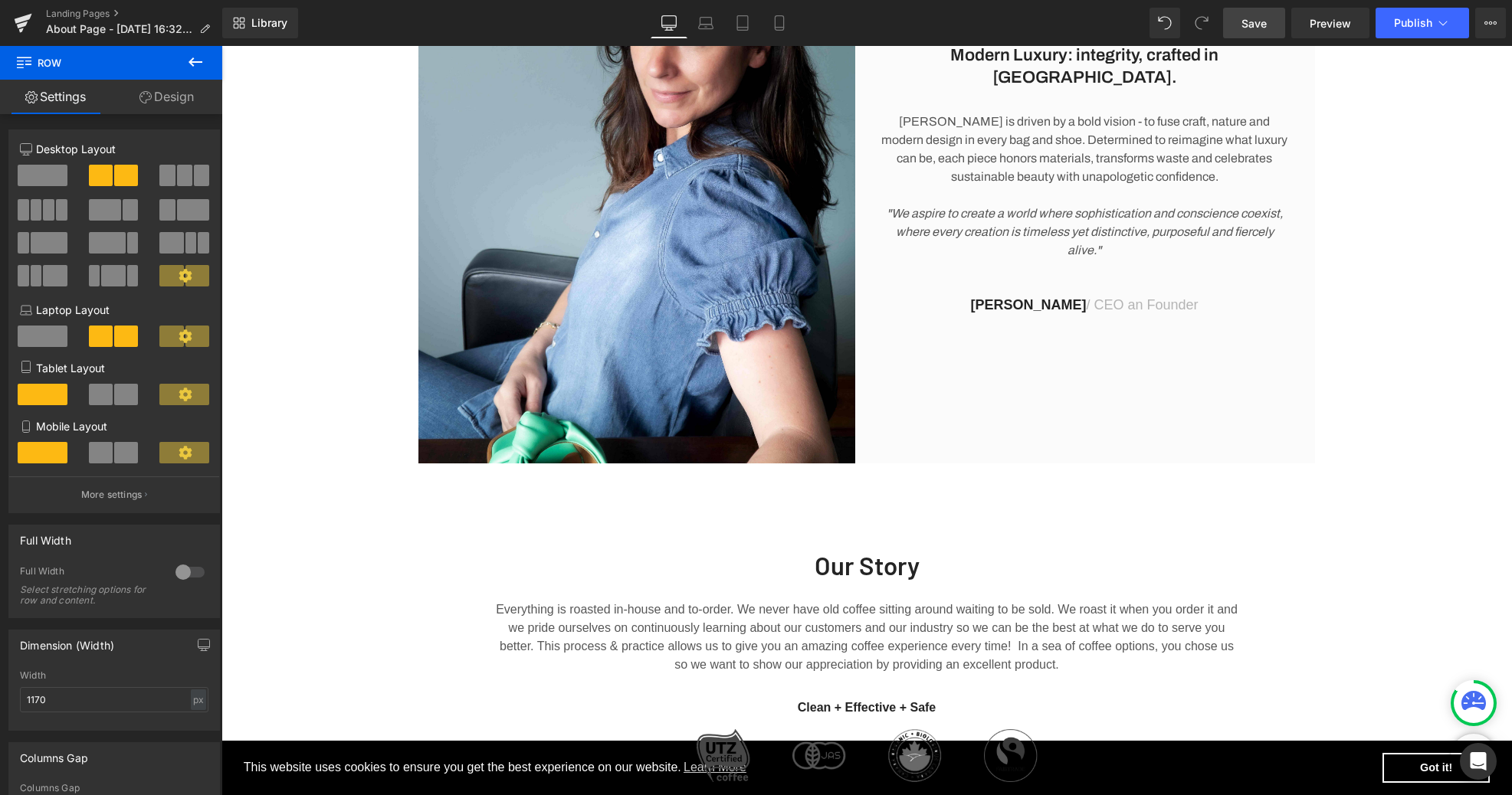
click at [908, 575] on h2 "Our Story" at bounding box center [866, 565] width 743 height 33
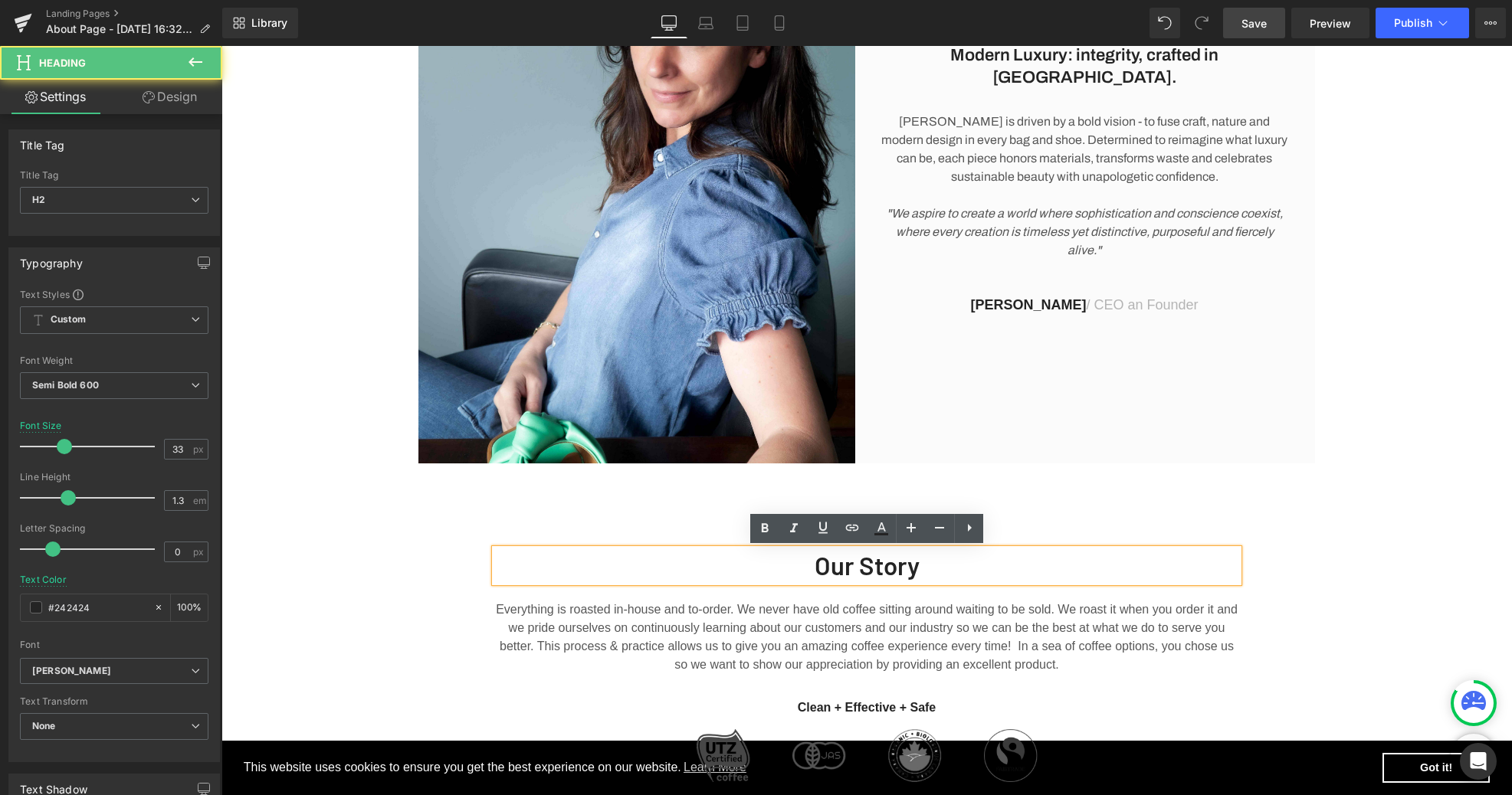
click at [940, 565] on h2 "Our Story" at bounding box center [866, 565] width 743 height 33
click at [939, 532] on icon at bounding box center [940, 528] width 18 height 18
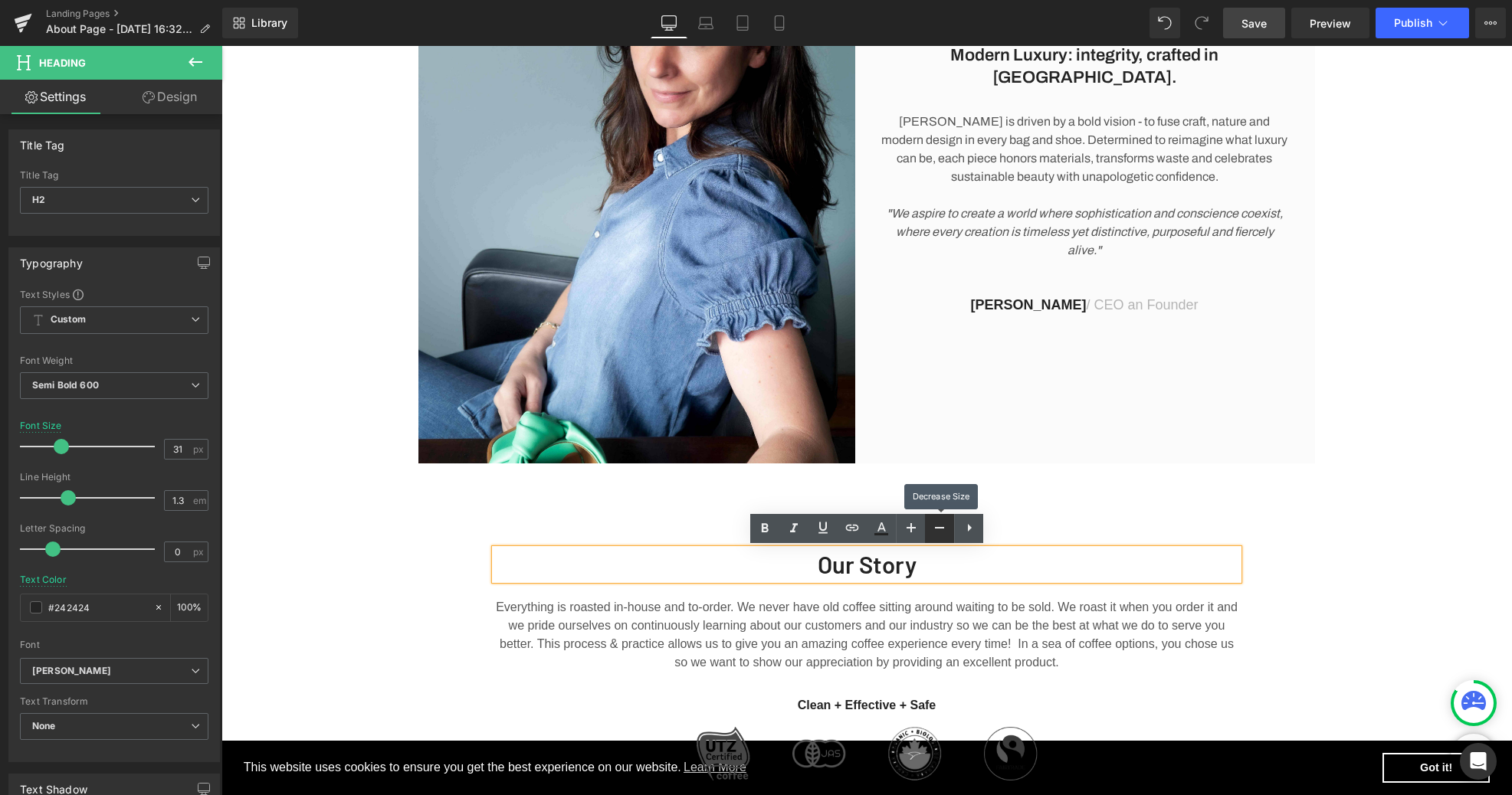
click at [939, 532] on icon at bounding box center [940, 528] width 18 height 18
type input "27"
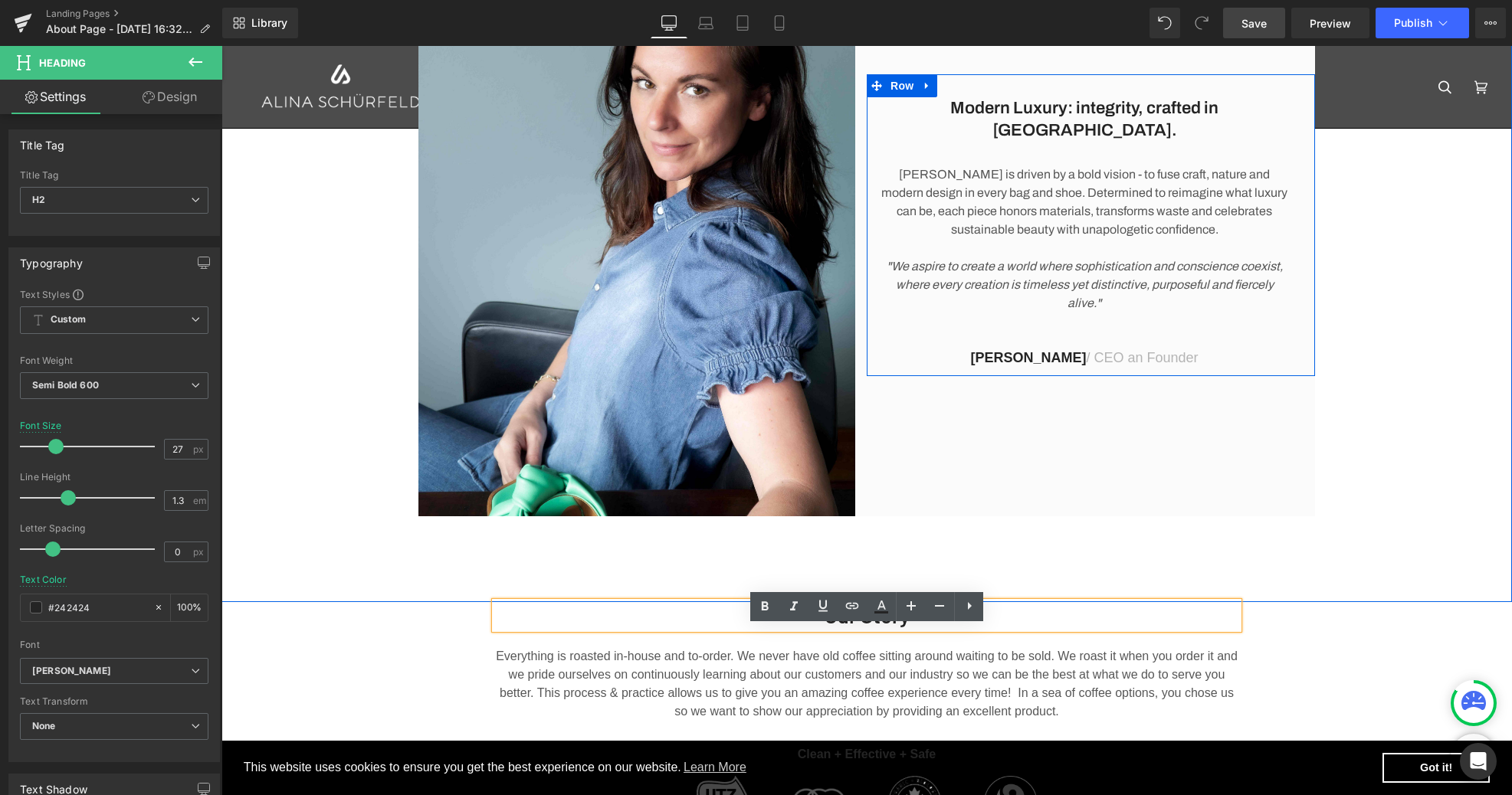
scroll to position [278, 0]
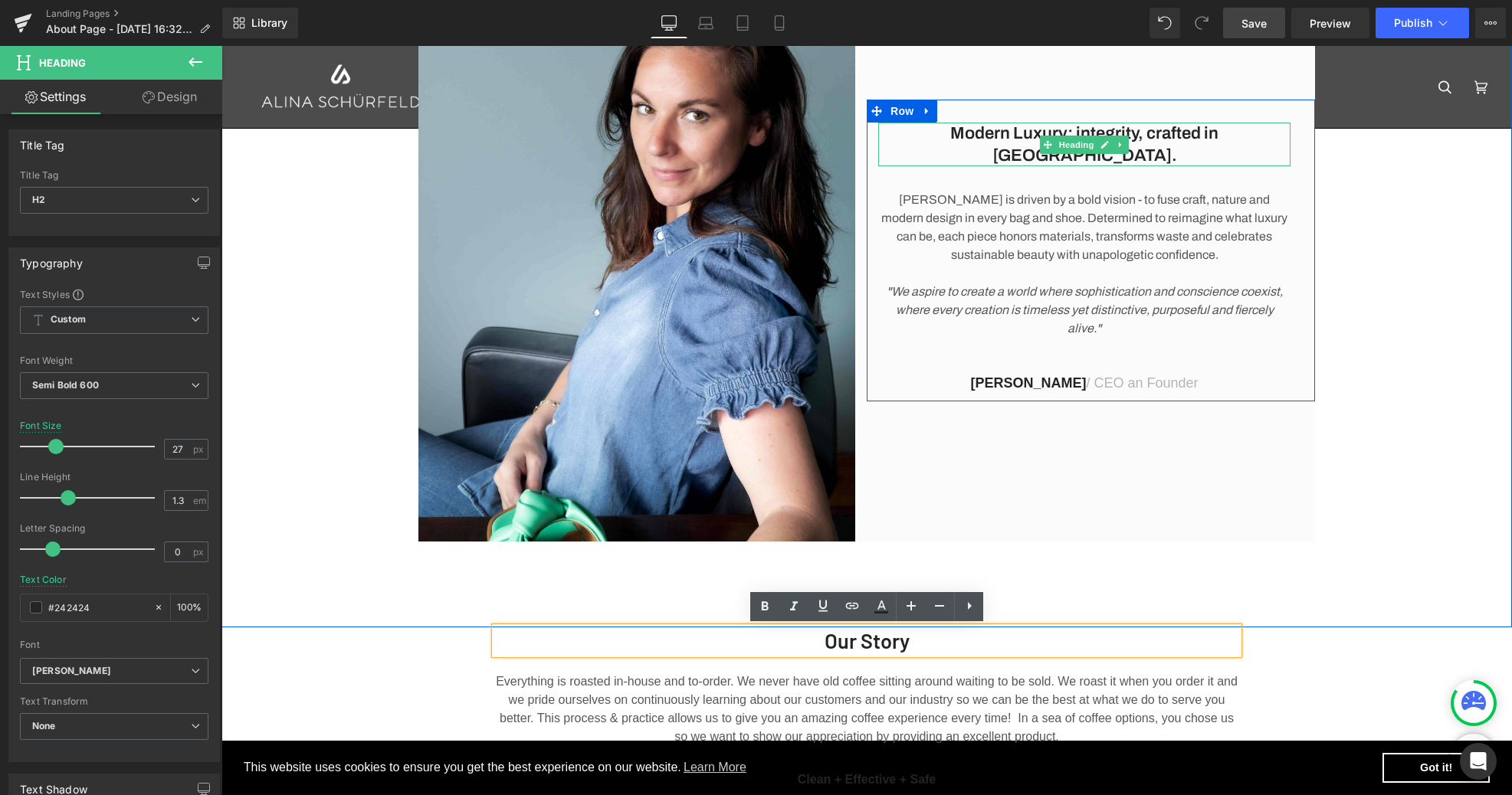
click at [954, 145] on h2 "Modern Luxury: integrity, crafted in [GEOGRAPHIC_DATA]." at bounding box center [1084, 144] width 412 height 44
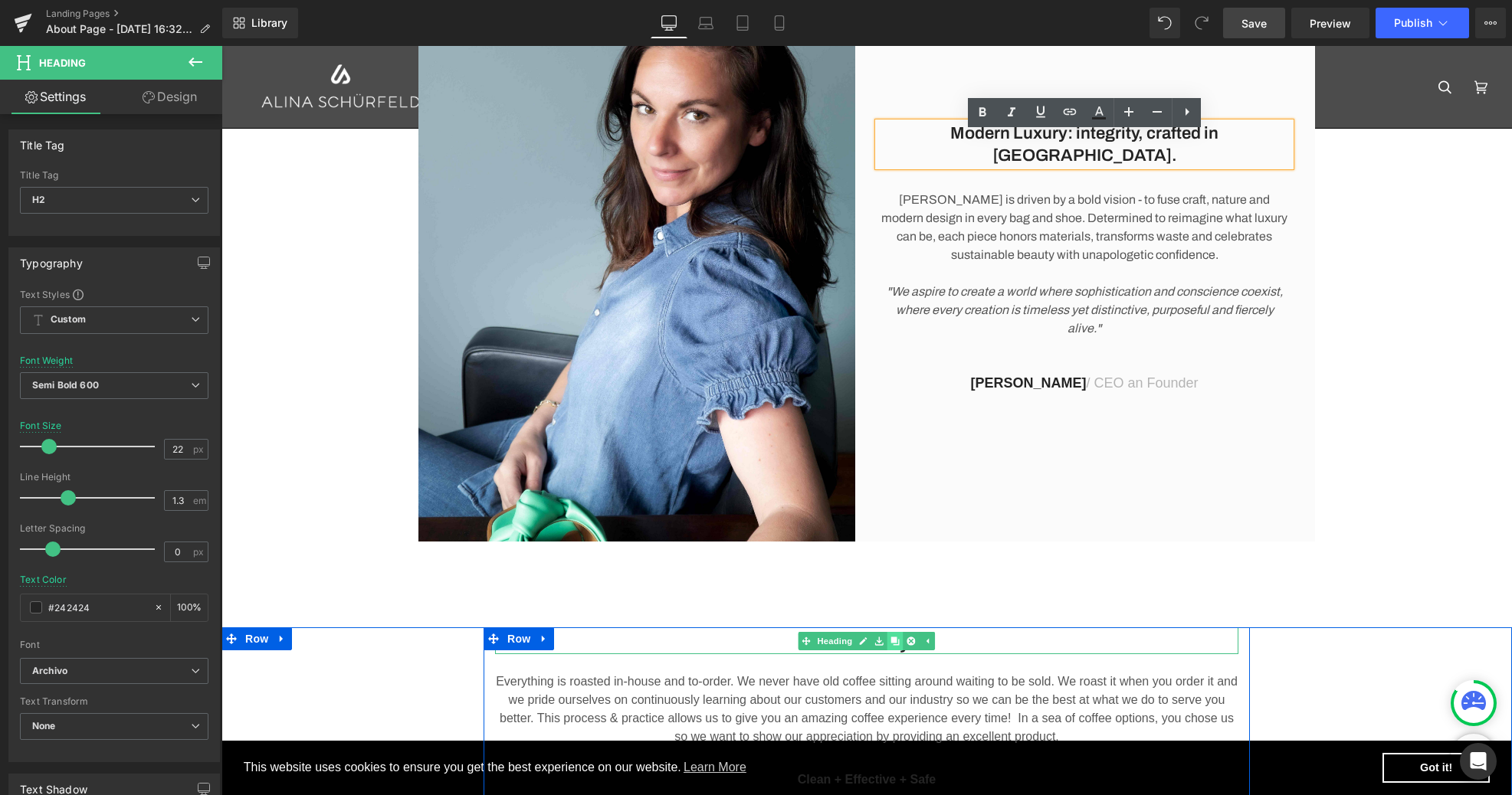
click at [891, 640] on icon at bounding box center [895, 640] width 8 height 8
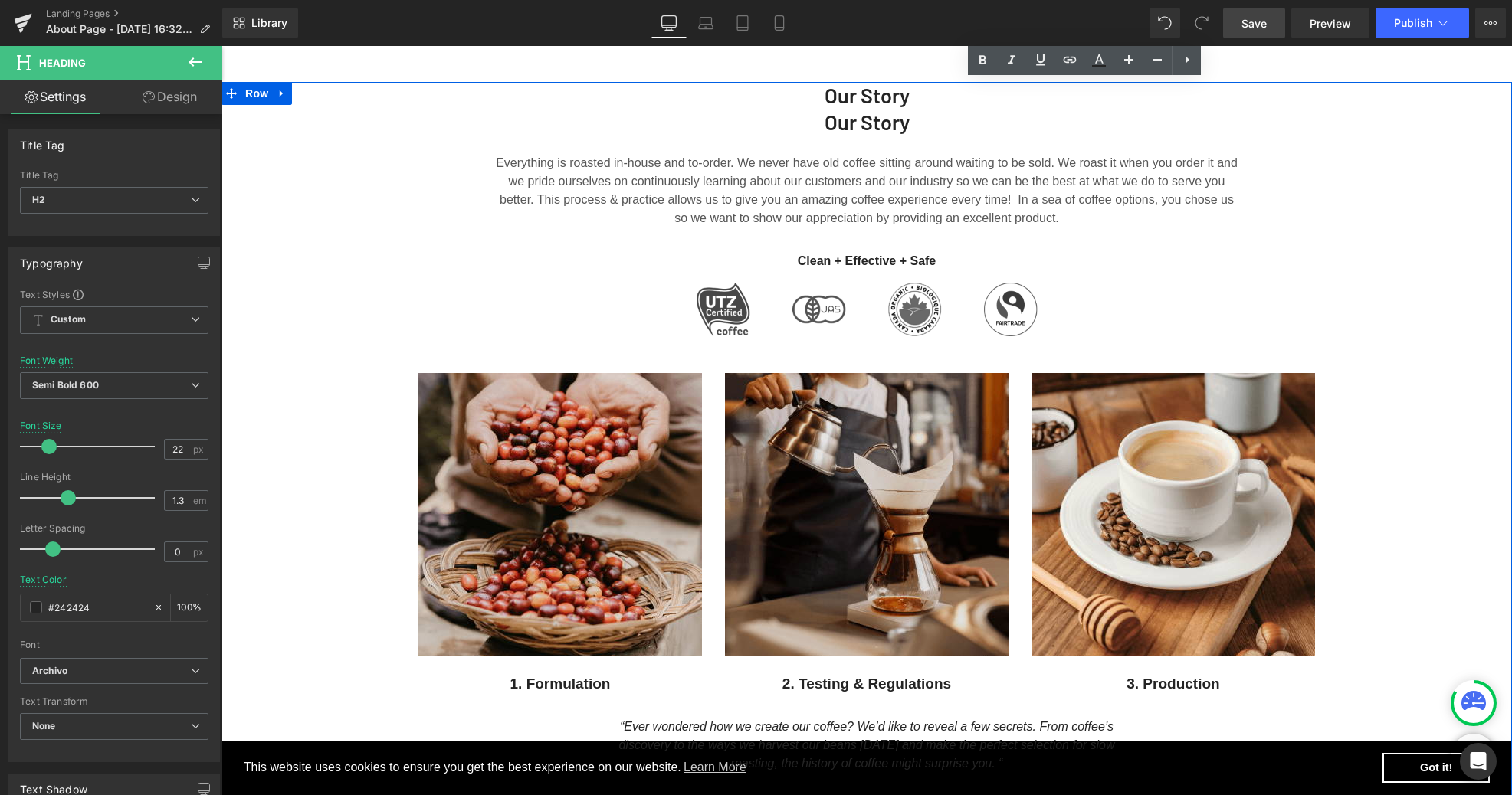
scroll to position [824, 0]
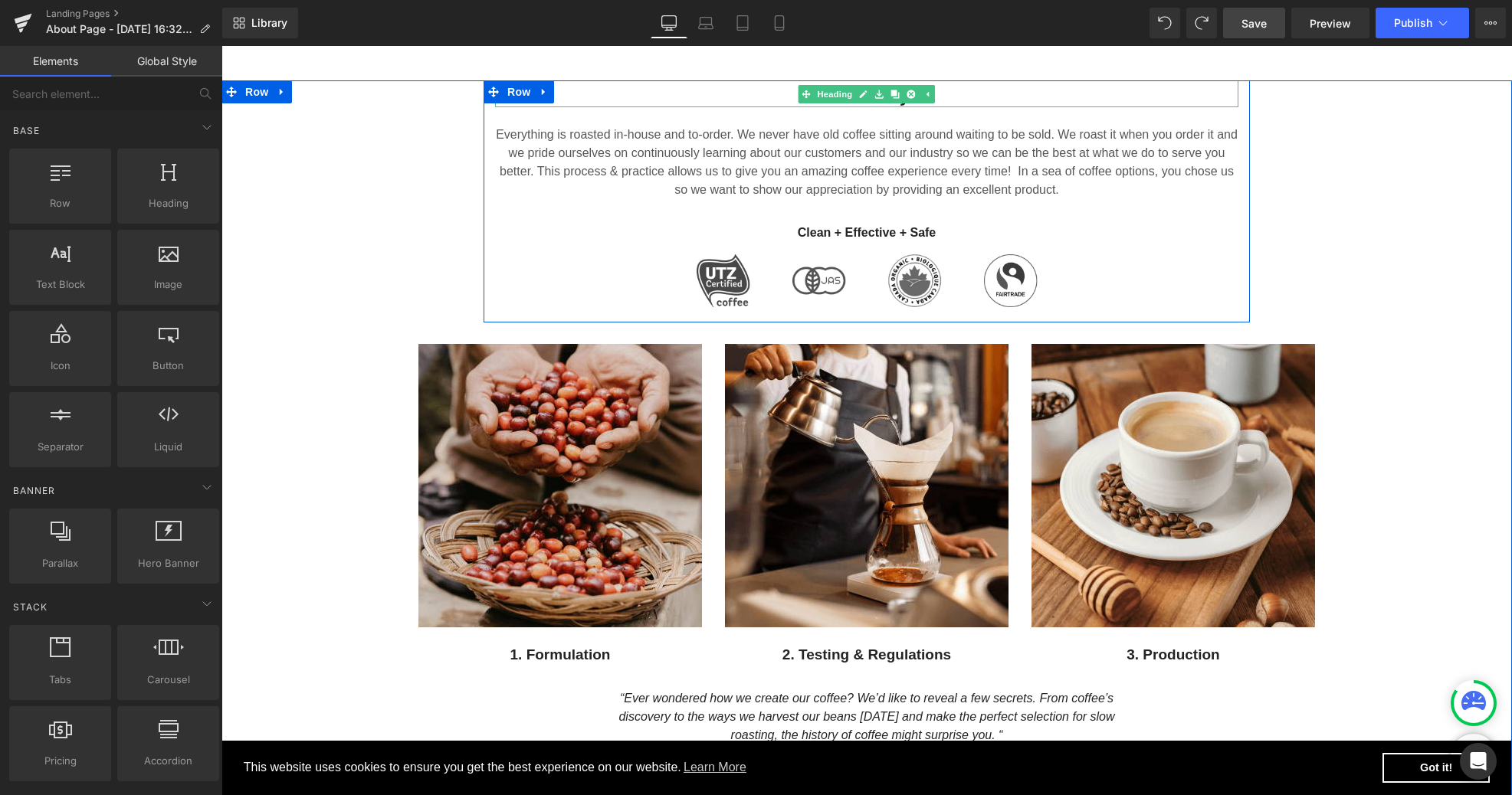
click at [737, 94] on h2 "Our Story" at bounding box center [866, 94] width 743 height 27
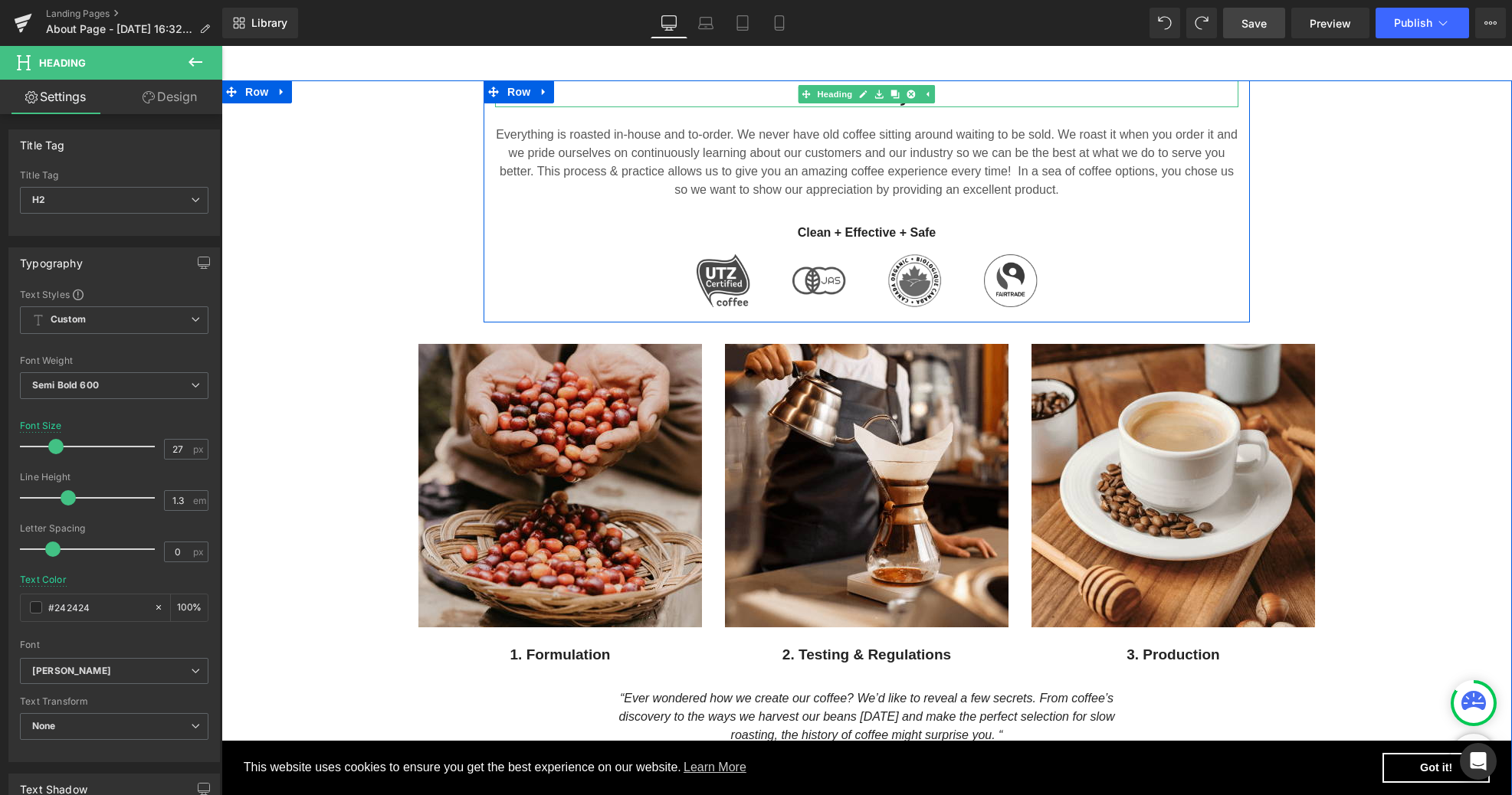
click at [984, 91] on h2 "Our Story" at bounding box center [866, 94] width 743 height 27
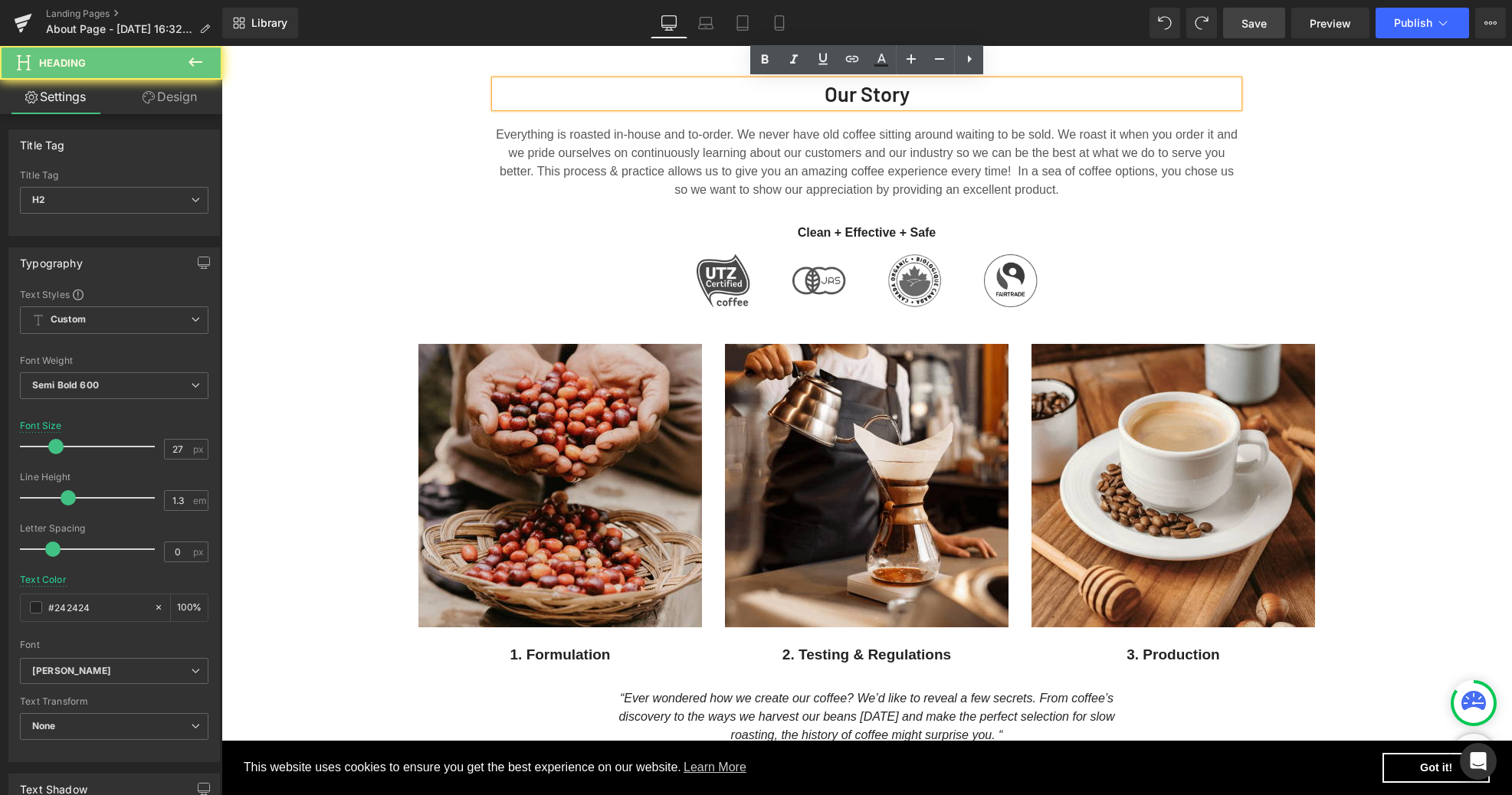
click at [984, 91] on h2 "Our Story" at bounding box center [866, 94] width 743 height 27
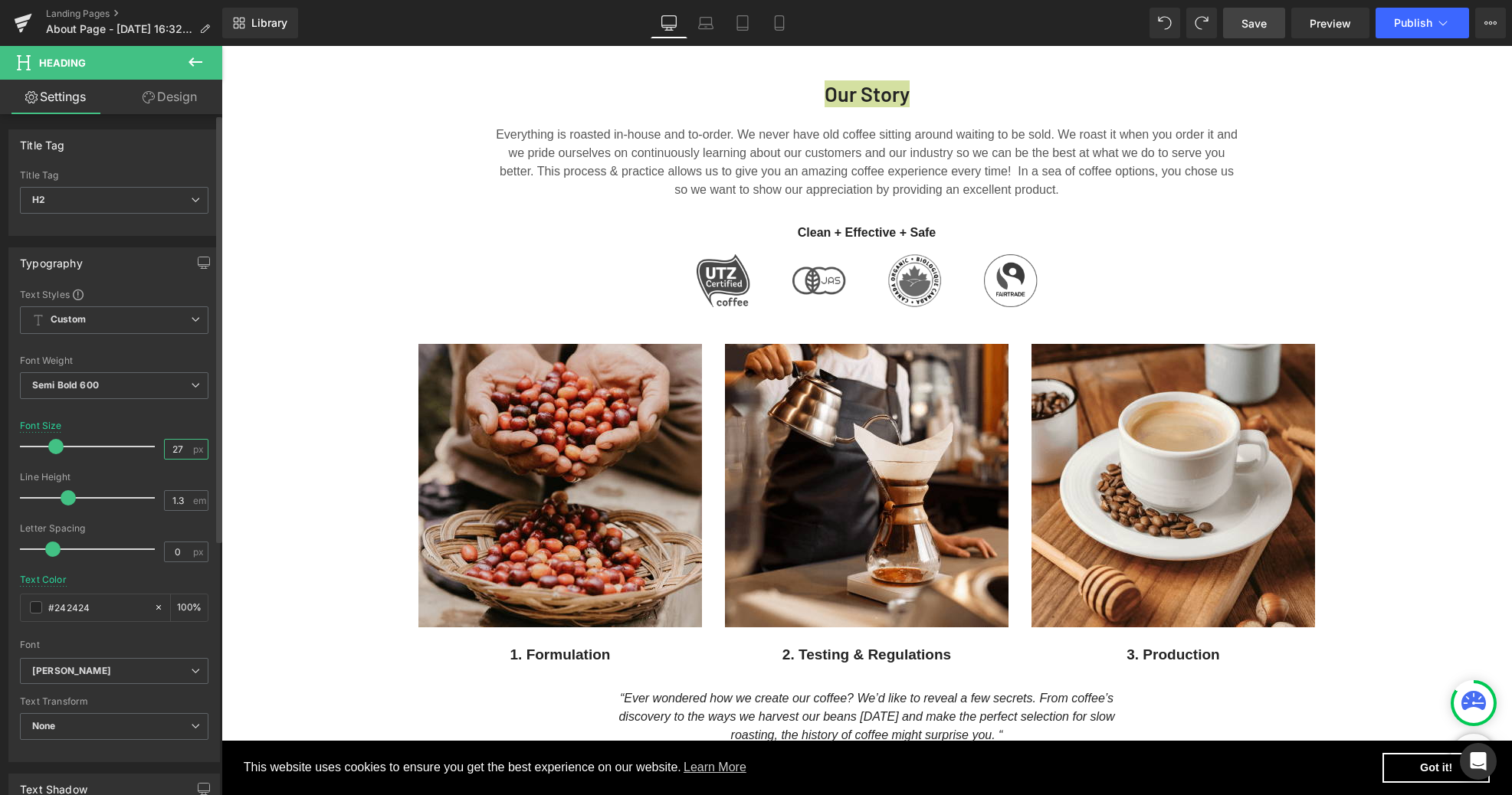
click at [178, 450] on input "27" at bounding box center [177, 449] width 27 height 19
type input "22"
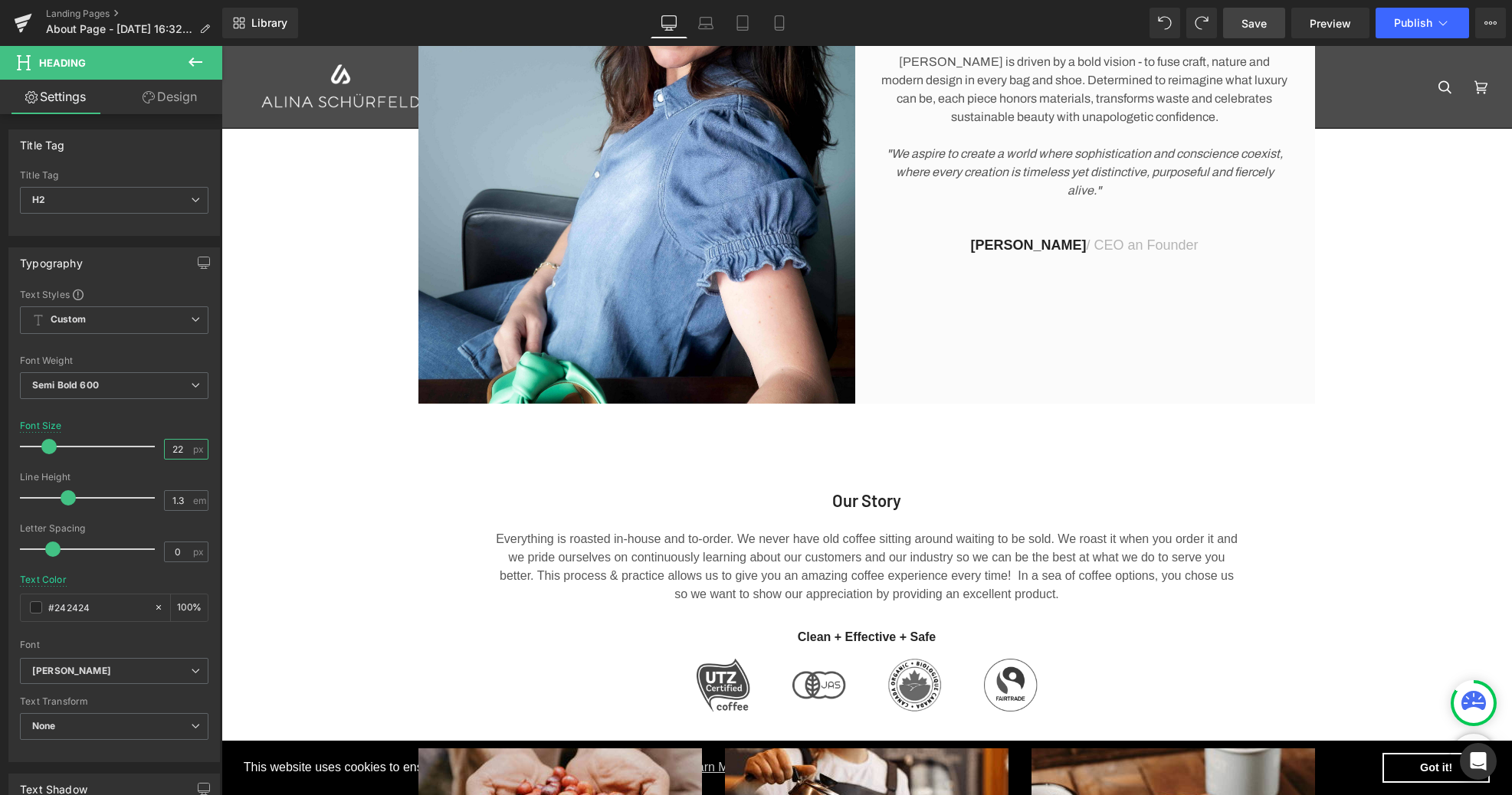
scroll to position [164, 0]
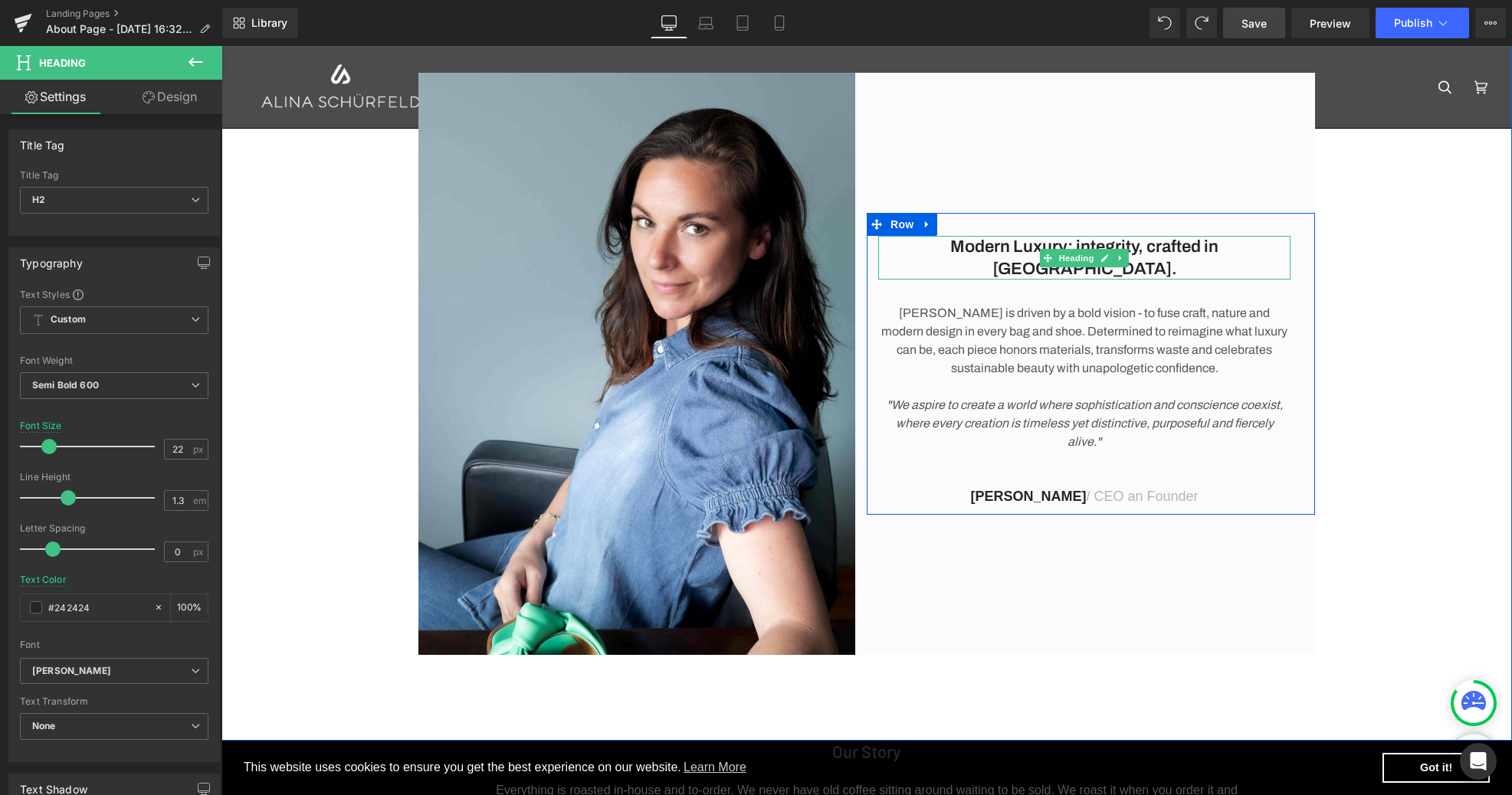
click at [955, 258] on h2 "Modern Luxury: integrity, crafted in [GEOGRAPHIC_DATA]." at bounding box center [1084, 258] width 412 height 44
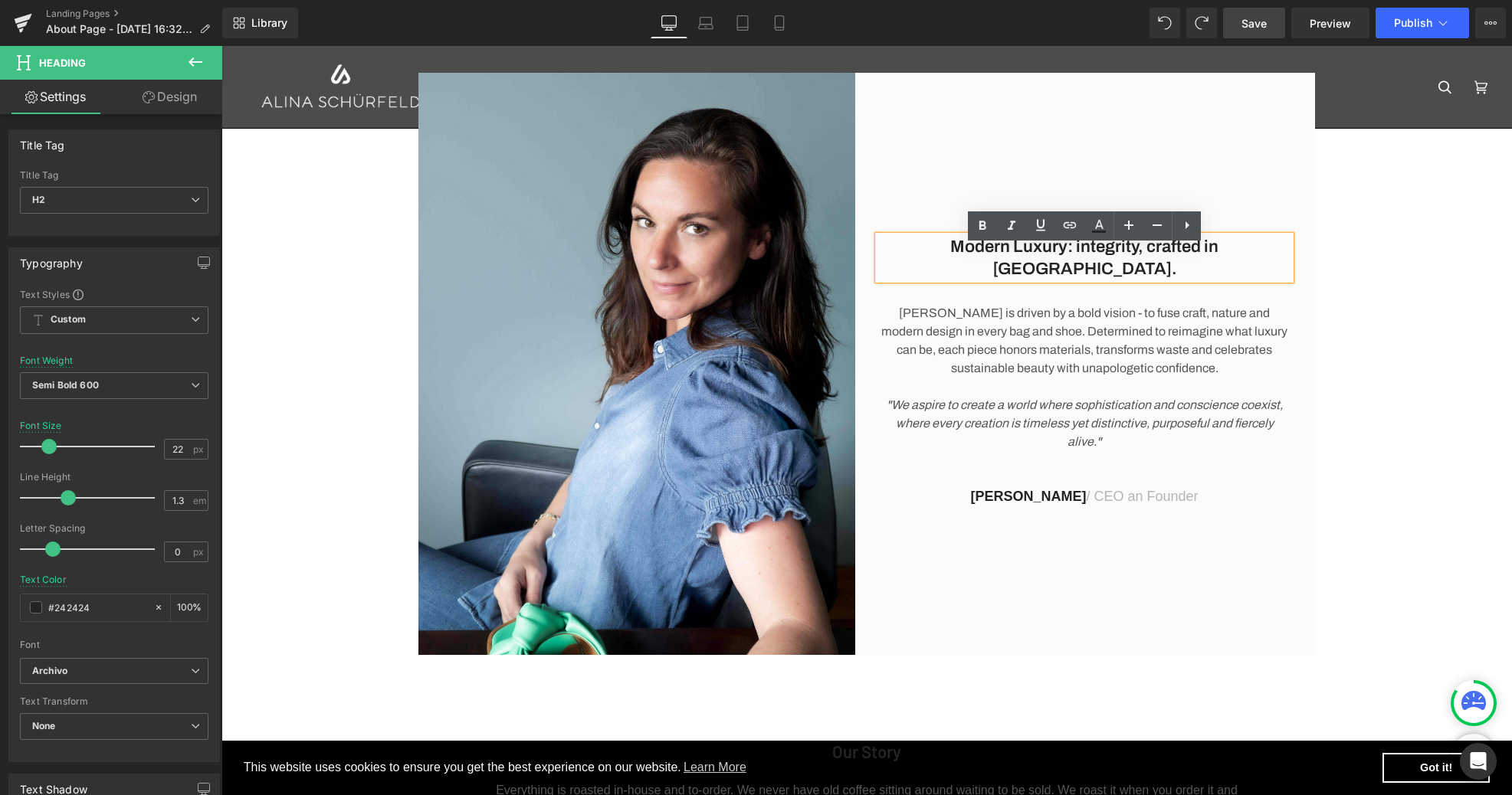
click at [925, 259] on h2 "Modern Luxury: integrity, crafted in [GEOGRAPHIC_DATA]." at bounding box center [1084, 258] width 412 height 44
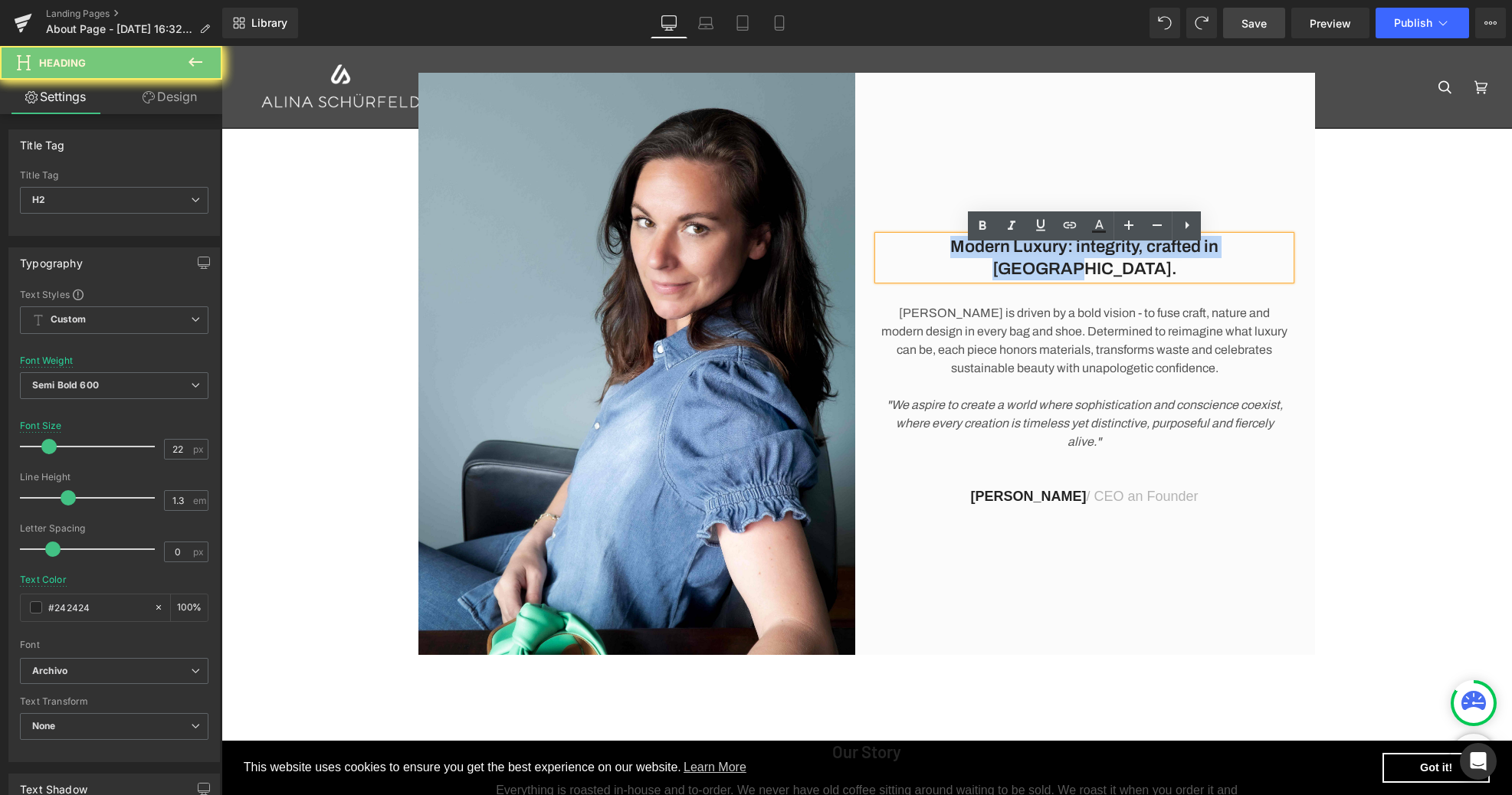
click at [925, 259] on h2 "Modern Luxury: integrity, crafted in [GEOGRAPHIC_DATA]." at bounding box center [1084, 258] width 412 height 44
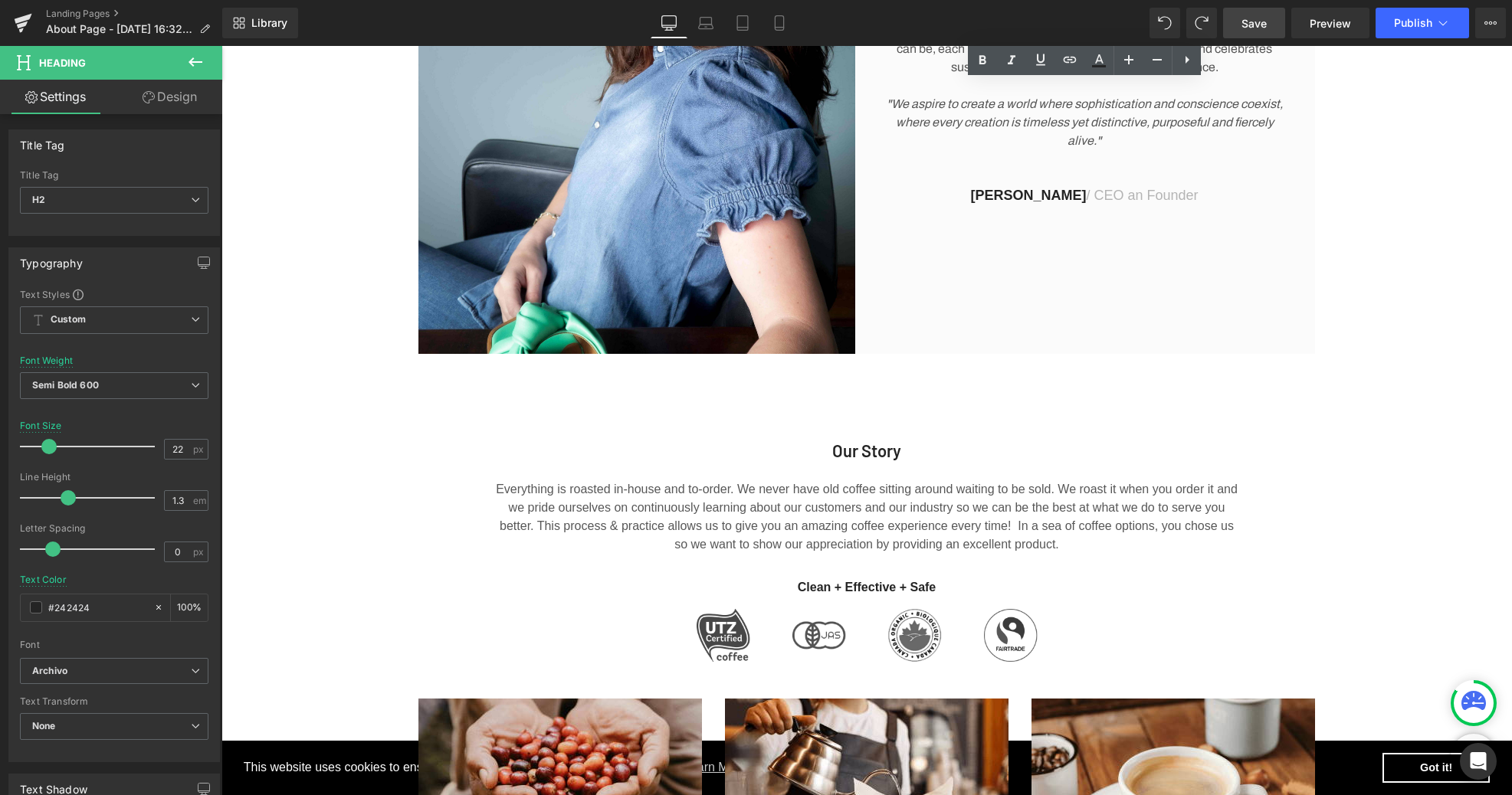
scroll to position [522, 0]
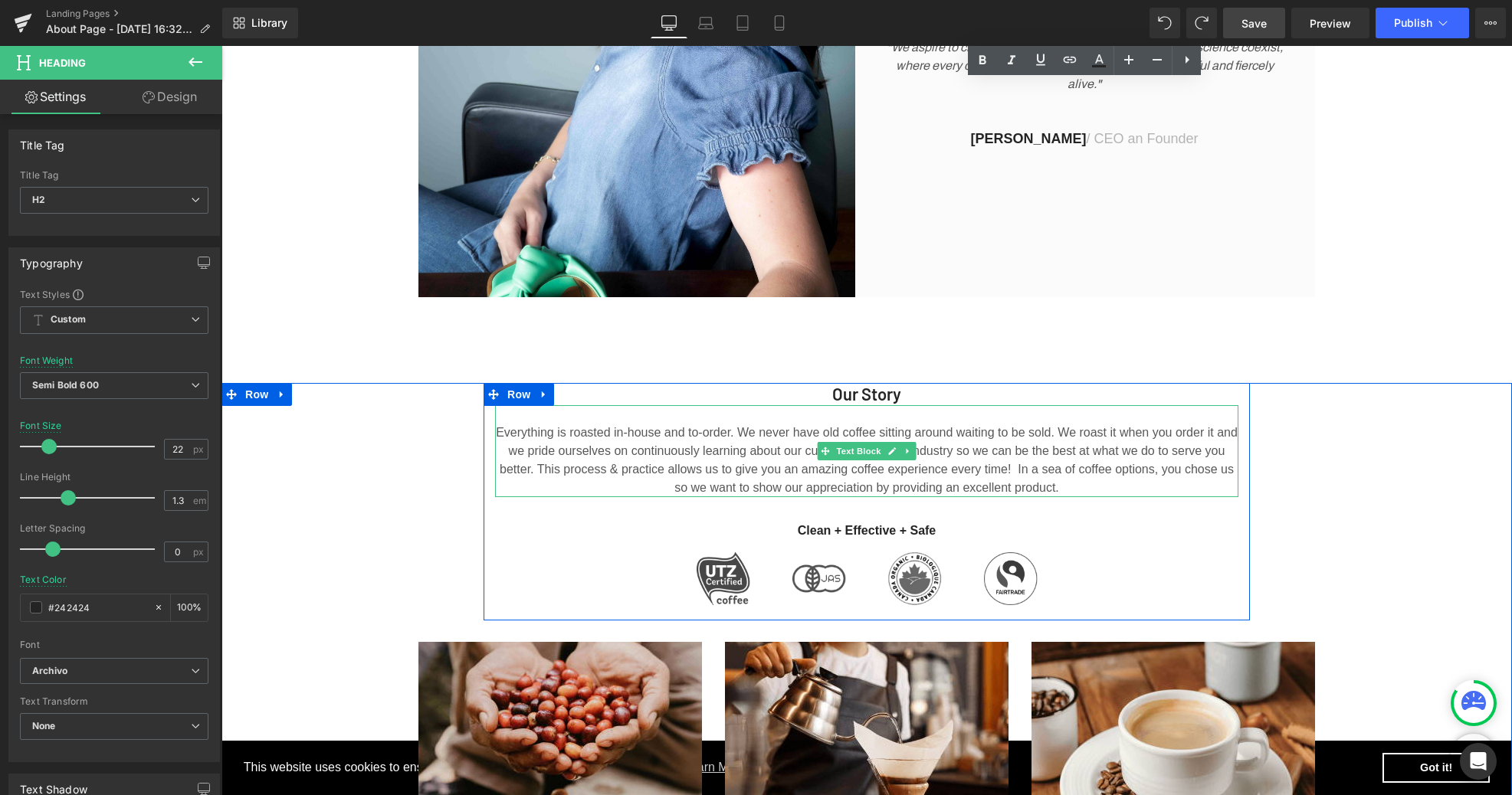
click at [802, 461] on p "Everything is roasted in-house and to-order. We never have old coffee sitting a…" at bounding box center [866, 460] width 743 height 73
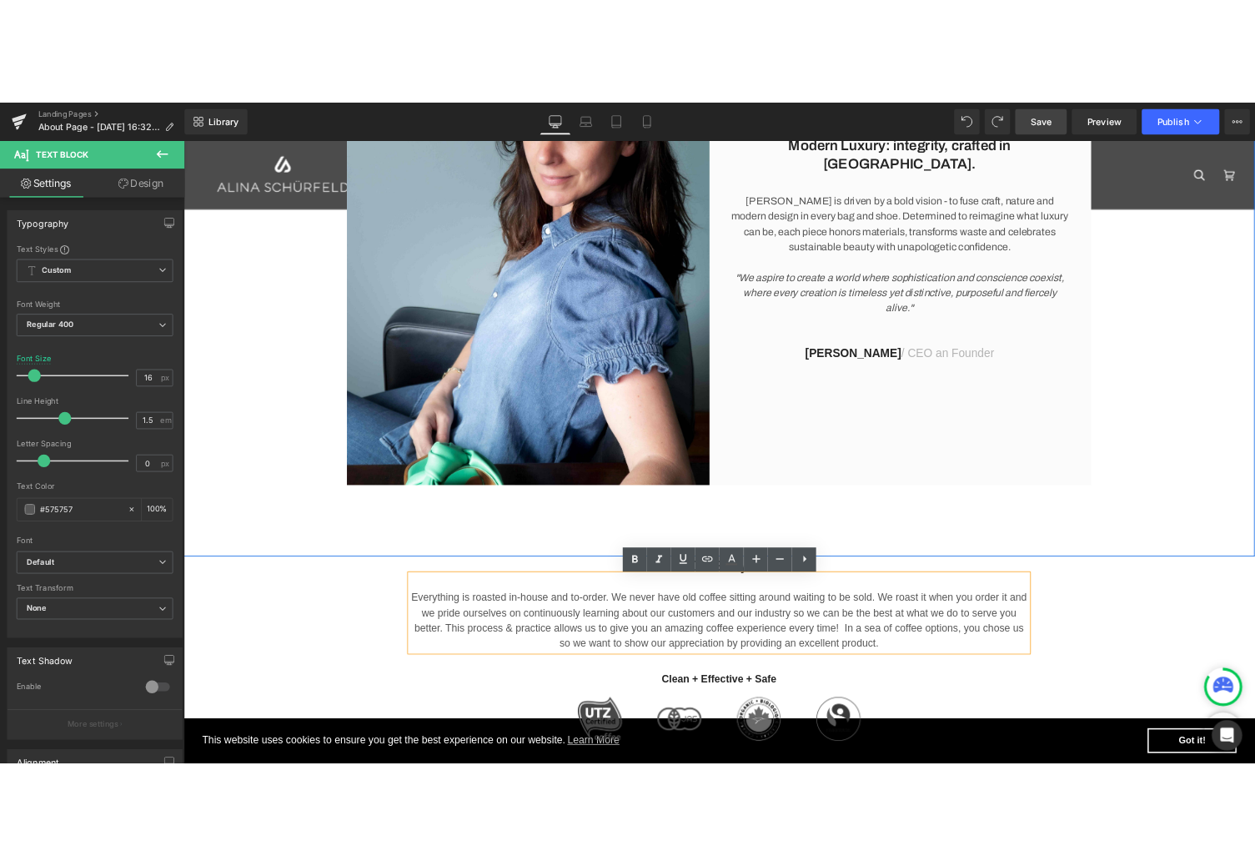
scroll to position [387, 0]
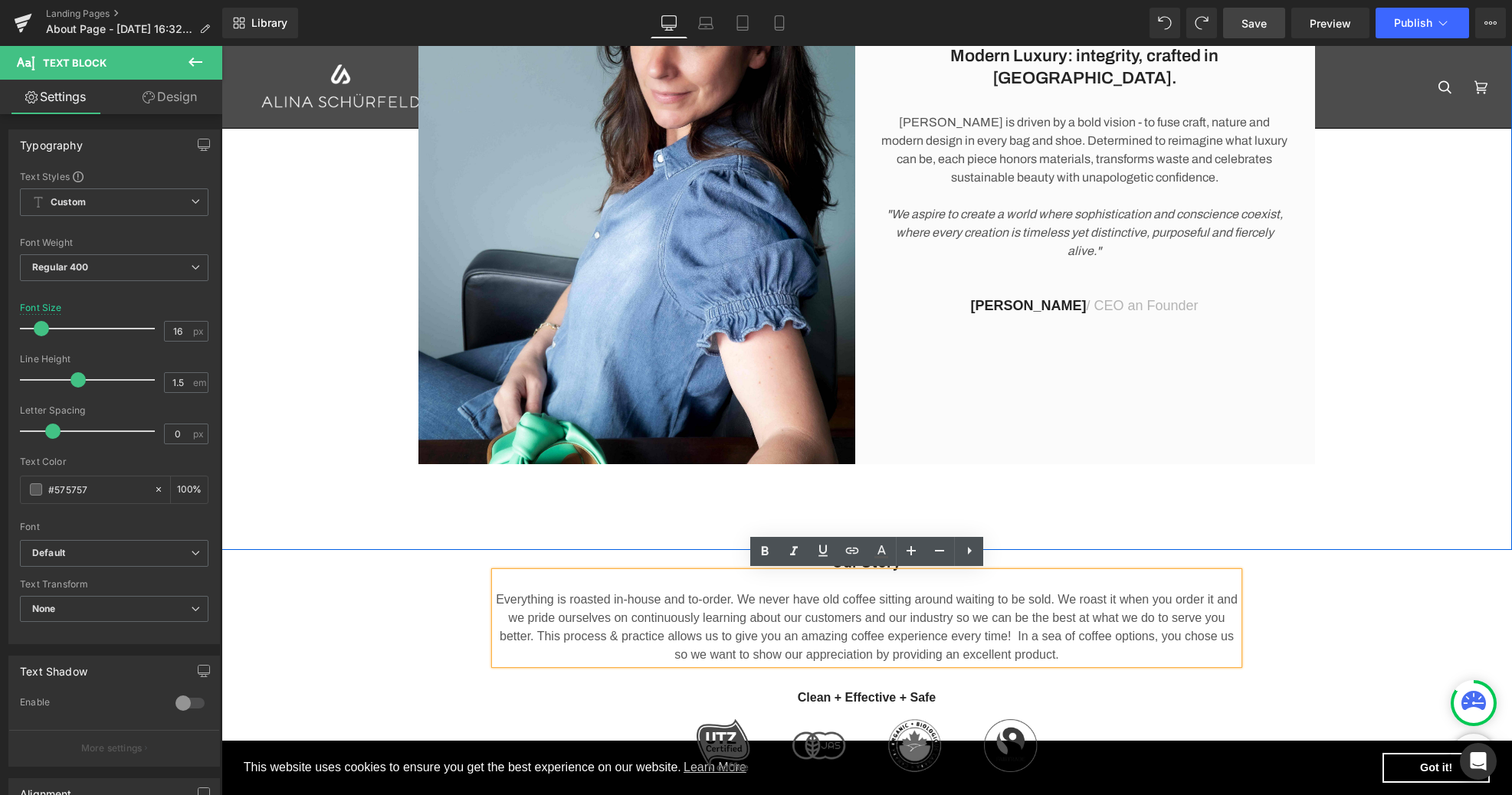
click at [1122, 160] on div "[PERSON_NAME] is driven by a bold vision - to fuse craft, nature and modern des…" at bounding box center [1084, 174] width 412 height 172
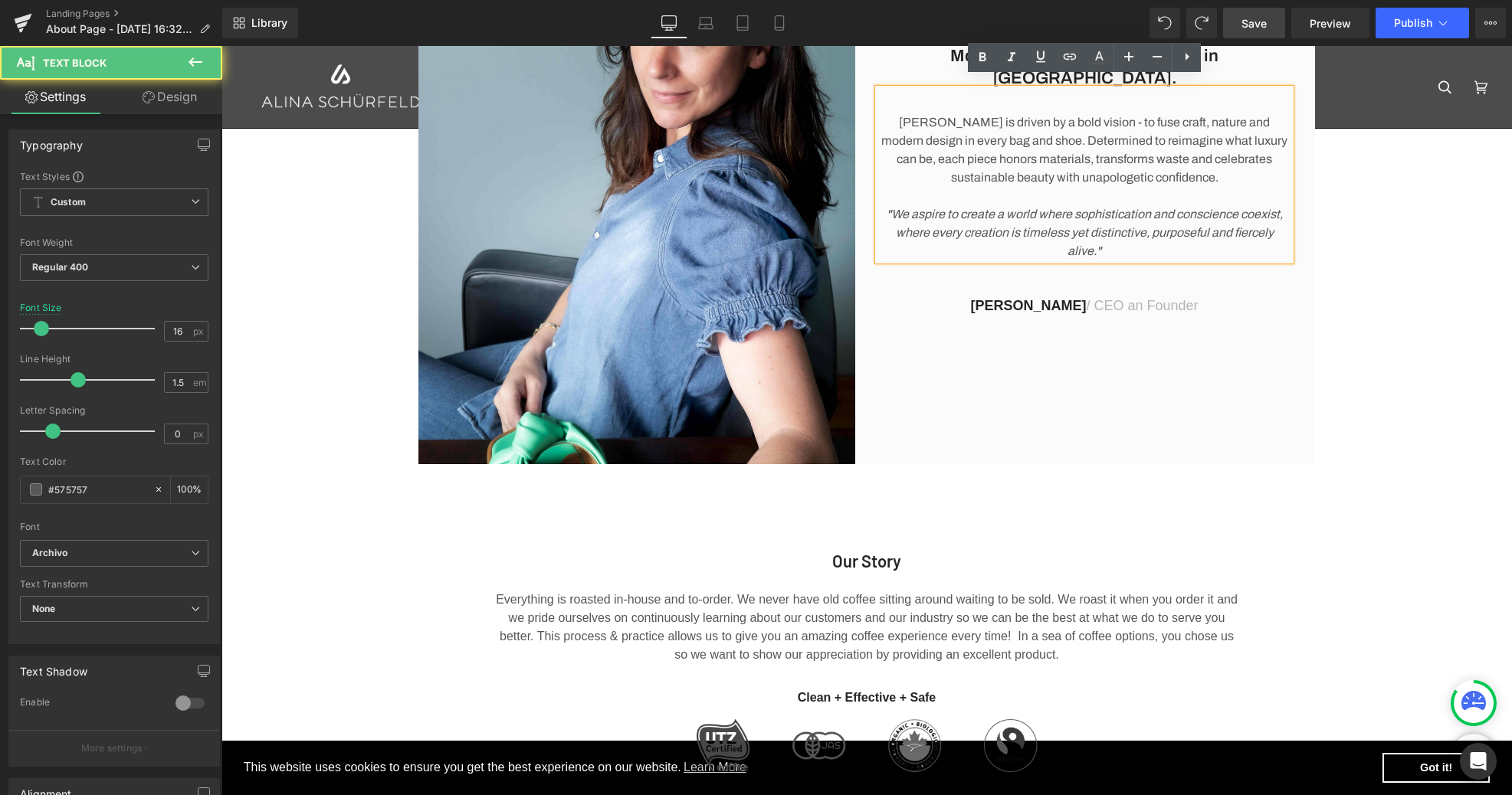
click at [1121, 151] on p "[PERSON_NAME] is driven by a bold vision - to fuse craft, nature and modern des…" at bounding box center [1084, 150] width 412 height 73
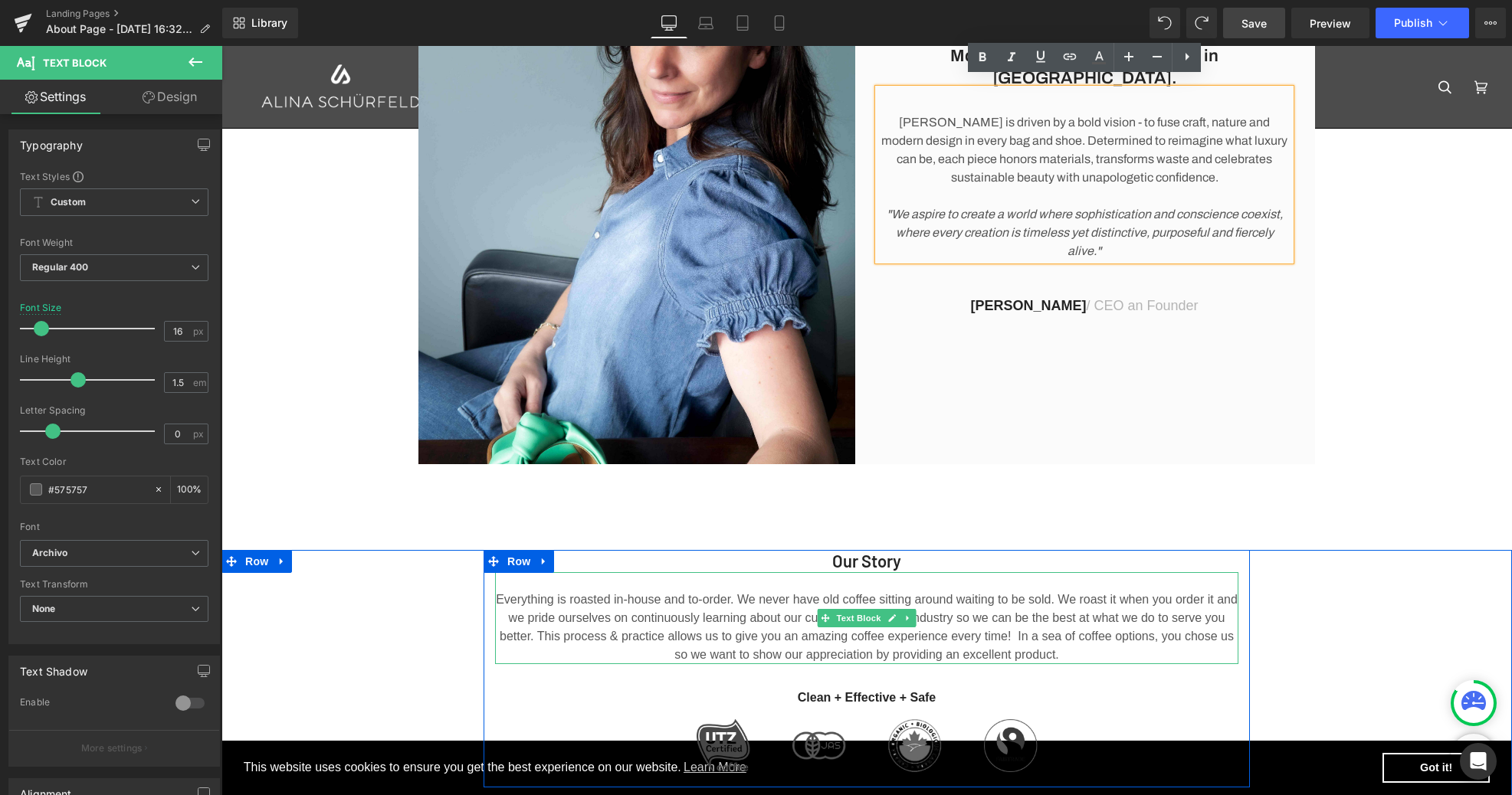
click at [1014, 591] on p "Everything is roasted in-house and to-order. We never have old coffee sitting a…" at bounding box center [866, 627] width 743 height 73
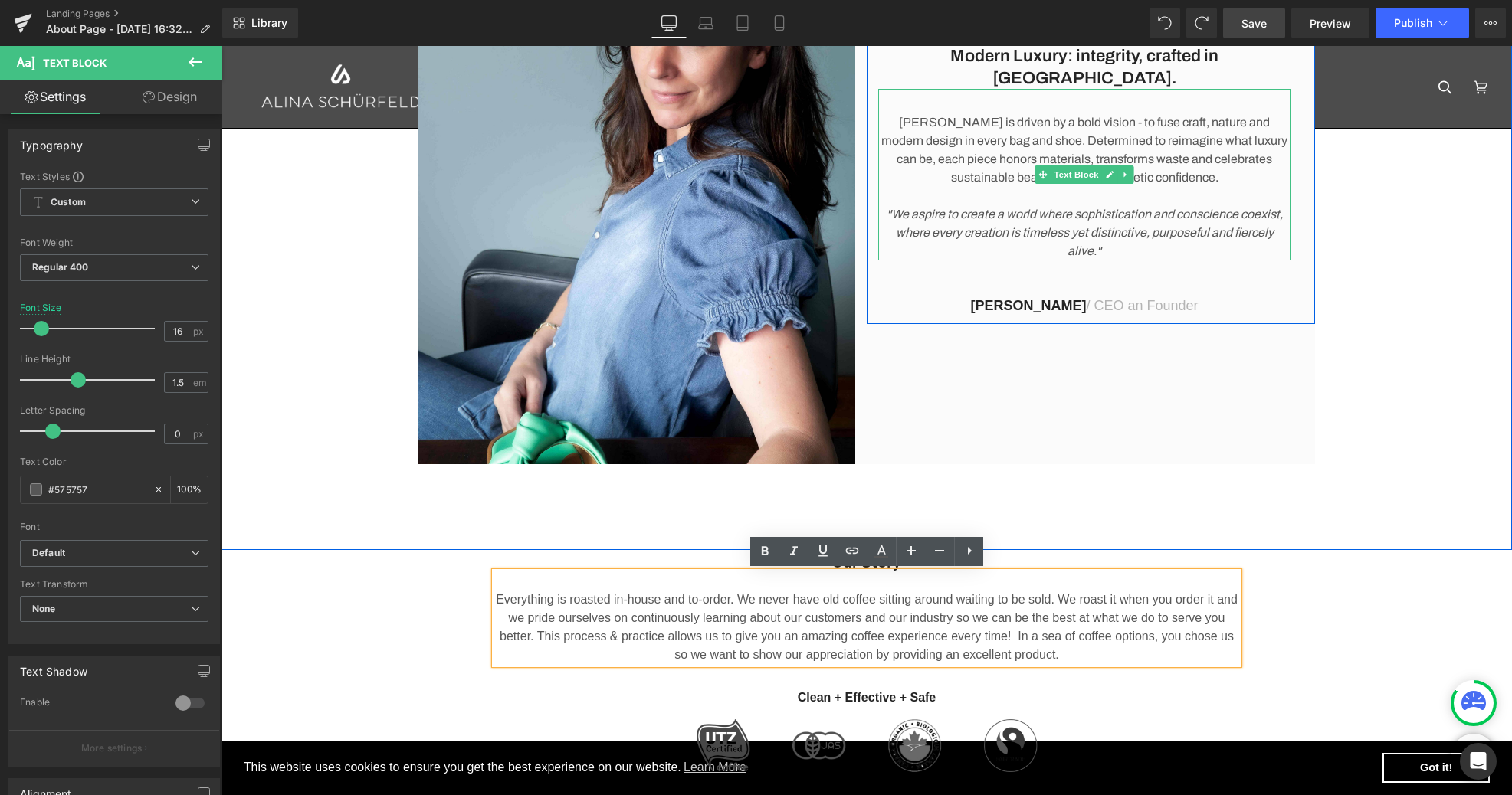
click at [1014, 113] on p "[PERSON_NAME] is driven by a bold vision - to fuse craft, nature and modern des…" at bounding box center [1084, 150] width 412 height 73
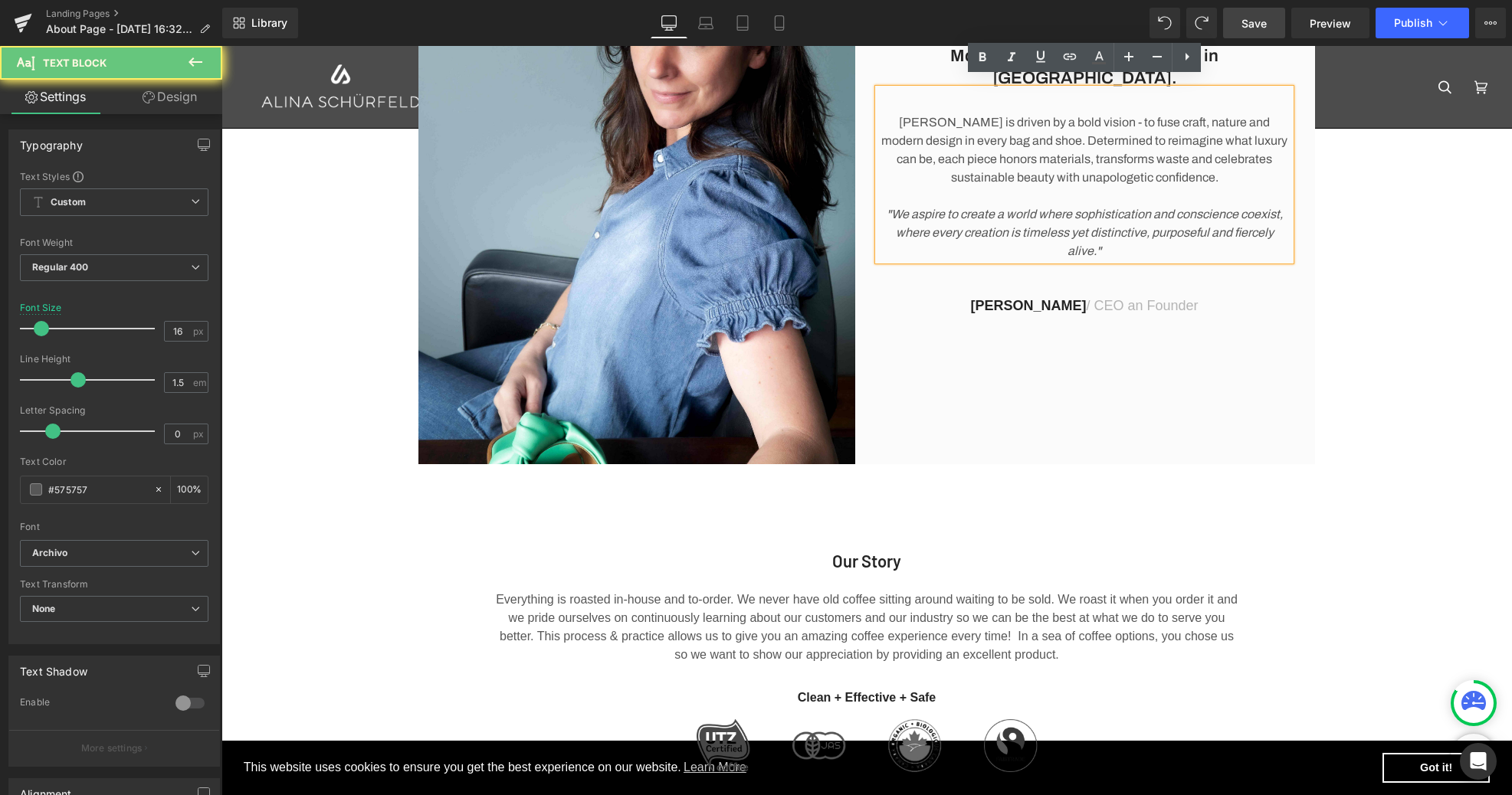
click at [956, 116] on p "[PERSON_NAME] is driven by a bold vision - to fuse craft, nature and modern des…" at bounding box center [1084, 150] width 412 height 73
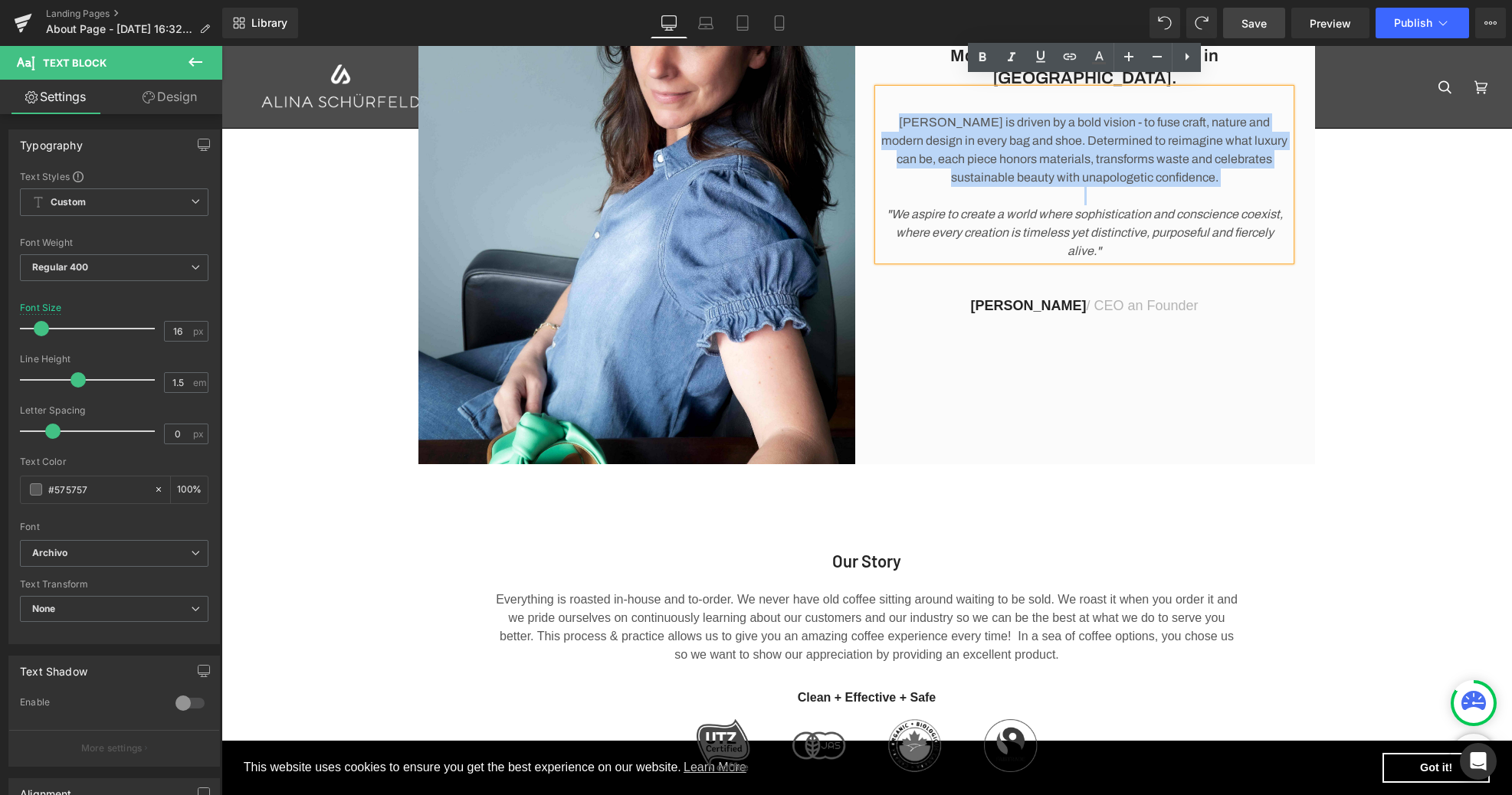
click at [956, 116] on p "[PERSON_NAME] is driven by a bold vision - to fuse craft, nature and modern des…" at bounding box center [1084, 150] width 412 height 73
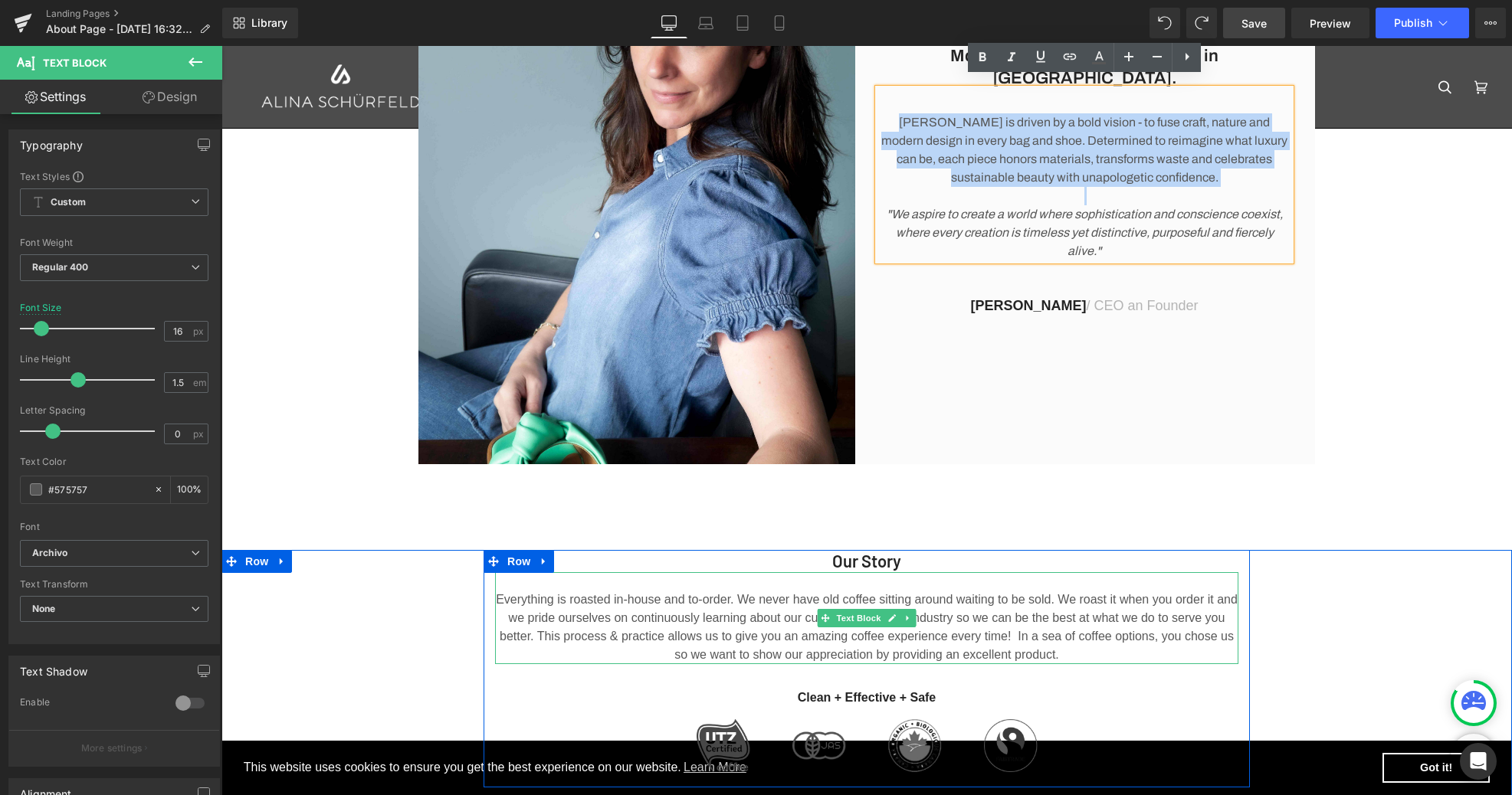
click at [661, 604] on p "Everything is roasted in-house and to-order. We never have old coffee sitting a…" at bounding box center [866, 627] width 743 height 73
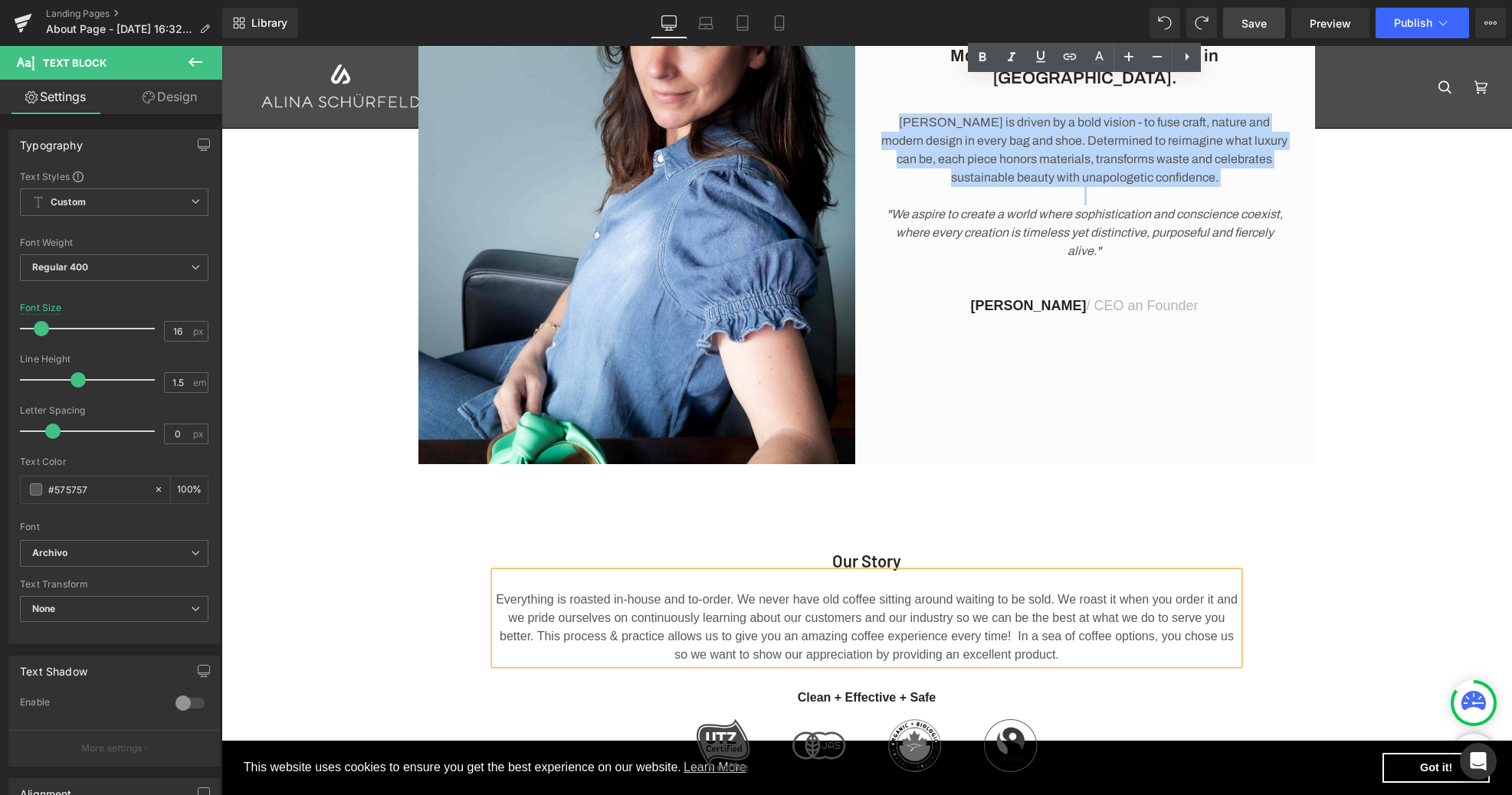
click at [661, 604] on p "Everything is roasted in-house and to-order. We never have old coffee sitting a…" at bounding box center [866, 627] width 743 height 73
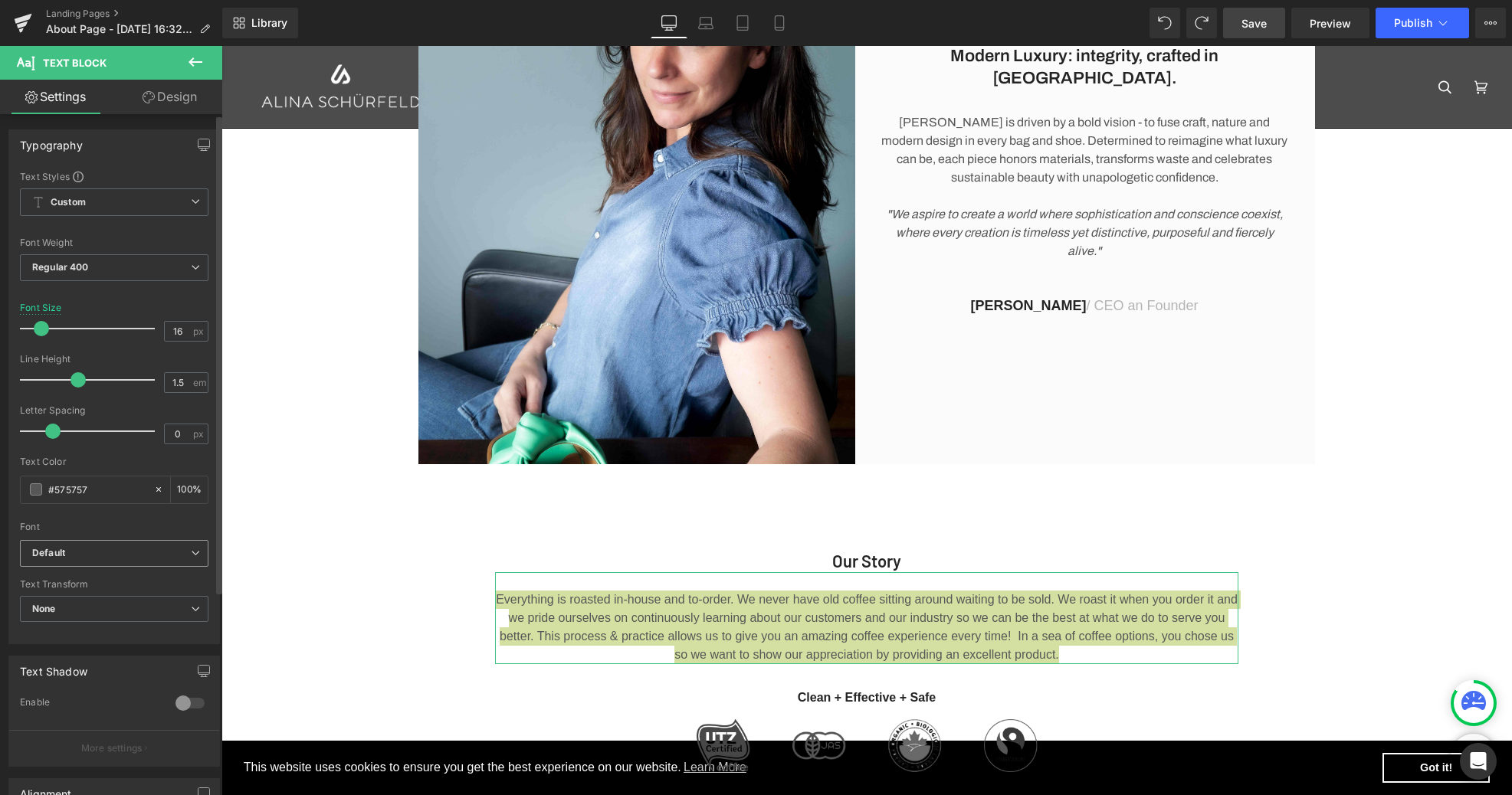
click at [191, 552] on icon at bounding box center [196, 553] width 9 height 9
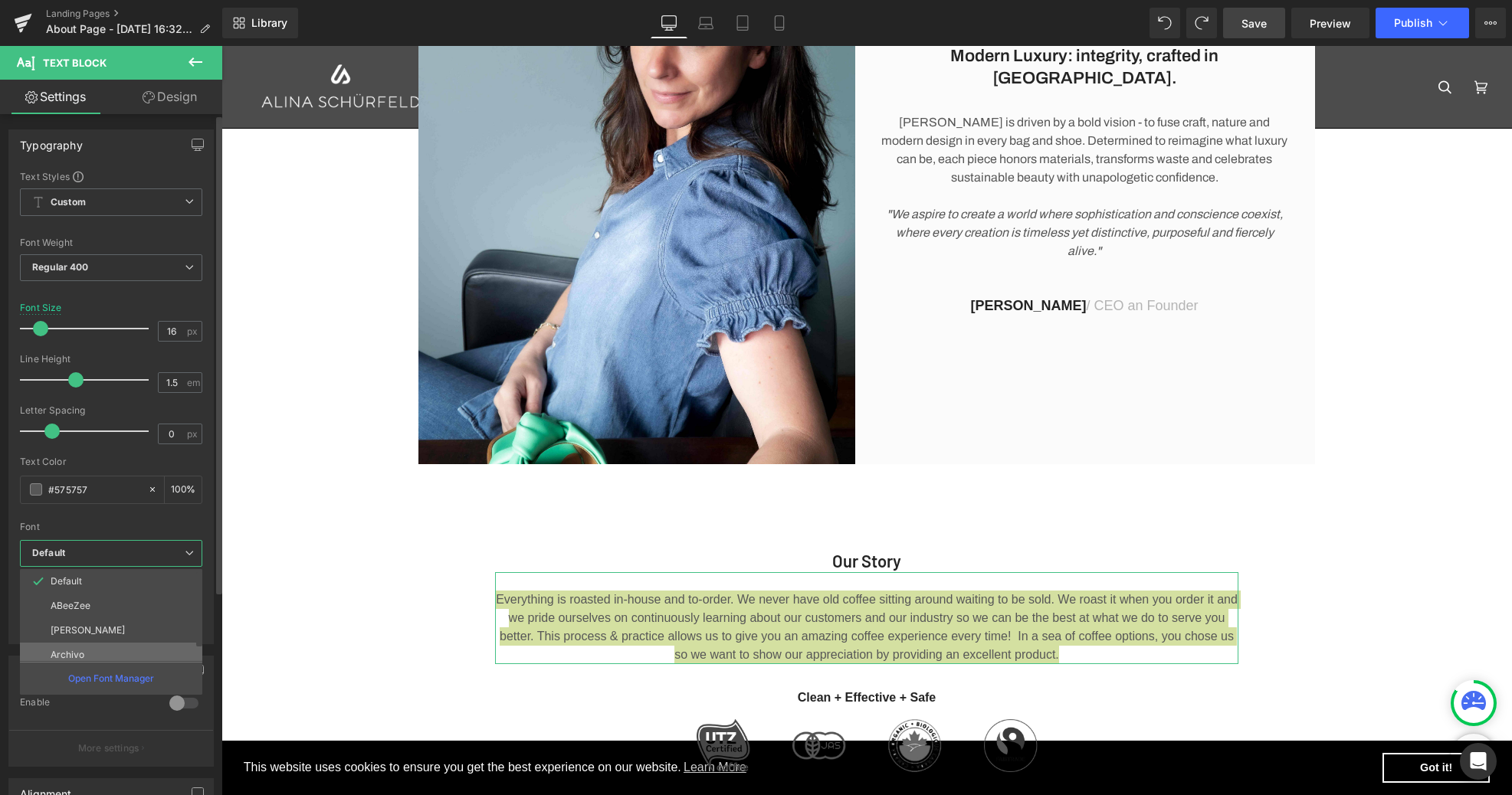
click at [78, 646] on li "Archivo" at bounding box center [115, 655] width 189 height 25
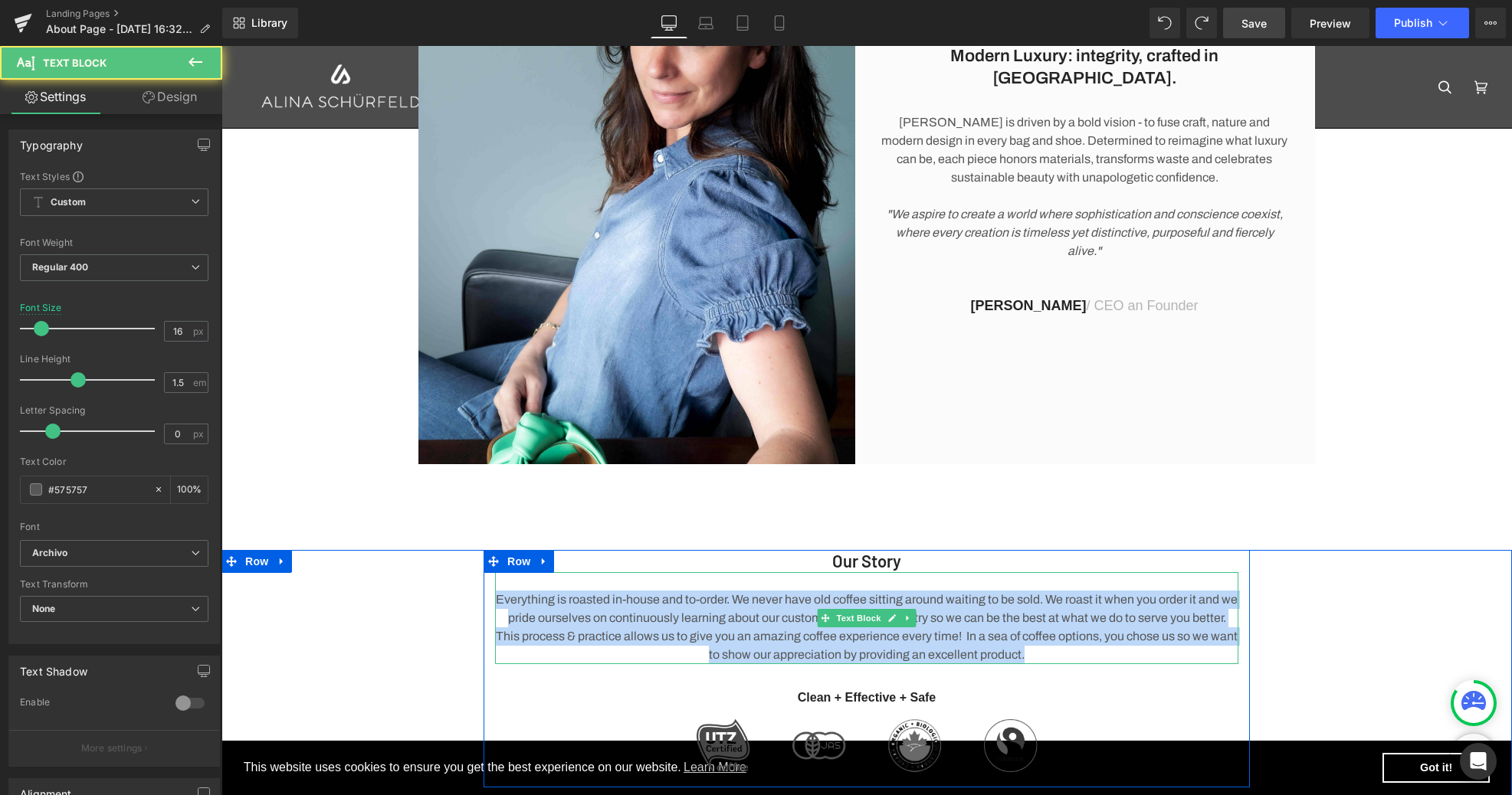
click at [674, 612] on p "Everything is roasted in-house and to-order. We never have old coffee sitting a…" at bounding box center [866, 627] width 743 height 73
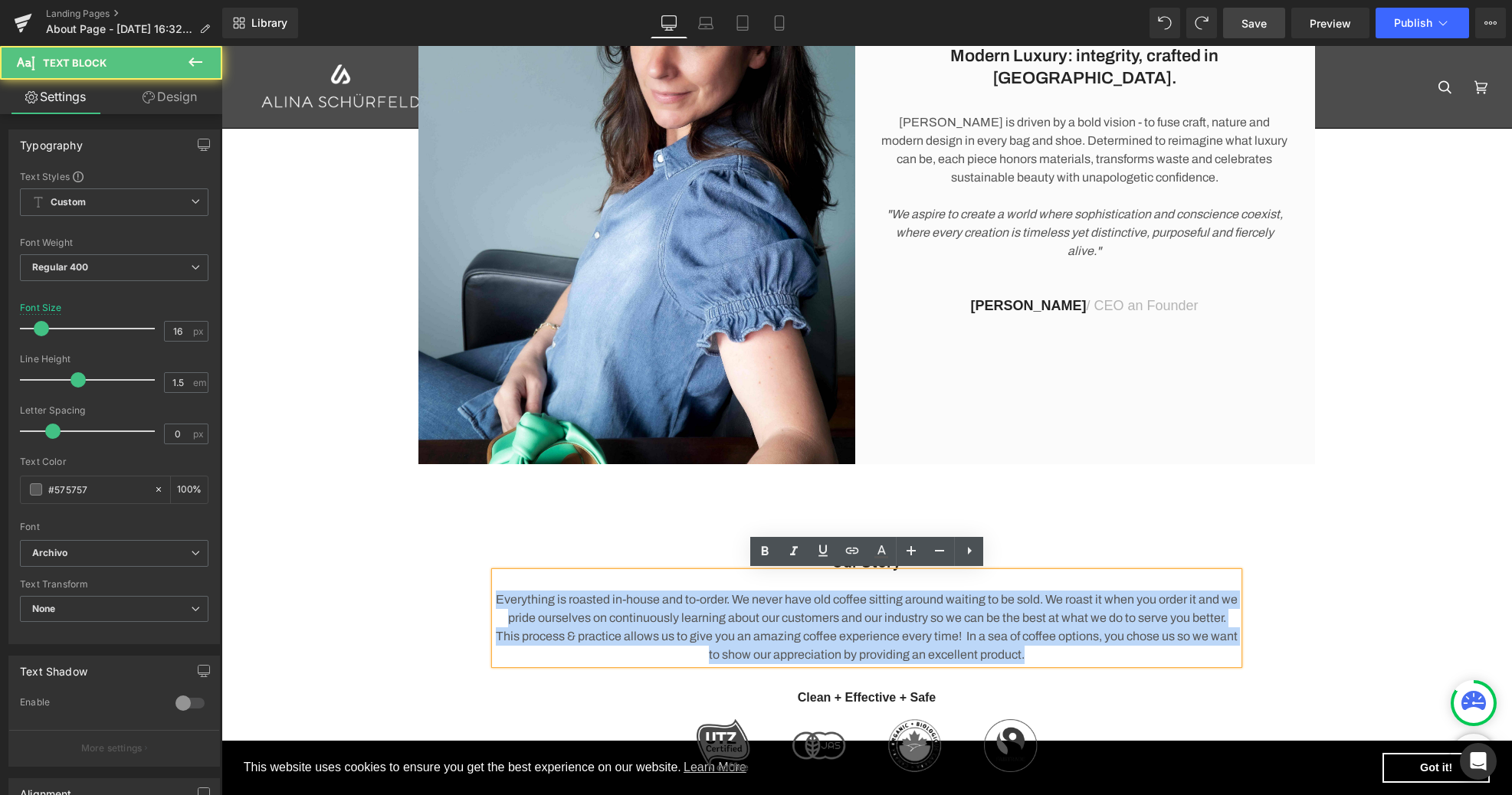
drag, startPoint x: 495, startPoint y: 599, endPoint x: 1065, endPoint y: 651, distance: 572.4
click at [1065, 651] on p "Everything is roasted in-house and to-order. We never have old coffee sitting a…" at bounding box center [866, 627] width 743 height 73
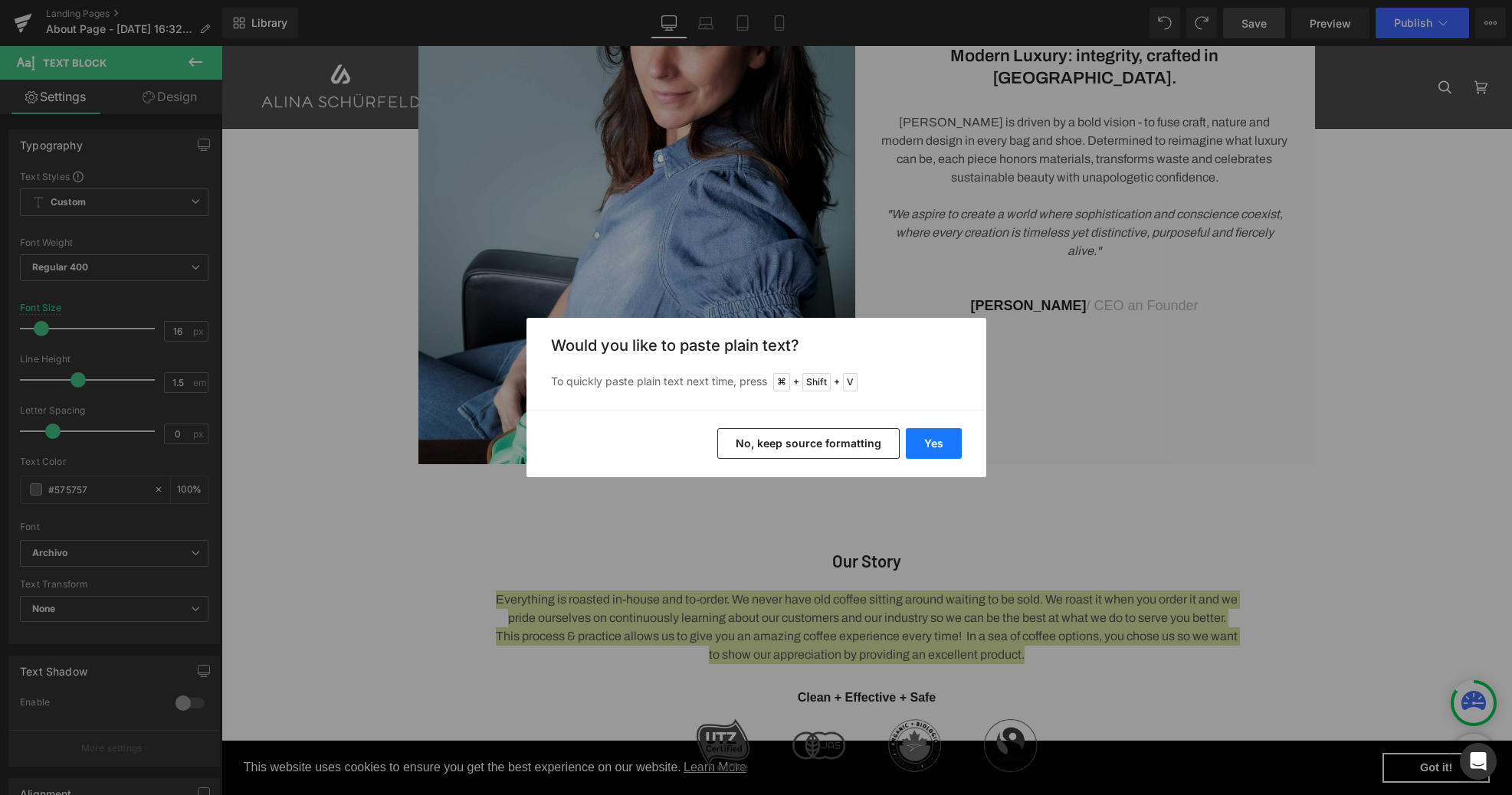
click at [929, 455] on button "Yes" at bounding box center [933, 442] width 56 height 30
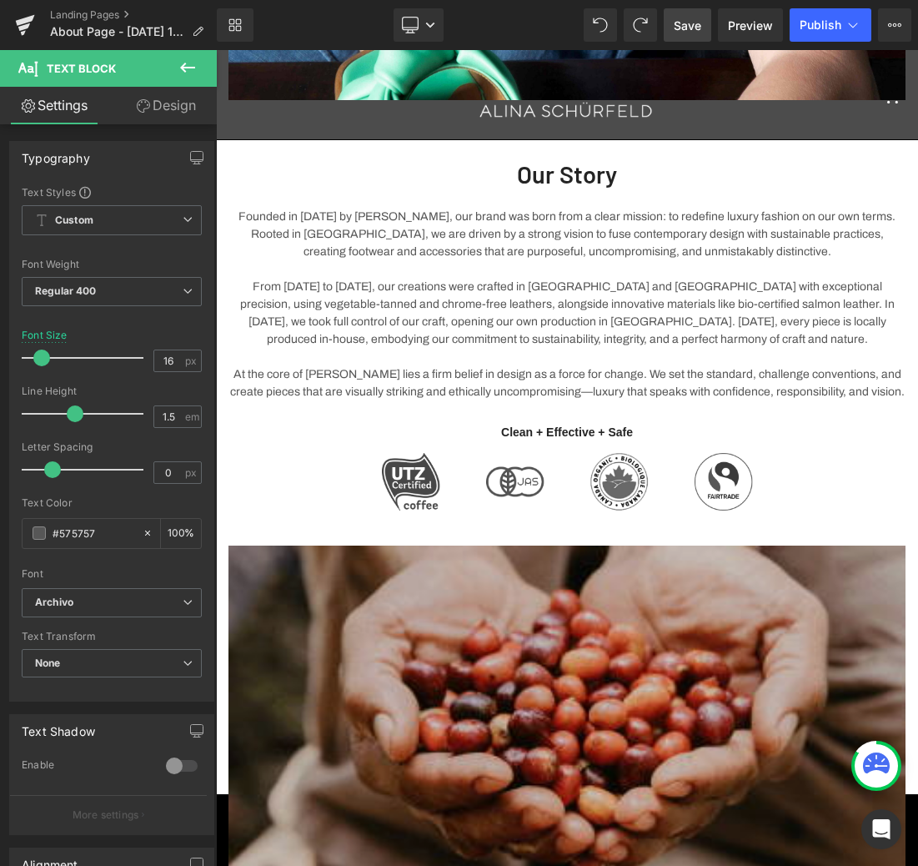
scroll to position [1345, 0]
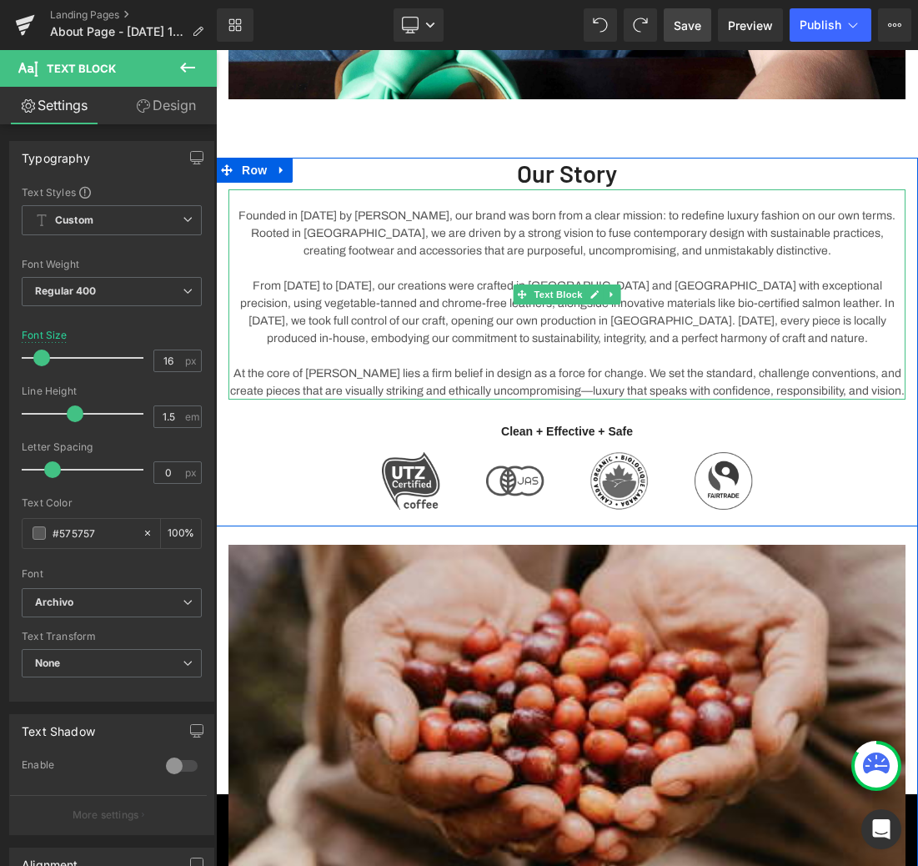
click at [556, 213] on p "Founded in [DATE] by [PERSON_NAME], our brand was born from a clear mission: to…" at bounding box center [567, 233] width 677 height 53
drag, startPoint x: 555, startPoint y: 215, endPoint x: 851, endPoint y: 216, distance: 296.1
click at [851, 216] on p "Founded in [DATE] by [PERSON_NAME], our brand was born from a clear mission: to…" at bounding box center [567, 233] width 677 height 53
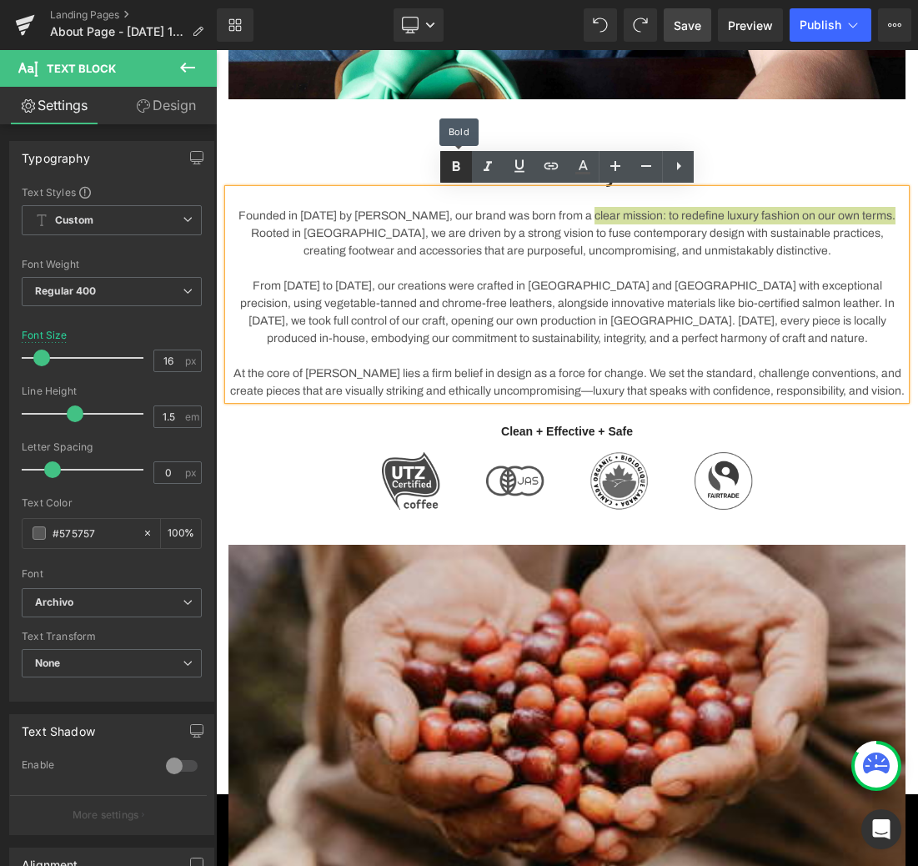
click at [464, 165] on icon at bounding box center [456, 167] width 20 height 20
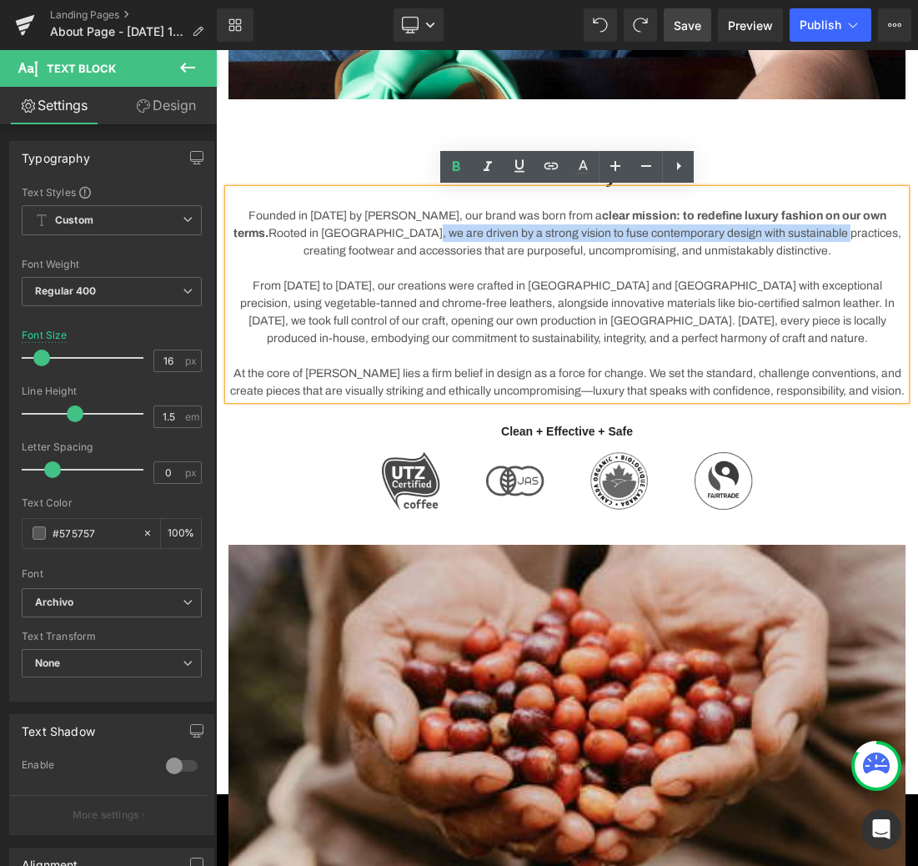
drag, startPoint x: 377, startPoint y: 233, endPoint x: 784, endPoint y: 234, distance: 407.1
click at [784, 234] on p "Founded in [DATE] by [PERSON_NAME], our brand was born from a clear mission: to…" at bounding box center [567, 233] width 677 height 53
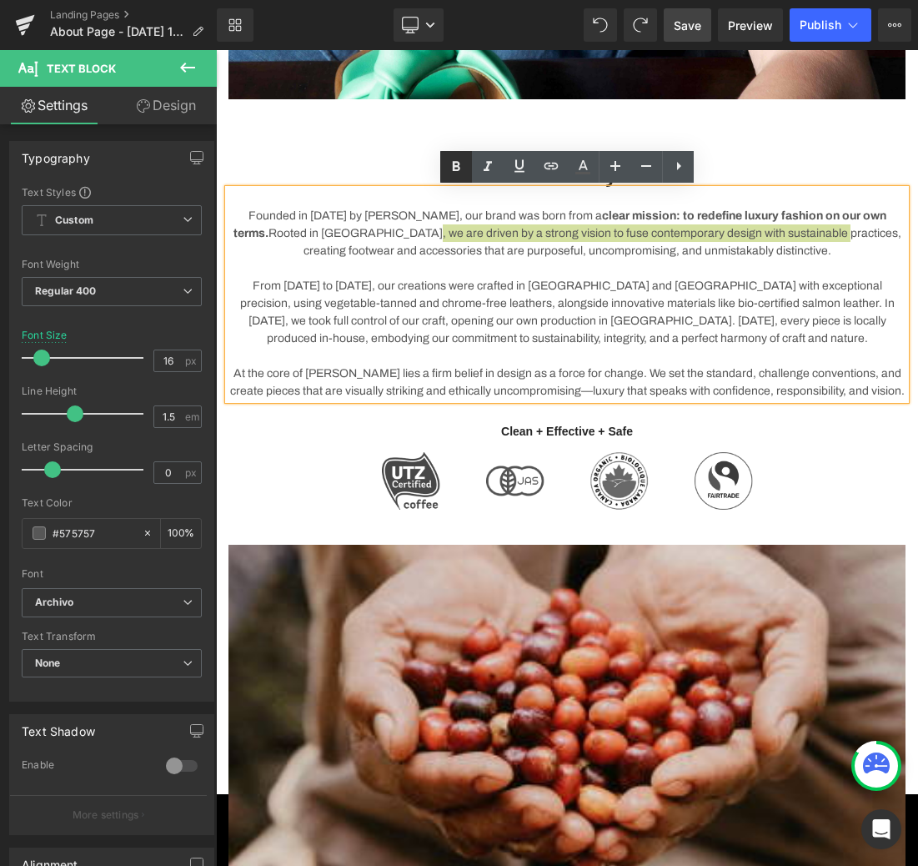
click at [458, 164] on icon at bounding box center [457, 166] width 8 height 10
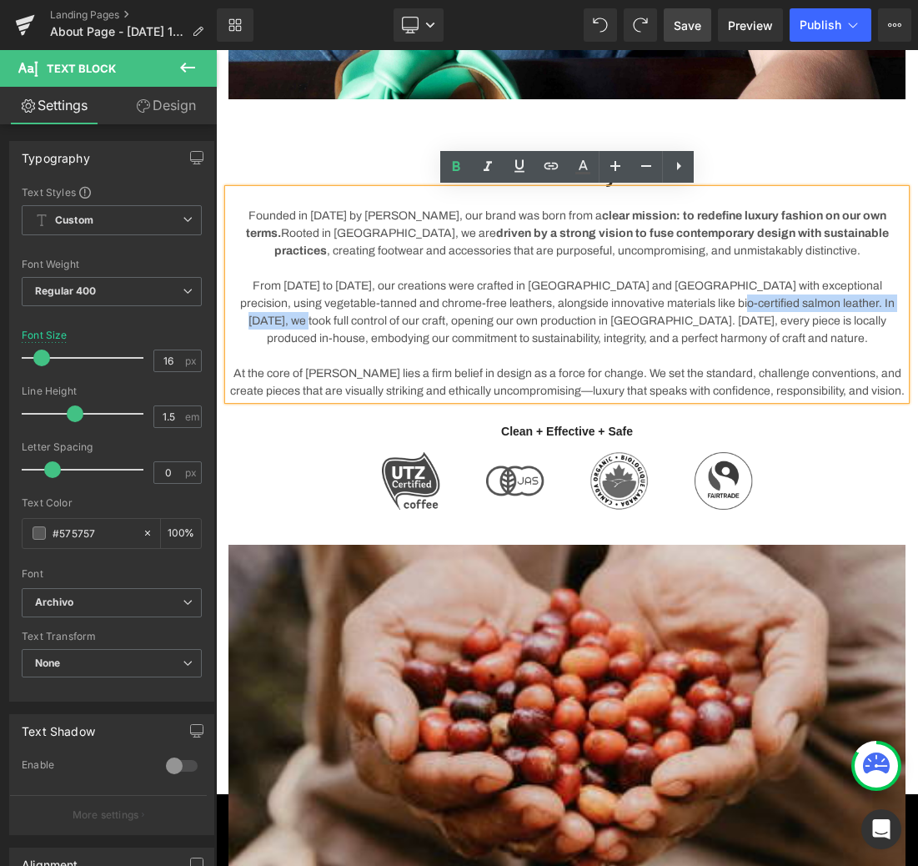
drag, startPoint x: 608, startPoint y: 302, endPoint x: 702, endPoint y: 218, distance: 125.8
click at [803, 302] on p "From [DATE] to [DATE], our creations were crafted in [GEOGRAPHIC_DATA] and [GEO…" at bounding box center [567, 312] width 677 height 70
click at [455, 164] on icon at bounding box center [456, 167] width 20 height 20
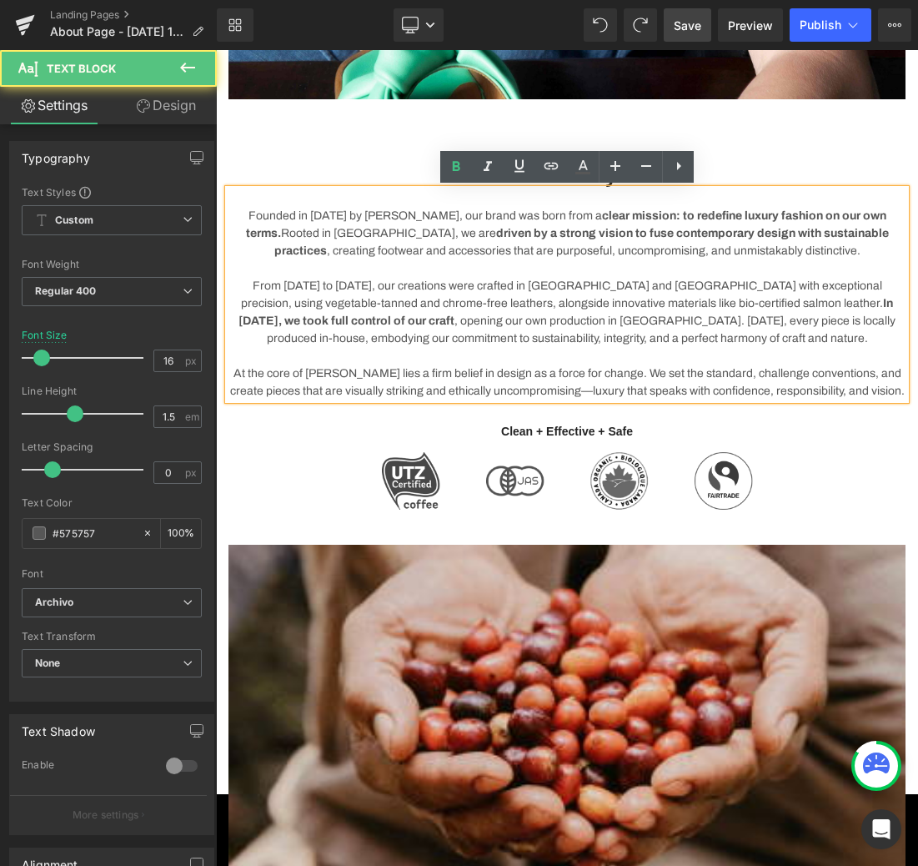
click at [722, 343] on p "From [DATE] to [DATE], our creations were crafted in [GEOGRAPHIC_DATA] and [GEO…" at bounding box center [567, 312] width 677 height 70
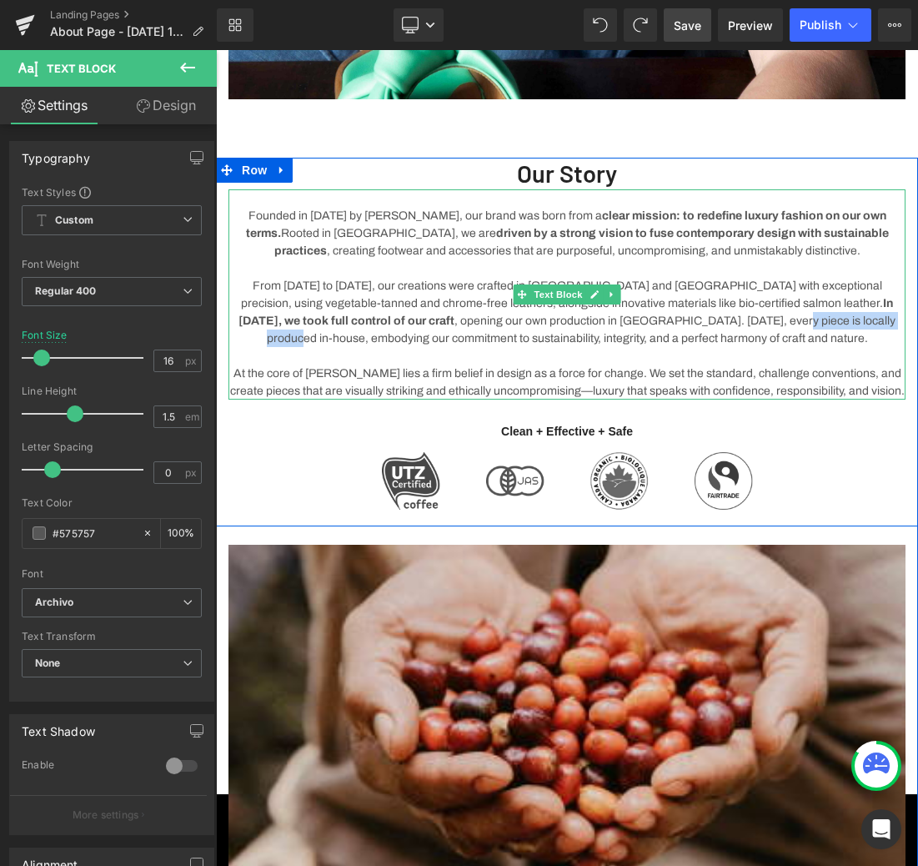
drag, startPoint x: 460, startPoint y: 319, endPoint x: 591, endPoint y: 316, distance: 130.2
click at [591, 316] on p "From [DATE] to [DATE], our creations were crafted in [GEOGRAPHIC_DATA] and [GEO…" at bounding box center [567, 312] width 677 height 70
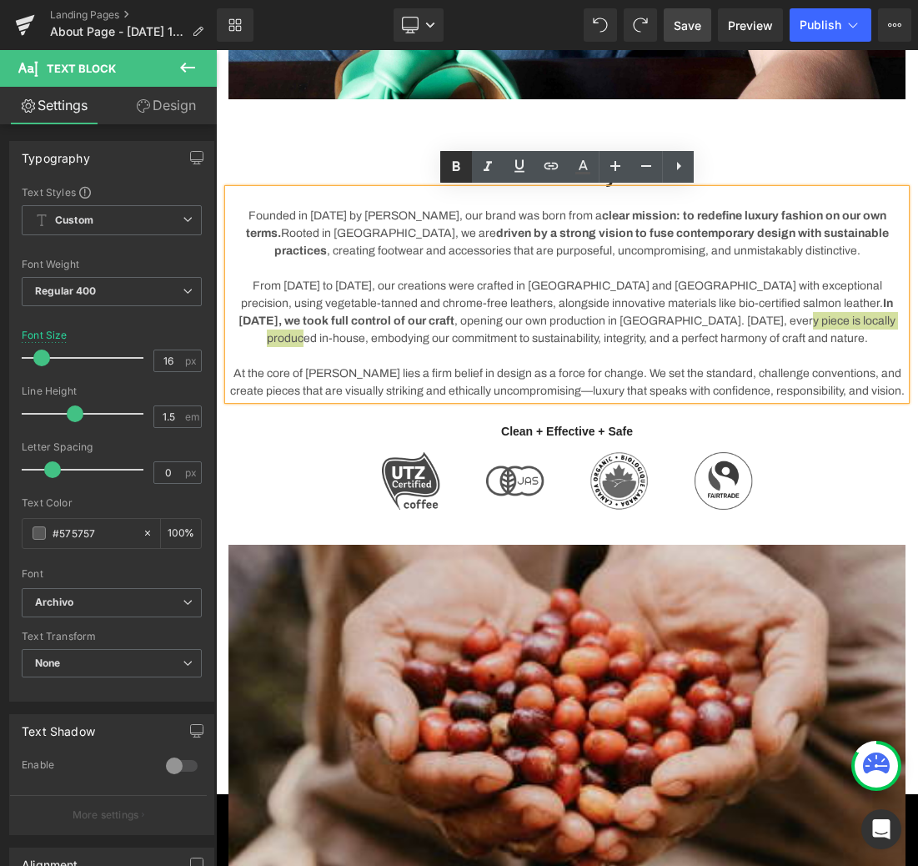
click at [455, 164] on icon at bounding box center [457, 166] width 8 height 10
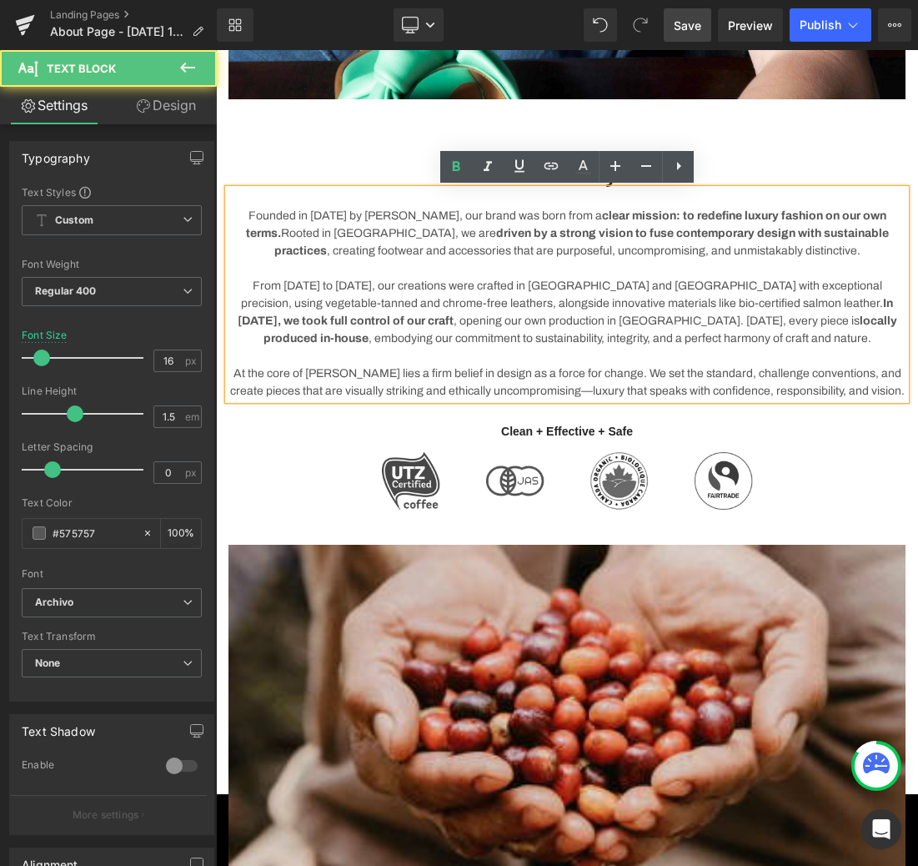
click at [851, 319] on p "From [DATE] to [DATE], our creations were crafted in [GEOGRAPHIC_DATA] and [GEO…" at bounding box center [567, 312] width 677 height 70
click at [897, 320] on p "From [DATE] to [DATE], our creations were crafted in [GEOGRAPHIC_DATA] and [GEO…" at bounding box center [567, 312] width 677 height 70
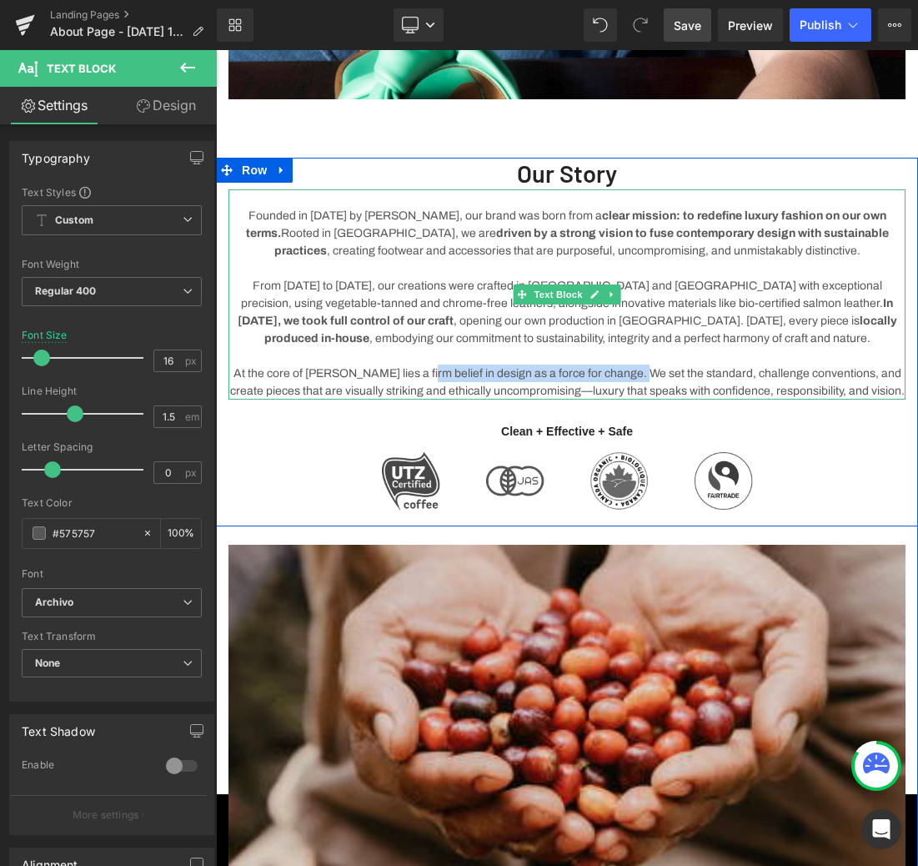
drag, startPoint x: 409, startPoint y: 372, endPoint x: 617, endPoint y: 372, distance: 208.5
click at [617, 372] on p "At the core of [PERSON_NAME] lies a firm belief in design as a force for change…" at bounding box center [567, 382] width 677 height 35
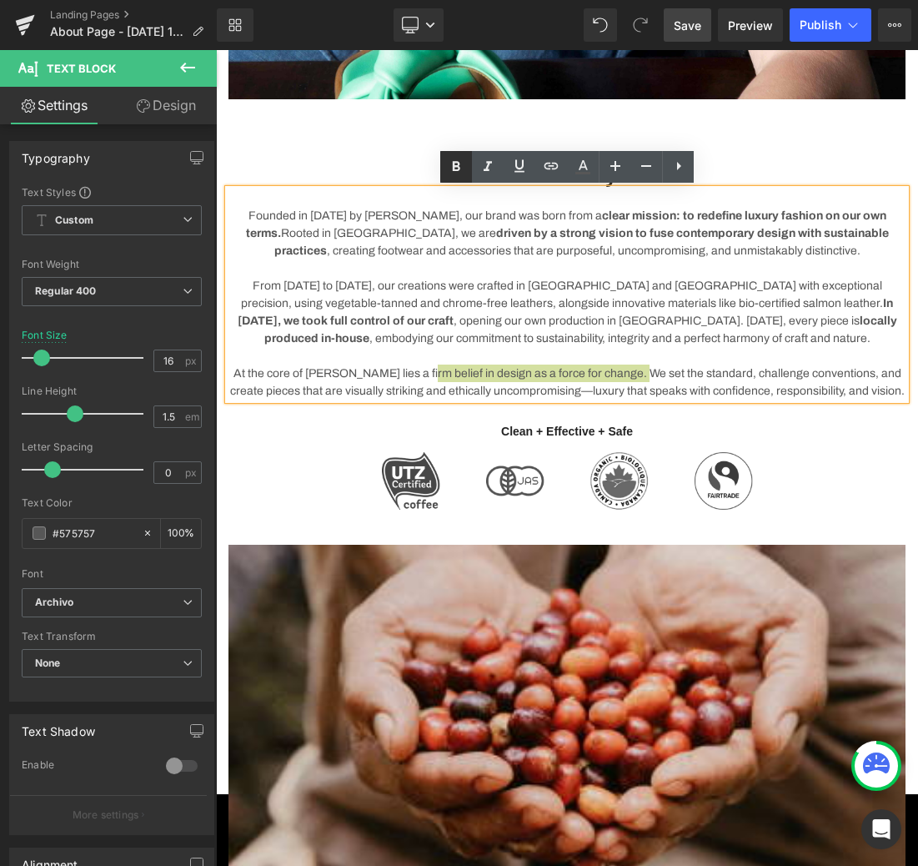
click at [455, 166] on icon at bounding box center [456, 167] width 20 height 20
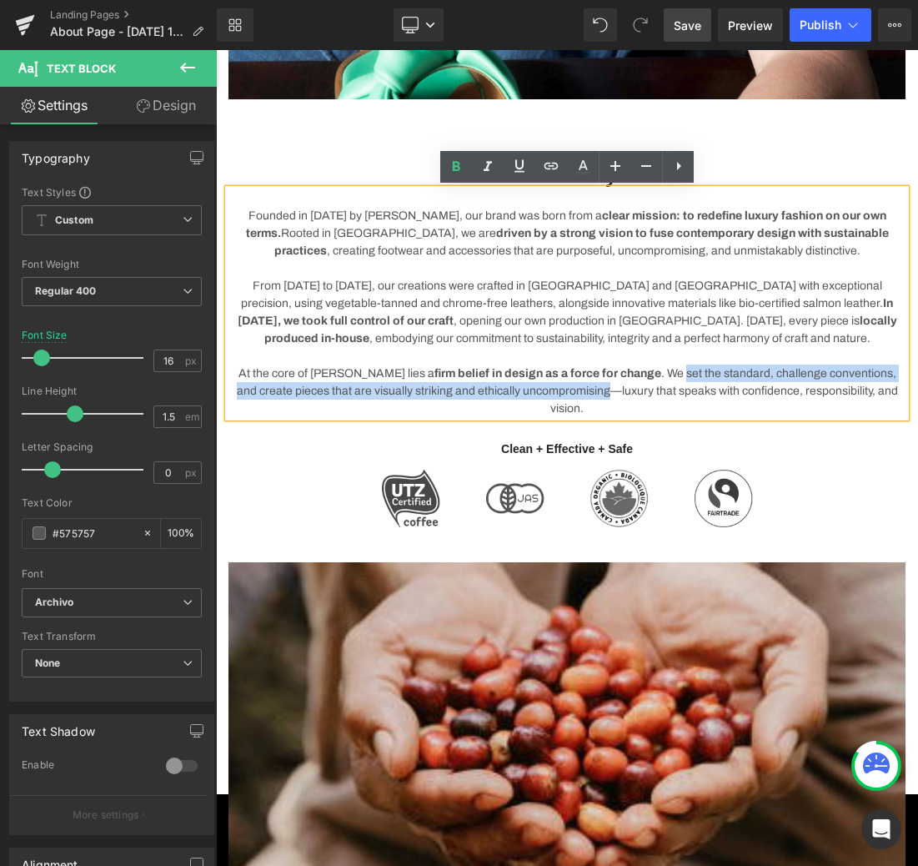
drag, startPoint x: 667, startPoint y: 374, endPoint x: 581, endPoint y: 387, distance: 87.8
click at [581, 387] on p "At the core of [PERSON_NAME] lies a firm belief in design as a force for change…" at bounding box center [567, 391] width 677 height 53
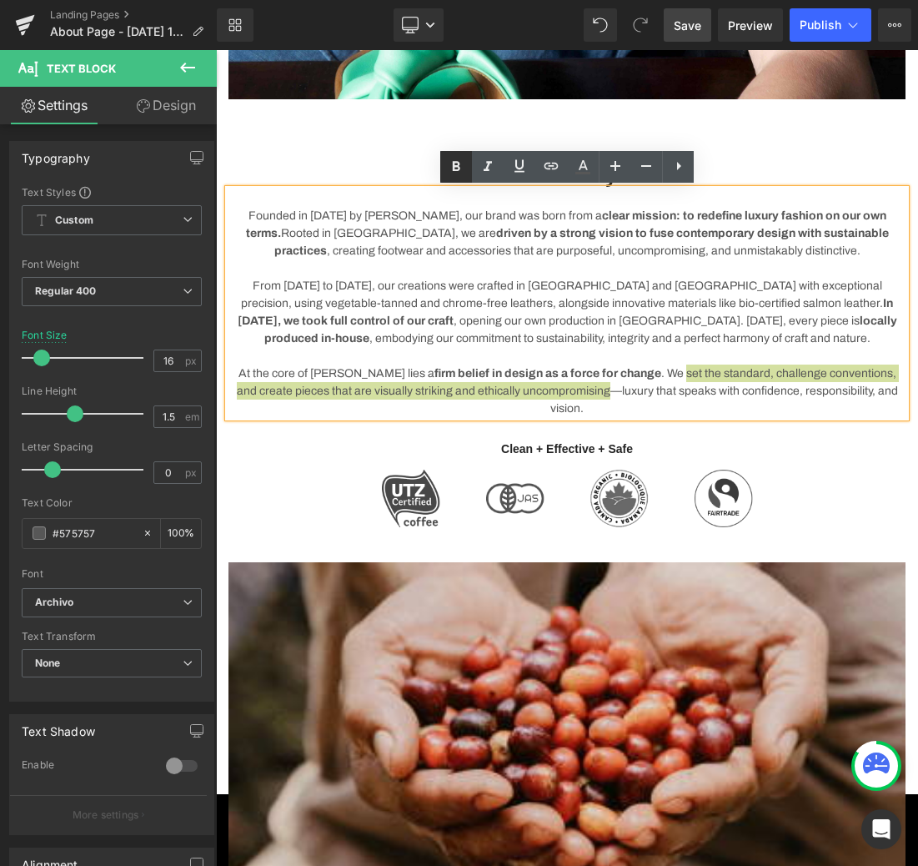
click at [463, 163] on icon at bounding box center [456, 167] width 20 height 20
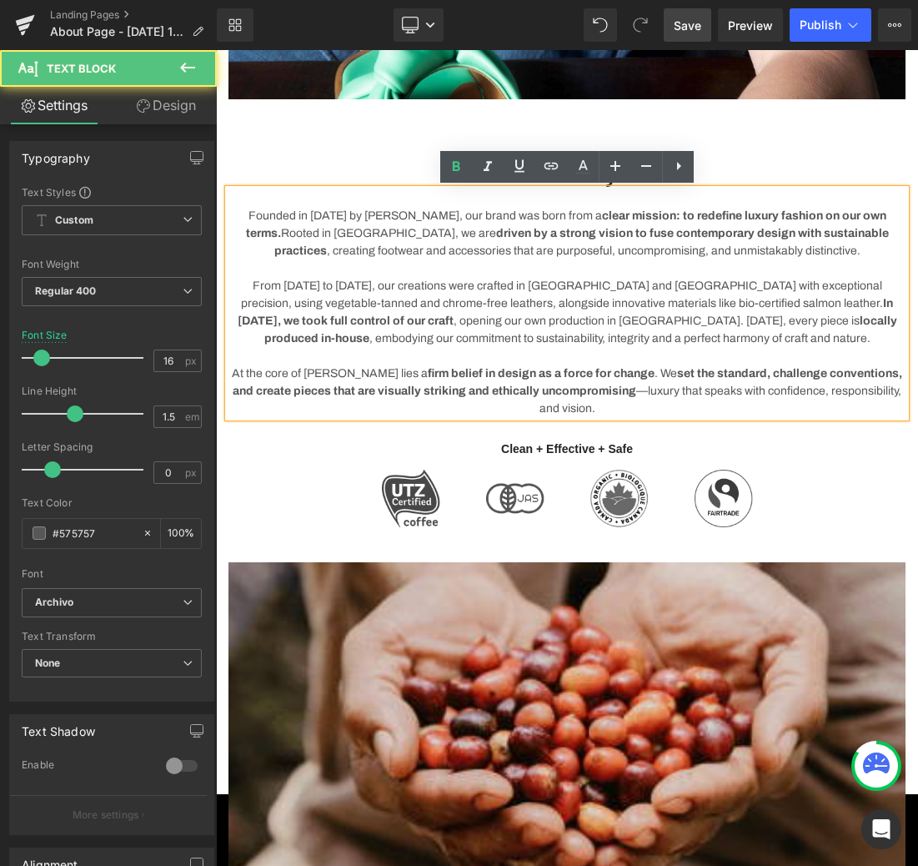
click at [883, 374] on strong "set the standard, challenge conventions, and create pieces that are visually st…" at bounding box center [568, 382] width 670 height 30
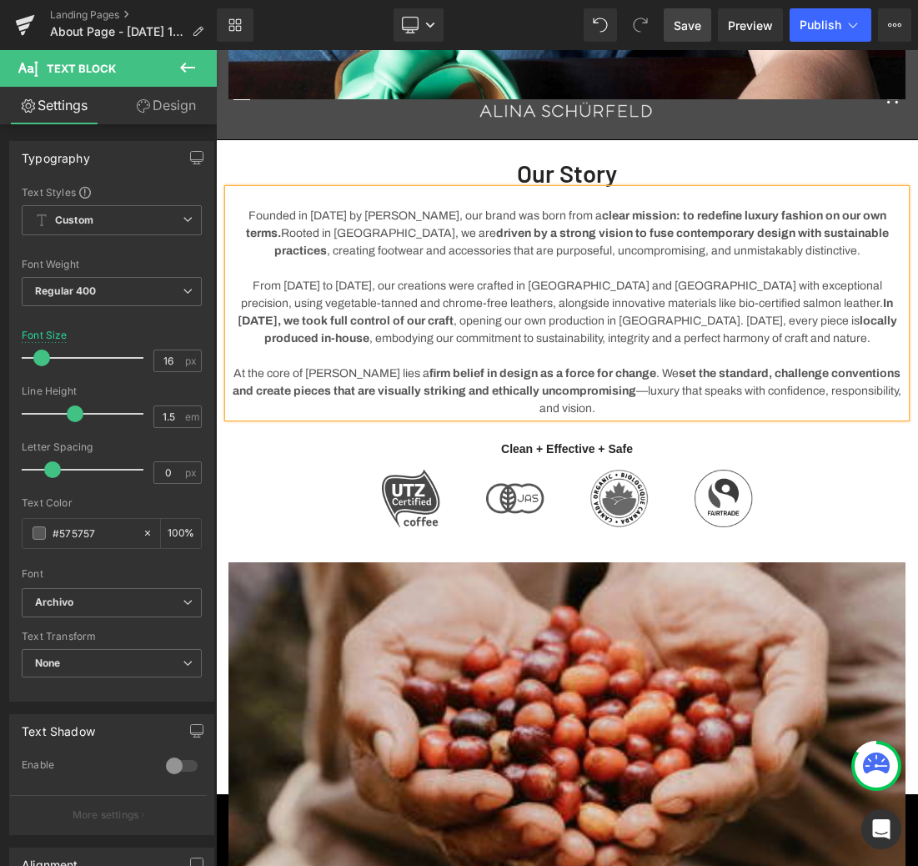
scroll to position [1341, 0]
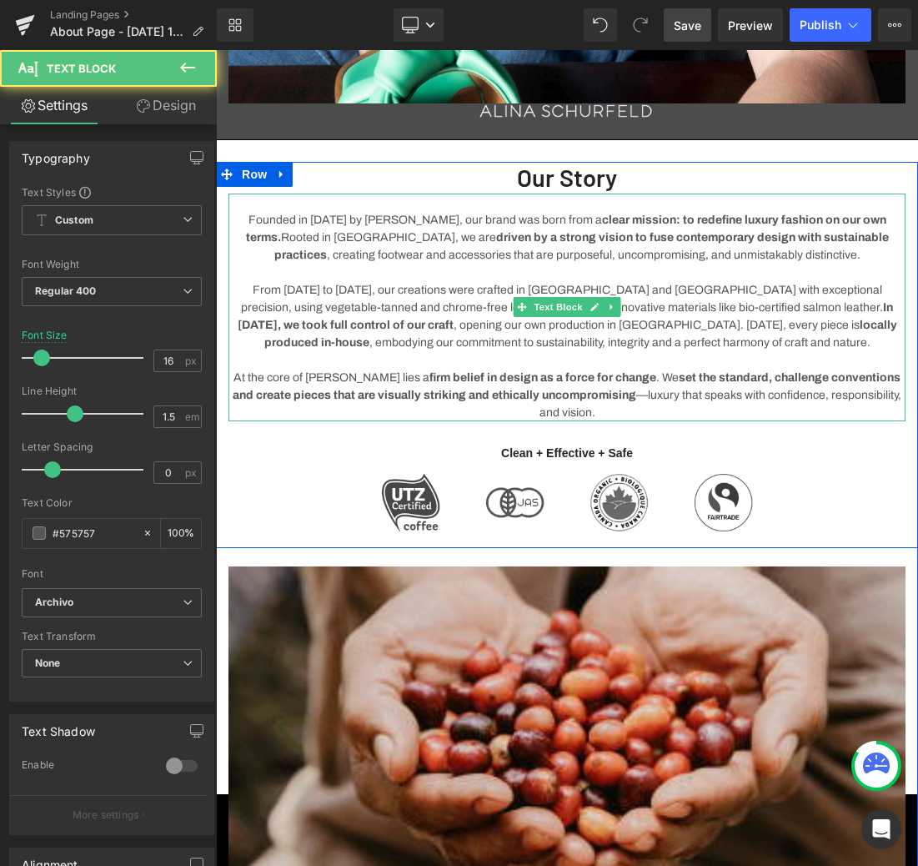
click at [624, 395] on p "At the core of [PERSON_NAME] lies a firm belief in design as a force for change…" at bounding box center [567, 395] width 677 height 53
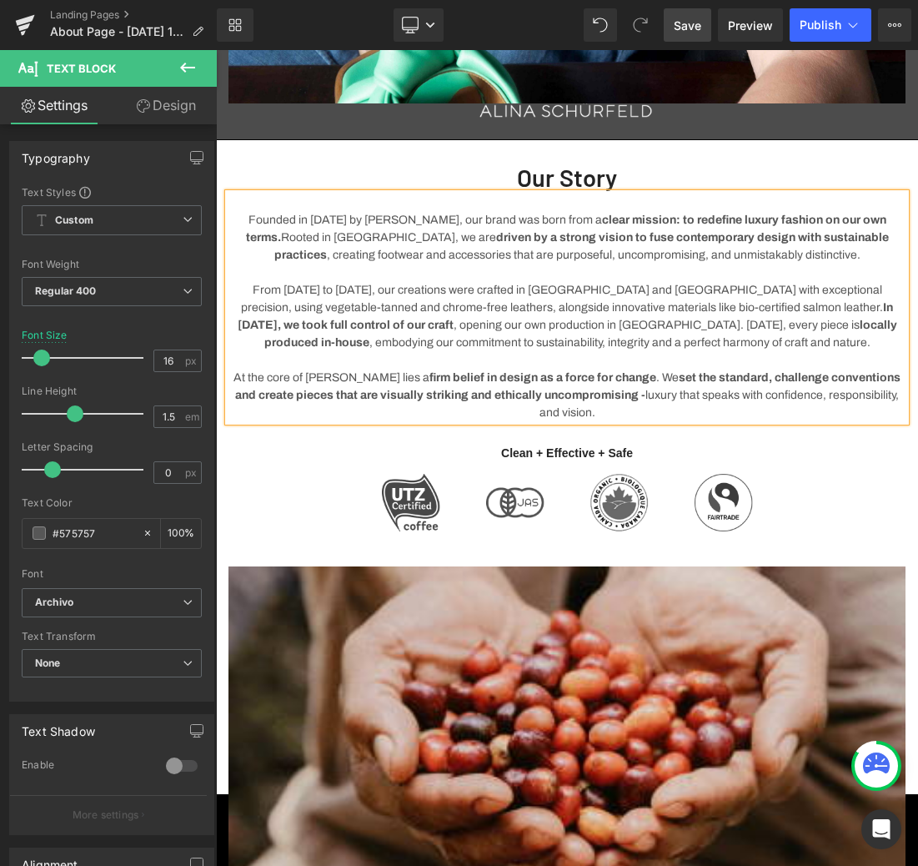
scroll to position [1323, 0]
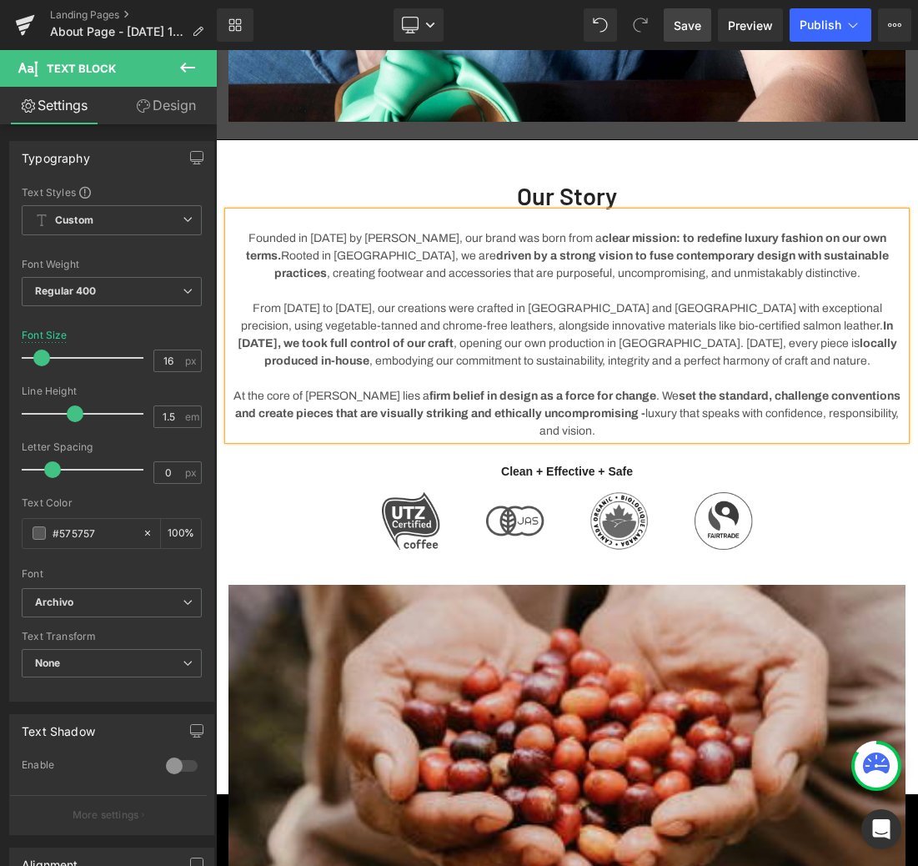
click at [874, 414] on p "At the core of [PERSON_NAME] lies a firm belief in design as a force for change…" at bounding box center [567, 413] width 677 height 53
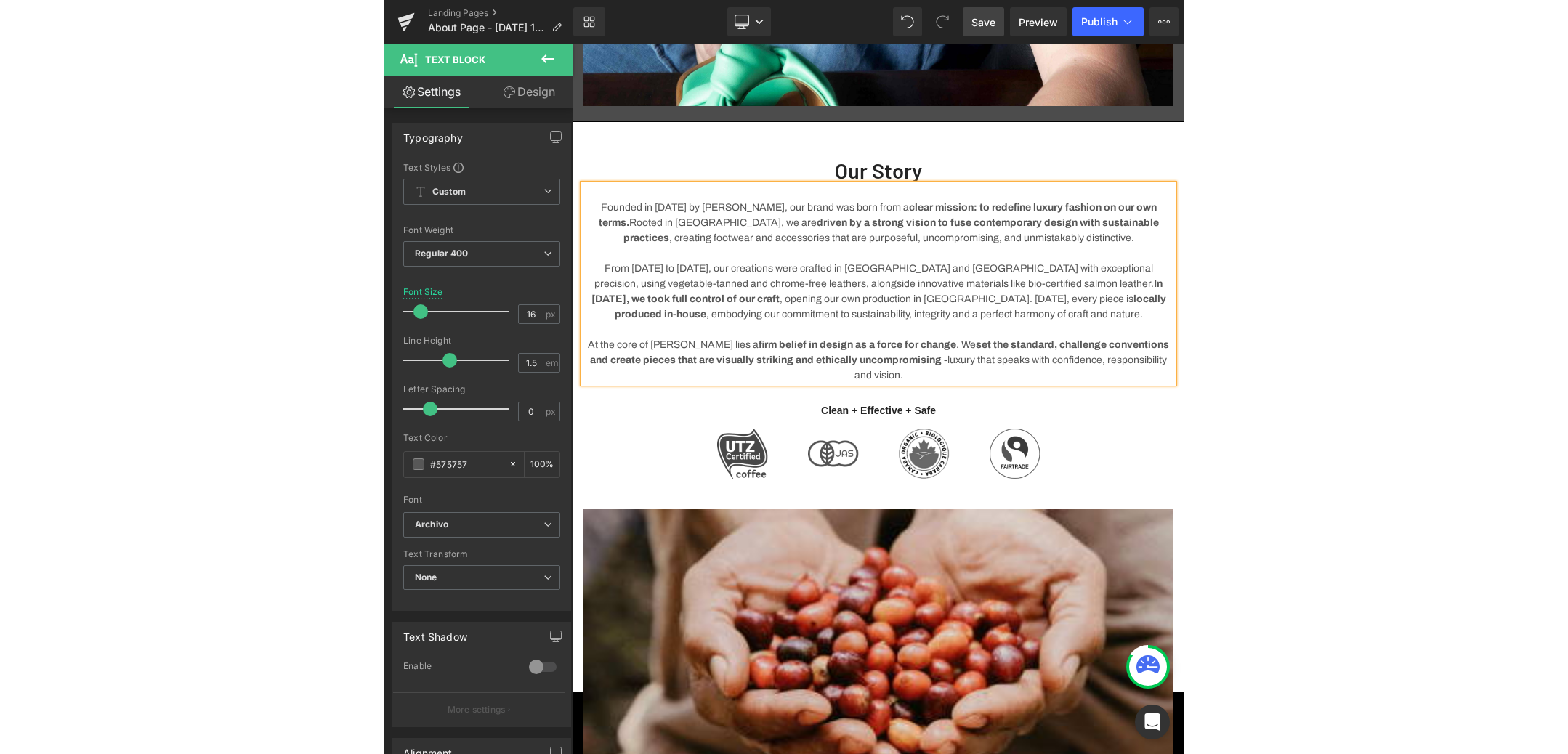
scroll to position [1147, 0]
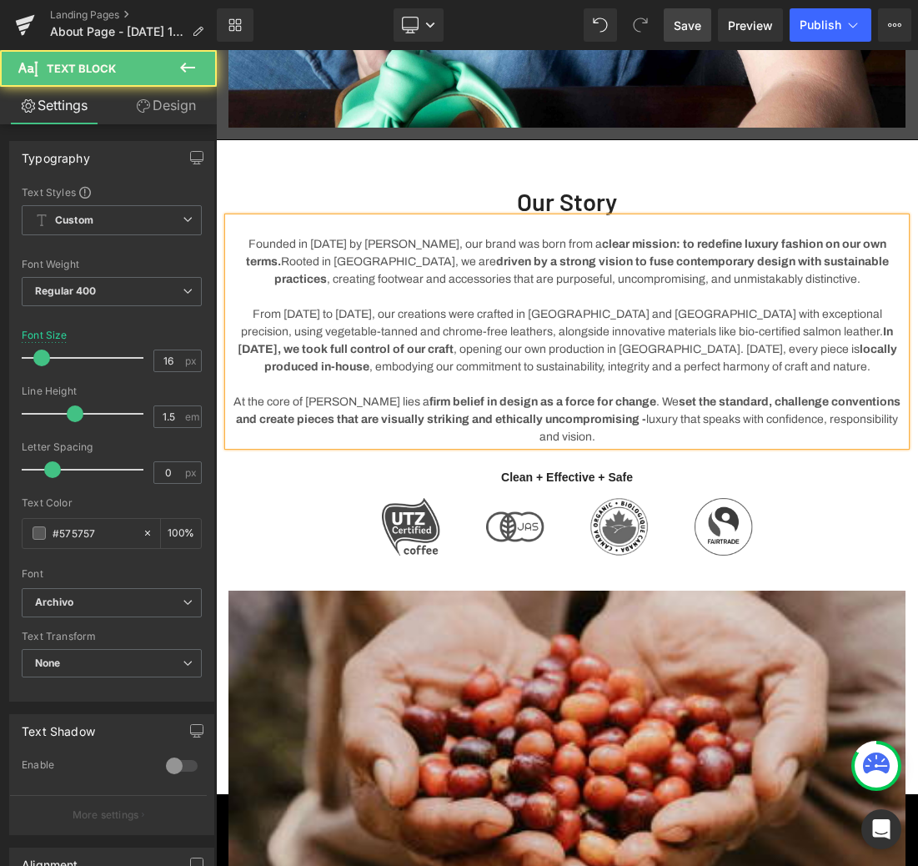
click at [654, 440] on p "At the core of [PERSON_NAME] lies a firm belief in design as a force for change…" at bounding box center [567, 419] width 677 height 53
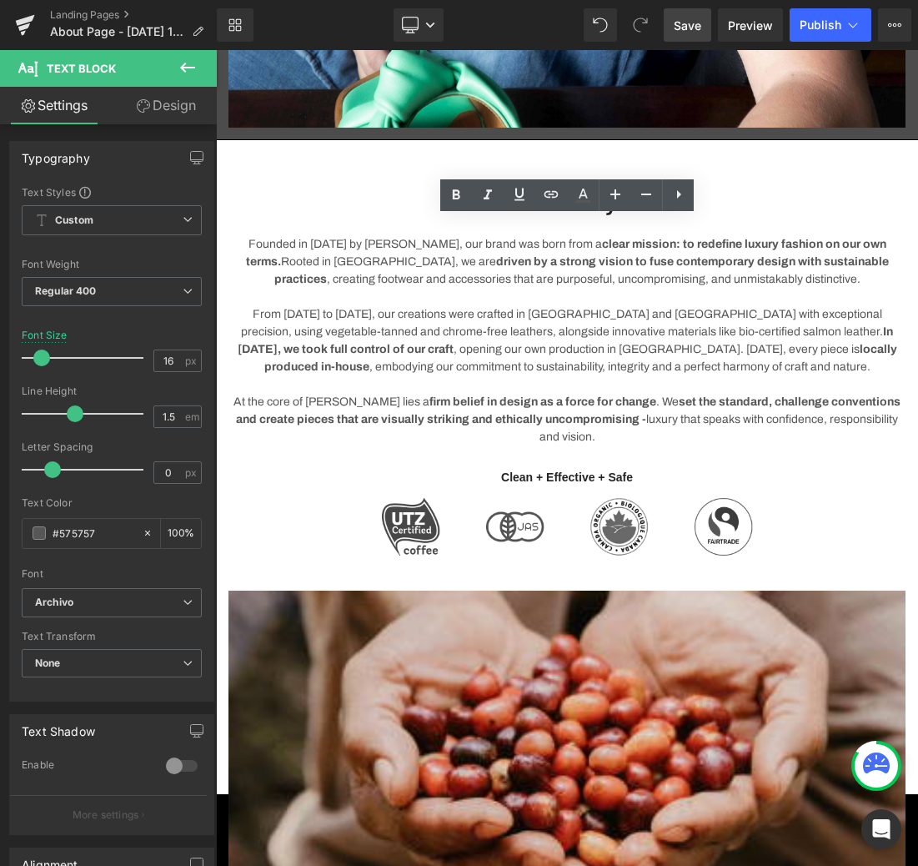
click at [683, 26] on span "Save" at bounding box center [688, 26] width 28 height 18
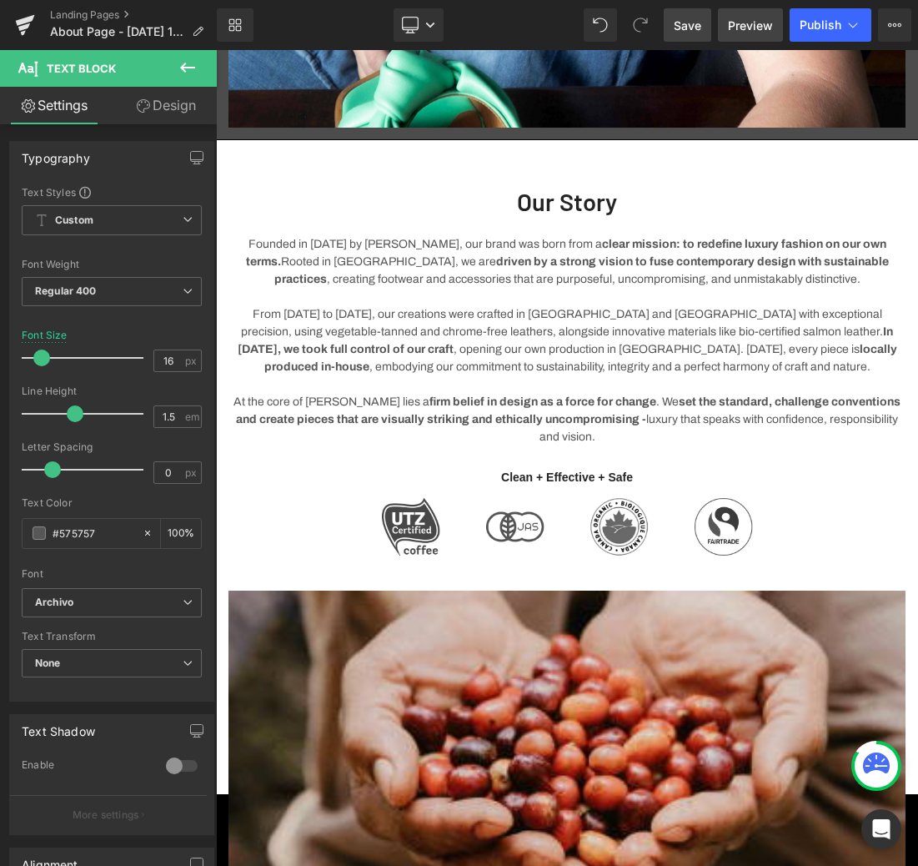
click at [747, 23] on span "Preview" at bounding box center [750, 26] width 45 height 18
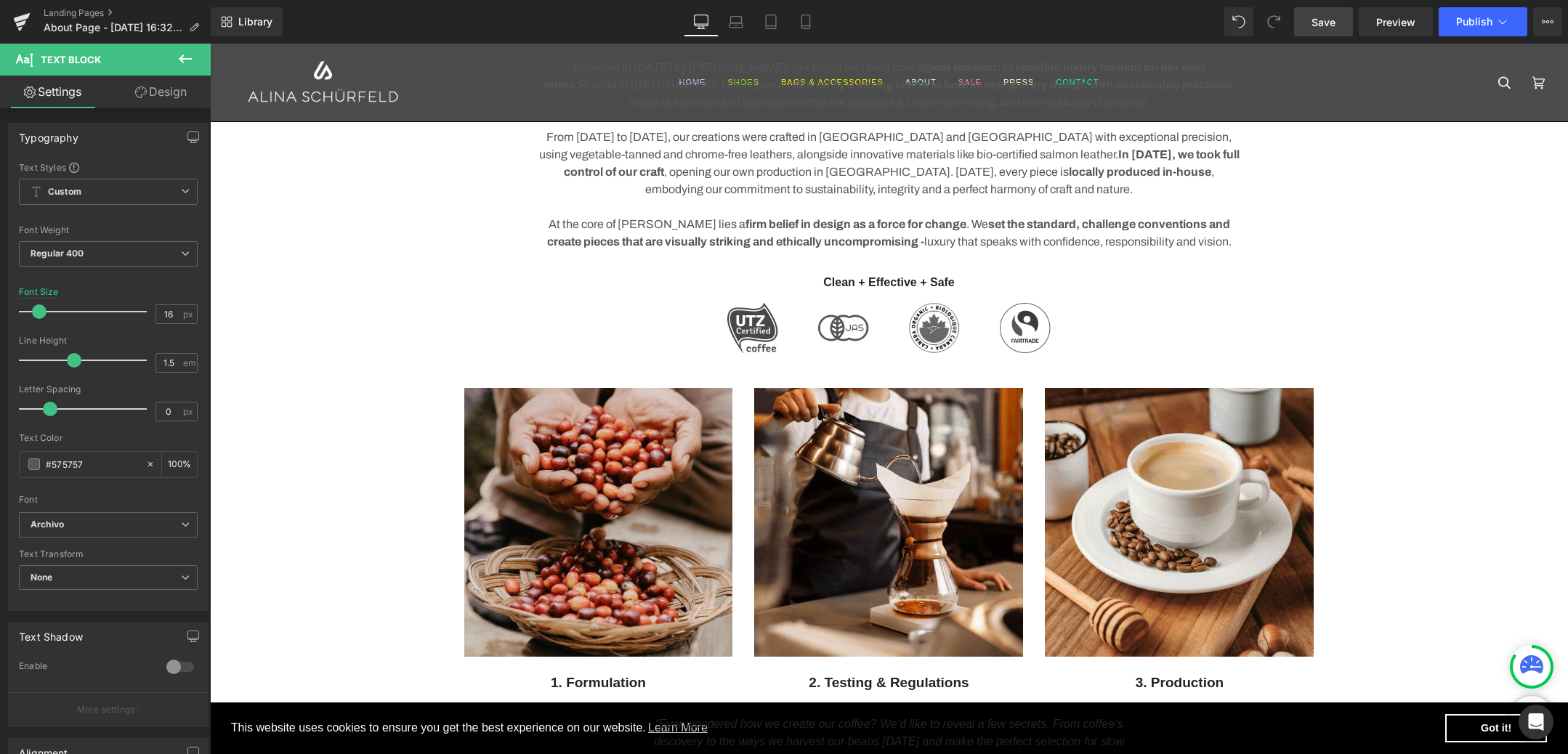
scroll to position [827, 0]
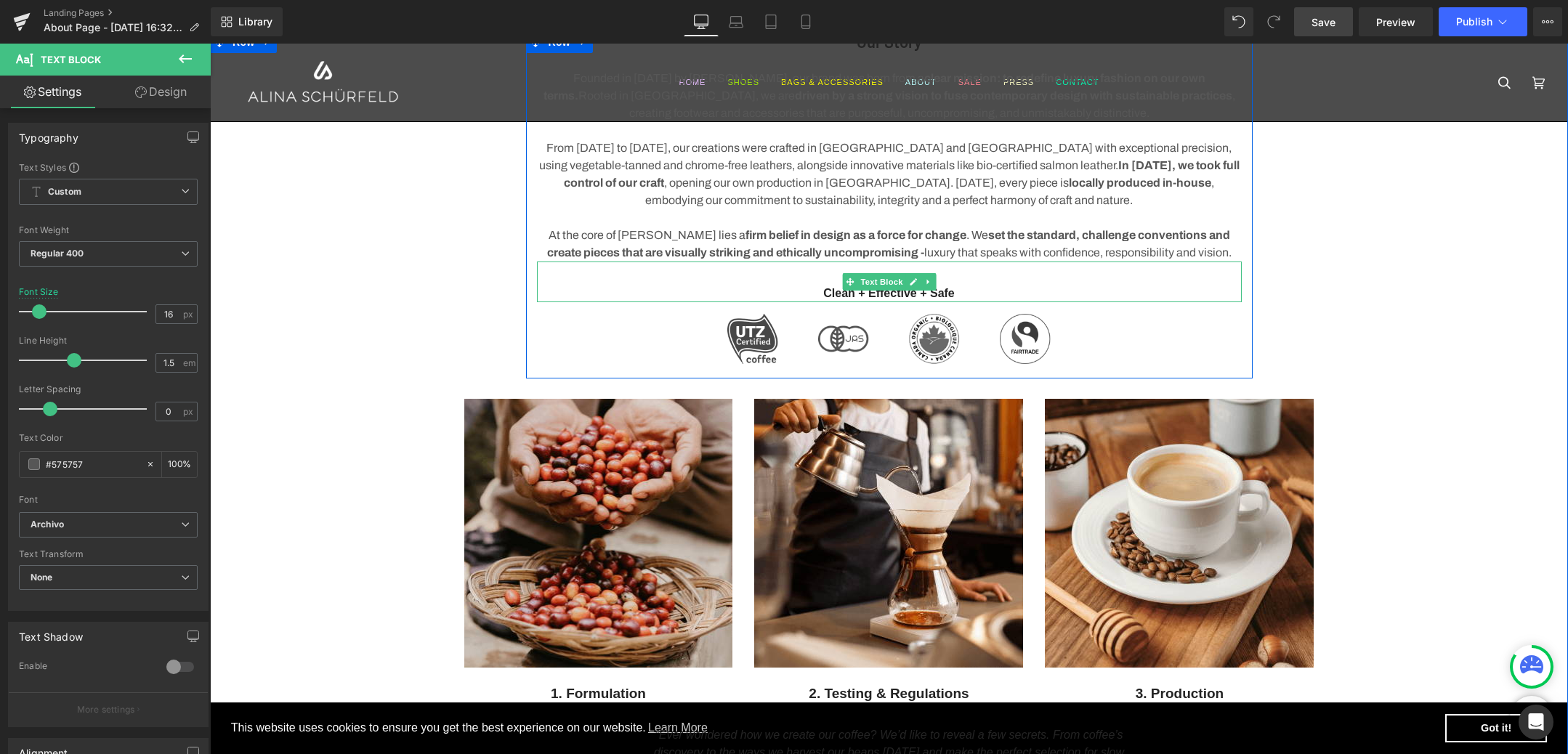
click at [835, 293] on p "Clean + Effective + Safe" at bounding box center [889, 293] width 705 height 17
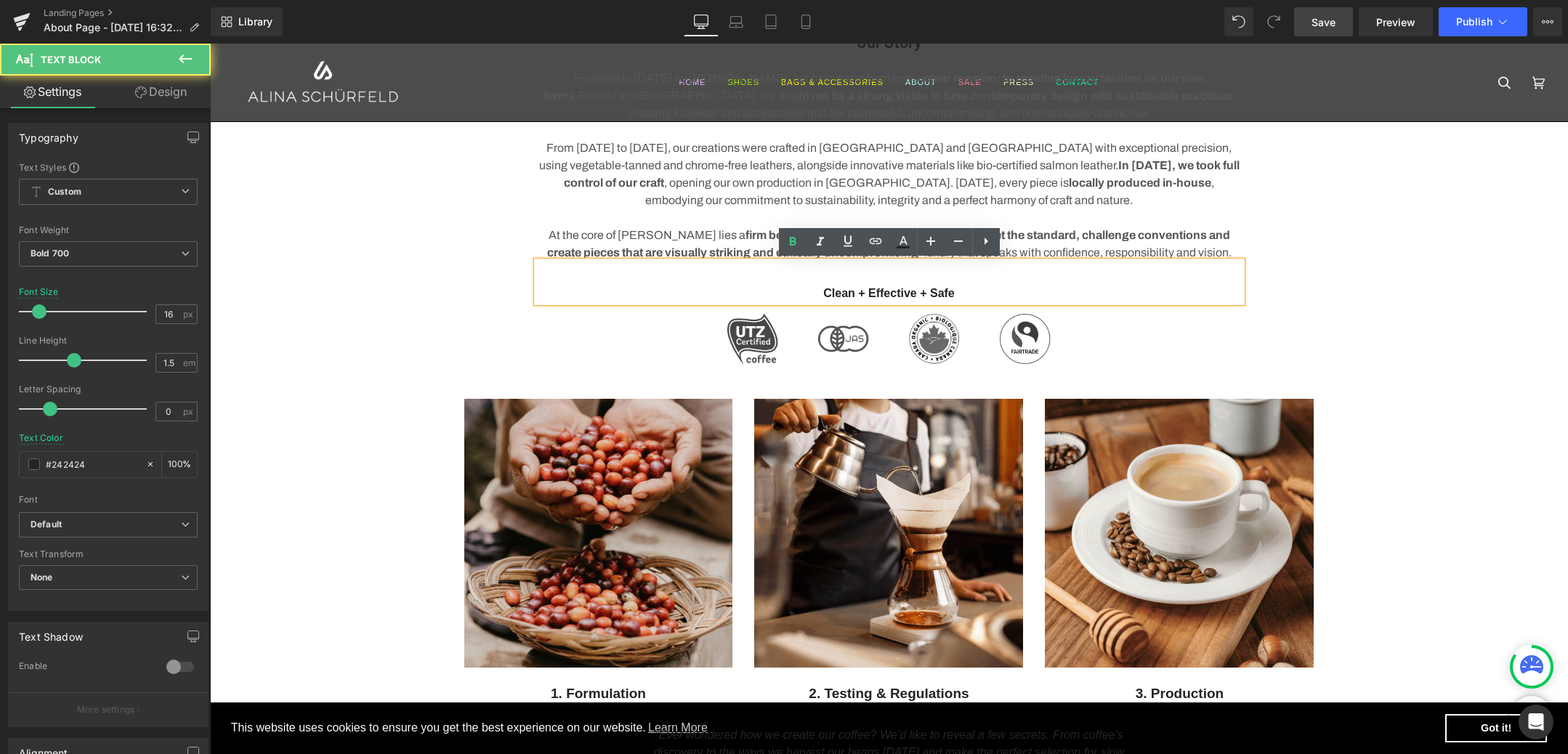
click at [835, 287] on p "Clean + Effective + Safe" at bounding box center [889, 293] width 705 height 17
drag, startPoint x: 963, startPoint y: 295, endPoint x: 765, endPoint y: 296, distance: 198.0
click at [765, 296] on p "Clean + Effective + Safe" at bounding box center [889, 293] width 705 height 17
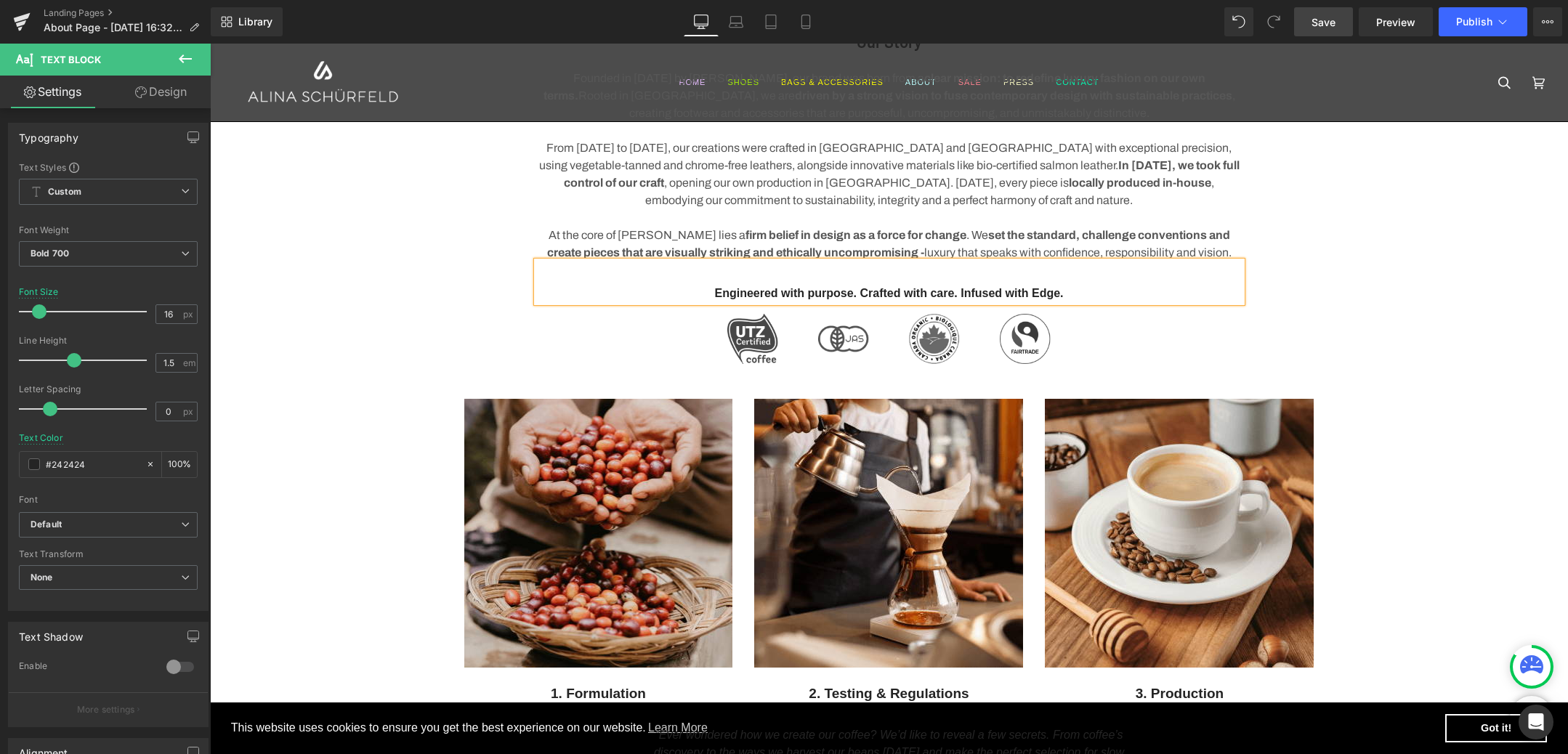
scroll to position [826, 0]
click at [1423, 318] on div "Our Story Heading Founded in [DATE] by [PERSON_NAME], our brand was born from a…" at bounding box center [889, 409] width 1358 height 755
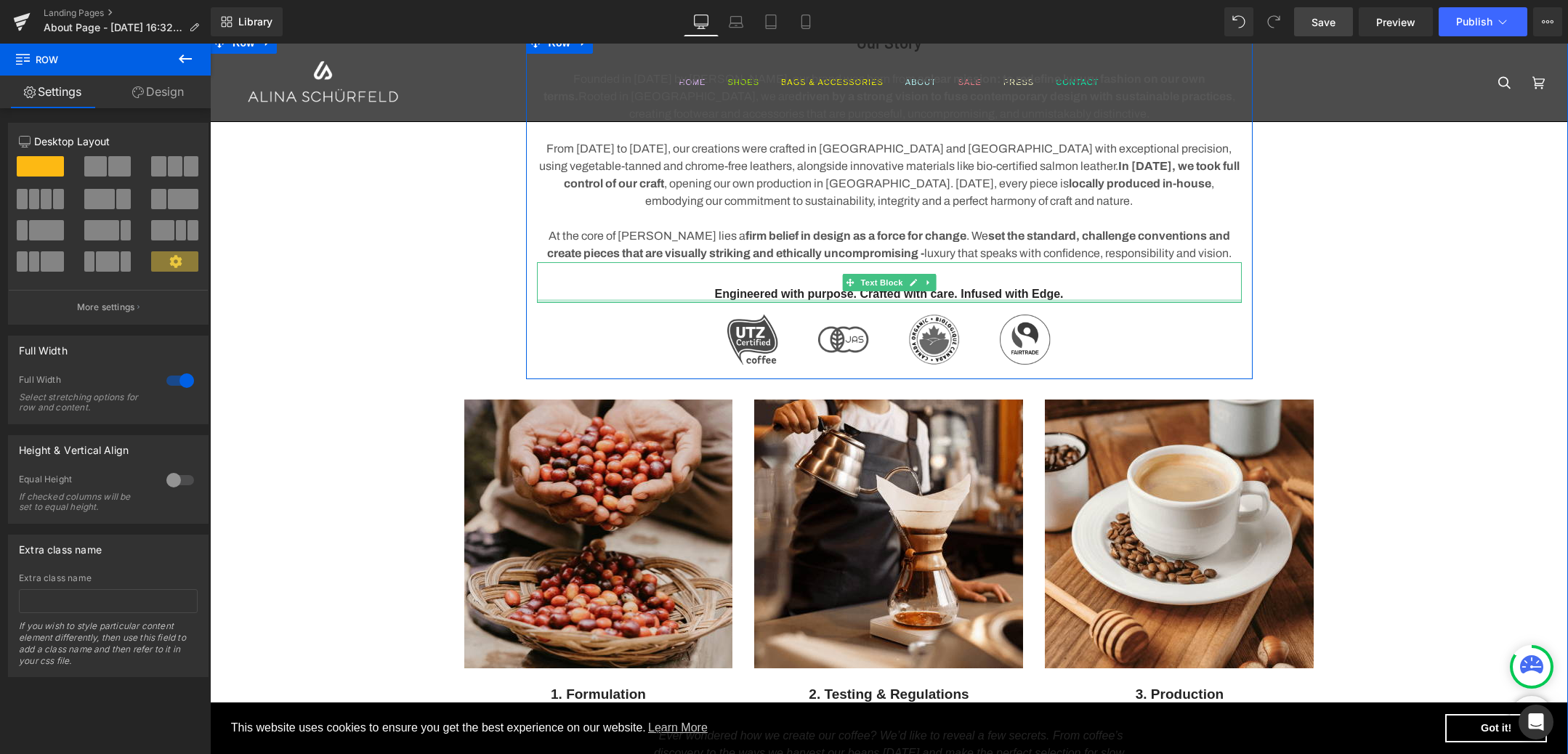
scroll to position [825, 0]
click at [1058, 287] on p "Engineered with purpose. Crafted with care. Infused with Edge." at bounding box center [889, 295] width 705 height 17
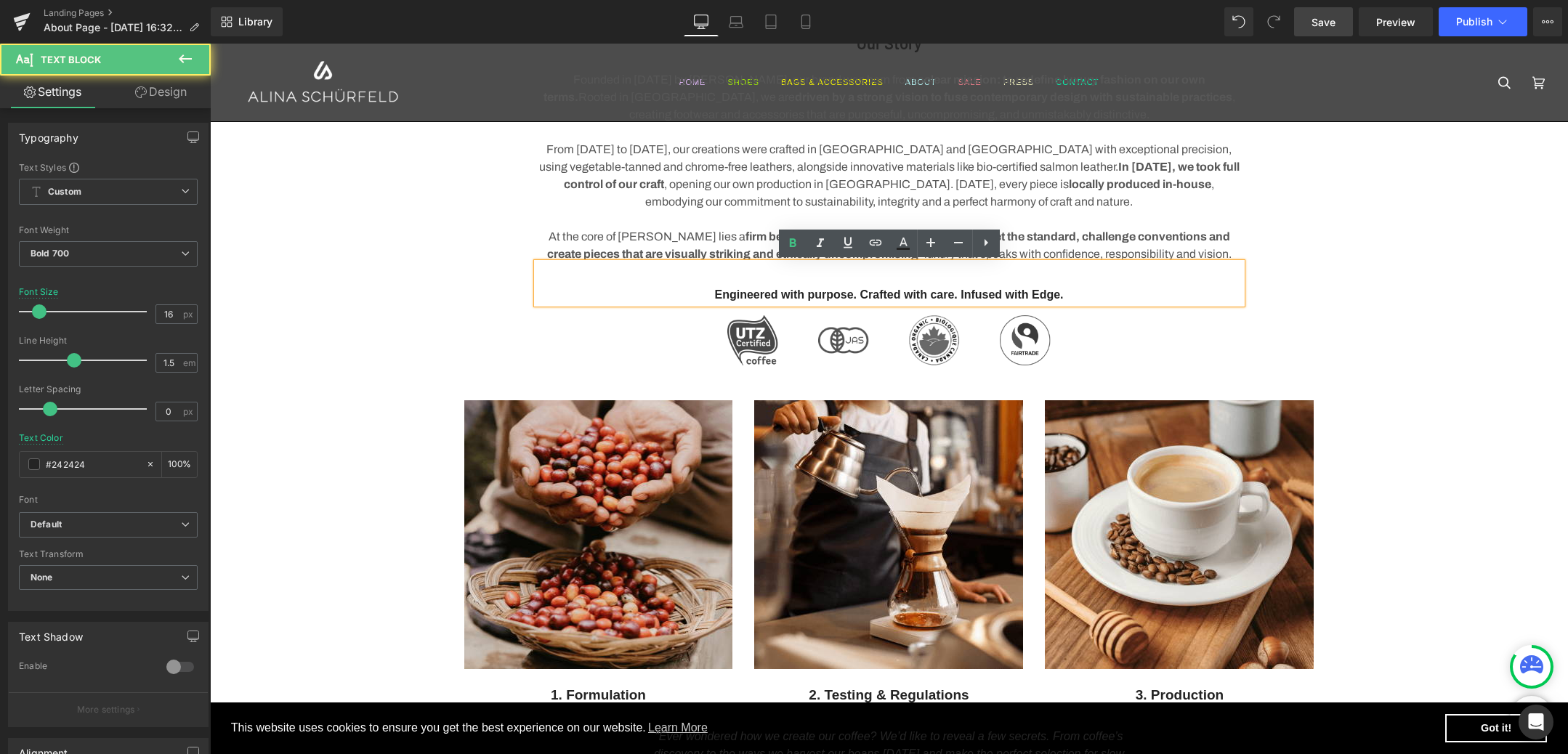
click at [1098, 288] on p "Engineered with purpose. Crafted with care. Infused with Edge." at bounding box center [889, 295] width 705 height 17
drag, startPoint x: 1115, startPoint y: 295, endPoint x: 642, endPoint y: 282, distance: 473.2
click at [642, 282] on div "Engineered with purpose. Crafted with care. Infused with Edge." at bounding box center [889, 283] width 705 height 41
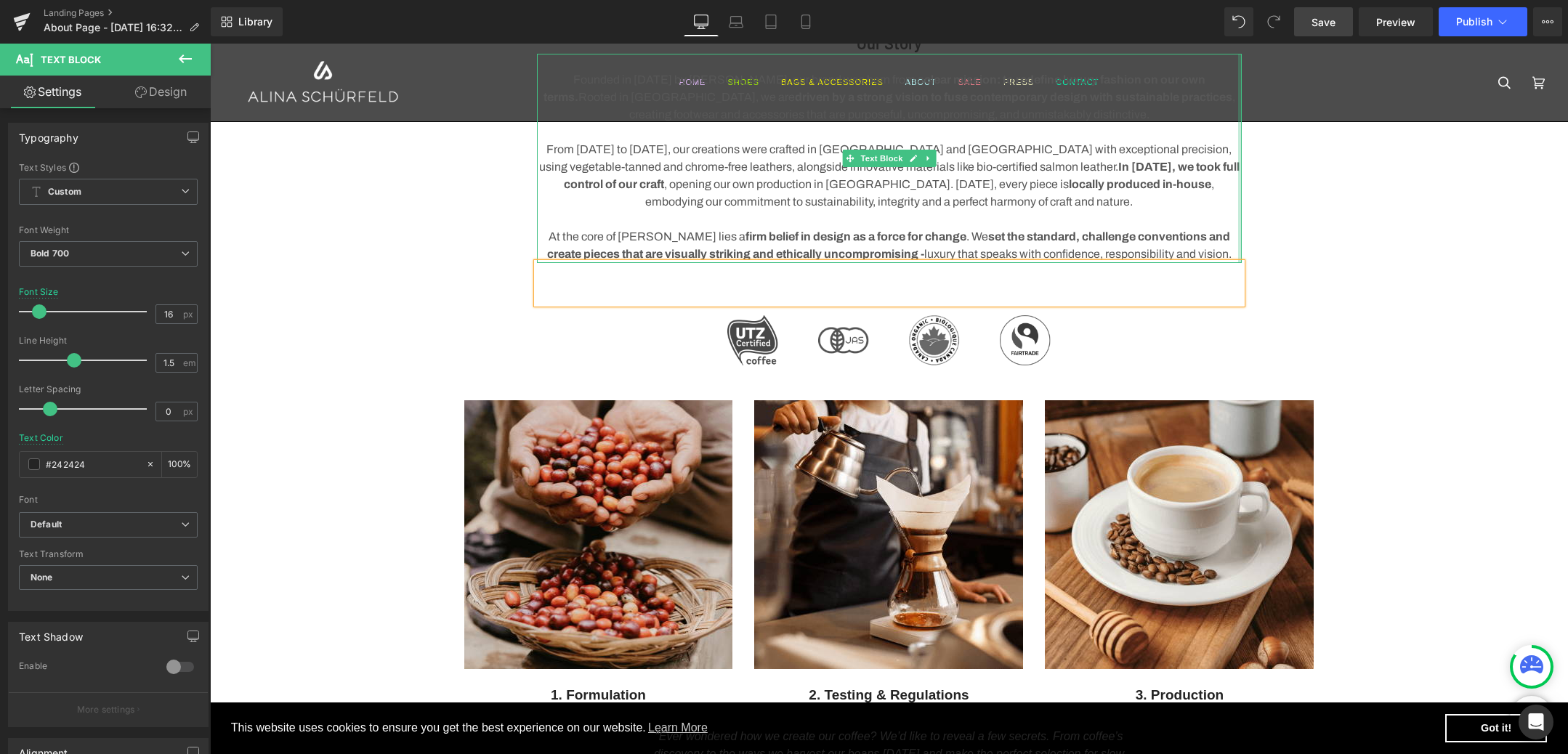
click at [1433, 247] on div "Our Story Heading Founded in [DATE] by [PERSON_NAME], our brand was born from a…" at bounding box center [889, 410] width 1358 height 755
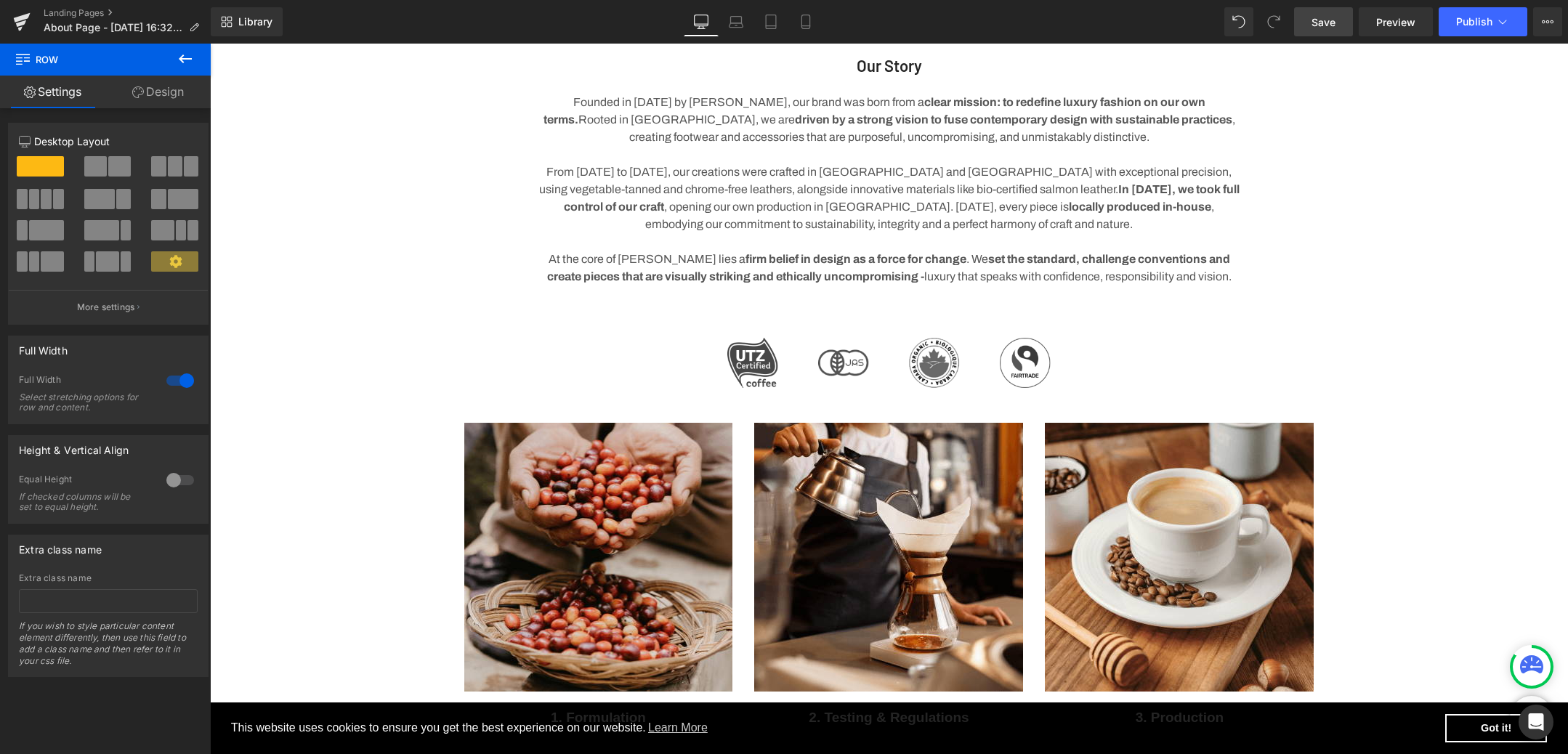
scroll to position [818, 0]
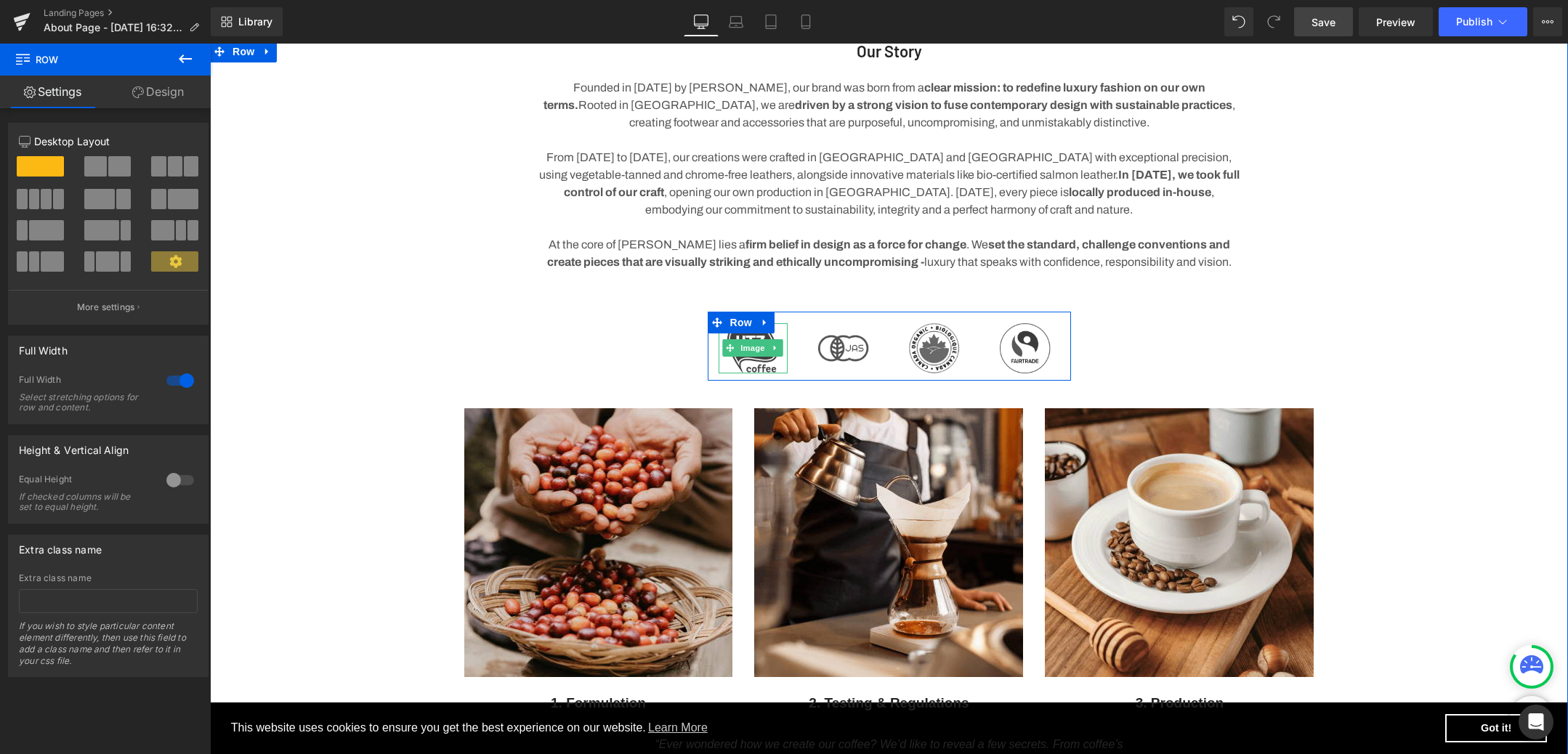
click at [766, 340] on span "Image" at bounding box center [753, 348] width 30 height 17
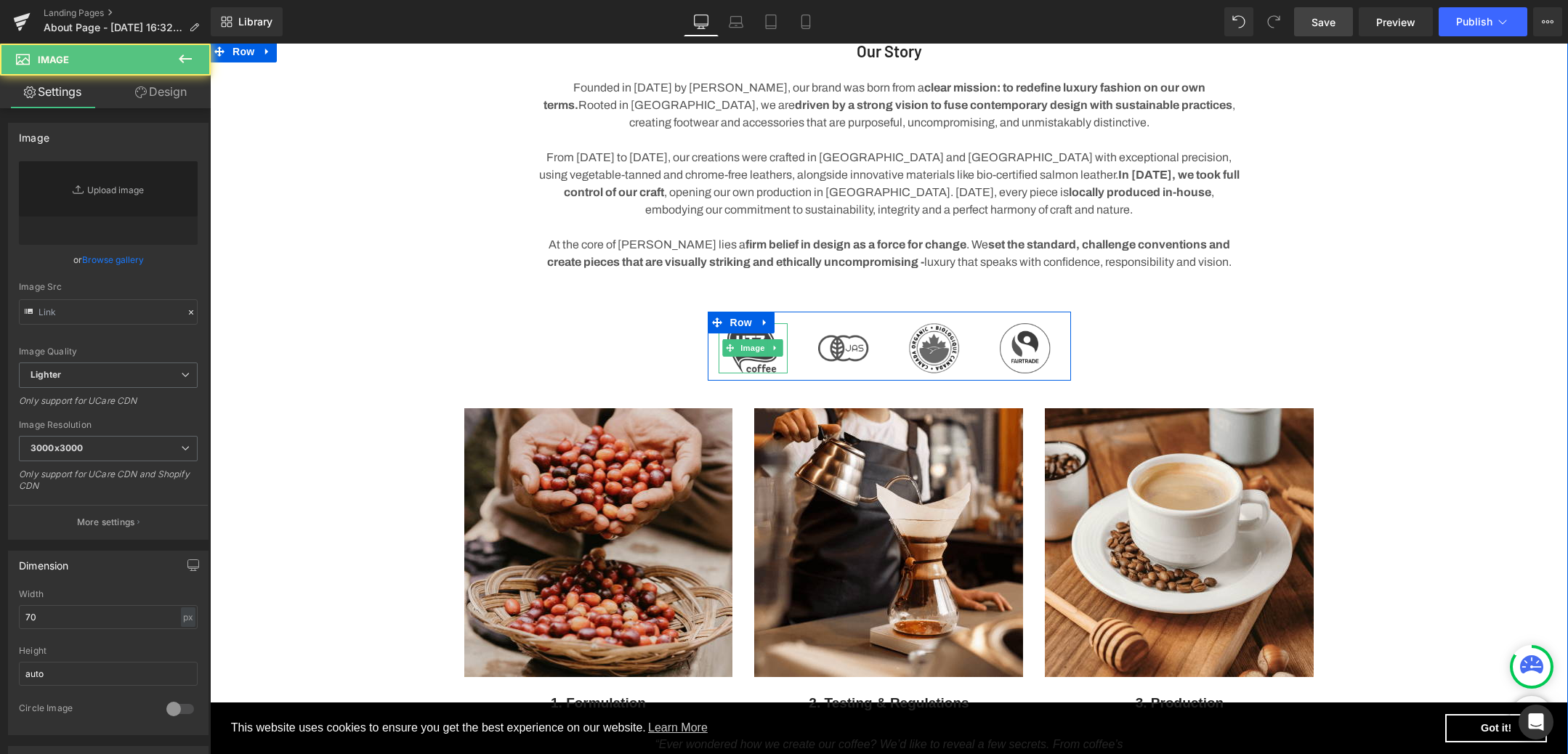
type input "[URL][DOMAIN_NAME]"
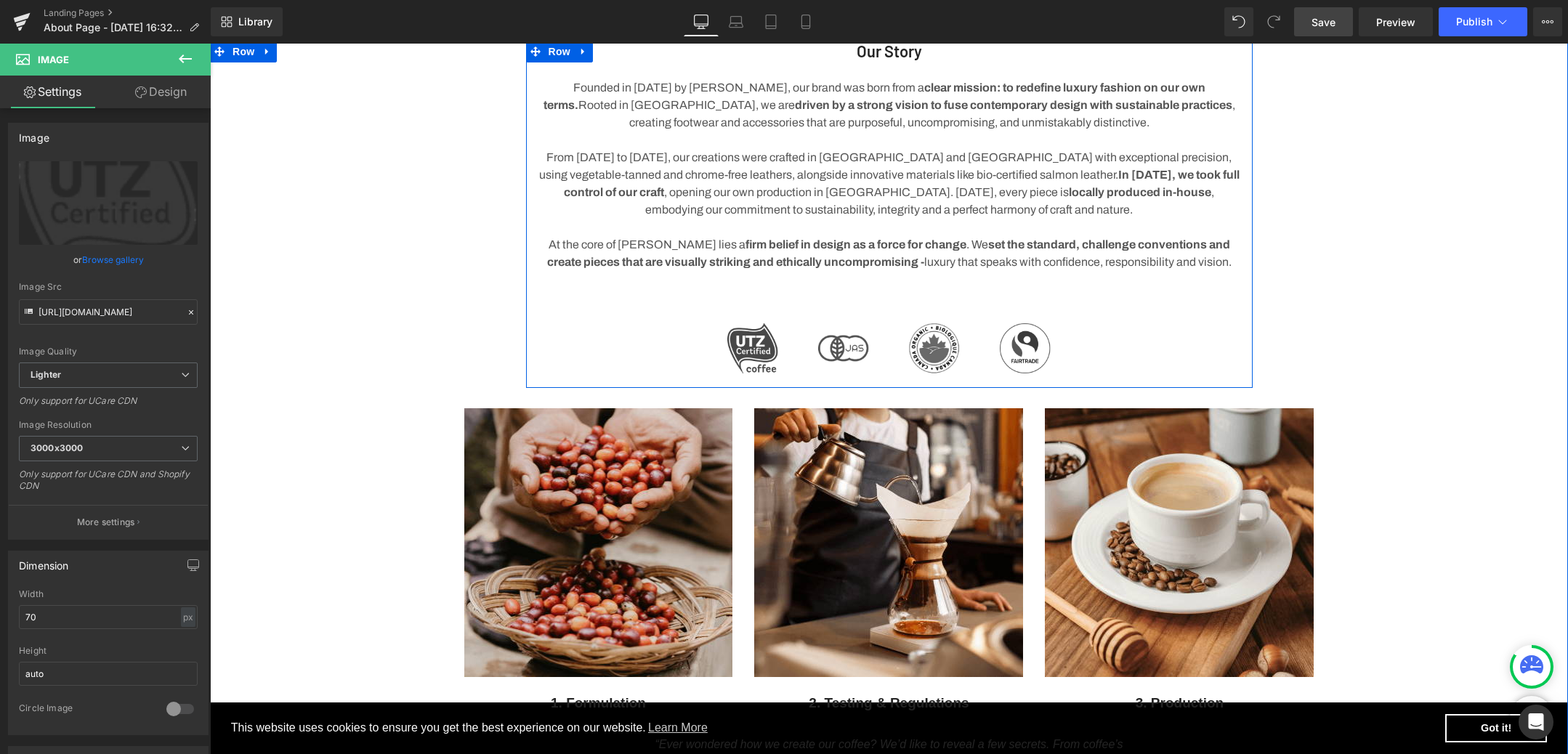
click at [989, 350] on div "Image" at bounding box center [1025, 348] width 91 height 50
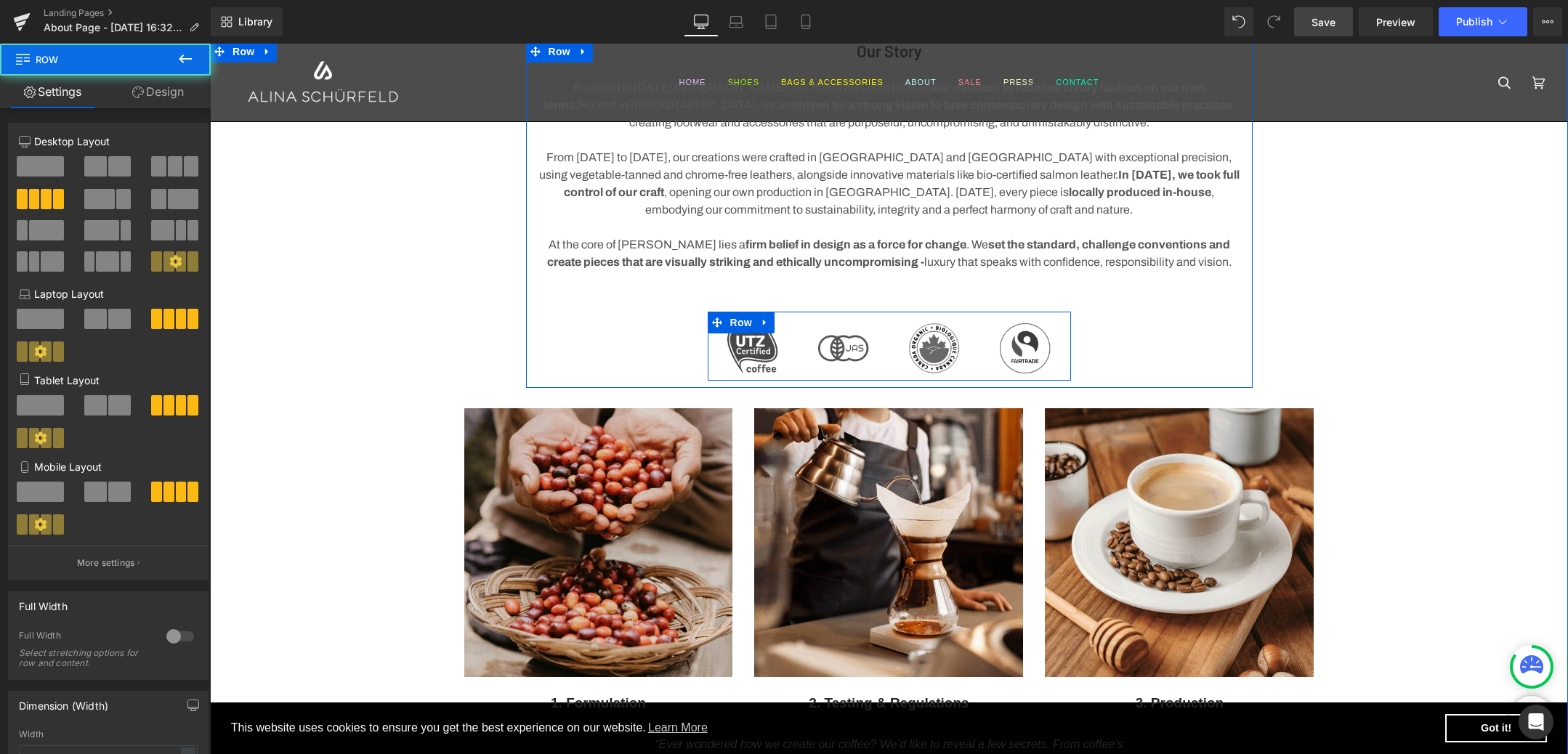
scroll to position [817, 0]
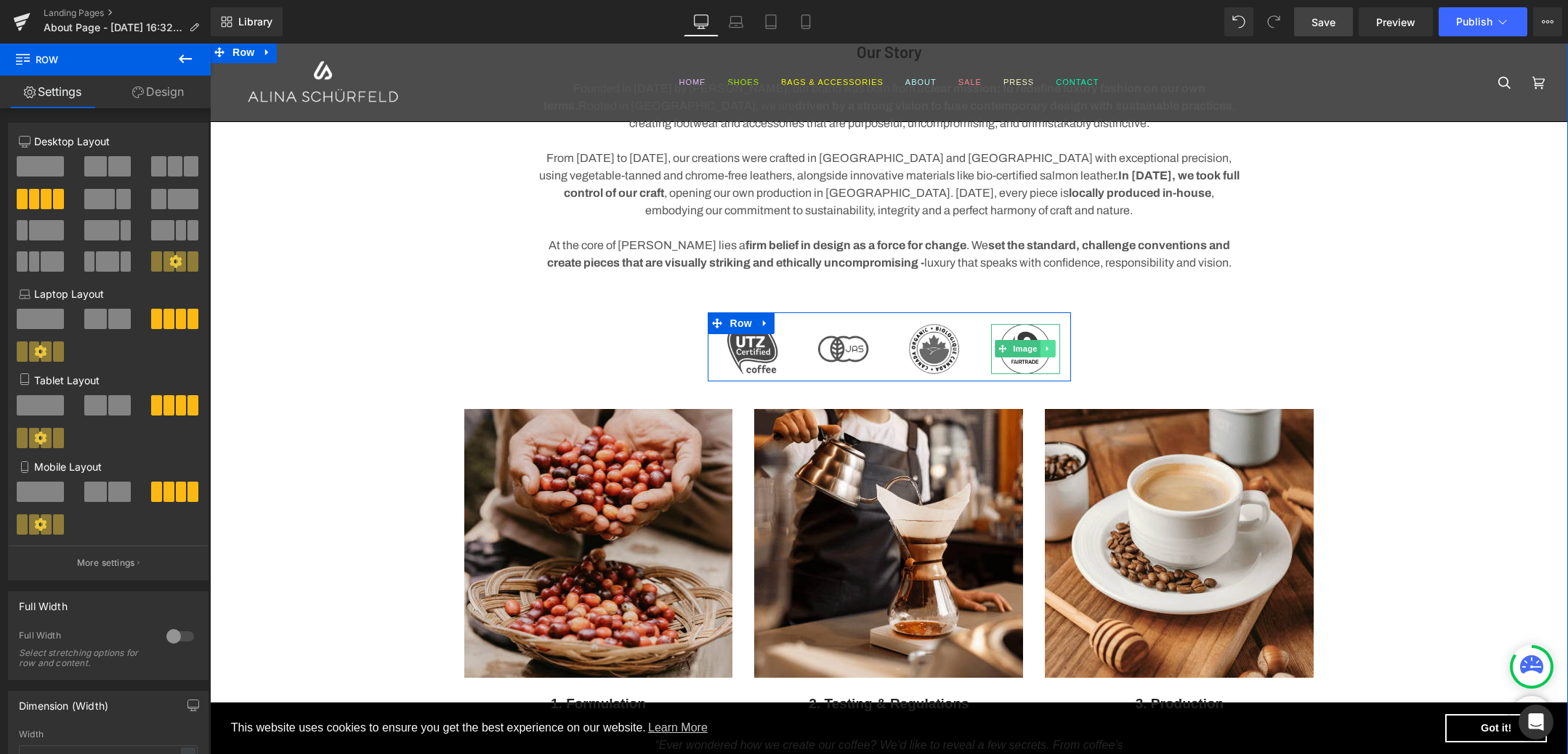
click at [1045, 353] on link at bounding box center [1049, 348] width 16 height 17
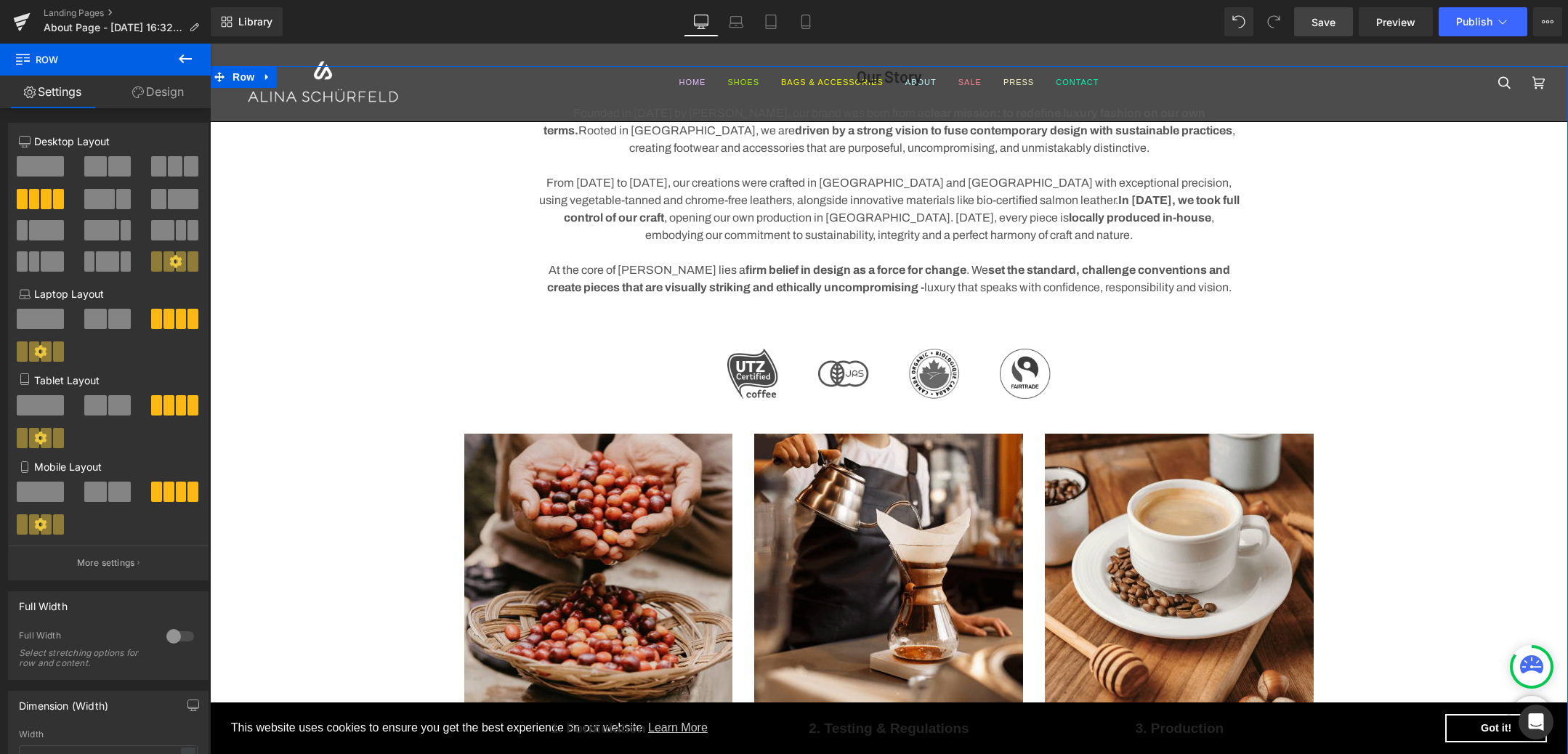
scroll to position [791, 0]
click at [1288, 367] on div "Our Story Heading Founded in [DATE] by [PERSON_NAME], our brand was born from a…" at bounding box center [889, 444] width 1358 height 755
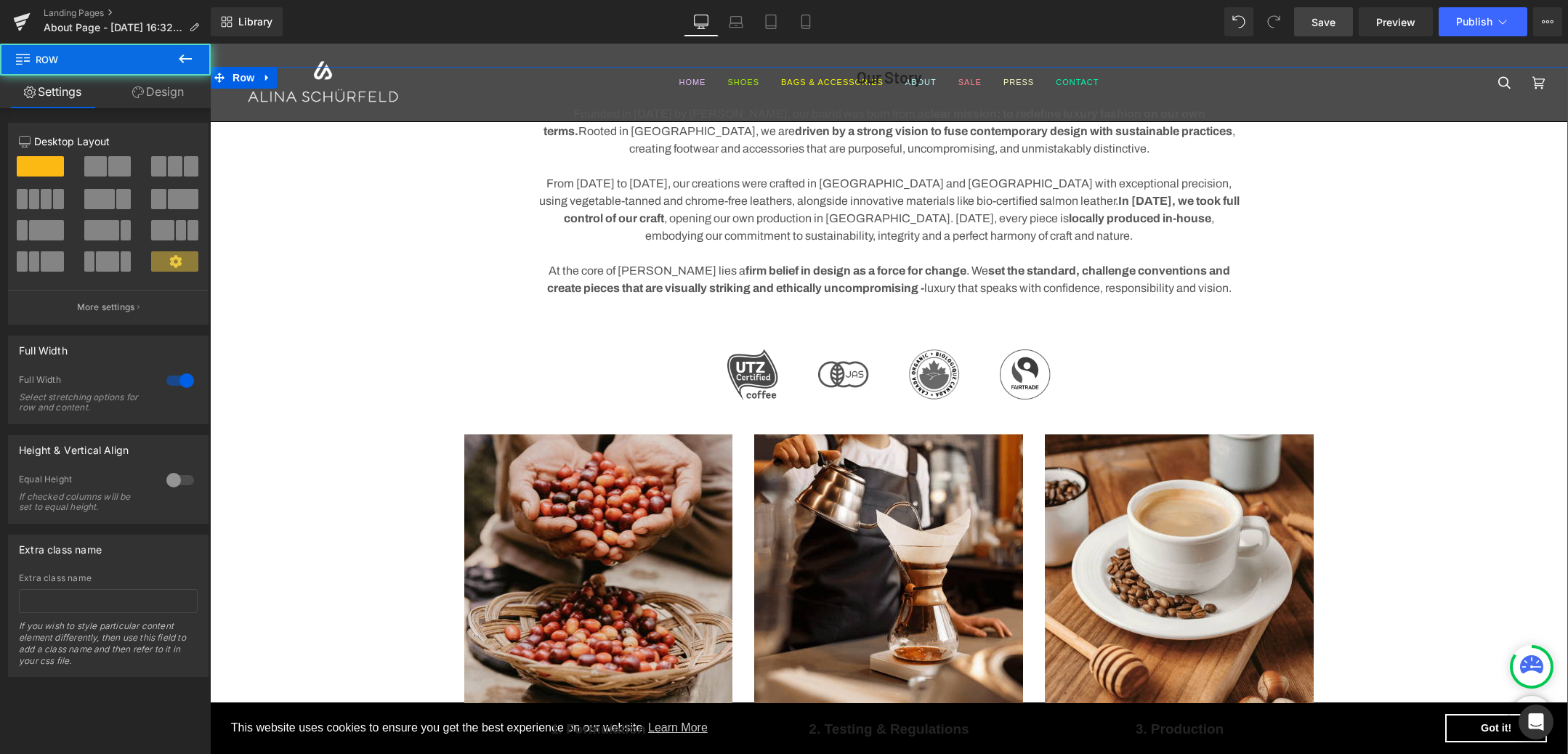
click at [984, 362] on div "Image" at bounding box center [1025, 374] width 91 height 50
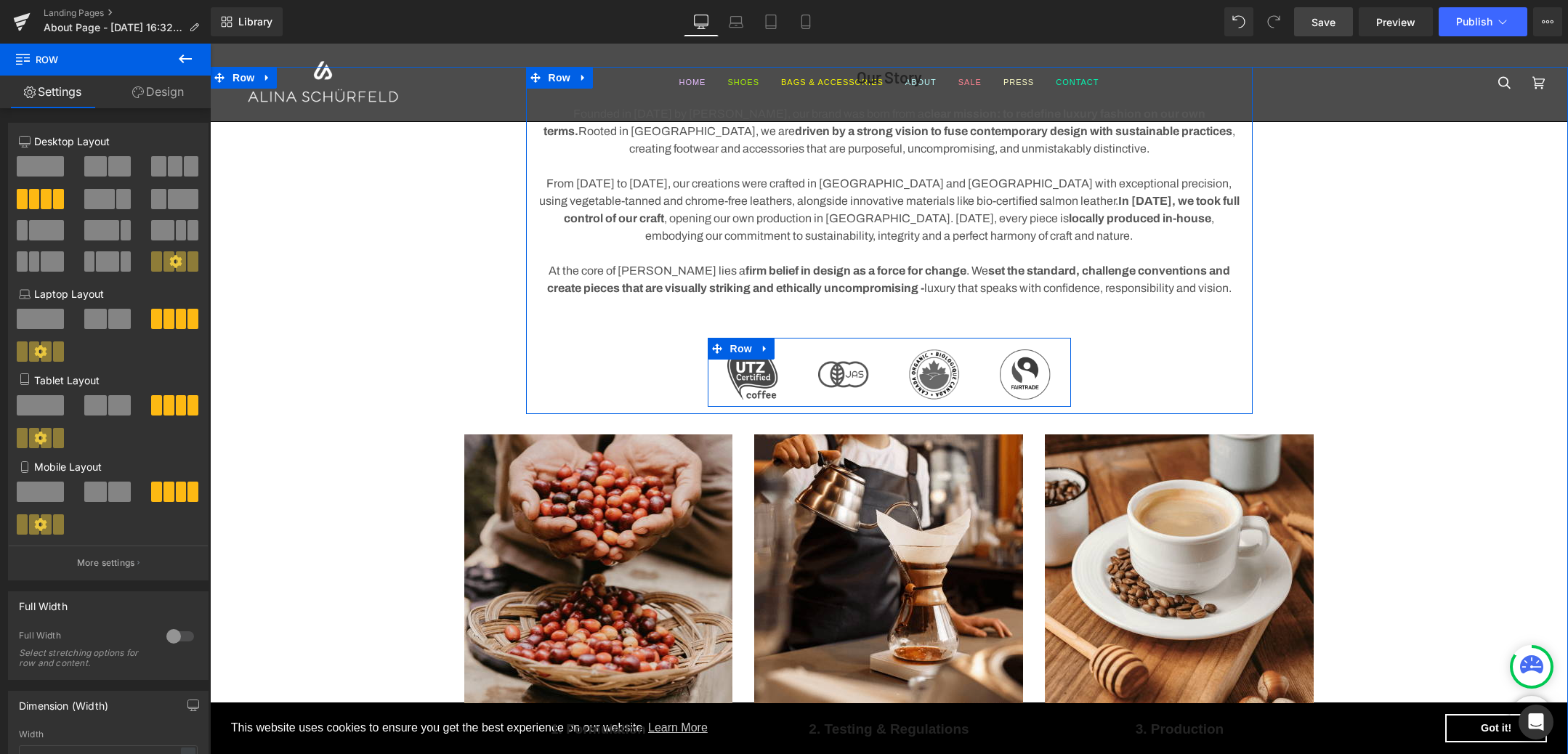
click at [897, 375] on div "Image" at bounding box center [935, 374] width 91 height 50
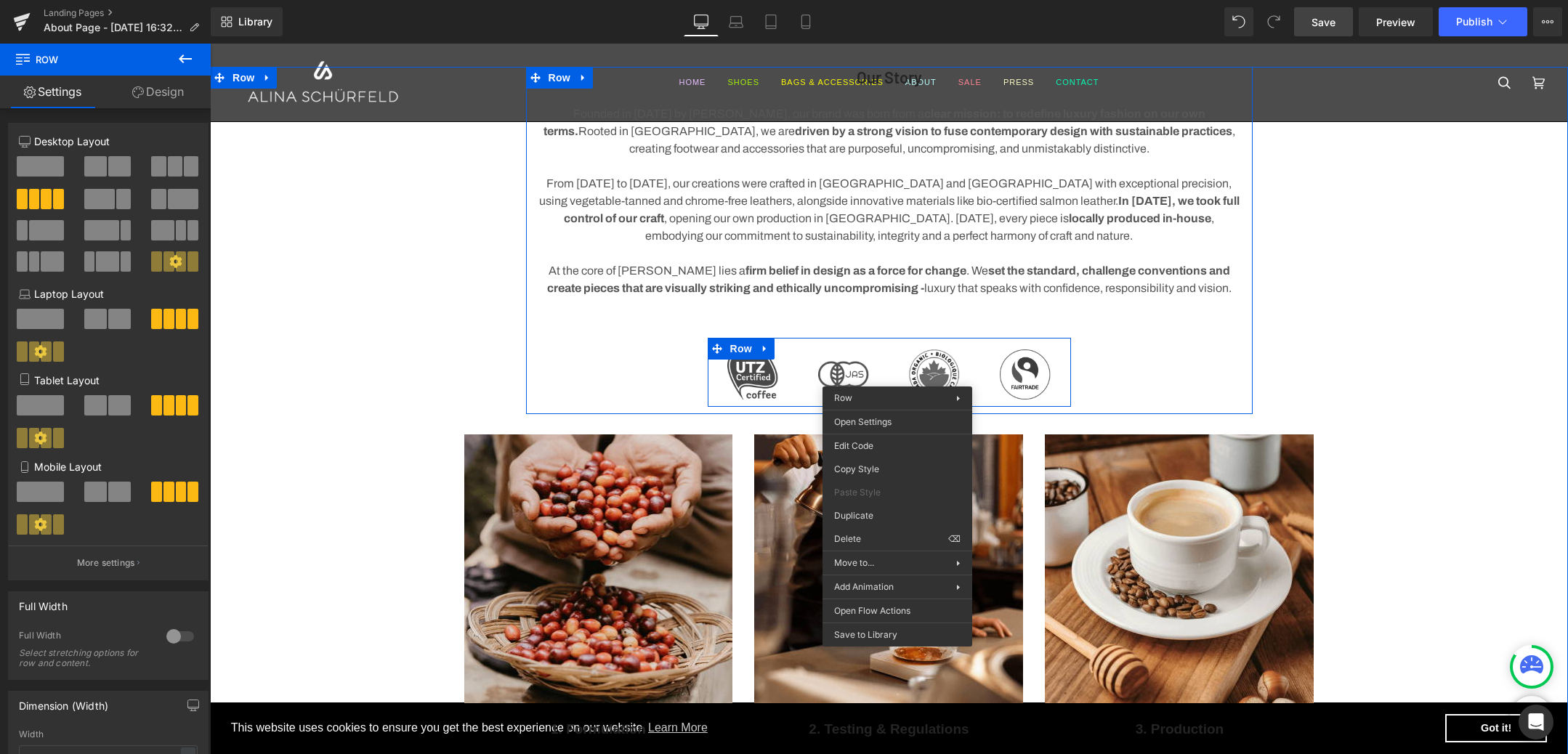
click at [210, 44] on div at bounding box center [210, 44] width 0 height 0
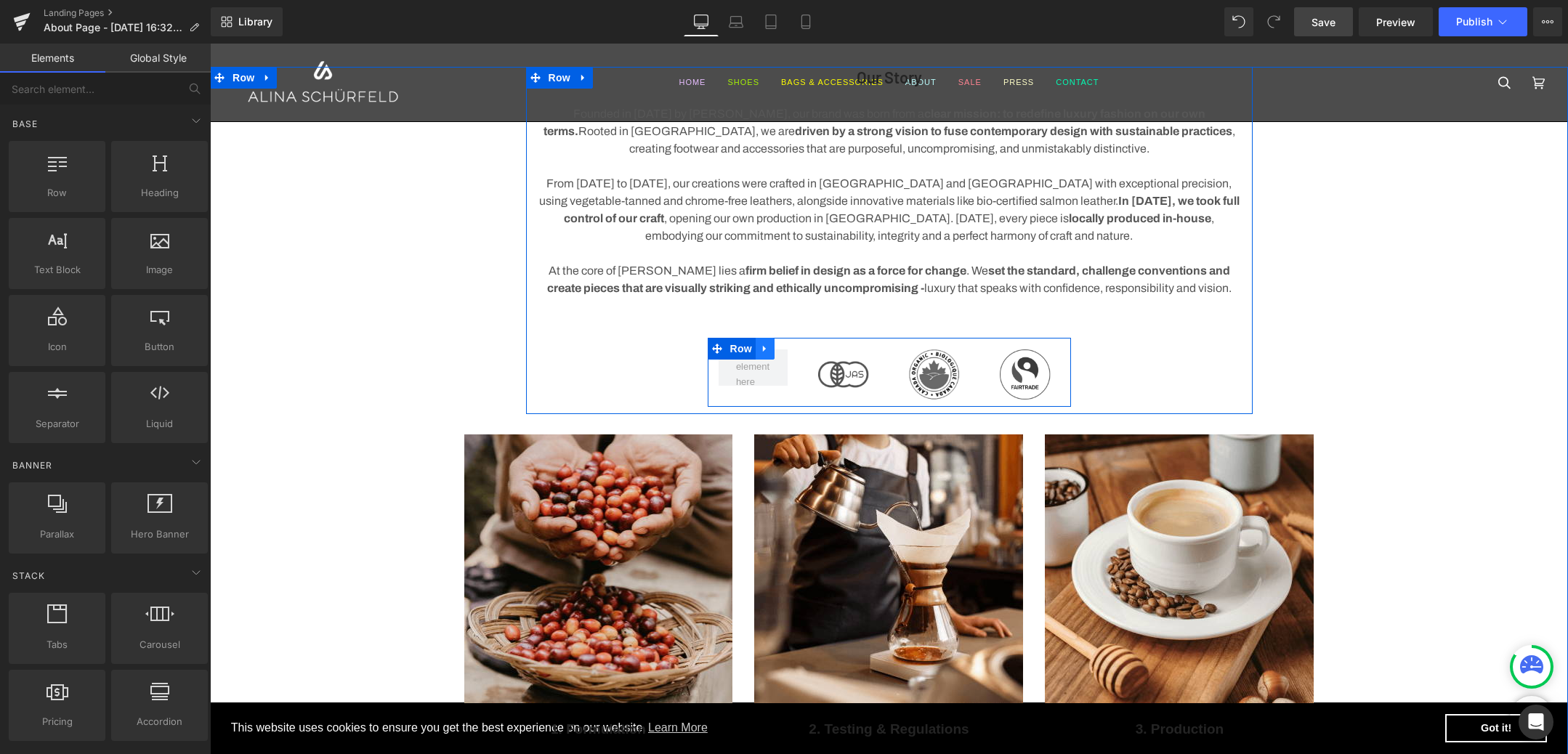
click at [761, 346] on icon at bounding box center [766, 348] width 10 height 11
click at [802, 344] on icon at bounding box center [803, 349] width 10 height 10
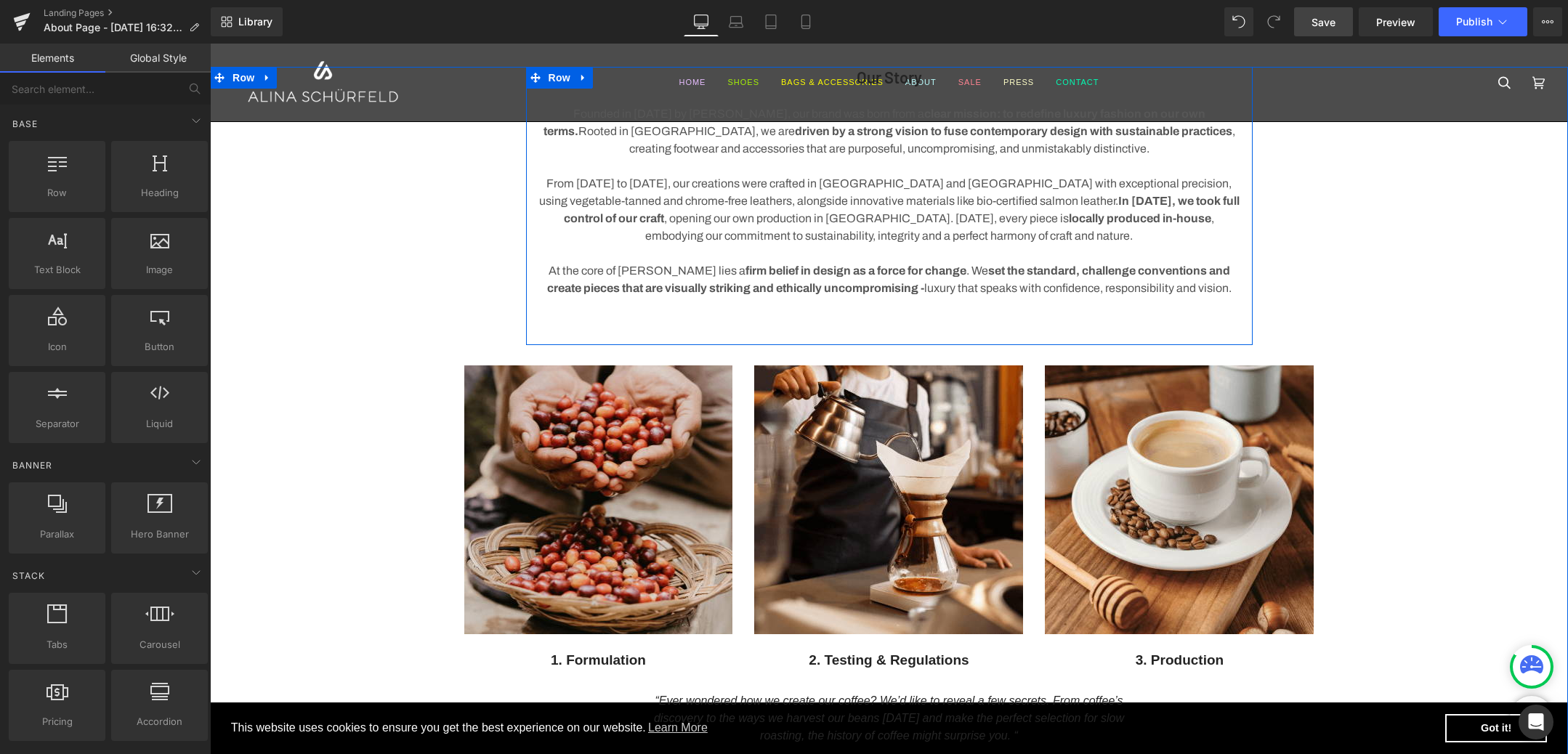
click at [1424, 353] on div "Our Story Heading Founded in [DATE] by [PERSON_NAME], our brand was born from a…" at bounding box center [889, 409] width 1358 height 685
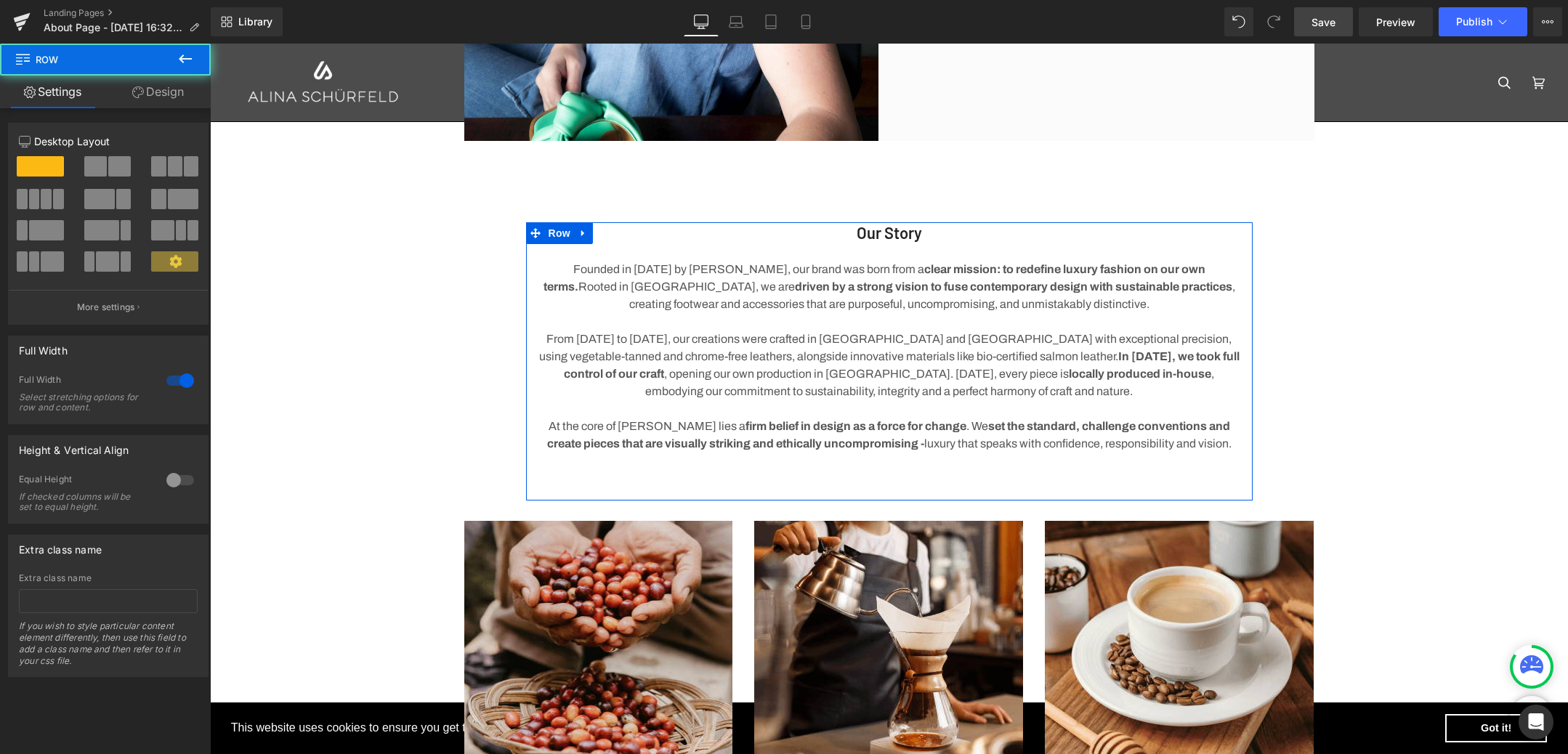
scroll to position [502, 0]
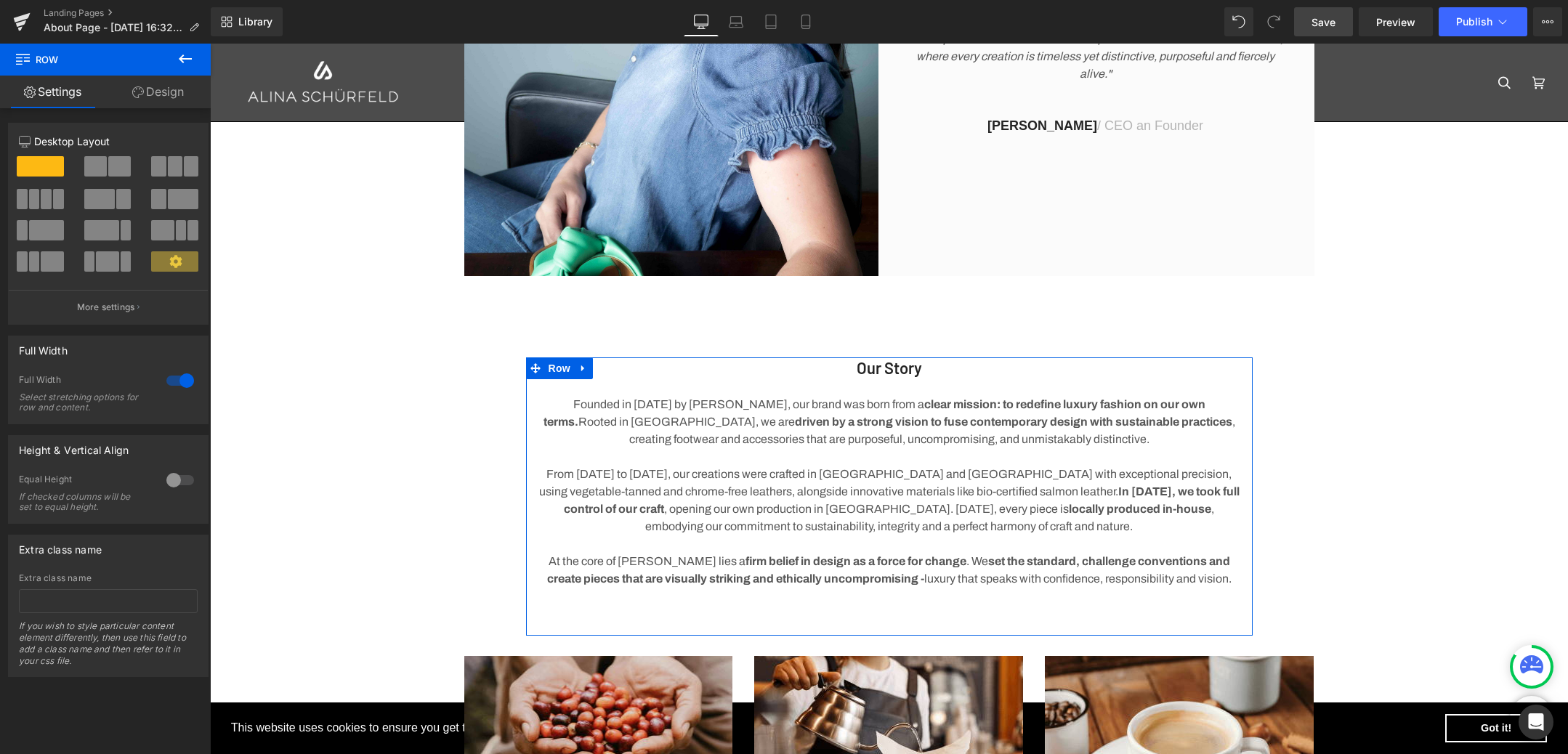
click at [1324, 20] on span "Save" at bounding box center [1324, 23] width 24 height 16
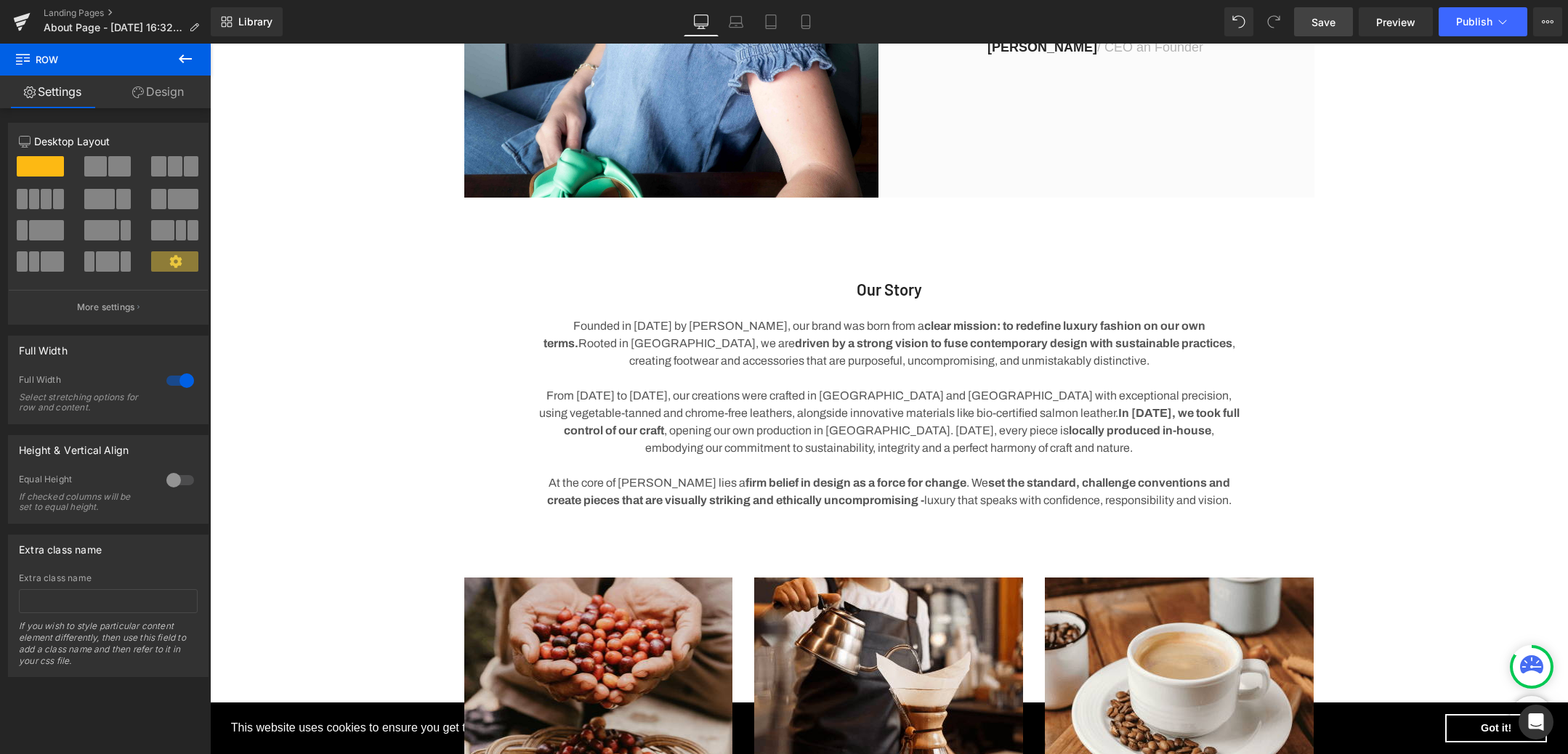
scroll to position [656, 0]
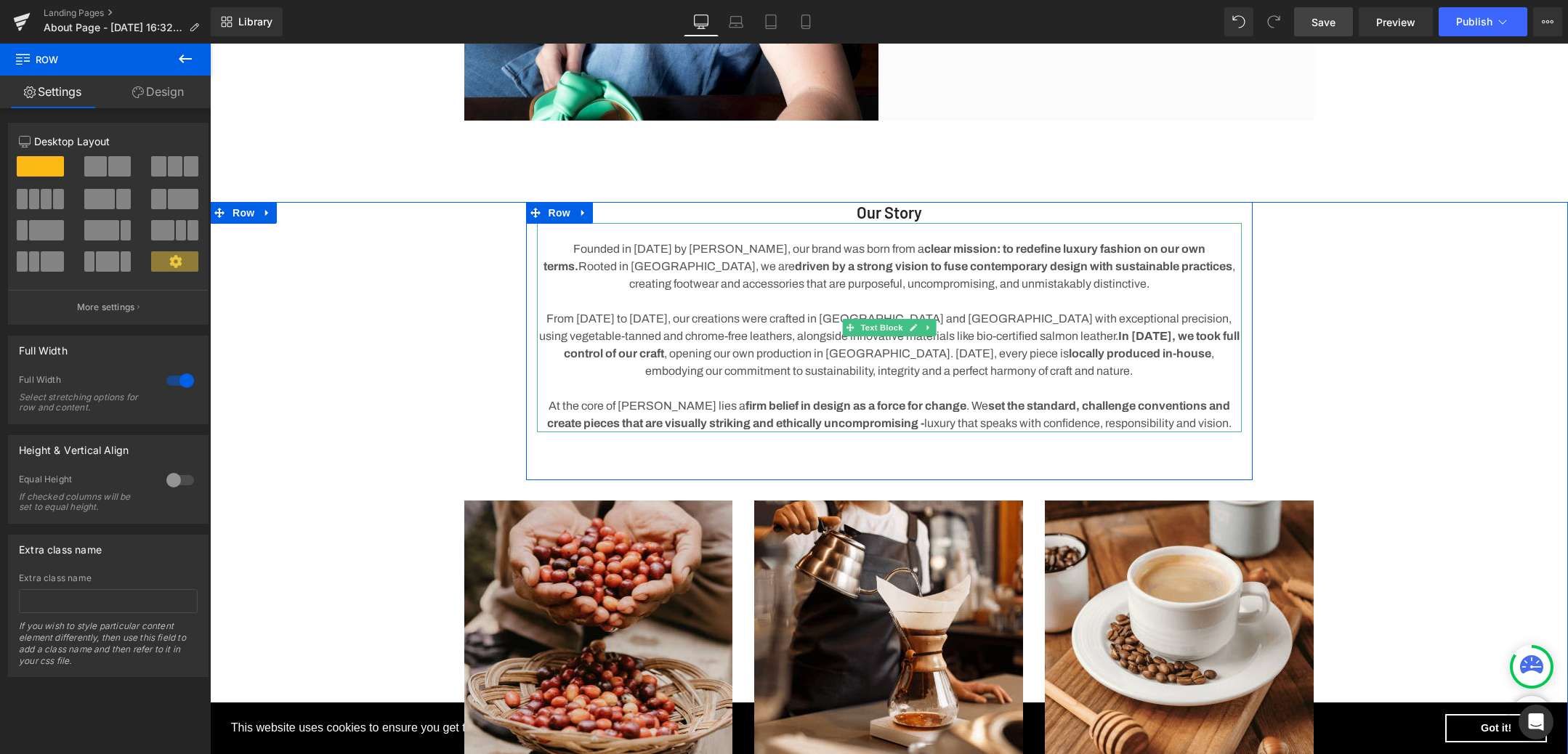
click at [774, 286] on p "Founded in [DATE] by [PERSON_NAME], our brand was born from a clear mission: to…" at bounding box center [889, 266] width 705 height 52
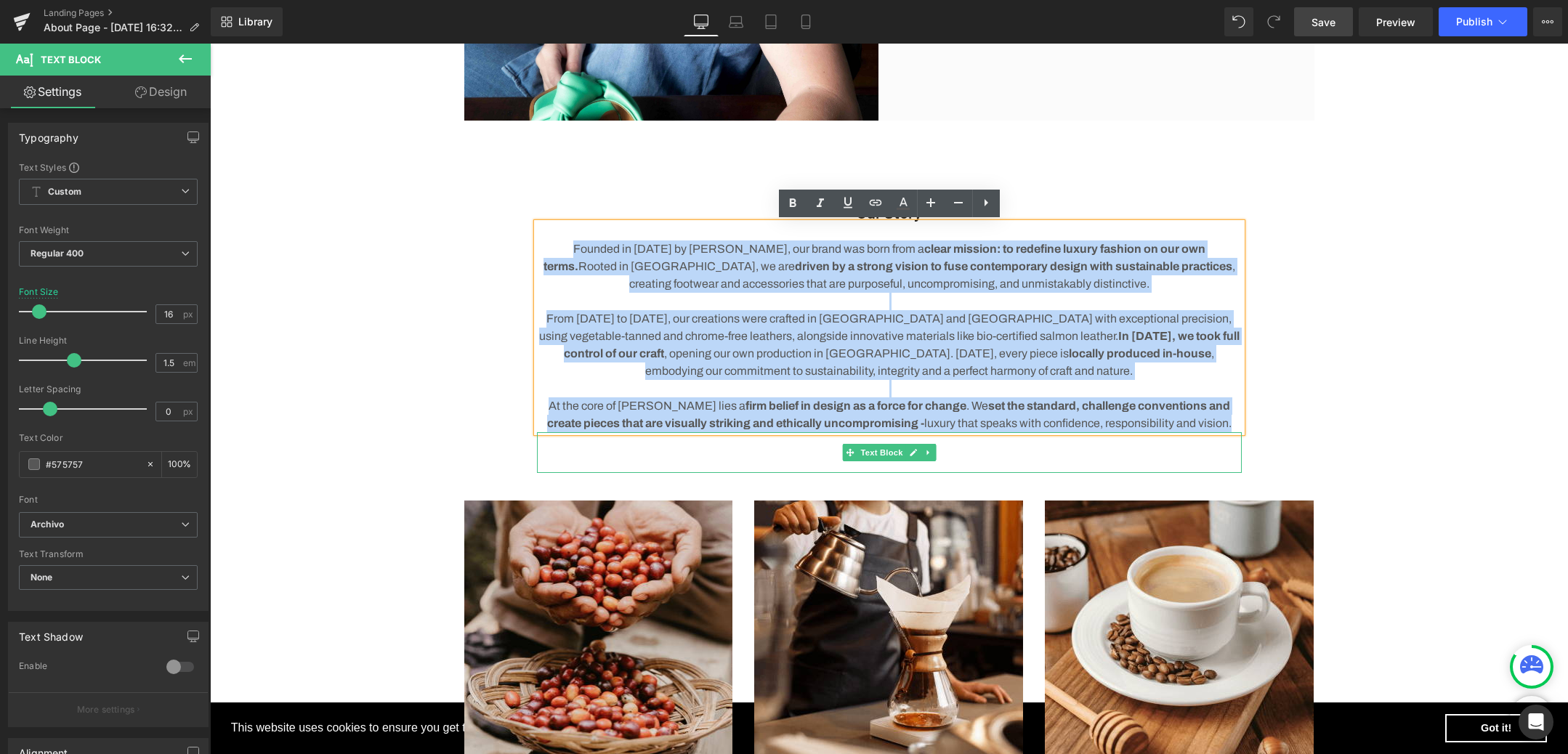
drag, startPoint x: 542, startPoint y: 247, endPoint x: 1233, endPoint y: 439, distance: 717.2
click at [1233, 439] on div "Our Story Heading Founded in [DATE] by [PERSON_NAME], our brand was born from a…" at bounding box center [889, 337] width 727 height 271
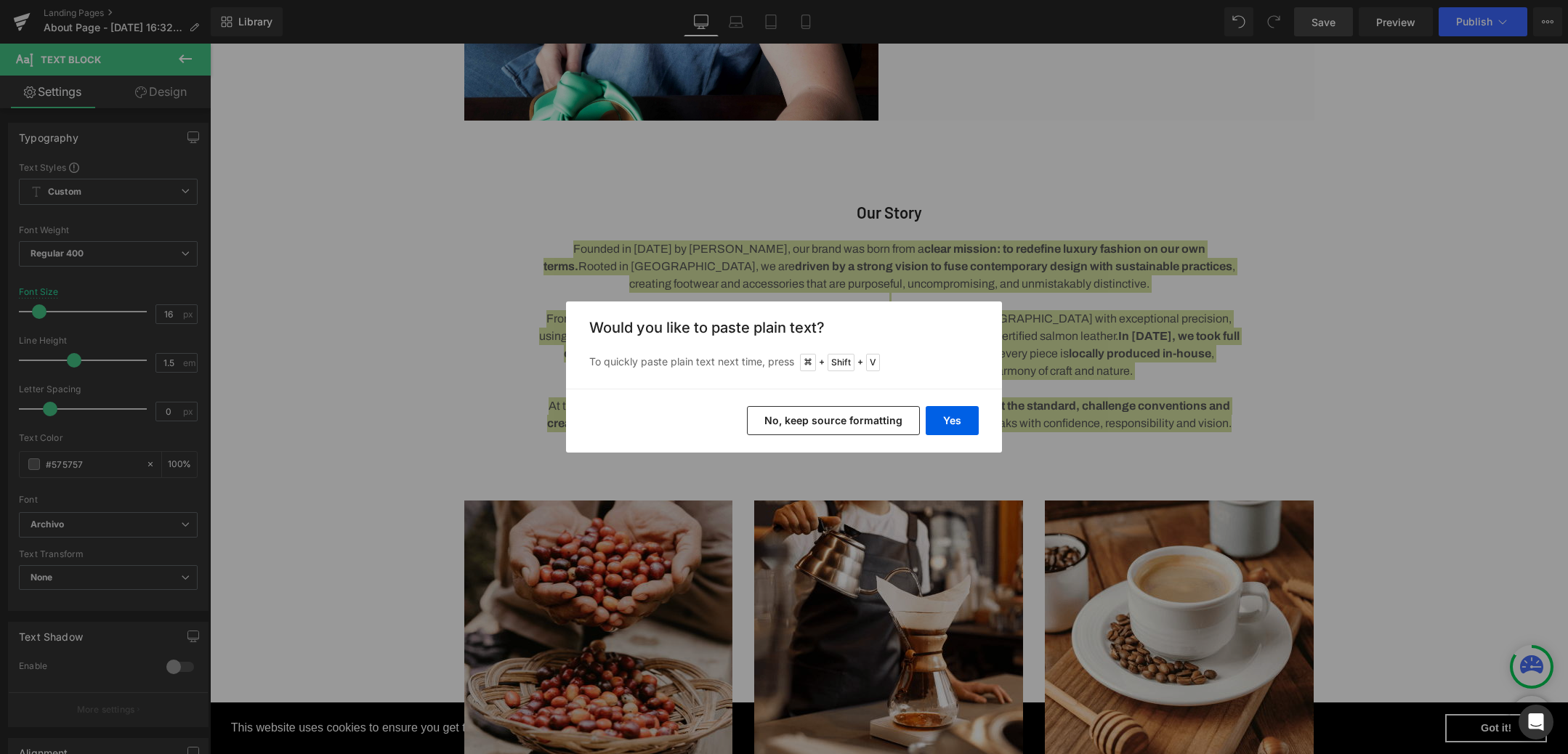
click at [801, 420] on button "No, keep source formatting" at bounding box center [834, 420] width 173 height 29
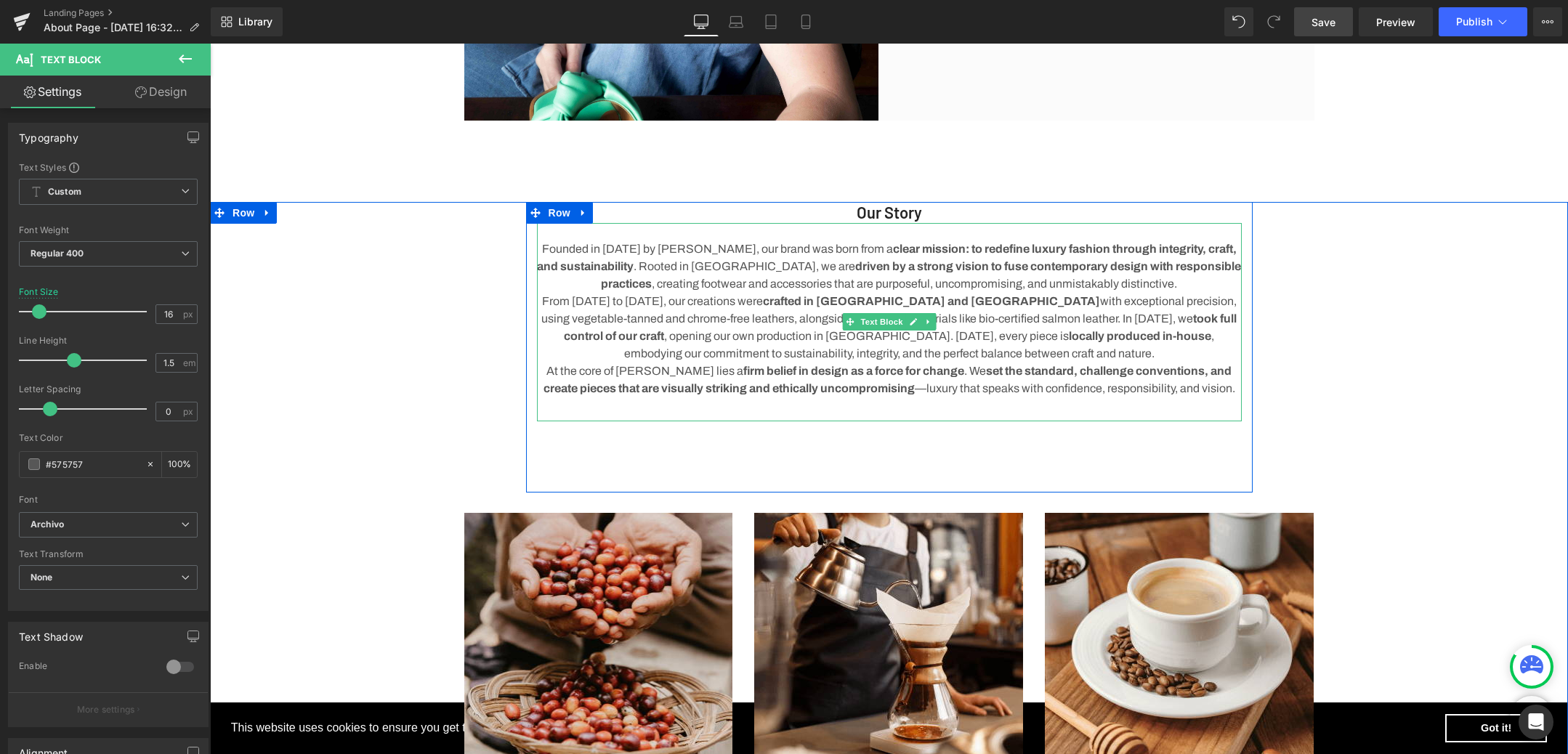
click at [571, 249] on p "Founded in [DATE] by [PERSON_NAME], our brand was born from a clear mission: to…" at bounding box center [889, 266] width 705 height 52
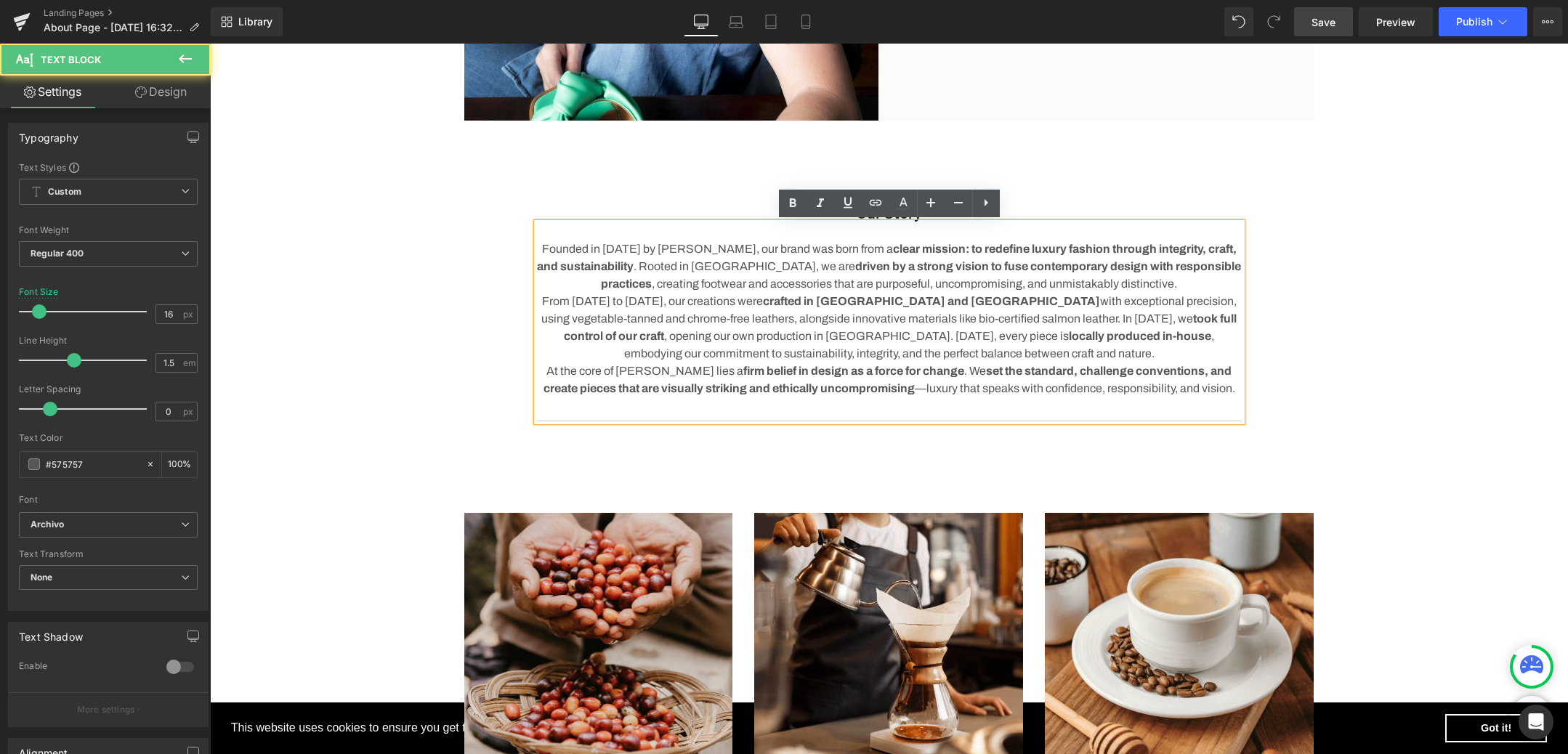
click at [571, 252] on p "Founded in [DATE] by [PERSON_NAME], our brand was born from a clear mission: to…" at bounding box center [889, 266] width 705 height 52
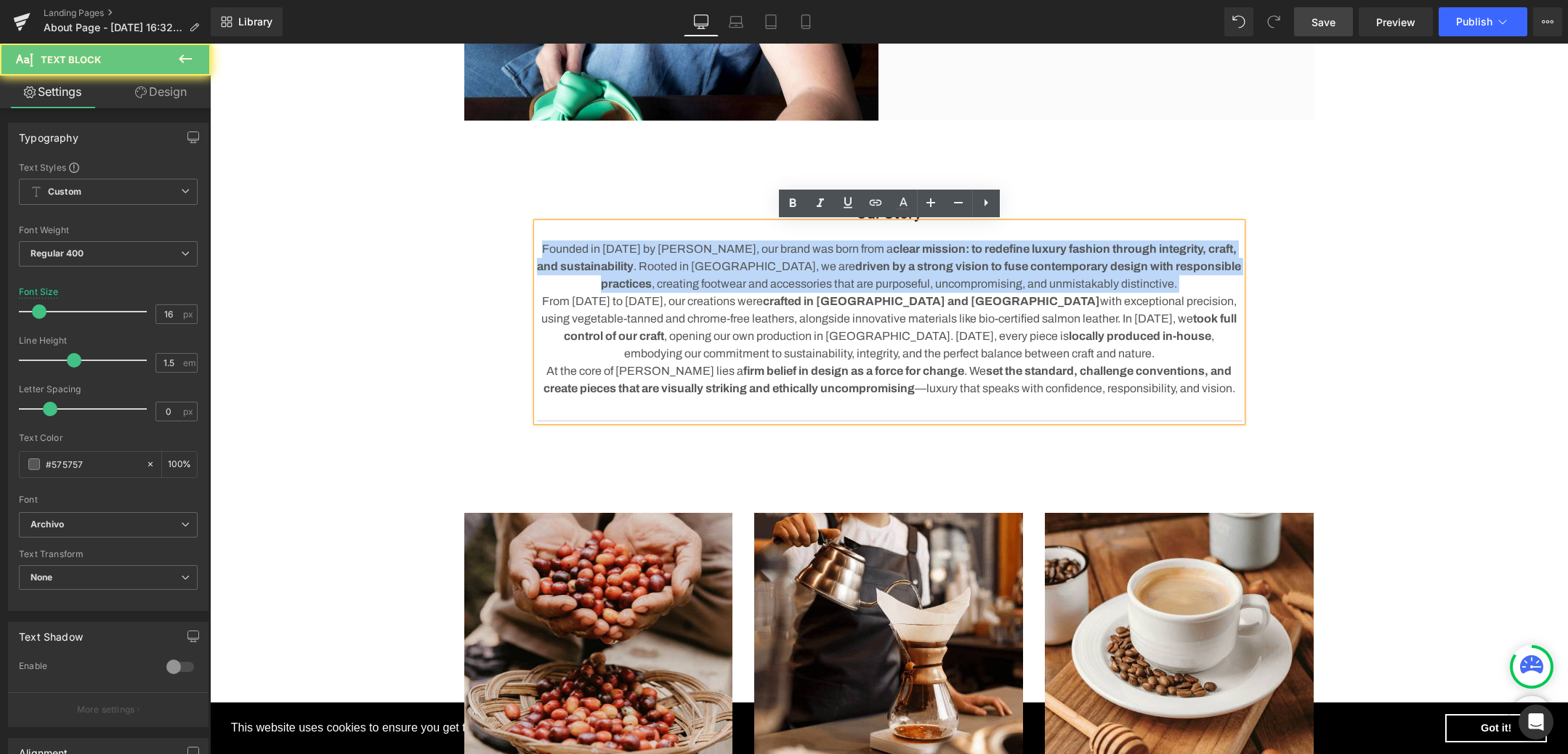
click at [571, 252] on p "Founded in [DATE] by [PERSON_NAME], our brand was born from a clear mission: to…" at bounding box center [889, 266] width 705 height 52
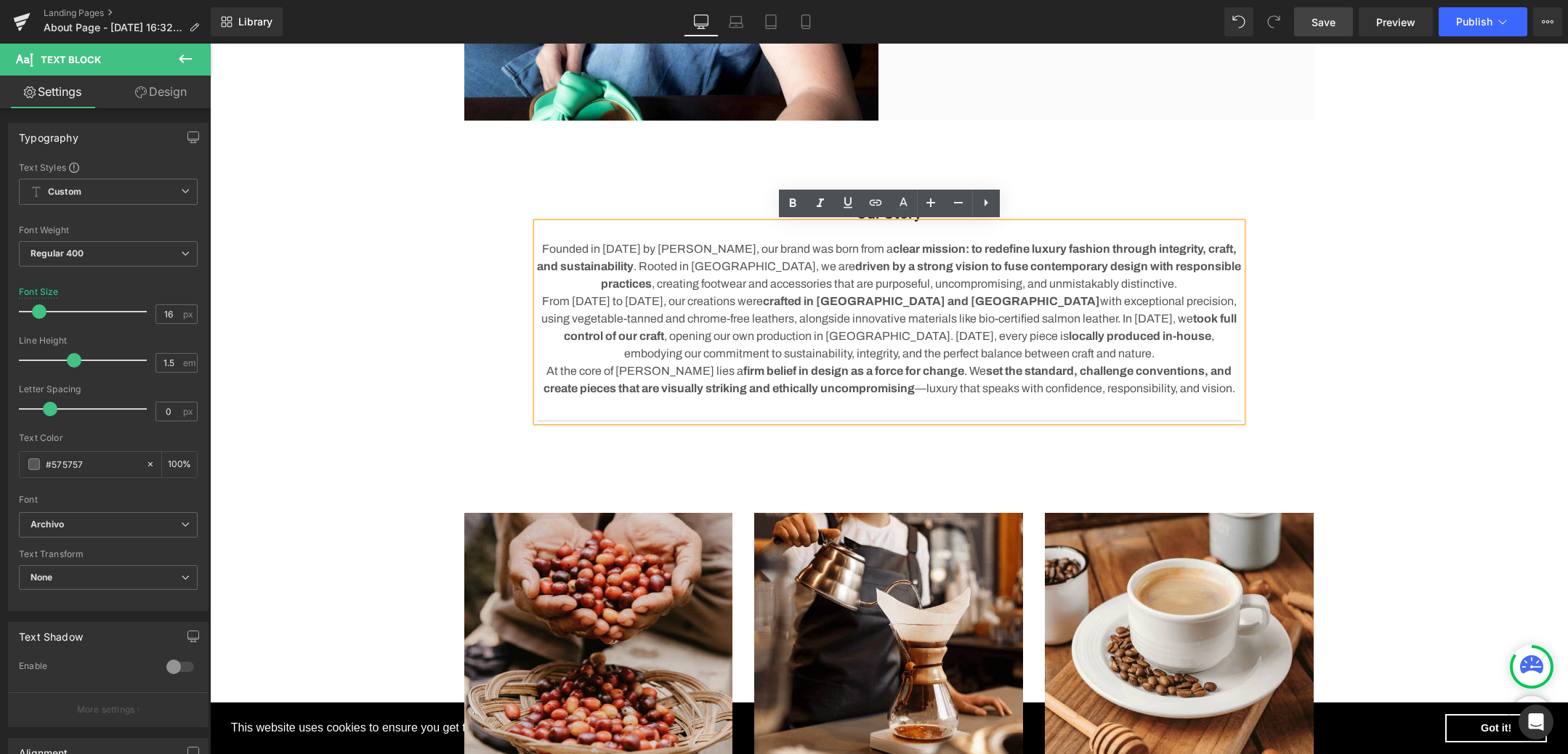
click at [739, 327] on p "From [DATE] to [DATE], our creations were crafted in [GEOGRAPHIC_DATA] and [GEO…" at bounding box center [889, 327] width 705 height 70
click at [1165, 281] on p "Founded in [DATE] by [PERSON_NAME], our brand was born from a clear mission: to…" at bounding box center [889, 266] width 705 height 52
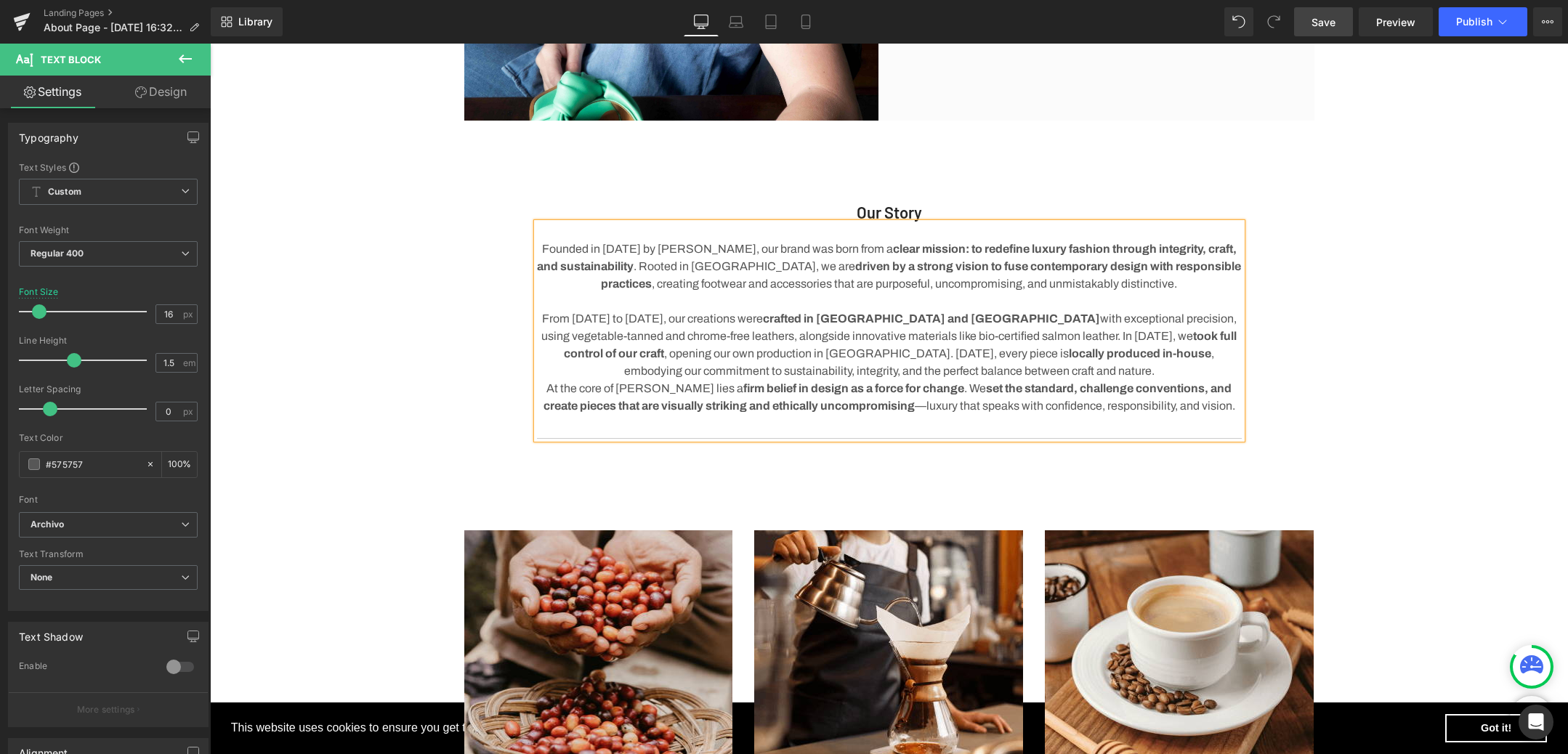
click at [1004, 370] on p "From [DATE] to [DATE], our creations were crafted in [GEOGRAPHIC_DATA] and [GEO…" at bounding box center [889, 345] width 705 height 70
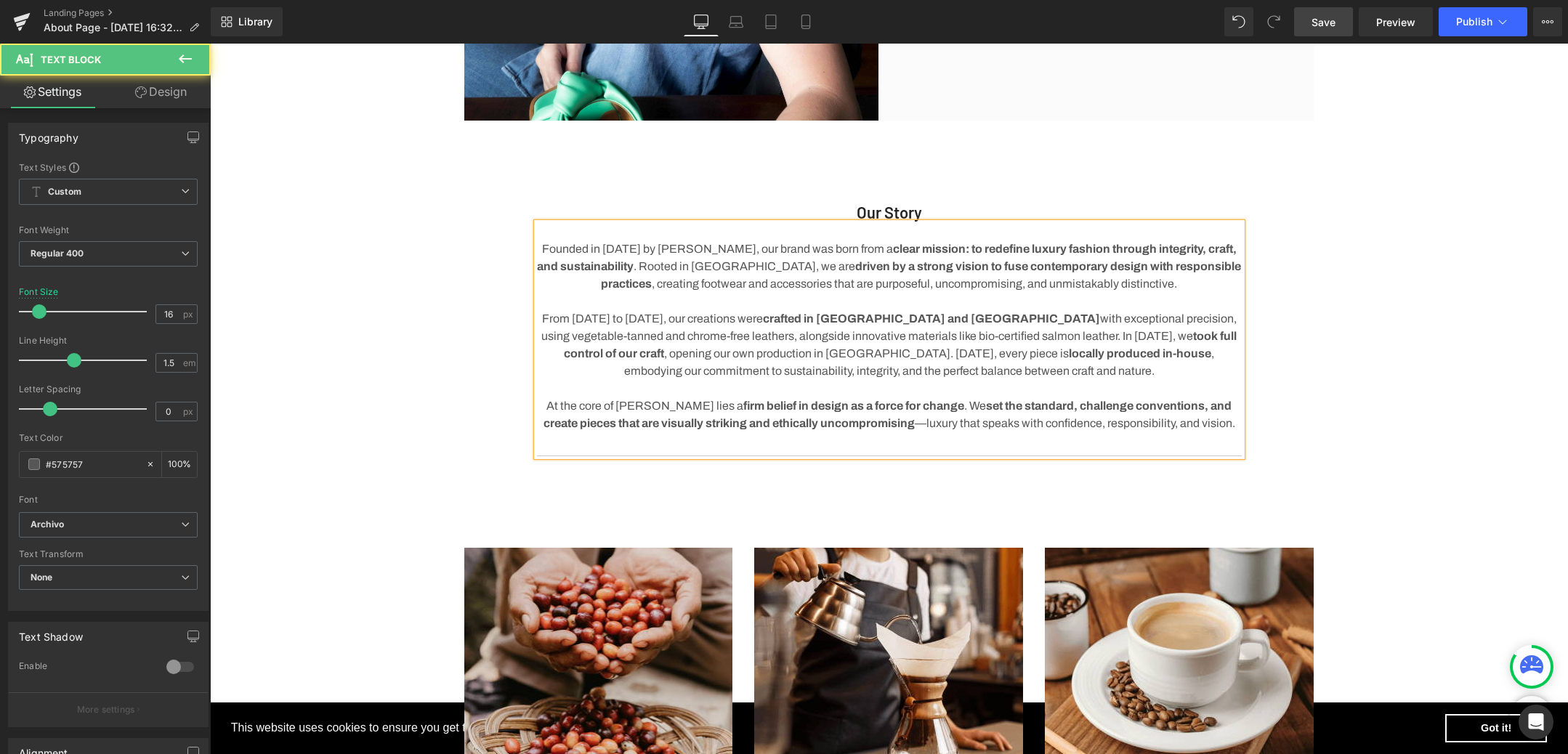
click at [1006, 422] on p "At the core of [PERSON_NAME] lies a firm belief in design as a force for change…" at bounding box center [889, 414] width 705 height 35
drag, startPoint x: 1044, startPoint y: 422, endPoint x: 997, endPoint y: 422, distance: 47.0
click at [997, 422] on p "At the core of [PERSON_NAME] lies a firm belief in design as a force for change…" at bounding box center [889, 414] width 705 height 35
click at [760, 253] on p "Founded in [DATE] by [PERSON_NAME], our brand was born from a clear mission: to…" at bounding box center [889, 266] width 705 height 52
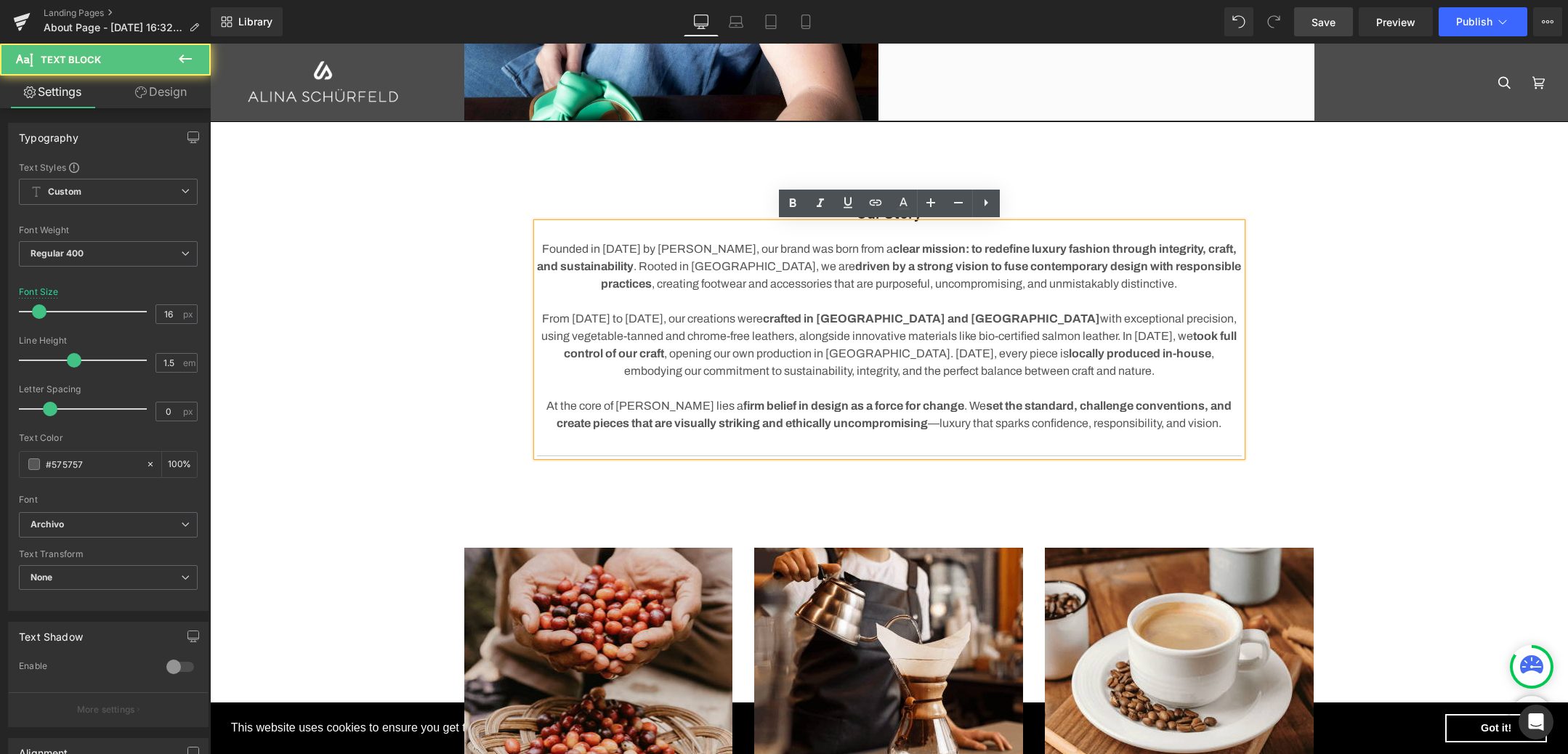
scroll to position [120, 0]
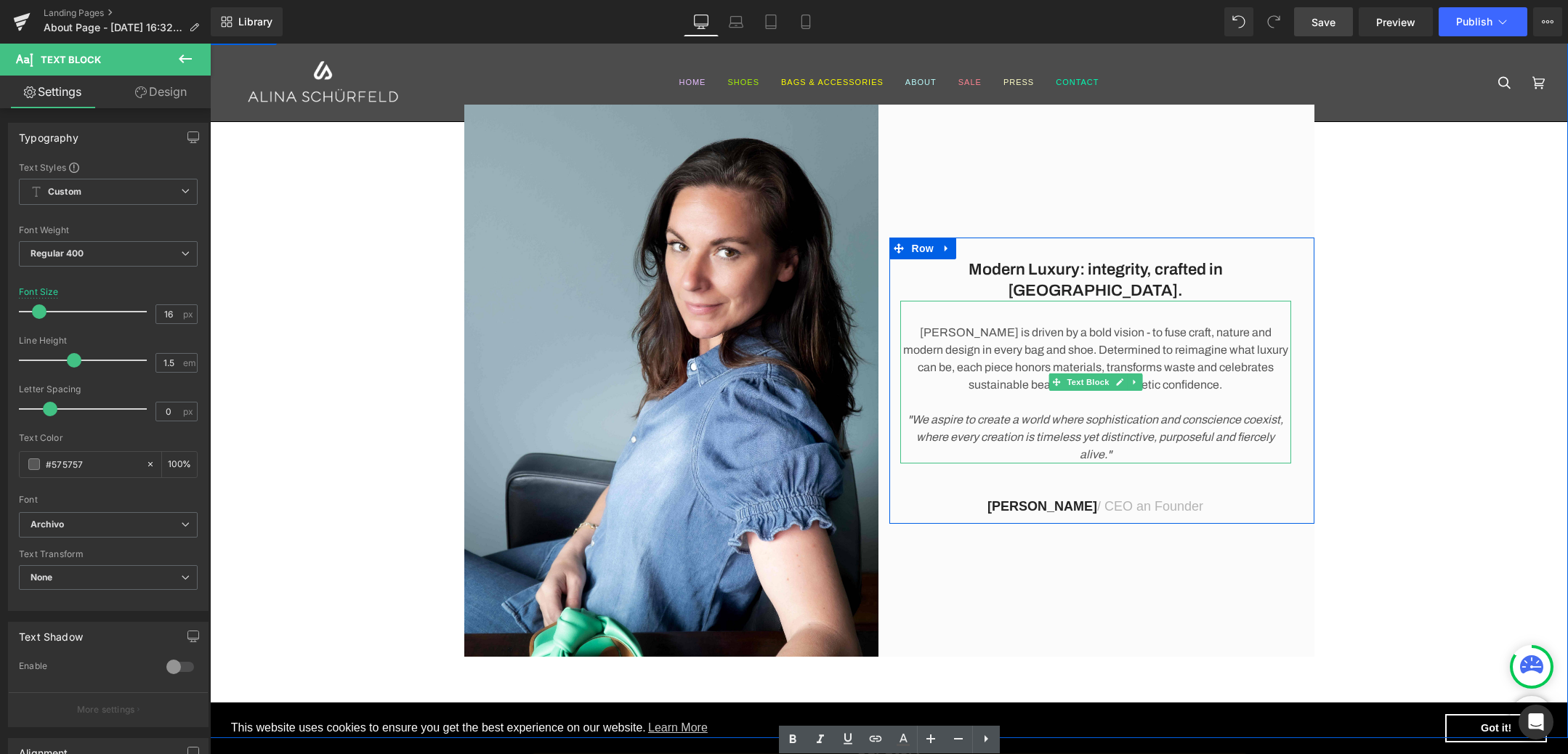
click at [1002, 325] on p "[PERSON_NAME] is driven by a bold vision - to fuse craft, nature and modern des…" at bounding box center [1096, 359] width 391 height 70
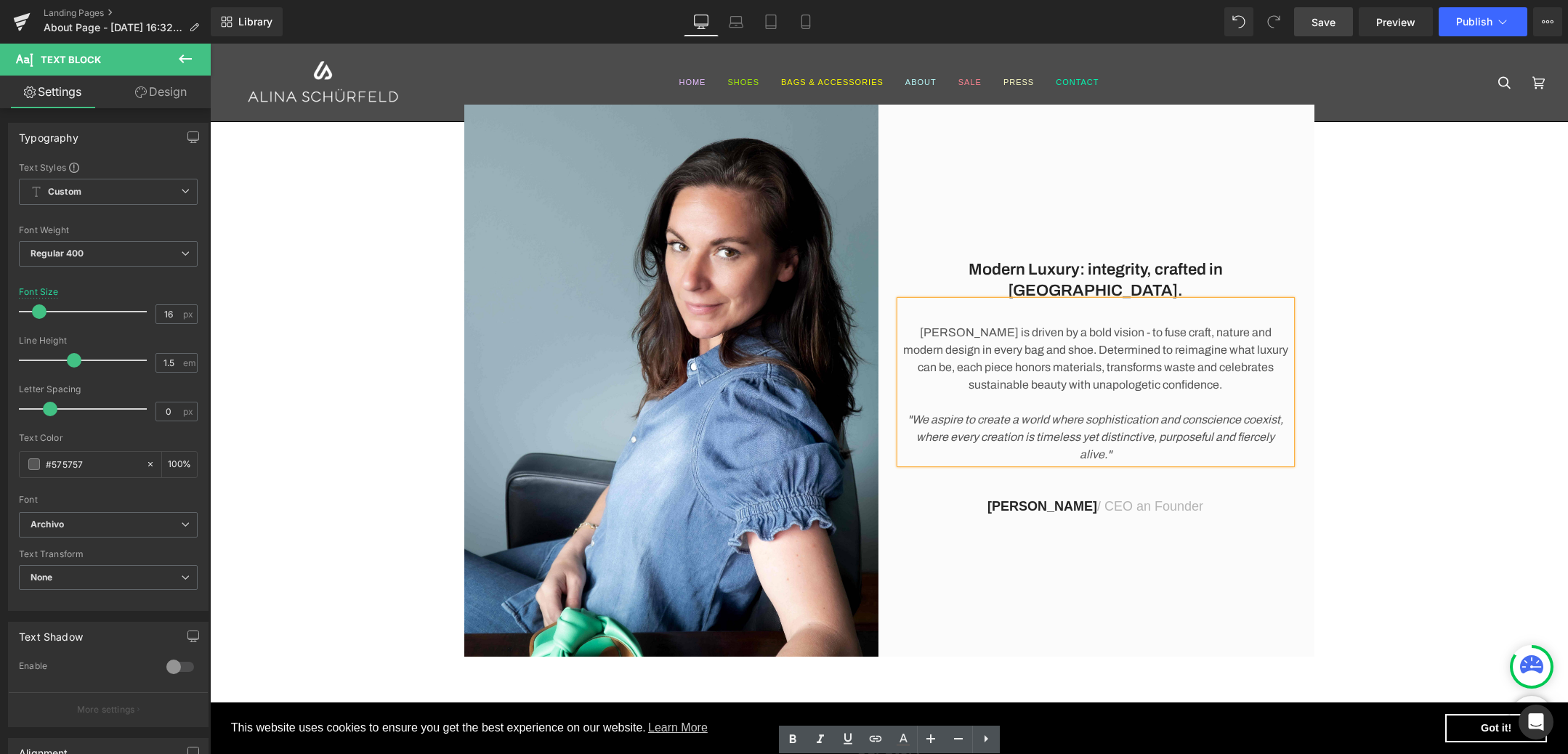
click at [1002, 325] on p "[PERSON_NAME] is driven by a bold vision - to fuse craft, nature and modern des…" at bounding box center [1096, 359] width 391 height 70
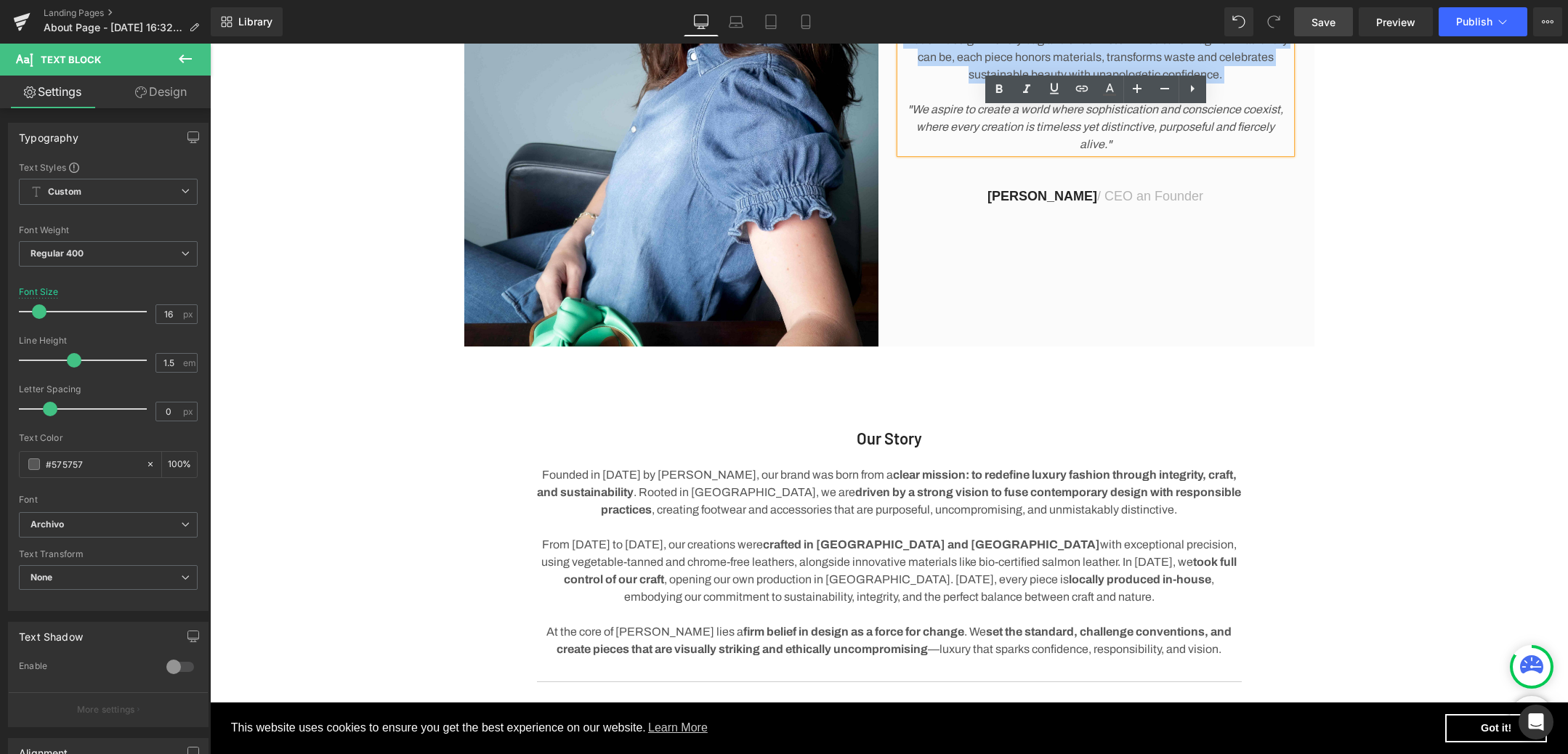
scroll to position [541, 0]
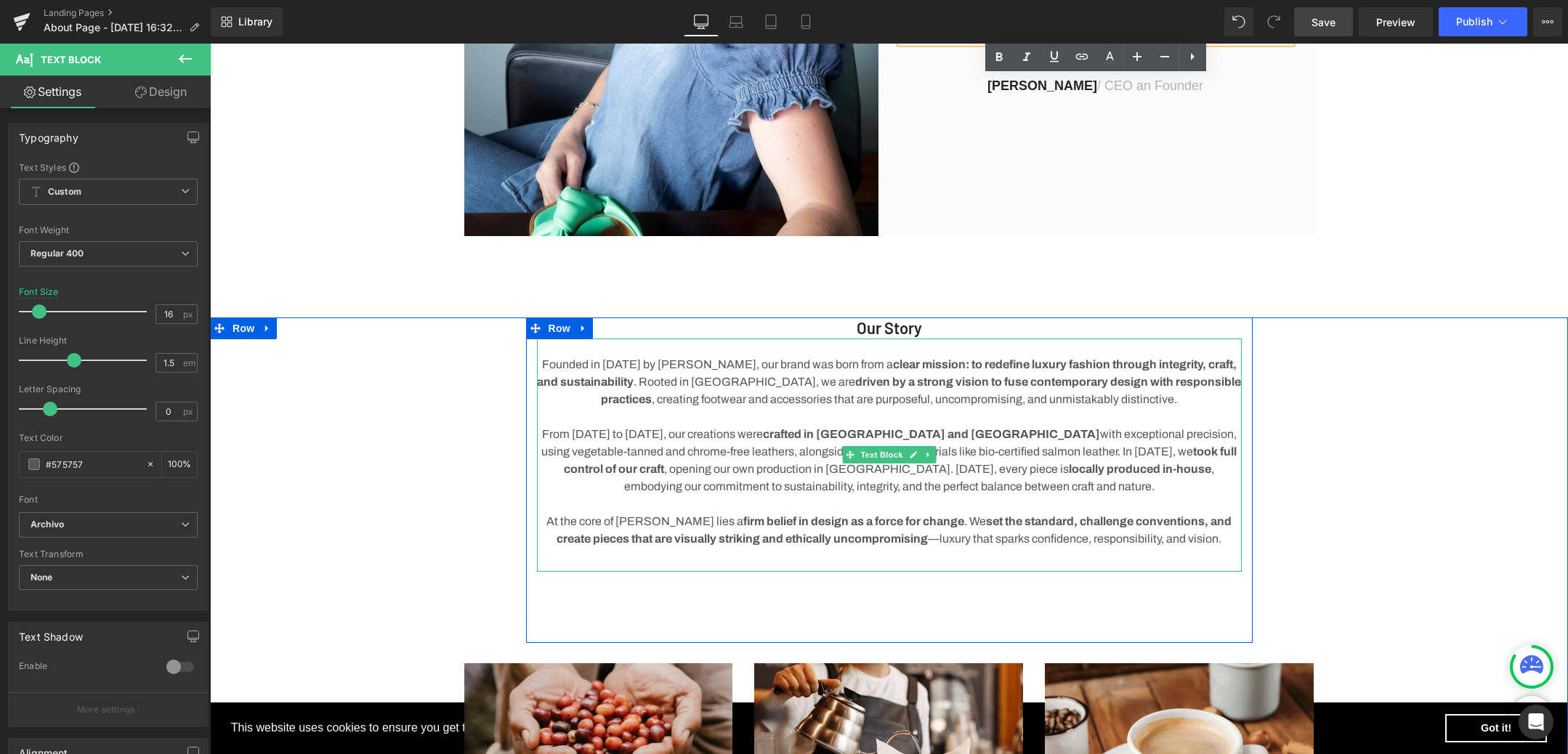
click at [757, 383] on p "Founded in [DATE] by [PERSON_NAME], our brand was born from a clear mission: to…" at bounding box center [889, 382] width 705 height 52
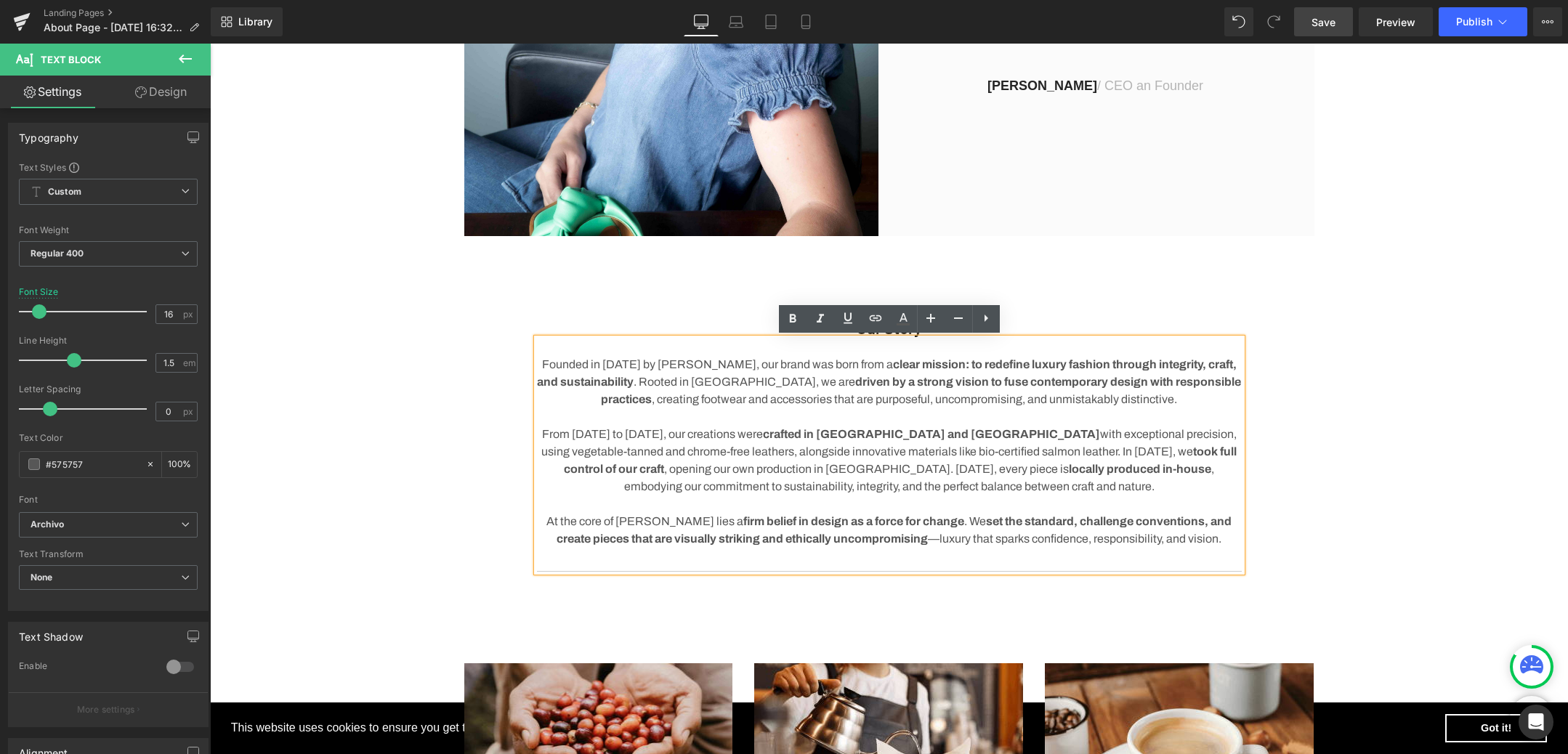
click at [763, 431] on strong "crafted in [GEOGRAPHIC_DATA] and [GEOGRAPHIC_DATA]" at bounding box center [931, 434] width 337 height 12
click at [1212, 365] on strong "clear mission: to redefine luxury fashion through integrity, craft, and sustain…" at bounding box center [886, 373] width 700 height 30
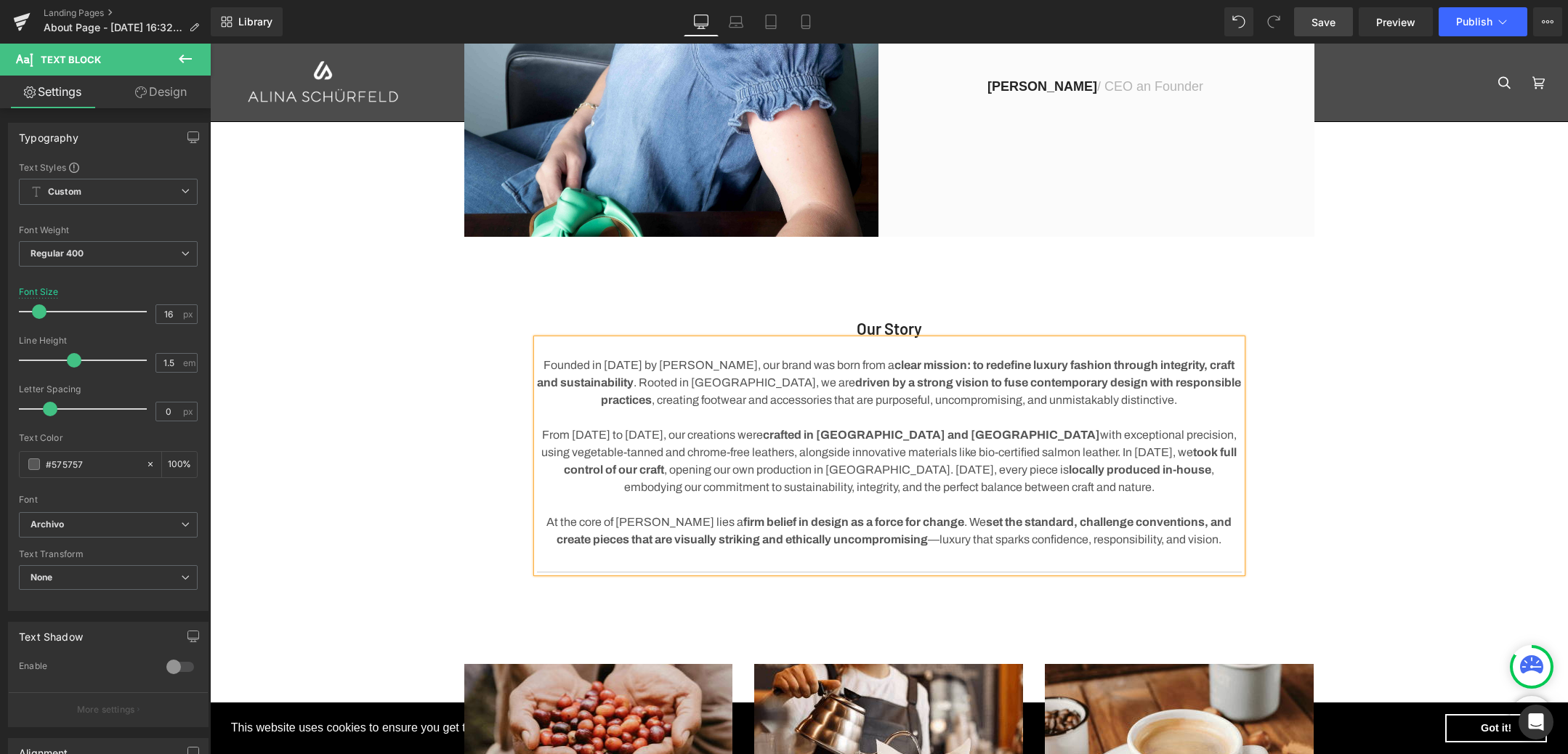
click at [1001, 402] on p "Founded in [DATE] by [PERSON_NAME], our brand was born from a clear mission: to…" at bounding box center [889, 383] width 705 height 52
click at [876, 424] on p at bounding box center [889, 418] width 705 height 17
click at [1325, 25] on span "Save" at bounding box center [1324, 23] width 24 height 16
